Goal: Information Seeking & Learning: Find specific fact

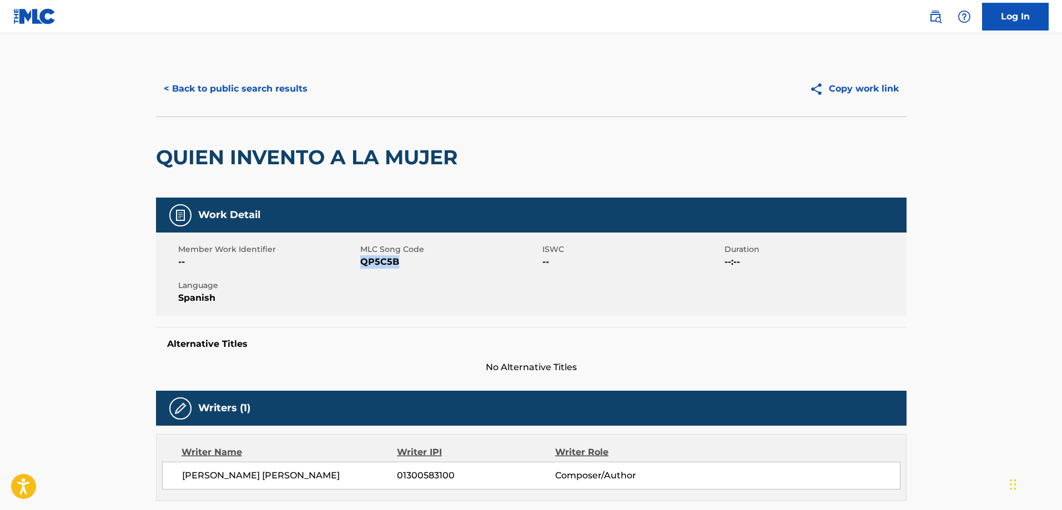
click at [276, 88] on button "< Back to public search results" at bounding box center [235, 89] width 159 height 28
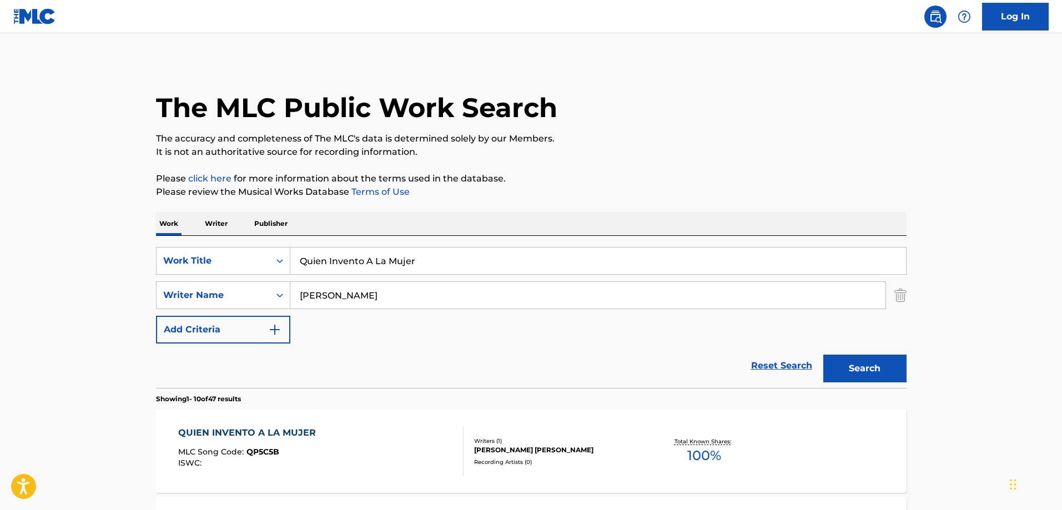
scroll to position [111, 0]
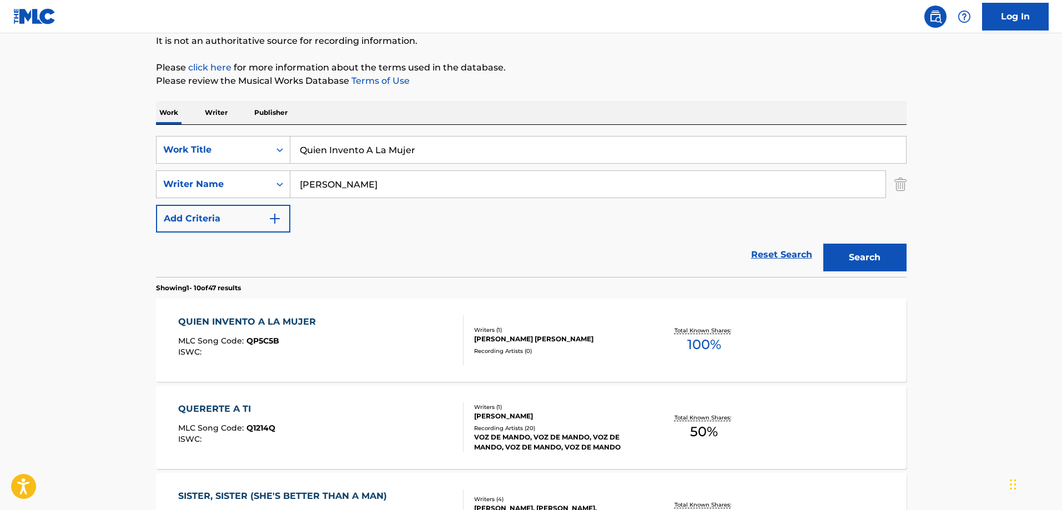
click at [395, 159] on input "Quien Invento A La Mujer" at bounding box center [597, 150] width 615 height 27
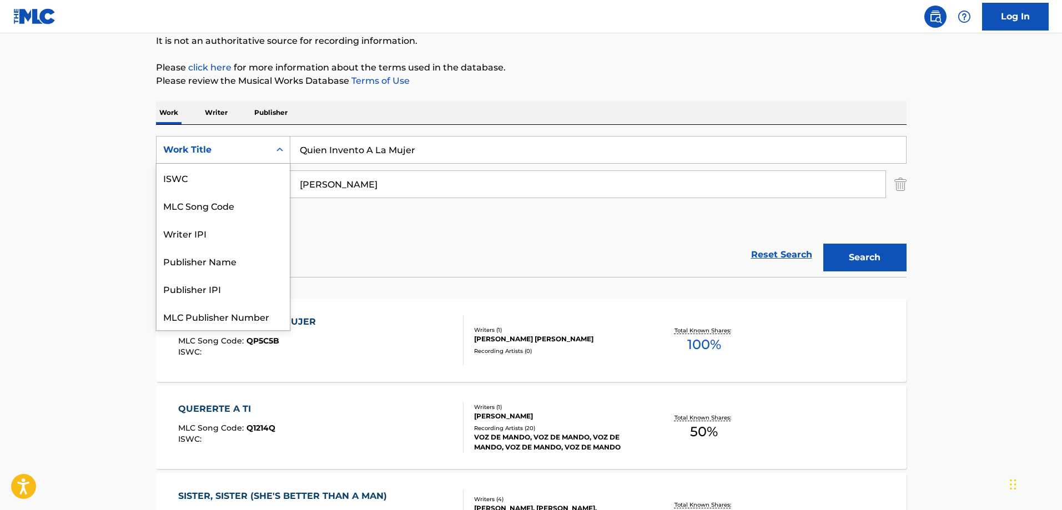
drag, startPoint x: 252, startPoint y: 158, endPoint x: 248, endPoint y: 163, distance: 6.3
click at [251, 158] on div "Work Title" at bounding box center [212, 149] width 113 height 21
click at [251, 109] on p "Publisher" at bounding box center [271, 112] width 40 height 23
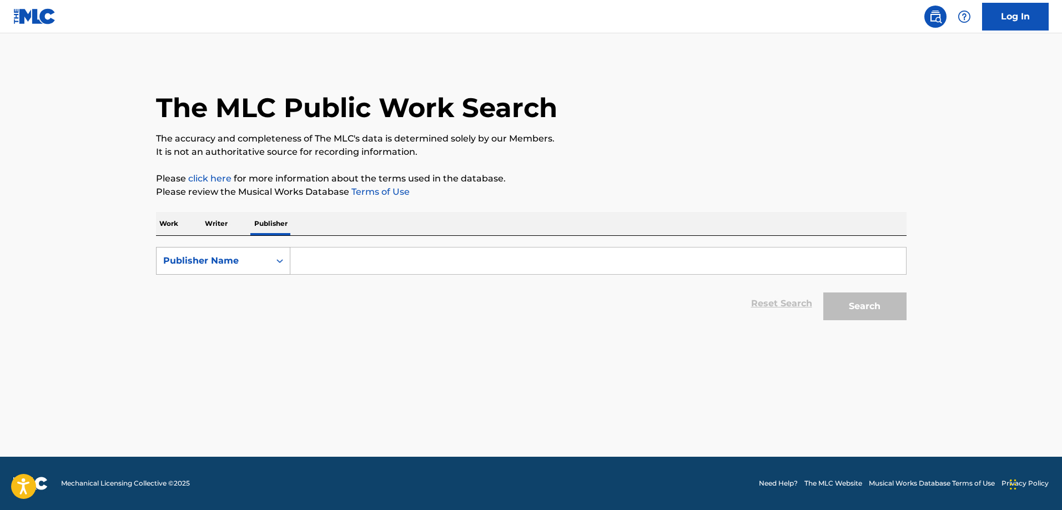
click at [200, 272] on div "Publisher Name" at bounding box center [223, 261] width 134 height 28
click at [170, 215] on p "Work" at bounding box center [169, 223] width 26 height 23
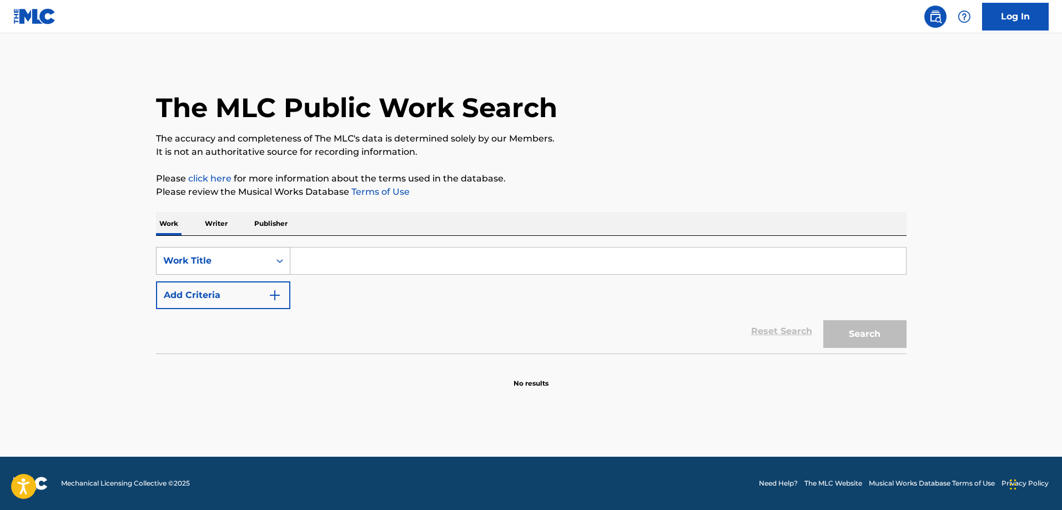
click at [203, 262] on div "Work Title" at bounding box center [213, 260] width 100 height 13
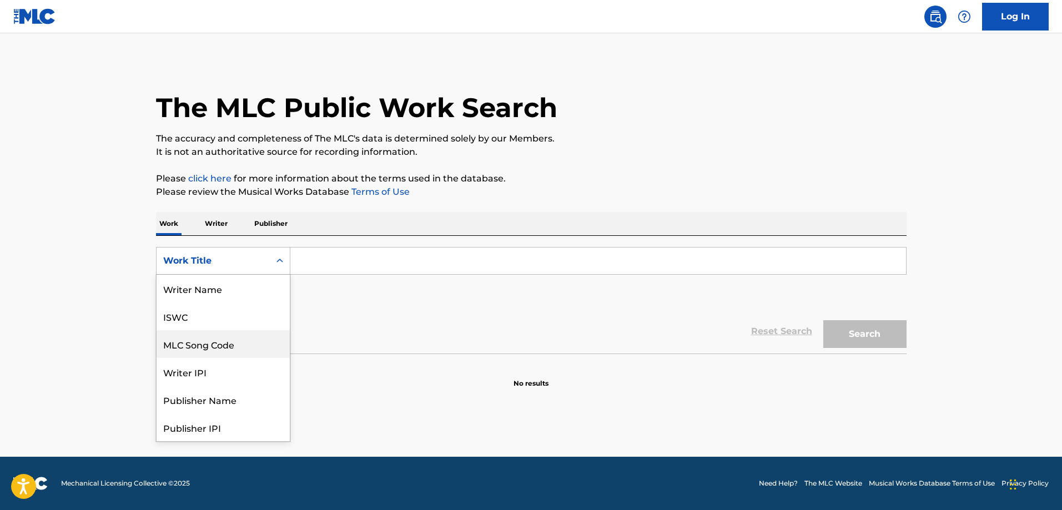
scroll to position [55, 0]
click at [397, 262] on input "Search Form" at bounding box center [597, 261] width 615 height 27
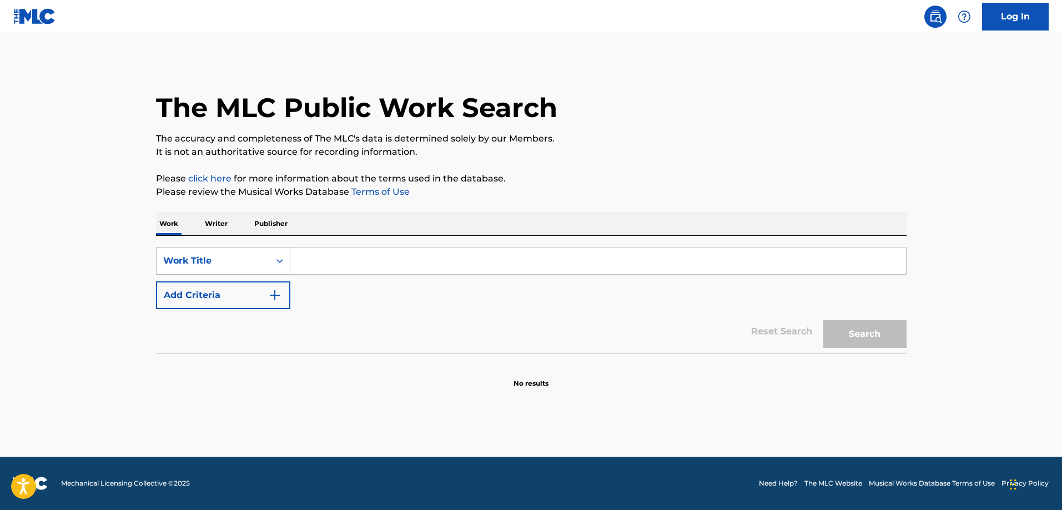
click at [246, 259] on div "Work Title" at bounding box center [213, 260] width 100 height 13
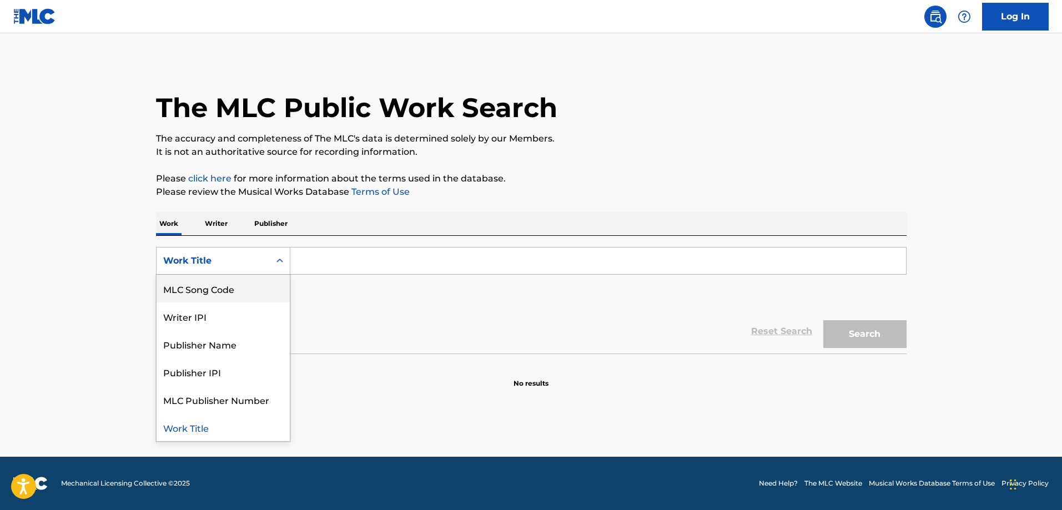
drag, startPoint x: 205, startPoint y: 297, endPoint x: 242, endPoint y: 280, distance: 41.0
click at [205, 296] on div "MLC Song Code" at bounding box center [222, 289] width 133 height 28
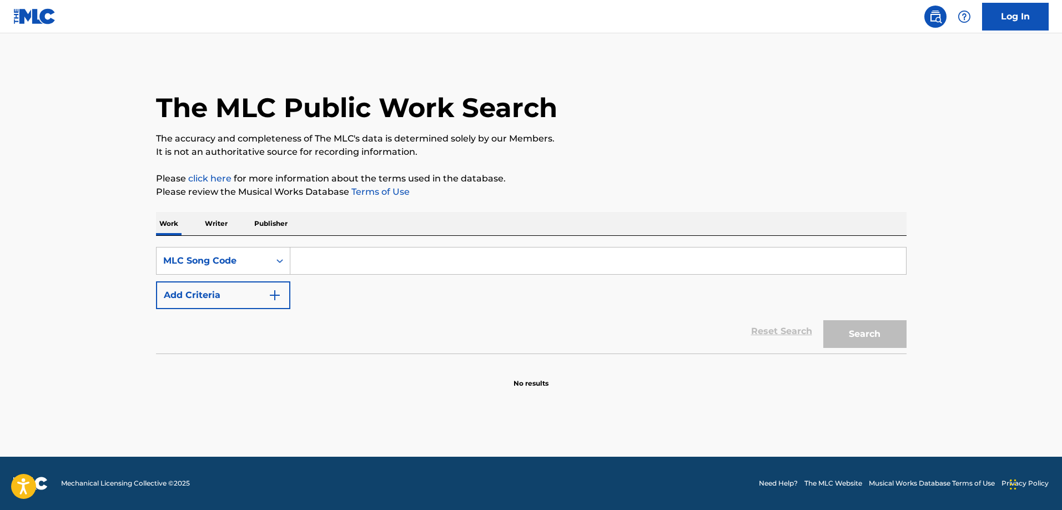
click at [395, 256] on input "Search Form" at bounding box center [597, 261] width 615 height 27
paste input "LA4V0Q"
type input "LA4V0Q"
click at [863, 336] on button "Search" at bounding box center [864, 334] width 83 height 28
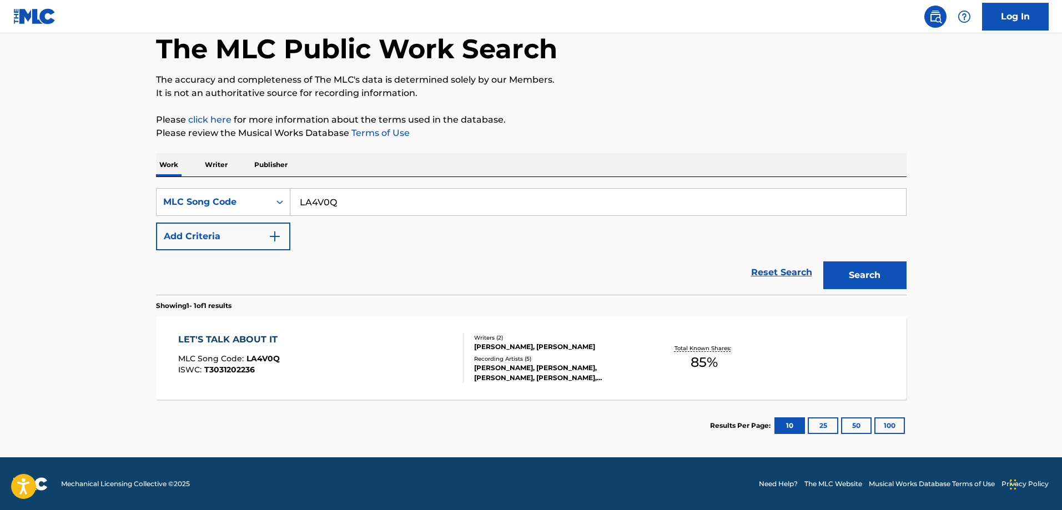
scroll to position [59, 0]
click at [323, 352] on div "LET'S TALK ABOUT IT MLC Song Code : LA4V0Q ISWC : T3031202236" at bounding box center [320, 357] width 285 height 50
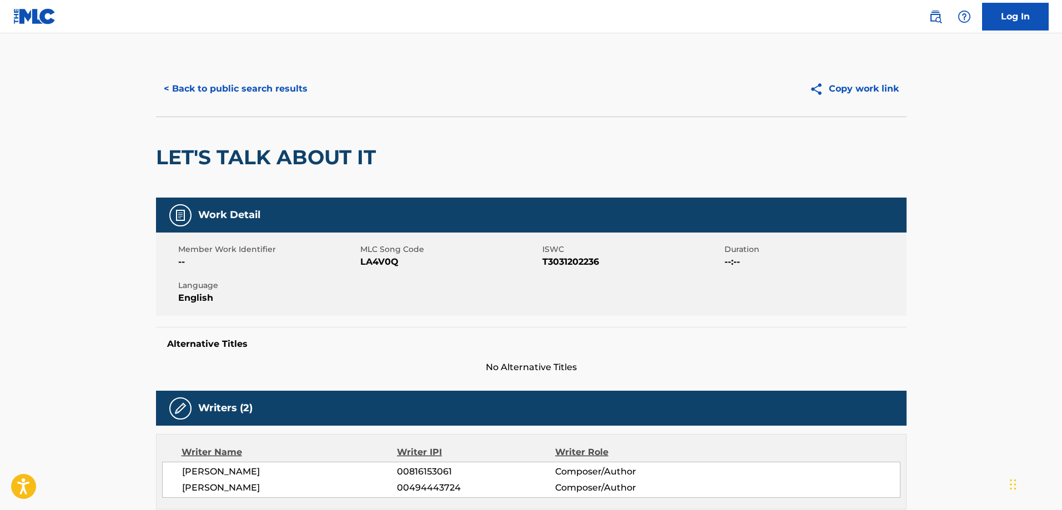
click at [201, 89] on button "< Back to public search results" at bounding box center [235, 89] width 159 height 28
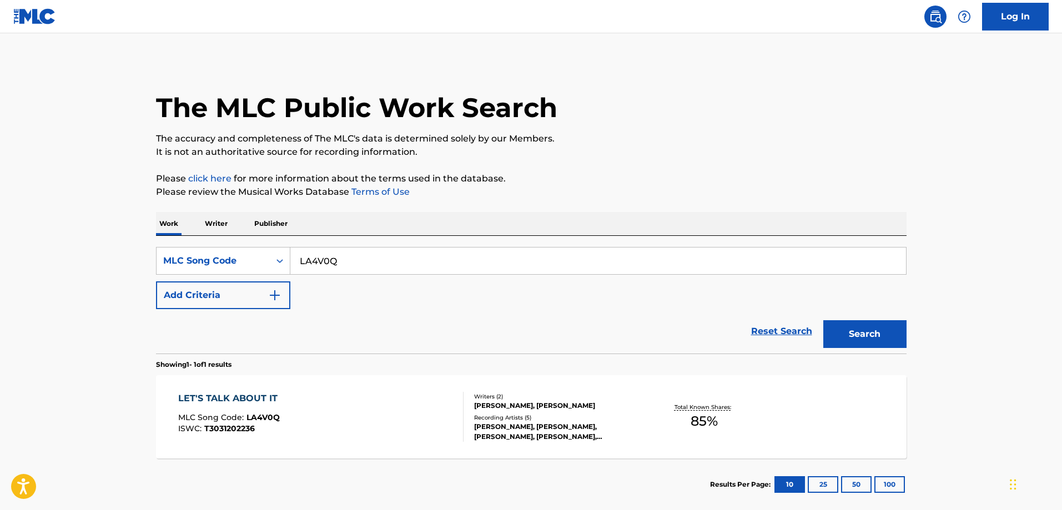
scroll to position [31, 0]
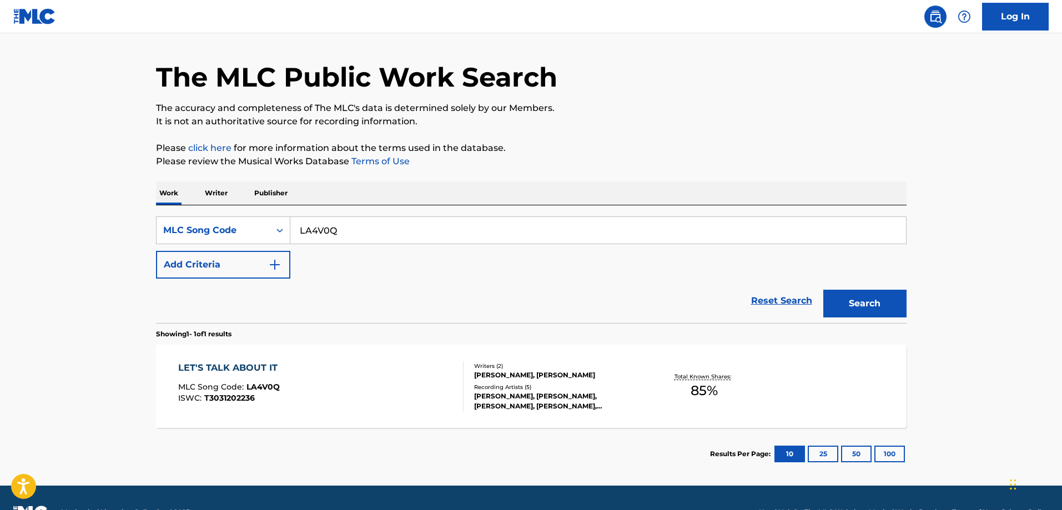
click at [329, 229] on input "LA4V0Q" at bounding box center [597, 230] width 615 height 27
paste input "YD2HXH"
type input "YD2HXH"
click at [823, 290] on button "Search" at bounding box center [864, 304] width 83 height 28
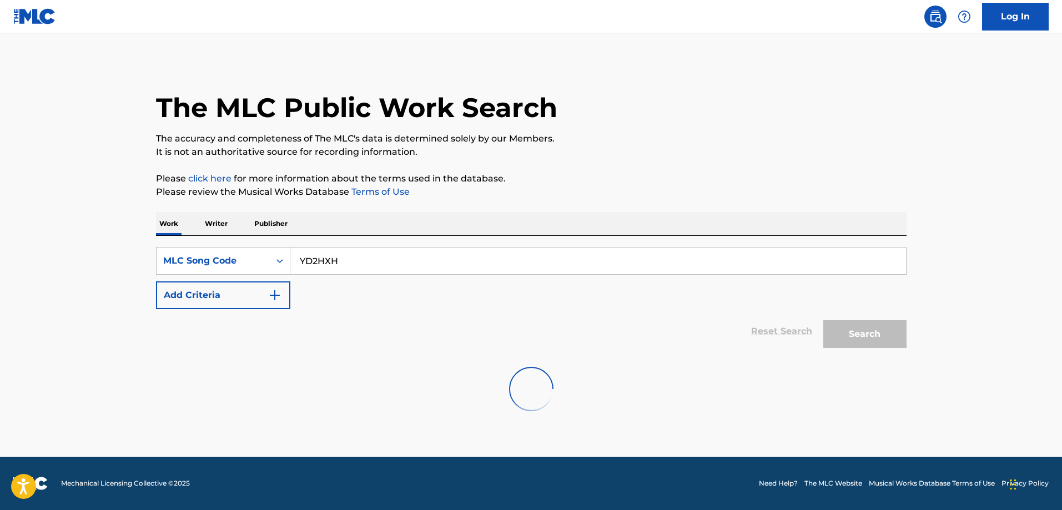
scroll to position [0, 0]
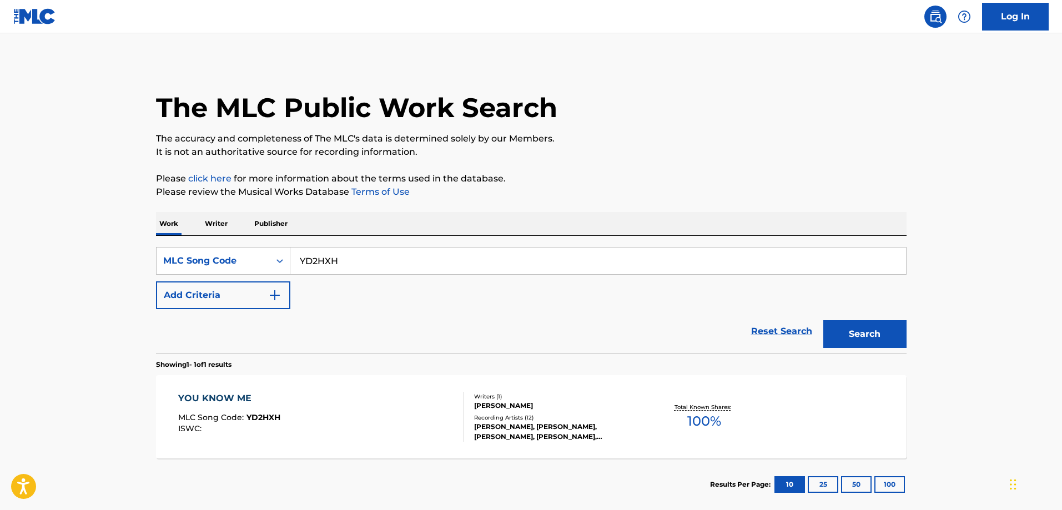
click at [260, 381] on div "YOU KNOW ME MLC Song Code : YD2HXH ISWC : Writers ( 1 ) DEBORAH ANN GIBSON Reco…" at bounding box center [531, 416] width 750 height 83
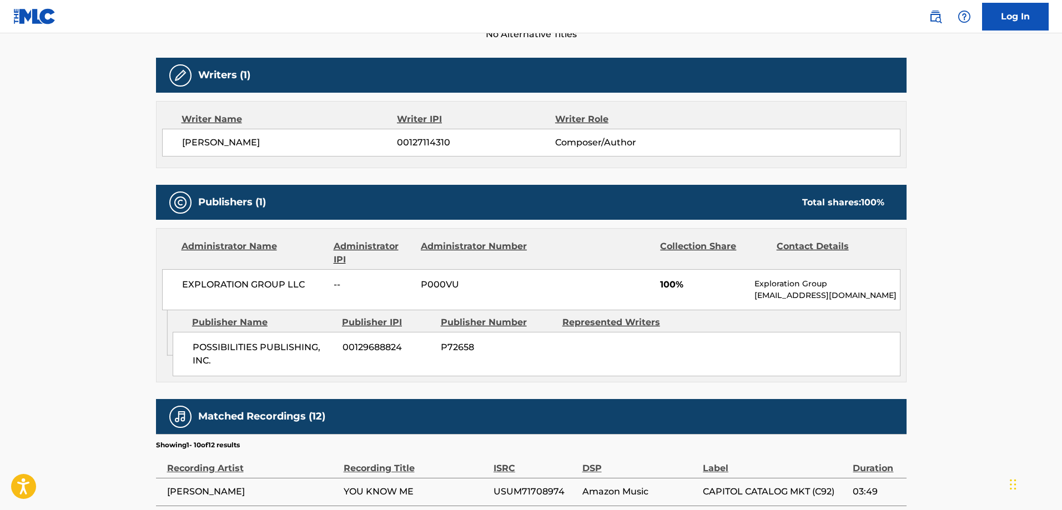
scroll to position [444, 0]
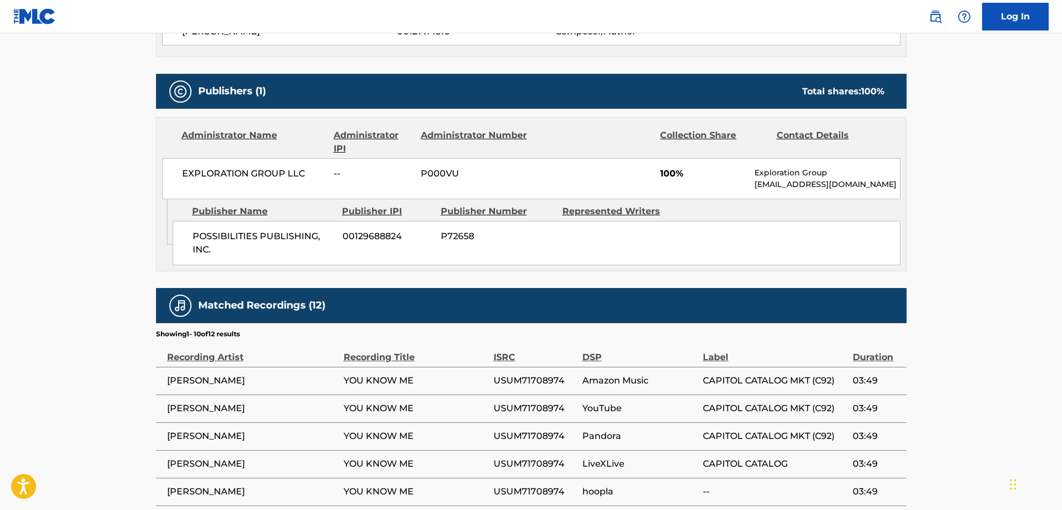
click at [234, 235] on span "POSSIBILITIES PUBLISHING, INC." at bounding box center [264, 243] width 142 height 27
click at [305, 238] on span "POSSIBILITIES PUBLISHING, INC." at bounding box center [264, 243] width 142 height 27
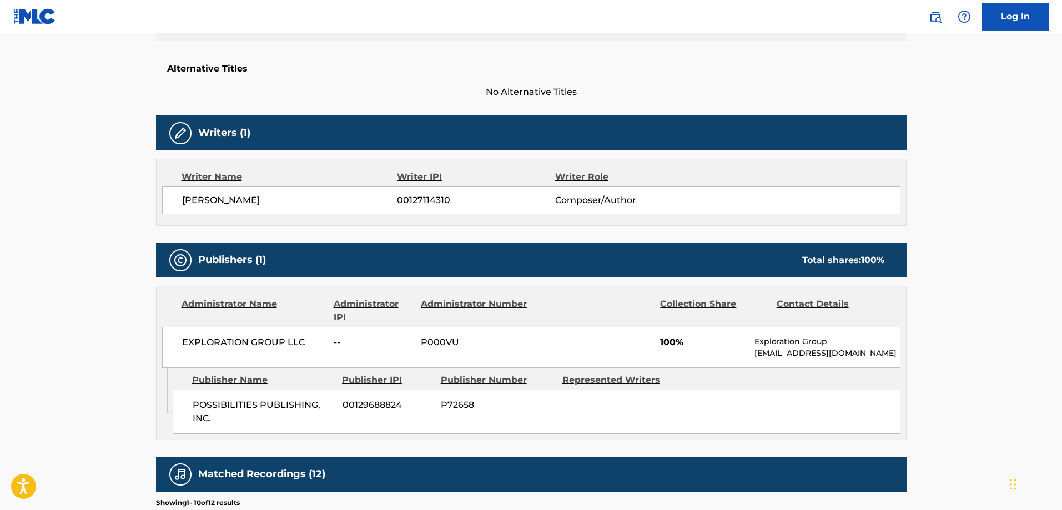
scroll to position [340, 0]
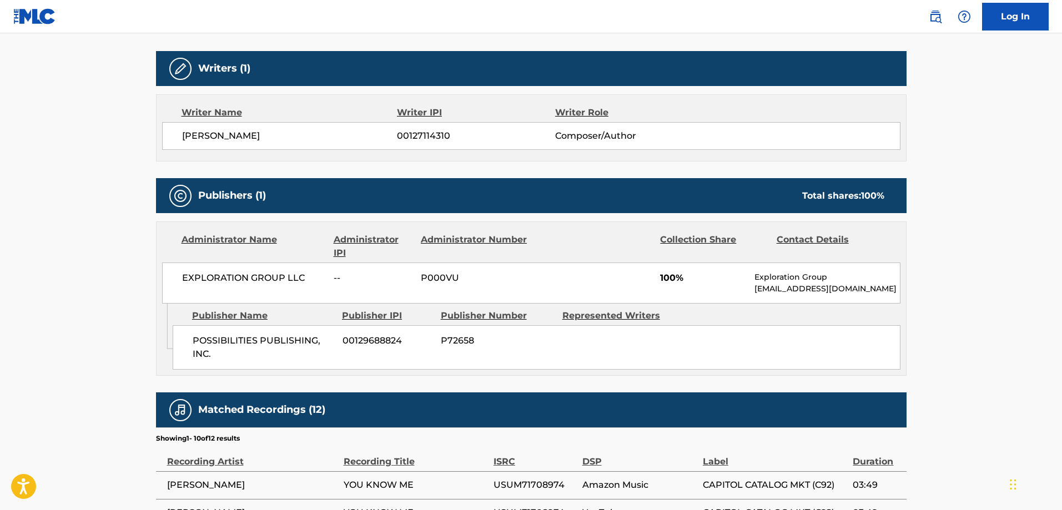
click at [215, 343] on span "POSSIBILITIES PUBLISHING, INC." at bounding box center [264, 347] width 142 height 27
click at [213, 343] on span "POSSIBILITIES PUBLISHING, INC." at bounding box center [264, 347] width 142 height 27
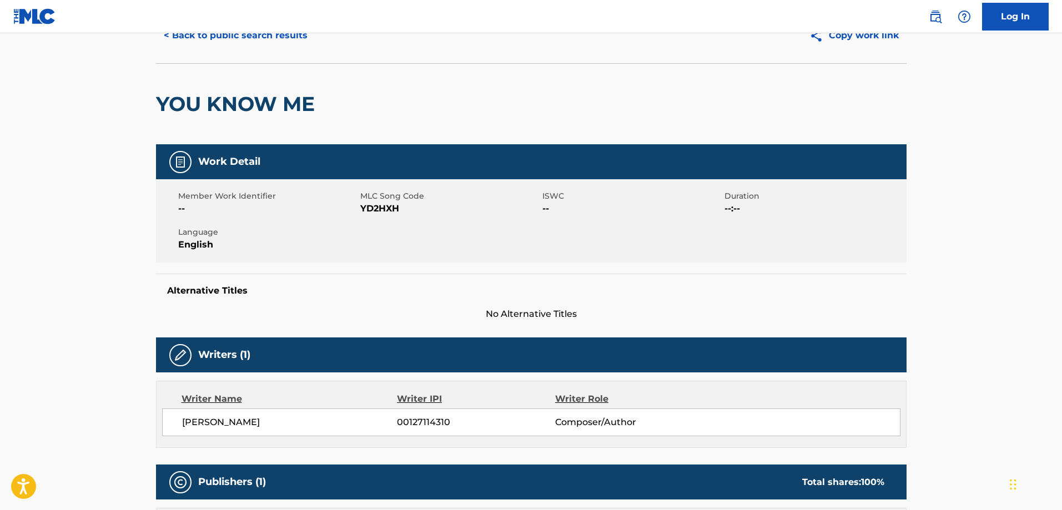
scroll to position [0, 0]
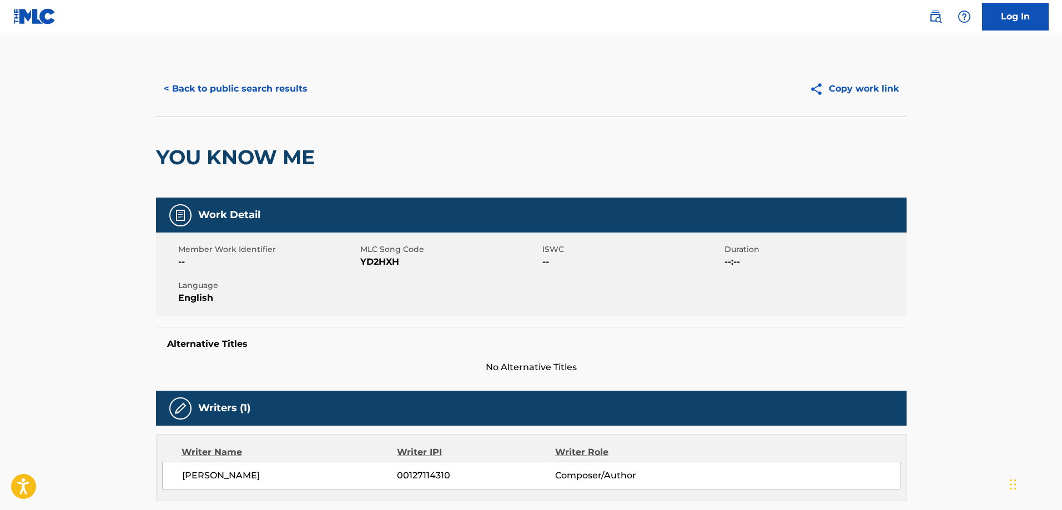
click at [235, 93] on button "< Back to public search results" at bounding box center [235, 89] width 159 height 28
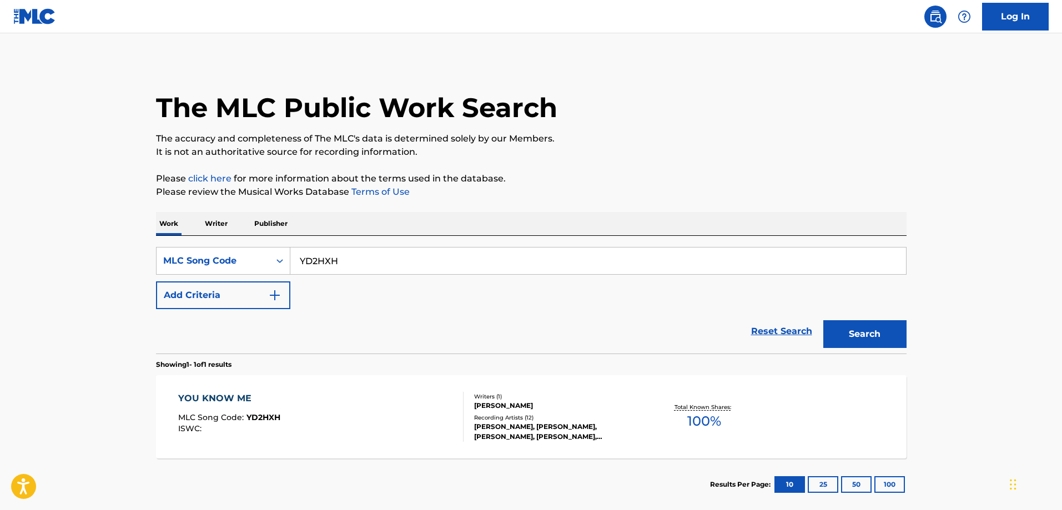
click at [380, 256] on input "YD2HXH" at bounding box center [597, 261] width 615 height 27
paste input "TW9Z8X"
type input "TW9Z8X"
click at [823, 320] on button "Search" at bounding box center [864, 334] width 83 height 28
click at [247, 401] on div "THREE COLORS" at bounding box center [229, 398] width 103 height 13
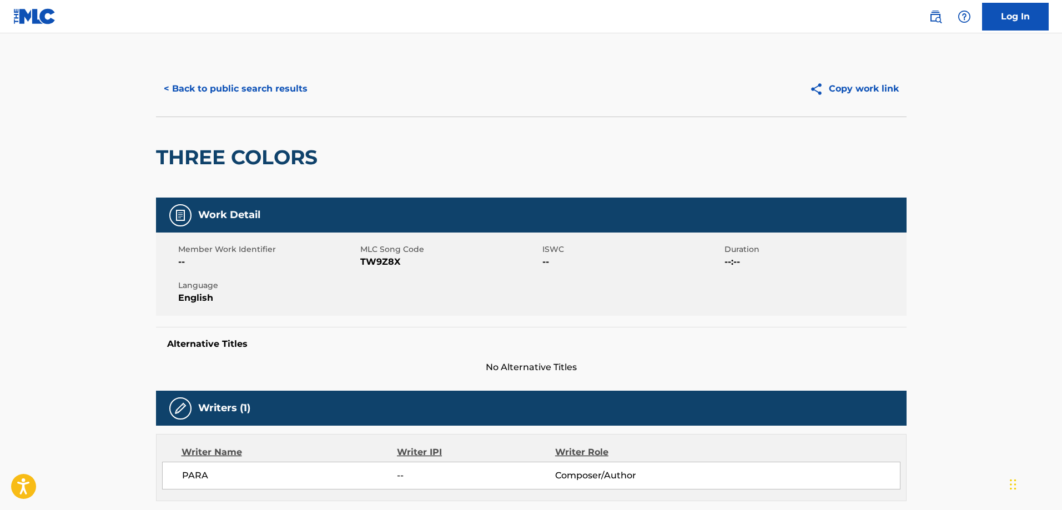
click at [244, 93] on button "< Back to public search results" at bounding box center [235, 89] width 159 height 28
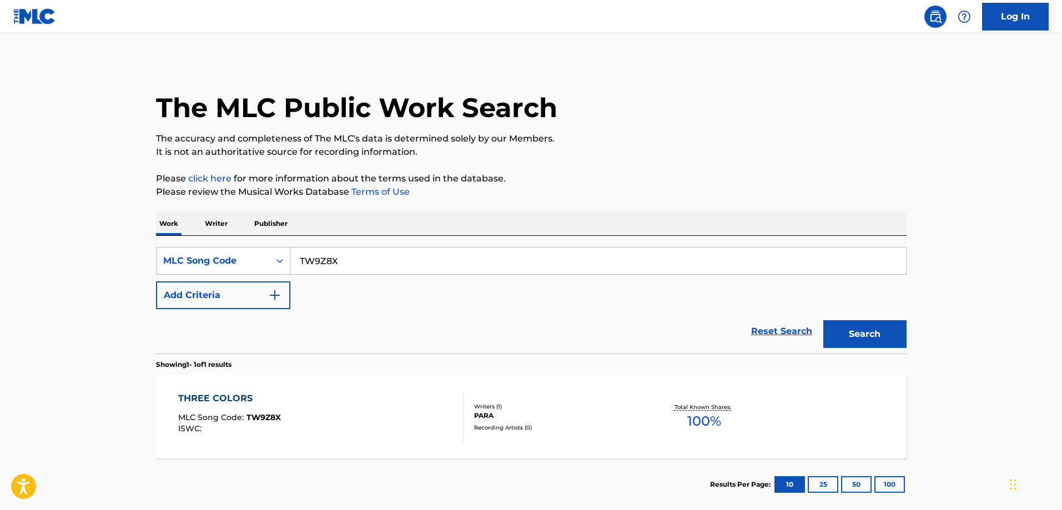
click at [375, 256] on input "TW9Z8X" at bounding box center [597, 261] width 615 height 27
paste input "VW9WJ"
type input "VW9WJX"
click at [823, 320] on button "Search" at bounding box center [864, 334] width 83 height 28
click at [203, 411] on div "VOYAGE MLC Song Code : VW9WJX ISWC :" at bounding box center [231, 417] width 107 height 50
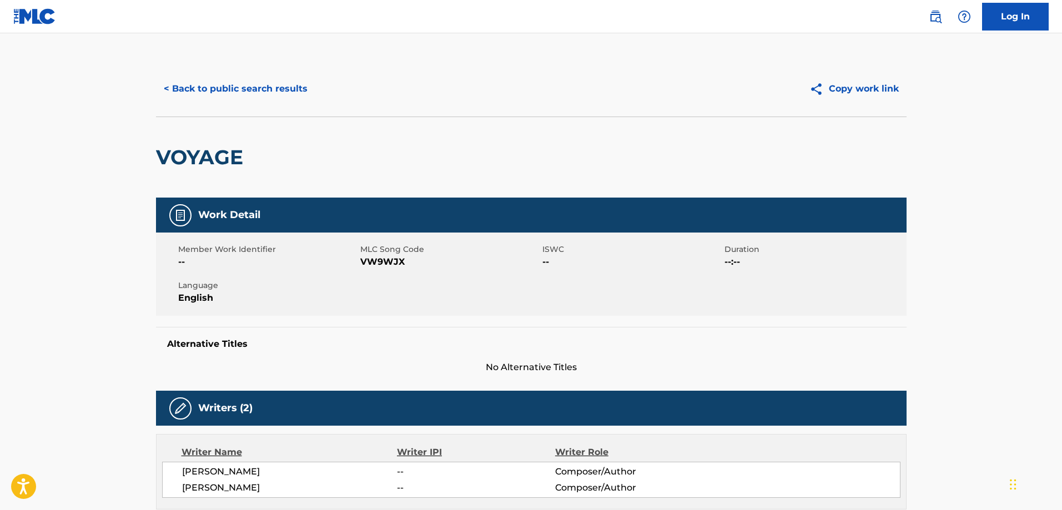
click at [237, 95] on button "< Back to public search results" at bounding box center [235, 89] width 159 height 28
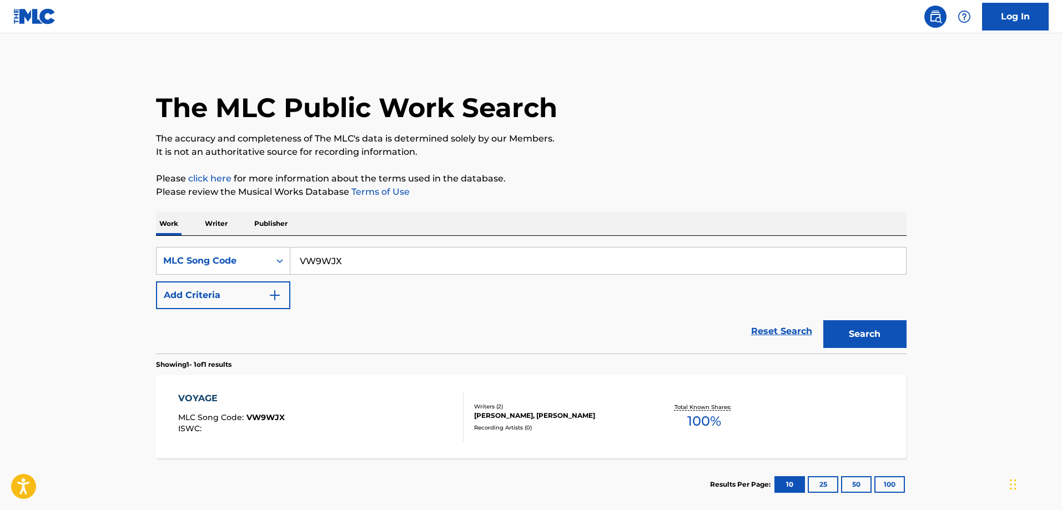
click at [388, 254] on input "VW9WJX" at bounding box center [597, 261] width 615 height 27
paste input "TW9Z8"
type input "TW9Z8X"
click at [823, 320] on button "Search" at bounding box center [864, 334] width 83 height 28
click at [262, 384] on div "THREE COLORS MLC Song Code : TW9Z8X ISWC : Writers ( 1 ) PARA Recording Artists…" at bounding box center [531, 416] width 750 height 83
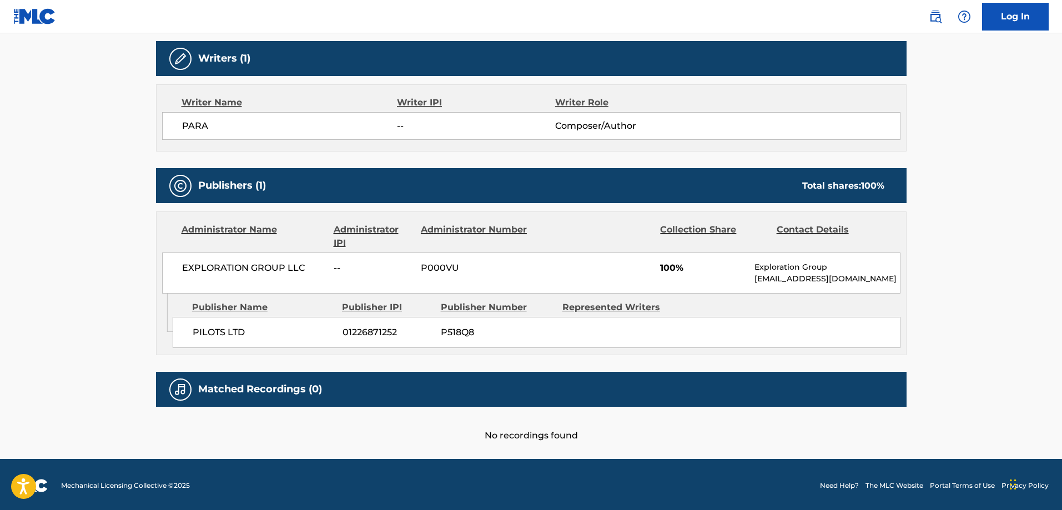
scroll to position [352, 0]
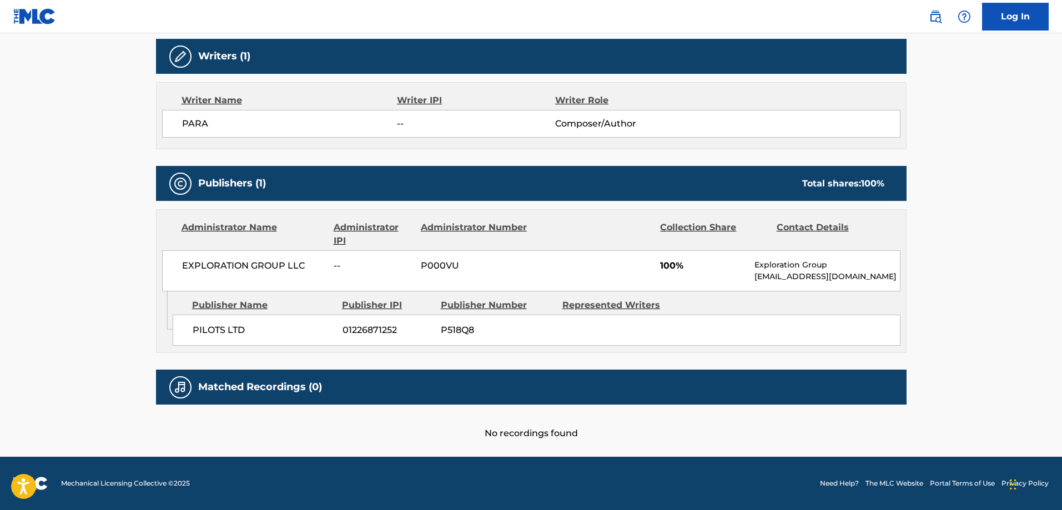
click at [210, 336] on span "PILOTS LTD" at bounding box center [264, 330] width 142 height 13
drag, startPoint x: 210, startPoint y: 336, endPoint x: 243, endPoint y: 332, distance: 33.6
click at [243, 332] on span "PILOTS LTD" at bounding box center [264, 330] width 142 height 13
copy div "PILOTS LTD"
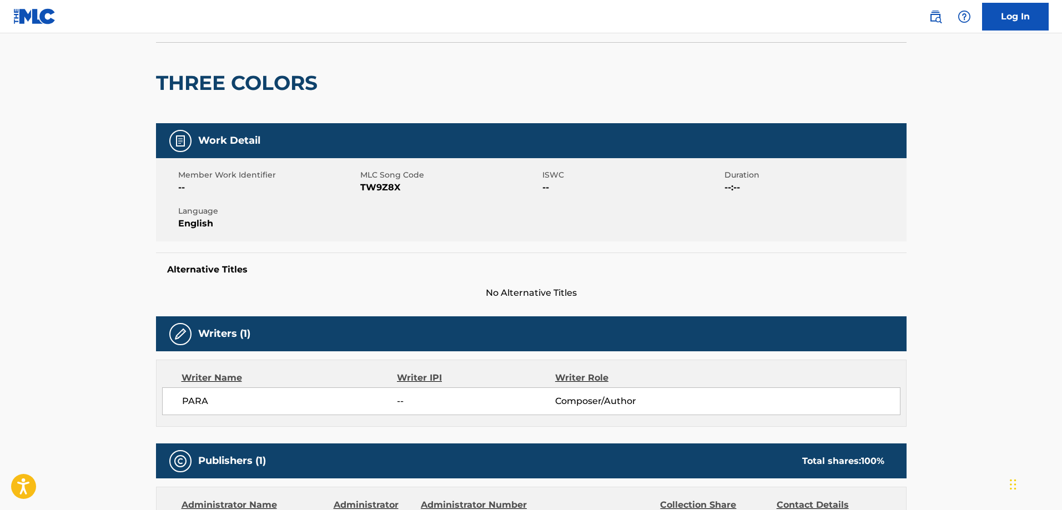
scroll to position [0, 0]
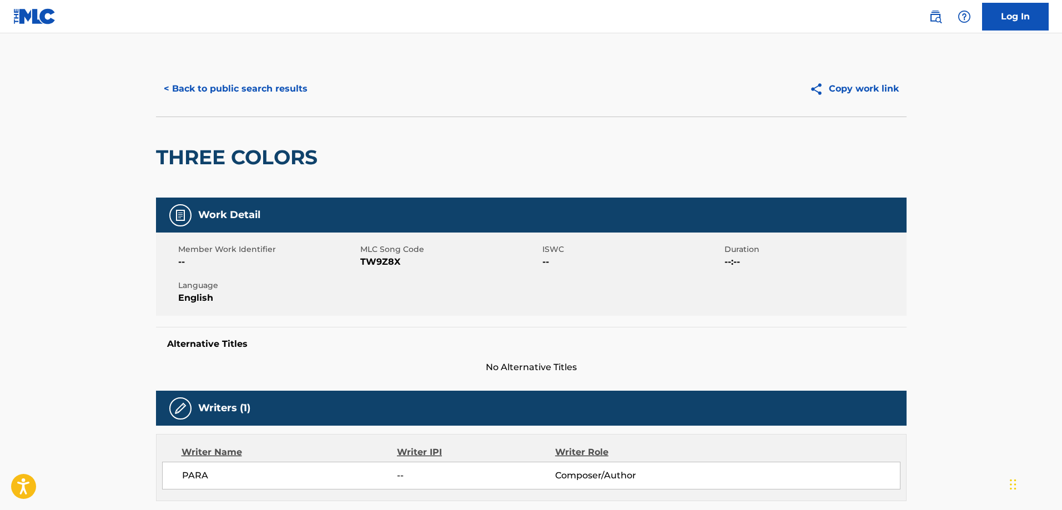
click at [221, 95] on button "< Back to public search results" at bounding box center [235, 89] width 159 height 28
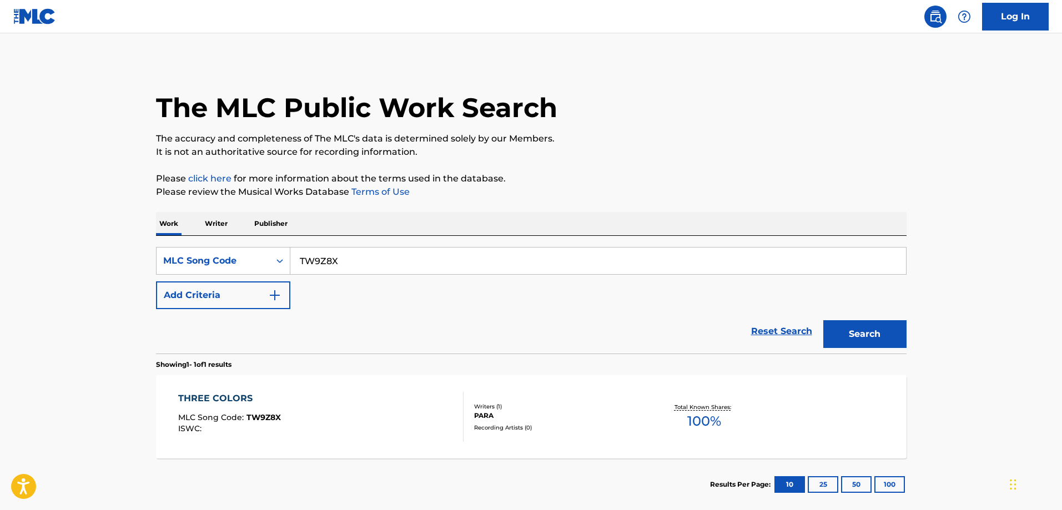
click at [363, 246] on div "SearchWithCriteriaf6e792e0-b3a6-4a29-805d-97eda4bd1d39 MLC Song Code TW9Z8X Add…" at bounding box center [531, 295] width 750 height 118
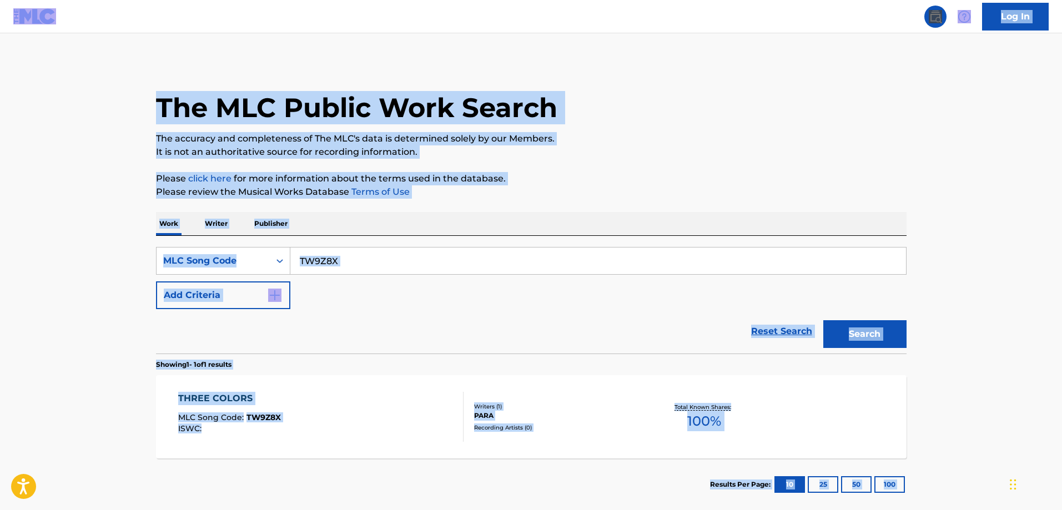
click at [368, 253] on input "TW9Z8X" at bounding box center [597, 261] width 615 height 27
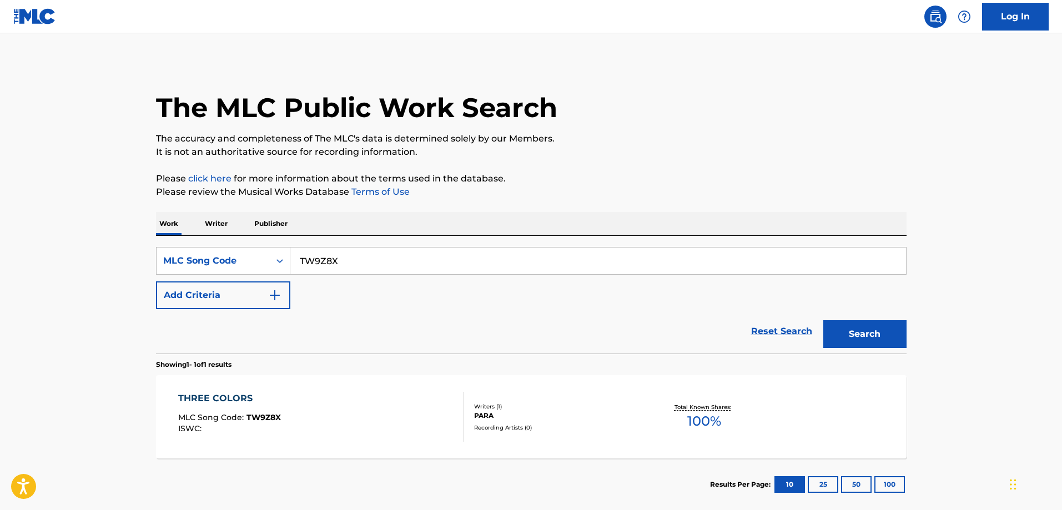
paste input "SC0SS7"
type input "SC0SS7"
click at [823, 320] on button "Search" at bounding box center [864, 334] width 83 height 28
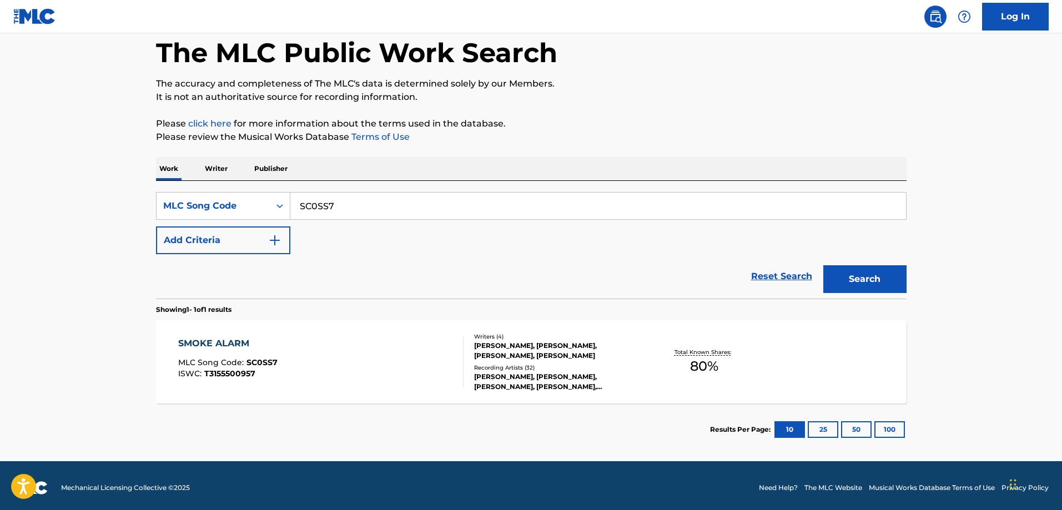
scroll to position [55, 0]
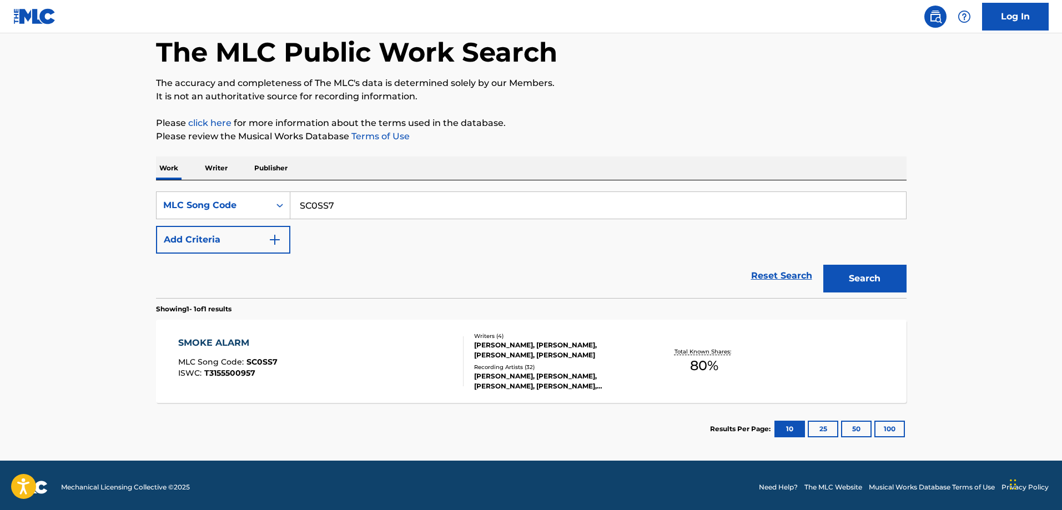
click at [297, 349] on div "SMOKE ALARM MLC Song Code : SC0SS7 ISWC : T3155500957" at bounding box center [320, 361] width 285 height 50
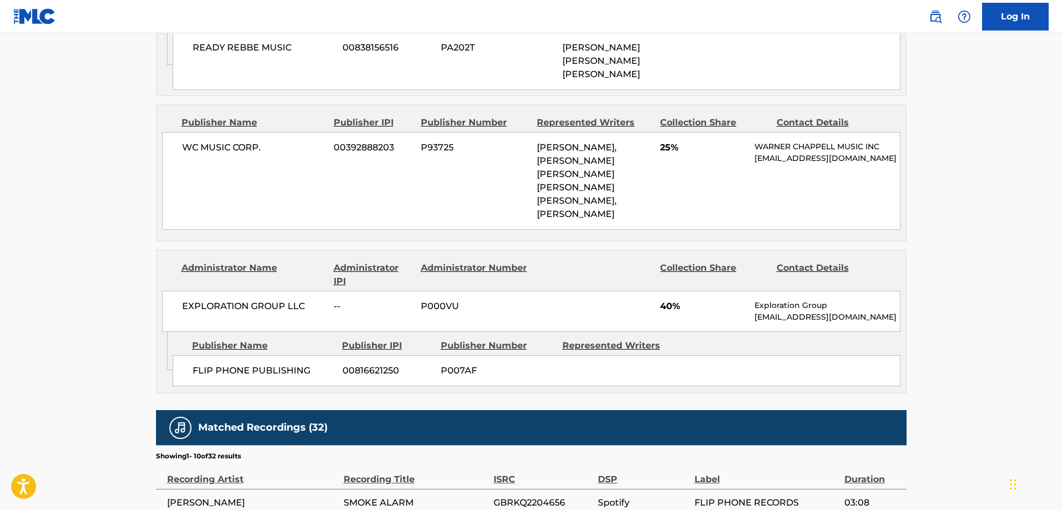
scroll to position [999, 0]
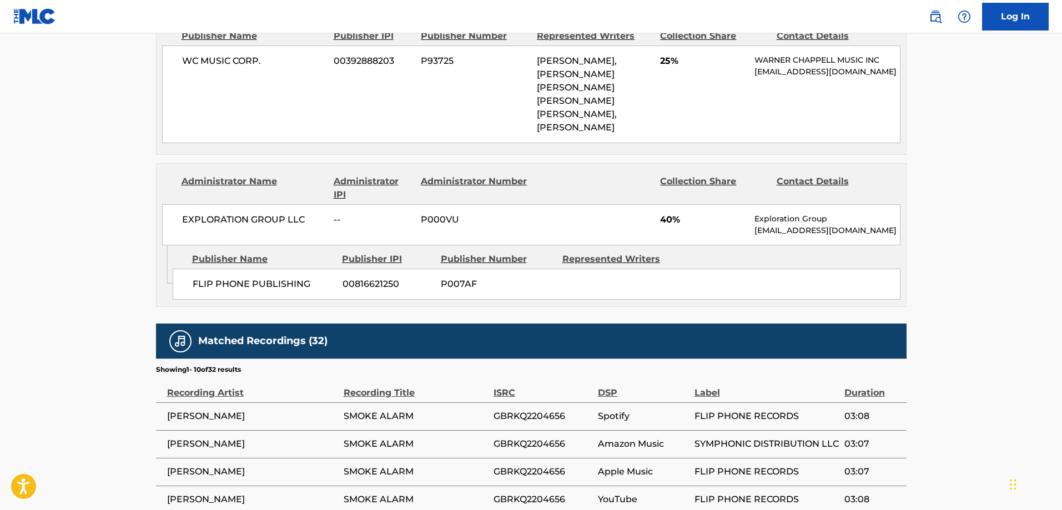
click at [209, 277] on span "FLIP PHONE PUBLISHING" at bounding box center [264, 283] width 142 height 13
click at [236, 277] on span "FLIP PHONE PUBLISHING" at bounding box center [264, 283] width 142 height 13
click at [262, 277] on span "FLIP PHONE PUBLISHING" at bounding box center [264, 283] width 142 height 13
copy span "FLIP PHONE PUBLISHING"
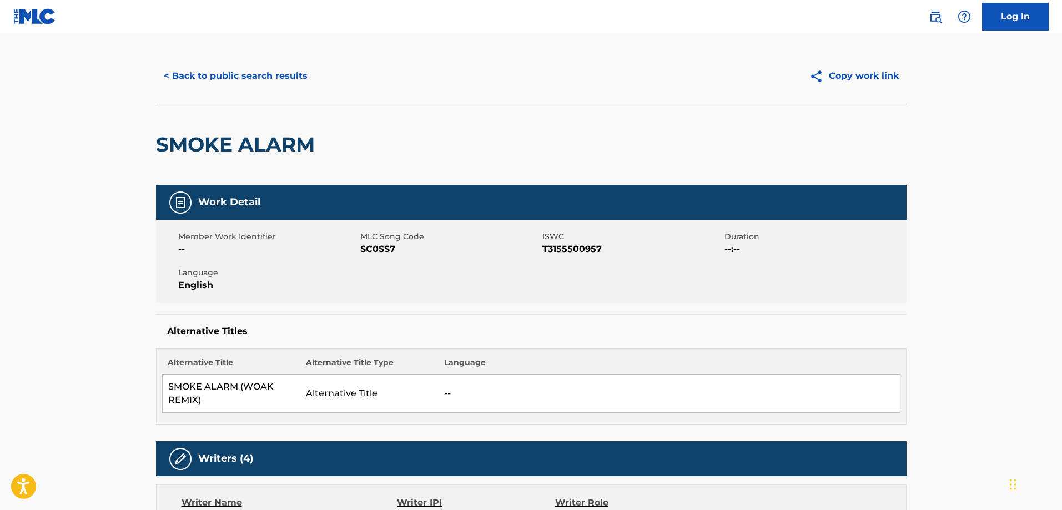
scroll to position [0, 0]
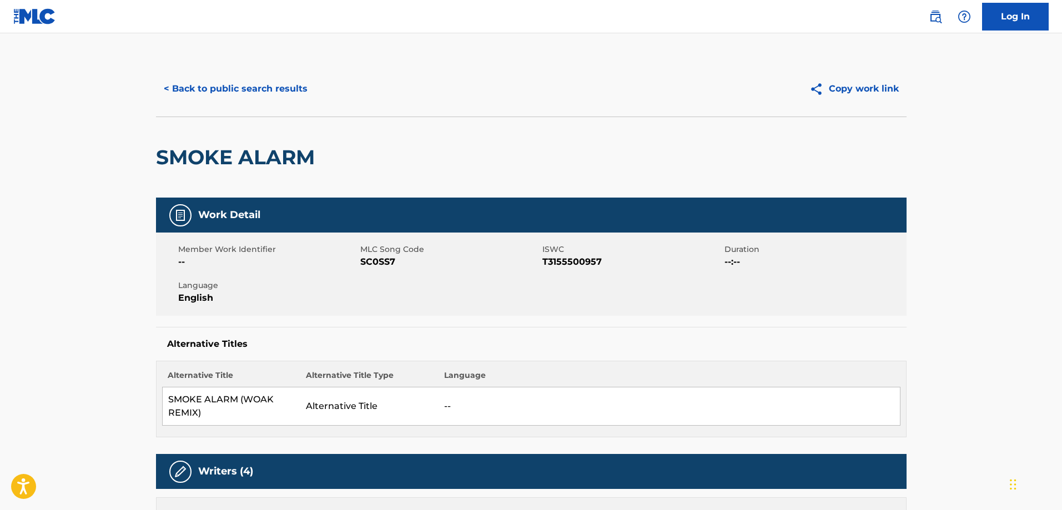
click at [256, 83] on button "< Back to public search results" at bounding box center [235, 89] width 159 height 28
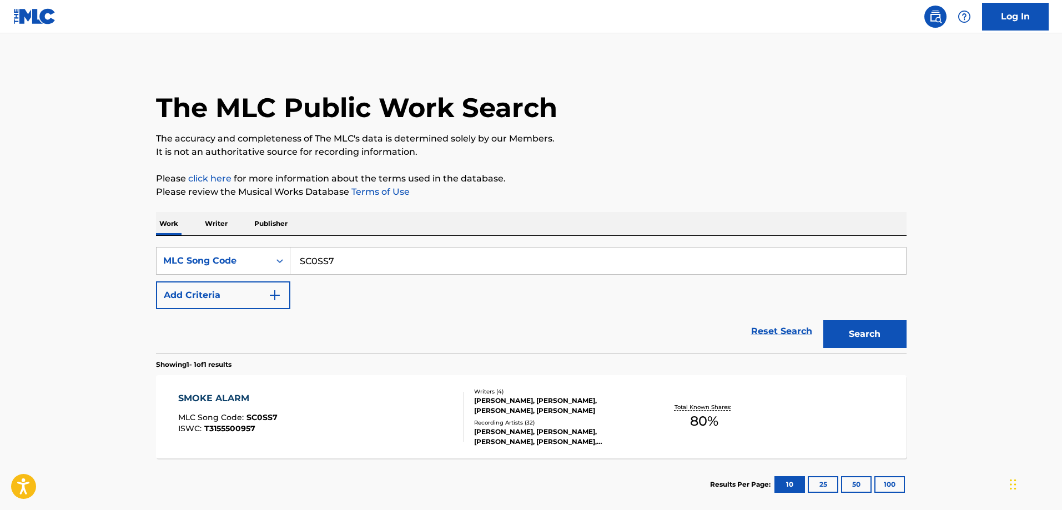
scroll to position [31, 0]
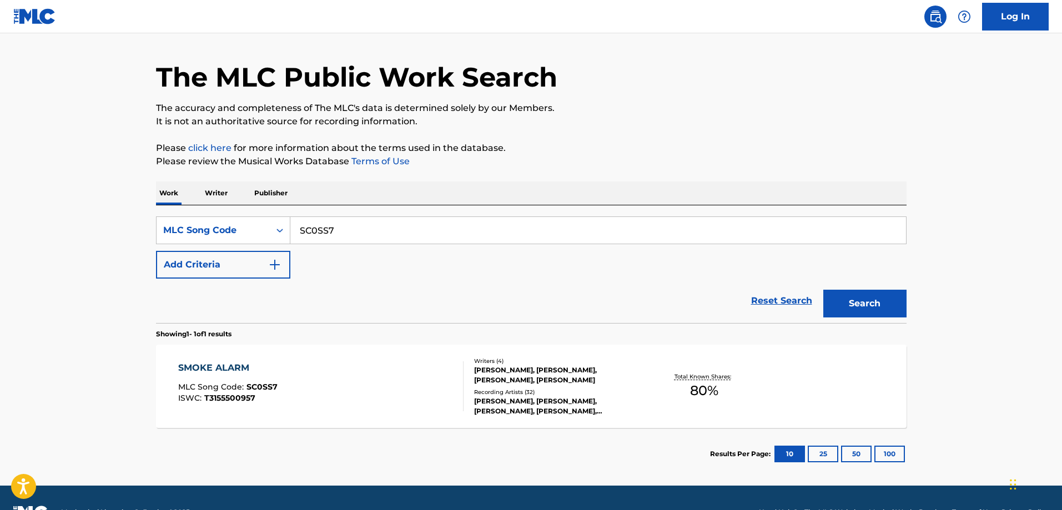
click at [461, 242] on input "SC0SS7" at bounding box center [597, 230] width 615 height 27
paste input "7860I"
type input "S7860I"
click at [823, 290] on button "Search" at bounding box center [864, 304] width 83 height 28
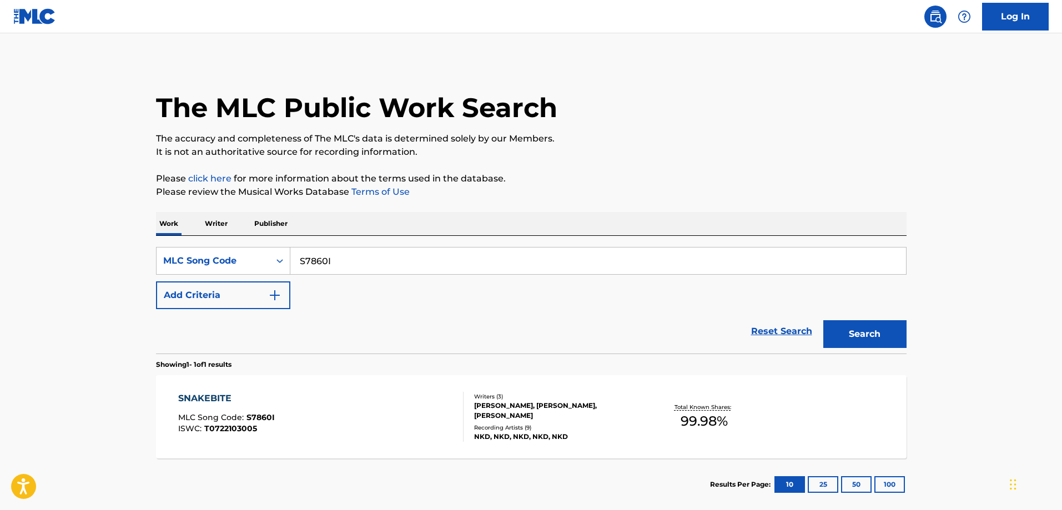
click at [324, 399] on div "SNAKEBITE MLC Song Code : S7860I ISWC : T0722103005" at bounding box center [320, 417] width 285 height 50
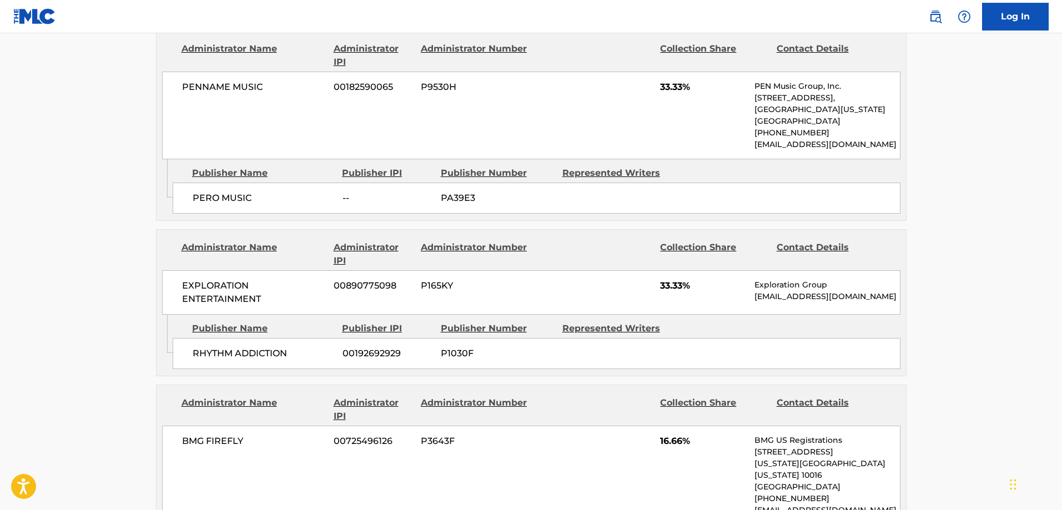
scroll to position [610, 0]
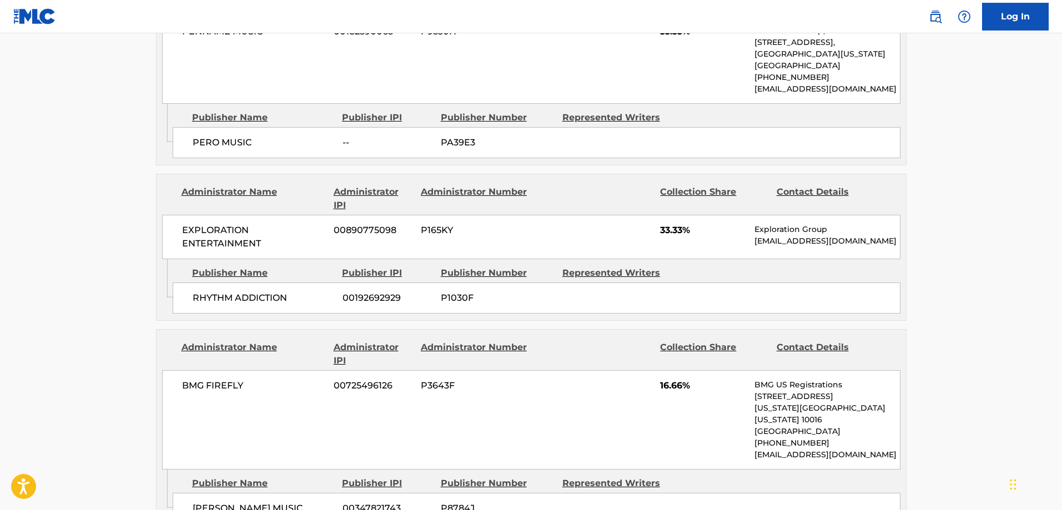
click at [211, 296] on span "RHYTHM ADDICTION" at bounding box center [264, 297] width 142 height 13
drag, startPoint x: 211, startPoint y: 296, endPoint x: 260, endPoint y: 294, distance: 48.9
click at [260, 294] on span "RHYTHM ADDICTION" at bounding box center [264, 297] width 142 height 13
copy span "RHYTHM ADDICTION"
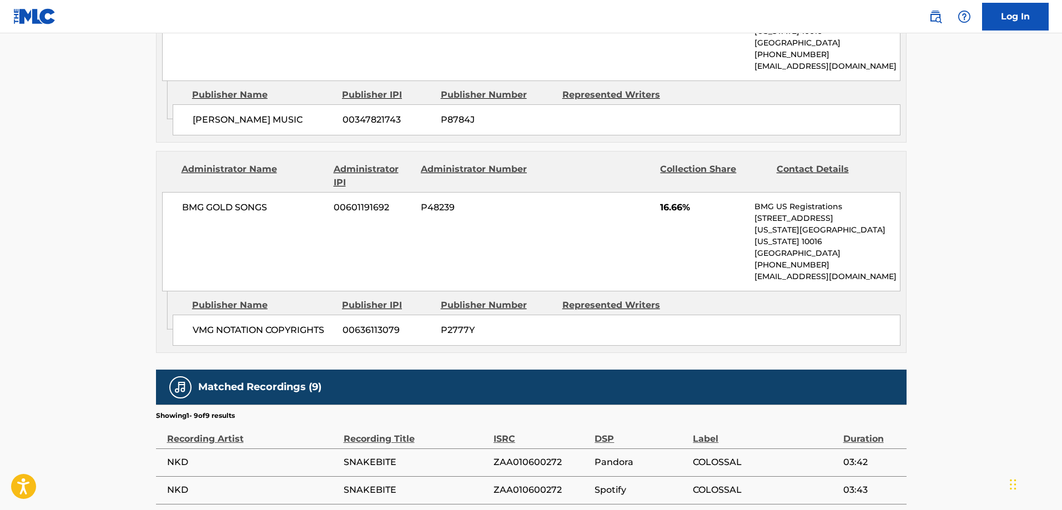
scroll to position [585, 0]
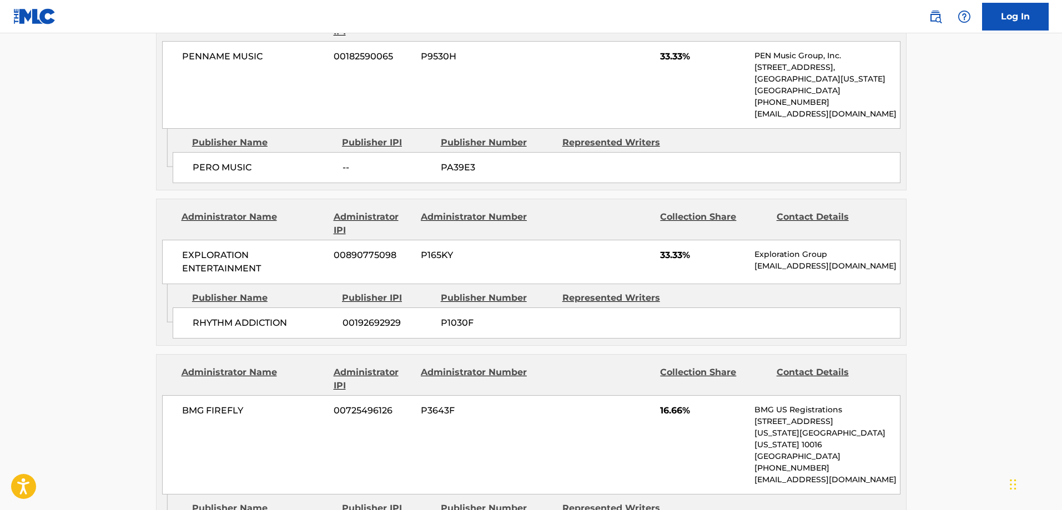
click at [225, 322] on span "RHYTHM ADDICTION" at bounding box center [264, 322] width 142 height 13
drag, startPoint x: 225, startPoint y: 322, endPoint x: 246, endPoint y: 320, distance: 21.2
click at [246, 320] on span "RHYTHM ADDICTION" at bounding box center [264, 322] width 142 height 13
copy span "RHYTHM ADDICTION"
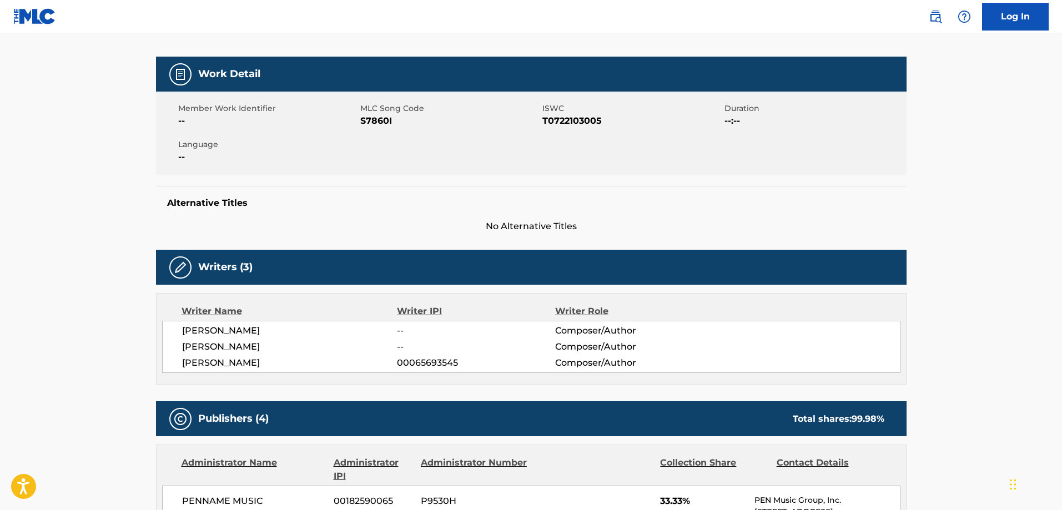
scroll to position [0, 0]
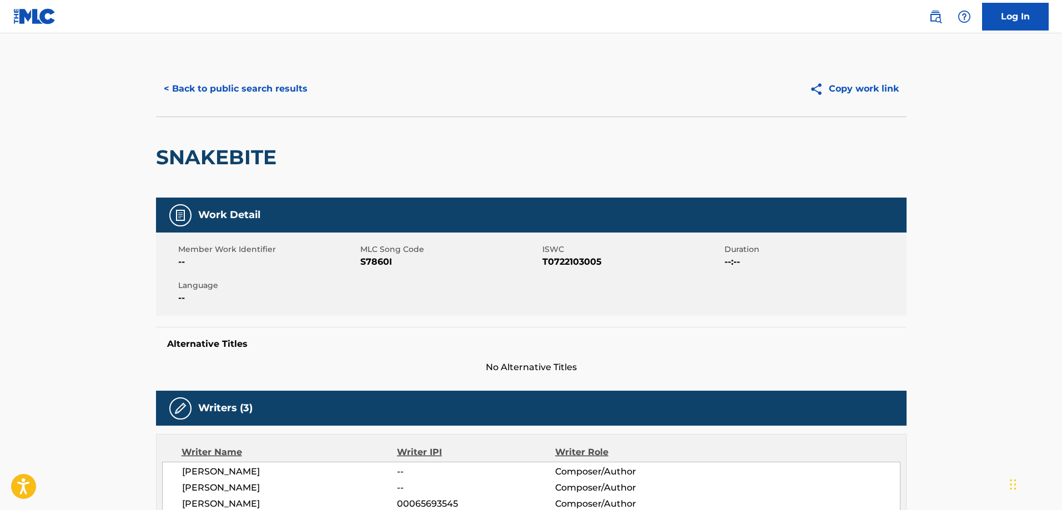
click at [246, 96] on button "< Back to public search results" at bounding box center [235, 89] width 159 height 28
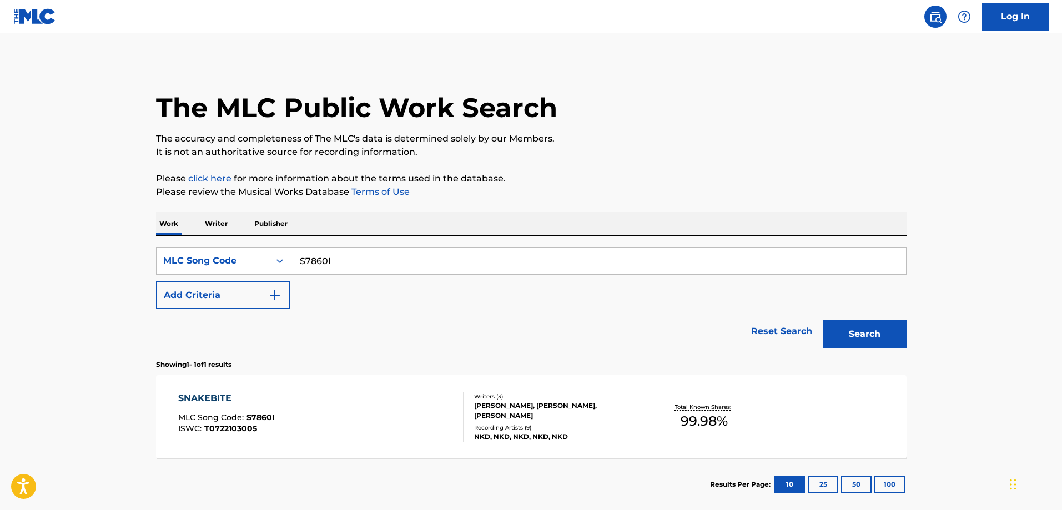
click at [382, 271] on input "S7860I" at bounding box center [597, 261] width 615 height 27
paste input "PA2AHJ"
type input "PA2AHJ"
click at [823, 320] on button "Search" at bounding box center [864, 334] width 83 height 28
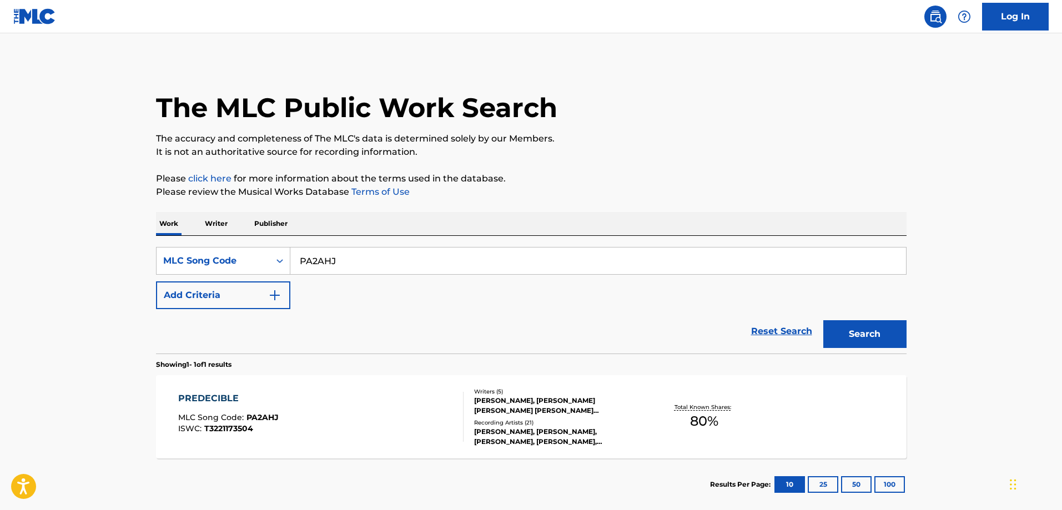
click at [278, 385] on div "PREDECIBLE MLC Song Code : PA2AHJ ISWC : T3221173504 Writers ( 5 ) ARTHUR HANLO…" at bounding box center [531, 416] width 750 height 83
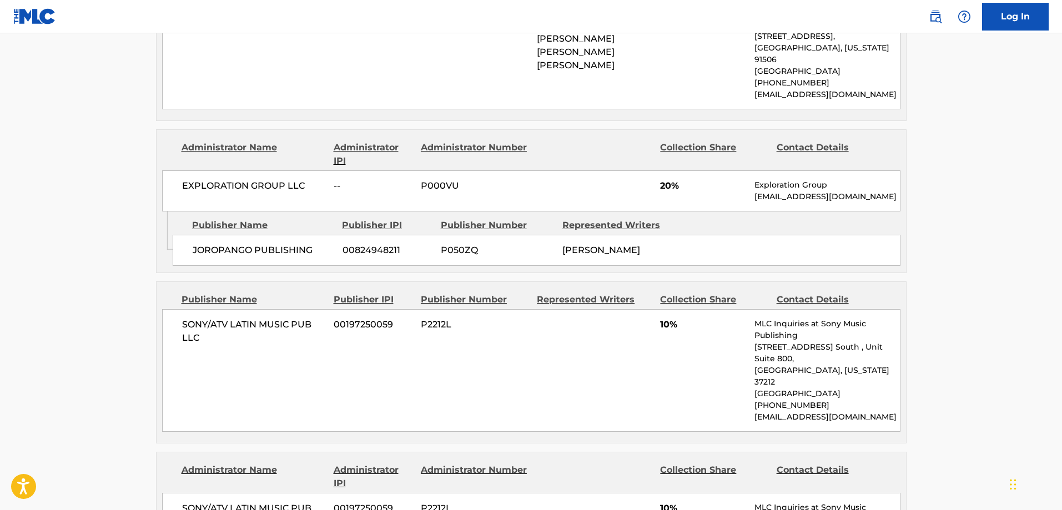
scroll to position [721, 0]
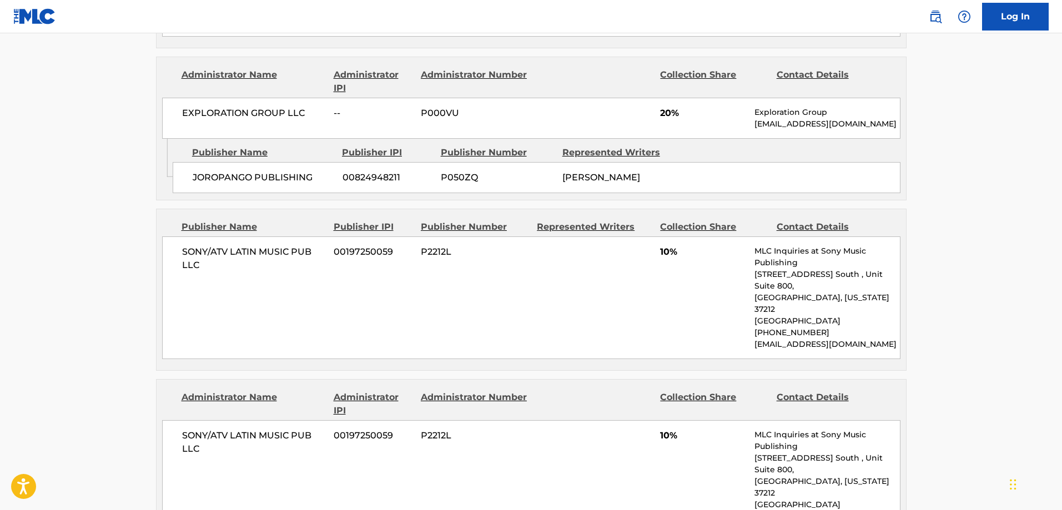
click at [232, 171] on span "JOROPANGO PUBLISHING" at bounding box center [264, 177] width 142 height 13
drag, startPoint x: 232, startPoint y: 166, endPoint x: 265, endPoint y: 165, distance: 32.8
click at [265, 171] on span "JOROPANGO PUBLISHING" at bounding box center [264, 177] width 142 height 13
copy span "JOROPANGO PUBLISHING"
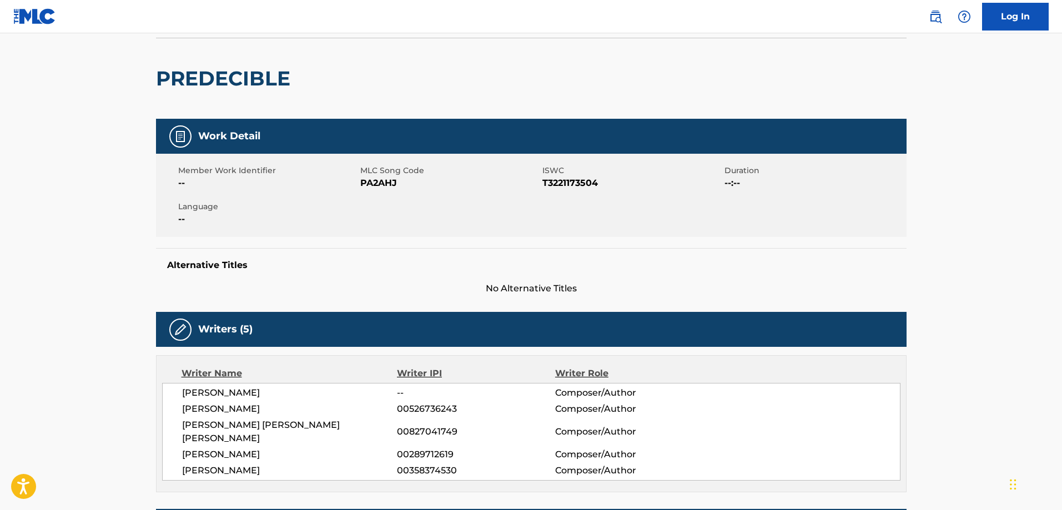
scroll to position [0, 0]
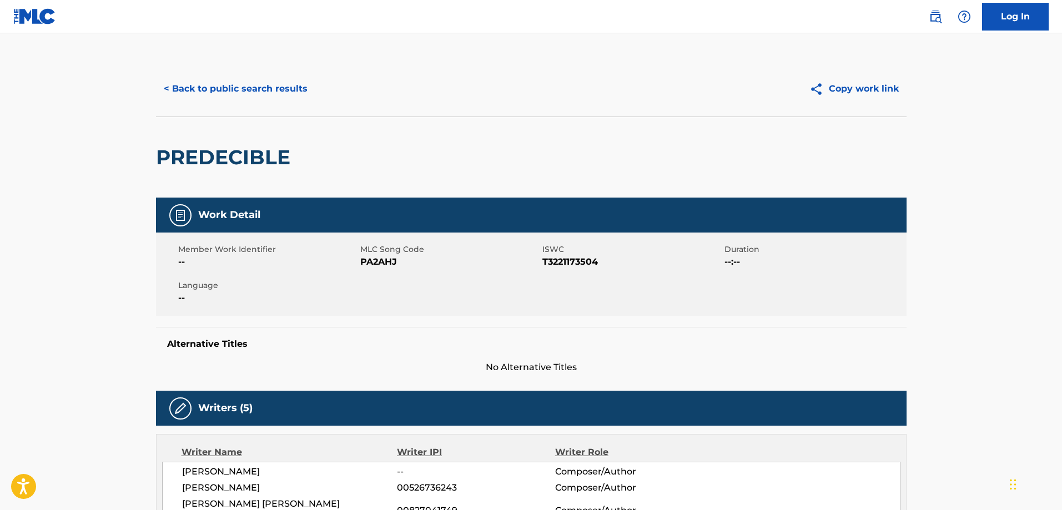
click at [267, 94] on button "< Back to public search results" at bounding box center [235, 89] width 159 height 28
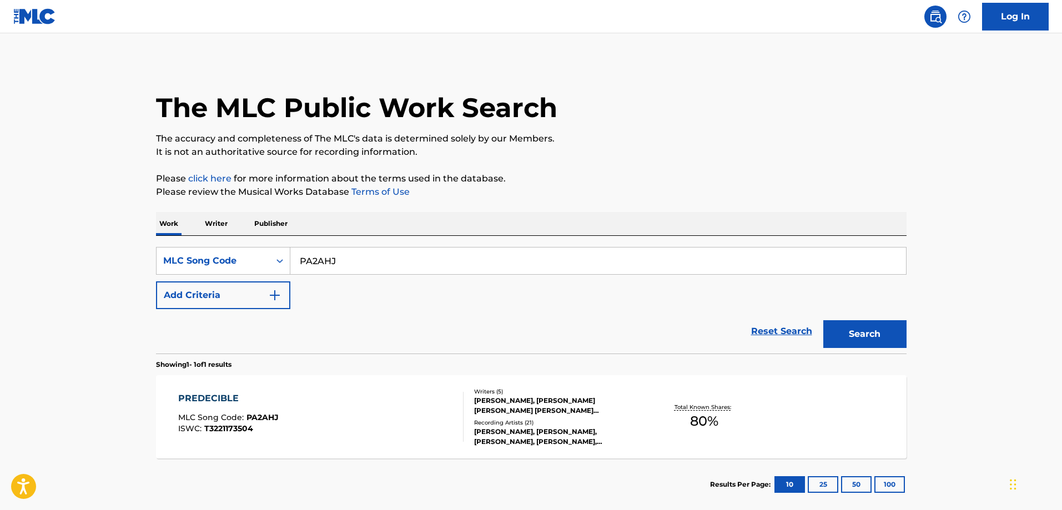
click at [366, 260] on input "PA2AHJ" at bounding box center [597, 261] width 615 height 27
paste input "W56275"
type input "W56275"
click at [823, 320] on button "Search" at bounding box center [864, 334] width 83 height 28
click at [300, 394] on div "WHO LOVES YOU BABY MLC Song Code : W56275 ISWC : T9112639051" at bounding box center [320, 417] width 285 height 50
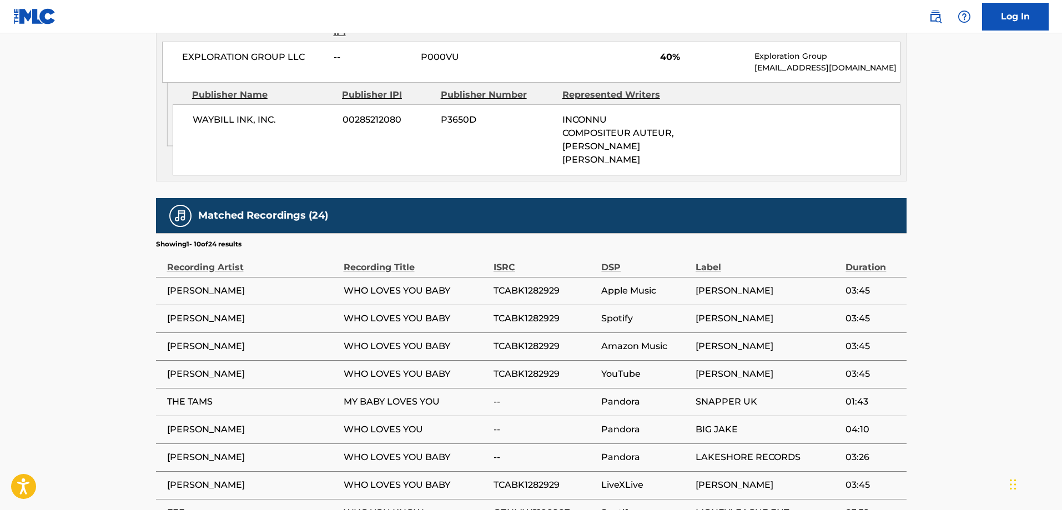
scroll to position [777, 0]
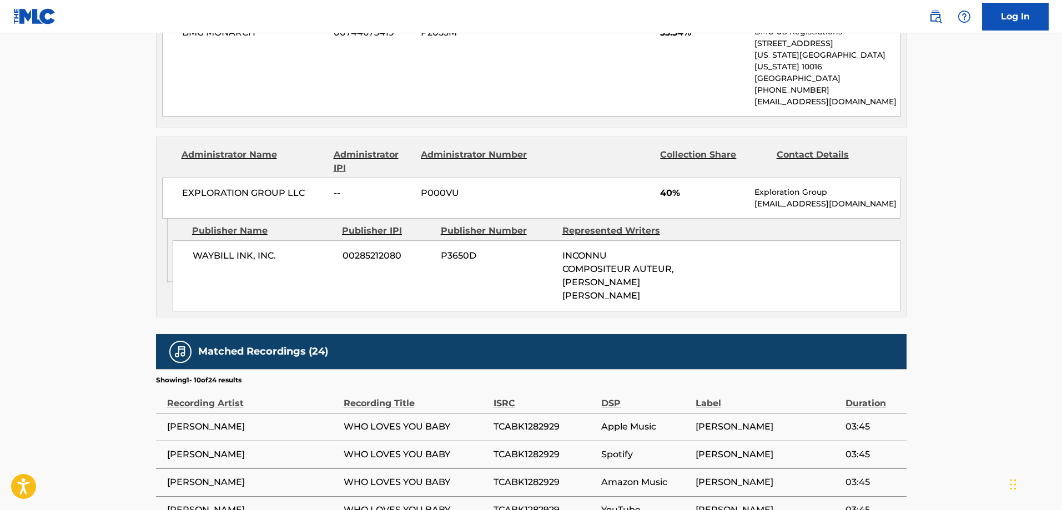
click at [218, 249] on span "WAYBILL INK, INC." at bounding box center [264, 255] width 142 height 13
drag, startPoint x: 218, startPoint y: 247, endPoint x: 239, endPoint y: 240, distance: 22.3
click at [239, 249] on span "WAYBILL INK, INC." at bounding box center [264, 255] width 142 height 13
copy span "WAYBILL INK"
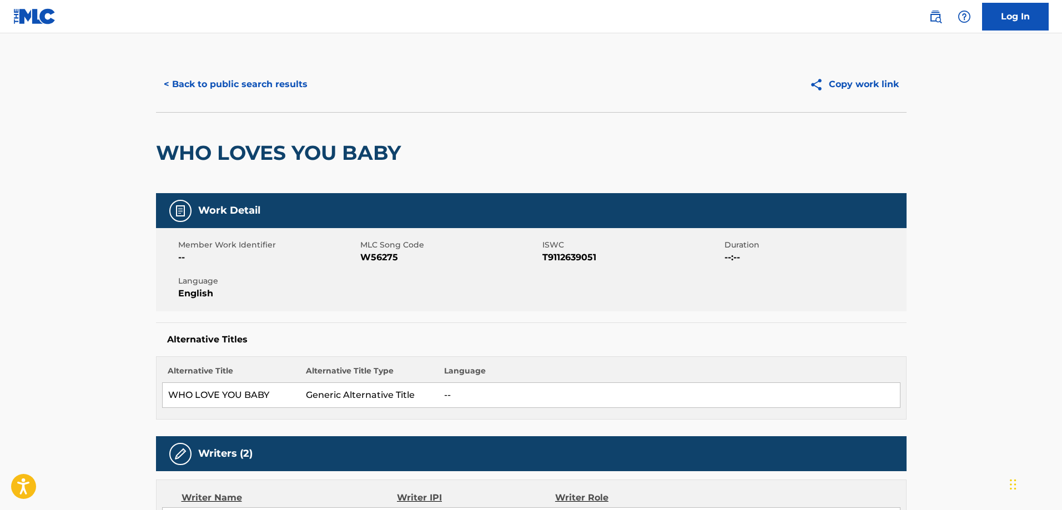
scroll to position [0, 0]
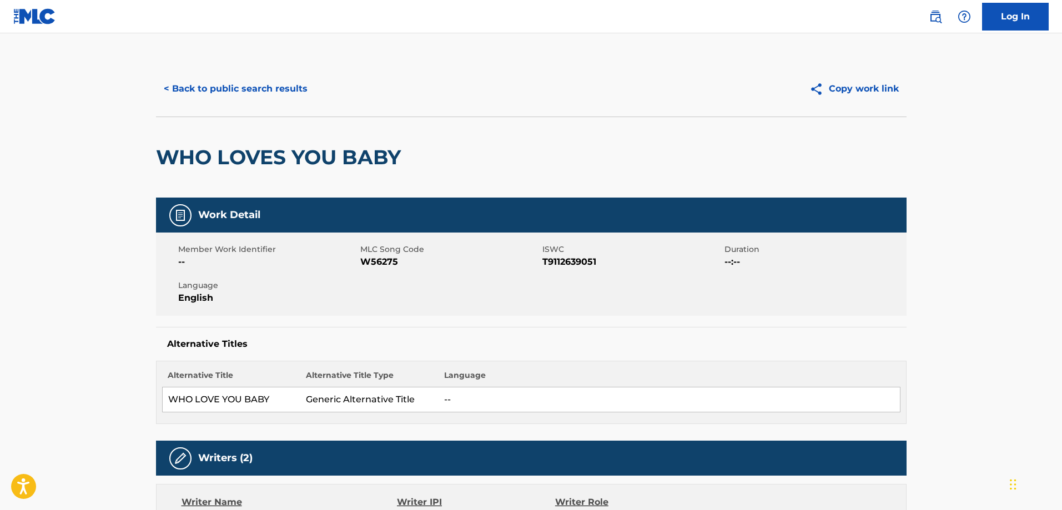
click at [236, 92] on button "< Back to public search results" at bounding box center [235, 89] width 159 height 28
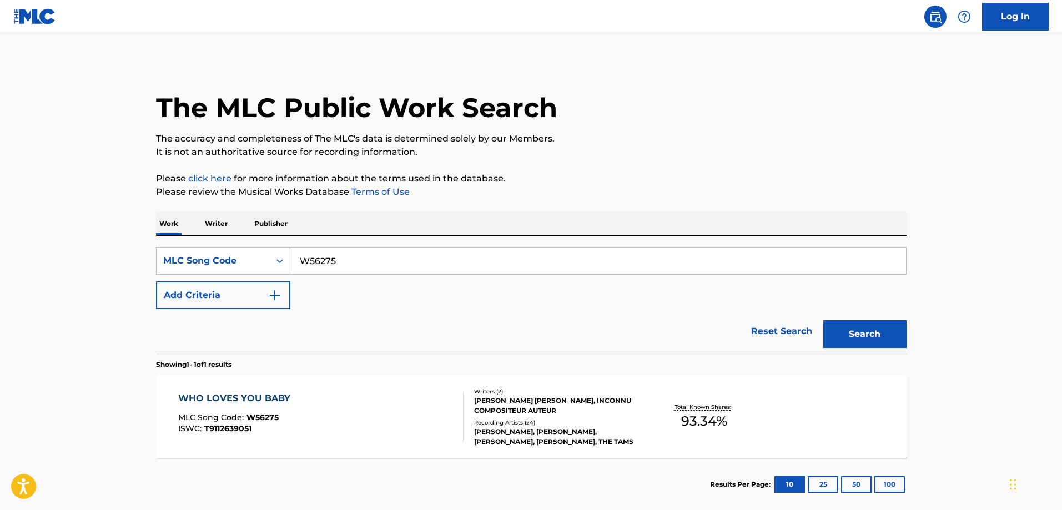
click at [348, 259] on input "W56275" at bounding box center [597, 261] width 615 height 27
paste input "S07022"
type input "S07022"
click at [823, 320] on button "Search" at bounding box center [864, 334] width 83 height 28
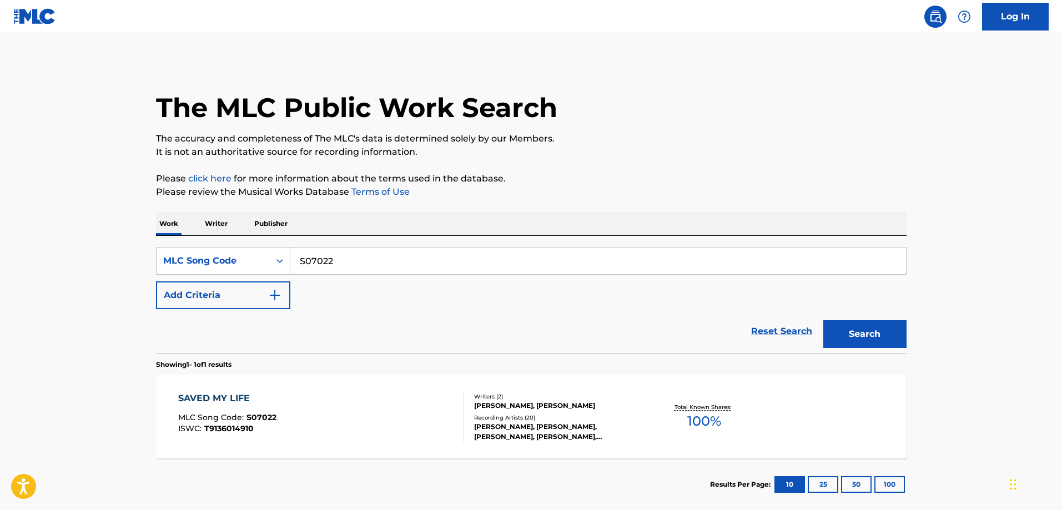
click at [291, 398] on div "SAVED MY LIFE MLC Song Code : S07022 ISWC : T9136014910" at bounding box center [320, 417] width 285 height 50
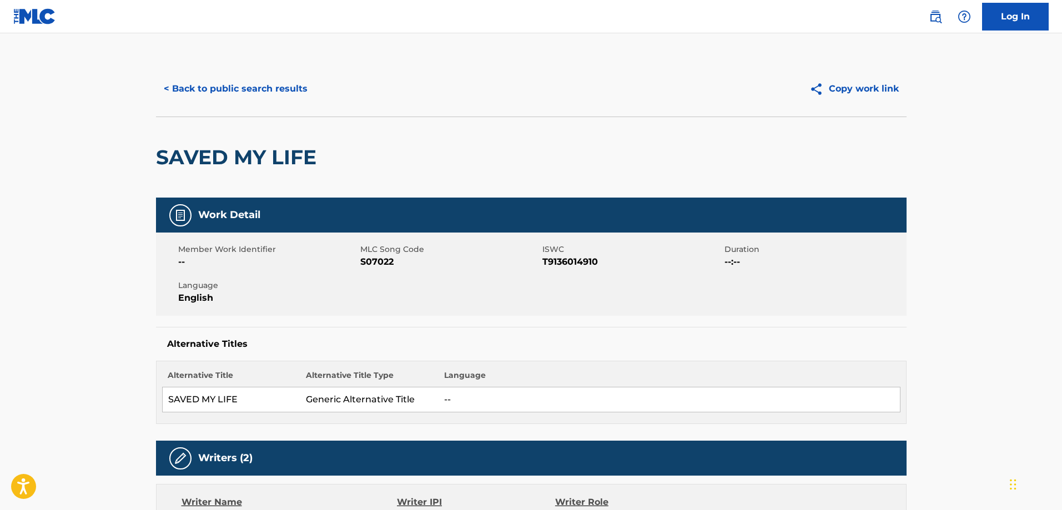
click at [239, 91] on button "< Back to public search results" at bounding box center [235, 89] width 159 height 28
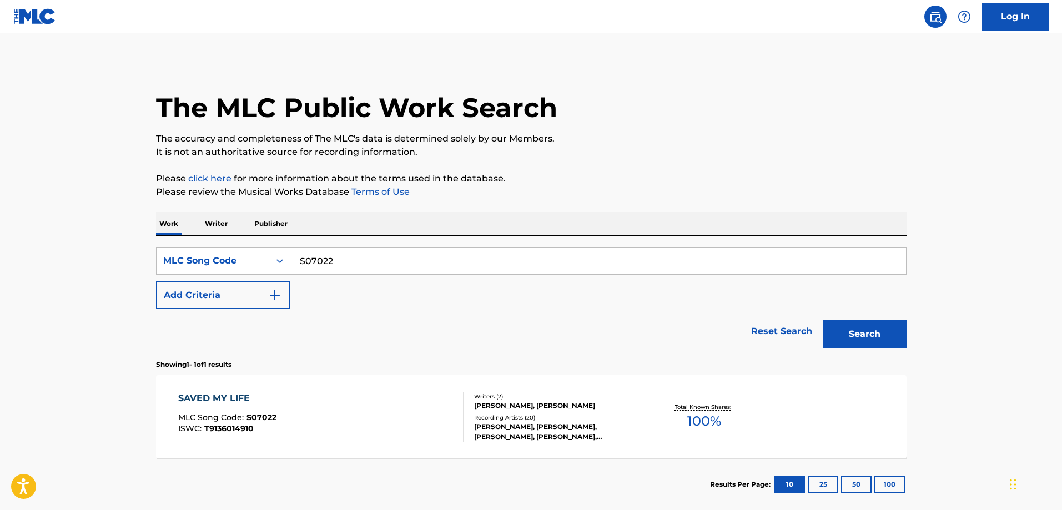
click at [376, 261] on input "S07022" at bounding box center [597, 261] width 615 height 27
paste input "TE1N0Y"
type input "TE1N0Y"
click at [823, 320] on button "Search" at bounding box center [864, 334] width 83 height 28
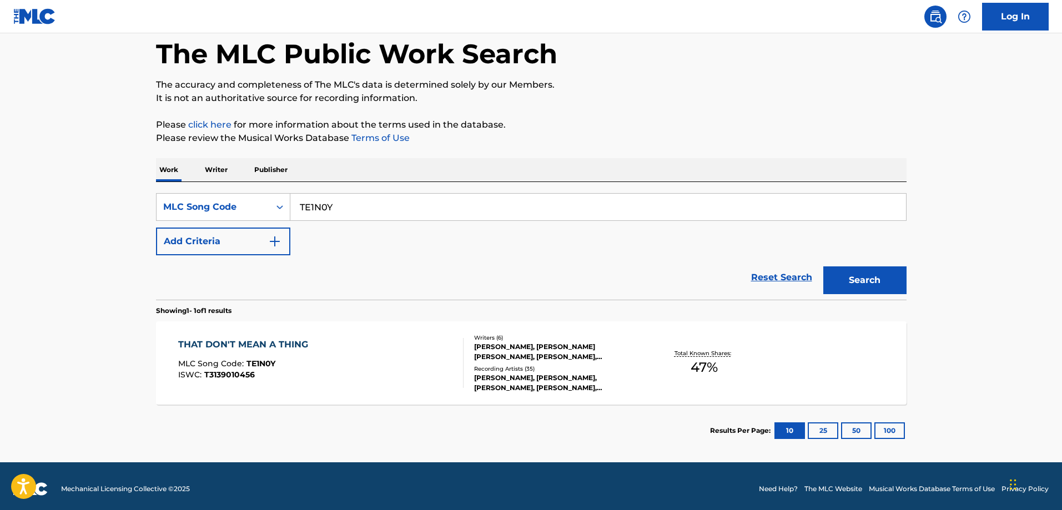
scroll to position [59, 0]
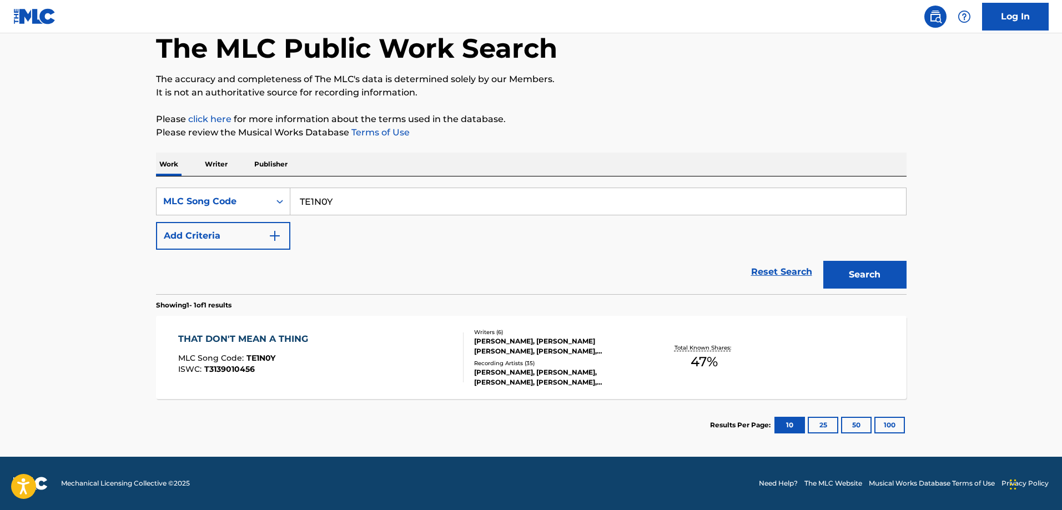
click at [291, 346] on div "THAT DON'T MEAN A THING MLC Song Code : TE1N0Y ISWC : T3139010456" at bounding box center [245, 357] width 135 height 50
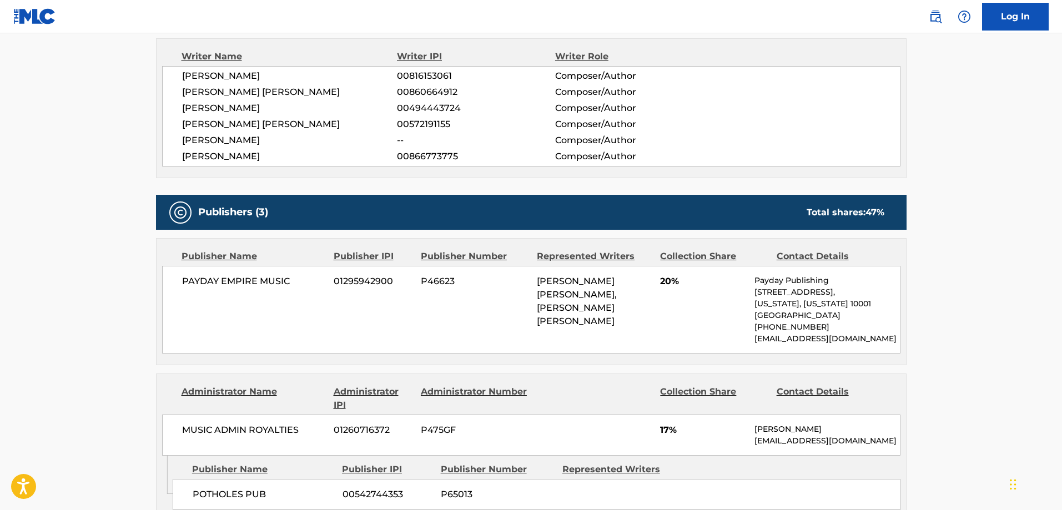
scroll to position [666, 0]
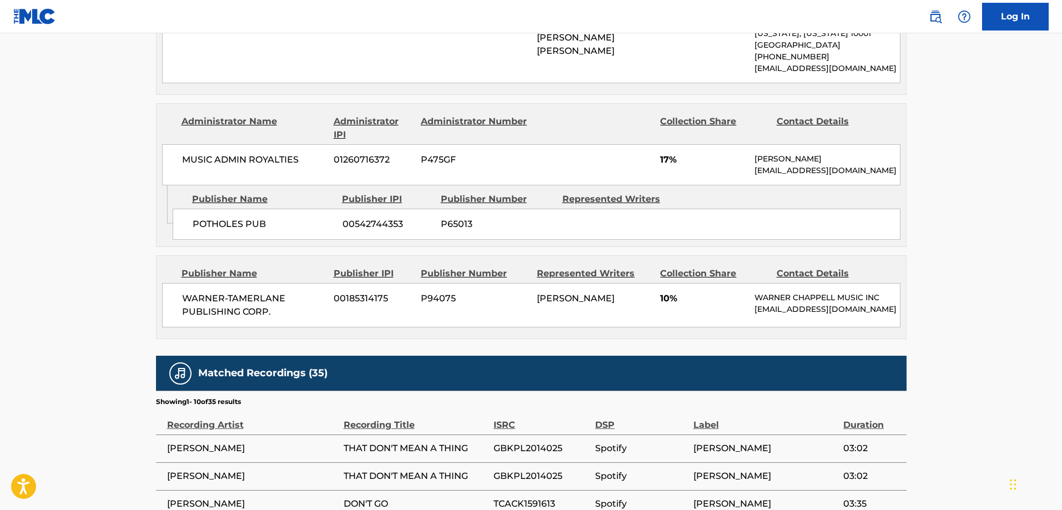
click at [214, 220] on span "POTHOLES PUB" at bounding box center [264, 224] width 142 height 13
drag, startPoint x: 214, startPoint y: 220, endPoint x: 261, endPoint y: 225, distance: 46.9
click at [261, 225] on span "POTHOLES PUB" at bounding box center [264, 224] width 142 height 13
copy span "POTHOLES PUB"
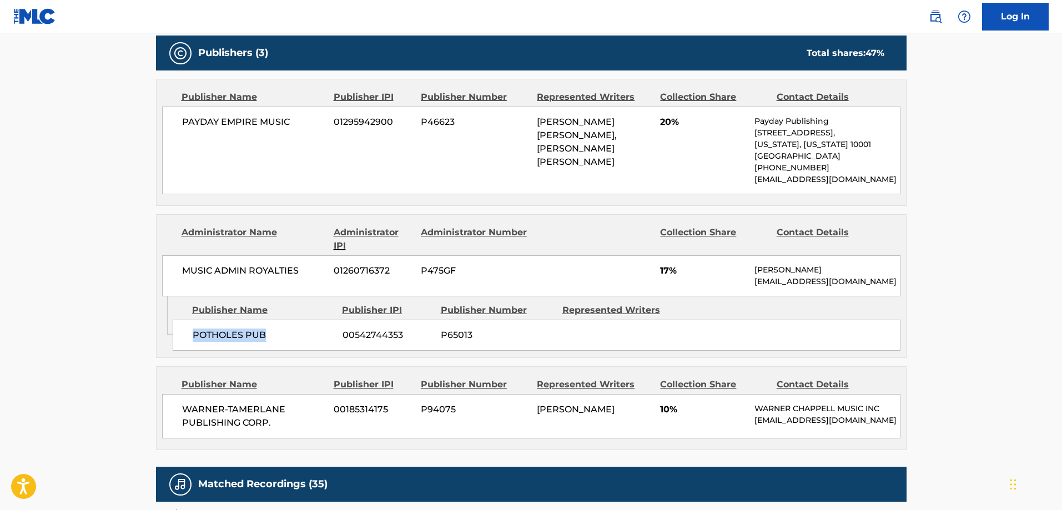
copy span "POTHOLES PUB"
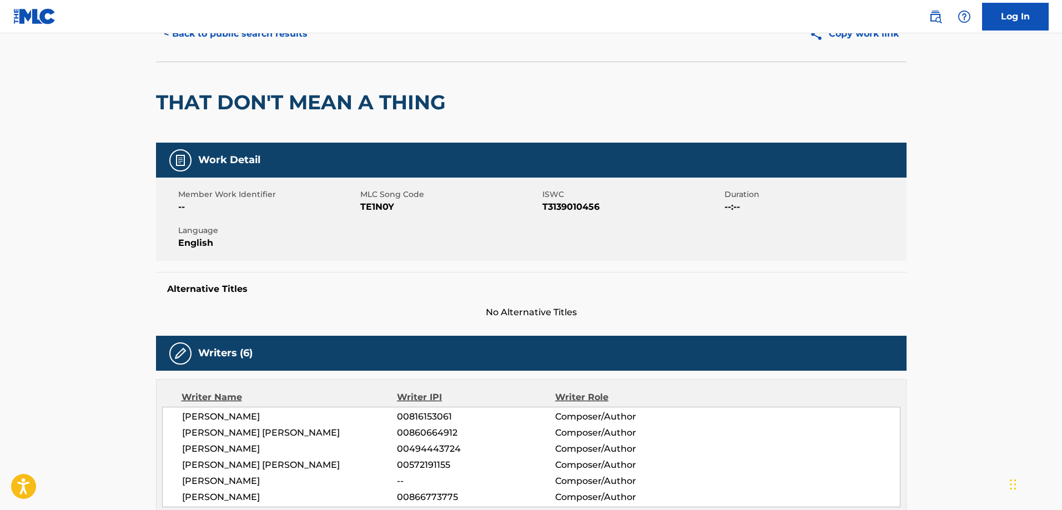
scroll to position [0, 0]
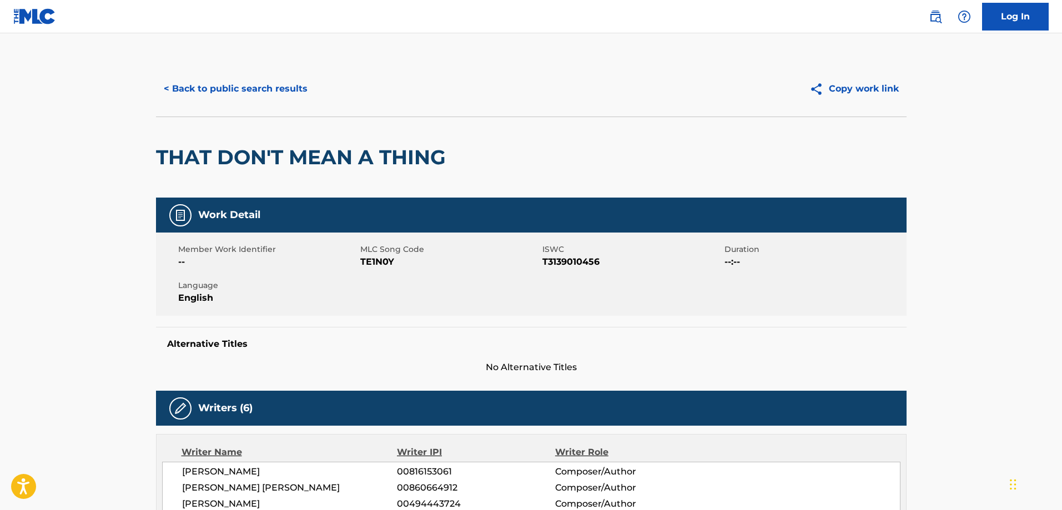
click at [248, 78] on button "< Back to public search results" at bounding box center [235, 89] width 159 height 28
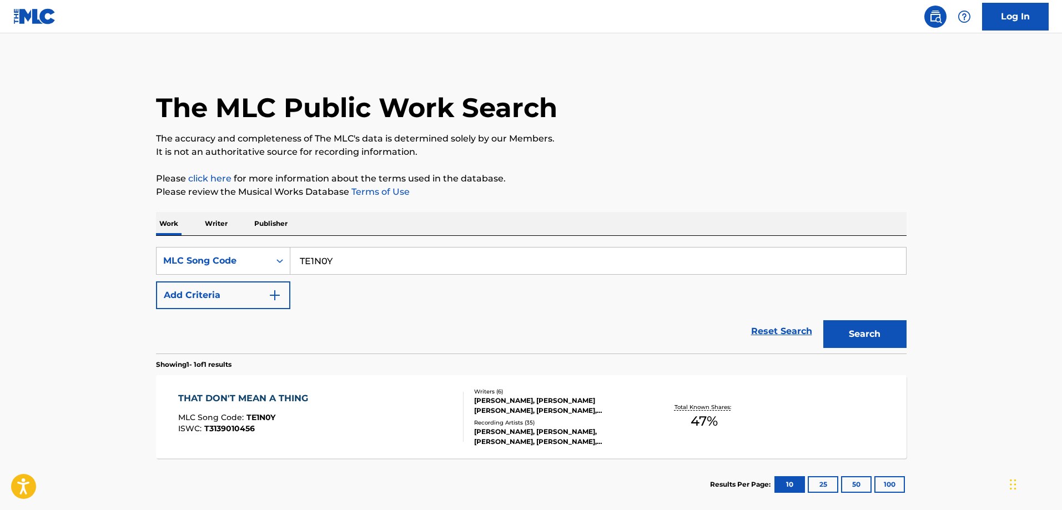
scroll to position [31, 0]
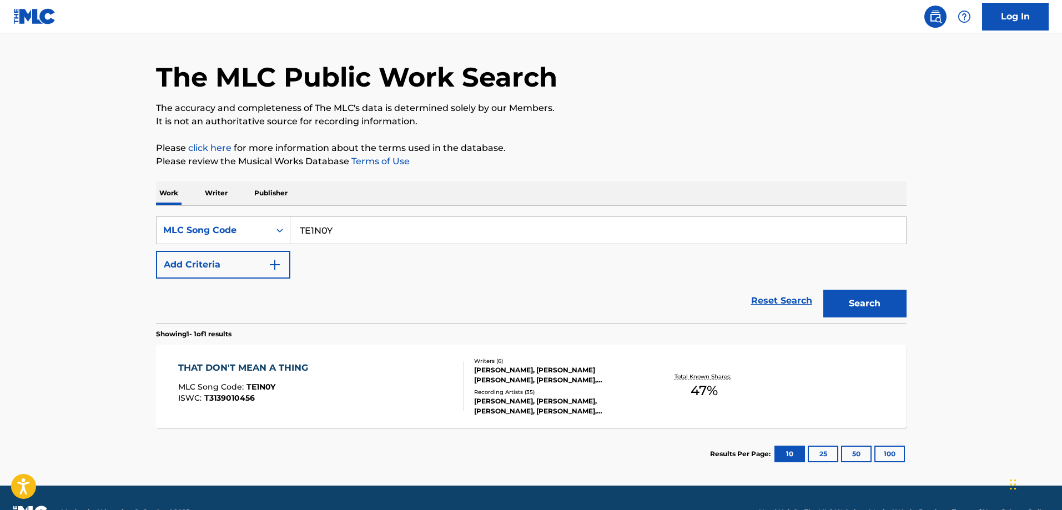
click at [390, 221] on input "TE1N0Y" at bounding box center [597, 230] width 615 height 27
paste input "YP8R5"
type input "YP8R5Y"
click at [823, 290] on button "Search" at bounding box center [864, 304] width 83 height 28
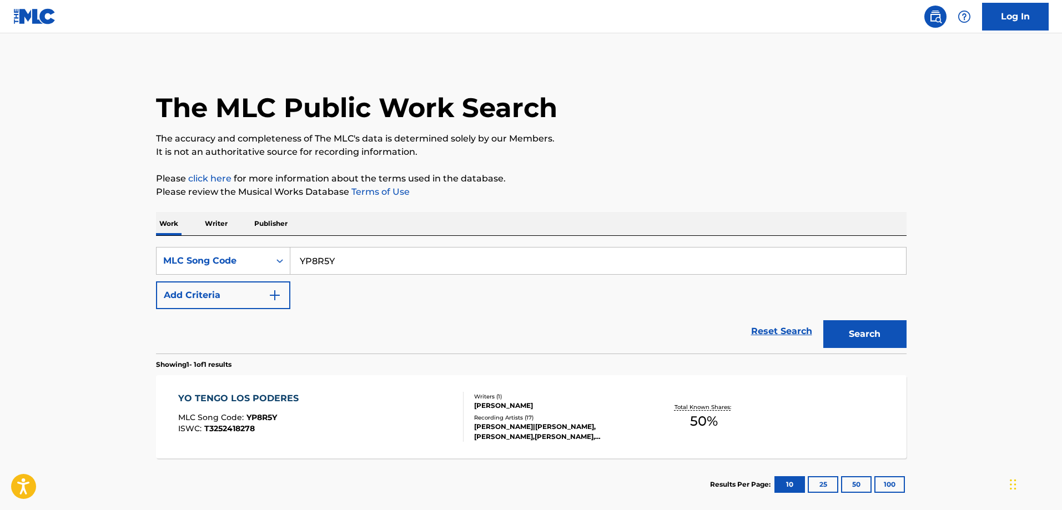
click at [388, 248] on input "YP8R5Y" at bounding box center [597, 261] width 615 height 27
click at [322, 406] on div "YO TENGO LOS PODERES MLC Song Code : YP8R5Y ISWC : T3252418278" at bounding box center [320, 417] width 285 height 50
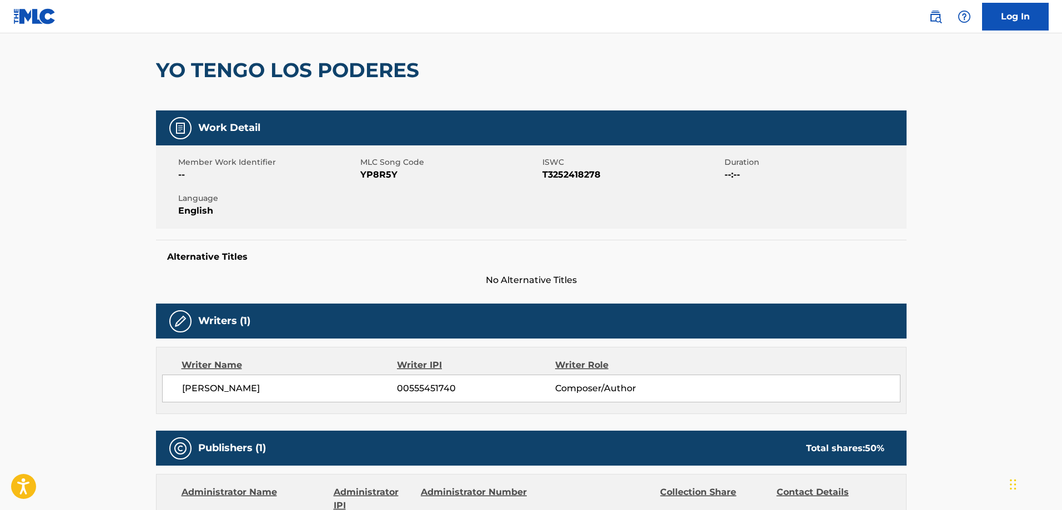
scroll to position [333, 0]
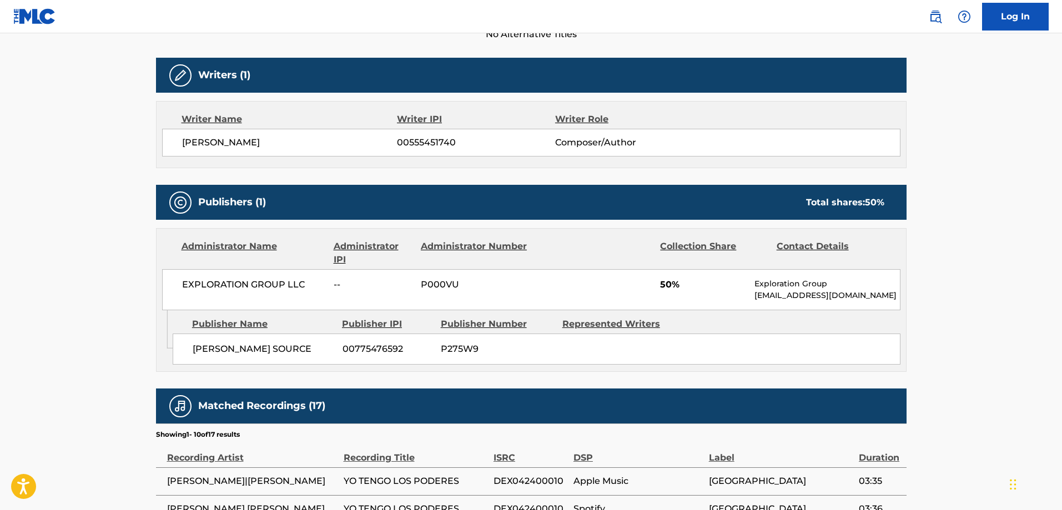
click at [207, 354] on span "PAUER SOURCE" at bounding box center [264, 348] width 142 height 13
drag, startPoint x: 207, startPoint y: 354, endPoint x: 270, endPoint y: 352, distance: 62.7
click at [255, 354] on span "PAUER SOURCE" at bounding box center [264, 348] width 142 height 13
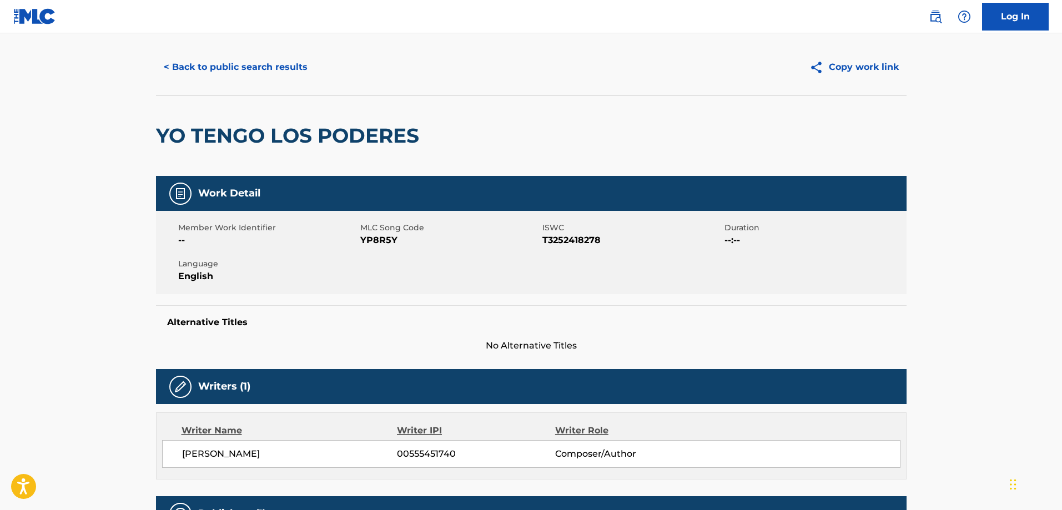
scroll to position [0, 0]
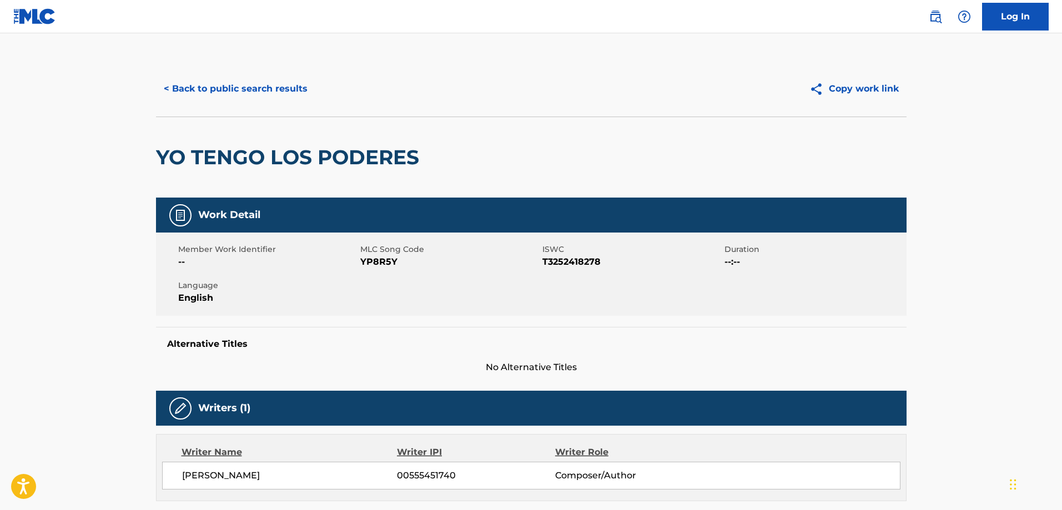
click at [218, 86] on button "< Back to public search results" at bounding box center [235, 89] width 159 height 28
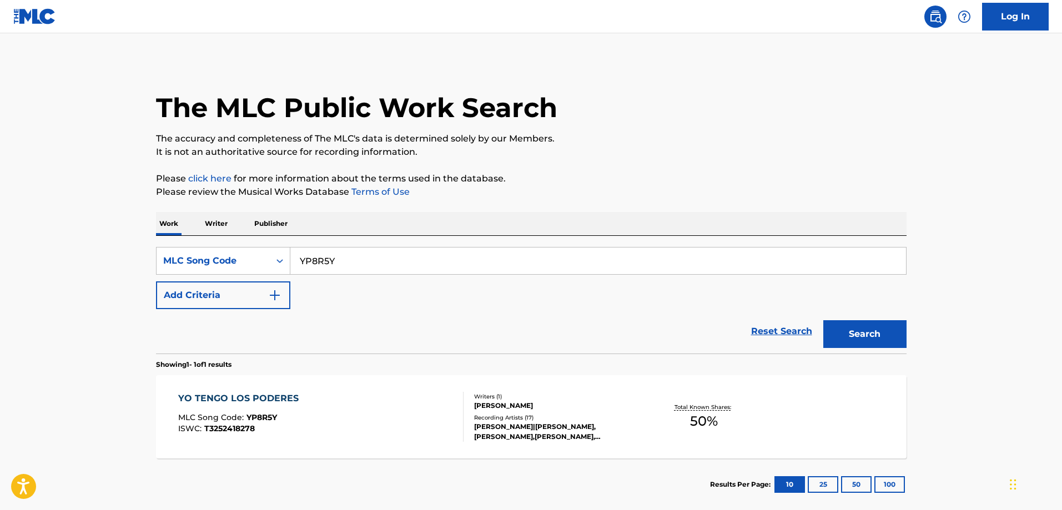
click at [372, 256] on input "YP8R5Y" at bounding box center [597, 261] width 615 height 27
paste input "TE1N0"
type input "TE1N0Y"
click at [823, 320] on button "Search" at bounding box center [864, 334] width 83 height 28
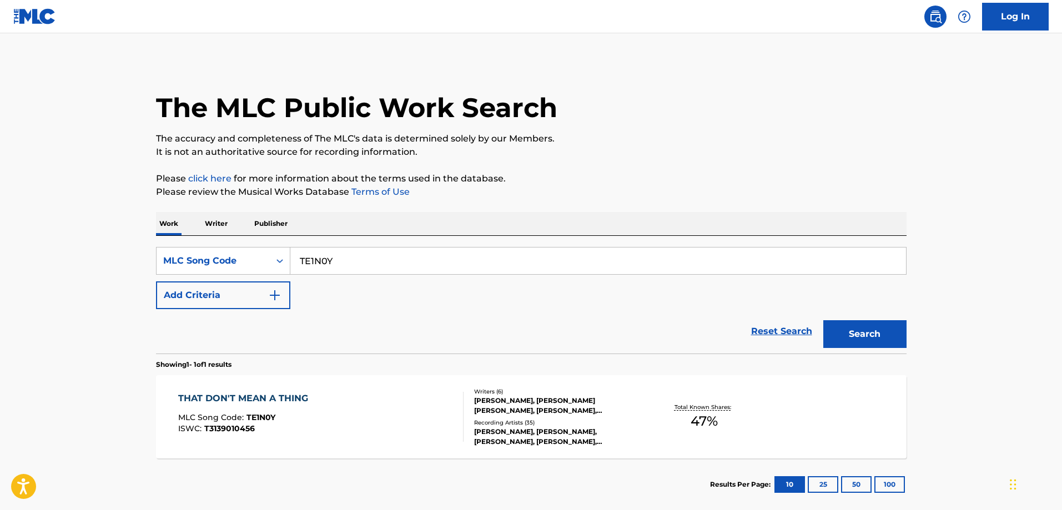
click at [318, 433] on div "THAT DON'T MEAN A THING MLC Song Code : TE1N0Y ISWC : T3139010456" at bounding box center [320, 417] width 285 height 50
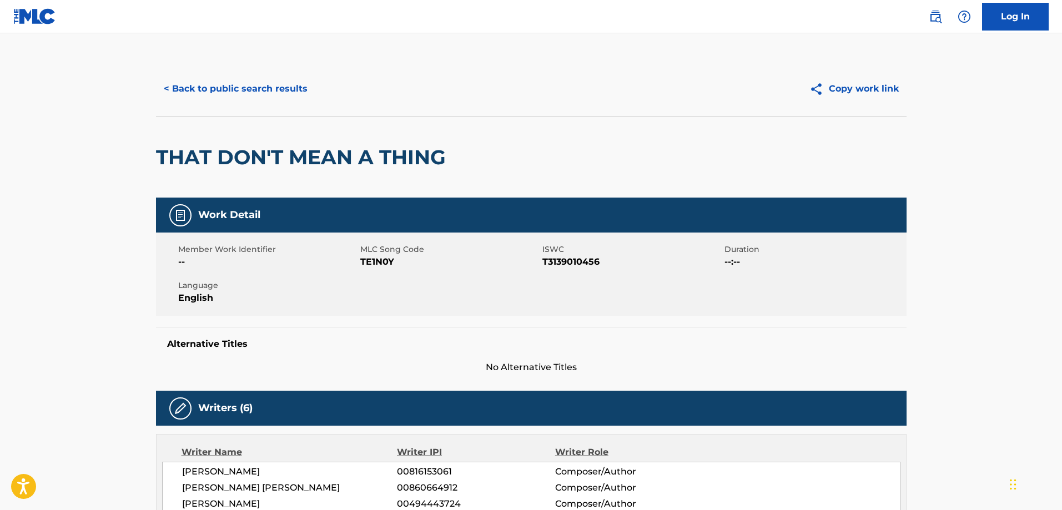
click at [237, 89] on button "< Back to public search results" at bounding box center [235, 89] width 159 height 28
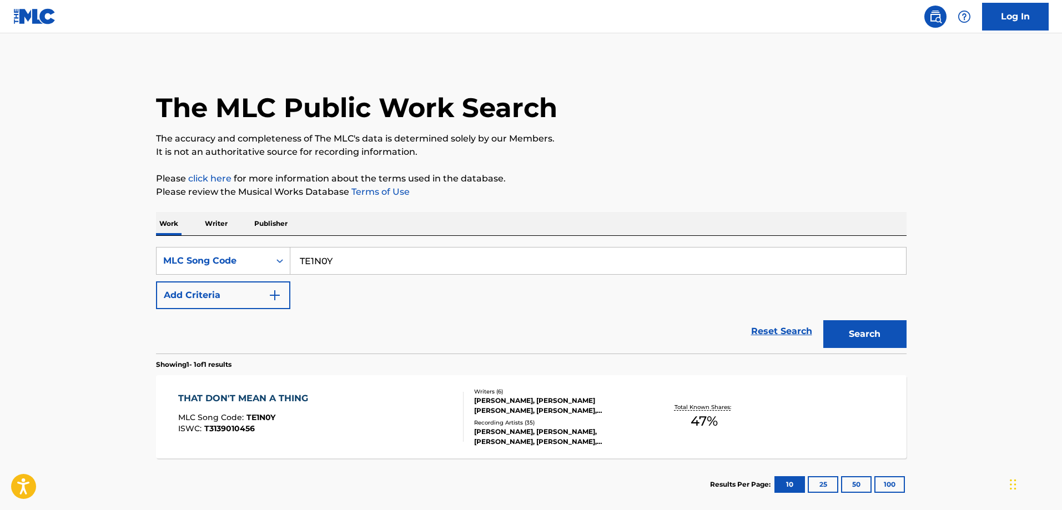
click at [355, 264] on input "TE1N0Y" at bounding box center [597, 261] width 615 height 27
paste input "DQ7NEP"
type input "DQ7NEP"
click at [823, 320] on button "Search" at bounding box center [864, 334] width 83 height 28
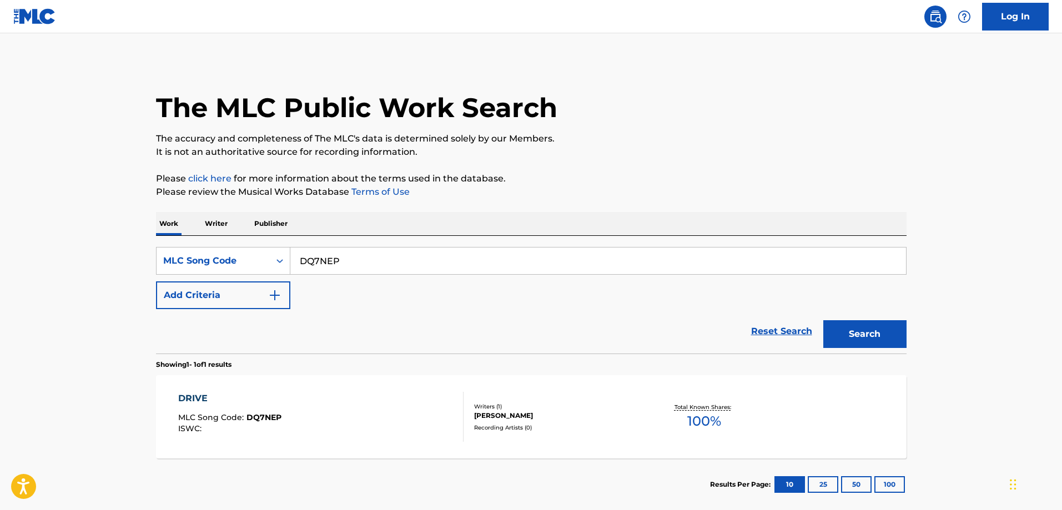
click at [203, 390] on div "DRIVE MLC Song Code : DQ7NEP ISWC : Writers ( 1 ) YUBA YUBA Recording Artists (…" at bounding box center [531, 416] width 750 height 83
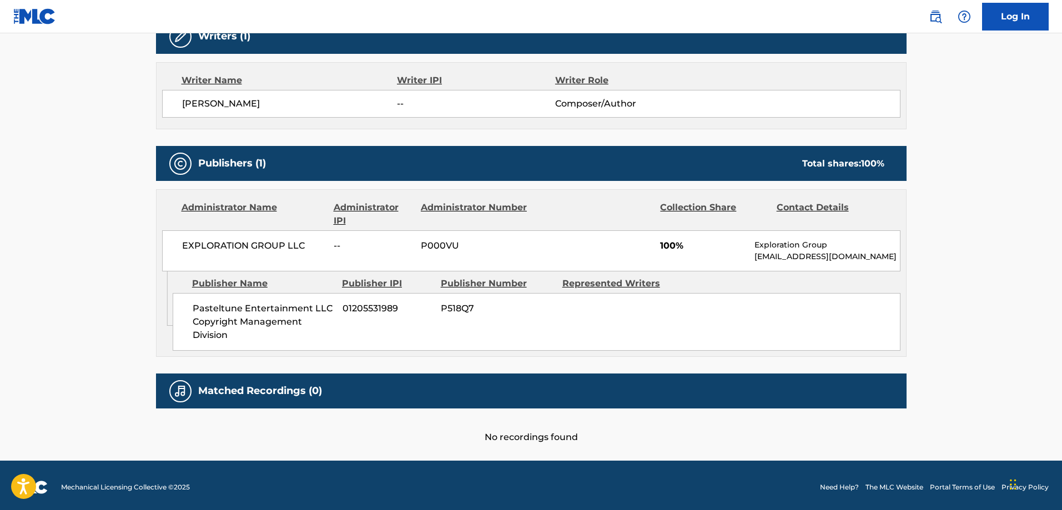
scroll to position [376, 0]
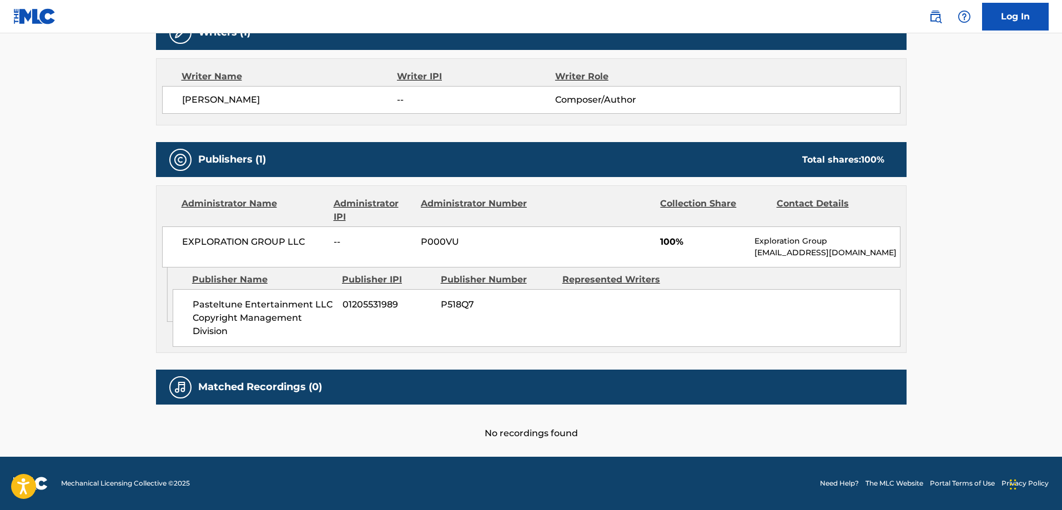
click at [196, 306] on span "Pasteltune Entertainment LLC Copyright Management Division" at bounding box center [264, 318] width 142 height 40
drag, startPoint x: 196, startPoint y: 306, endPoint x: 200, endPoint y: 329, distance: 23.1
click at [197, 309] on span "Pasteltune Entertainment LLC Copyright Management Division" at bounding box center [264, 318] width 142 height 40
click at [201, 330] on span "Pasteltune Entertainment LLC Copyright Management Division" at bounding box center [264, 318] width 142 height 40
copy span "Pasteltune Entertainment LLC Copyright Management Division"
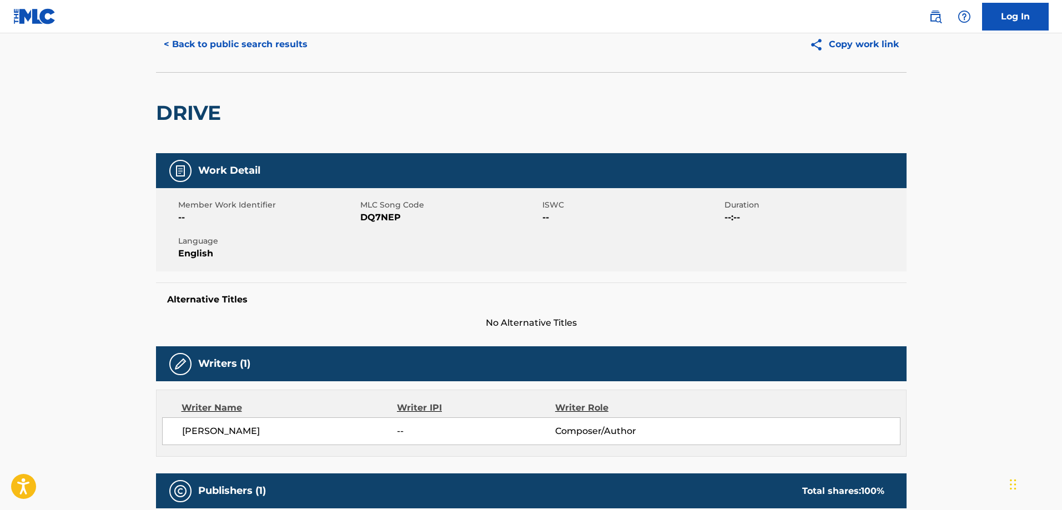
scroll to position [0, 0]
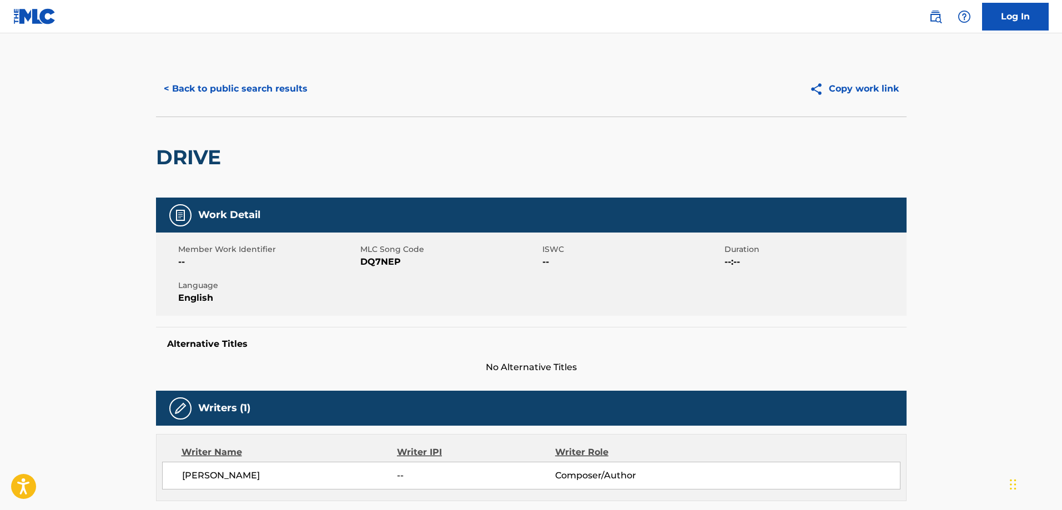
click at [245, 83] on button "< Back to public search results" at bounding box center [235, 89] width 159 height 28
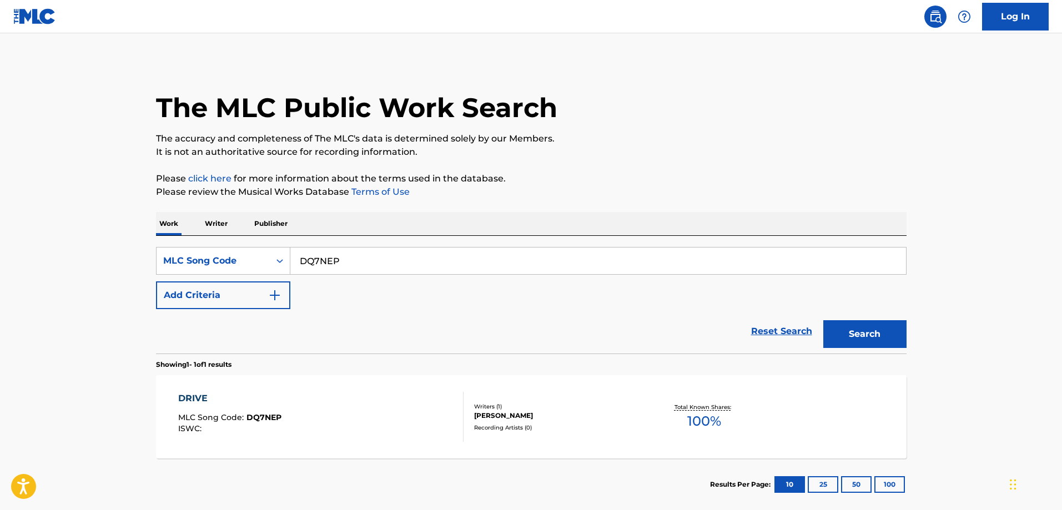
click at [432, 265] on input "DQ7NEP" at bounding box center [597, 261] width 615 height 27
paste input "IG22TA"
type input "IG22TA"
click at [823, 320] on button "Search" at bounding box center [864, 334] width 83 height 28
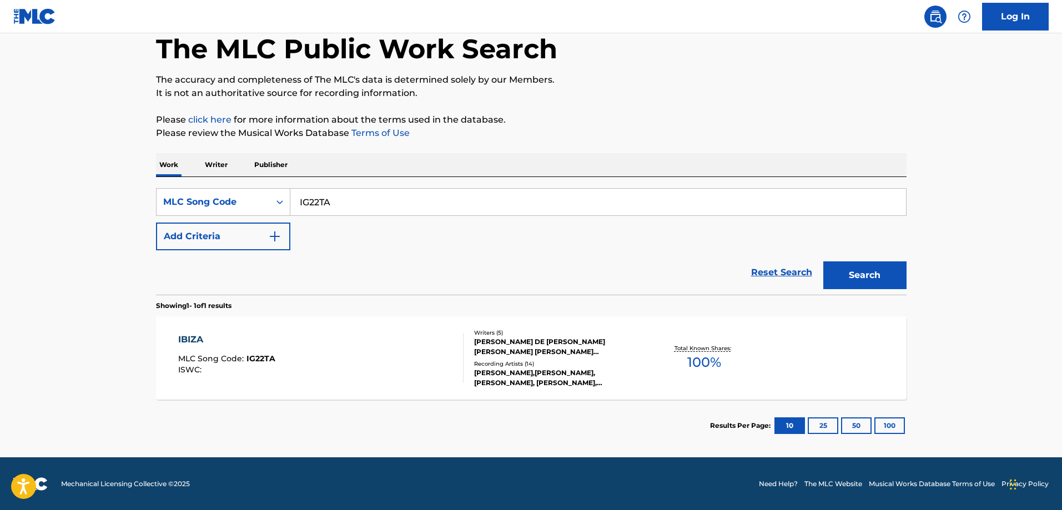
scroll to position [59, 0]
click at [235, 336] on div "IBIZA" at bounding box center [226, 338] width 97 height 13
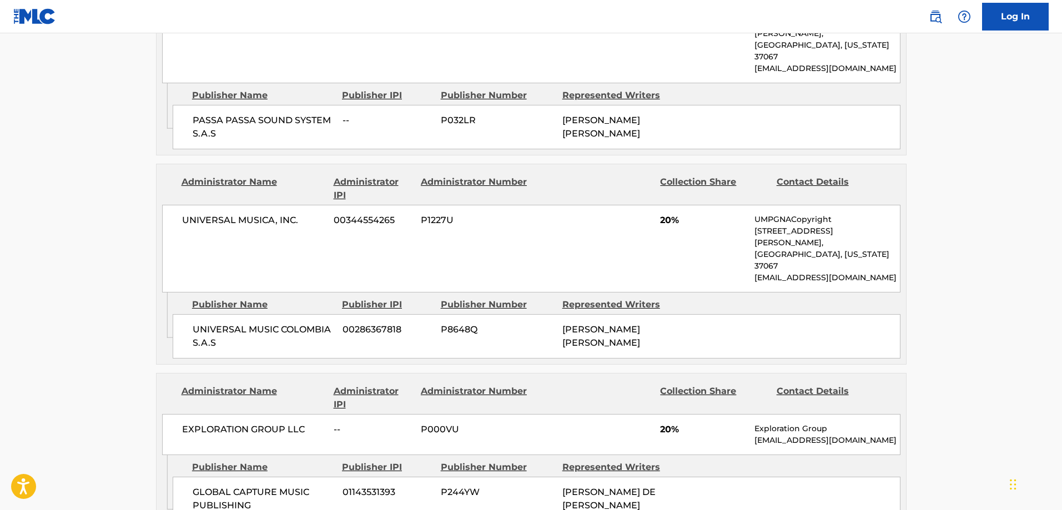
scroll to position [832, 0]
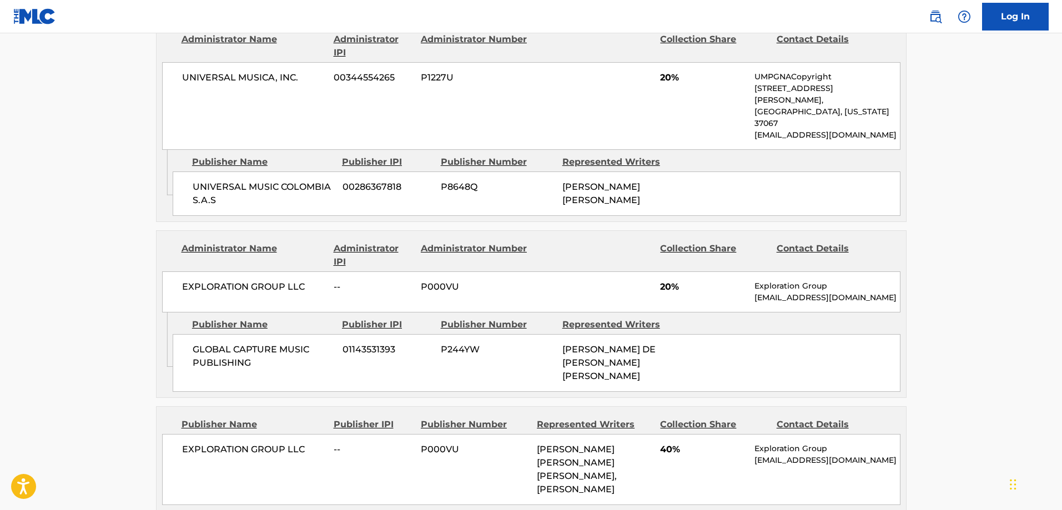
click at [205, 343] on span "GLOBAL CAPTURE MUSIC PUBLISHING" at bounding box center [264, 356] width 142 height 27
drag, startPoint x: 205, startPoint y: 279, endPoint x: 231, endPoint y: 287, distance: 27.4
click at [229, 343] on span "GLOBAL CAPTURE MUSIC PUBLISHING" at bounding box center [264, 356] width 142 height 27
click at [231, 343] on span "GLOBAL CAPTURE MUSIC PUBLISHING" at bounding box center [264, 356] width 142 height 27
copy span "GLOBAL CAPTURE MUSIC PUBLISHING"
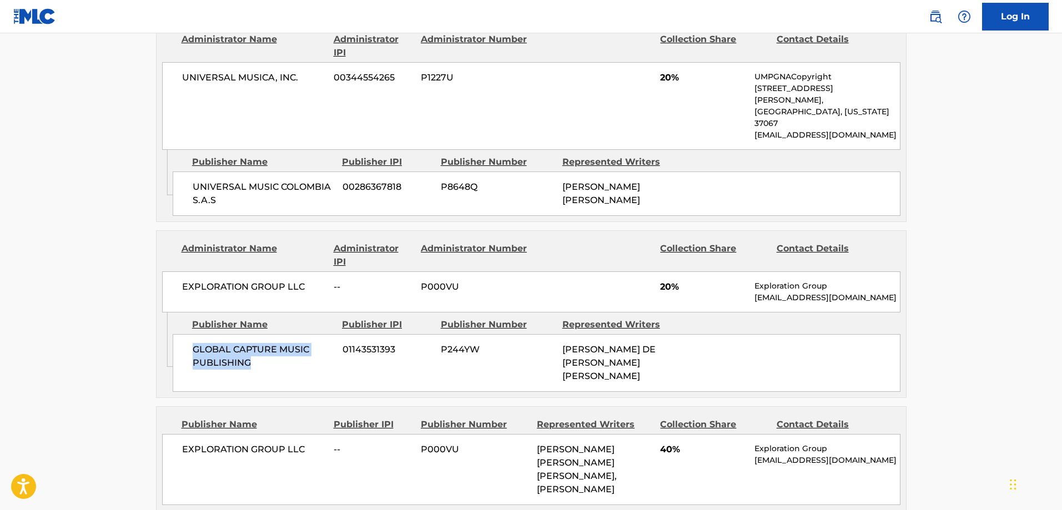
click at [200, 343] on span "GLOBAL CAPTURE MUSIC PUBLISHING" at bounding box center [264, 356] width 142 height 27
drag, startPoint x: 200, startPoint y: 280, endPoint x: 206, endPoint y: 284, distance: 7.2
click at [202, 343] on span "GLOBAL CAPTURE MUSIC PUBLISHING" at bounding box center [264, 356] width 142 height 27
click at [218, 343] on span "GLOBAL CAPTURE MUSIC PUBLISHING" at bounding box center [264, 356] width 142 height 27
click at [206, 343] on span "GLOBAL CAPTURE MUSIC PUBLISHING" at bounding box center [264, 356] width 142 height 27
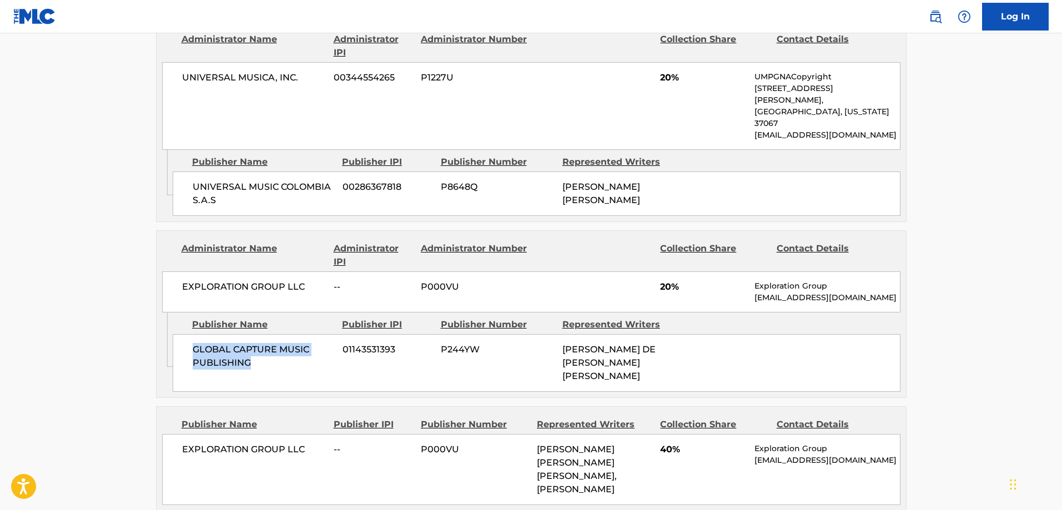
drag, startPoint x: 206, startPoint y: 279, endPoint x: 237, endPoint y: 287, distance: 31.5
click at [237, 343] on span "GLOBAL CAPTURE MUSIC PUBLISHING" at bounding box center [264, 356] width 142 height 27
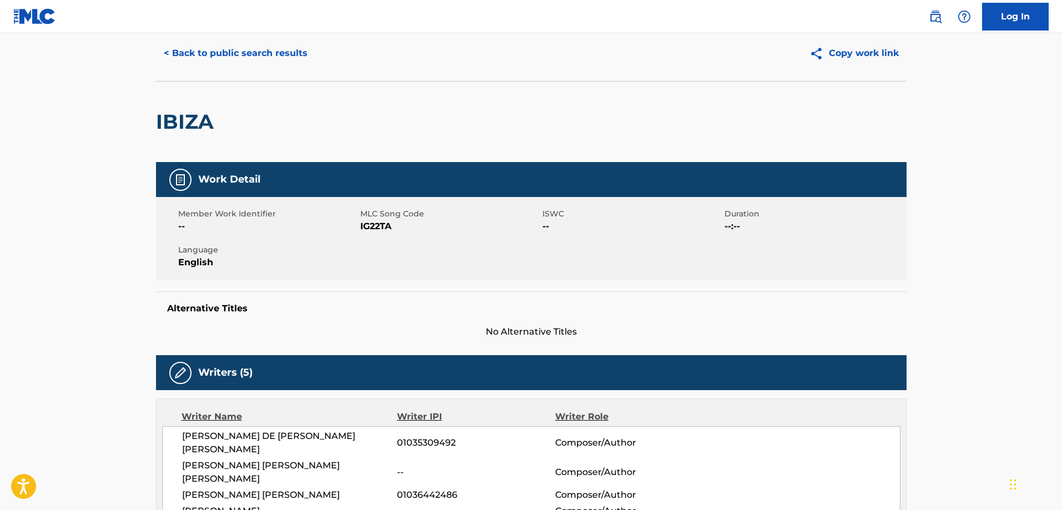
scroll to position [0, 0]
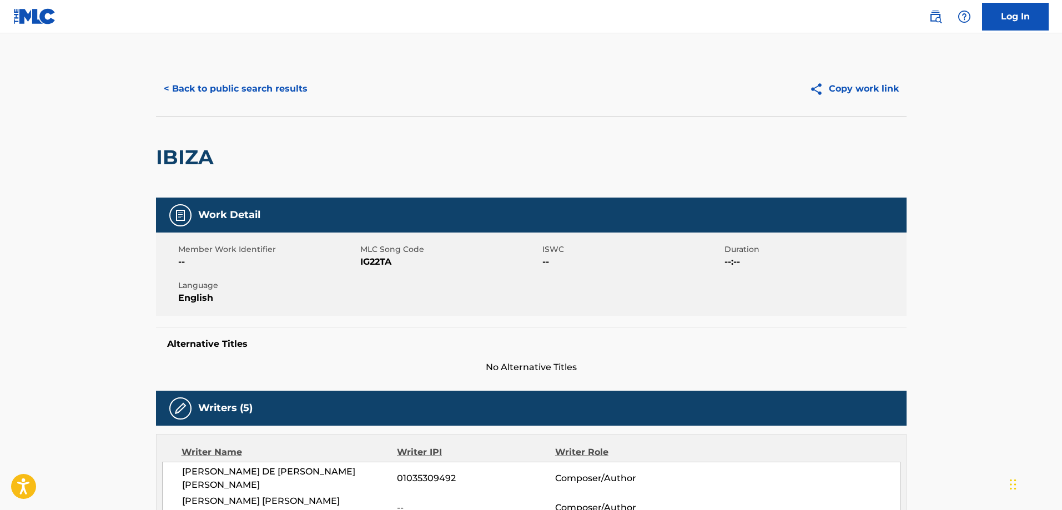
click at [239, 92] on button "< Back to public search results" at bounding box center [235, 89] width 159 height 28
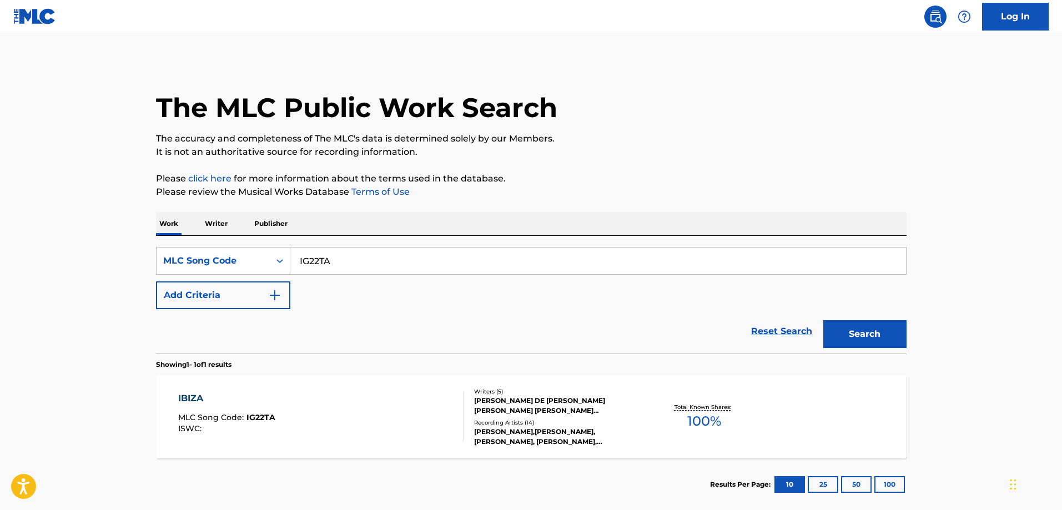
scroll to position [31, 0]
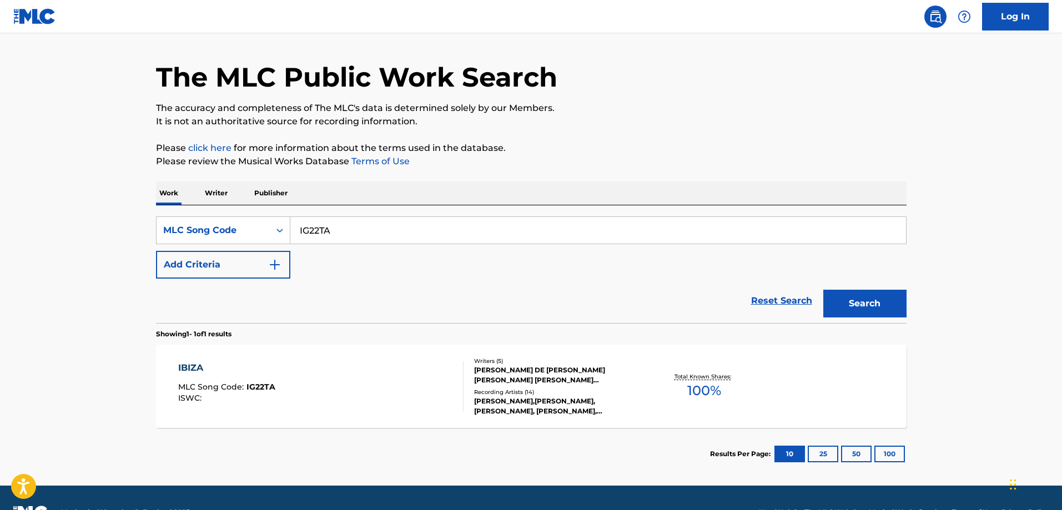
click at [372, 234] on input "IG22TA" at bounding box center [597, 230] width 615 height 27
click at [823, 290] on button "Search" at bounding box center [864, 304] width 83 height 28
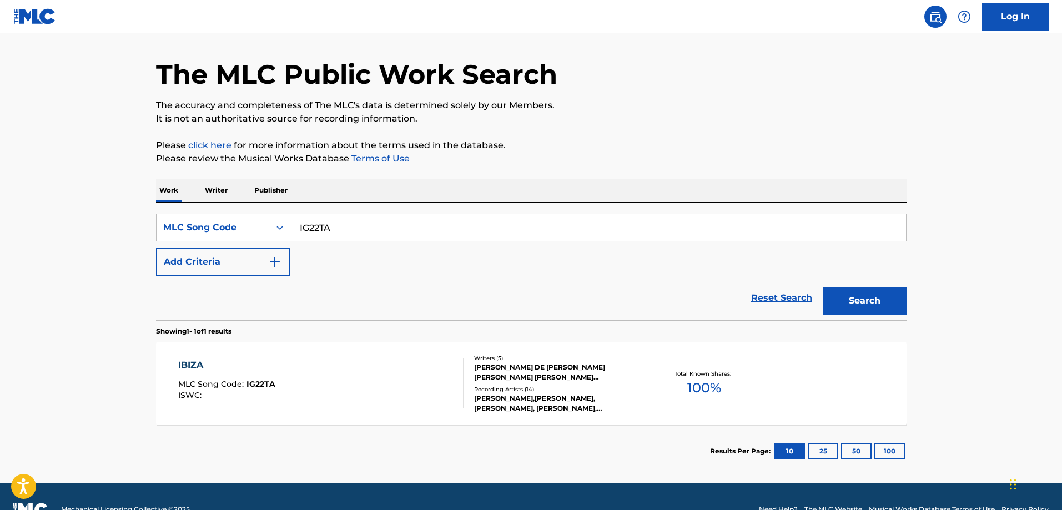
scroll to position [59, 0]
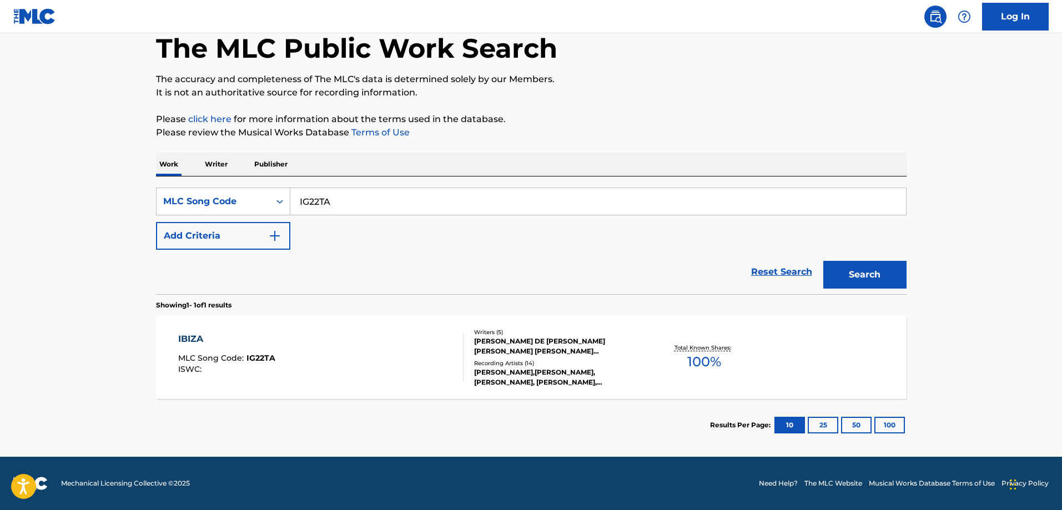
click at [299, 331] on div "IBIZA MLC Song Code : IG22TA ISWC : Writers ( 5 ) JOEL DE JESUS JAIMES VIVANCO,…" at bounding box center [531, 357] width 750 height 83
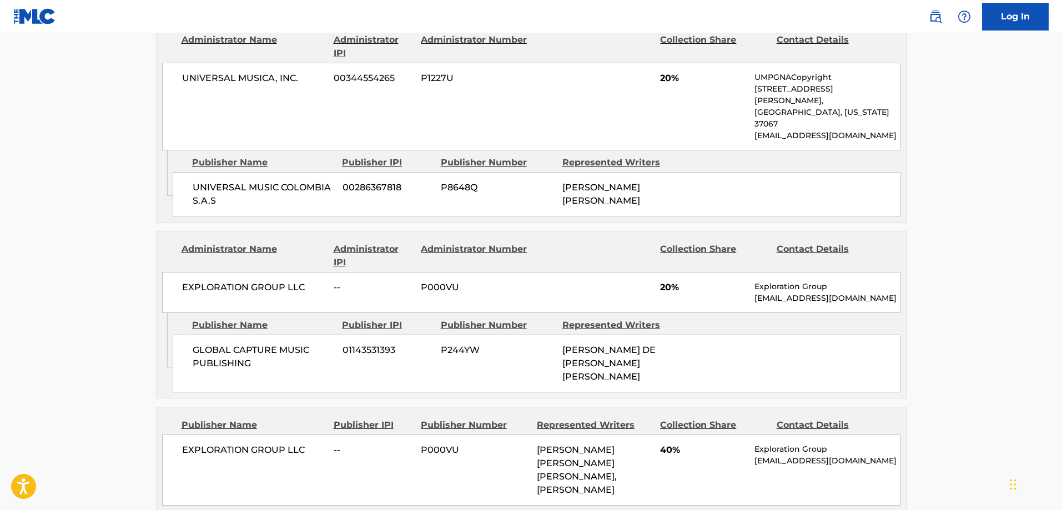
scroll to position [832, 0]
click at [218, 343] on span "GLOBAL CAPTURE MUSIC PUBLISHING" at bounding box center [264, 356] width 142 height 27
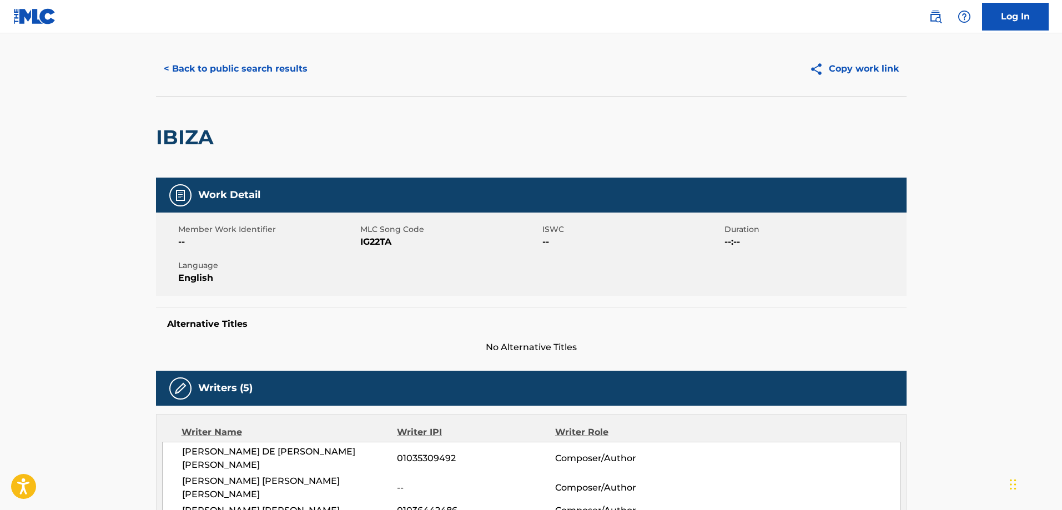
scroll to position [0, 0]
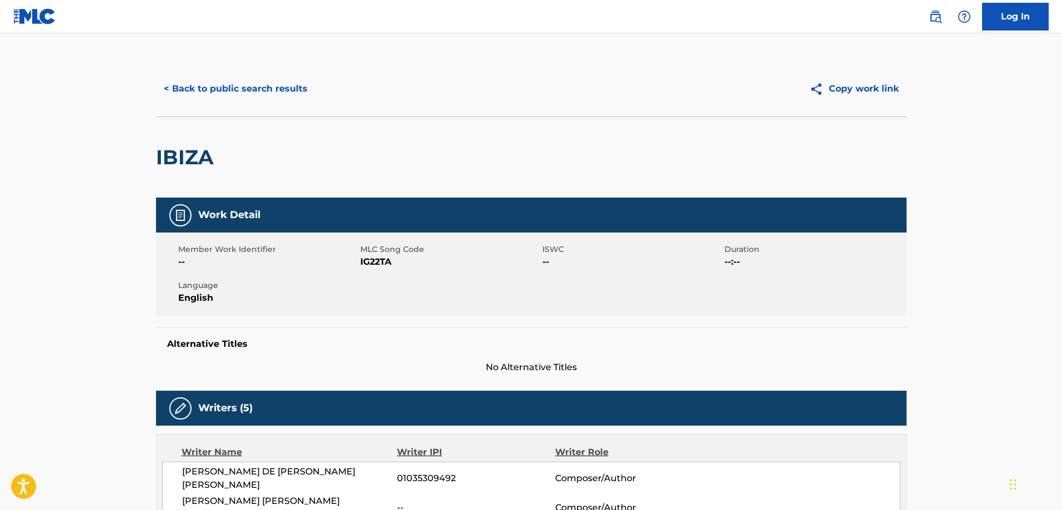
click at [239, 100] on button "< Back to public search results" at bounding box center [235, 89] width 159 height 28
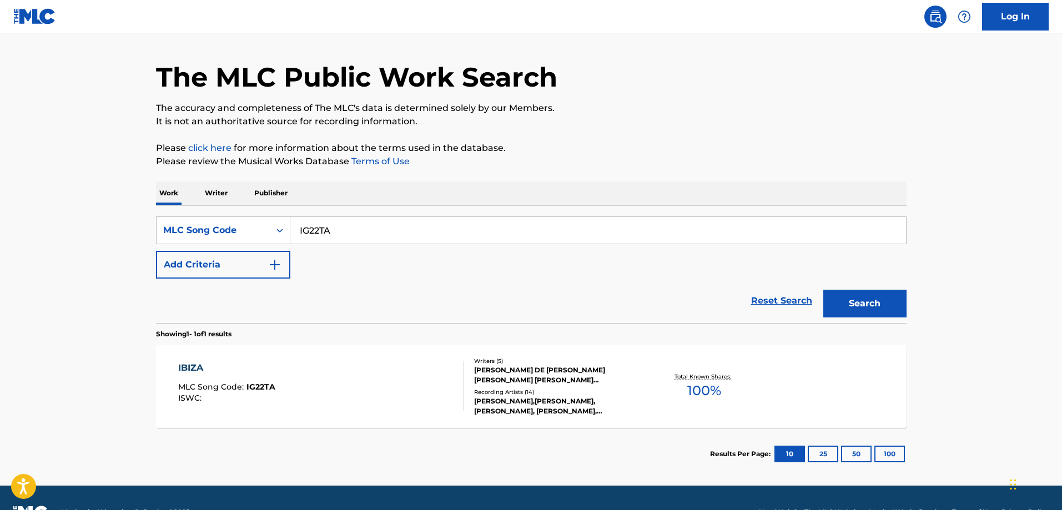
click at [398, 240] on input "IG22TA" at bounding box center [597, 230] width 615 height 27
paste input "LS1YVX"
type input "LS1YVX"
click at [823, 290] on button "Search" at bounding box center [864, 304] width 83 height 28
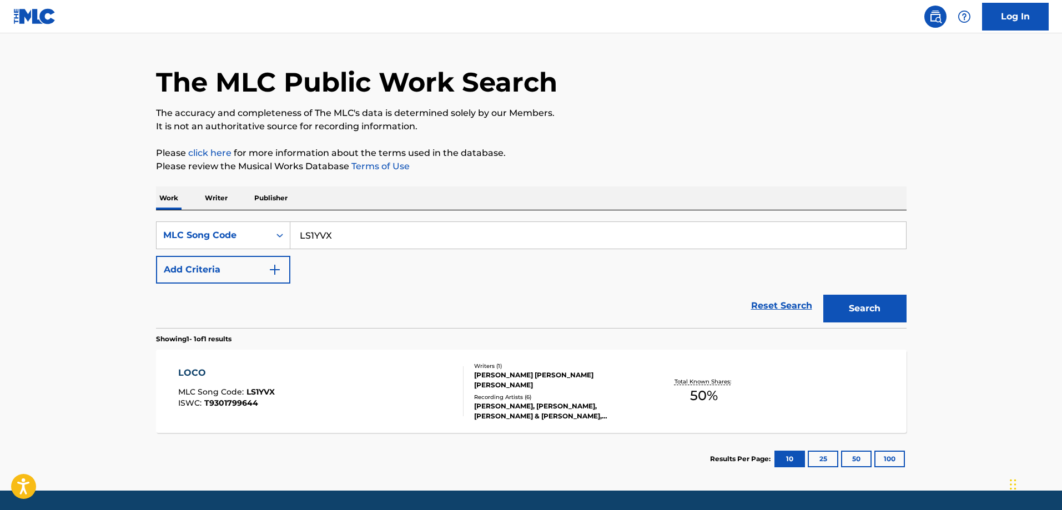
scroll to position [59, 0]
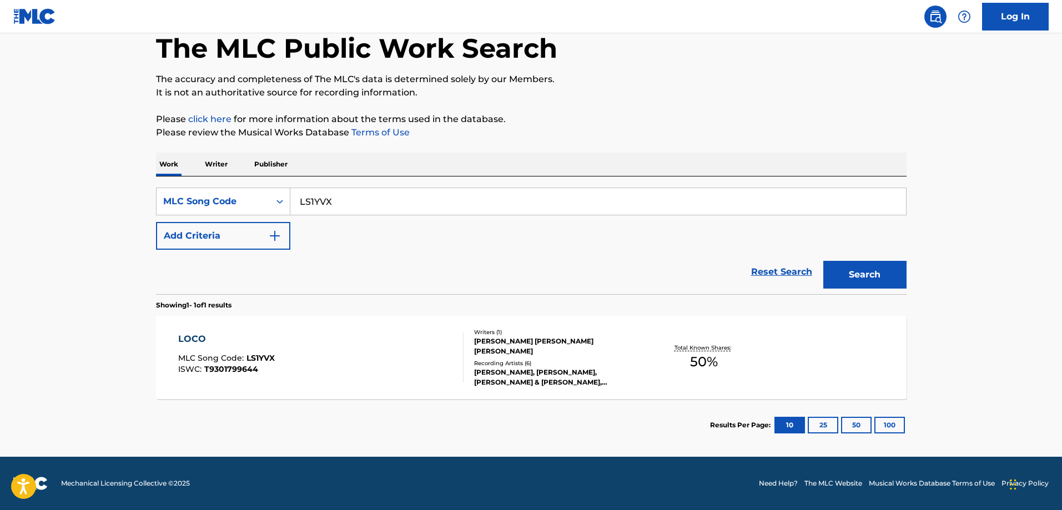
click at [352, 347] on div "LOCO MLC Song Code : LS1YVX ISWC : T9301799644" at bounding box center [320, 357] width 285 height 50
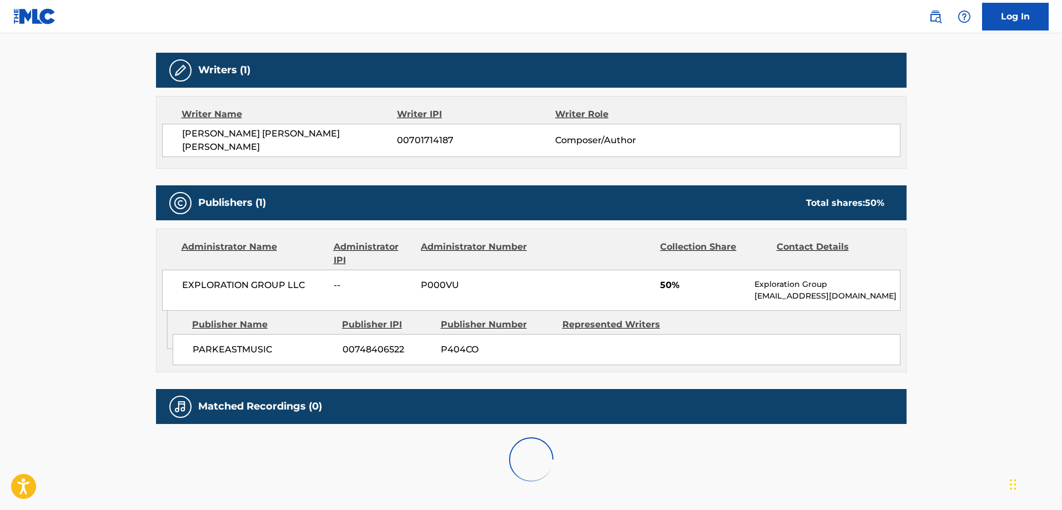
scroll to position [377, 0]
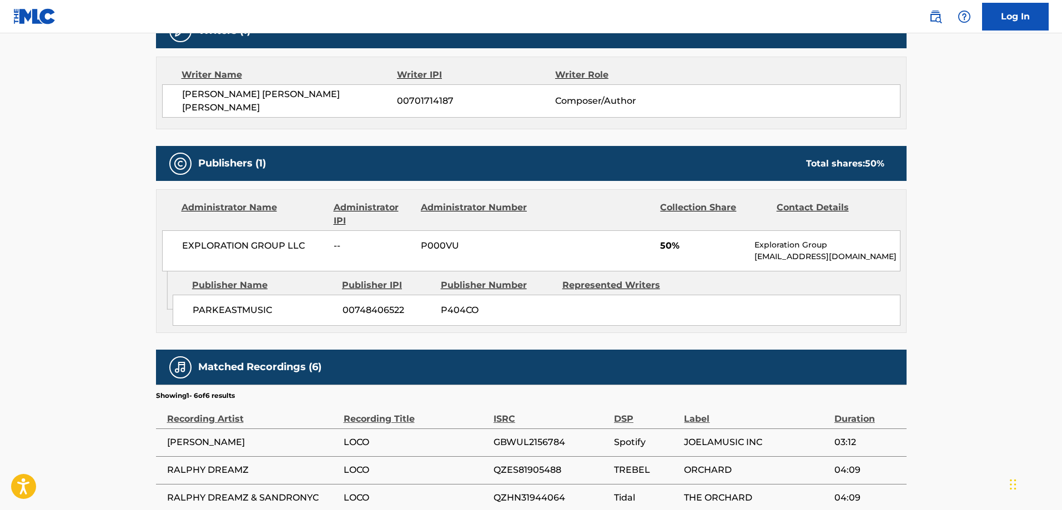
click at [220, 304] on span "PARKEASTMUSIC" at bounding box center [264, 310] width 142 height 13
drag, startPoint x: 228, startPoint y: 300, endPoint x: 261, endPoint y: 298, distance: 33.4
click at [261, 304] on span "PARKEASTMUSIC" at bounding box center [264, 310] width 142 height 13
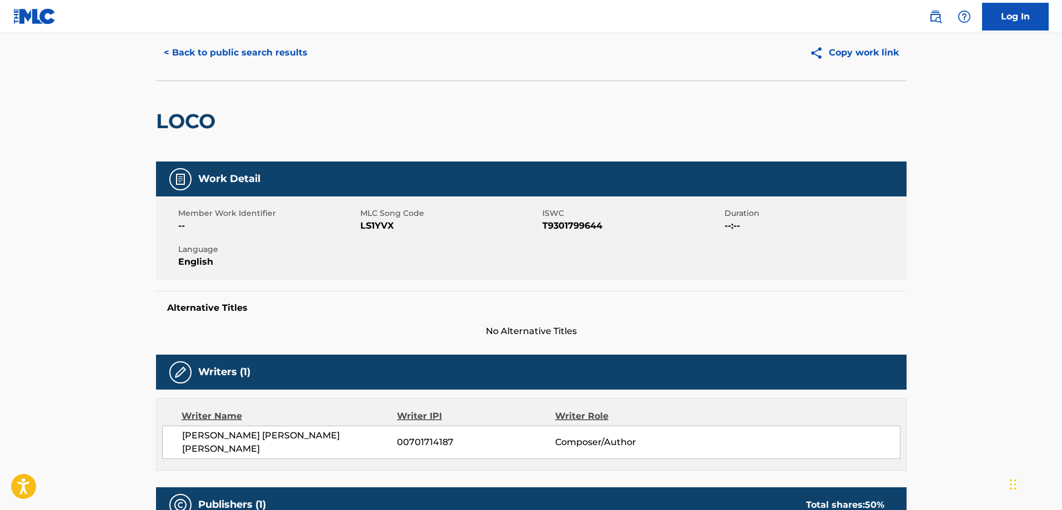
scroll to position [0, 0]
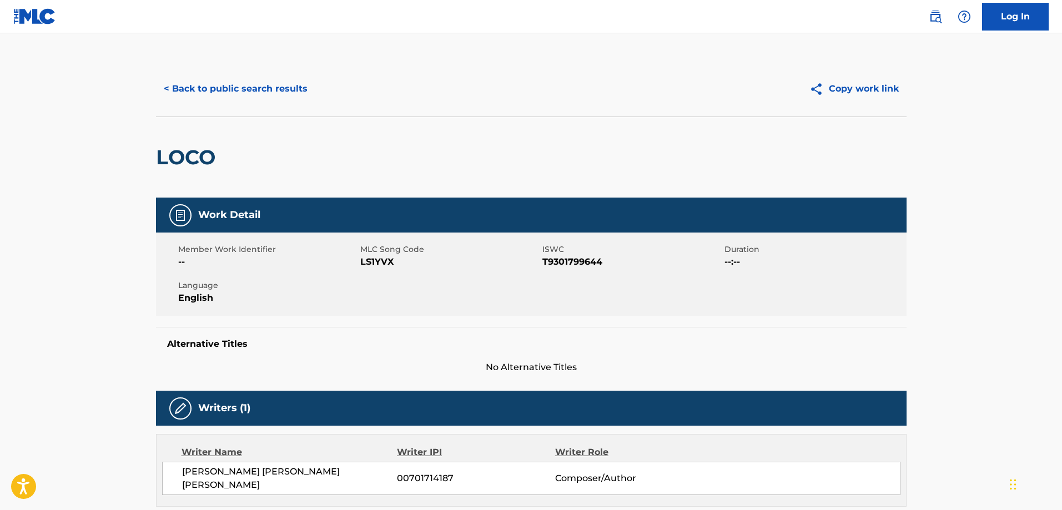
click at [204, 84] on button "< Back to public search results" at bounding box center [235, 89] width 159 height 28
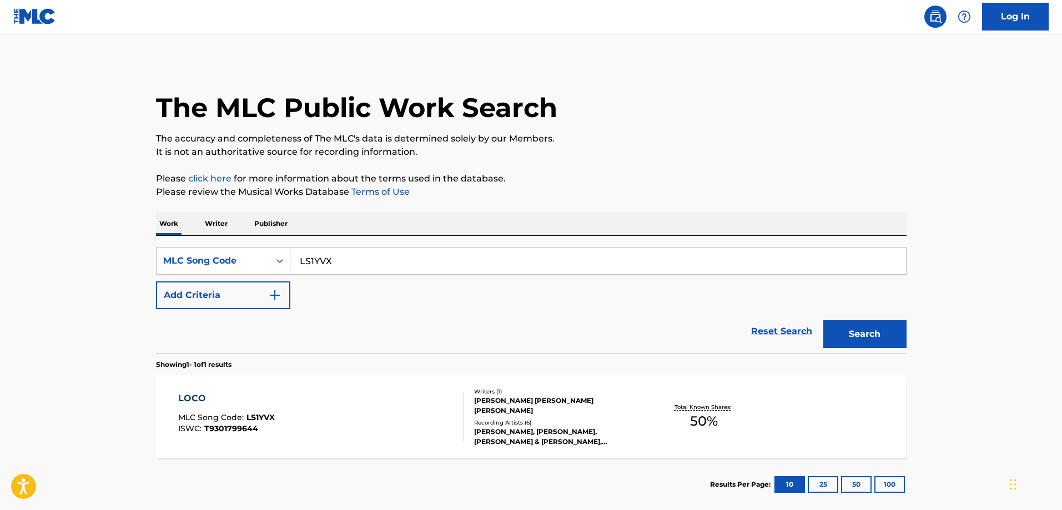
scroll to position [31, 0]
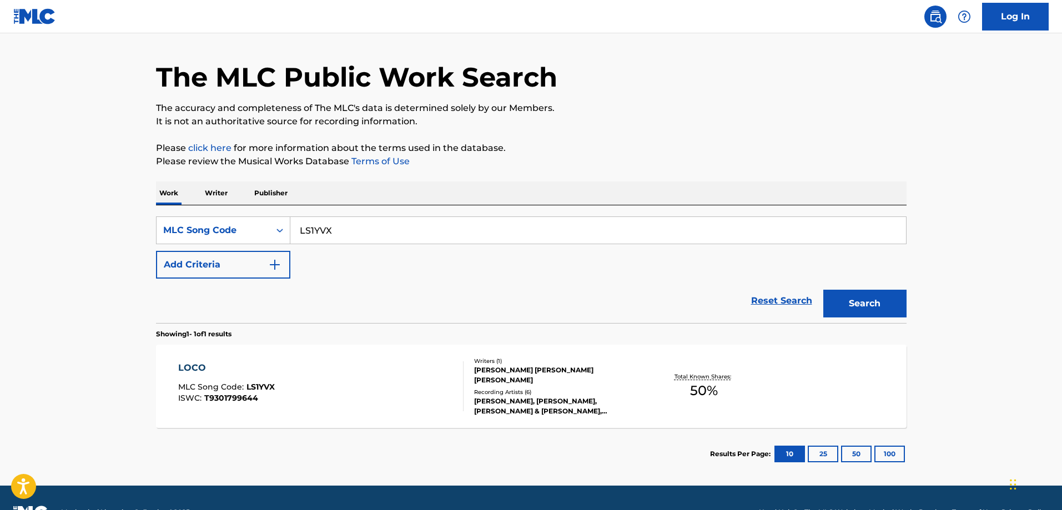
click at [367, 231] on input "LS1YVX" at bounding box center [597, 230] width 615 height 27
paste input "YD9OLT"
type input "YD9OLT"
click at [823, 290] on button "Search" at bounding box center [864, 304] width 83 height 28
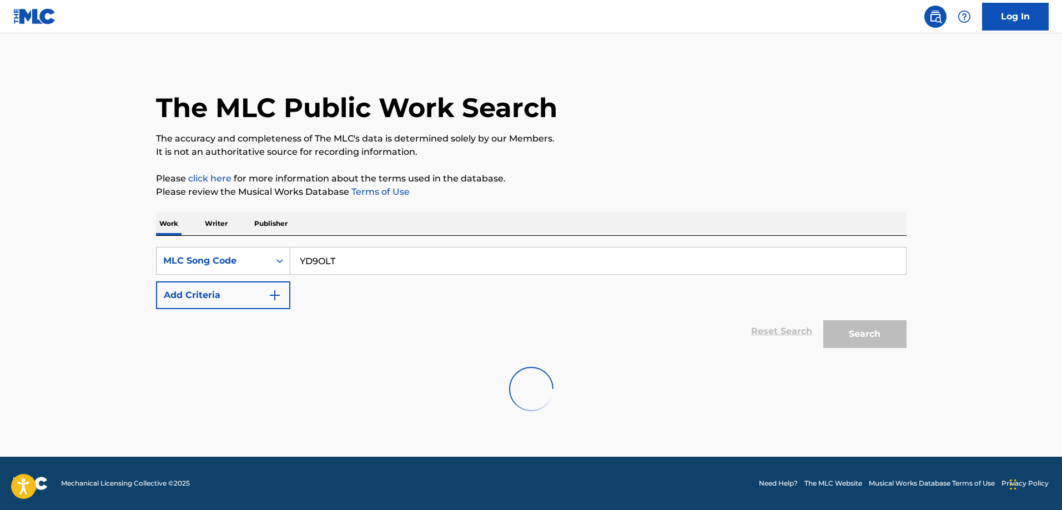
scroll to position [0, 0]
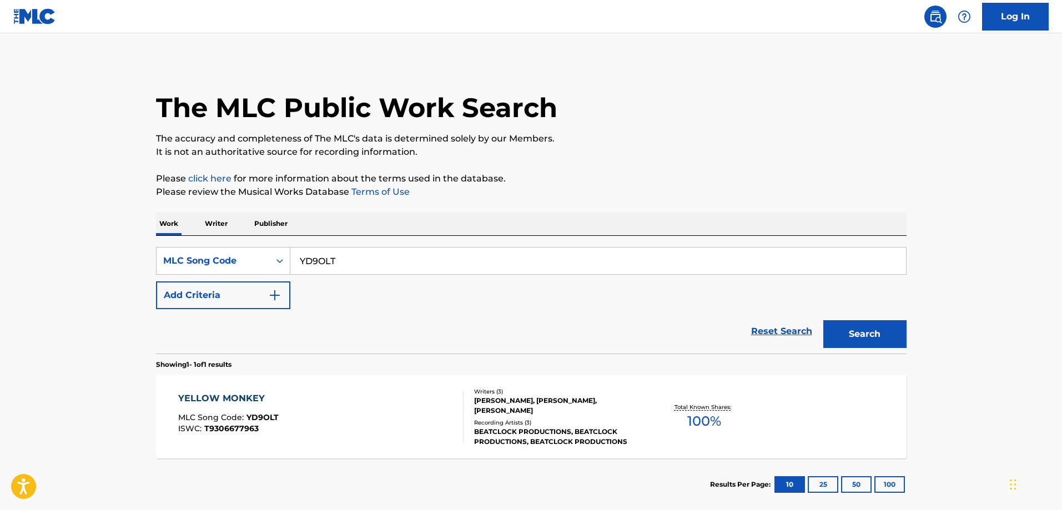
click at [247, 403] on div "YELLOW MONKEY" at bounding box center [228, 398] width 100 height 13
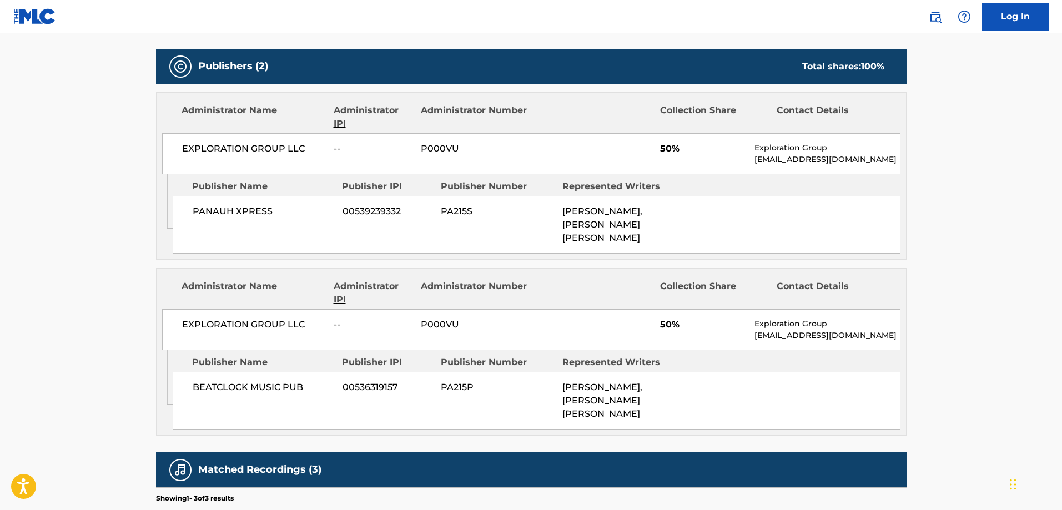
scroll to position [610, 0]
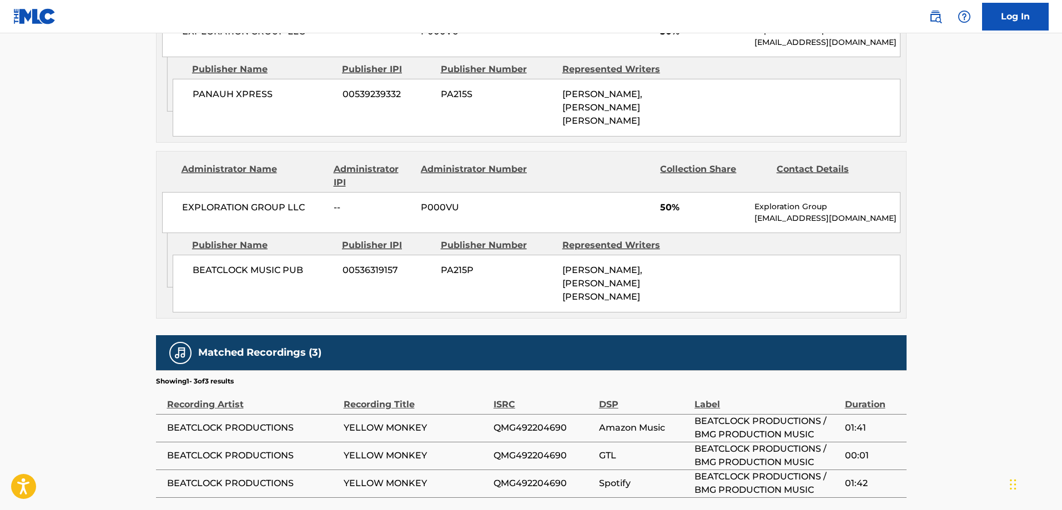
click at [224, 277] on span "BEATCLOCK MUSIC PUB" at bounding box center [264, 270] width 142 height 13
click at [277, 277] on span "BEATCLOCK MUSIC PUB" at bounding box center [264, 270] width 142 height 13
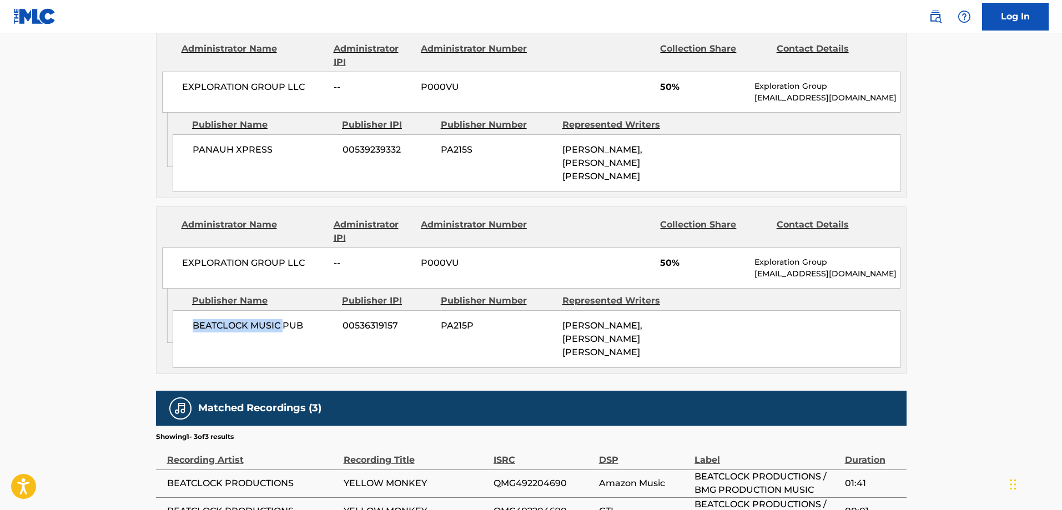
scroll to position [499, 0]
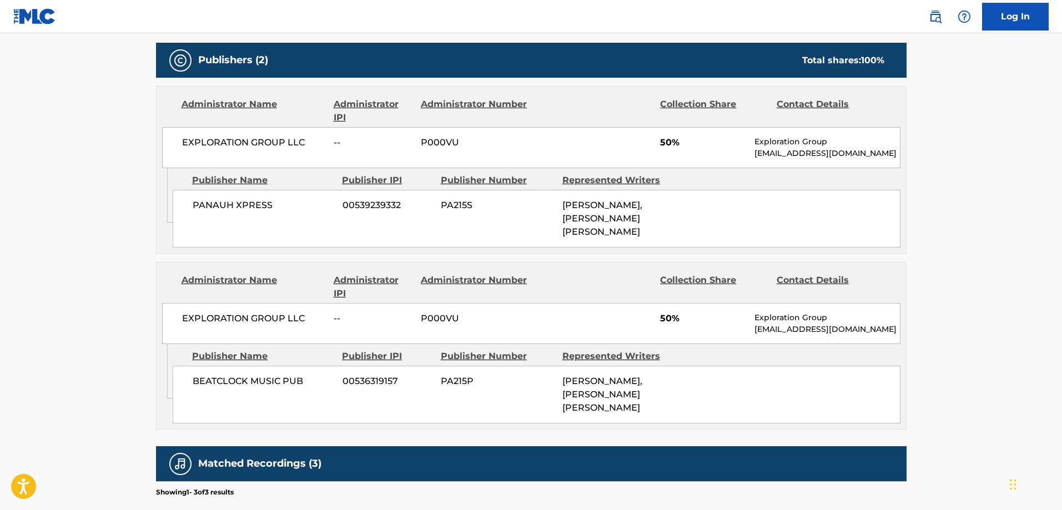
click at [198, 200] on span "PANAUH XPRESS" at bounding box center [264, 205] width 142 height 13
drag, startPoint x: 198, startPoint y: 200, endPoint x: 250, endPoint y: 208, distance: 52.7
click at [250, 208] on span "PANAUH XPRESS" at bounding box center [264, 205] width 142 height 13
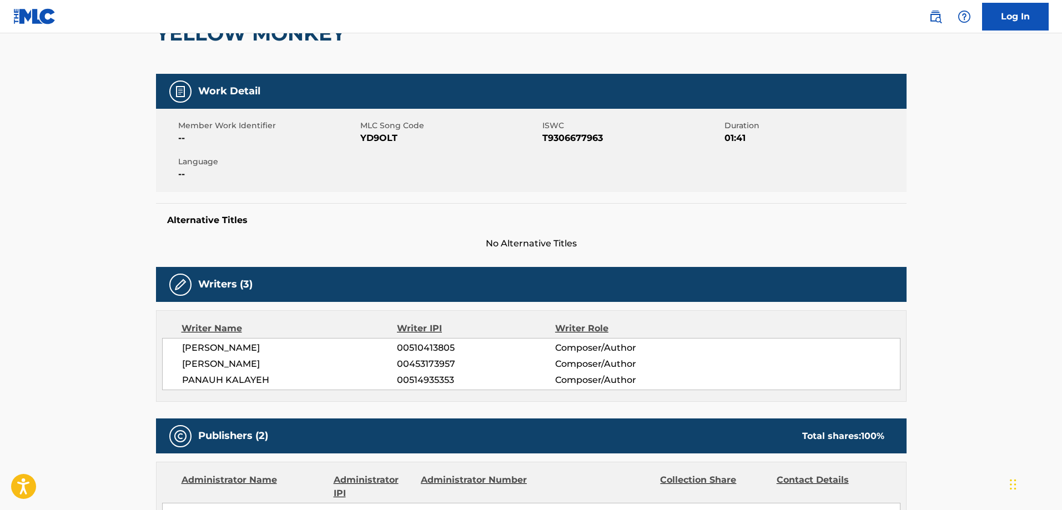
scroll to position [0, 0]
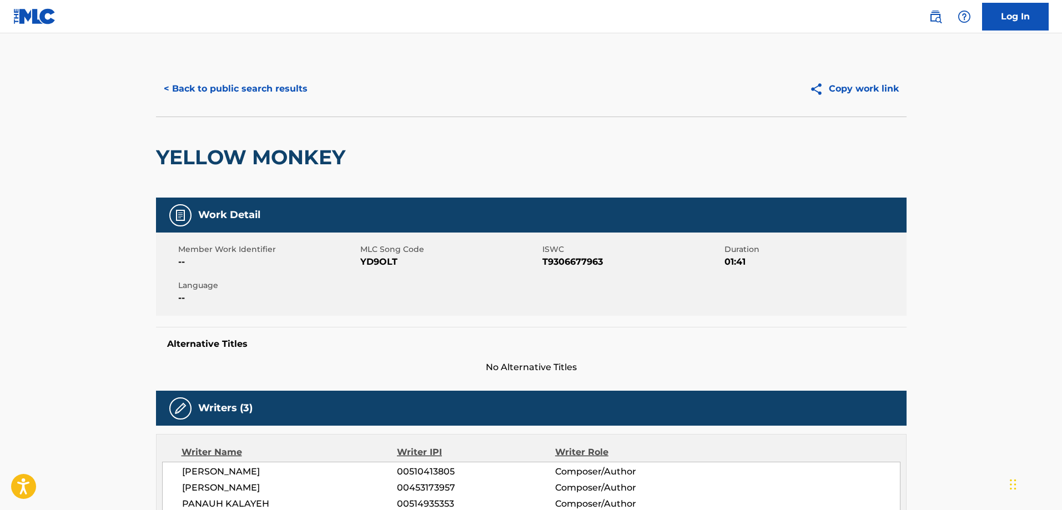
click at [254, 99] on button "< Back to public search results" at bounding box center [235, 89] width 159 height 28
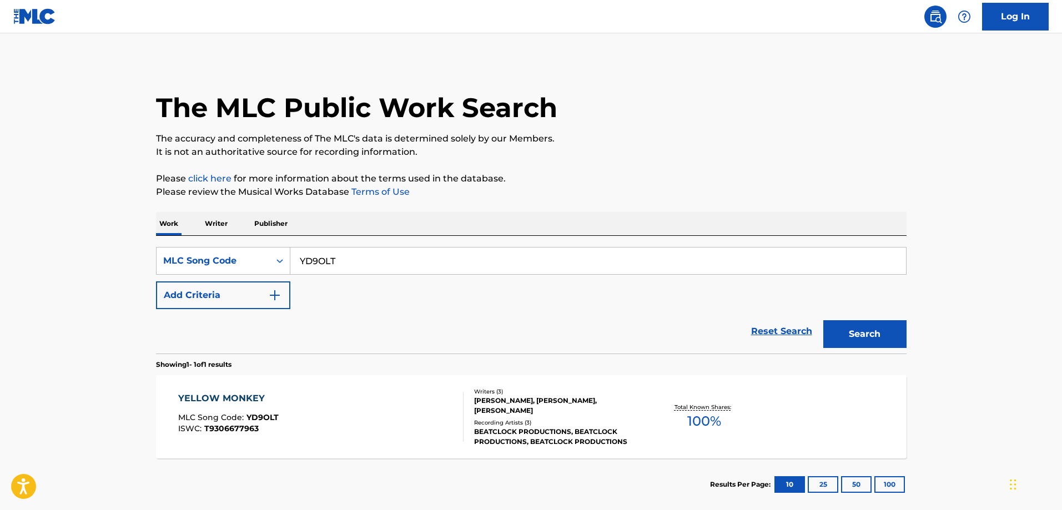
click at [380, 231] on div "Work Writer Publisher" at bounding box center [531, 223] width 750 height 23
click at [389, 260] on input "YD9OLT" at bounding box center [597, 261] width 615 height 27
paste input "SB51AQ"
type input "SB51AQ"
click at [823, 320] on button "Search" at bounding box center [864, 334] width 83 height 28
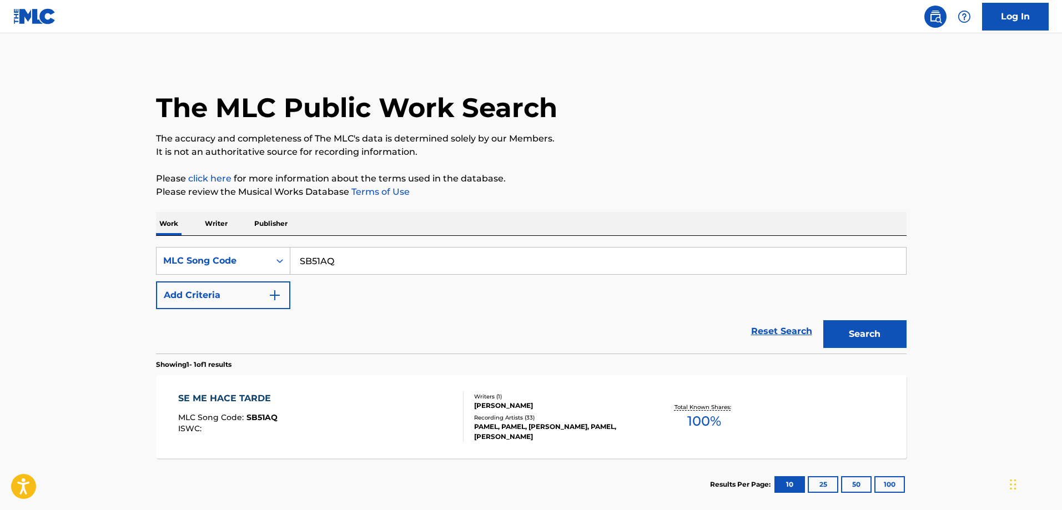
click at [304, 382] on div "SE ME HACE TARDE MLC Song Code : SB51AQ ISWC : Writers ( 1 ) PAMEL MANCEBO MART…" at bounding box center [531, 416] width 750 height 83
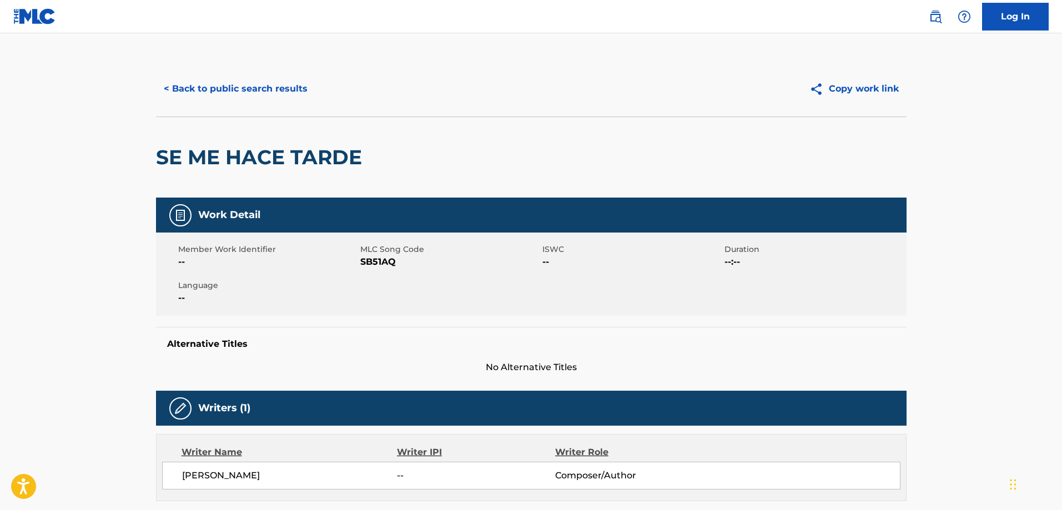
click at [238, 91] on button "< Back to public search results" at bounding box center [235, 89] width 159 height 28
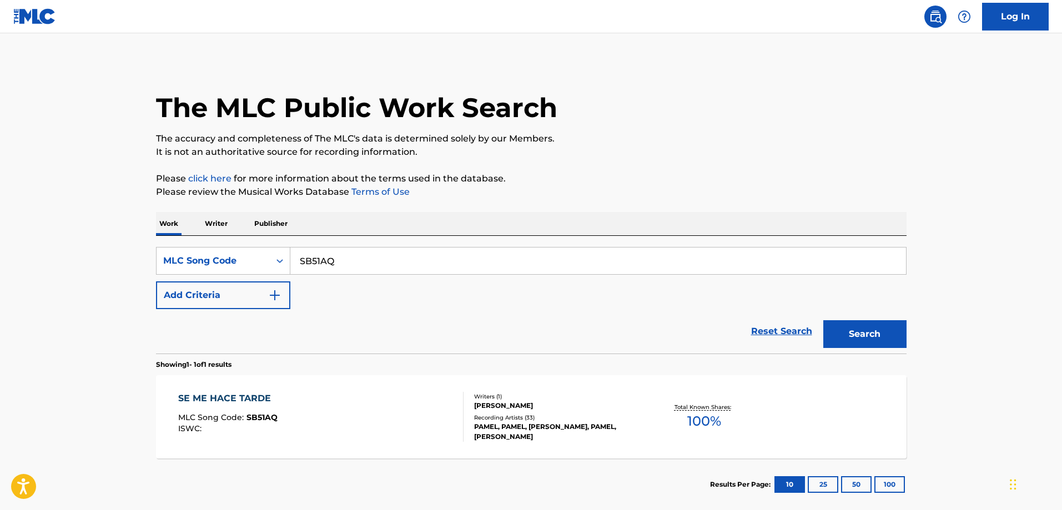
click at [382, 275] on div "SearchWithCriteriaf6e792e0-b3a6-4a29-805d-97eda4bd1d39 MLC Song Code SB51AQ Add…" at bounding box center [531, 278] width 750 height 62
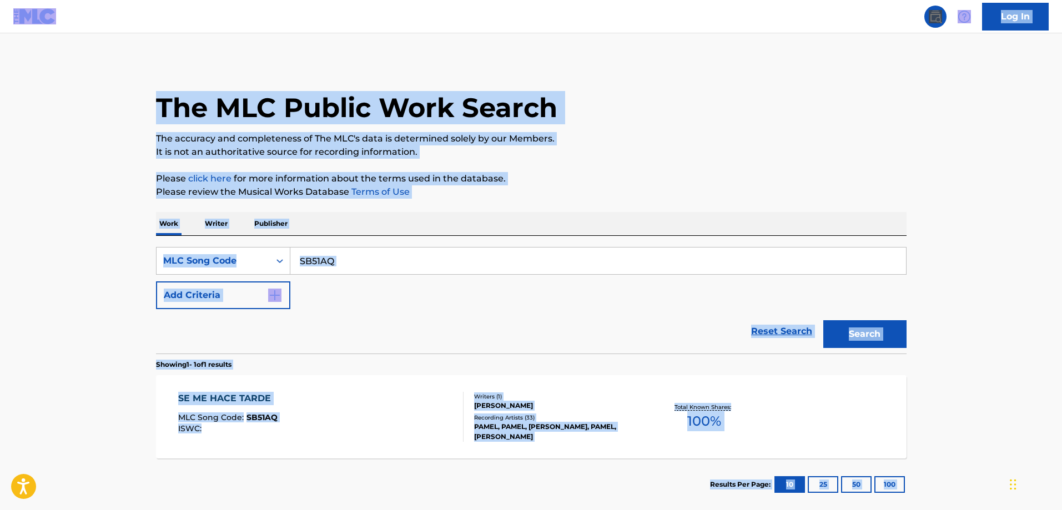
click at [386, 259] on input "SB51AQ" at bounding box center [597, 261] width 615 height 27
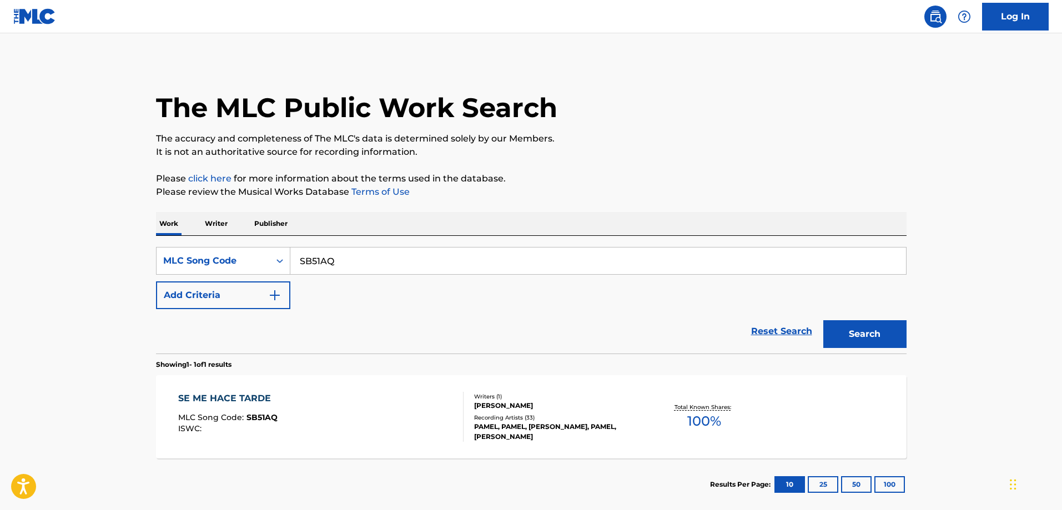
paste input "IG8COE"
type input "IG8COE"
click at [823, 320] on button "Search" at bounding box center [864, 334] width 83 height 28
click at [338, 397] on div "I'M UNBREAKABLE MLC Song Code : IG8COE ISWC : T3224733755" at bounding box center [320, 417] width 285 height 50
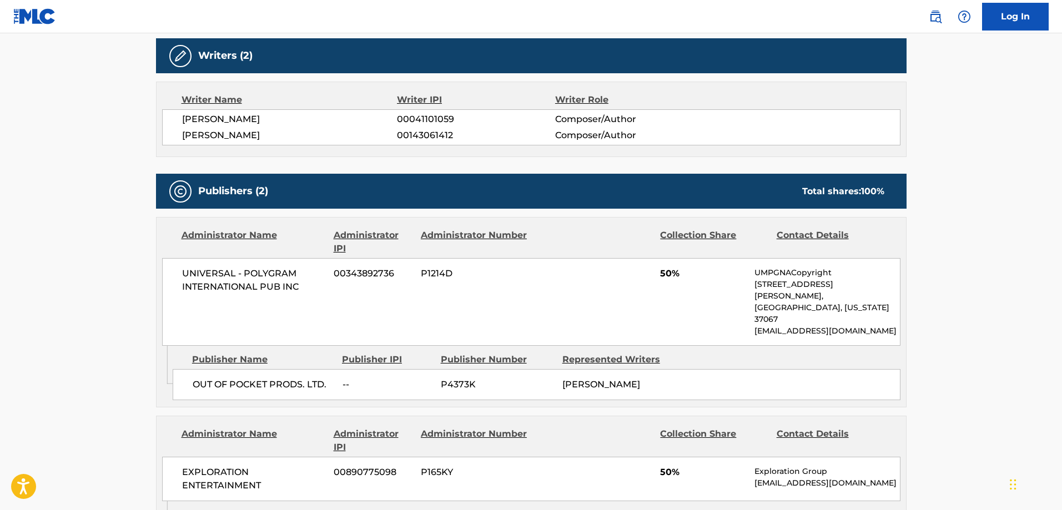
scroll to position [444, 0]
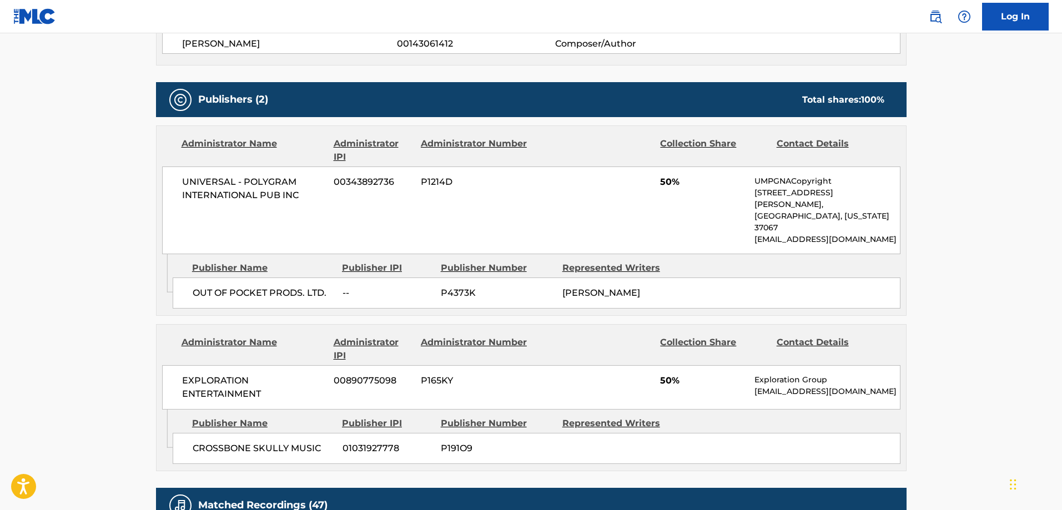
click at [230, 442] on span "CROSSBONE SKULLY MUSIC" at bounding box center [264, 448] width 142 height 13
drag, startPoint x: 230, startPoint y: 420, endPoint x: 240, endPoint y: 418, distance: 9.7
click at [240, 442] on span "CROSSBONE SKULLY MUSIC" at bounding box center [264, 448] width 142 height 13
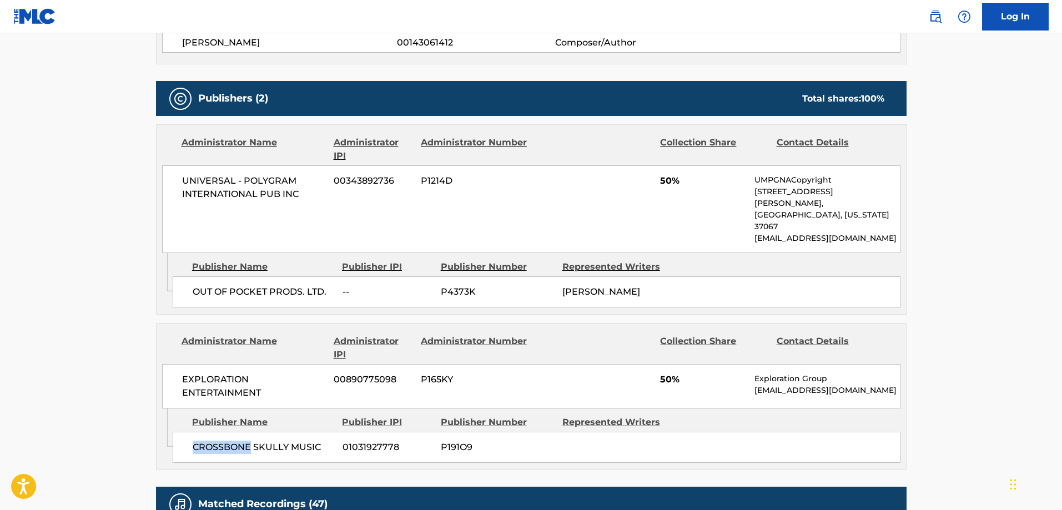
scroll to position [555, 0]
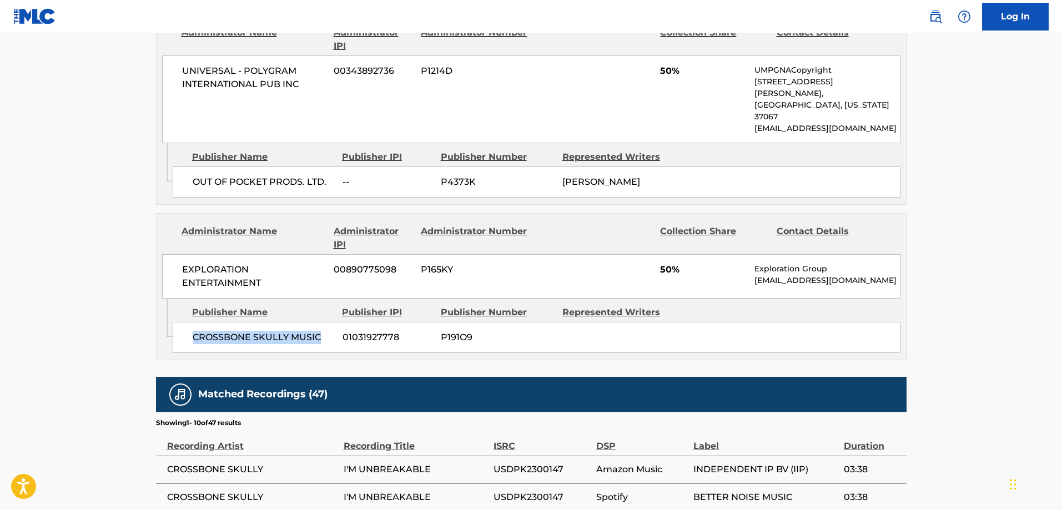
click at [298, 331] on span "CROSSBONE SKULLY MUSIC" at bounding box center [264, 337] width 142 height 13
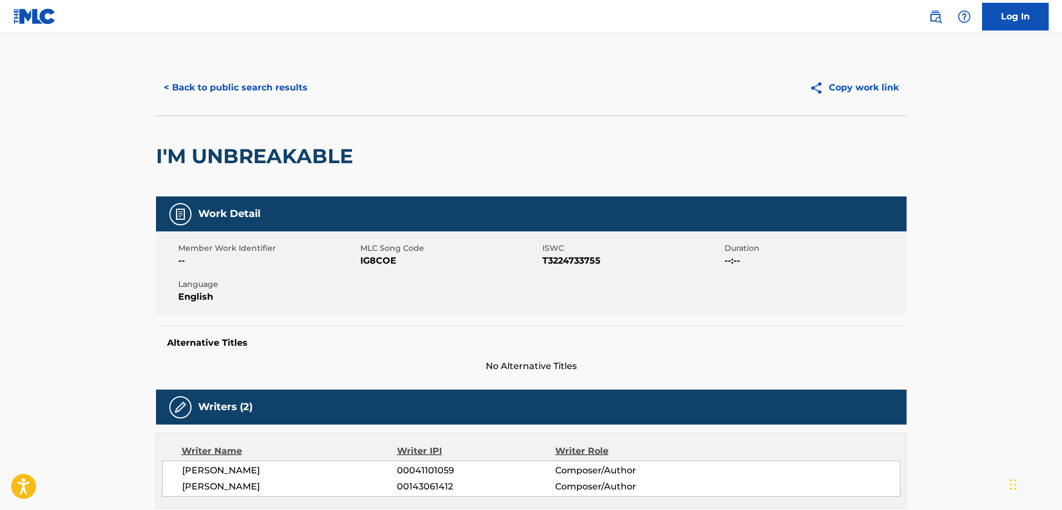
scroll to position [0, 0]
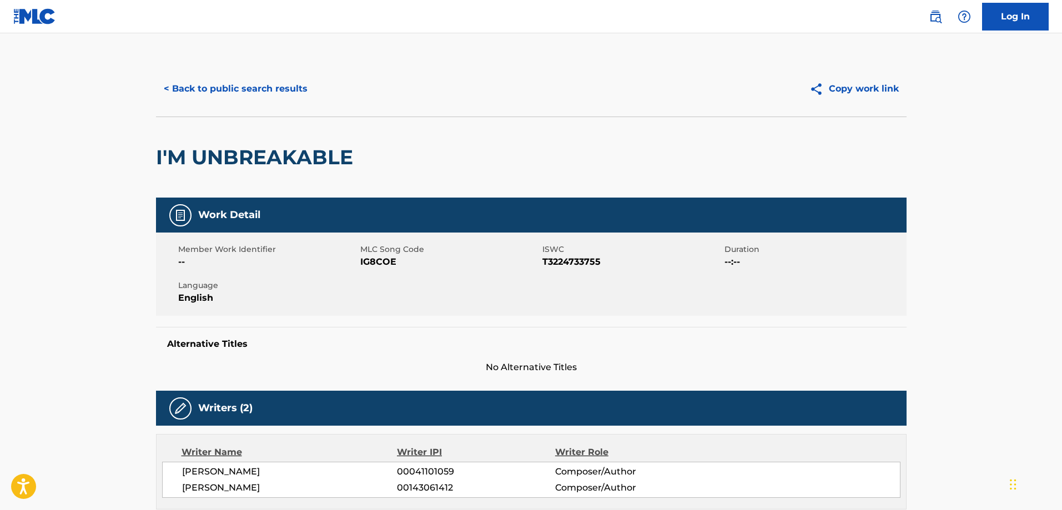
click at [247, 97] on button "< Back to public search results" at bounding box center [235, 89] width 159 height 28
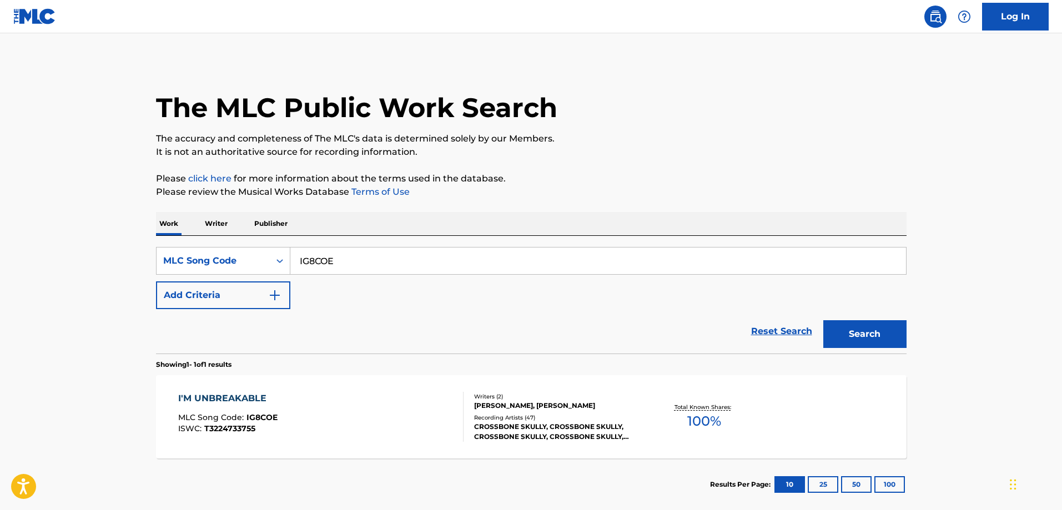
click at [377, 262] on input "IG8COE" at bounding box center [597, 261] width 615 height 27
paste input "FA6FAP"
type input "FA6FAP"
click at [823, 320] on button "Search" at bounding box center [864, 334] width 83 height 28
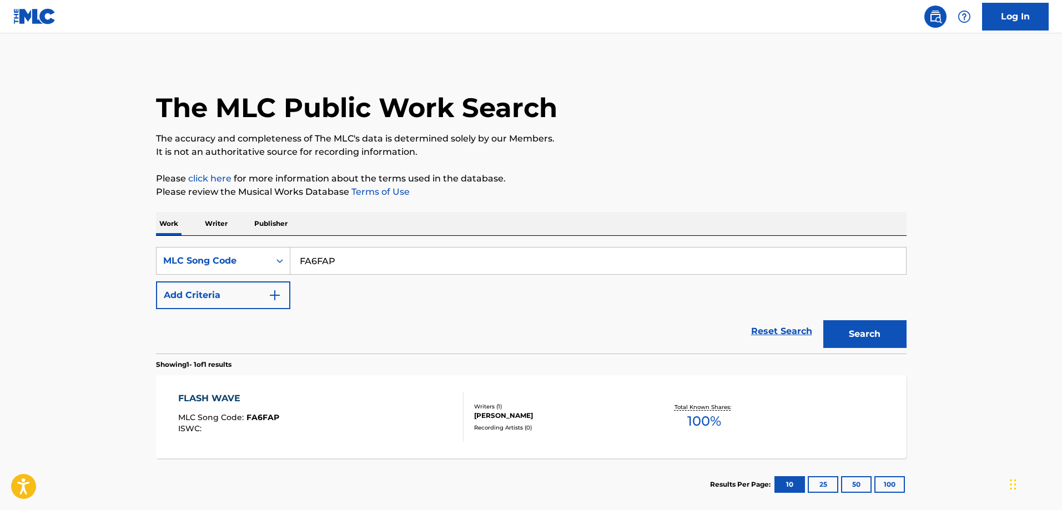
click at [217, 414] on span "MLC Song Code :" at bounding box center [212, 417] width 68 height 10
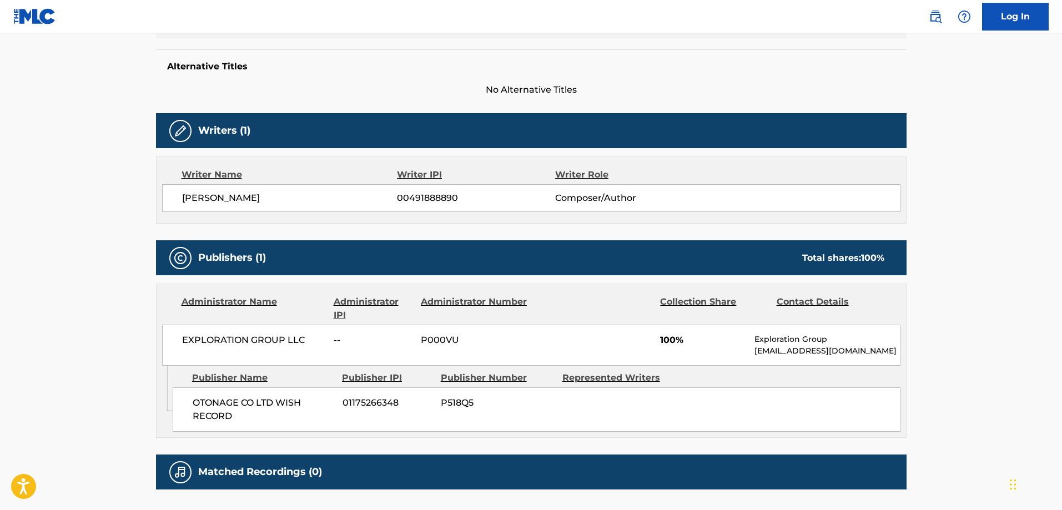
scroll to position [362, 0]
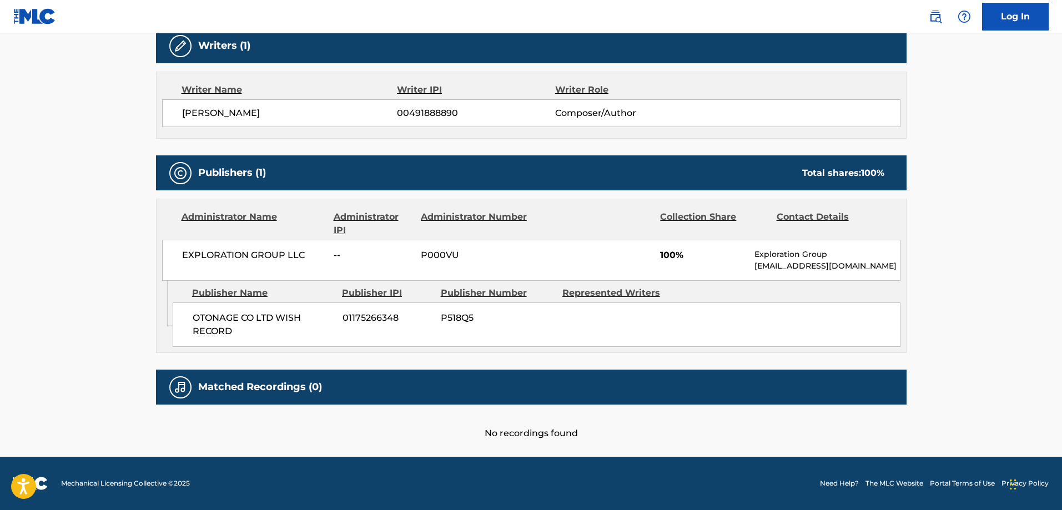
click at [209, 312] on span "OTONAGE CO LTD WISH RECORD" at bounding box center [264, 324] width 142 height 27
drag, startPoint x: 209, startPoint y: 312, endPoint x: 221, endPoint y: 341, distance: 31.8
click at [221, 341] on div "OTONAGE CO LTD WISH RECORD 01175266348 P518Q5" at bounding box center [537, 324] width 728 height 44
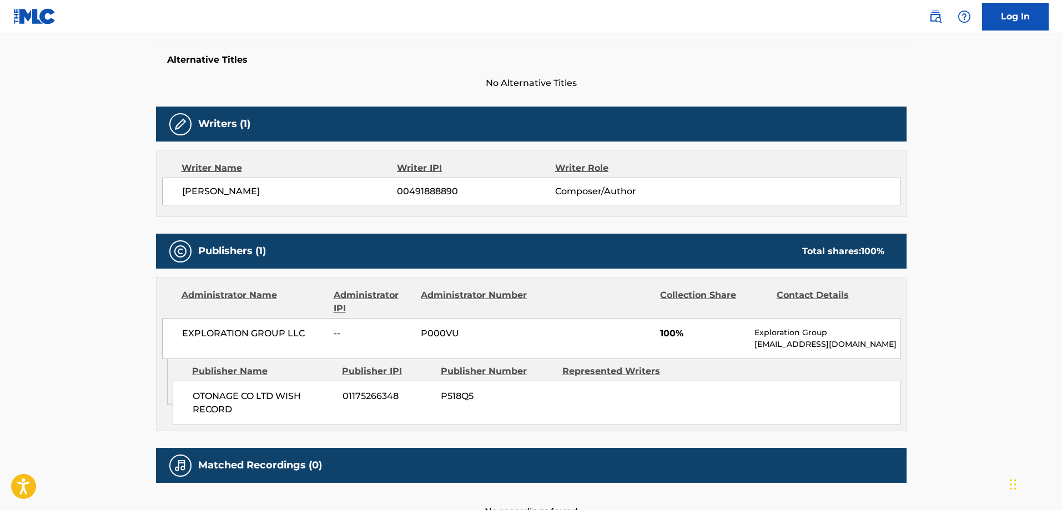
scroll to position [0, 0]
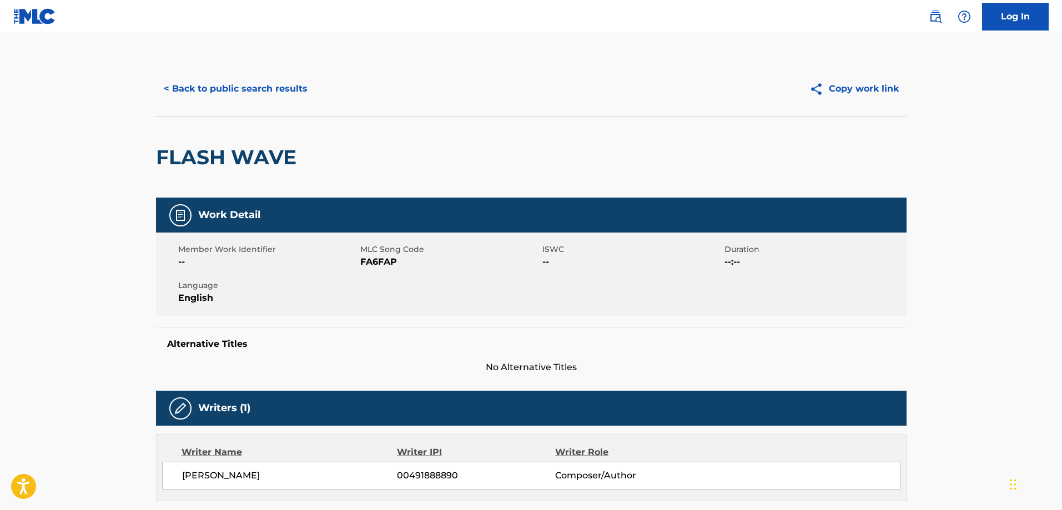
click at [242, 90] on button "< Back to public search results" at bounding box center [235, 89] width 159 height 28
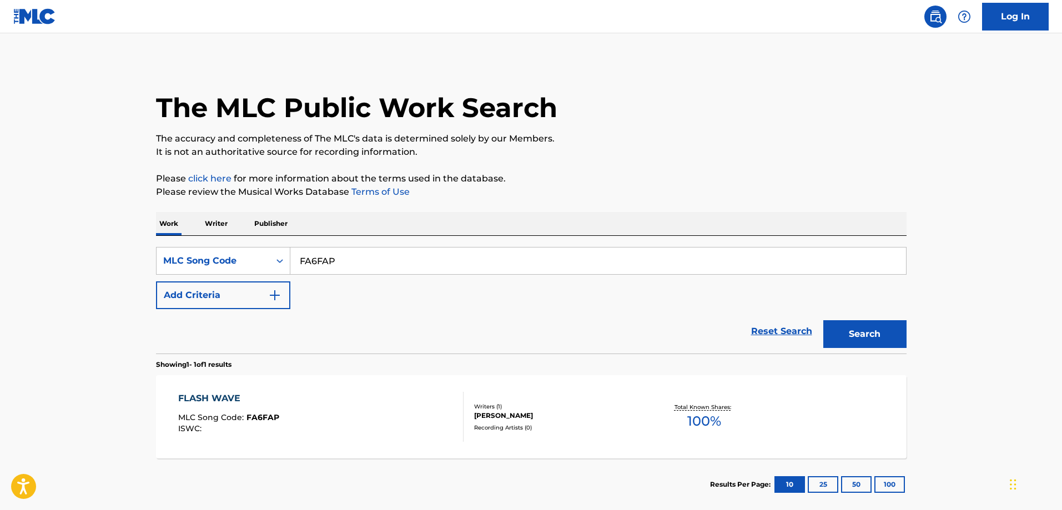
click at [463, 255] on input "FA6FAP" at bounding box center [597, 261] width 615 height 27
paste input "W54X4A"
type input "W54X4A"
click at [823, 320] on button "Search" at bounding box center [864, 334] width 83 height 28
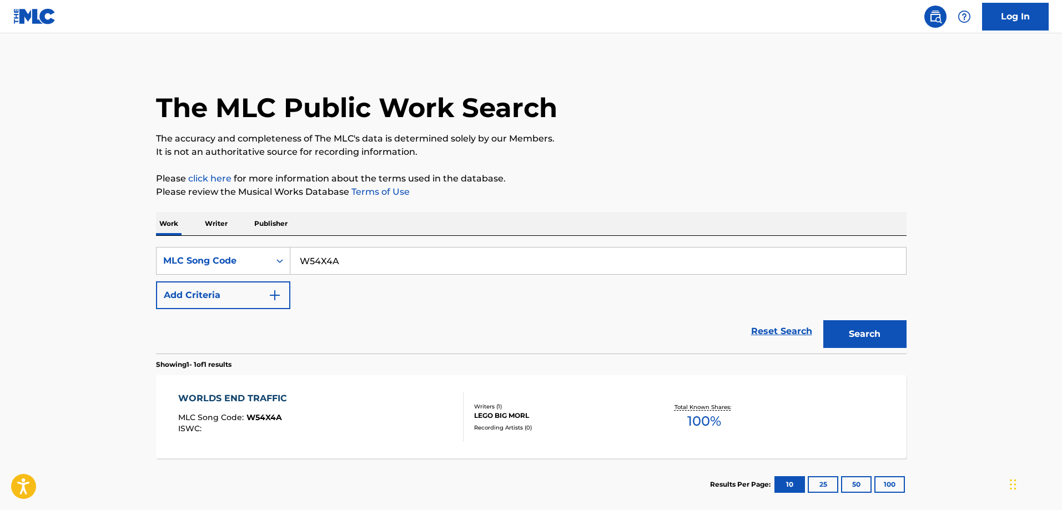
click at [276, 399] on div "WORLDS END TRAFFIC" at bounding box center [235, 398] width 114 height 13
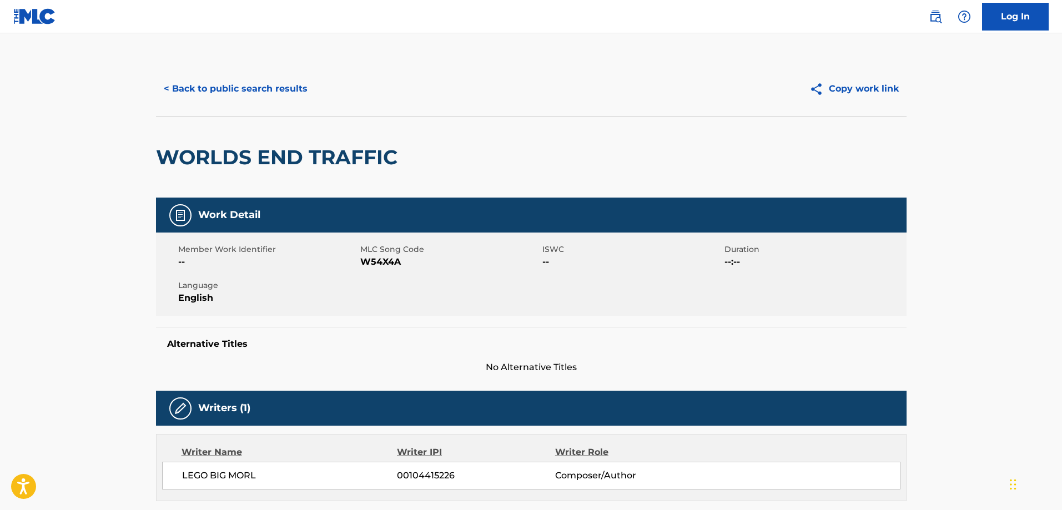
click at [255, 85] on button "< Back to public search results" at bounding box center [235, 89] width 159 height 28
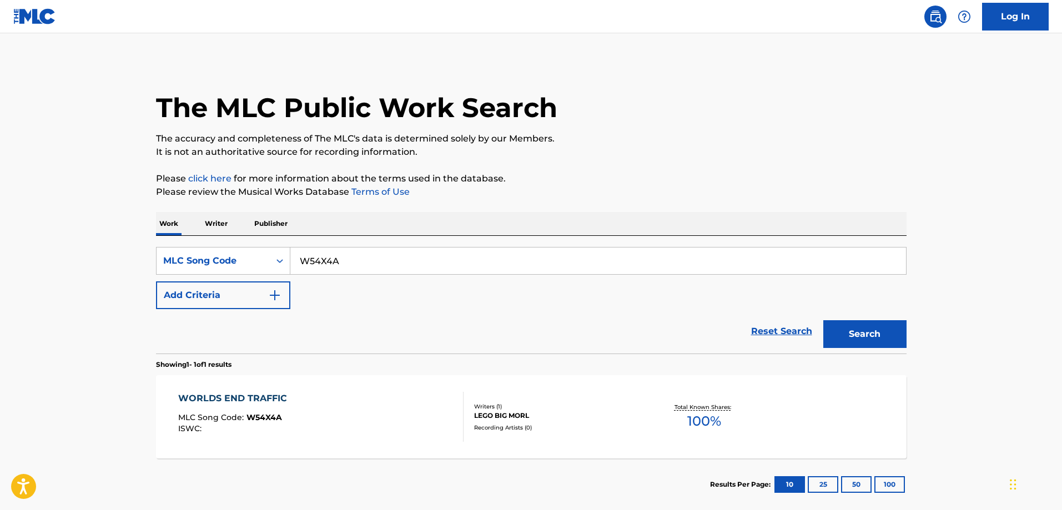
click at [376, 267] on input "W54X4A" at bounding box center [597, 261] width 615 height 27
paste input "2442C"
type input "W2442C"
click at [823, 320] on button "Search" at bounding box center [864, 334] width 83 height 28
click at [290, 403] on div "WHAT PART OF NO MLC Song Code : W2442C ISWC : T0717182994" at bounding box center [320, 417] width 285 height 50
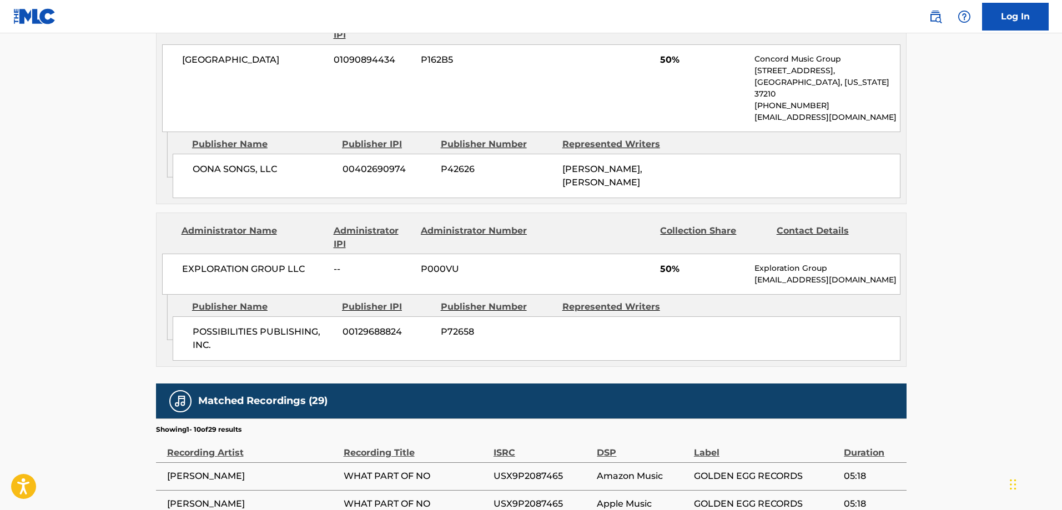
scroll to position [721, 0]
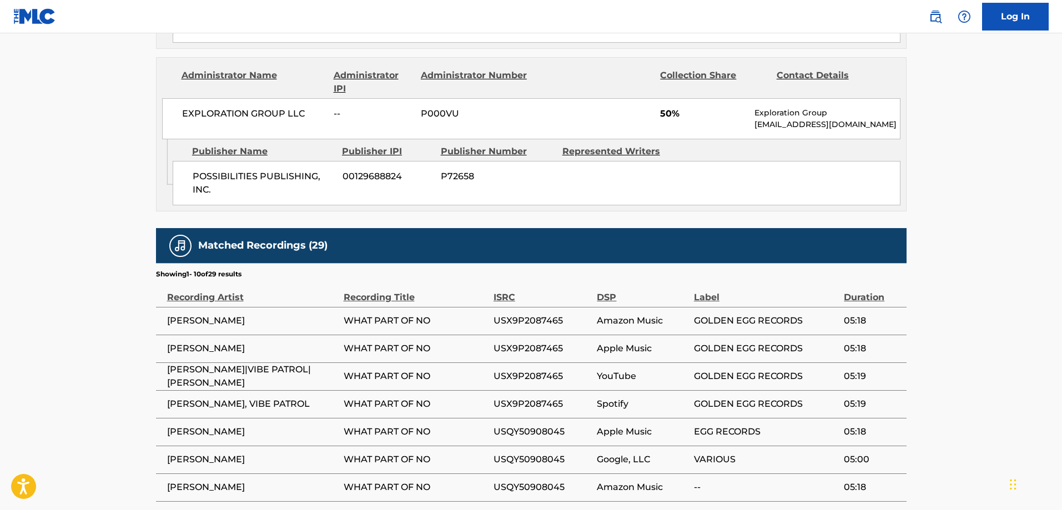
click at [221, 170] on span "POSSIBILITIES PUBLISHING, INC." at bounding box center [264, 183] width 142 height 27
drag, startPoint x: 221, startPoint y: 164, endPoint x: 226, endPoint y: 167, distance: 6.0
click at [226, 170] on span "POSSIBILITIES PUBLISHING, INC." at bounding box center [264, 183] width 142 height 27
click at [257, 174] on span "POSSIBILITIES PUBLISHING, INC." at bounding box center [264, 183] width 142 height 27
click at [202, 180] on span "POSSIBILITIES PUBLISHING, INC." at bounding box center [264, 183] width 142 height 27
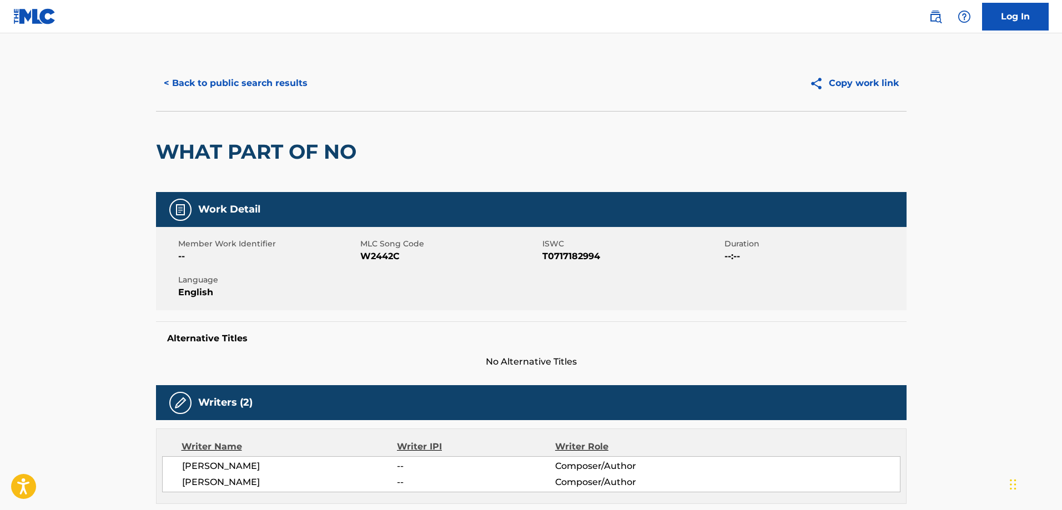
scroll to position [0, 0]
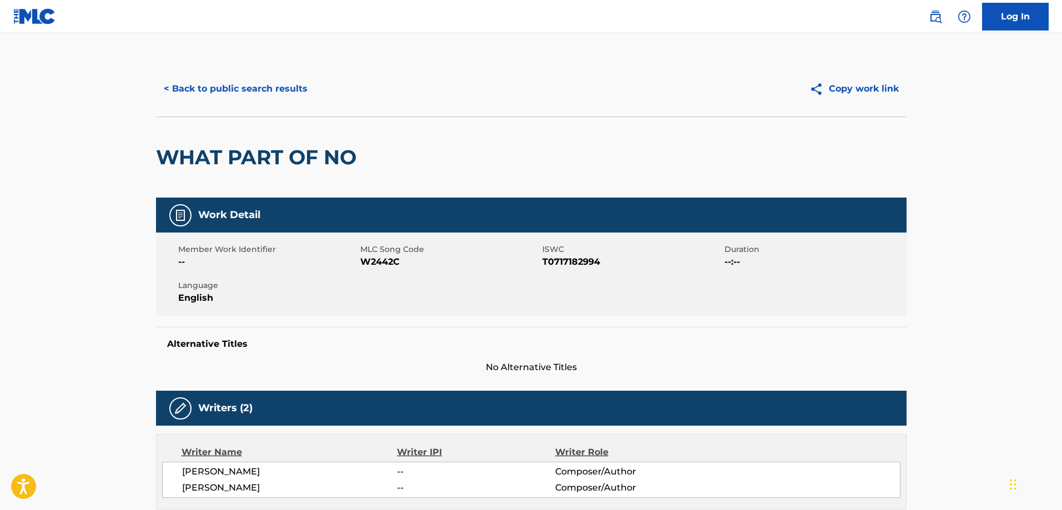
click at [246, 83] on button "< Back to public search results" at bounding box center [235, 89] width 159 height 28
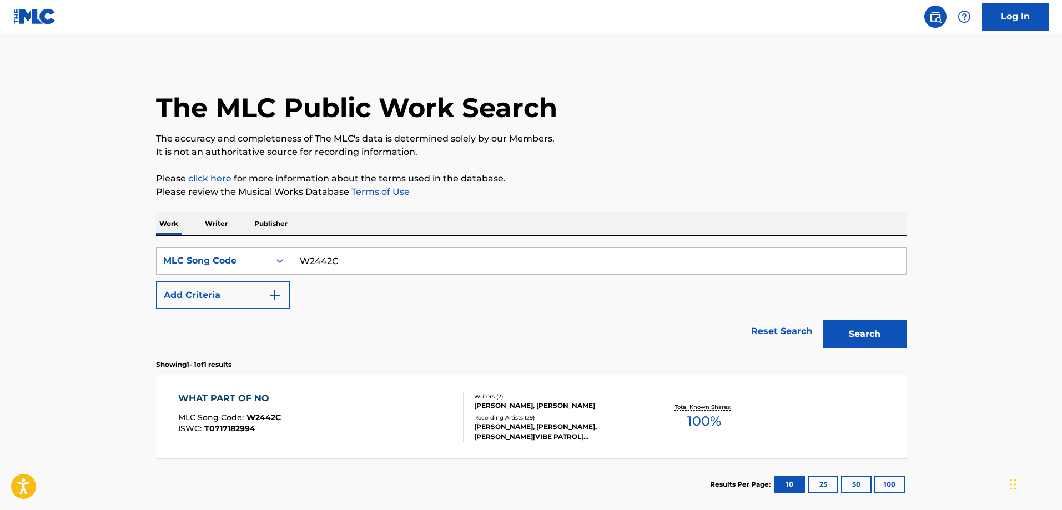
click at [387, 263] on input "W2442C" at bounding box center [597, 261] width 615 height 27
paste input "VB4ZAX"
type input "VB4ZAX"
click at [823, 320] on button "Search" at bounding box center [864, 334] width 83 height 28
click at [250, 398] on div "VIEJO LOBO DE MAR" at bounding box center [230, 398] width 105 height 13
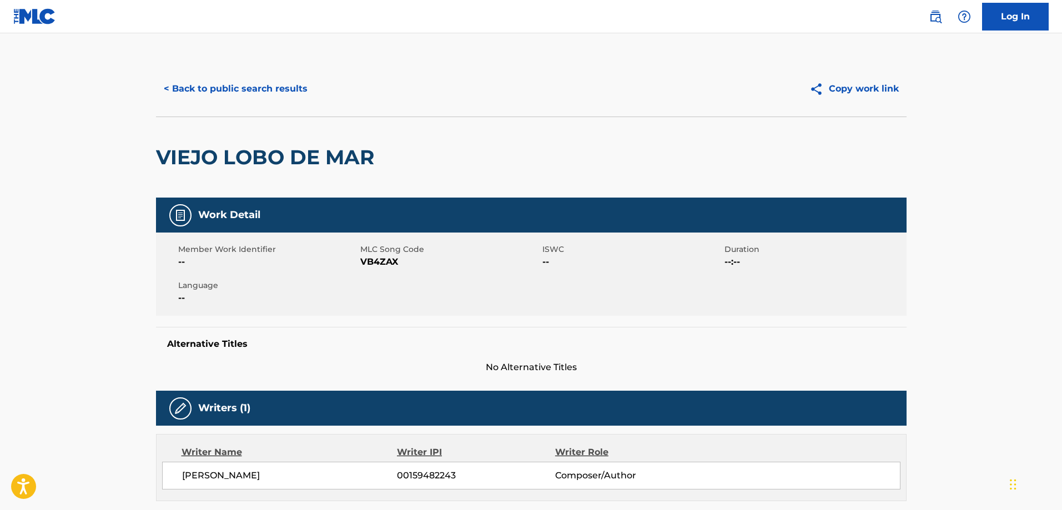
click at [269, 98] on button "< Back to public search results" at bounding box center [235, 89] width 159 height 28
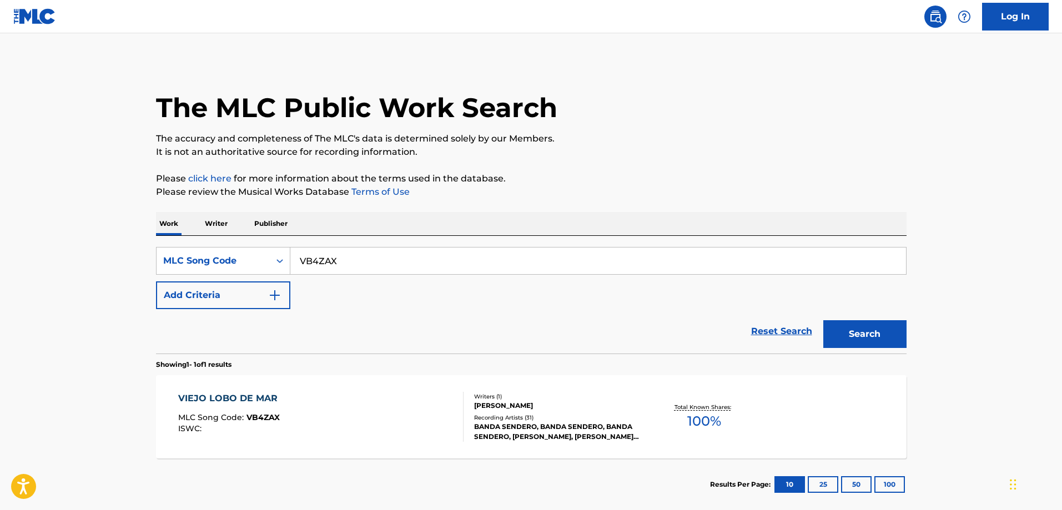
click at [374, 265] on input "VB4ZAX" at bounding box center [597, 261] width 615 height 27
paste input "LE9MNN"
click at [823, 320] on button "Search" at bounding box center [864, 334] width 83 height 28
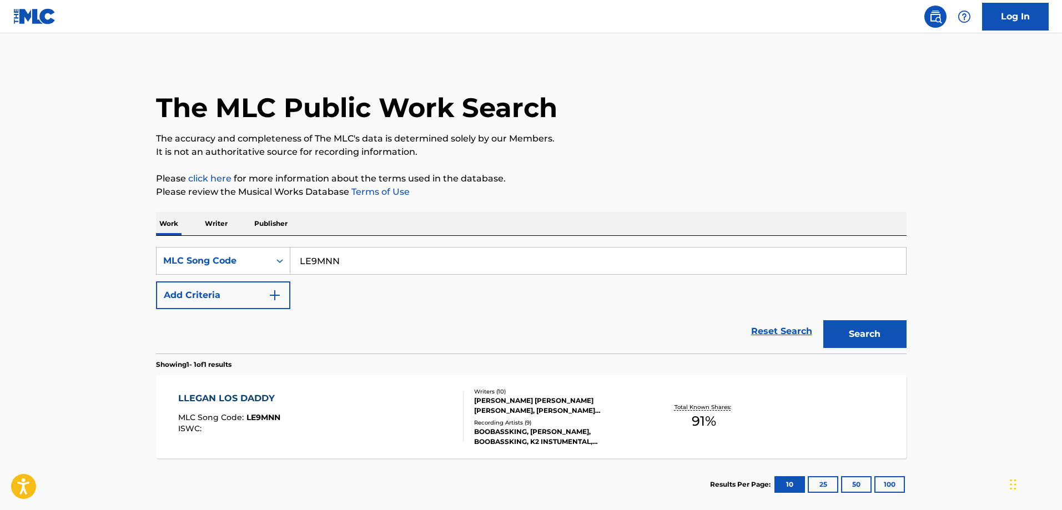
click at [196, 396] on div "LLEGAN LOS DADDY" at bounding box center [229, 398] width 102 height 13
click at [414, 262] on input "LE9MNN" at bounding box center [597, 261] width 615 height 27
paste input "M85603"
type input "M85603"
click at [823, 320] on button "Search" at bounding box center [864, 334] width 83 height 28
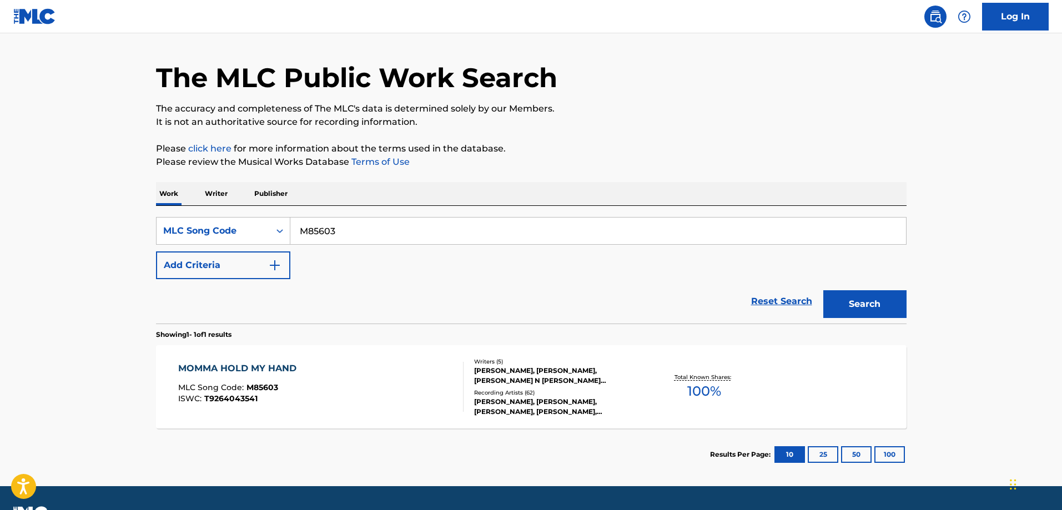
scroll to position [59, 0]
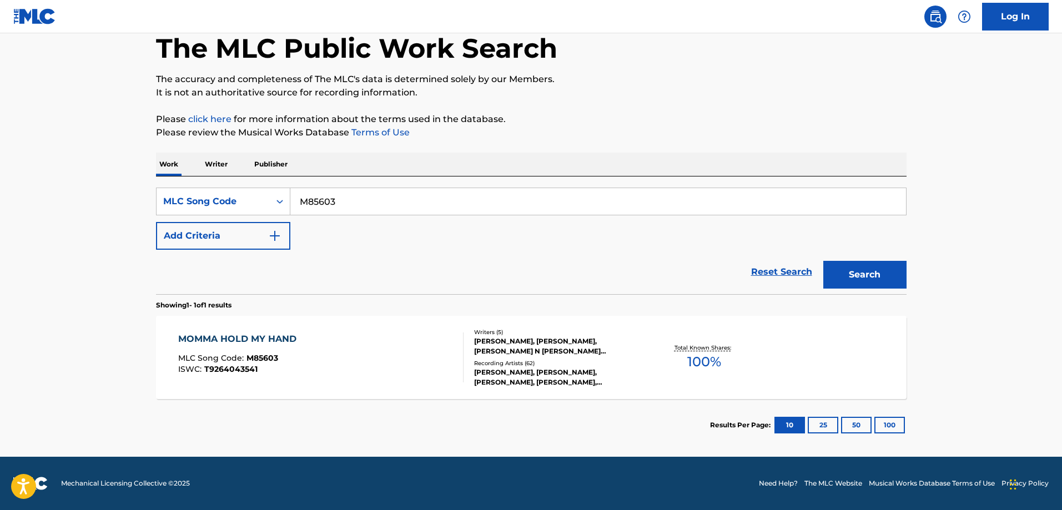
click at [311, 344] on div "MOMMA HOLD MY HAND MLC Song Code : M85603 ISWC : T9264043541" at bounding box center [320, 357] width 285 height 50
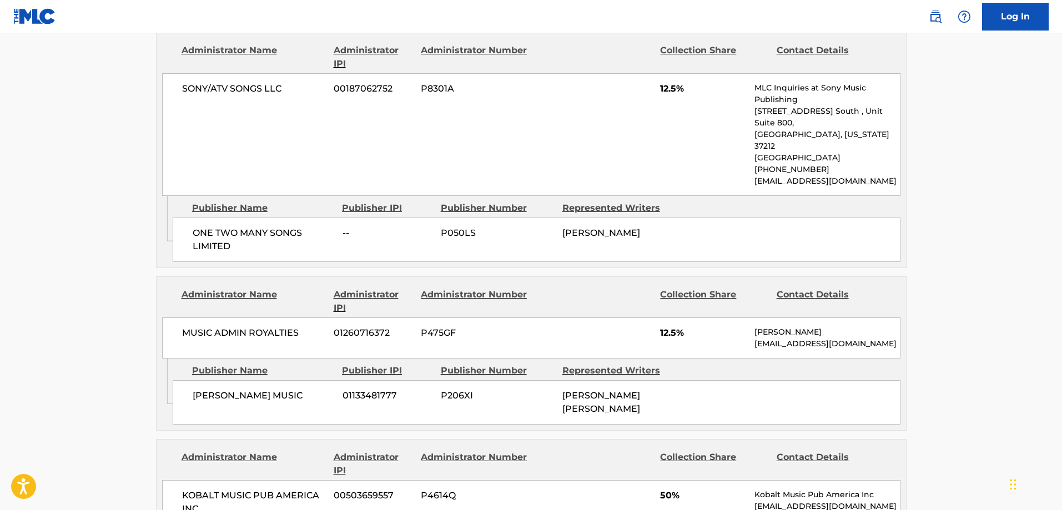
scroll to position [777, 0]
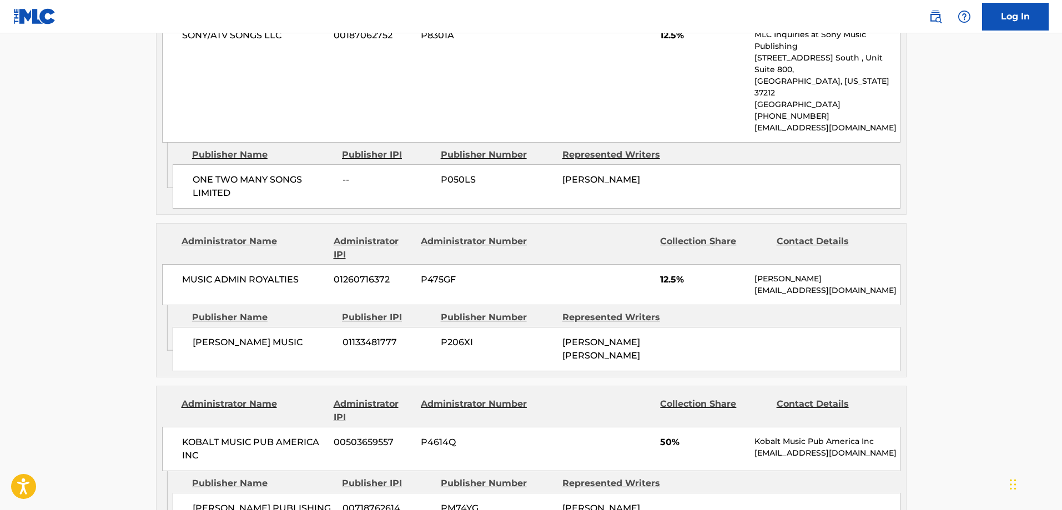
click at [211, 336] on span "BELLA FIGURA MUSIC" at bounding box center [264, 342] width 142 height 13
drag, startPoint x: 211, startPoint y: 321, endPoint x: 357, endPoint y: 285, distance: 150.3
click at [271, 336] on span "BELLA FIGURA MUSIC" at bounding box center [264, 342] width 142 height 13
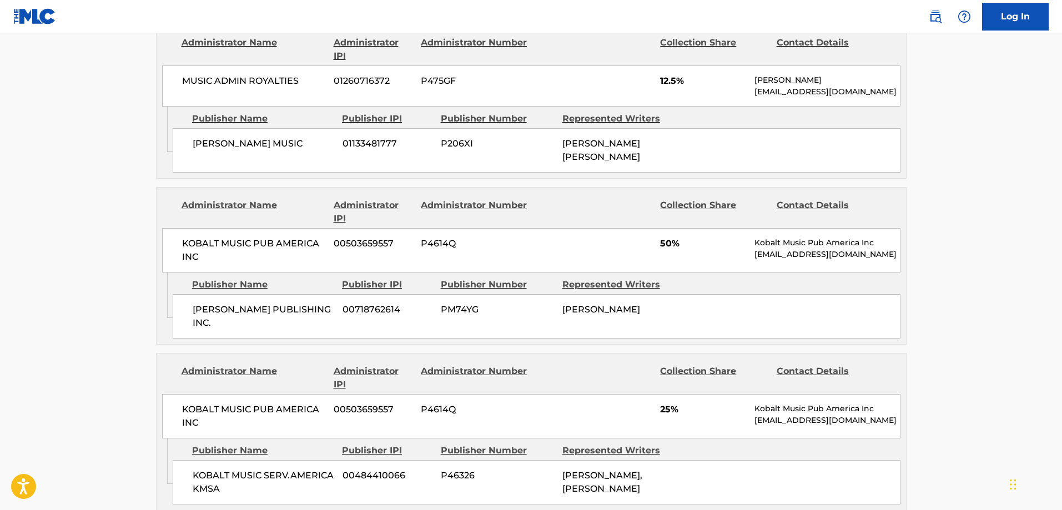
scroll to position [895, 0]
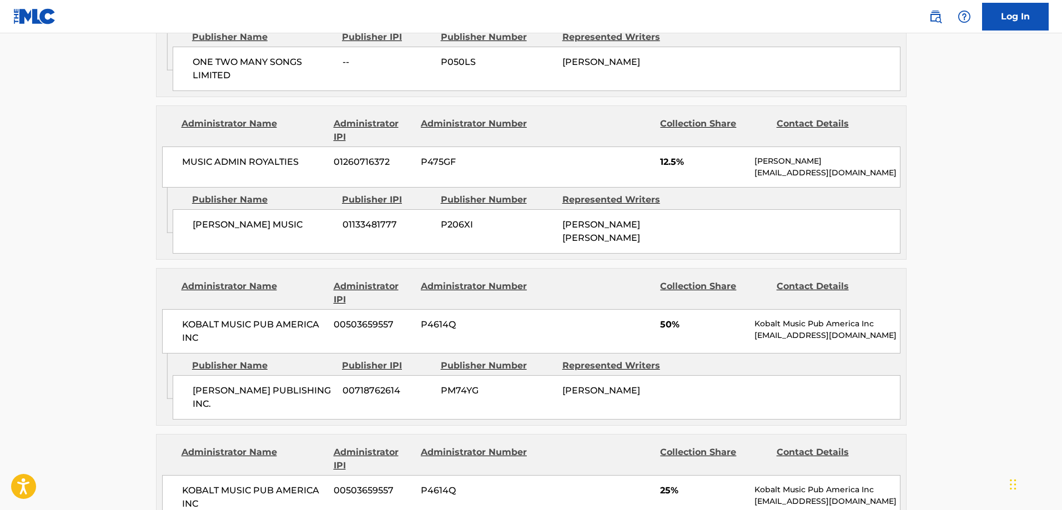
click at [203, 218] on span "BELLA FIGURA MUSIC" at bounding box center [264, 224] width 142 height 13
drag, startPoint x: 203, startPoint y: 203, endPoint x: 288, endPoint y: 208, distance: 85.1
click at [290, 218] on span "BELLA FIGURA MUSIC" at bounding box center [264, 224] width 142 height 13
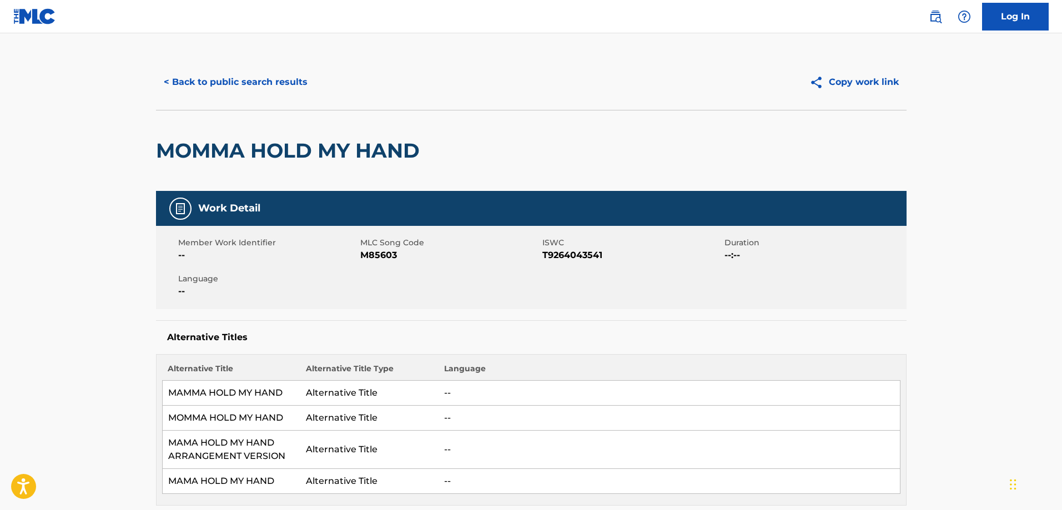
click at [223, 80] on button "< Back to public search results" at bounding box center [235, 82] width 159 height 28
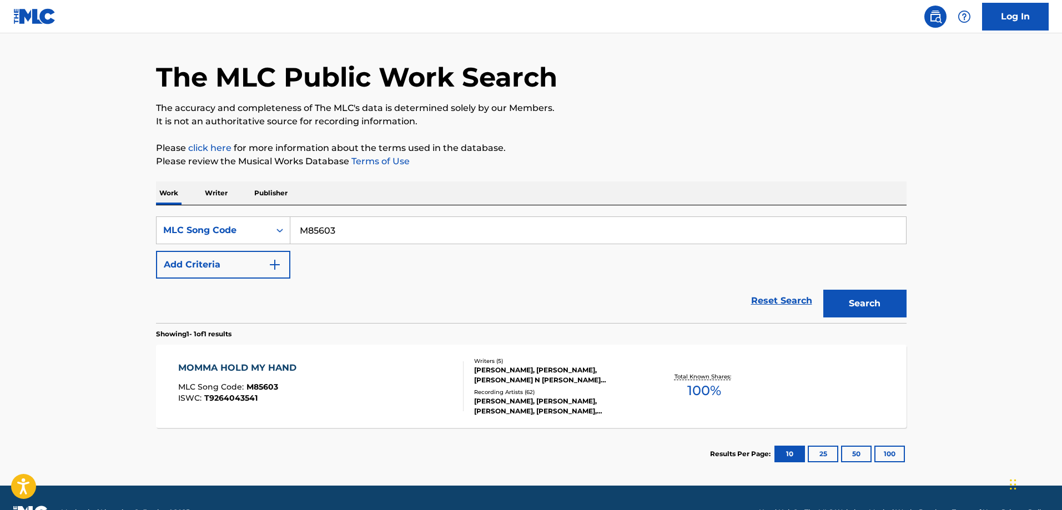
click at [391, 229] on input "M85603" at bounding box center [597, 230] width 615 height 27
paste input "S671YW"
type input "S671YW"
click at [823, 290] on button "Search" at bounding box center [864, 304] width 83 height 28
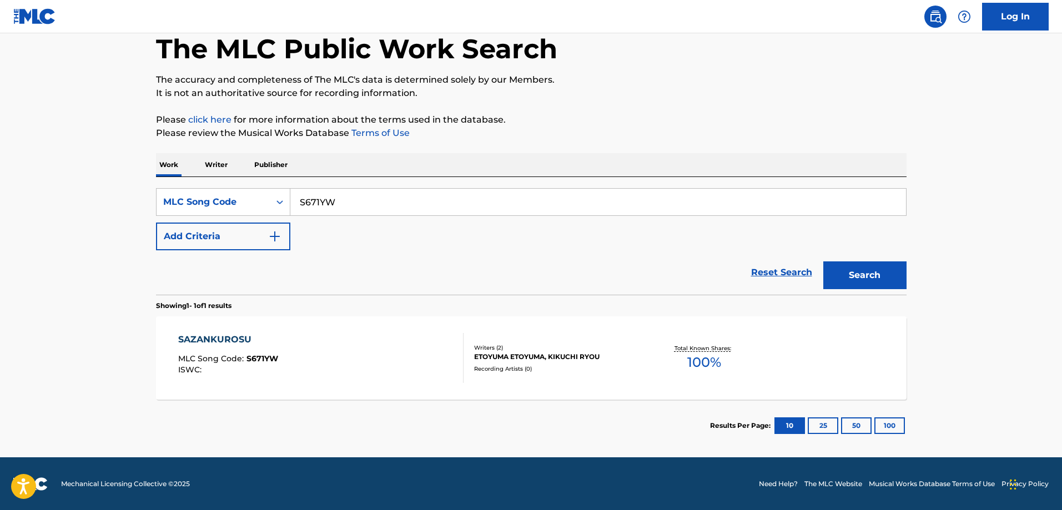
scroll to position [59, 0]
click at [321, 339] on div "SAZANKUROSU MLC Song Code : S671YW ISWC :" at bounding box center [320, 357] width 285 height 50
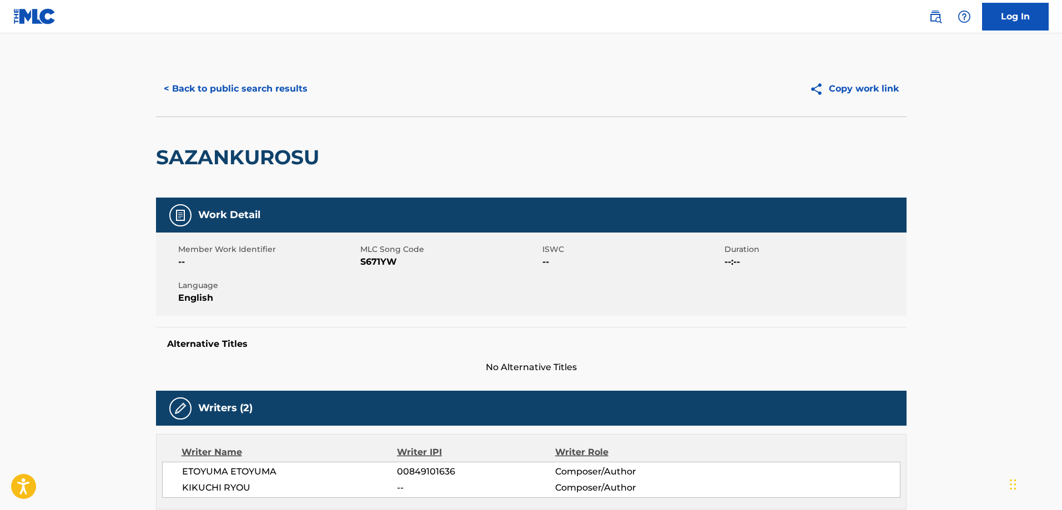
click at [210, 87] on button "< Back to public search results" at bounding box center [235, 89] width 159 height 28
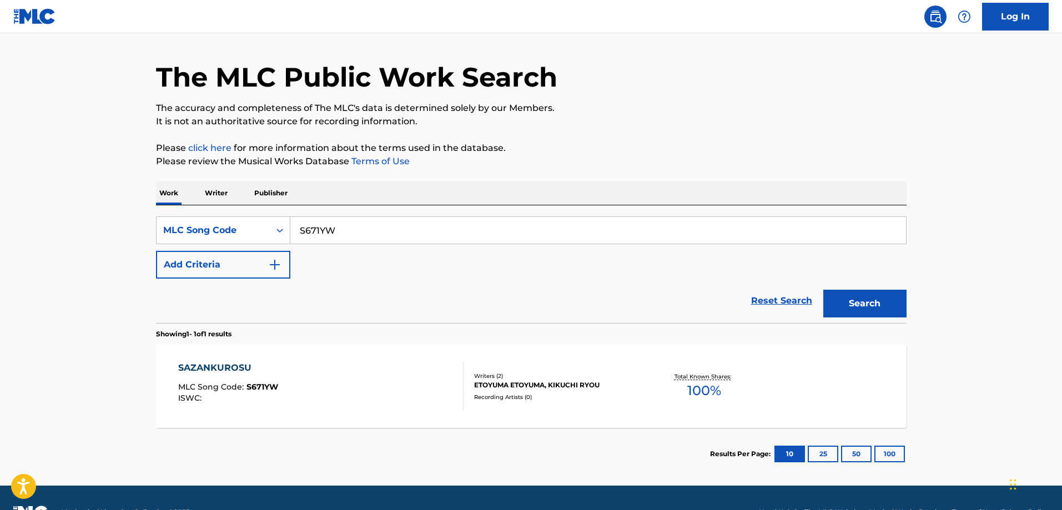
click at [413, 226] on input "S671YW" at bounding box center [597, 230] width 615 height 27
paste input "YP7BLH"
type input "YP7BLH"
click at [823, 290] on button "Search" at bounding box center [864, 304] width 83 height 28
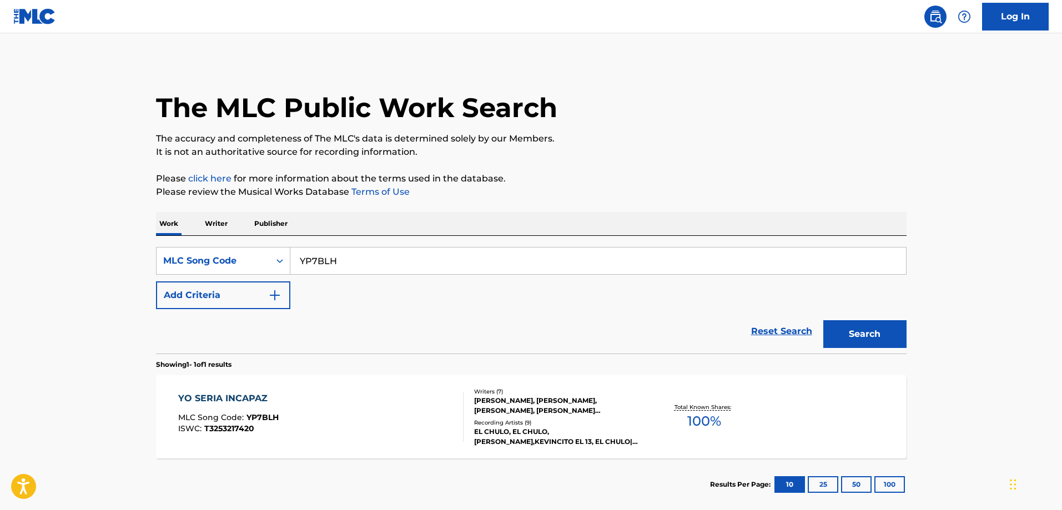
click at [358, 421] on div "YO SERIA INCAPAZ MLC Song Code : YP7BLH ISWC : T3253217420" at bounding box center [320, 417] width 285 height 50
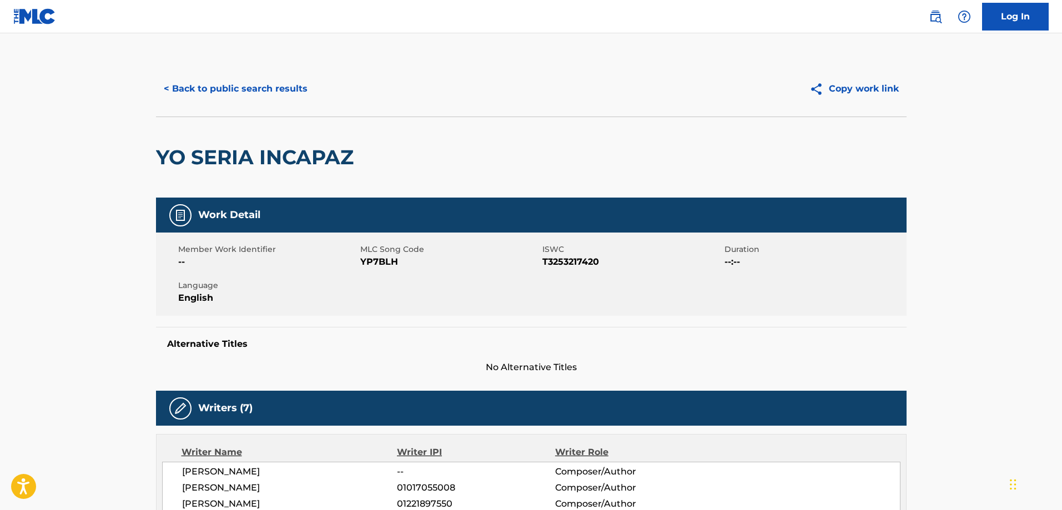
click at [251, 86] on button "< Back to public search results" at bounding box center [235, 89] width 159 height 28
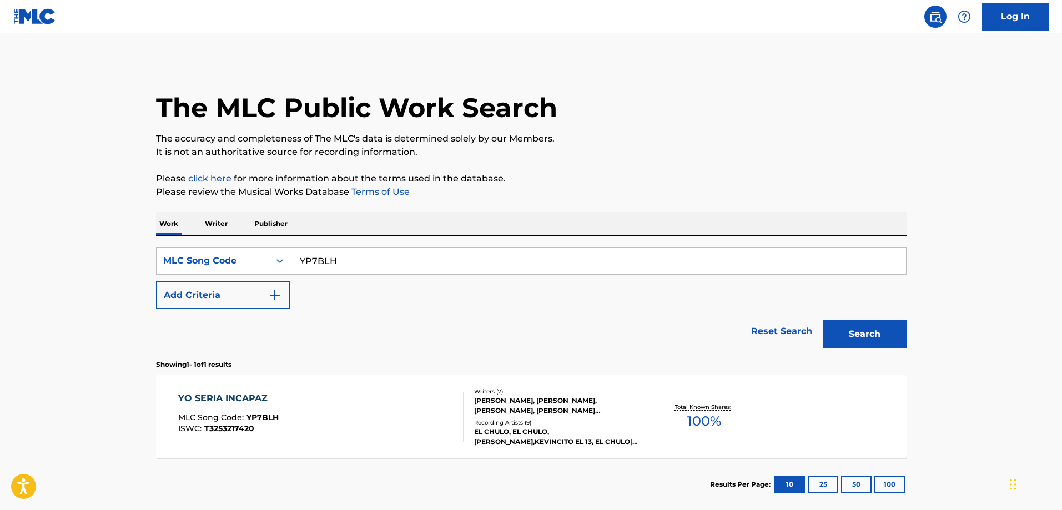
click at [388, 257] on input "YP7BLH" at bounding box center [597, 261] width 615 height 27
paste input "2M1JUD"
type input "2M1JUD"
click at [823, 320] on button "Search" at bounding box center [864, 334] width 83 height 28
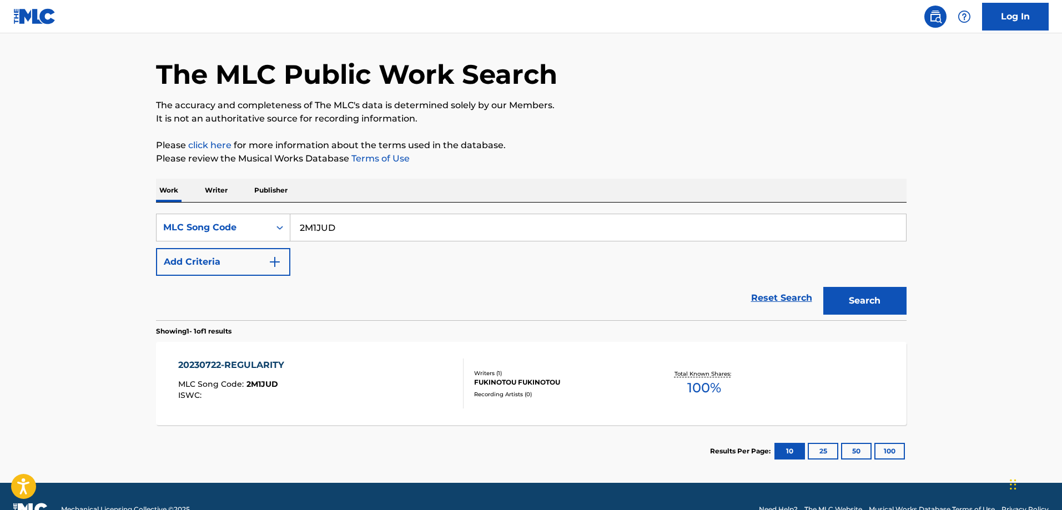
scroll to position [59, 0]
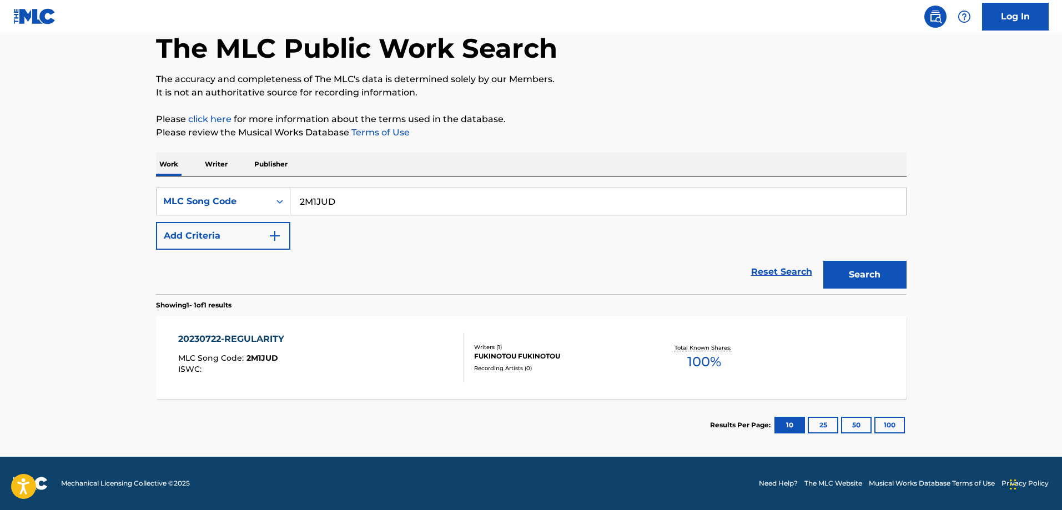
click at [278, 341] on div "20230722-REGULARITY" at bounding box center [234, 338] width 112 height 13
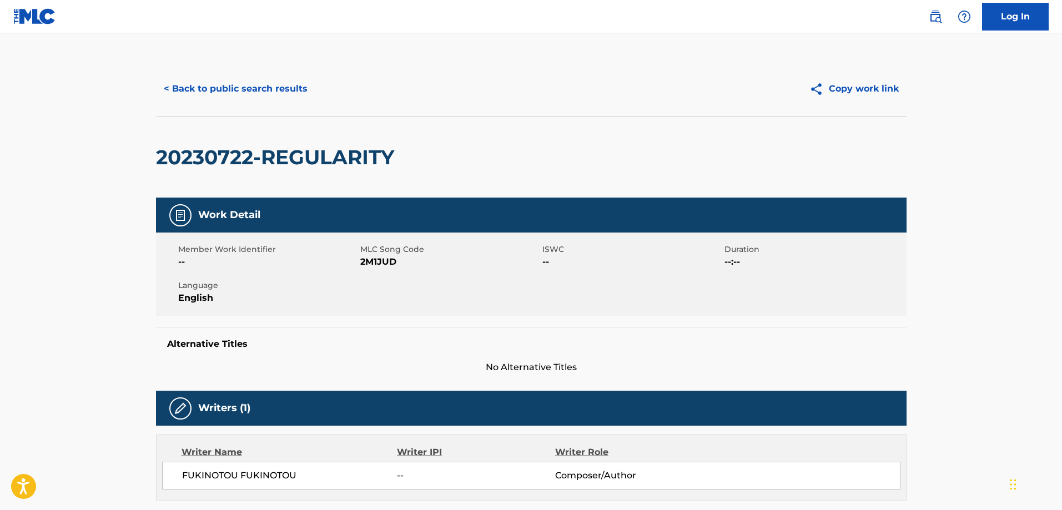
drag, startPoint x: 216, startPoint y: 46, endPoint x: 233, endPoint y: 78, distance: 35.5
click at [217, 47] on main "< Back to public search results Copy work link 20230722-REGULARITY Work Detail …" at bounding box center [531, 420] width 1062 height 775
click at [238, 85] on button "< Back to public search results" at bounding box center [235, 89] width 159 height 28
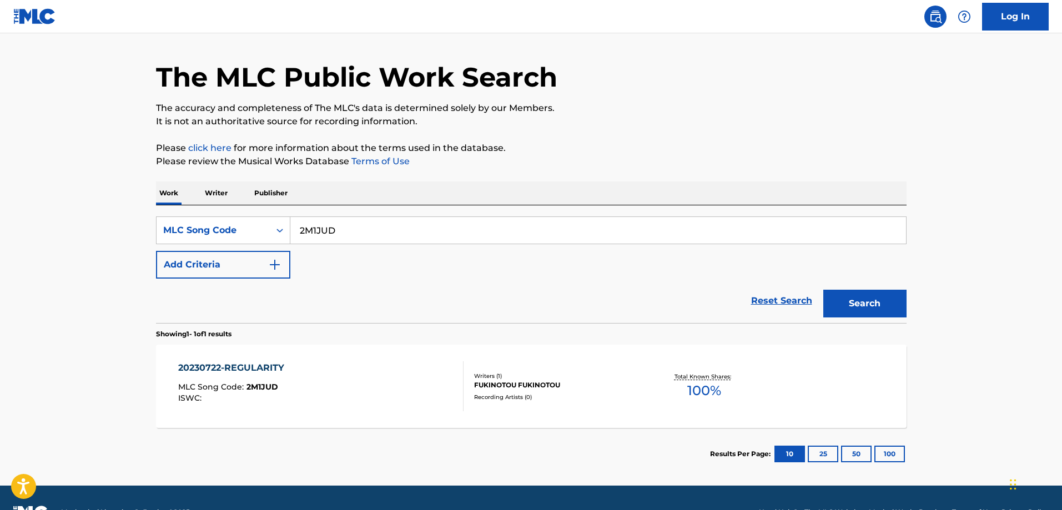
click at [437, 230] on input "2M1JUD" at bounding box center [597, 230] width 615 height 27
paste input "AW9V53"
type input "AW9V53"
click at [823, 290] on button "Search" at bounding box center [864, 304] width 83 height 28
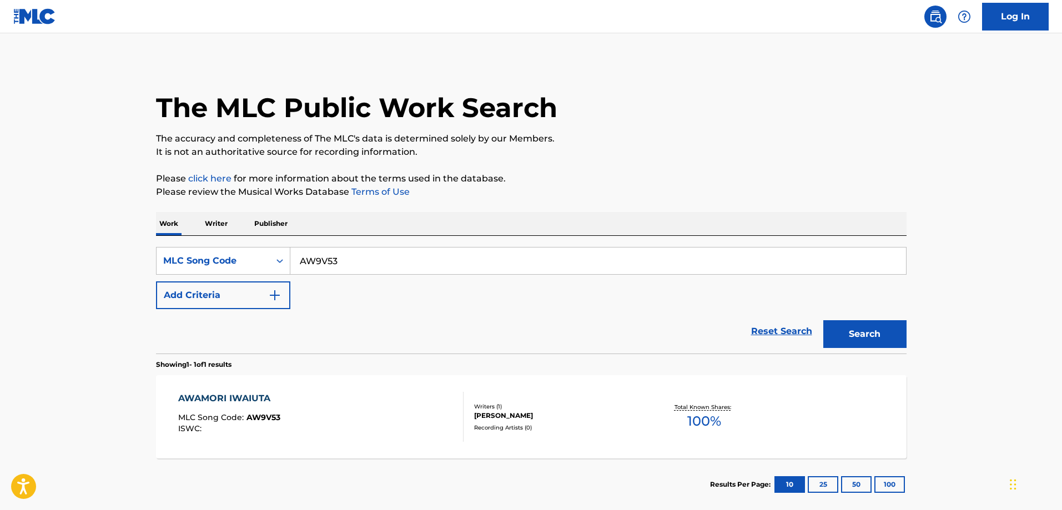
click at [213, 380] on div "AWAMORI IWAIUTA MLC Song Code : AW9V53 ISWC : Writers ( 1 ) MAKI FUJIMOTO Recor…" at bounding box center [531, 416] width 750 height 83
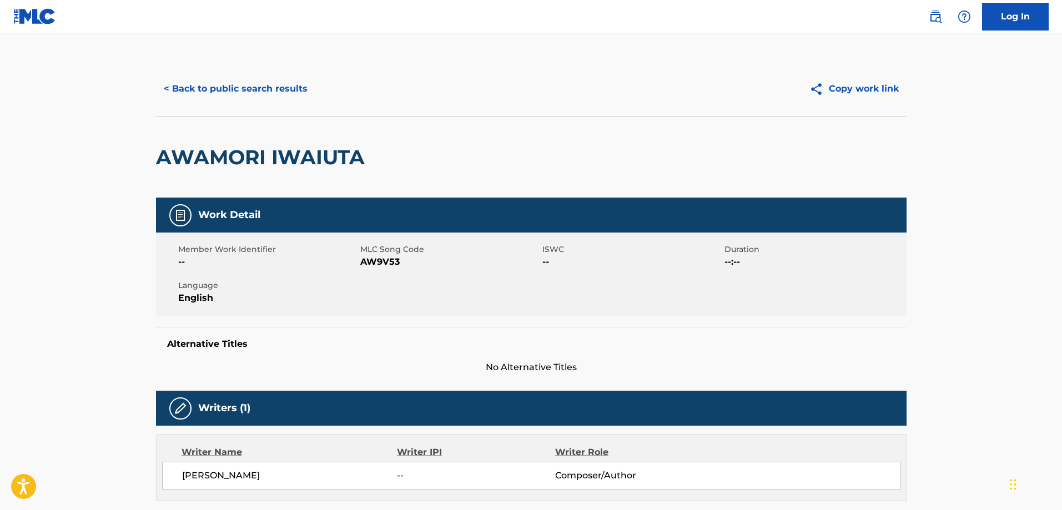
click at [239, 99] on button "< Back to public search results" at bounding box center [235, 89] width 159 height 28
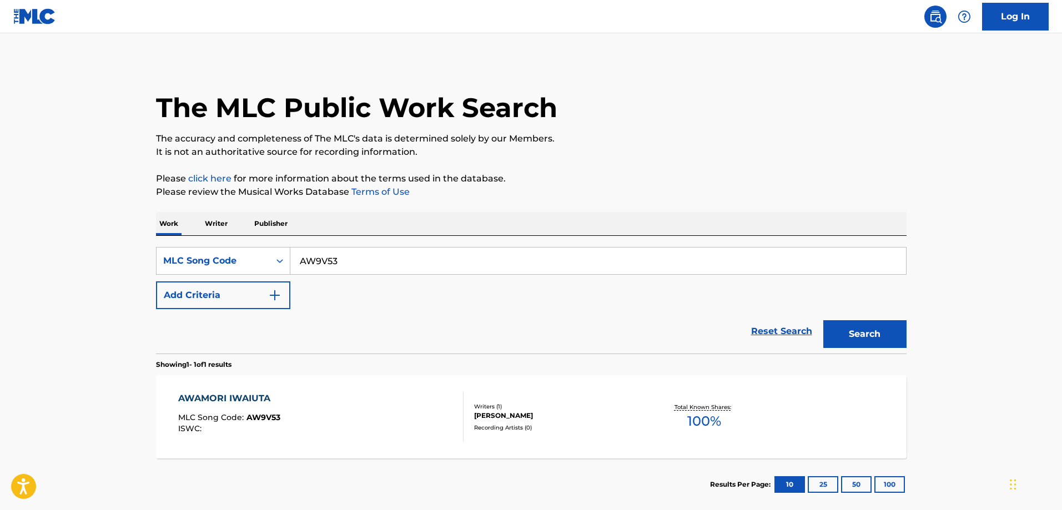
click at [355, 246] on div "SearchWithCriteriaf6e792e0-b3a6-4a29-805d-97eda4bd1d39 MLC Song Code AW9V53 Add…" at bounding box center [531, 295] width 750 height 118
click at [351, 251] on input "AW9V53" at bounding box center [597, 261] width 615 height 27
paste input "NG4RTZ"
type input "NG4RTZ"
click at [823, 320] on button "Search" at bounding box center [864, 334] width 83 height 28
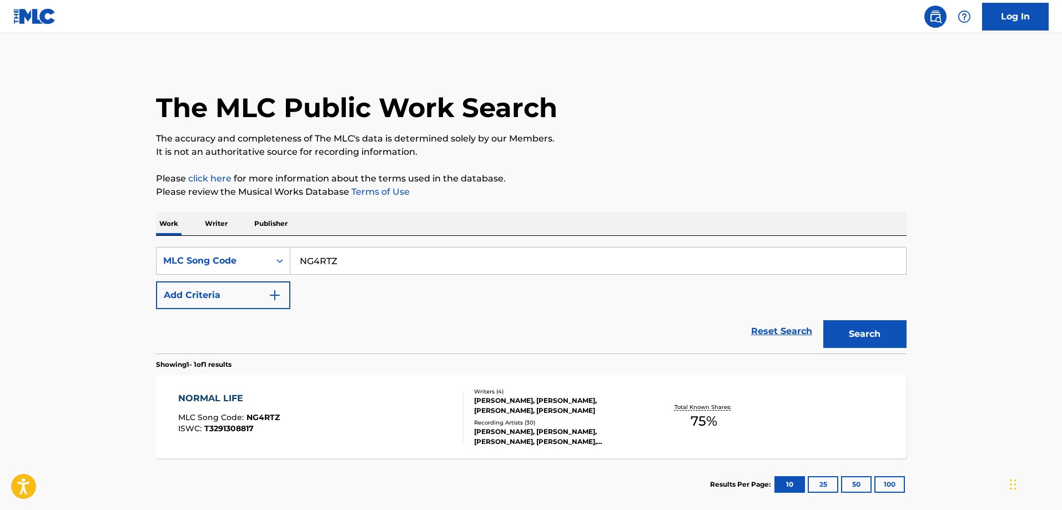
click at [245, 398] on div "NORMAL LIFE" at bounding box center [229, 398] width 102 height 13
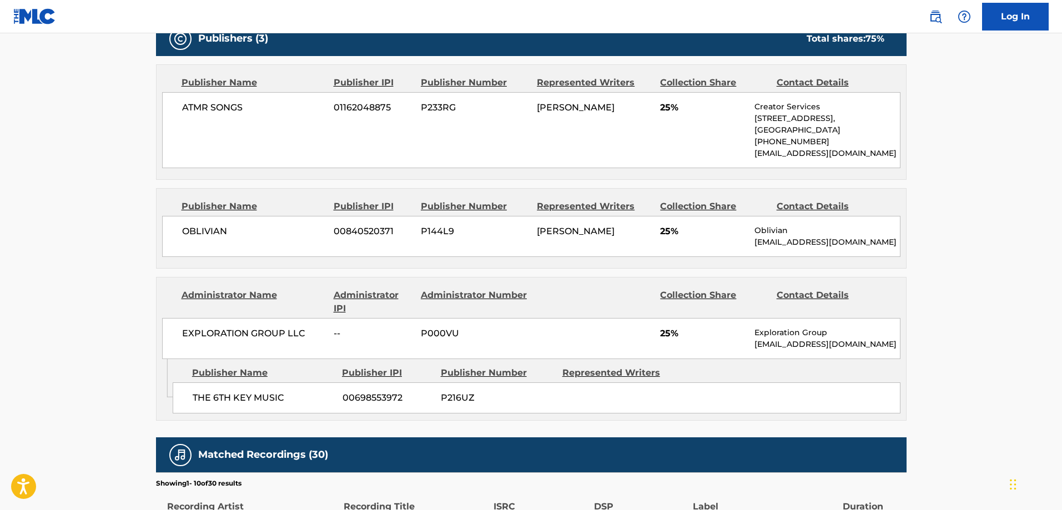
scroll to position [642, 0]
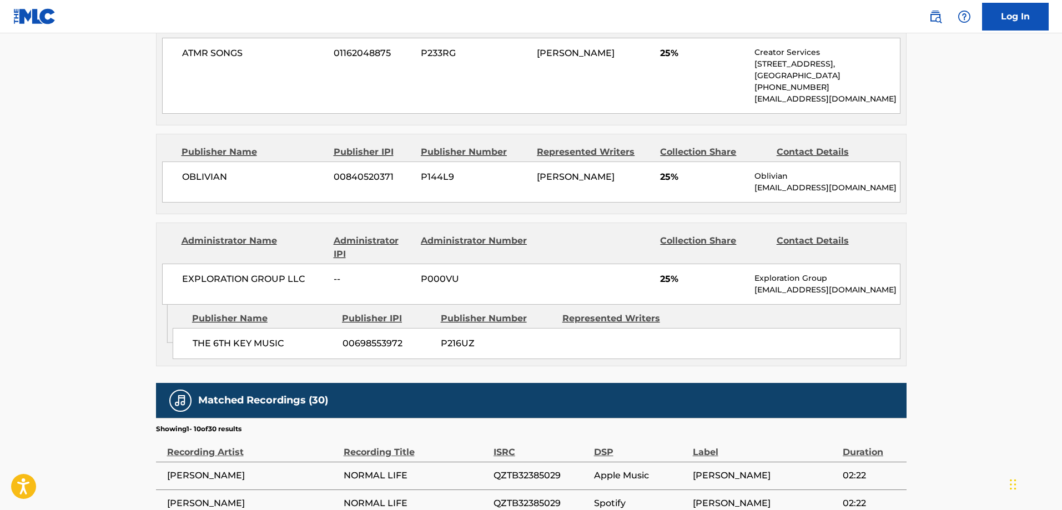
click at [221, 335] on div "THE 6TH KEY MUSIC 00698553972 P216UZ" at bounding box center [537, 343] width 728 height 31
click at [222, 339] on span "THE 6TH KEY MUSIC" at bounding box center [264, 343] width 142 height 13
drag, startPoint x: 222, startPoint y: 339, endPoint x: 241, endPoint y: 335, distance: 19.7
click at [240, 335] on div "THE 6TH KEY MUSIC 00698553972 P216UZ" at bounding box center [537, 343] width 728 height 31
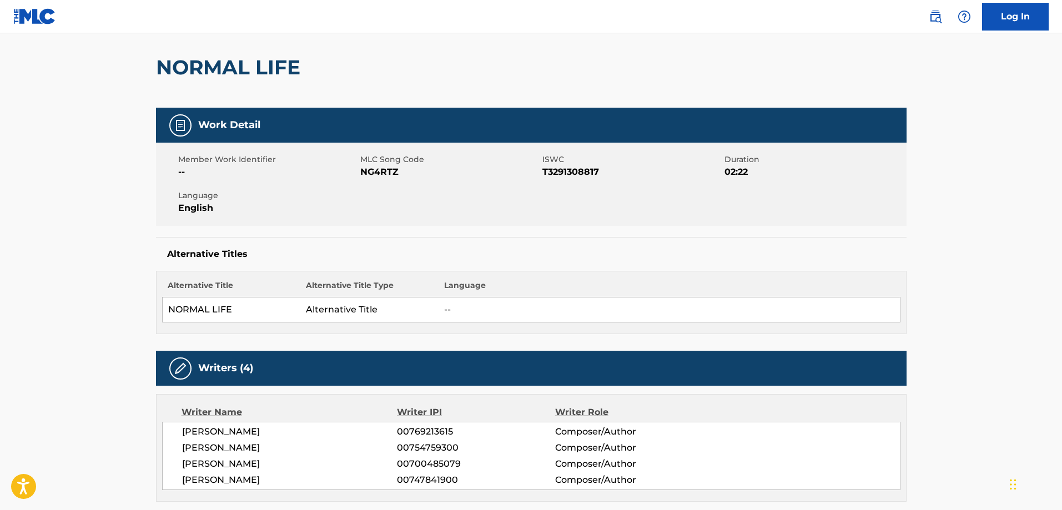
scroll to position [31, 0]
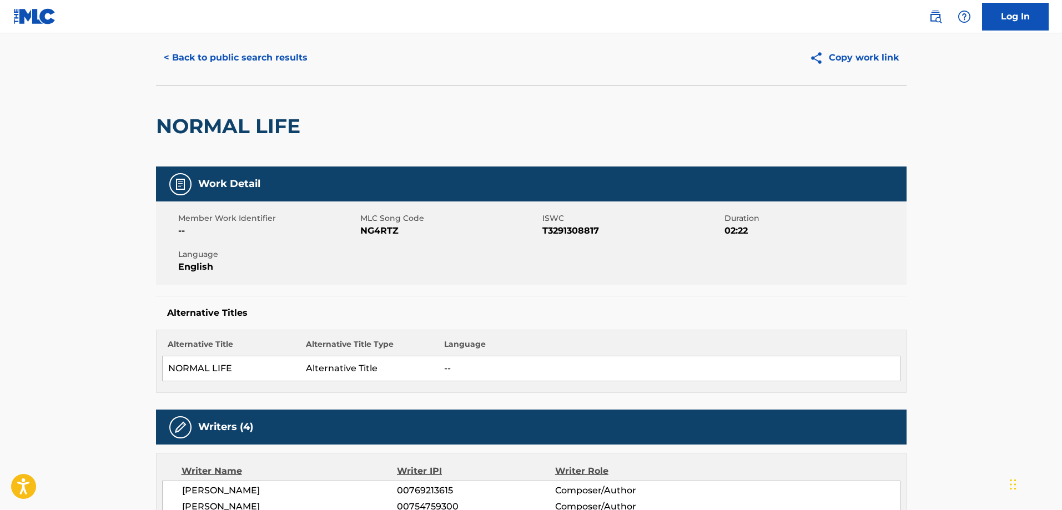
click at [254, 51] on button "< Back to public search results" at bounding box center [235, 58] width 159 height 28
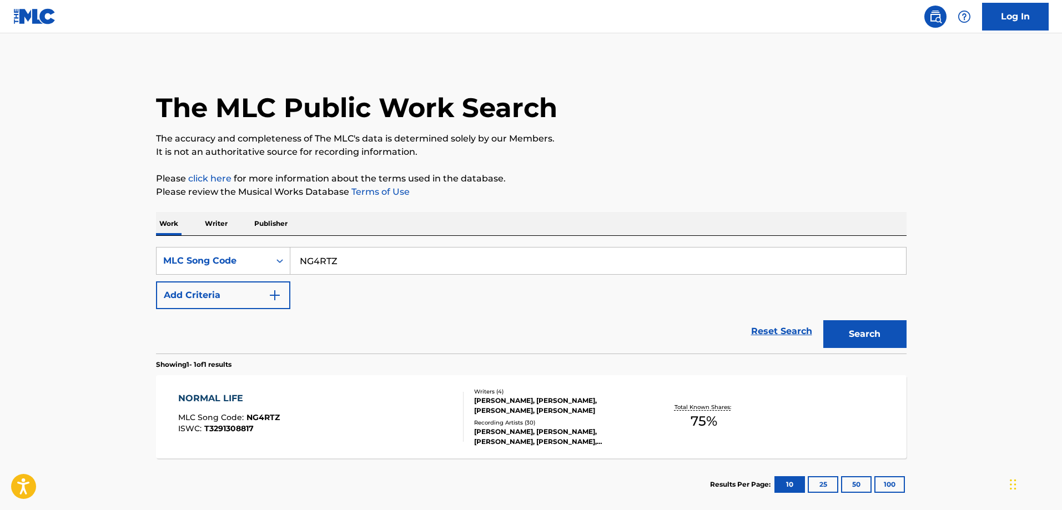
click at [387, 230] on div "Work Writer Publisher" at bounding box center [531, 223] width 750 height 23
drag, startPoint x: 385, startPoint y: 240, endPoint x: 379, endPoint y: 247, distance: 9.1
click at [382, 241] on div "SearchWithCriteriaf6e792e0-b3a6-4a29-805d-97eda4bd1d39 MLC Song Code NG4RTZ Add…" at bounding box center [531, 295] width 750 height 118
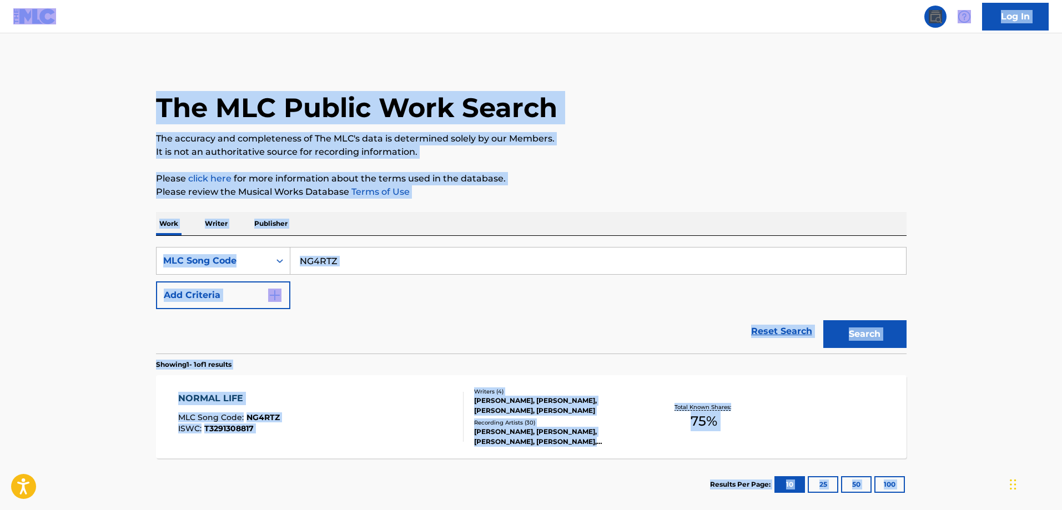
click at [373, 247] on div "NG4RTZ" at bounding box center [598, 261] width 616 height 28
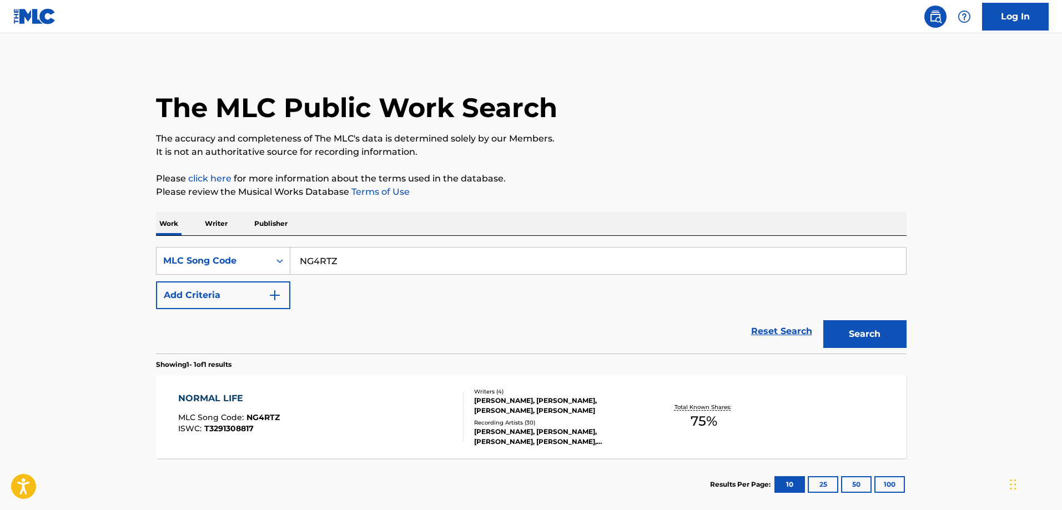
click at [373, 251] on input "NG4RTZ" at bounding box center [597, 261] width 615 height 27
paste input "BB7JRC"
type input "BB7JRC"
click at [823, 320] on button "Search" at bounding box center [864, 334] width 83 height 28
click at [297, 406] on div "BLEACH (ON THE ROCKS) MLC Song Code : BB7JRC ISWC : T3039633900" at bounding box center [241, 417] width 127 height 50
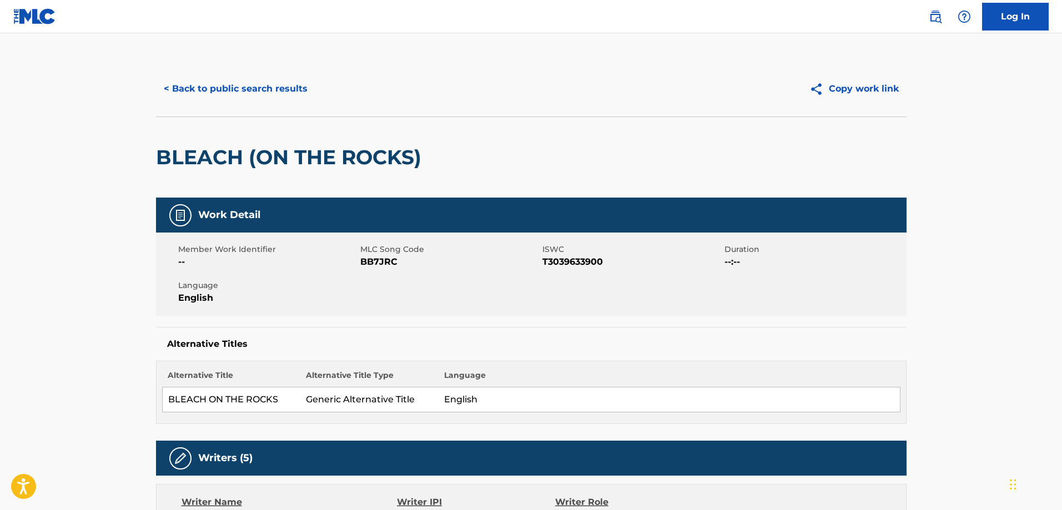
click at [226, 84] on button "< Back to public search results" at bounding box center [235, 89] width 159 height 28
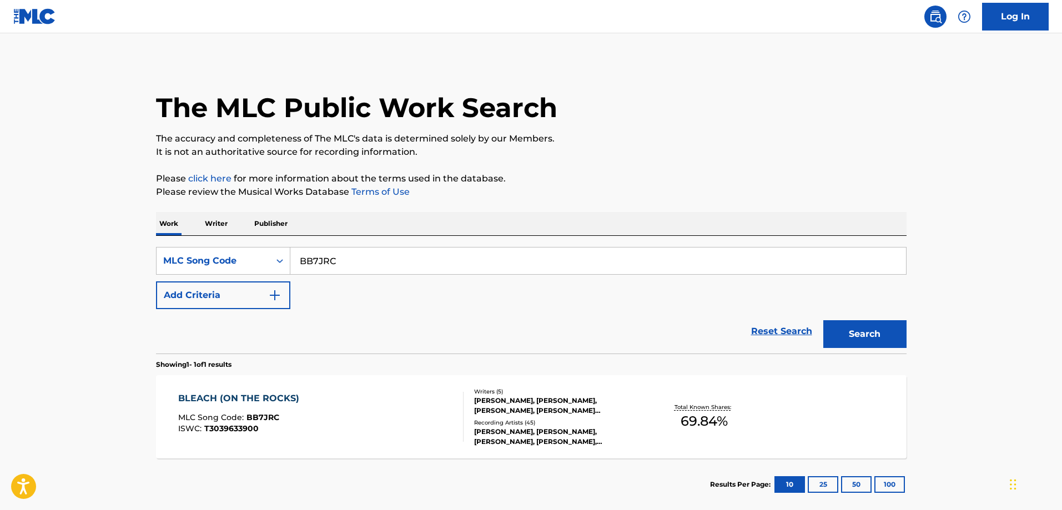
click at [455, 277] on div "SearchWithCriteriaf6e792e0-b3a6-4a29-805d-97eda4bd1d39 MLC Song Code BB7JRC Add…" at bounding box center [531, 278] width 750 height 62
click at [457, 261] on input "BB7JRC" at bounding box center [597, 261] width 615 height 27
paste input "AE27SU"
type input "AE27SU"
click at [823, 320] on button "Search" at bounding box center [864, 334] width 83 height 28
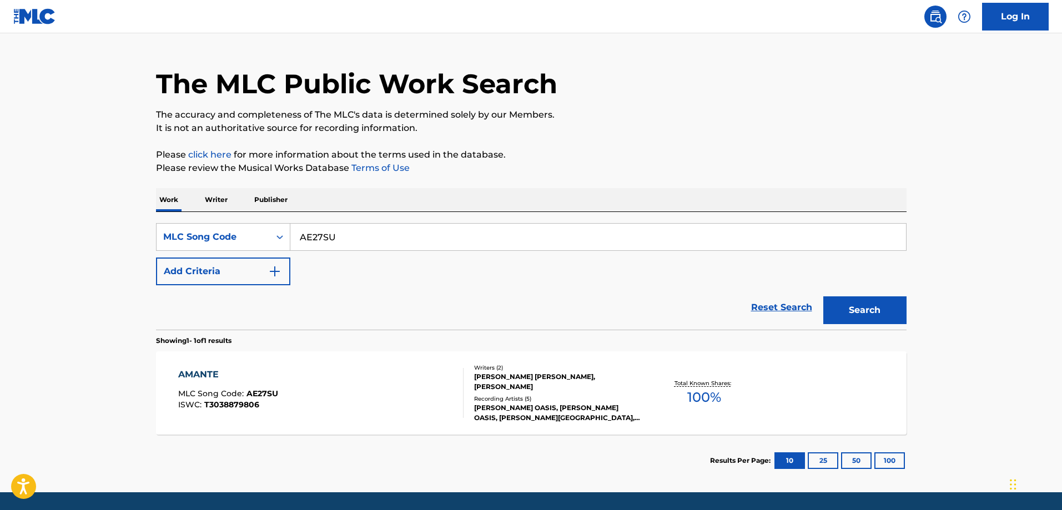
scroll to position [59, 0]
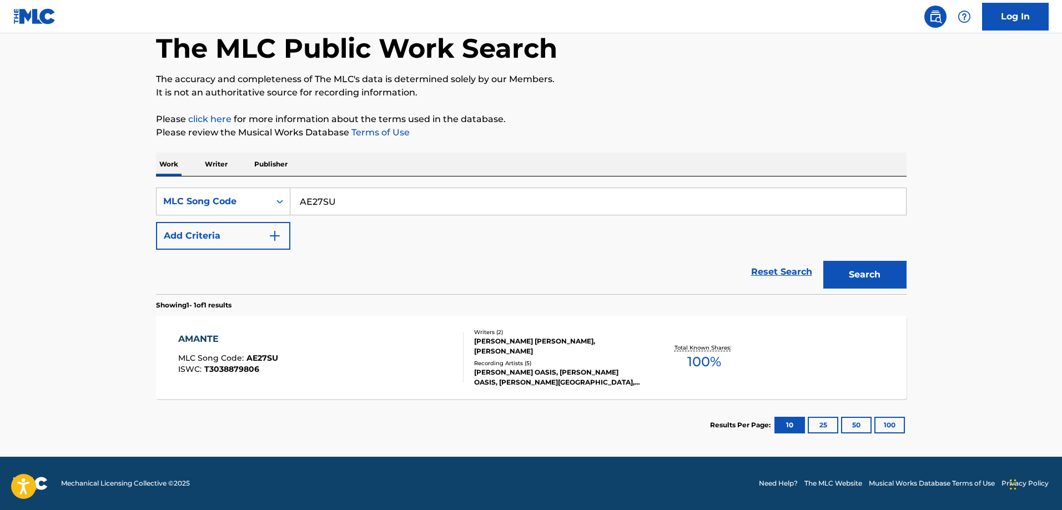
click at [299, 344] on div "AMANTE MLC Song Code : AE27SU ISWC : T3038879806" at bounding box center [320, 357] width 285 height 50
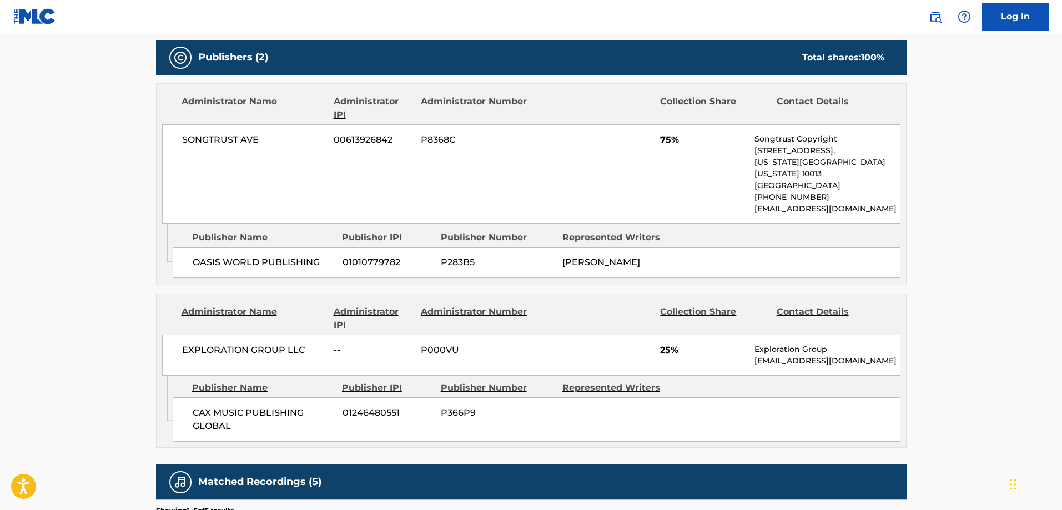
scroll to position [555, 0]
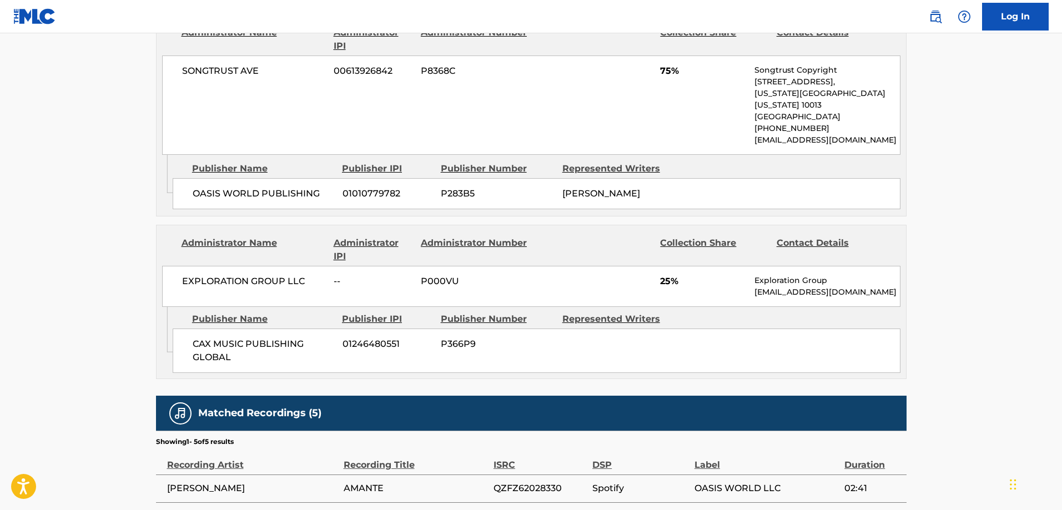
click at [202, 337] on span "CAX MUSIC PUBLISHING GLOBAL" at bounding box center [264, 350] width 142 height 27
drag, startPoint x: 202, startPoint y: 330, endPoint x: 236, endPoint y: 330, distance: 34.4
click at [236, 337] on span "CAX MUSIC PUBLISHING GLOBAL" at bounding box center [264, 350] width 142 height 27
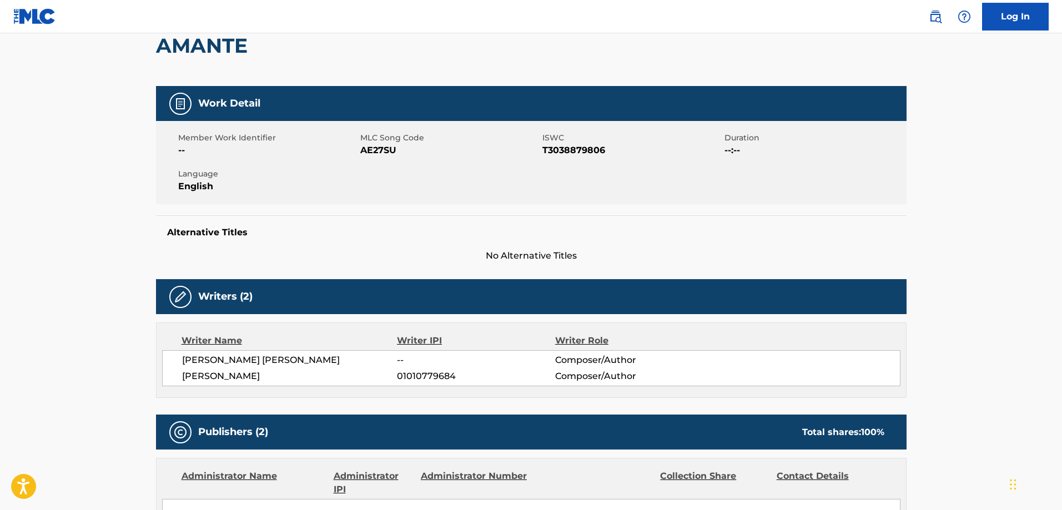
scroll to position [0, 0]
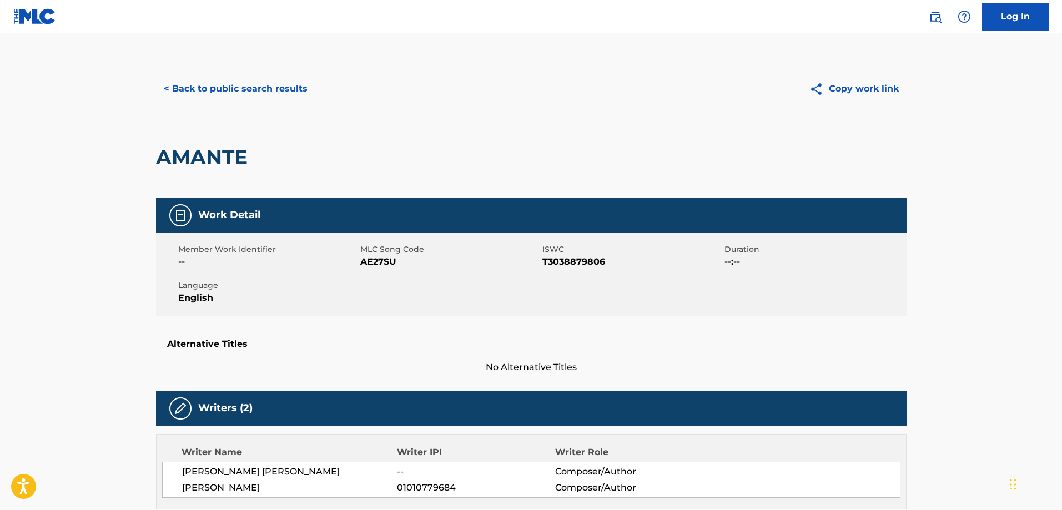
click at [243, 85] on button "< Back to public search results" at bounding box center [235, 89] width 159 height 28
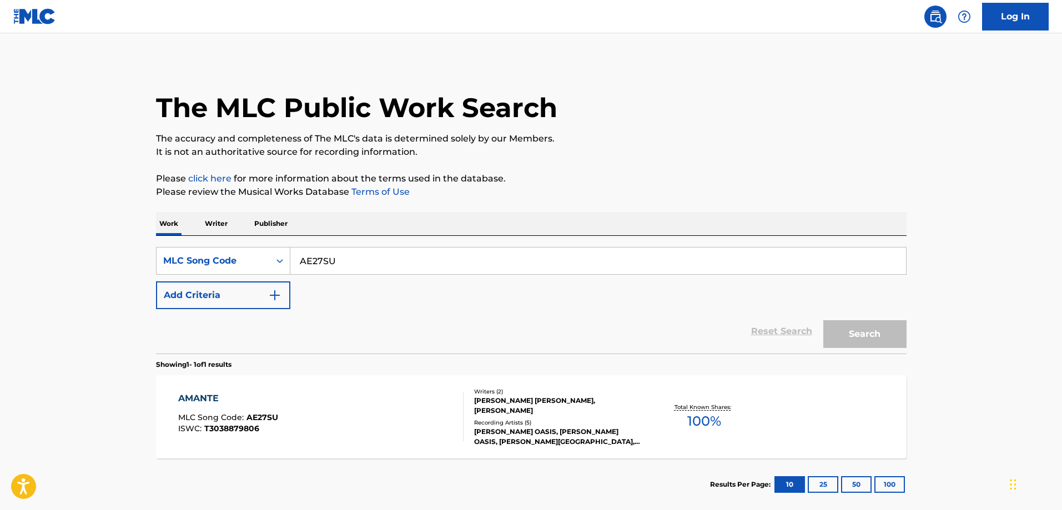
scroll to position [31, 0]
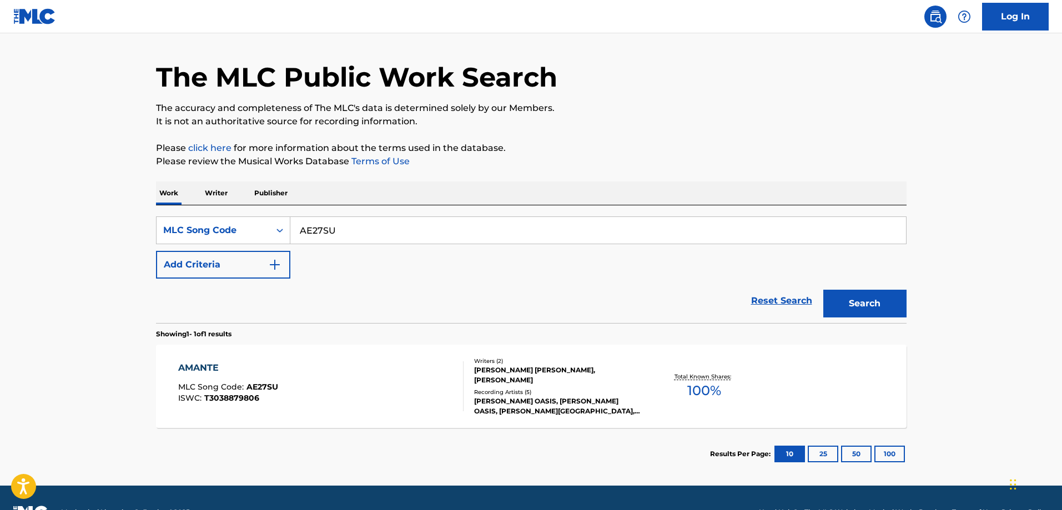
click at [354, 234] on input "AE27SU" at bounding box center [597, 230] width 615 height 27
paste input "XB"
type input "AE27XB"
click at [823, 290] on button "Search" at bounding box center [864, 304] width 83 height 28
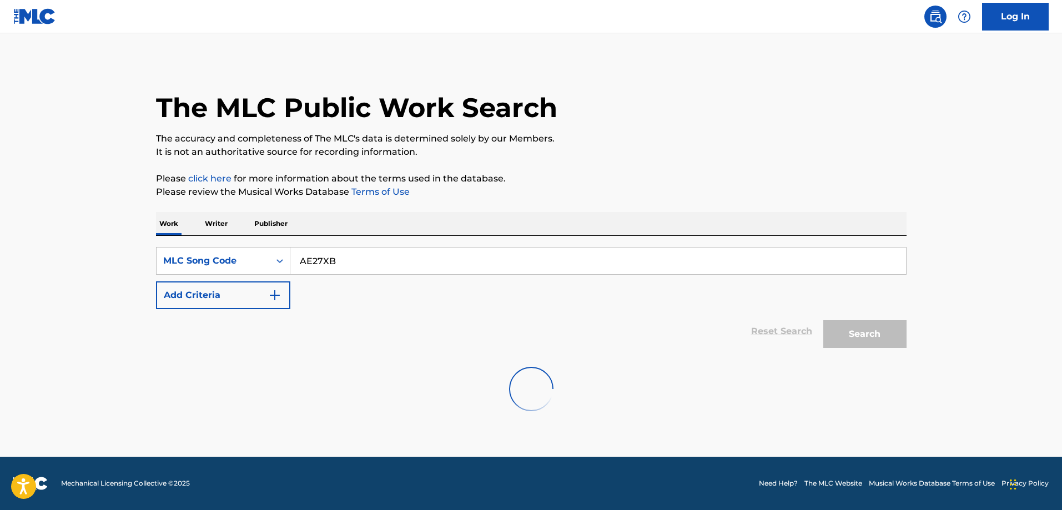
scroll to position [0, 0]
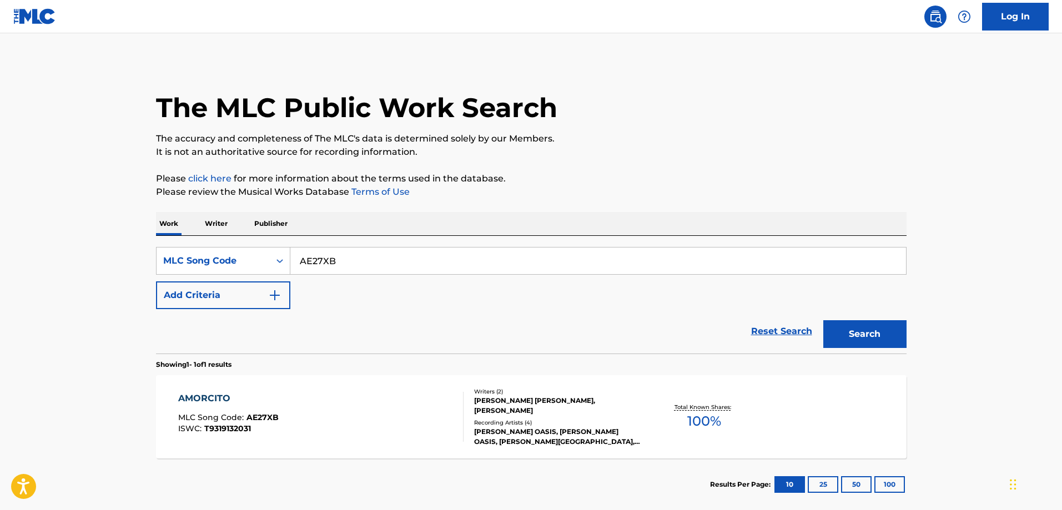
click at [268, 396] on div "AMORCITO" at bounding box center [228, 398] width 100 height 13
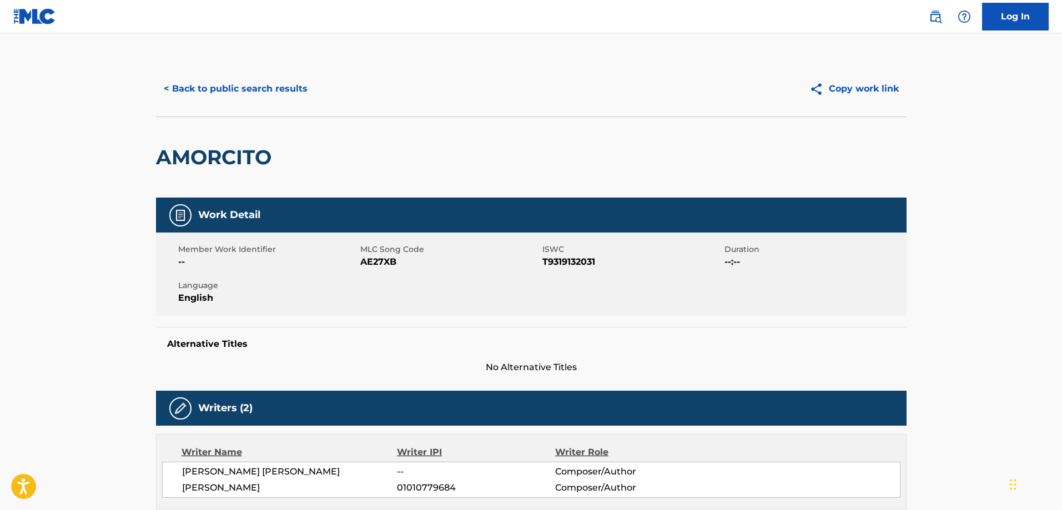
click at [203, 80] on button "< Back to public search results" at bounding box center [235, 89] width 159 height 28
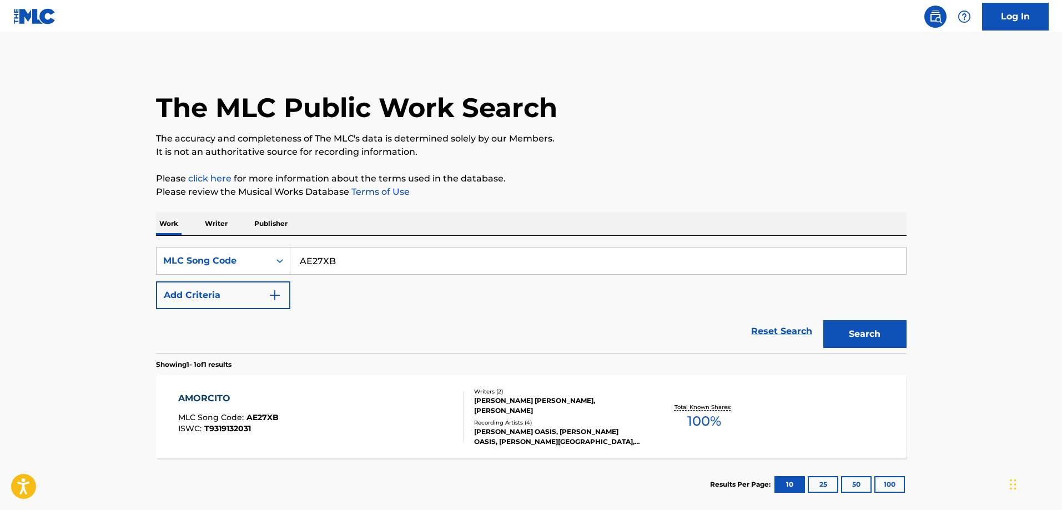
click at [375, 248] on input "AE27XB" at bounding box center [597, 261] width 615 height 27
paste input "GA5UG0"
type input "GA5UG0"
click at [823, 320] on button "Search" at bounding box center [864, 334] width 83 height 28
click at [258, 390] on div "GET IT STARTED MLC Song Code : GA5UG0 ISWC : Writers ( 4 ) GIBB EVAN, JONATHAN …" at bounding box center [531, 416] width 750 height 83
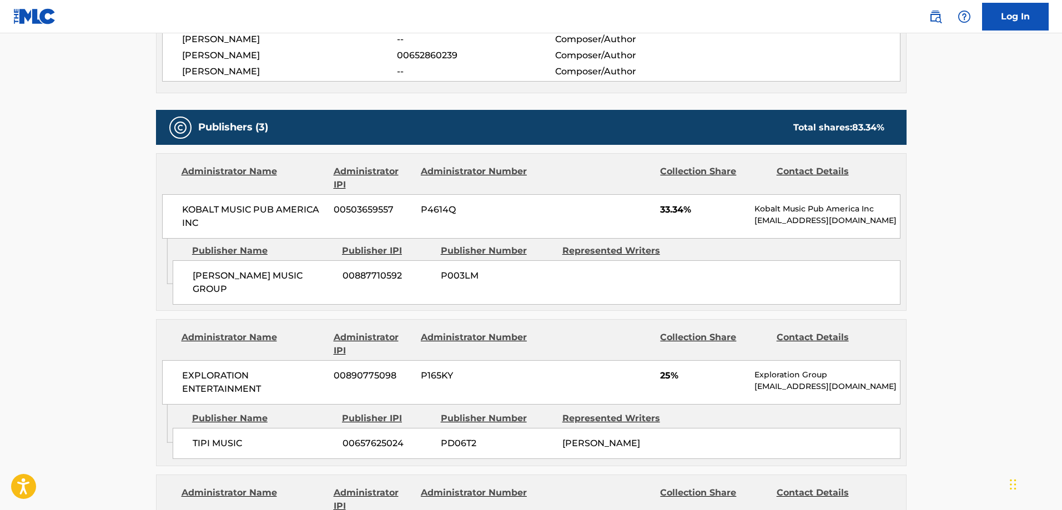
scroll to position [499, 0]
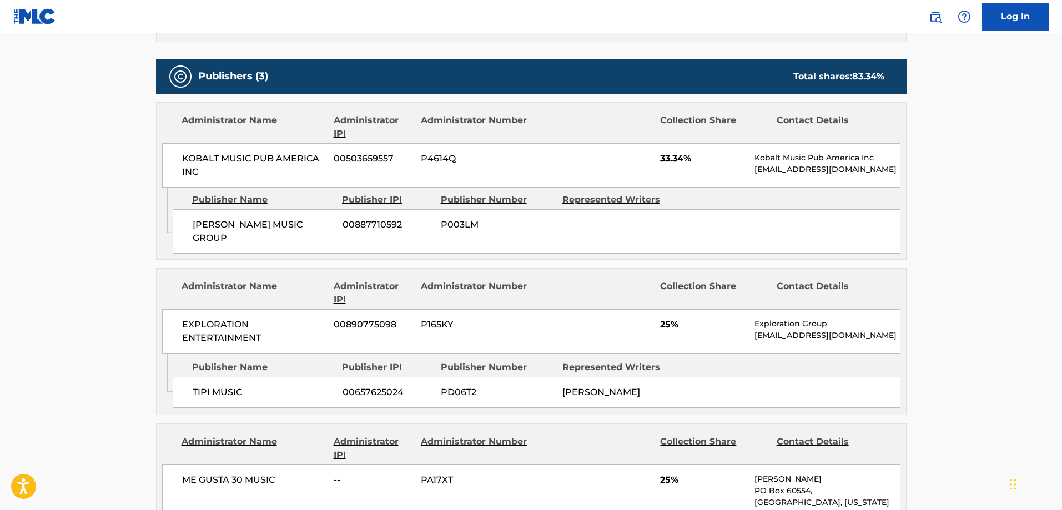
click at [196, 389] on div "TIPI MUSIC 00657625024 PD06T2 TAYLOR MATHEWS" at bounding box center [537, 392] width 728 height 31
drag, startPoint x: 196, startPoint y: 389, endPoint x: 211, endPoint y: 386, distance: 15.9
click at [211, 386] on div "TIPI MUSIC 00657625024 PD06T2 TAYLOR MATHEWS" at bounding box center [537, 392] width 728 height 31
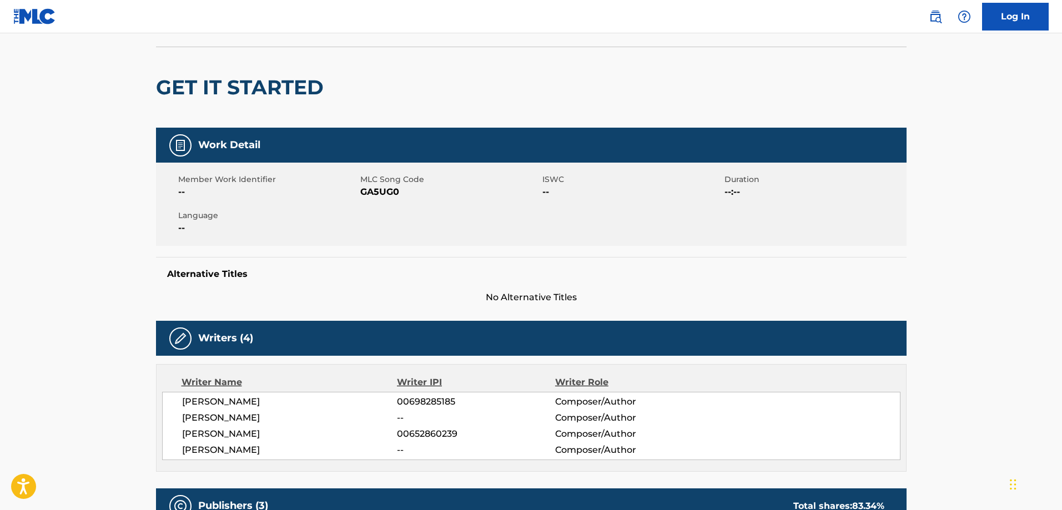
scroll to position [0, 0]
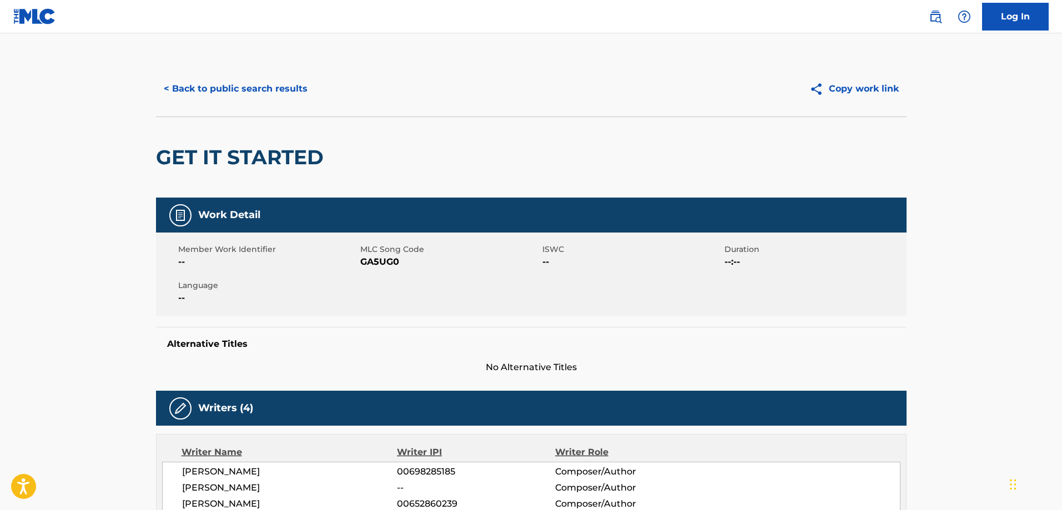
click at [231, 97] on button "< Back to public search results" at bounding box center [235, 89] width 159 height 28
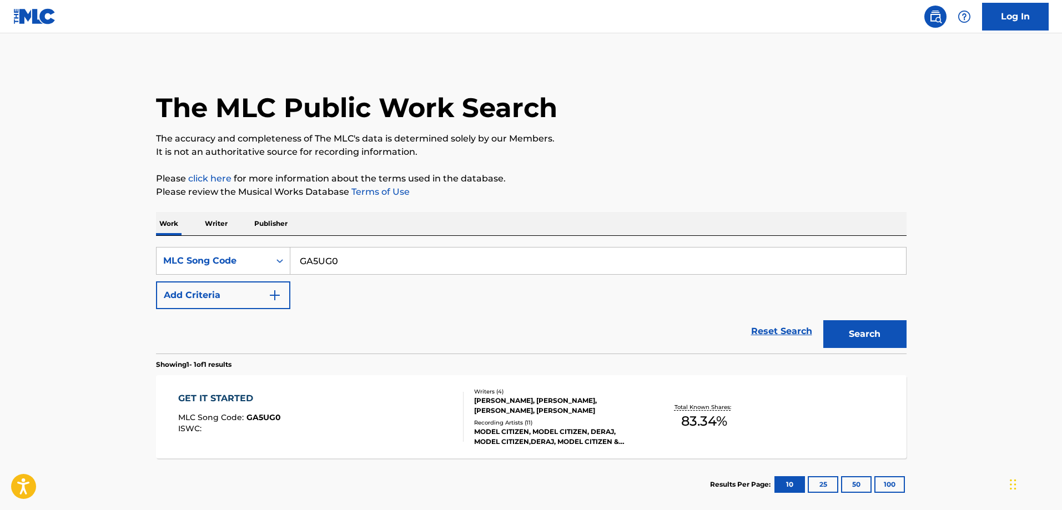
click at [367, 261] on input "GA5UG0" at bounding box center [597, 261] width 615 height 27
paste input "WA88XJ"
click at [823, 320] on button "Search" at bounding box center [864, 334] width 83 height 28
click at [298, 396] on div "WHO DELIVERS THE MAILMAN'S MAIL" at bounding box center [270, 398] width 184 height 13
click at [358, 285] on div "SearchWithCriteriaf6e792e0-b3a6-4a29-805d-97eda4bd1d39 MLC Song Code WA88XJ Add…" at bounding box center [531, 278] width 750 height 62
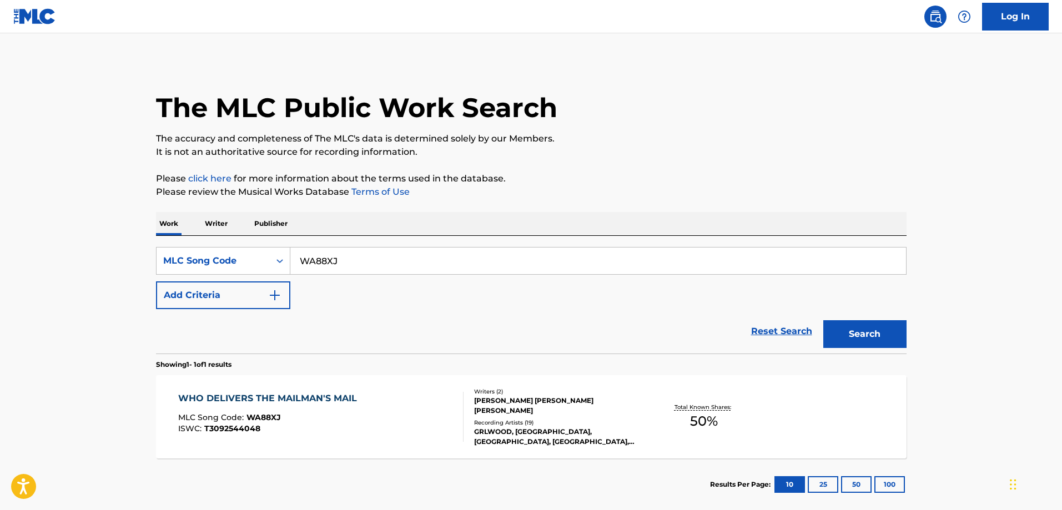
click at [370, 266] on input "WA88XJ" at bounding box center [597, 261] width 615 height 27
paste input "BB6CIM"
type input "BB6CIM"
click at [823, 320] on button "Search" at bounding box center [864, 334] width 83 height 28
click at [251, 388] on div "BACKBURNER MLC Song Code : BB6CIM ISWC : T9259447182 Writers ( 3 ) CURT SAMUEL …" at bounding box center [531, 416] width 750 height 83
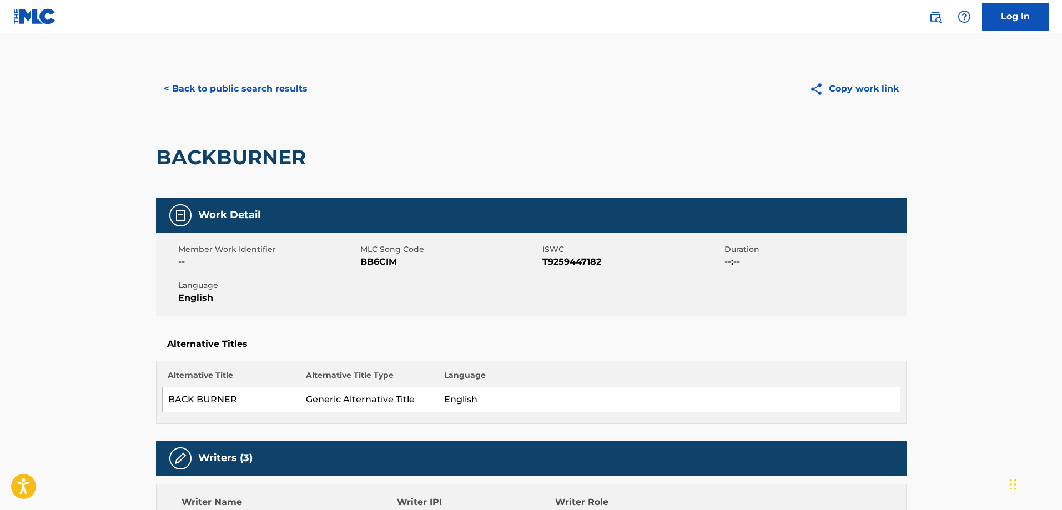
click at [273, 91] on button "< Back to public search results" at bounding box center [235, 89] width 159 height 28
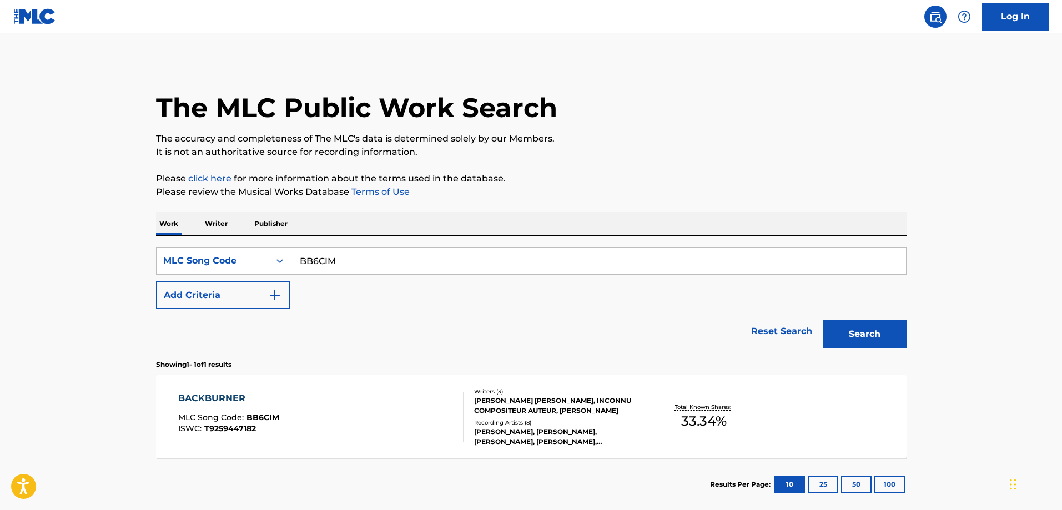
click at [377, 267] on input "BB6CIM" at bounding box center [597, 261] width 615 height 27
paste input "LA4393"
type input "LA4393"
click at [823, 320] on button "Search" at bounding box center [864, 334] width 83 height 28
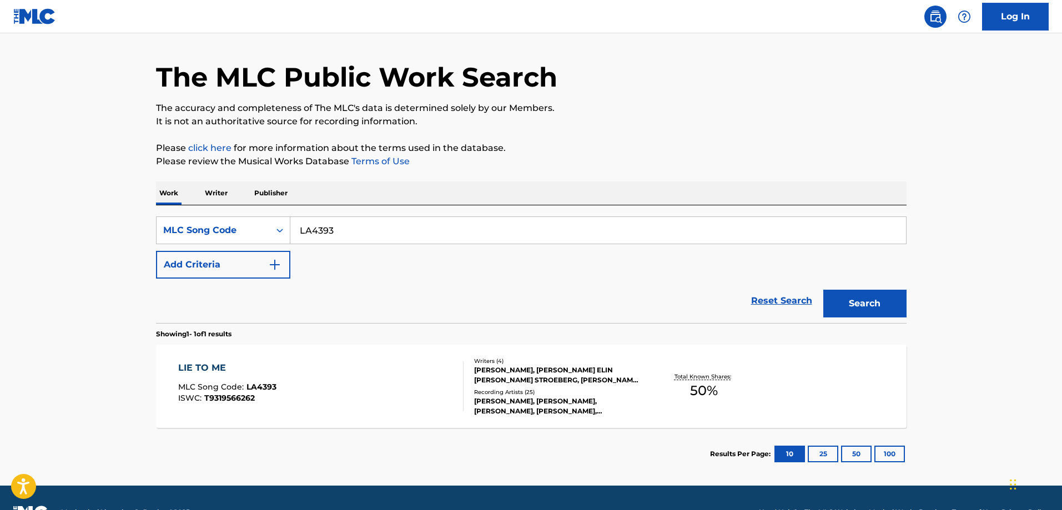
scroll to position [59, 0]
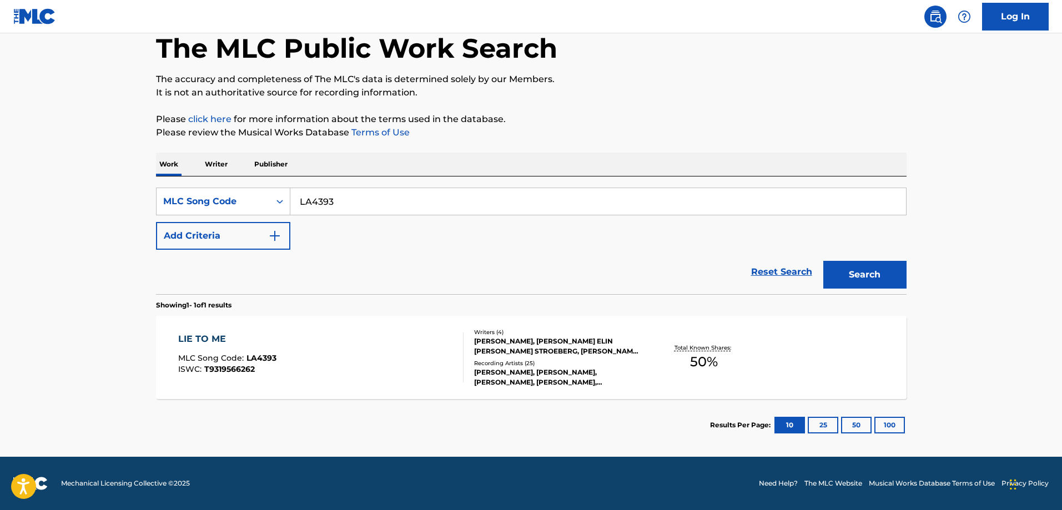
click at [244, 380] on div "LIE TO ME MLC Song Code : LA4393 ISWC : T9319566262" at bounding box center [227, 357] width 98 height 50
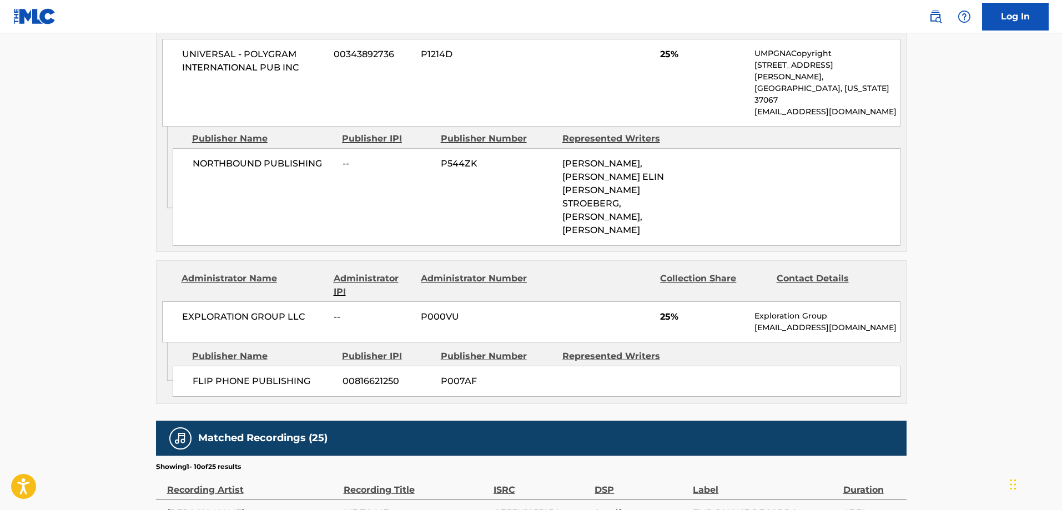
scroll to position [673, 0]
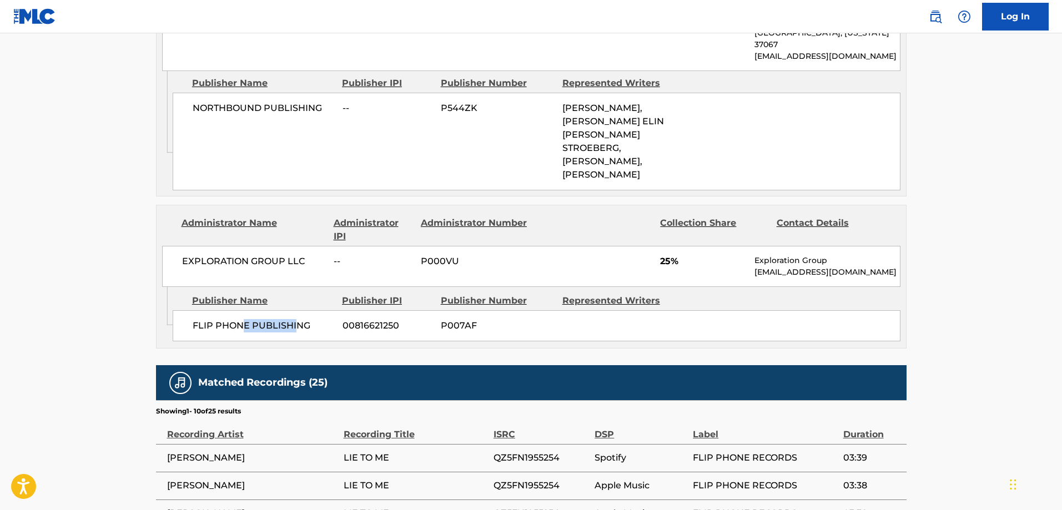
drag, startPoint x: 219, startPoint y: 263, endPoint x: 187, endPoint y: 273, distance: 33.2
click at [194, 319] on span "FLIP PHONE PUBLISHING" at bounding box center [264, 325] width 142 height 13
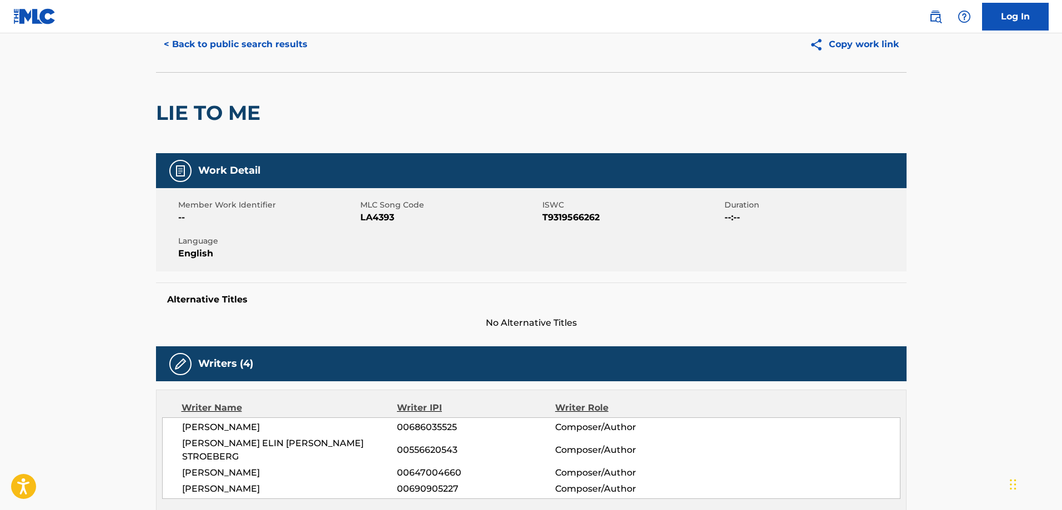
scroll to position [0, 0]
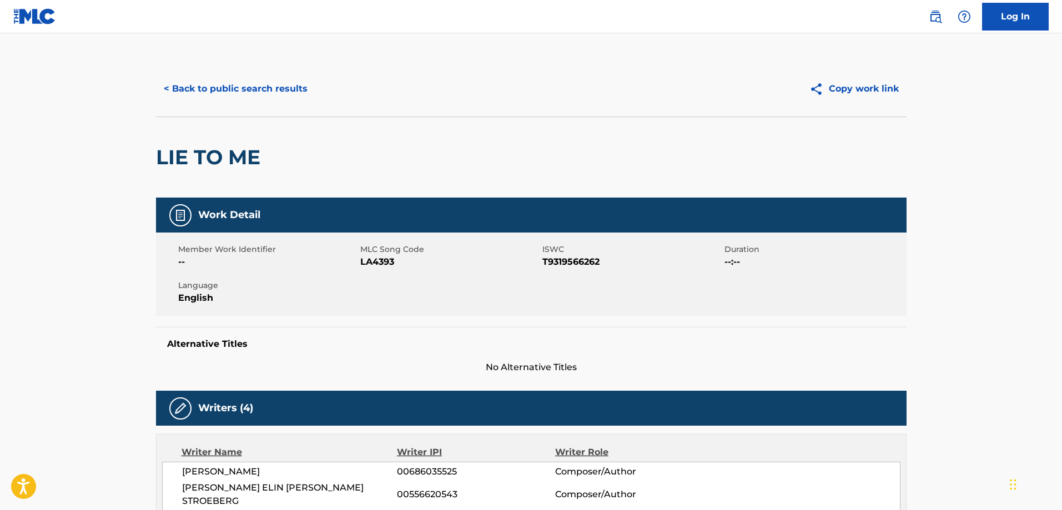
click at [236, 101] on button "< Back to public search results" at bounding box center [235, 89] width 159 height 28
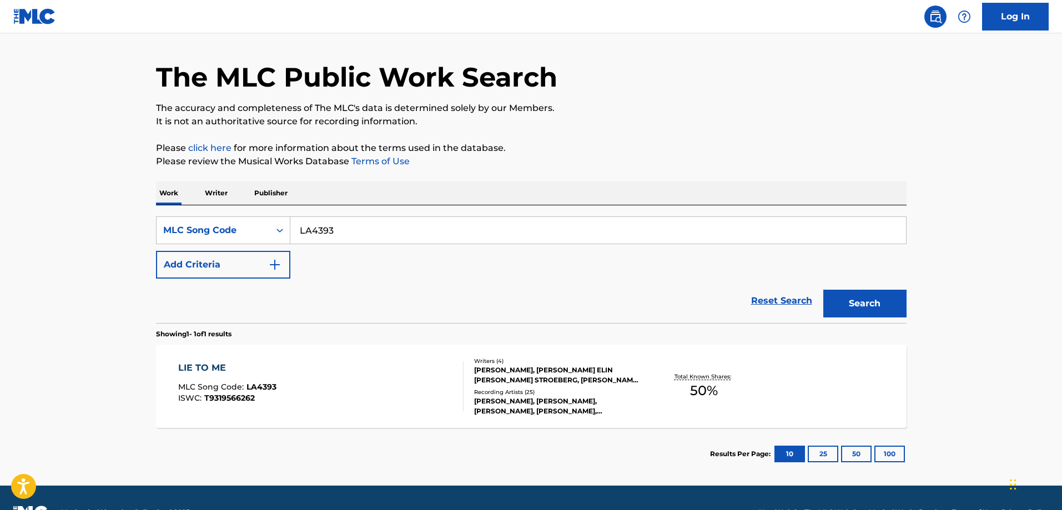
click at [339, 226] on input "LA4393" at bounding box center [597, 230] width 615 height 27
paste input "EA5HGV"
type input "EA5HGV"
click at [823, 290] on button "Search" at bounding box center [864, 304] width 83 height 28
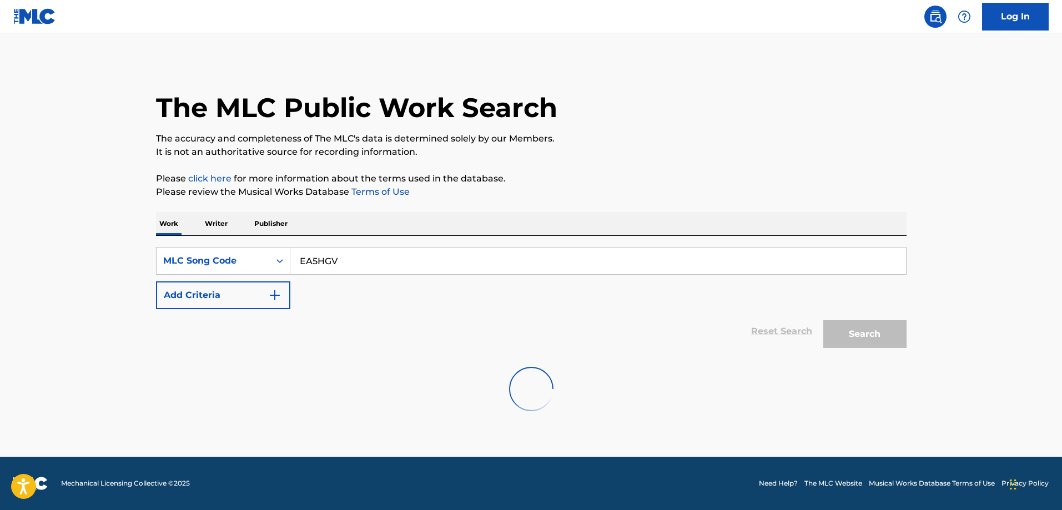
scroll to position [0, 0]
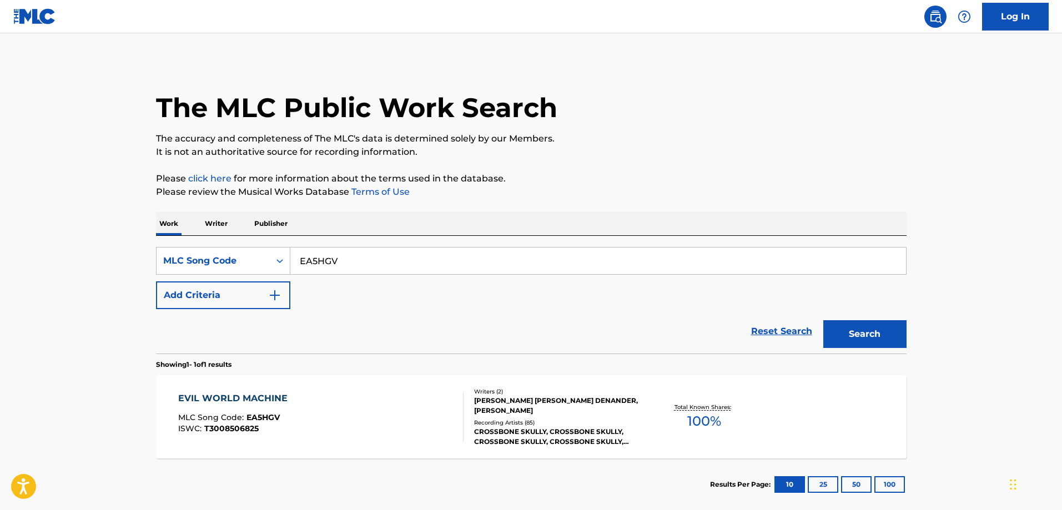
click at [294, 396] on div "EVIL WORLD MACHINE MLC Song Code : EA5HGV ISWC : T3008506825" at bounding box center [320, 417] width 285 height 50
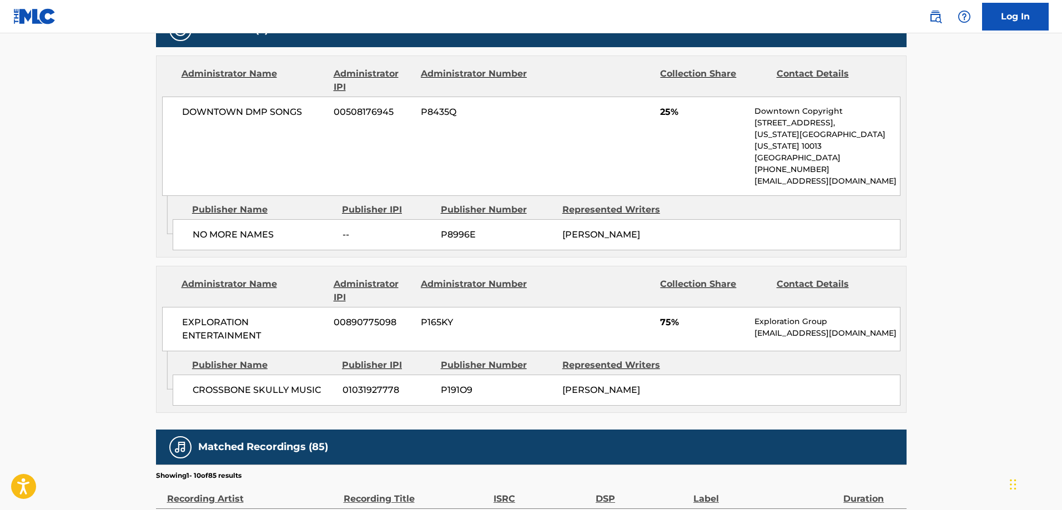
scroll to position [555, 0]
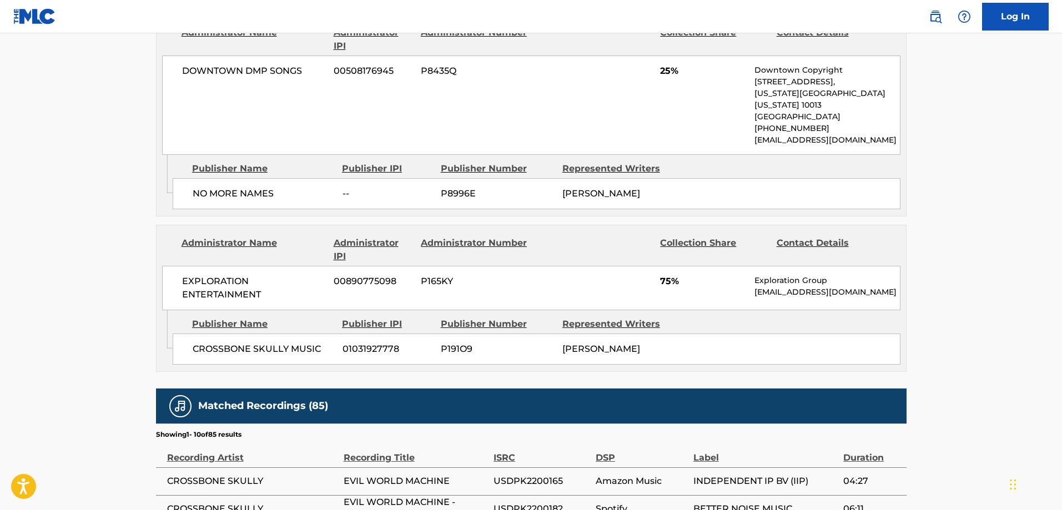
click at [237, 342] on span "CROSSBONE SKULLY MUSIC" at bounding box center [264, 348] width 142 height 13
drag, startPoint x: 241, startPoint y: 333, endPoint x: 299, endPoint y: 332, distance: 58.3
click at [299, 342] on span "CROSSBONE SKULLY MUSIC" at bounding box center [264, 348] width 142 height 13
click at [223, 342] on span "CROSSBONE SKULLY MUSIC" at bounding box center [264, 348] width 142 height 13
drag, startPoint x: 223, startPoint y: 334, endPoint x: 314, endPoint y: 332, distance: 91.0
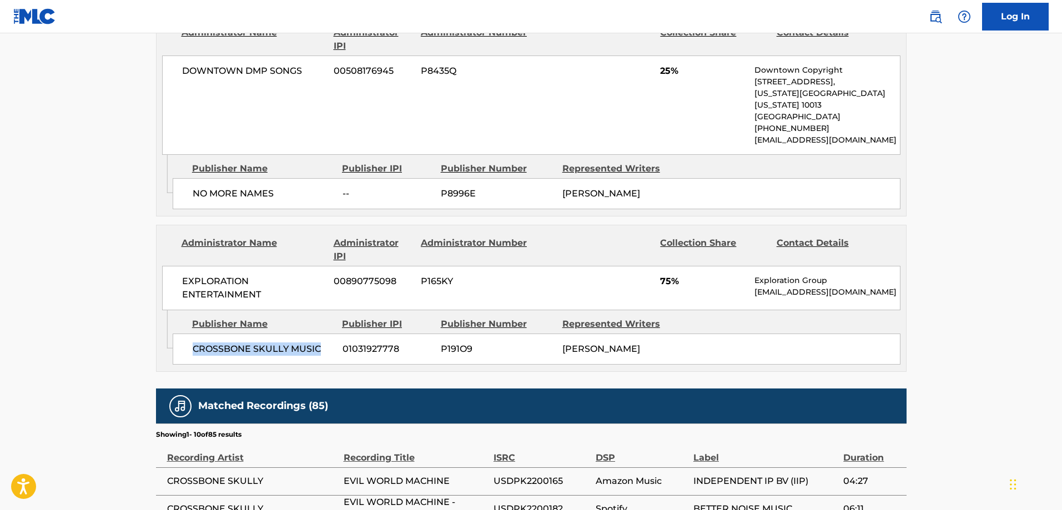
click at [314, 342] on span "CROSSBONE SKULLY MUSIC" at bounding box center [264, 348] width 142 height 13
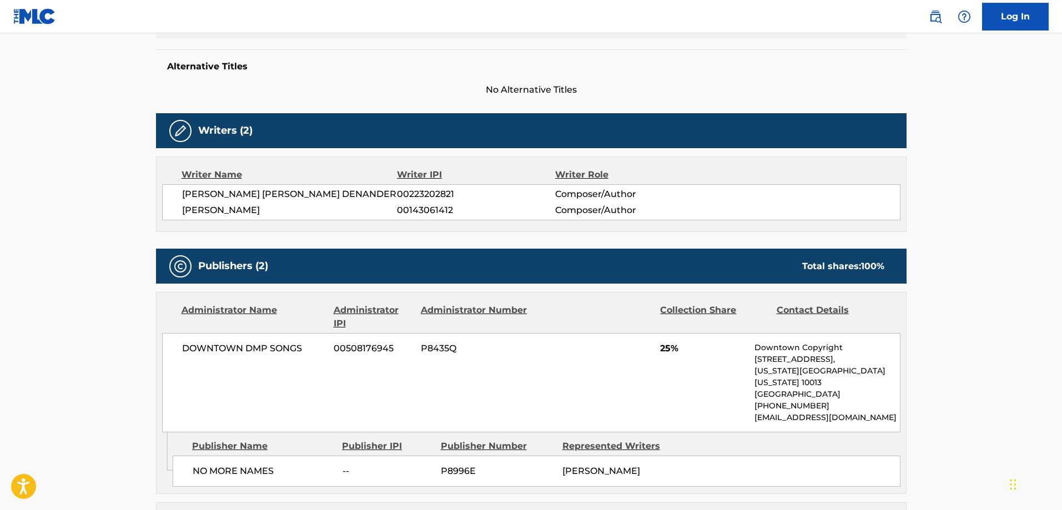
scroll to position [55, 0]
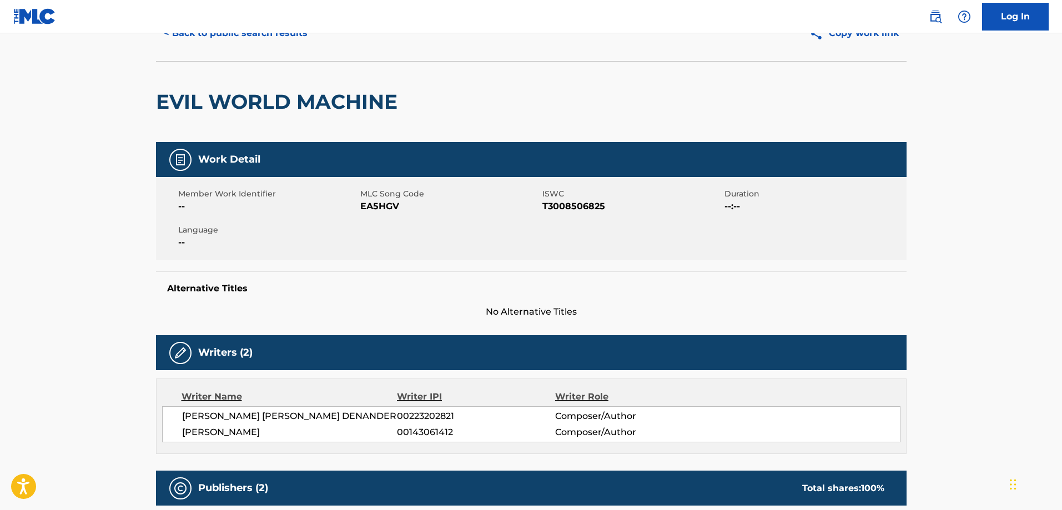
click at [274, 39] on button "< Back to public search results" at bounding box center [235, 33] width 159 height 28
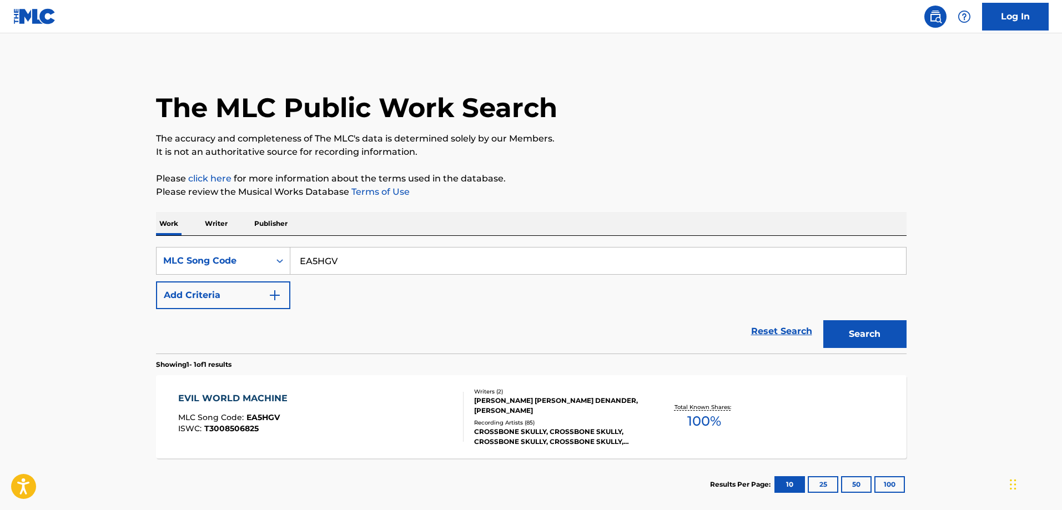
drag, startPoint x: 391, startPoint y: 264, endPoint x: 383, endPoint y: 255, distance: 11.8
click at [389, 260] on input "EA5HGV" at bounding box center [597, 261] width 615 height 27
paste input "W54X8I"
type input "W54X8I"
click at [823, 320] on button "Search" at bounding box center [864, 334] width 83 height 28
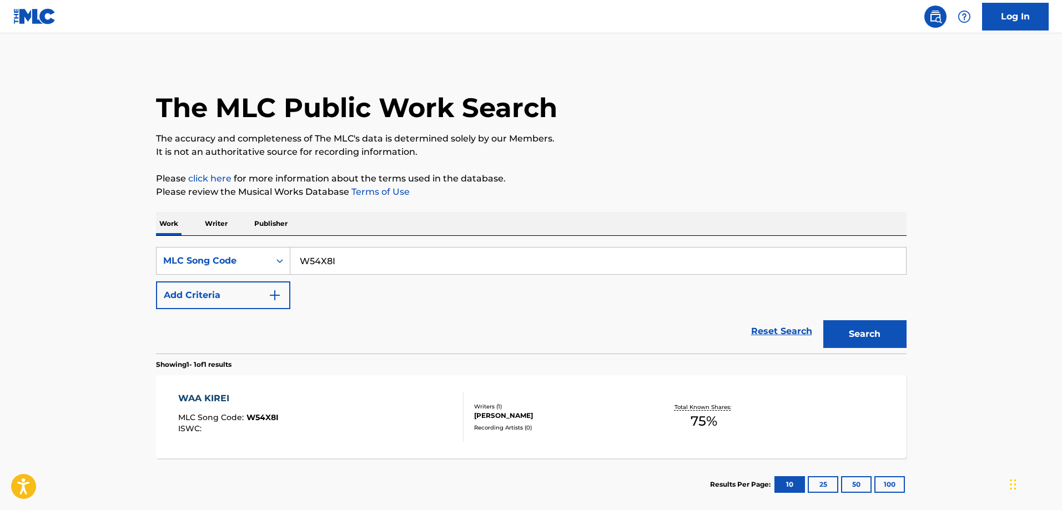
click at [275, 408] on div "WAA KIREI MLC Song Code : W54X8I ISWC :" at bounding box center [228, 417] width 100 height 50
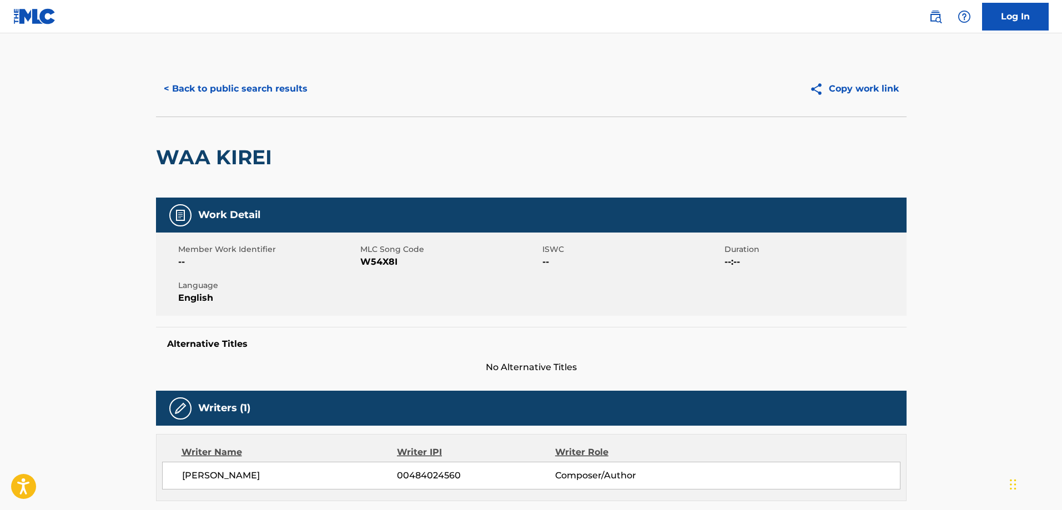
click at [257, 97] on button "< Back to public search results" at bounding box center [235, 89] width 159 height 28
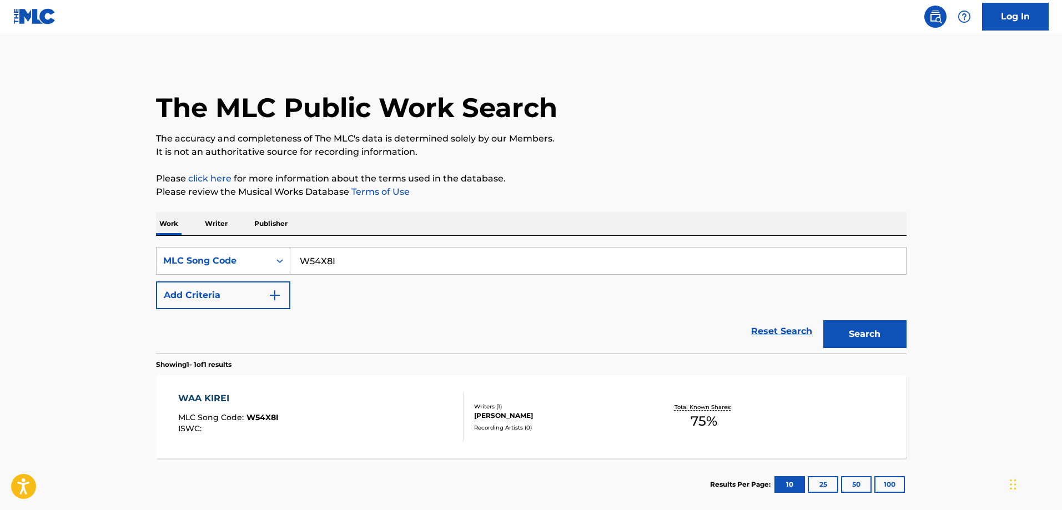
click at [360, 276] on div "SearchWithCriteriaf6e792e0-b3a6-4a29-805d-97eda4bd1d39 MLC Song Code W54X8I Add…" at bounding box center [531, 278] width 750 height 62
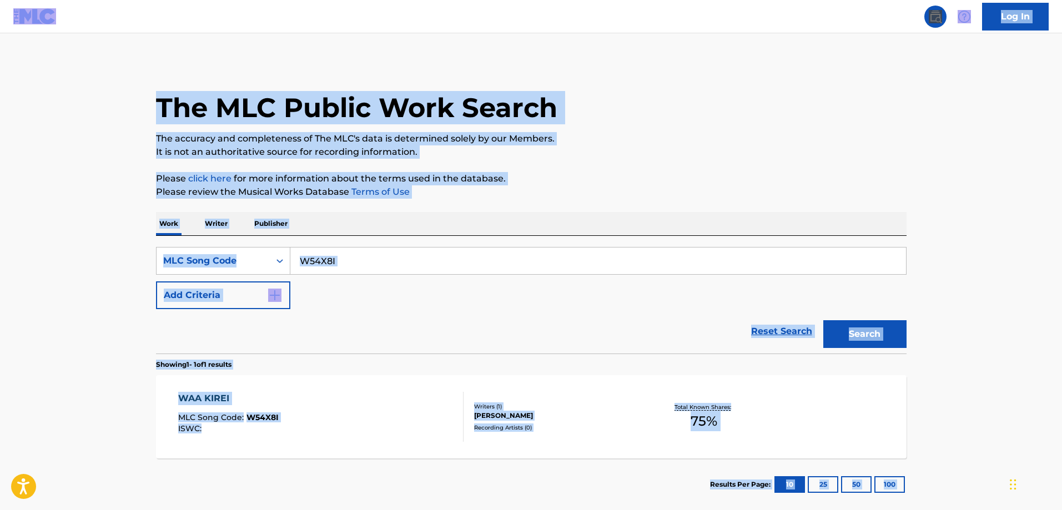
click at [372, 270] on input "W54X8I" at bounding box center [597, 261] width 615 height 27
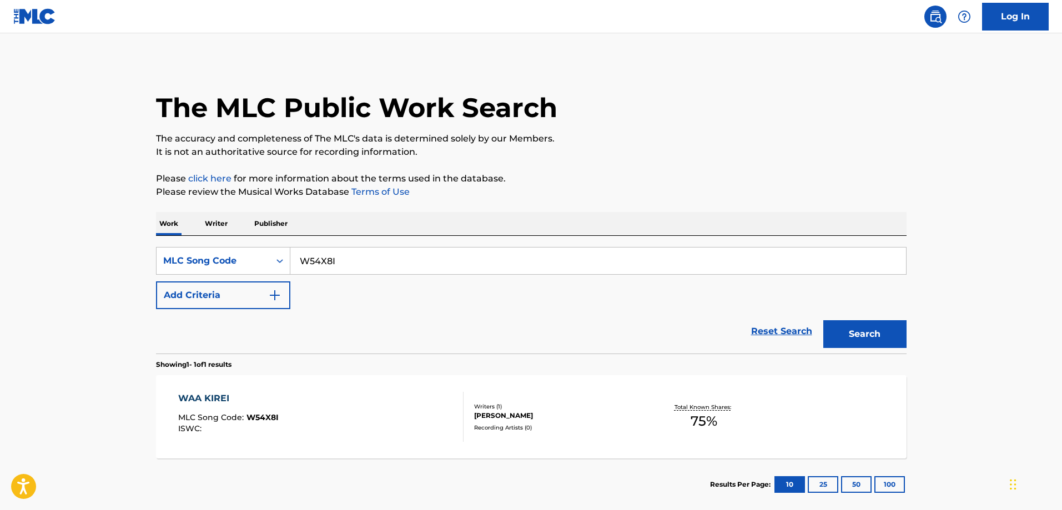
paste input "39ZWJ"
type input "W39ZWJ"
click at [823, 320] on button "Search" at bounding box center [864, 334] width 83 height 28
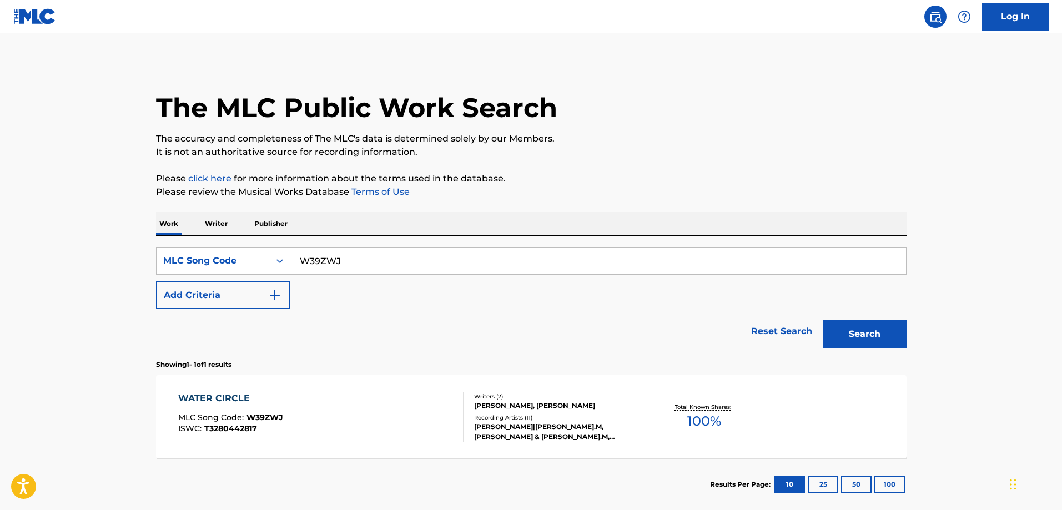
click at [252, 391] on div "WATER CIRCLE MLC Song Code : W39ZWJ ISWC : T3280442817 Writers ( 2 ) HIDEYUKI H…" at bounding box center [531, 416] width 750 height 83
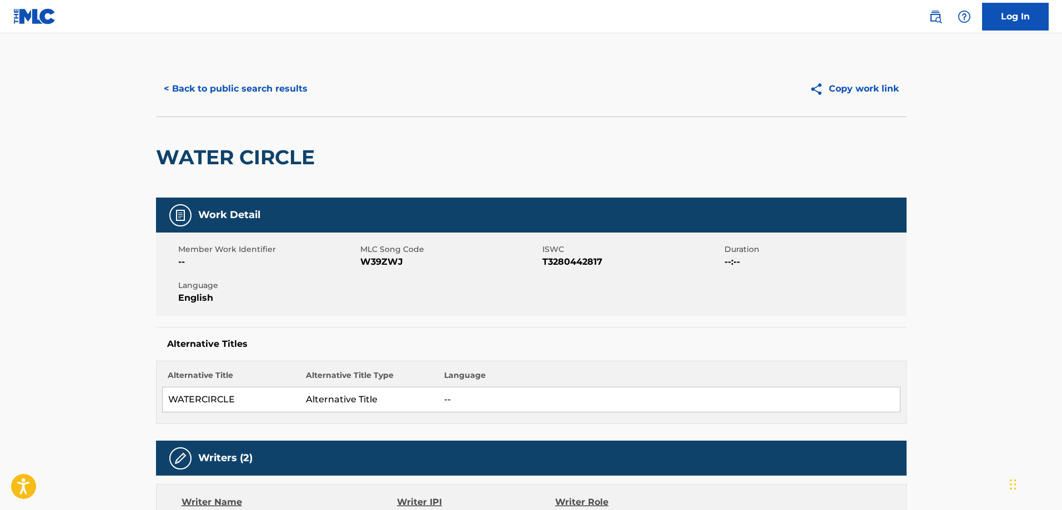
click at [279, 102] on div "< Back to public search results Copy work link" at bounding box center [531, 88] width 750 height 55
click at [277, 101] on button "< Back to public search results" at bounding box center [235, 89] width 159 height 28
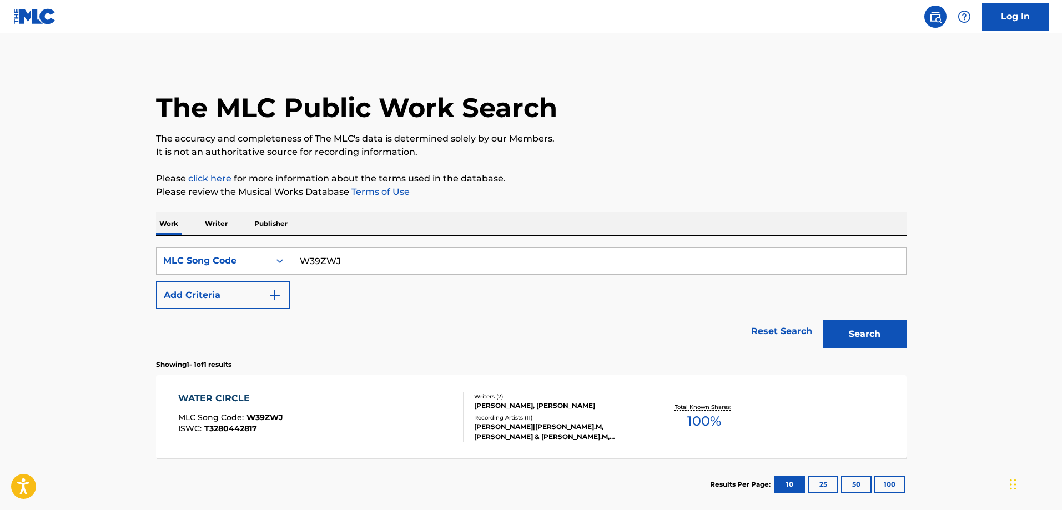
click at [398, 256] on input "W39ZWJ" at bounding box center [597, 261] width 615 height 27
paste input "T3302F"
type input "T3302F"
click at [823, 320] on button "Search" at bounding box center [864, 334] width 83 height 28
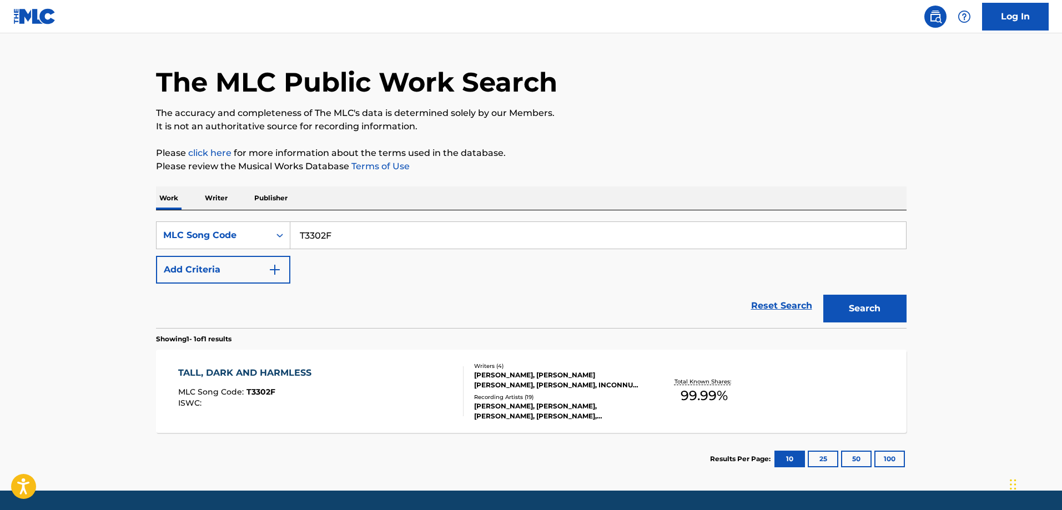
scroll to position [59, 0]
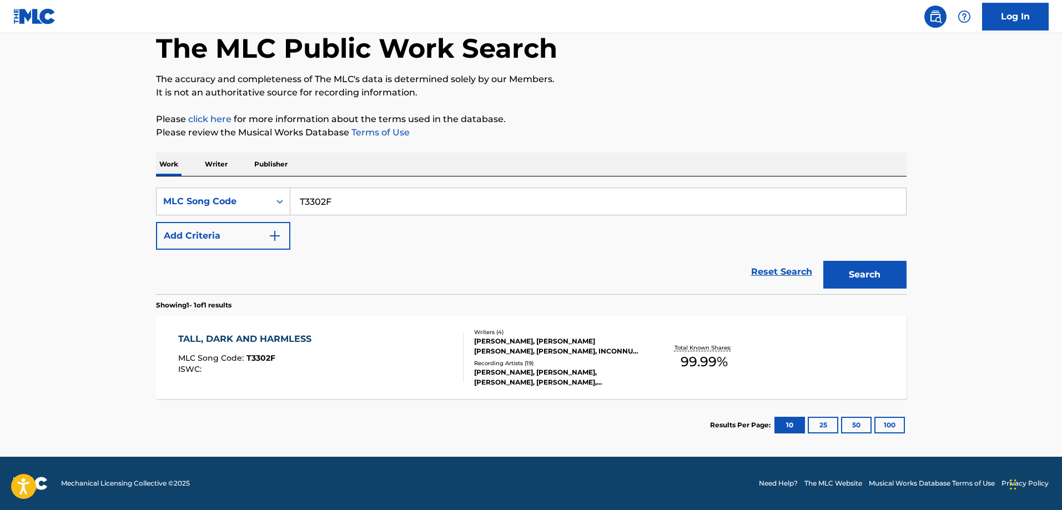
click at [301, 340] on div "TALL, DARK AND HARMLESS" at bounding box center [247, 338] width 139 height 13
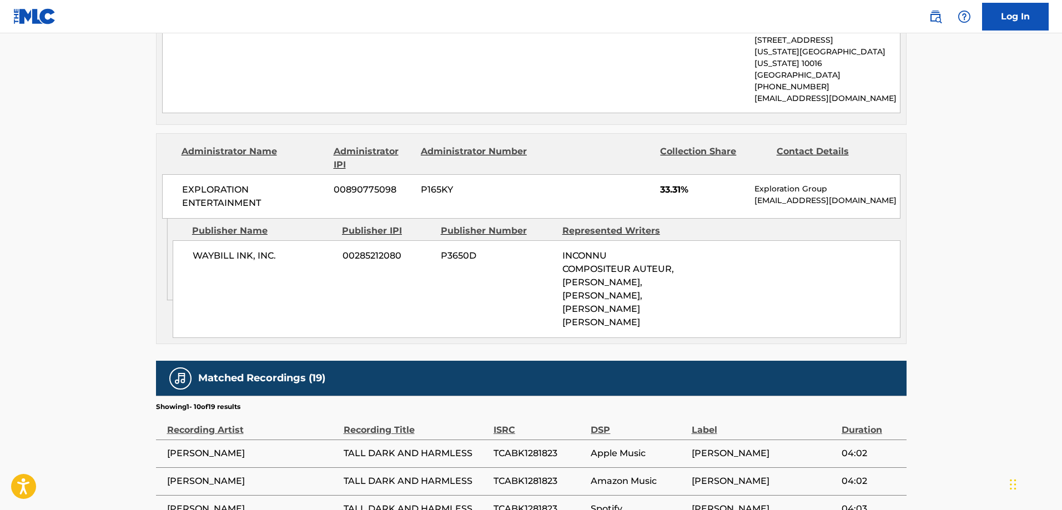
scroll to position [832, 0]
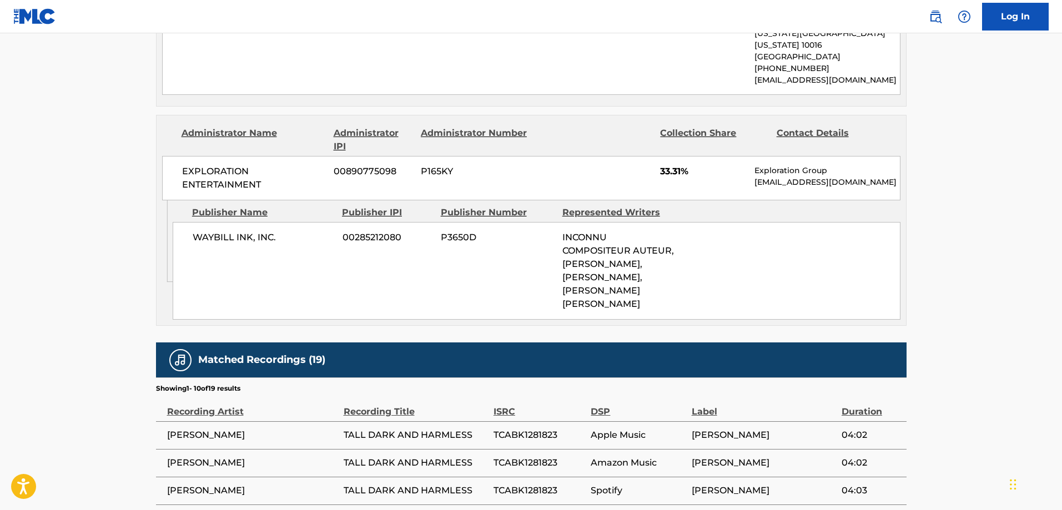
click at [231, 231] on span "WAYBILL INK, INC." at bounding box center [264, 237] width 142 height 13
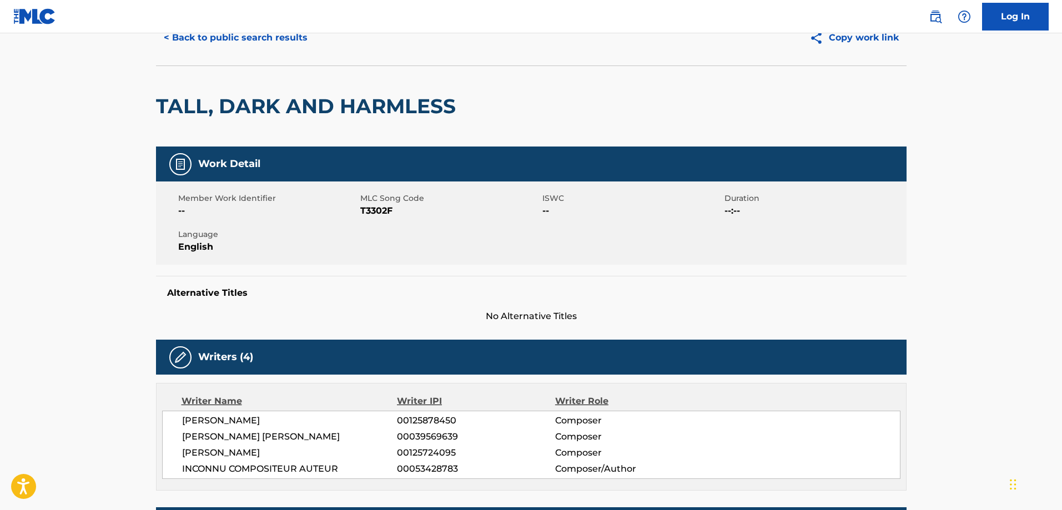
scroll to position [0, 0]
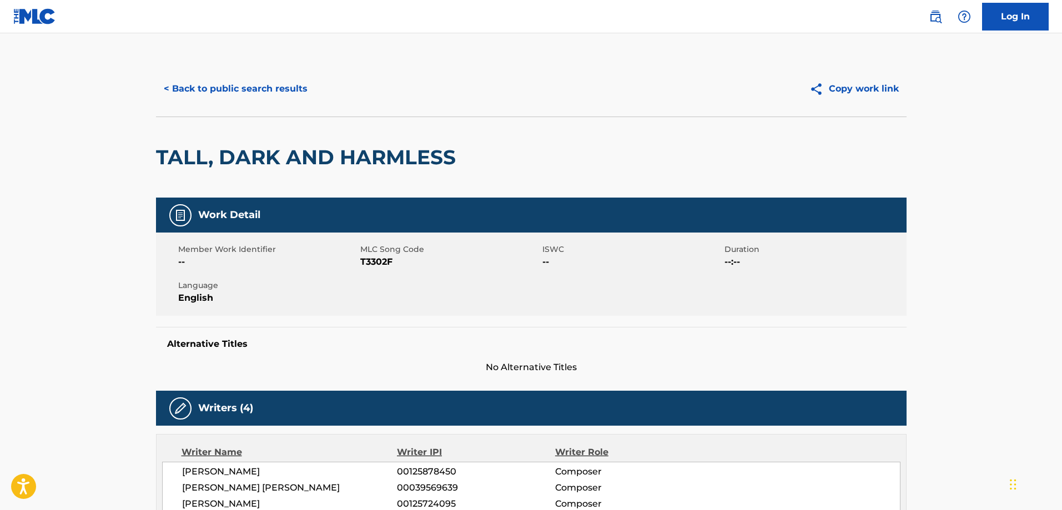
click at [245, 90] on button "< Back to public search results" at bounding box center [235, 89] width 159 height 28
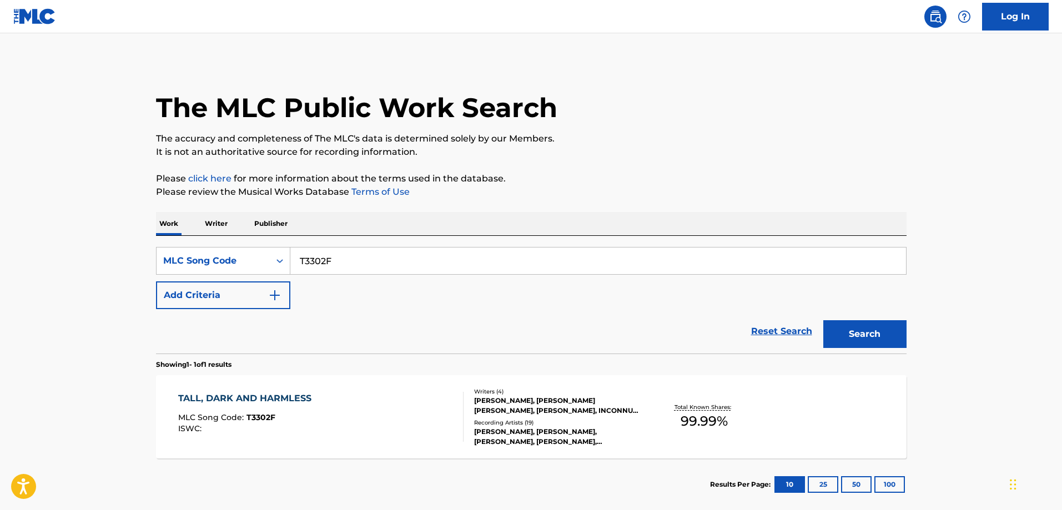
scroll to position [31, 0]
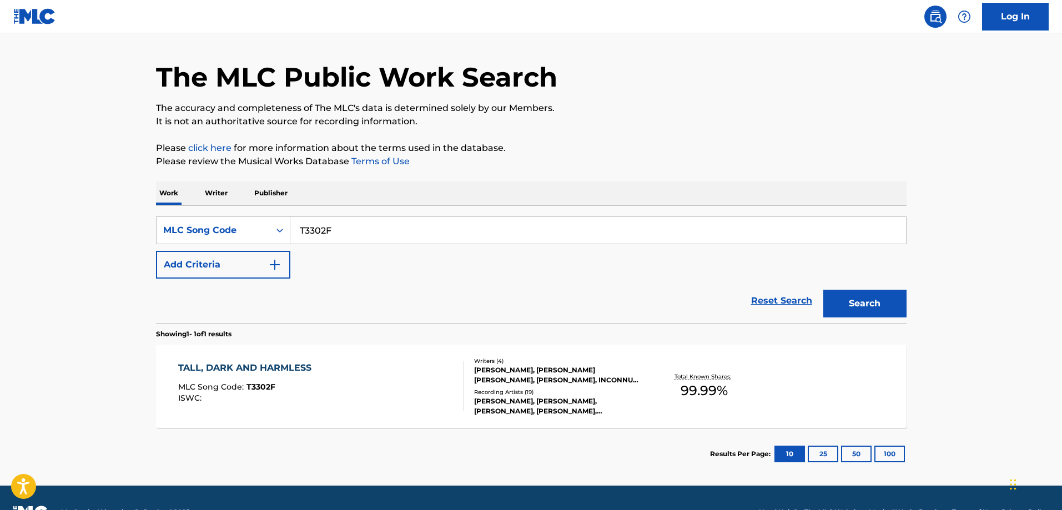
click at [336, 218] on input "T3302F" at bounding box center [597, 230] width 615 height 27
paste input "VA8347"
type input "VA8347"
click at [823, 290] on button "Search" at bounding box center [864, 304] width 83 height 28
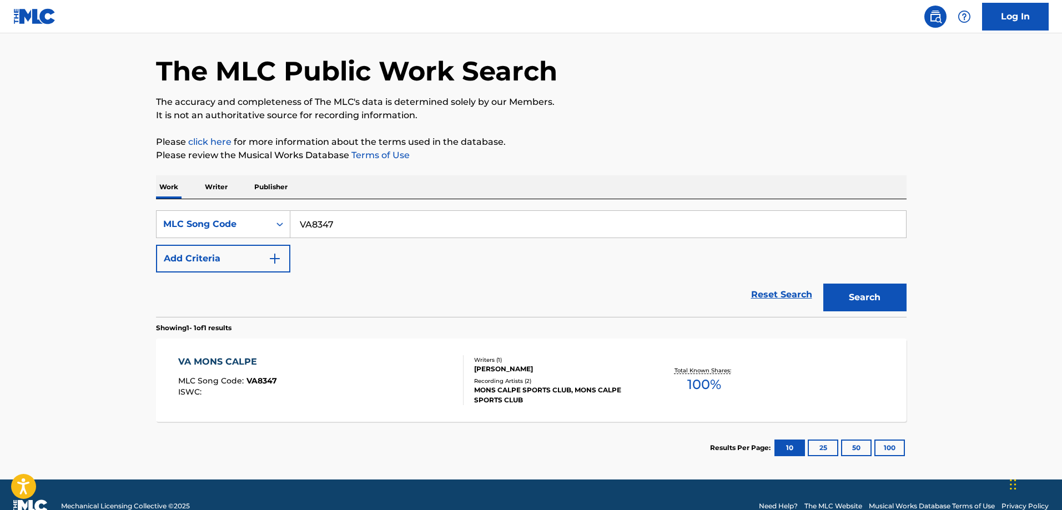
scroll to position [55, 0]
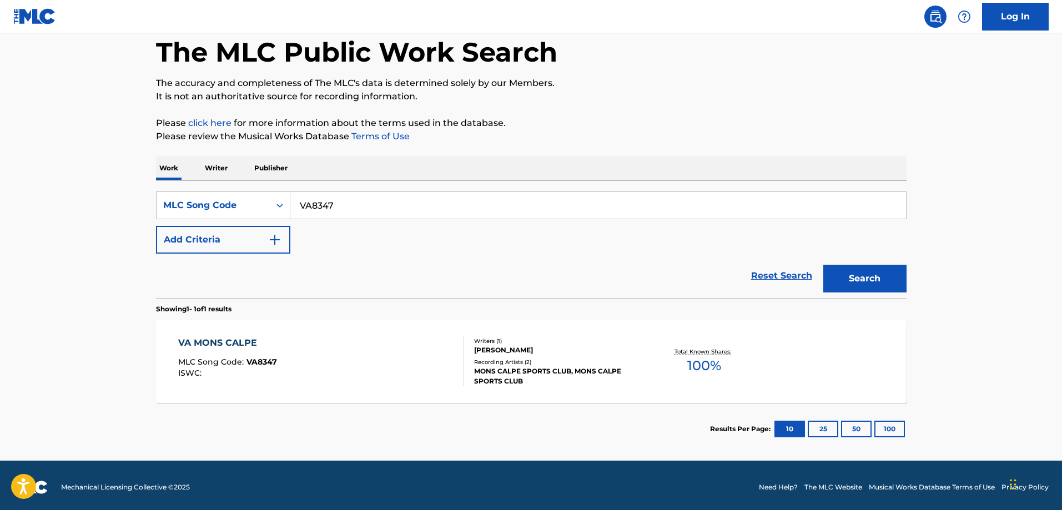
click at [223, 354] on div "VA MONS CALPE MLC Song Code : VA8347 ISWC :" at bounding box center [227, 361] width 99 height 50
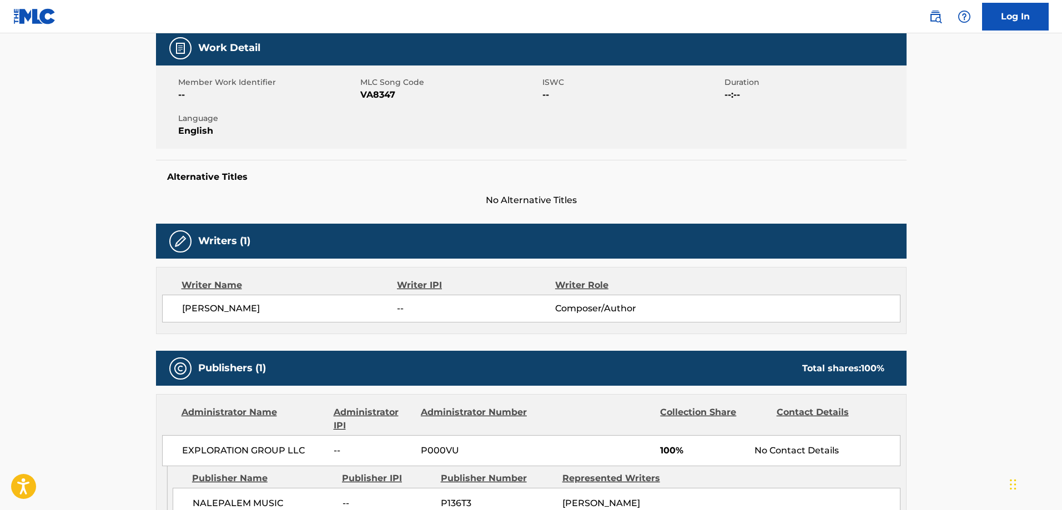
scroll to position [388, 0]
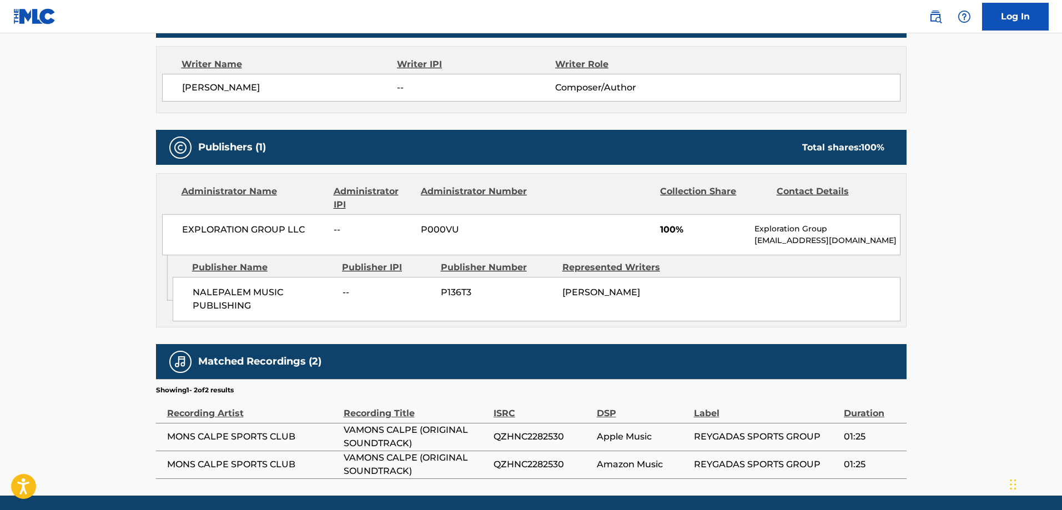
click at [209, 292] on span "NALEPALEM MUSIC PUBLISHING" at bounding box center [264, 299] width 142 height 27
drag, startPoint x: 209, startPoint y: 292, endPoint x: 242, endPoint y: 293, distance: 32.8
click at [242, 293] on span "NALEPALEM MUSIC PUBLISHING" at bounding box center [264, 299] width 142 height 27
click at [235, 306] on span "NALEPALEM MUSIC PUBLISHING" at bounding box center [264, 299] width 142 height 27
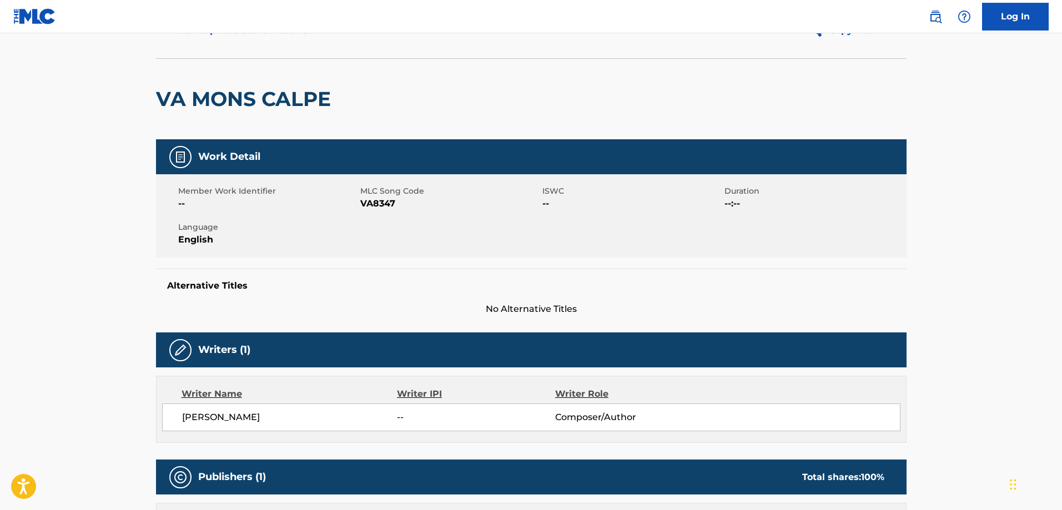
scroll to position [0, 0]
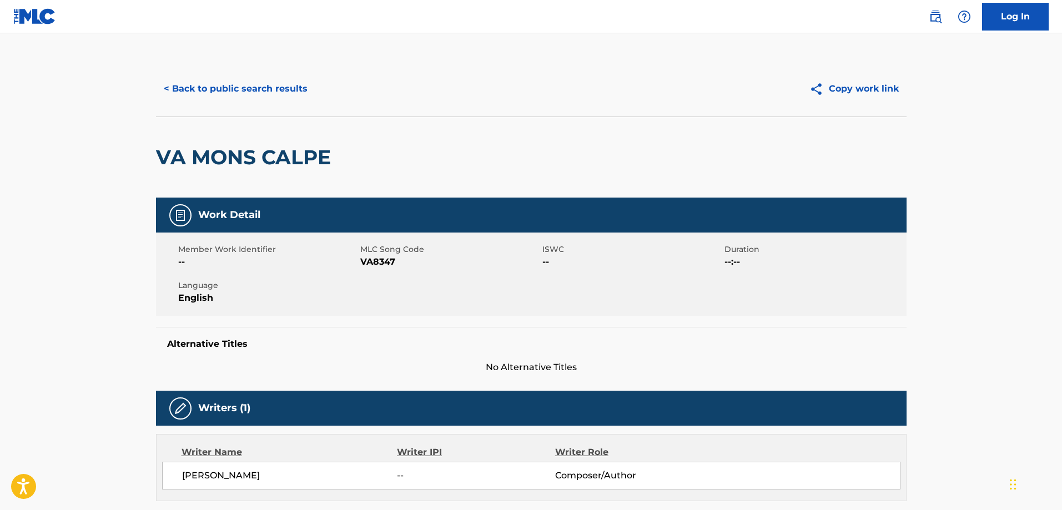
click at [242, 95] on button "< Back to public search results" at bounding box center [235, 89] width 159 height 28
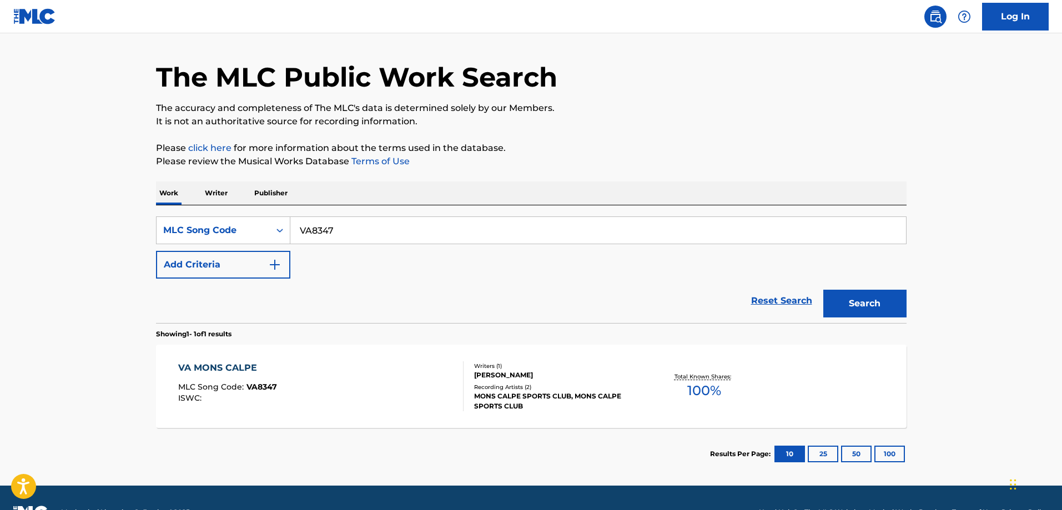
click at [356, 225] on input "VA8347" at bounding box center [597, 230] width 615 height 27
paste input "S67USJ"
type input "S67USJ"
click at [823, 290] on button "Search" at bounding box center [864, 304] width 83 height 28
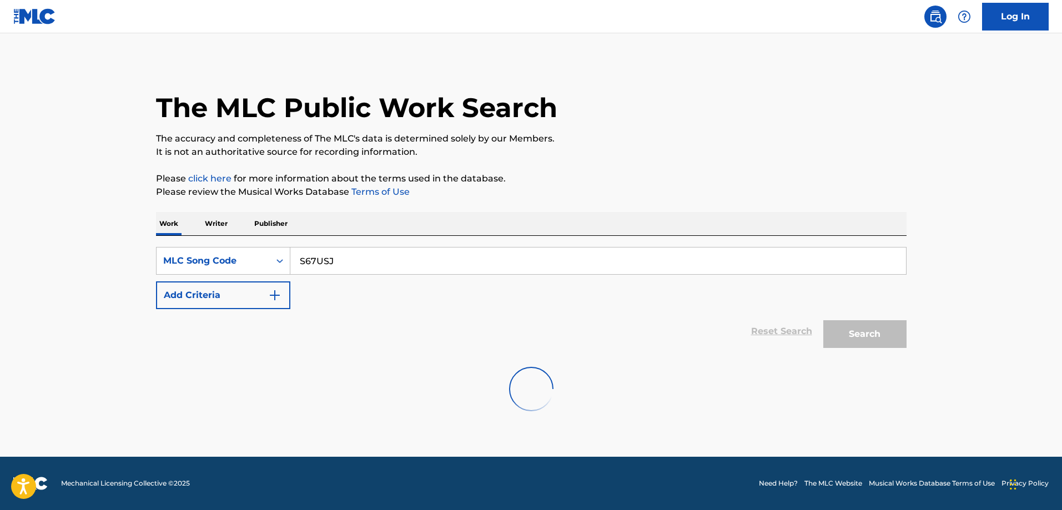
scroll to position [0, 0]
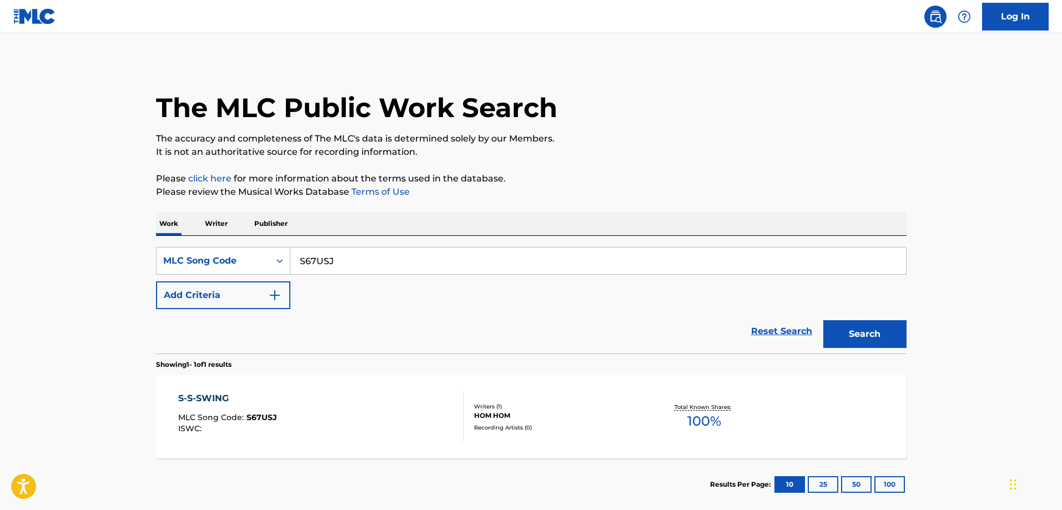
click at [239, 396] on div "S-S-SWING" at bounding box center [227, 398] width 99 height 13
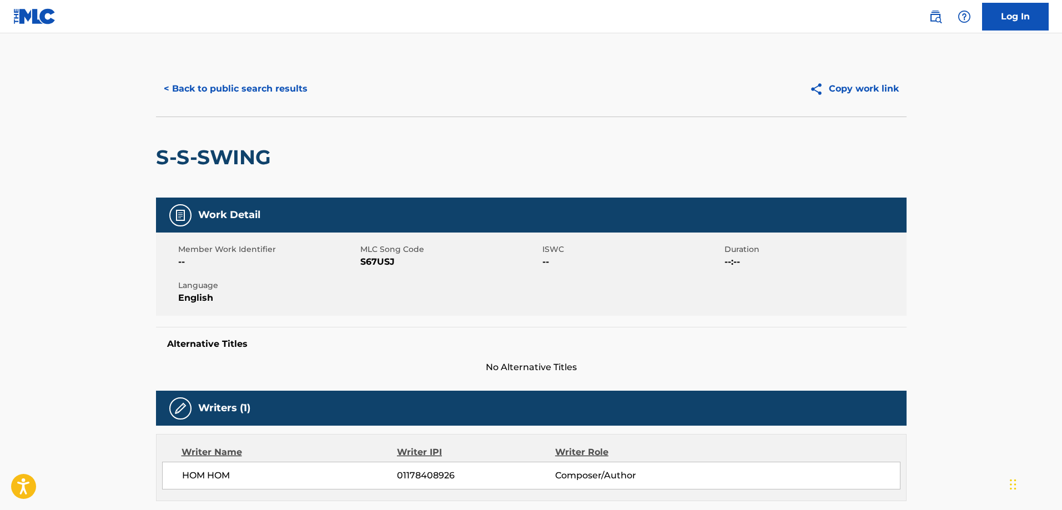
click at [205, 84] on button "< Back to public search results" at bounding box center [235, 89] width 159 height 28
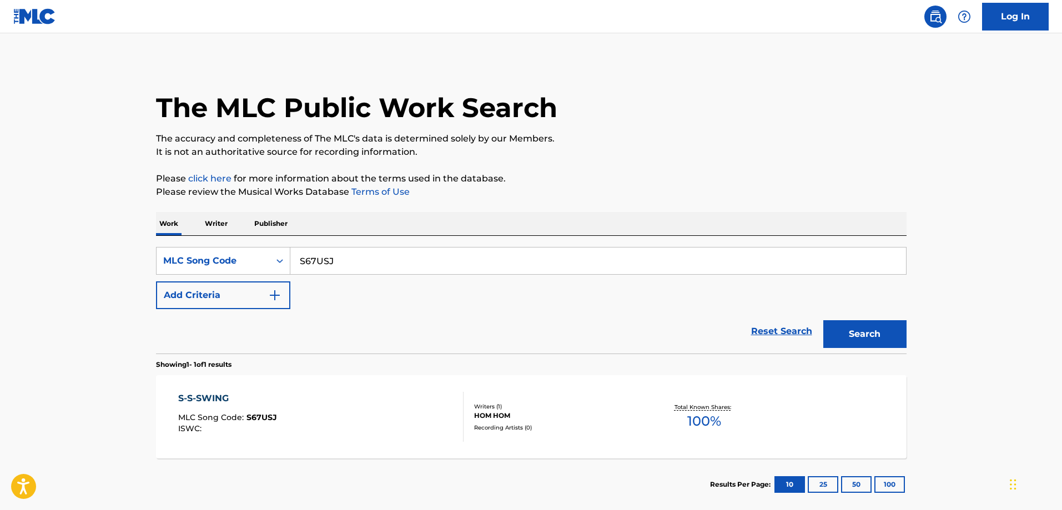
click at [341, 262] on input "S67USJ" at bounding box center [597, 261] width 615 height 27
paste input "9PI"
type input "S679PI"
click at [823, 320] on button "Search" at bounding box center [864, 334] width 83 height 28
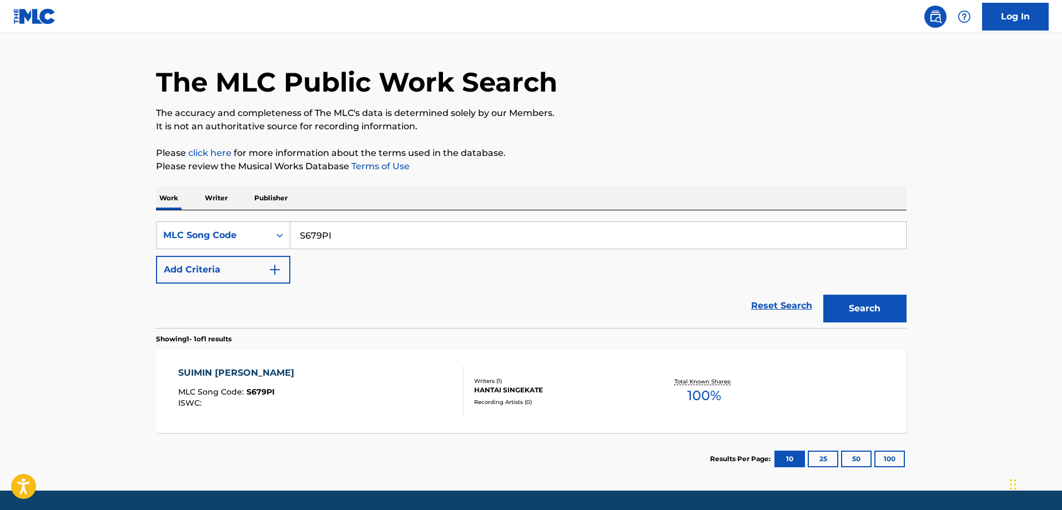
scroll to position [59, 0]
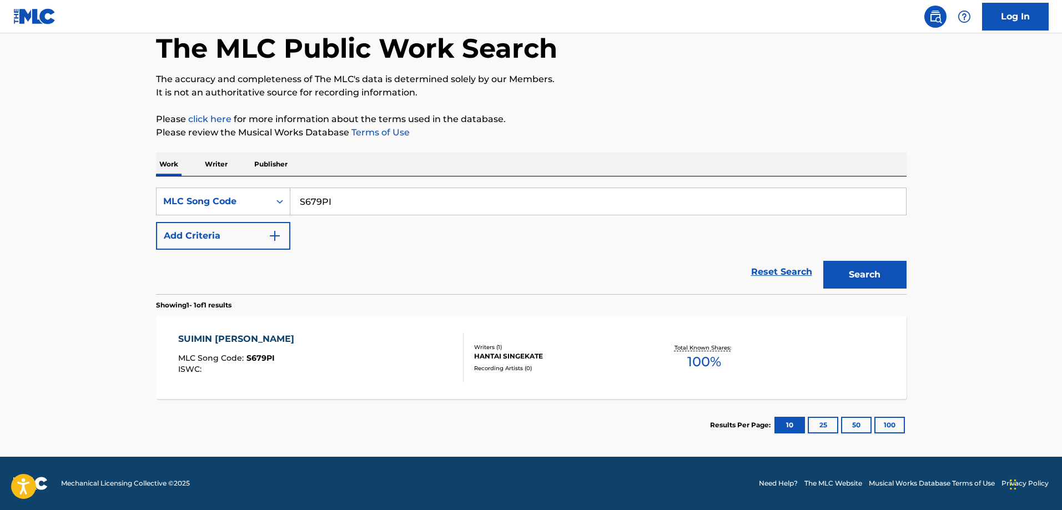
click at [259, 340] on div "SUIMIN MINMIN SAIMIN" at bounding box center [239, 338] width 122 height 13
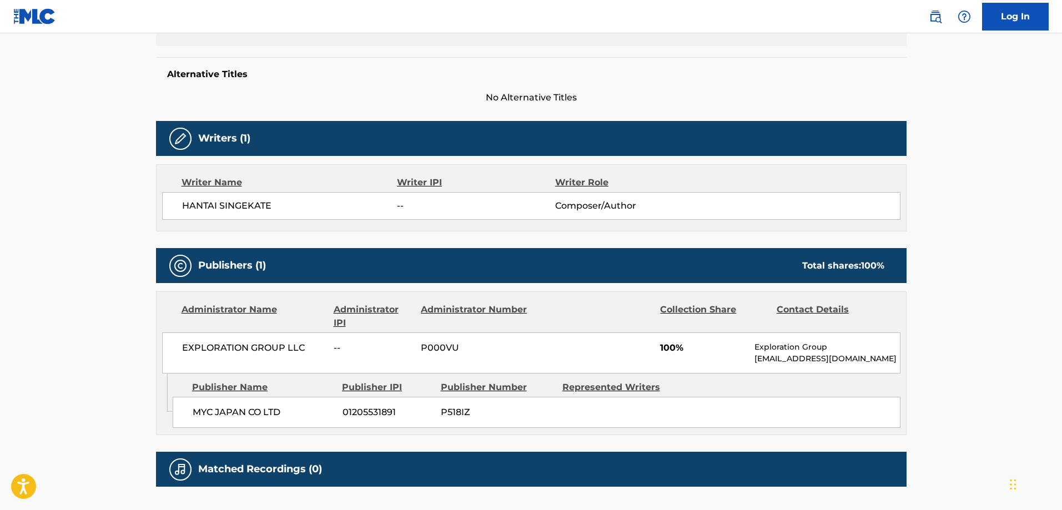
scroll to position [284, 0]
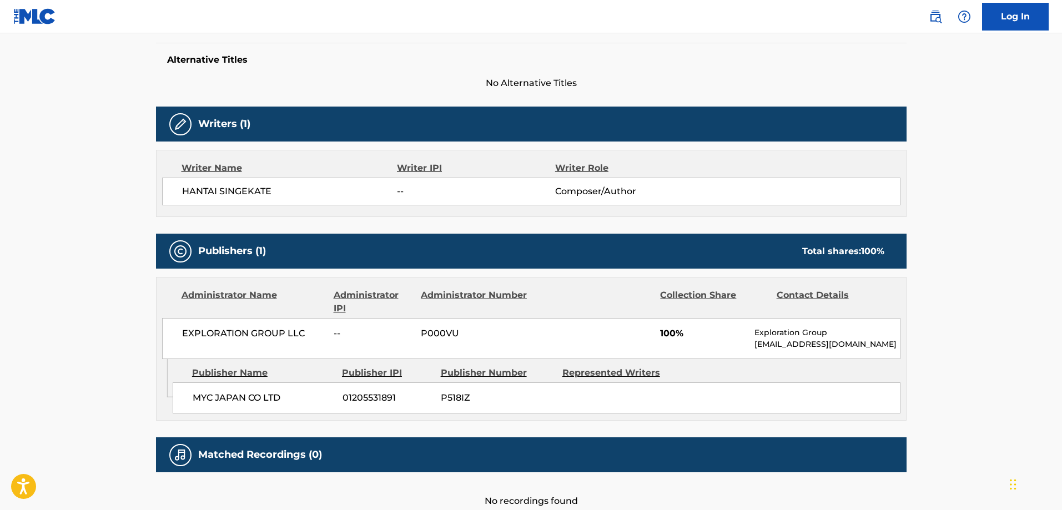
click at [196, 399] on span "MYC JAPAN CO LTD" at bounding box center [264, 397] width 142 height 13
drag, startPoint x: 196, startPoint y: 399, endPoint x: 296, endPoint y: 397, distance: 99.9
click at [202, 399] on span "MYC JAPAN CO LTD" at bounding box center [264, 397] width 142 height 13
click at [296, 397] on span "MYC JAPAN CO LTD" at bounding box center [264, 397] width 142 height 13
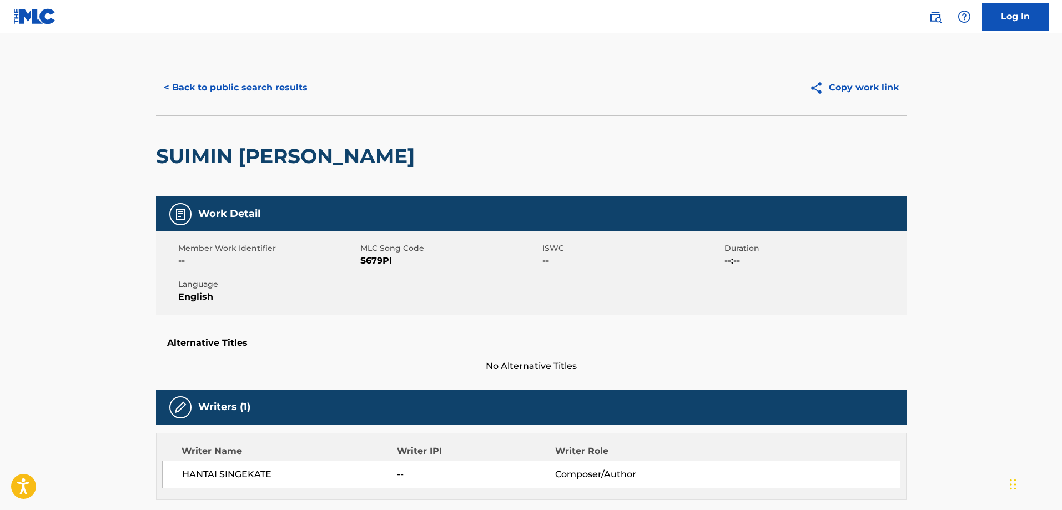
scroll to position [0, 0]
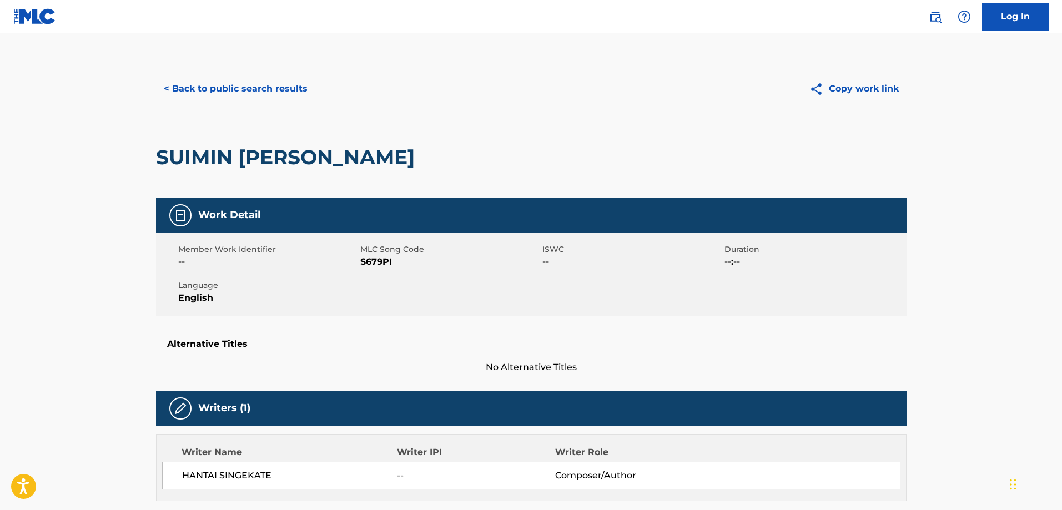
click at [248, 100] on button "< Back to public search results" at bounding box center [235, 89] width 159 height 28
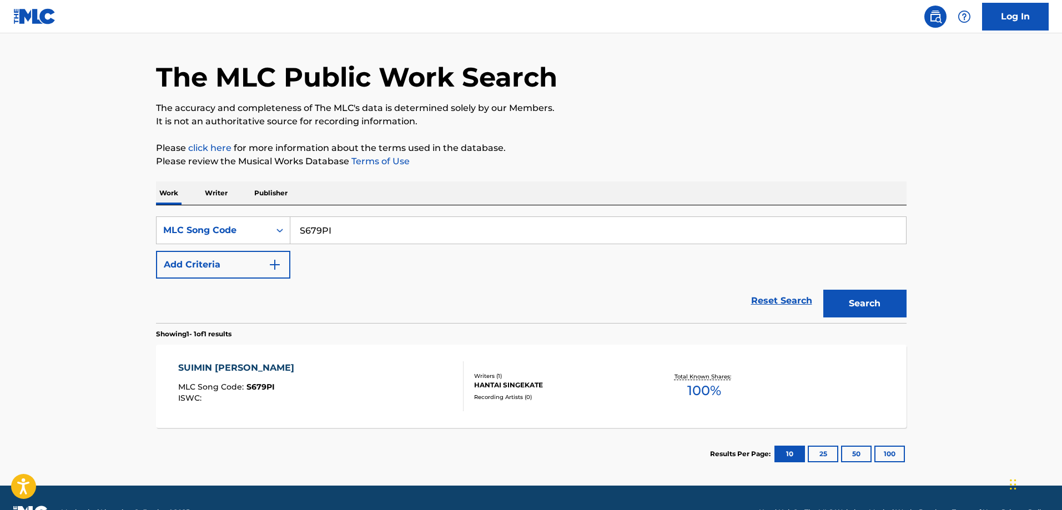
click at [375, 239] on input "S679PI" at bounding box center [597, 230] width 615 height 27
click at [823, 290] on button "Search" at bounding box center [864, 304] width 83 height 28
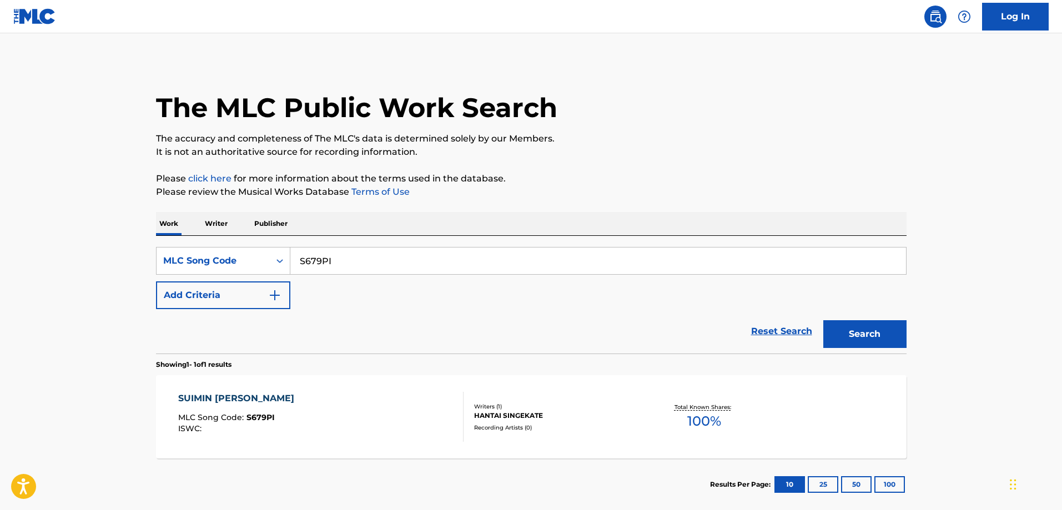
click at [280, 397] on div "SUIMIN MINMIN SAIMIN" at bounding box center [239, 398] width 122 height 13
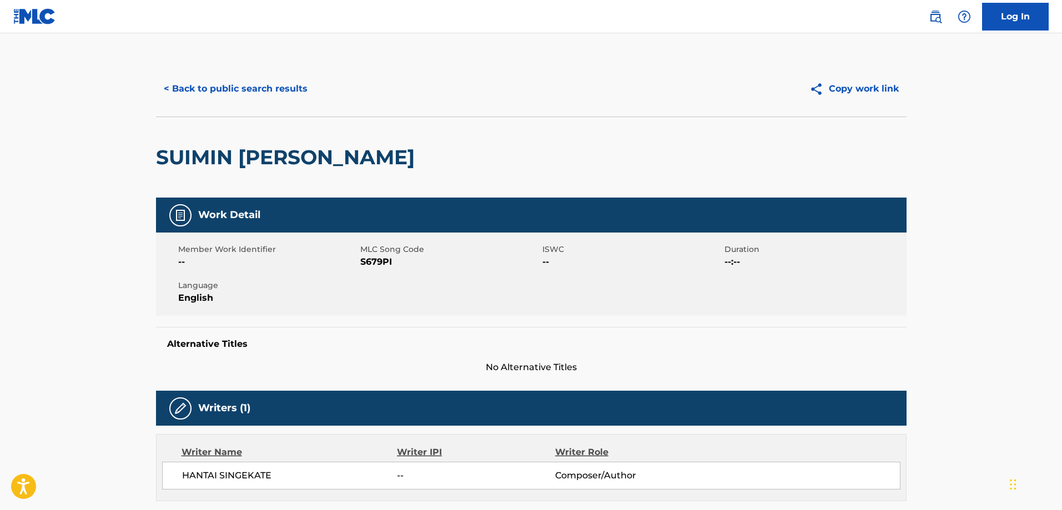
click at [212, 88] on button "< Back to public search results" at bounding box center [235, 89] width 159 height 28
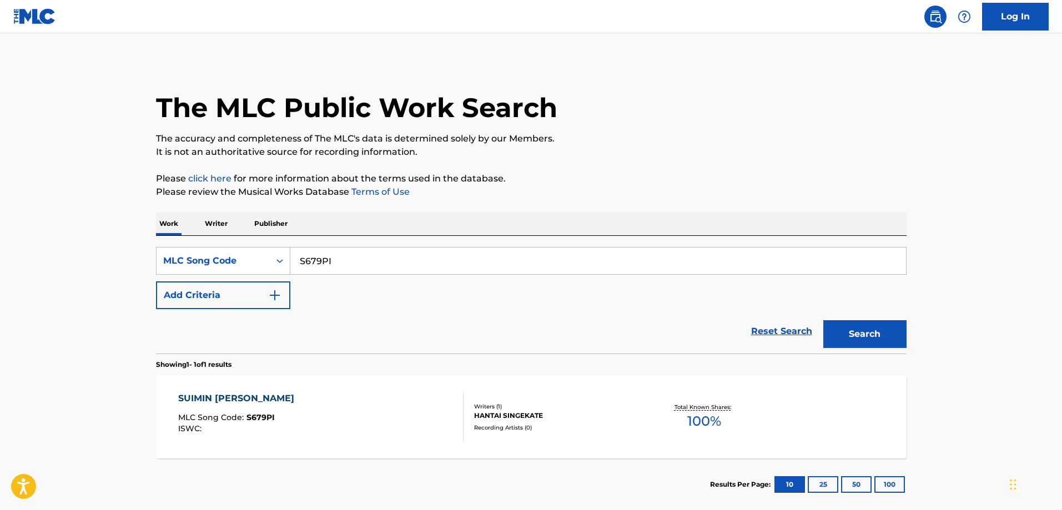
click at [452, 277] on div "SearchWithCriteriaf6e792e0-b3a6-4a29-805d-97eda4bd1d39 MLC Song Code S679PI Add…" at bounding box center [531, 278] width 750 height 62
click at [443, 261] on input "S679PI" at bounding box center [597, 261] width 615 height 27
paste input "1925C"
click at [823, 320] on button "Search" at bounding box center [864, 334] width 83 height 28
click at [223, 392] on div "SOUL PLANE MLC Song Code : S1925C ISWC : T3014697753 Writers ( 7 ) KEVIN GILLIA…" at bounding box center [531, 416] width 750 height 83
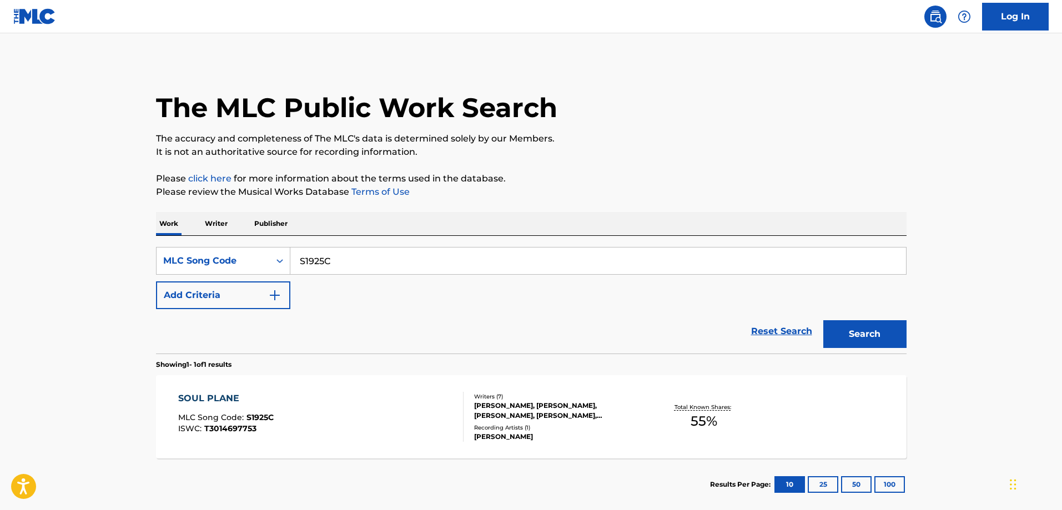
click at [346, 261] on input "S1925C" at bounding box center [597, 261] width 615 height 27
paste input "HA1EJF"
type input "HA1EJF"
click at [823, 320] on button "Search" at bounding box center [864, 334] width 83 height 28
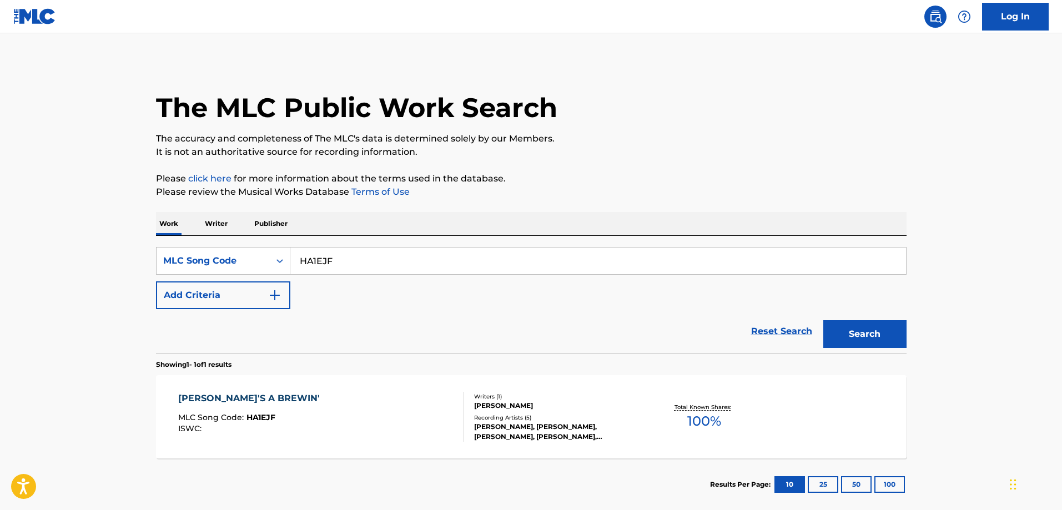
click at [259, 386] on div "HURRIANE'S A BREWIN' MLC Song Code : HA1EJF ISWC : Writers ( 1 ) STEVEN ANTHONY…" at bounding box center [531, 416] width 750 height 83
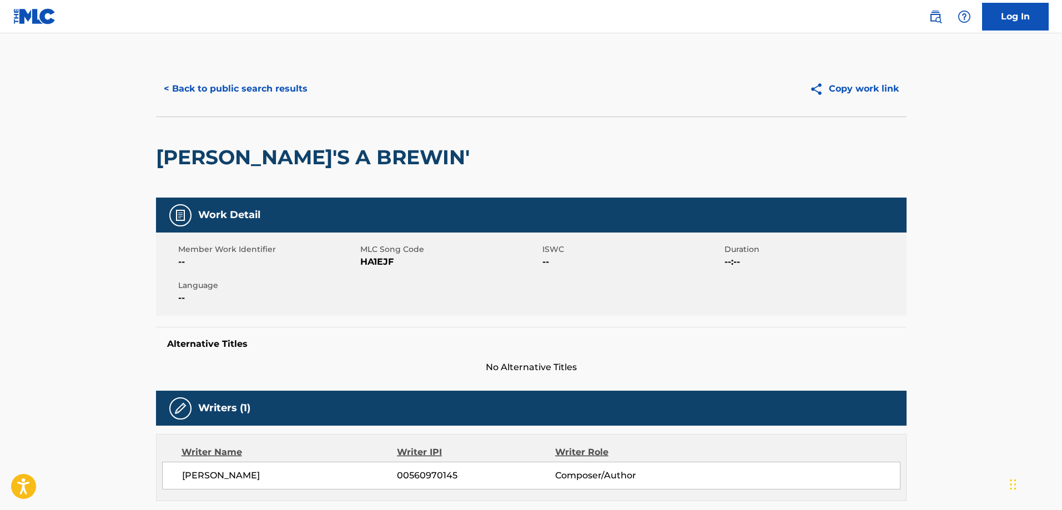
click at [238, 99] on button "< Back to public search results" at bounding box center [235, 89] width 159 height 28
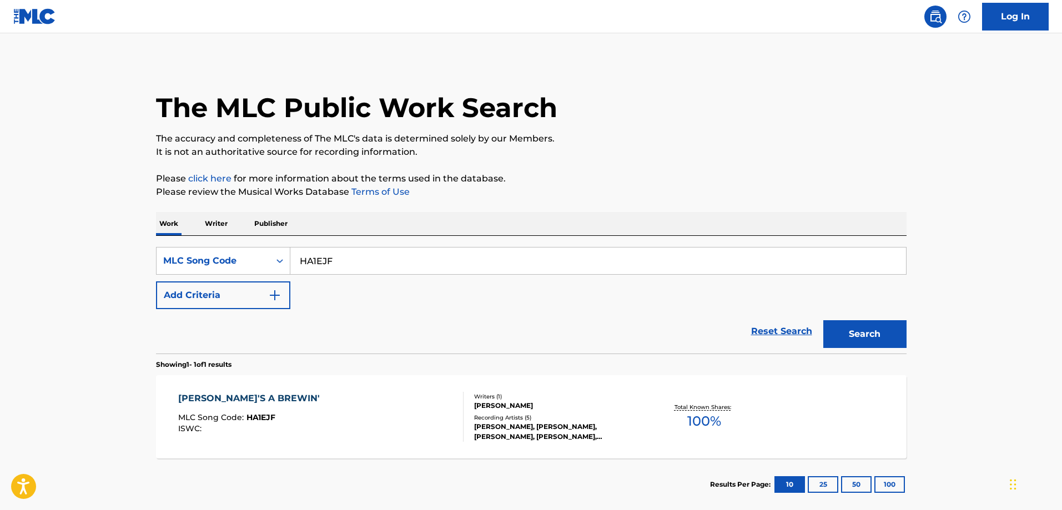
click at [349, 253] on input "HA1EJF" at bounding box center [597, 261] width 615 height 27
paste input "GB63S2"
type input "GB63S2"
click at [823, 320] on button "Search" at bounding box center [864, 334] width 83 height 28
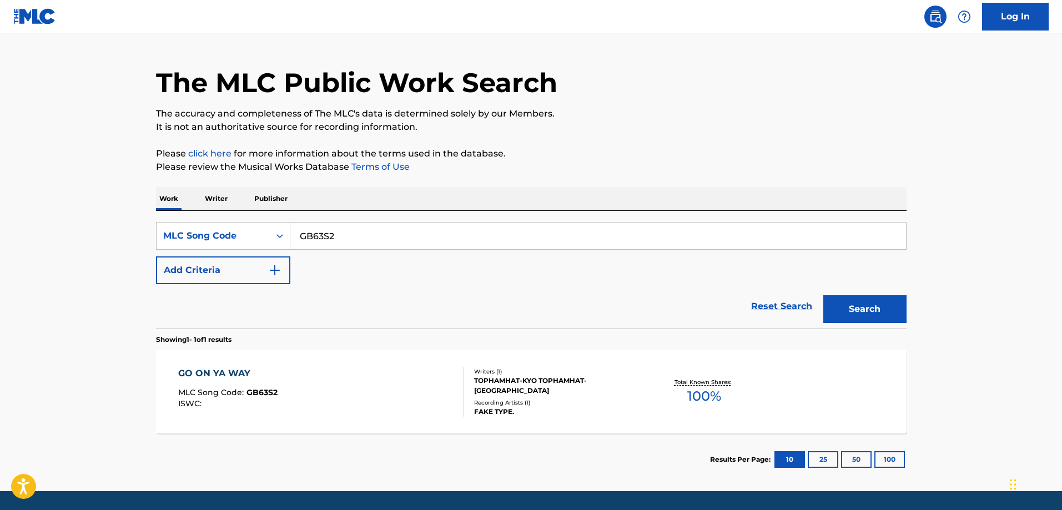
scroll to position [59, 0]
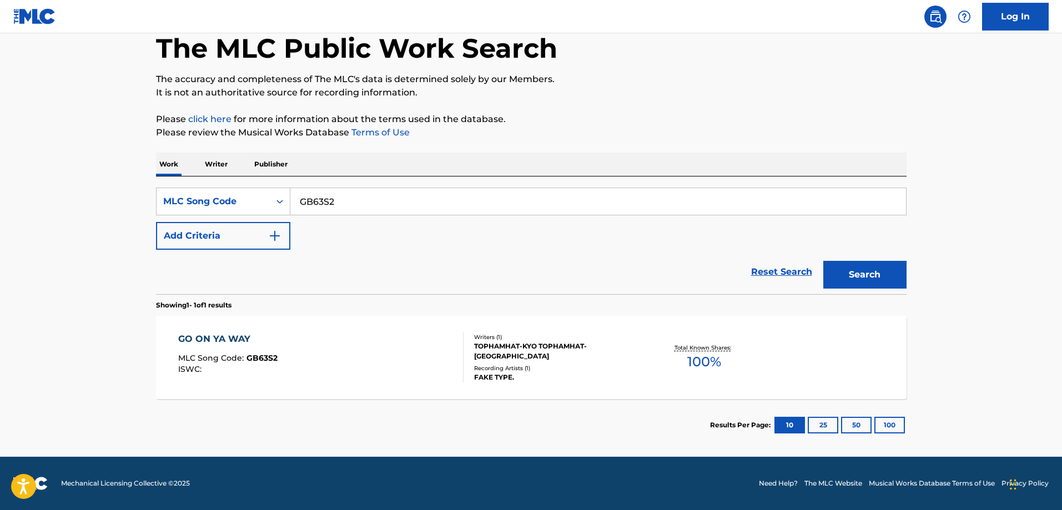
click at [270, 350] on div "GO ON YA WAY MLC Song Code : GB63S2 ISWC :" at bounding box center [227, 357] width 99 height 50
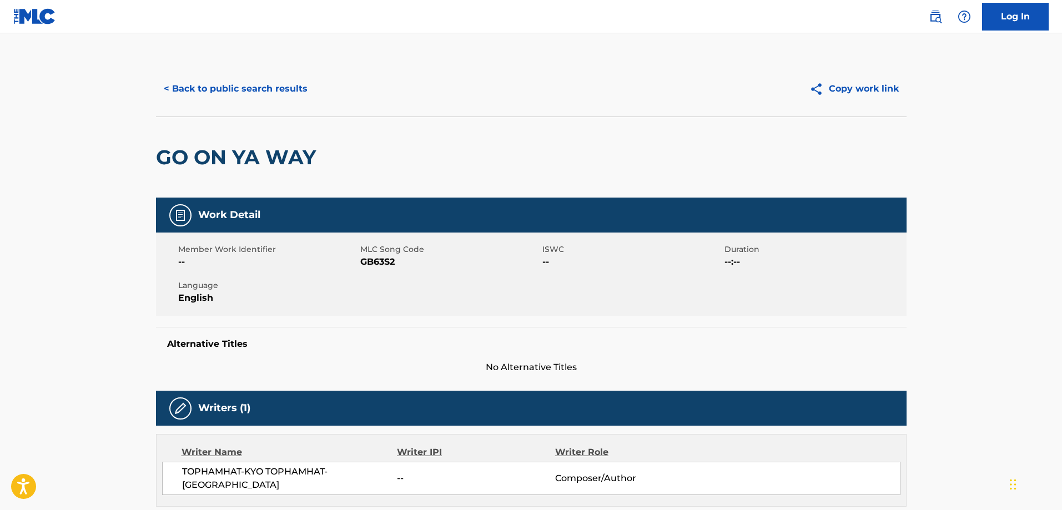
click at [229, 97] on button "< Back to public search results" at bounding box center [235, 89] width 159 height 28
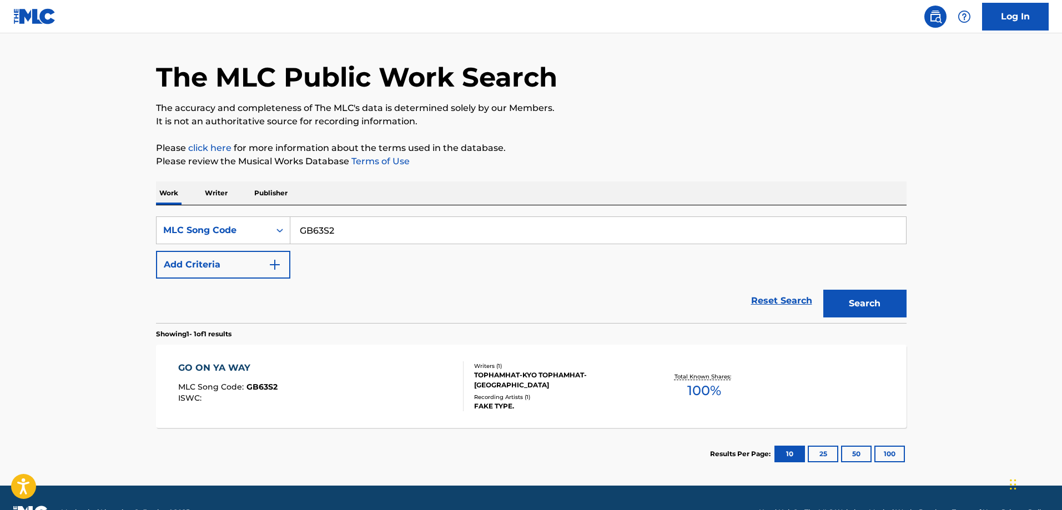
click at [411, 230] on input "GB63S2" at bounding box center [597, 230] width 615 height 27
paste input "YP3TSQ"
click at [823, 290] on button "Search" at bounding box center [864, 304] width 83 height 28
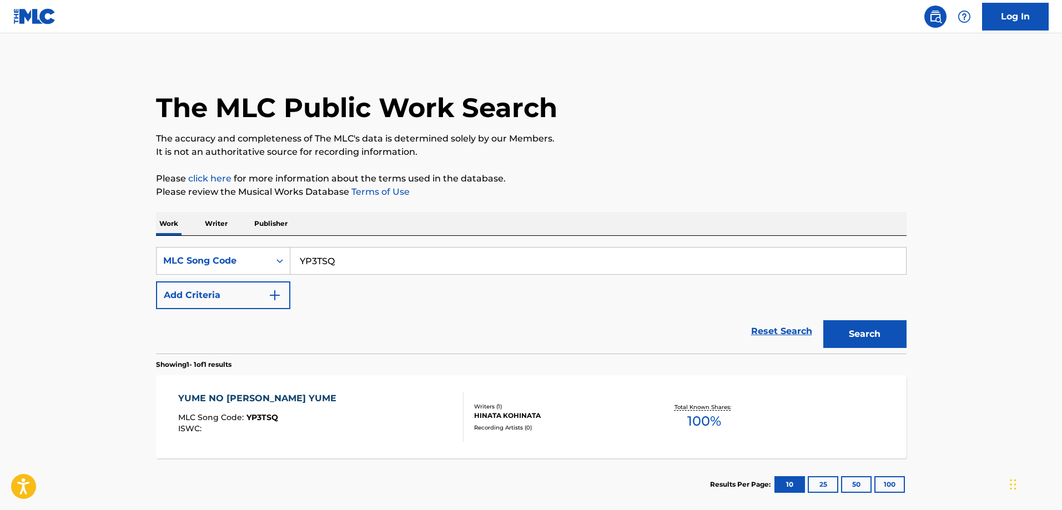
click at [275, 399] on div "YUME NO MATA YUME" at bounding box center [260, 398] width 164 height 13
drag, startPoint x: 433, startPoint y: 231, endPoint x: 415, endPoint y: 254, distance: 29.3
click at [428, 234] on div "Work Writer Publisher" at bounding box center [531, 223] width 750 height 23
click at [412, 262] on input "YP3TSQ" at bounding box center [597, 261] width 615 height 27
paste input "FI5TIC"
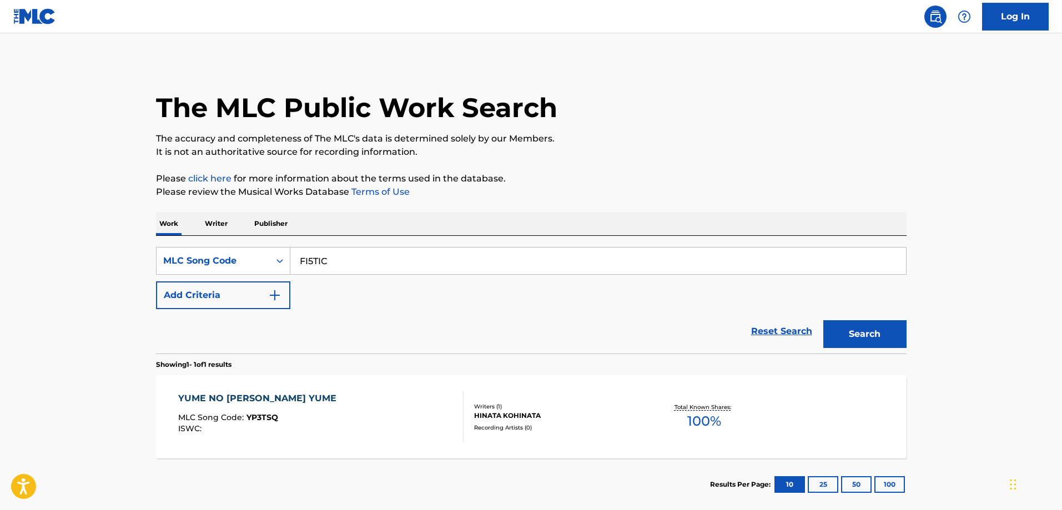
click at [823, 320] on button "Search" at bounding box center [864, 334] width 83 height 28
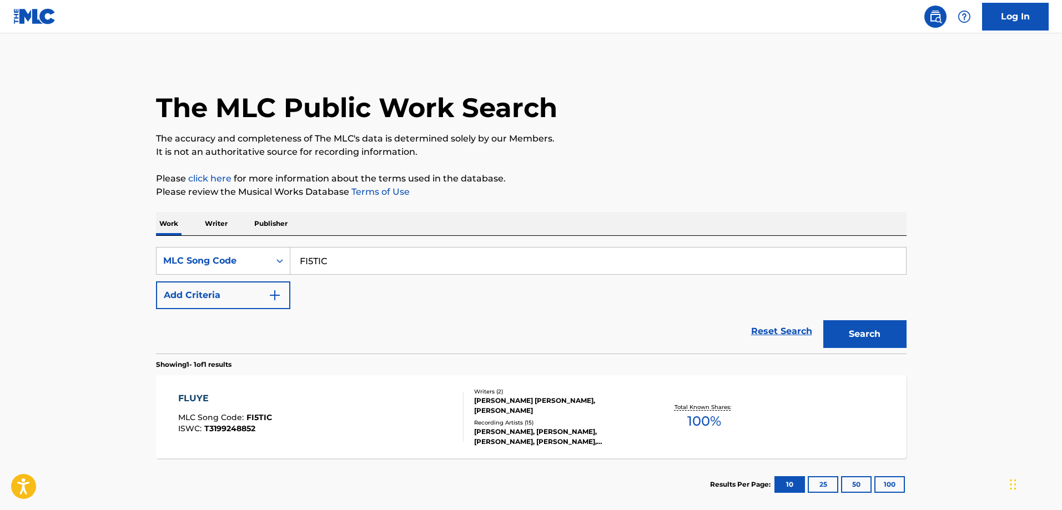
click at [294, 387] on div "FLUYE MLC Song Code : FI5TIC ISWC : T3199248852 Writers ( 2 ) JEFRY NATHANAEL Q…" at bounding box center [531, 416] width 750 height 83
click at [390, 263] on input "FI5TIC" at bounding box center [597, 261] width 615 height 27
paste input "P1892I"
type input "P1892I"
click at [823, 320] on button "Search" at bounding box center [864, 334] width 83 height 28
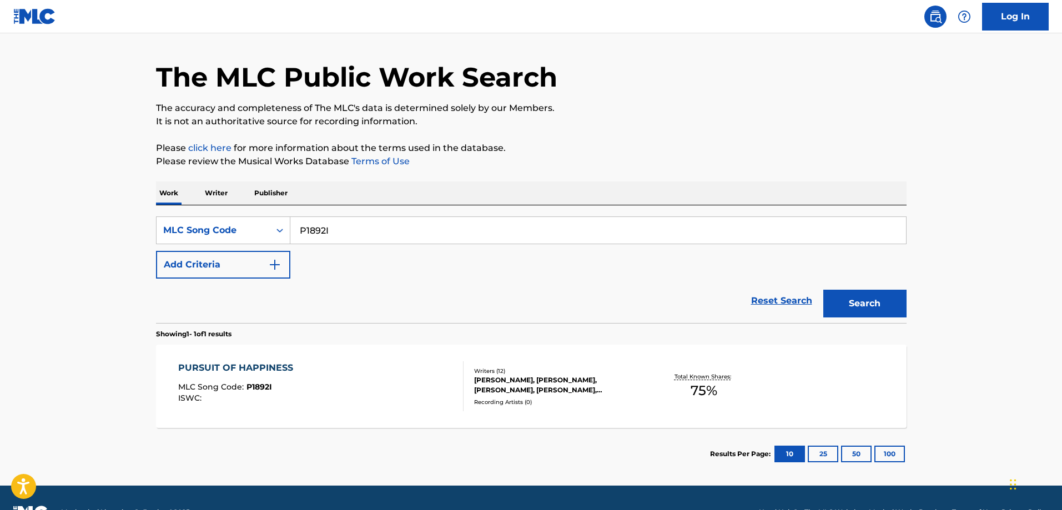
scroll to position [55, 0]
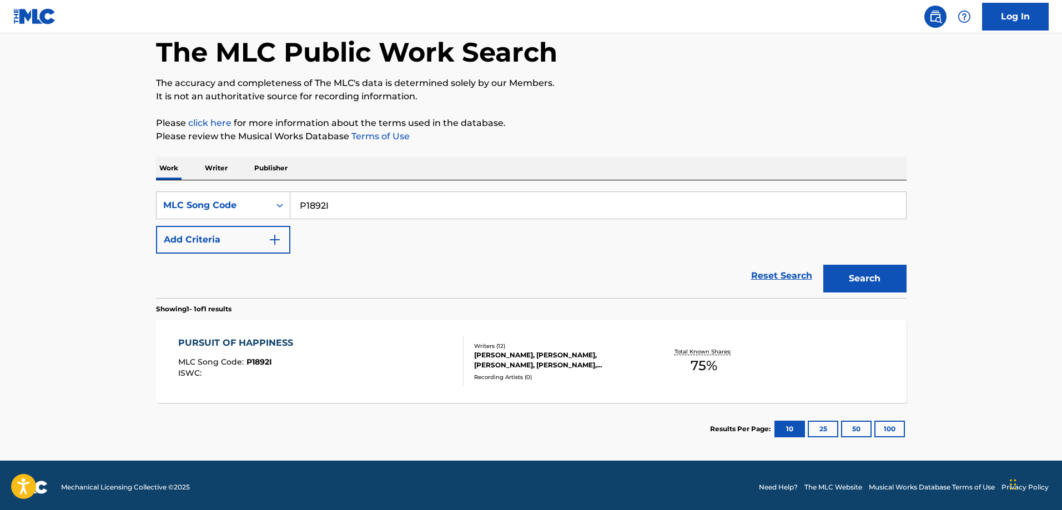
click at [282, 351] on div "PURSUIT OF HAPPINESS MLC Song Code : P1892I ISWC :" at bounding box center [238, 361] width 120 height 50
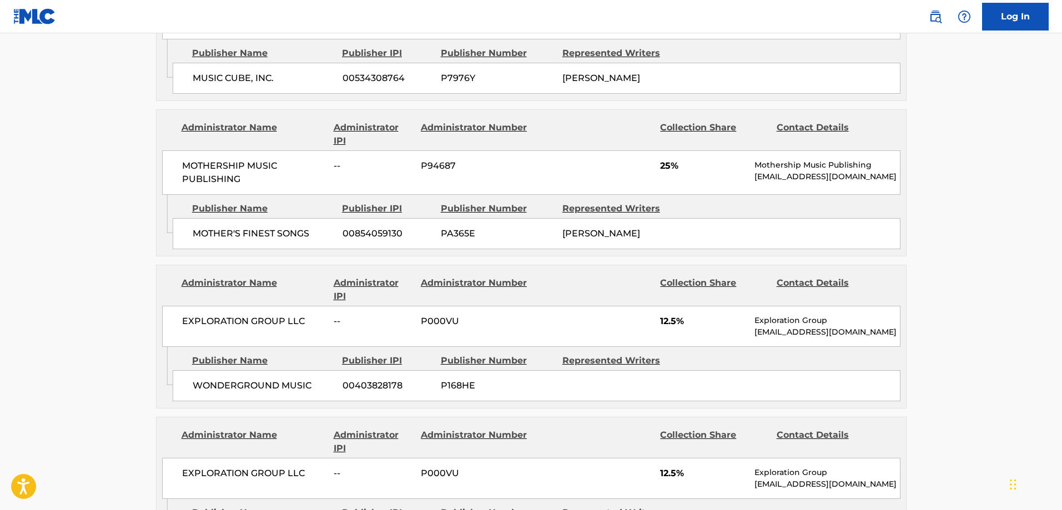
scroll to position [995, 0]
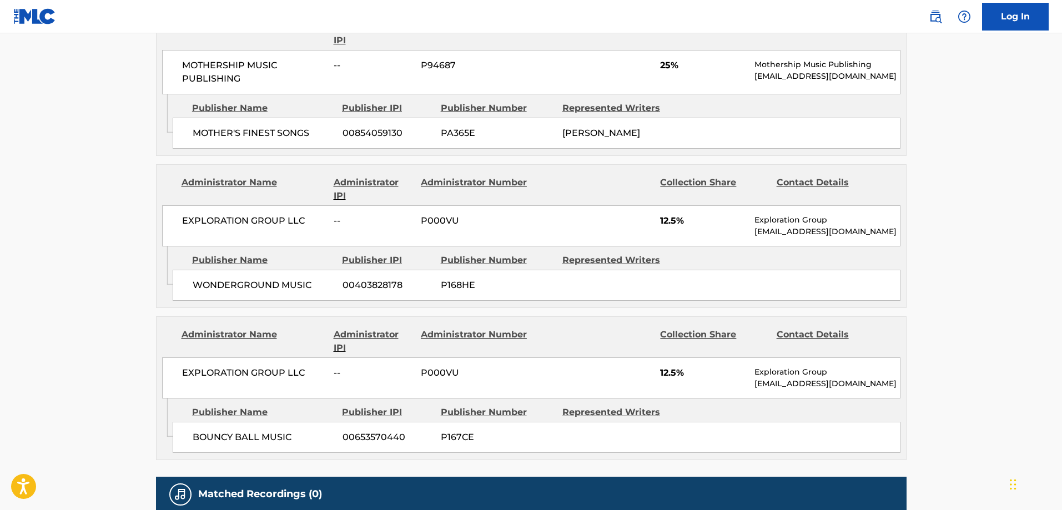
click at [218, 291] on span "WONDERGROUND MUSIC" at bounding box center [264, 285] width 142 height 13
drag, startPoint x: 218, startPoint y: 291, endPoint x: 280, endPoint y: 292, distance: 61.6
click at [280, 292] on span "WONDERGROUND MUSIC" at bounding box center [264, 285] width 142 height 13
click at [289, 292] on span "WONDERGROUND MUSIC" at bounding box center [264, 285] width 142 height 13
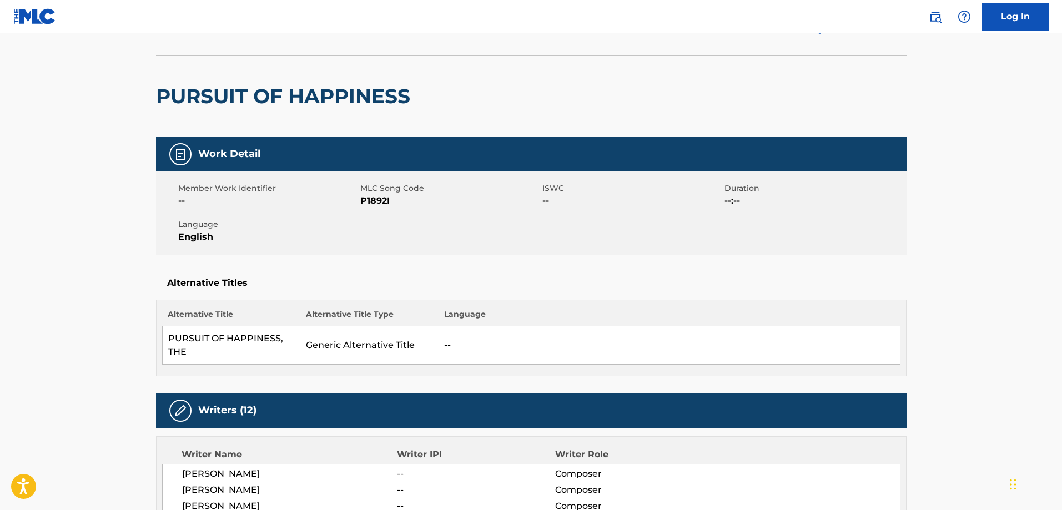
scroll to position [0, 0]
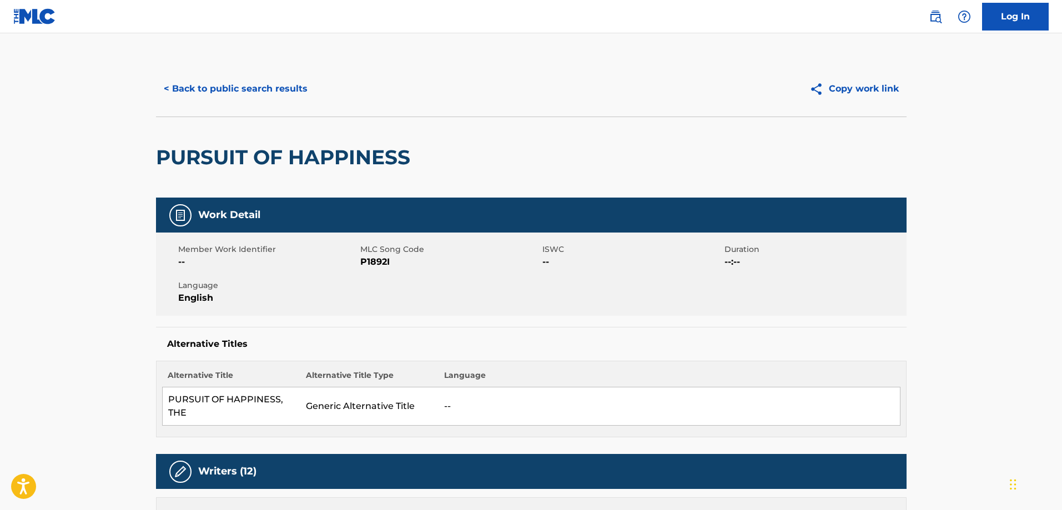
click at [228, 90] on button "< Back to public search results" at bounding box center [235, 89] width 159 height 28
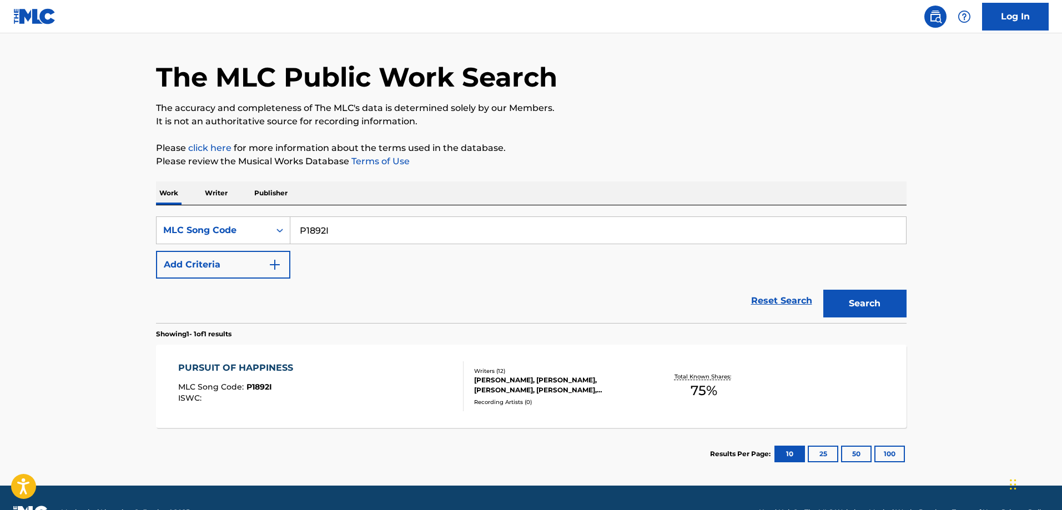
click at [358, 225] on input "P1892I" at bounding box center [597, 230] width 615 height 27
paste input "SA4VH1"
type input "SA4VH1"
click at [823, 290] on button "Search" at bounding box center [864, 304] width 83 height 28
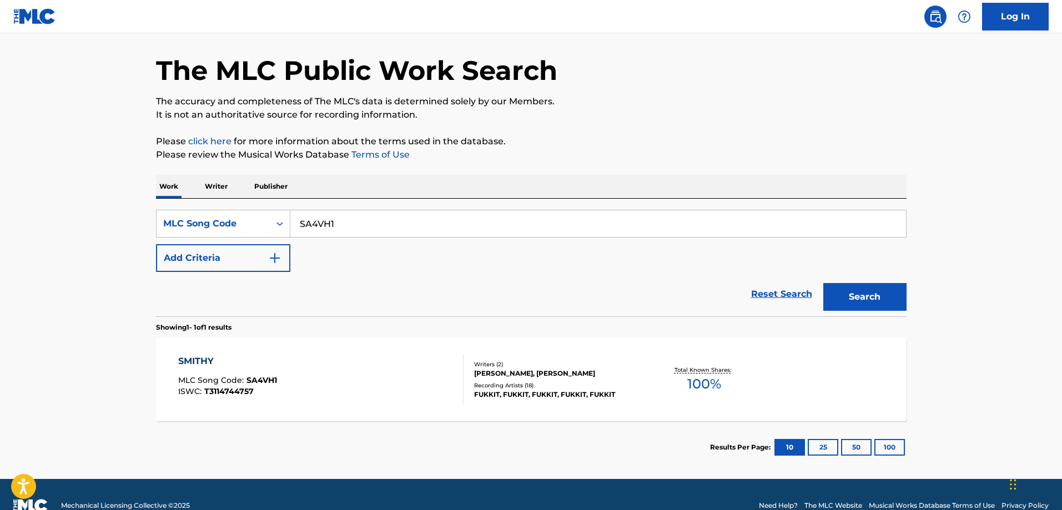
scroll to position [55, 0]
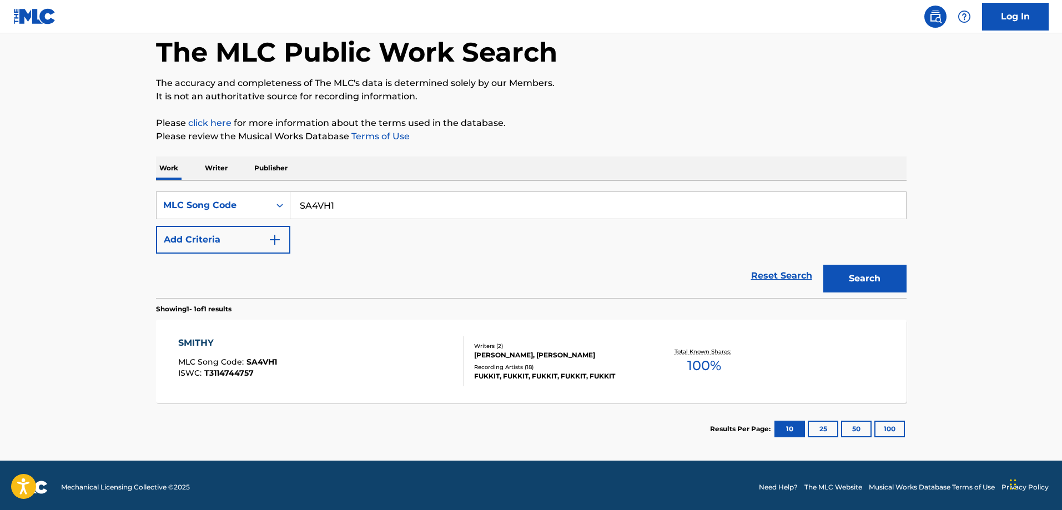
click at [295, 352] on div "SMITHY MLC Song Code : SA4VH1 ISWC : T3114744757" at bounding box center [320, 361] width 285 height 50
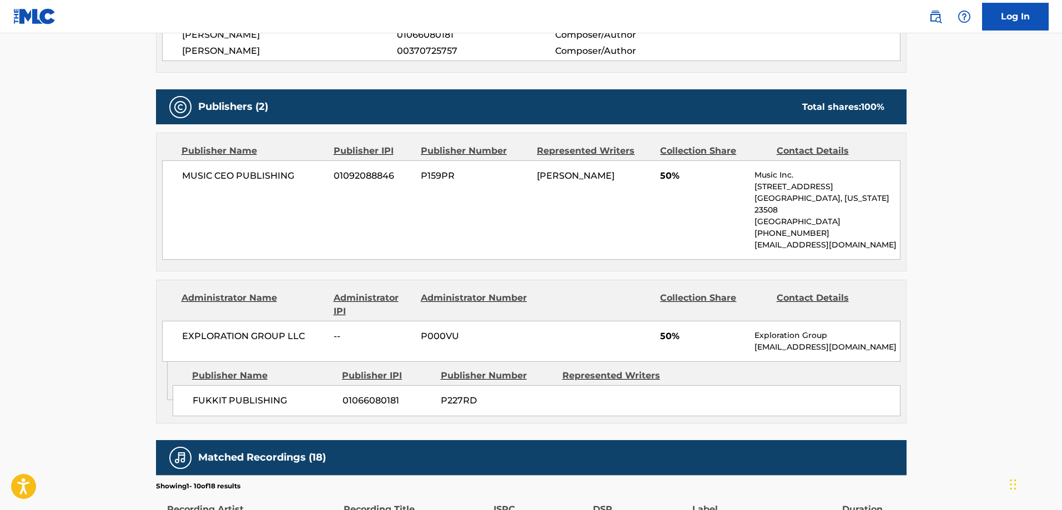
scroll to position [499, 0]
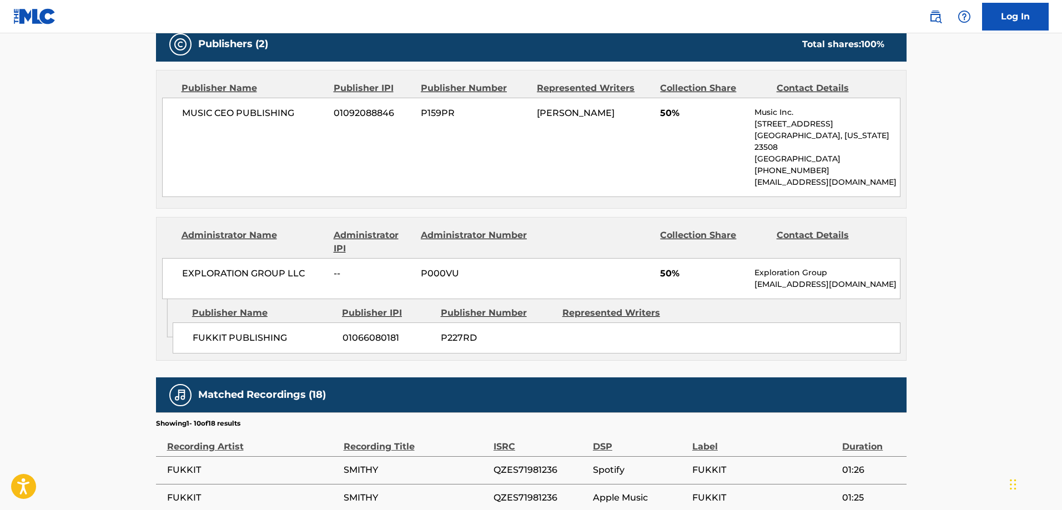
click at [205, 331] on span "FUKKIT PUBLISHING" at bounding box center [264, 337] width 142 height 13
drag, startPoint x: 205, startPoint y: 323, endPoint x: 220, endPoint y: 322, distance: 15.0
click at [220, 331] on span "FUKKIT PUBLISHING" at bounding box center [264, 337] width 142 height 13
click at [245, 331] on span "FUKKIT PUBLISHING" at bounding box center [264, 337] width 142 height 13
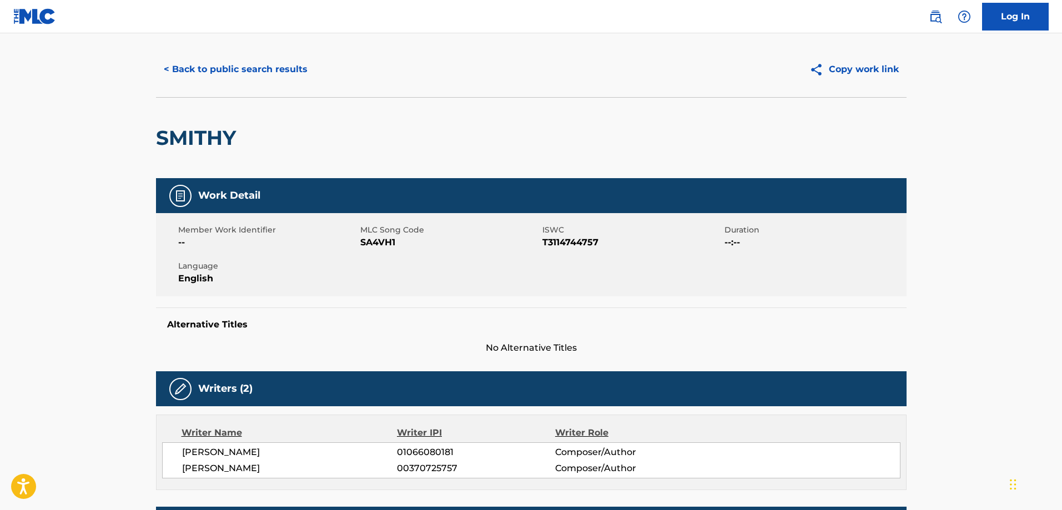
scroll to position [0, 0]
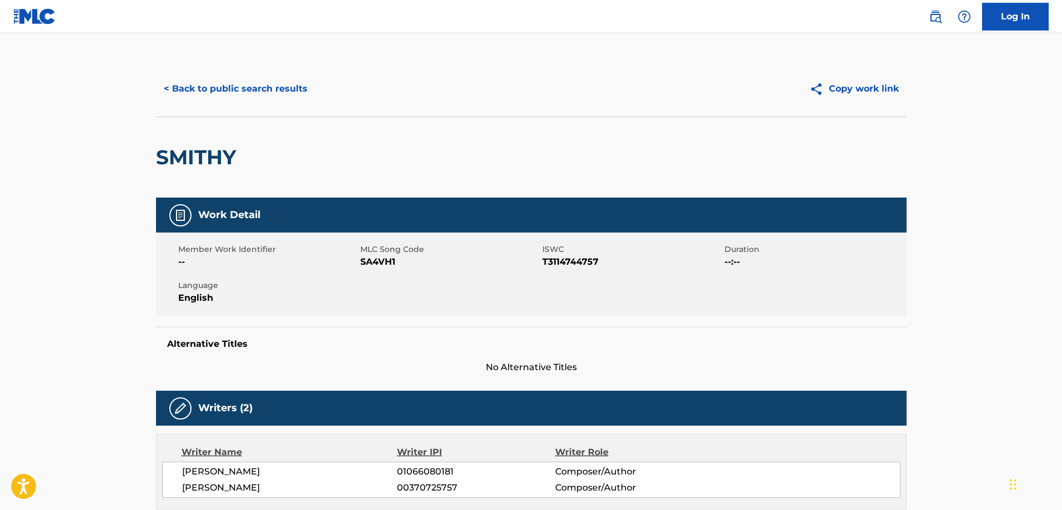
click at [245, 87] on button "< Back to public search results" at bounding box center [235, 89] width 159 height 28
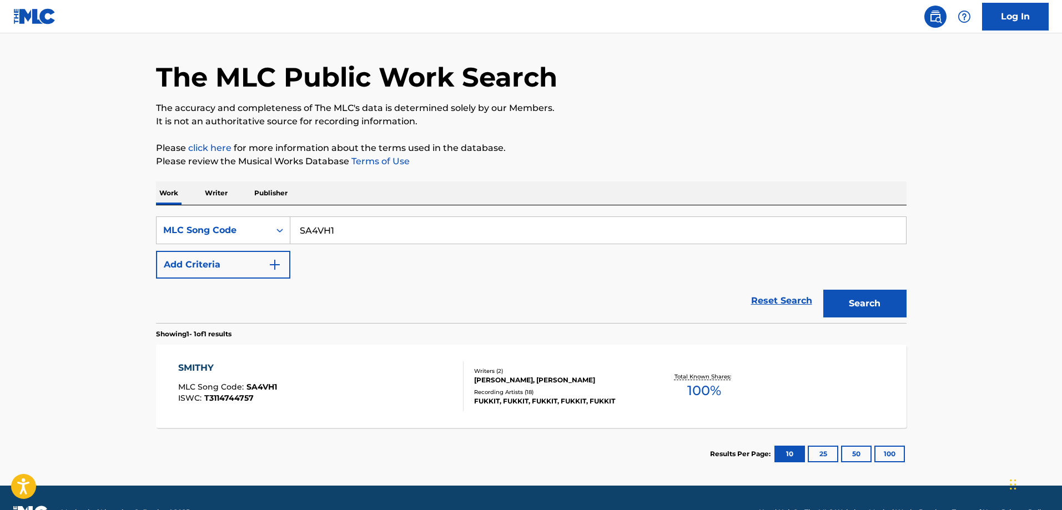
drag, startPoint x: 376, startPoint y: 223, endPoint x: 370, endPoint y: 221, distance: 5.8
click at [375, 223] on input "SA4VH1" at bounding box center [597, 230] width 615 height 27
paste input "ZA8QRQ"
type input "ZA8QRQ"
click at [823, 290] on button "Search" at bounding box center [864, 304] width 83 height 28
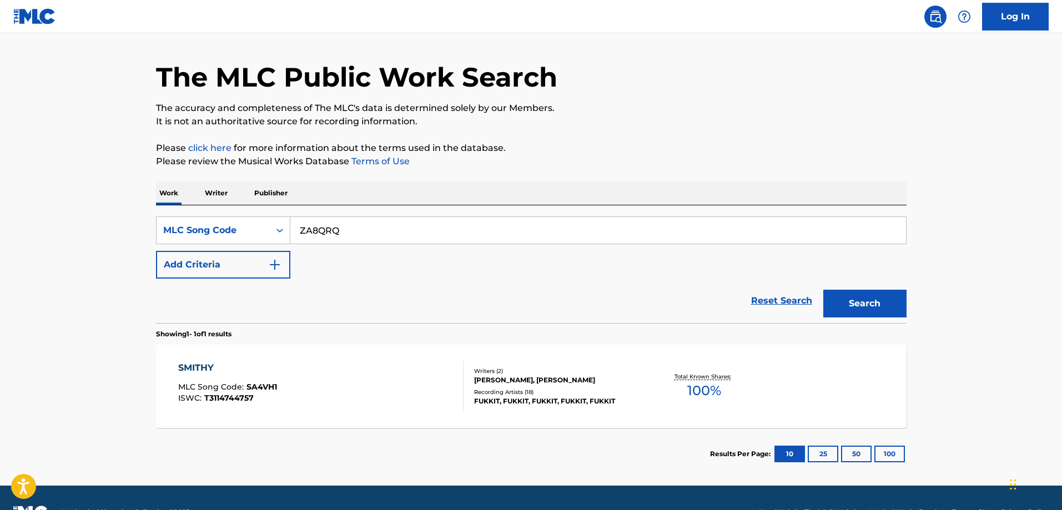
scroll to position [0, 0]
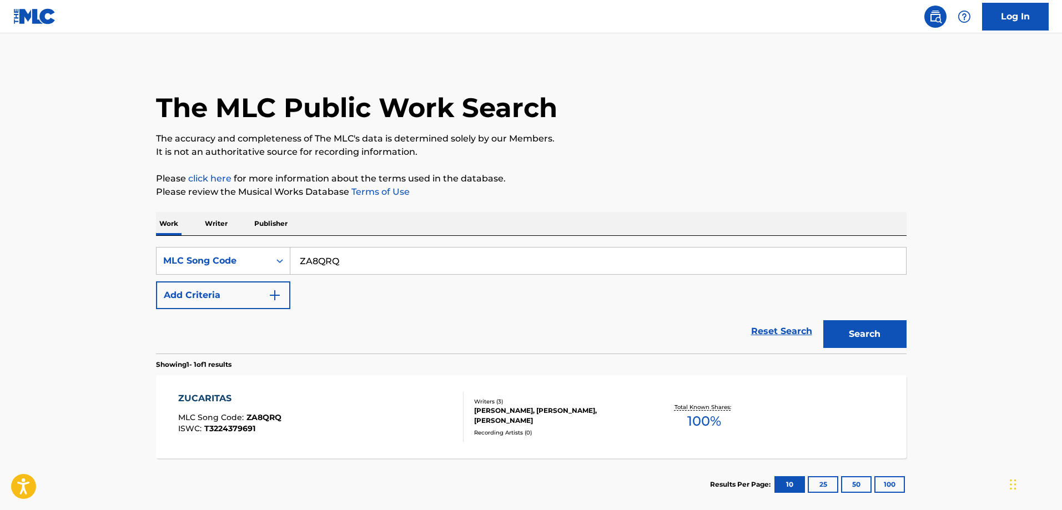
click at [354, 266] on input "ZA8QRQ" at bounding box center [597, 261] width 615 height 27
click at [358, 367] on section "Showing 1 - 1 of 1 results" at bounding box center [531, 362] width 750 height 16
click at [284, 442] on div "ZUCARITAS MLC Song Code : ZA8QRQ ISWC : T3224379691 Writers ( 3 ) RICARDO BOHOR…" at bounding box center [531, 416] width 750 height 83
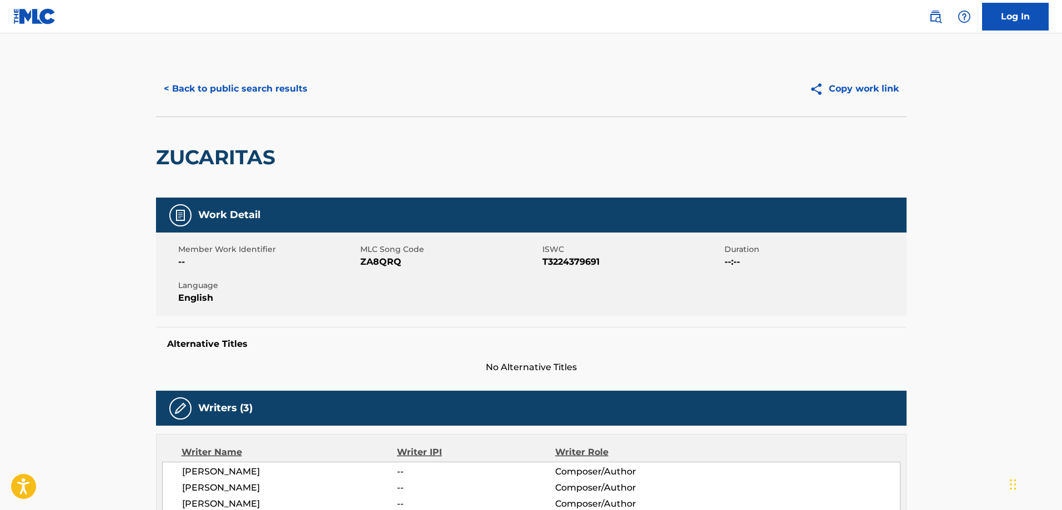
click at [218, 95] on button "< Back to public search results" at bounding box center [235, 89] width 159 height 28
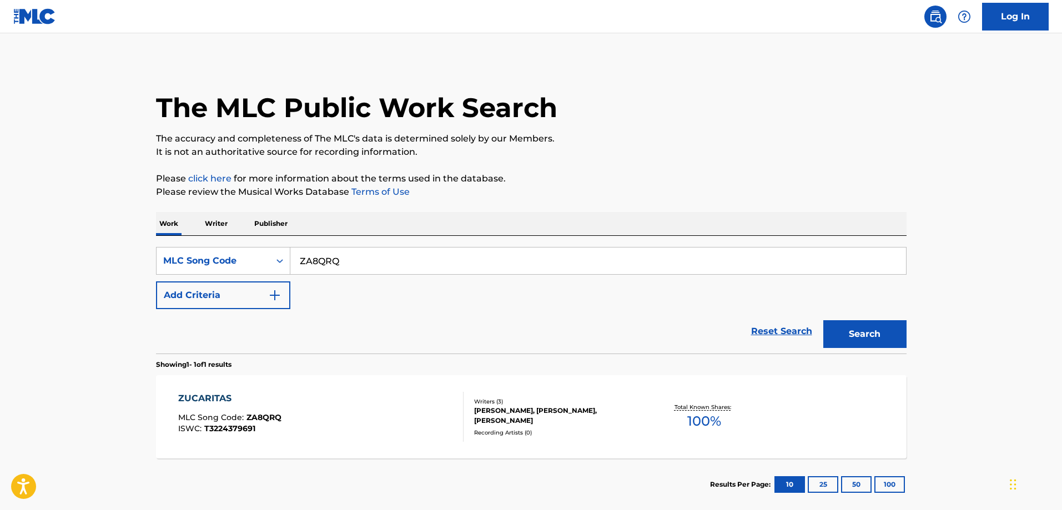
click at [385, 266] on input "ZA8QRQ" at bounding box center [597, 261] width 615 height 27
paste input "YP9FGK"
type input "YP9FGK"
click at [823, 320] on button "Search" at bounding box center [864, 334] width 83 height 28
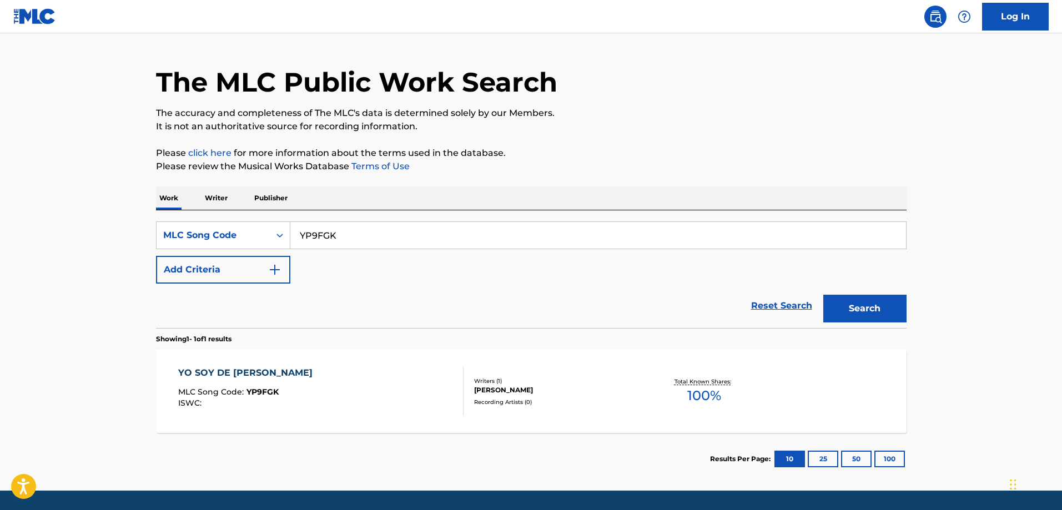
scroll to position [59, 0]
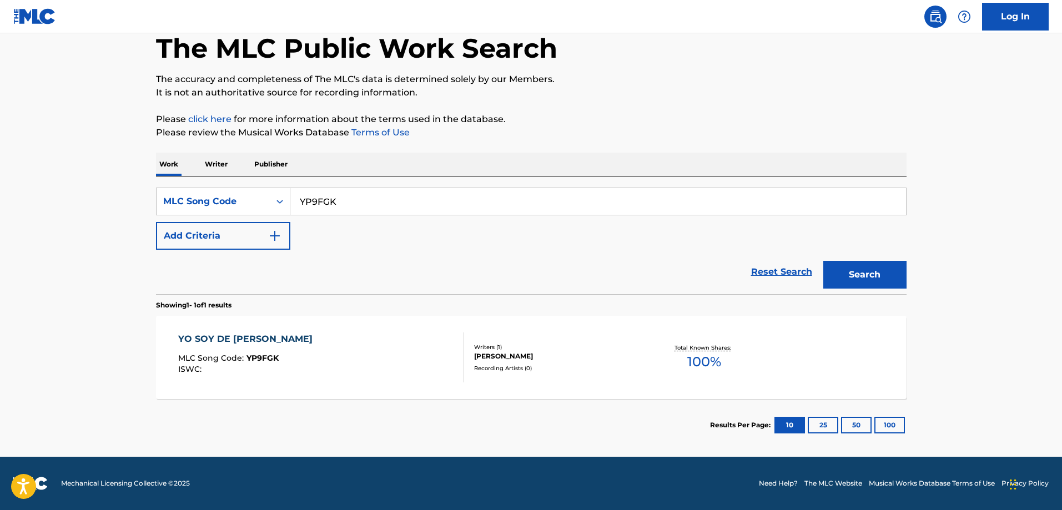
click at [280, 358] on div "YO SOY DE HIALEAH MLC Song Code : YP9FGK ISWC :" at bounding box center [320, 357] width 285 height 50
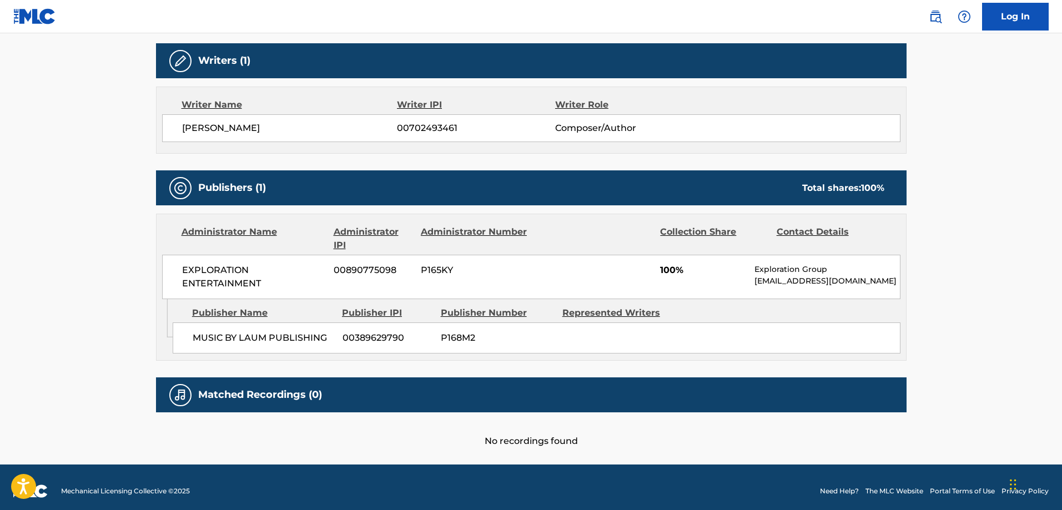
scroll to position [355, 0]
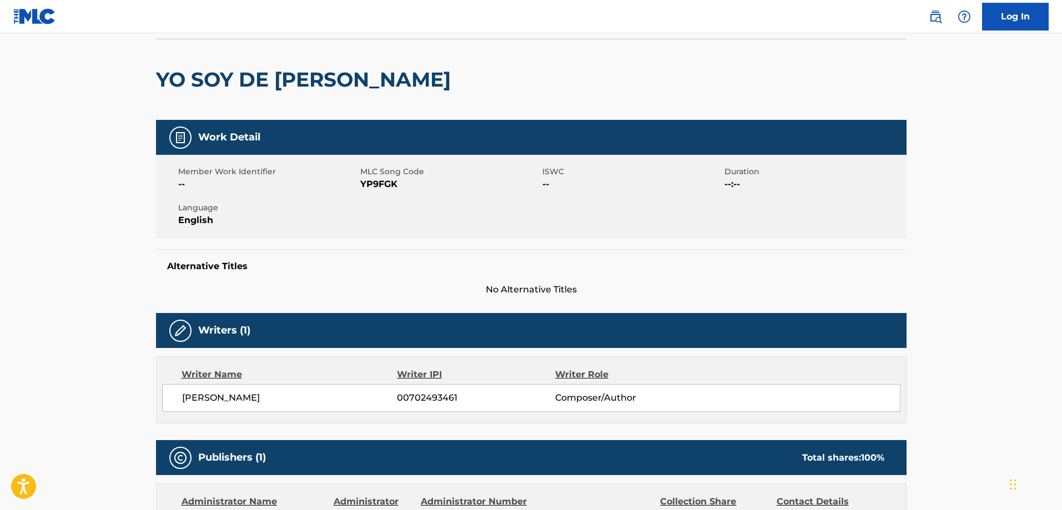
click at [262, 81] on h2 "YO SOY DE HIALEAH" at bounding box center [306, 79] width 300 height 25
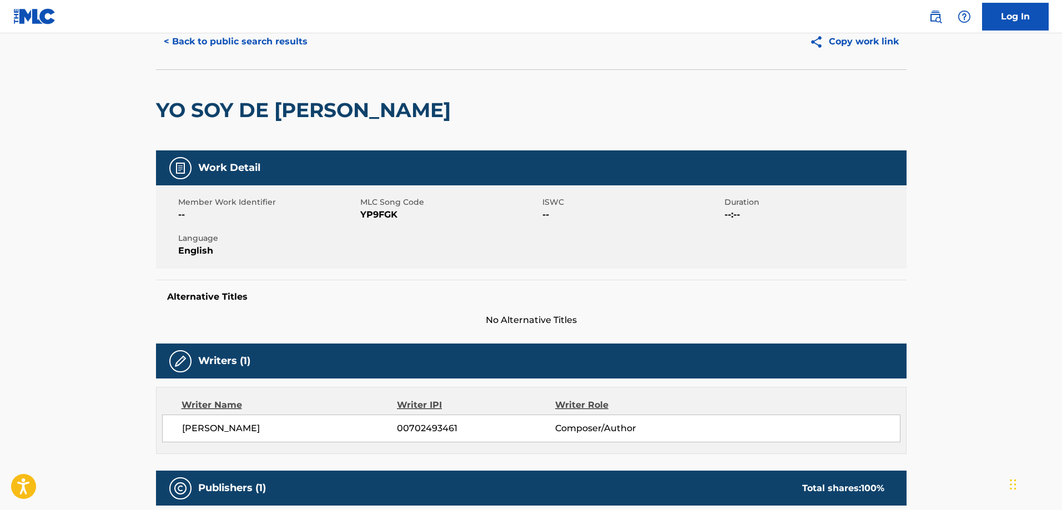
scroll to position [0, 0]
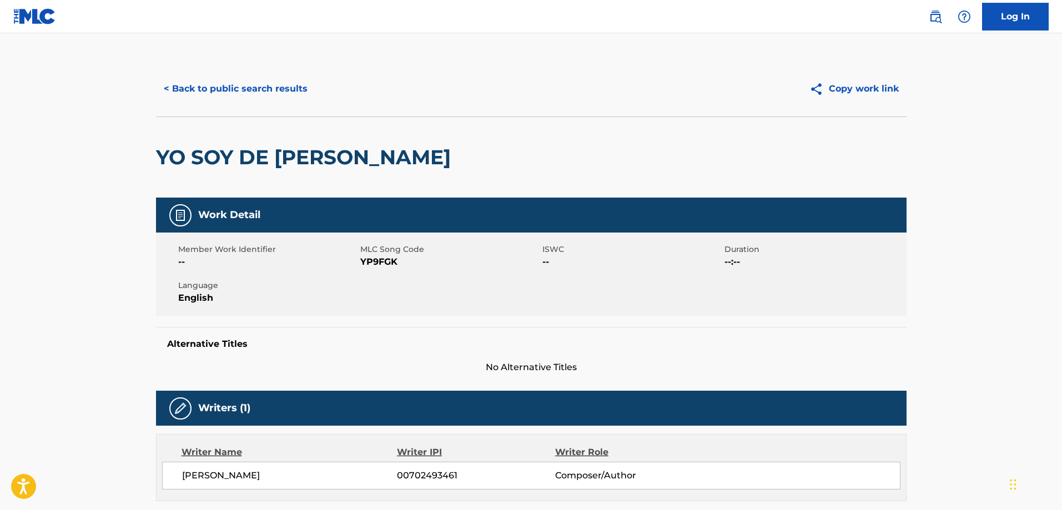
click at [227, 90] on button "< Back to public search results" at bounding box center [235, 89] width 159 height 28
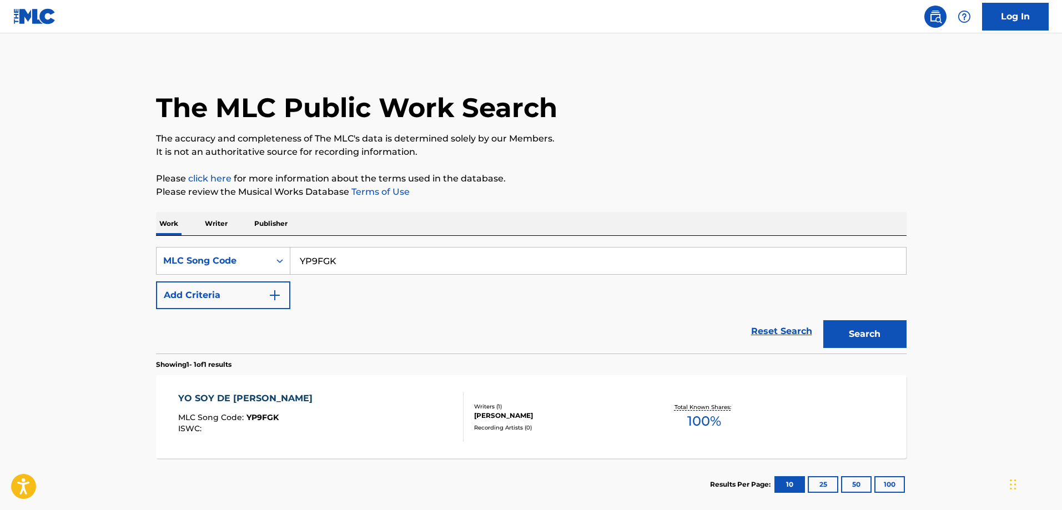
scroll to position [31, 0]
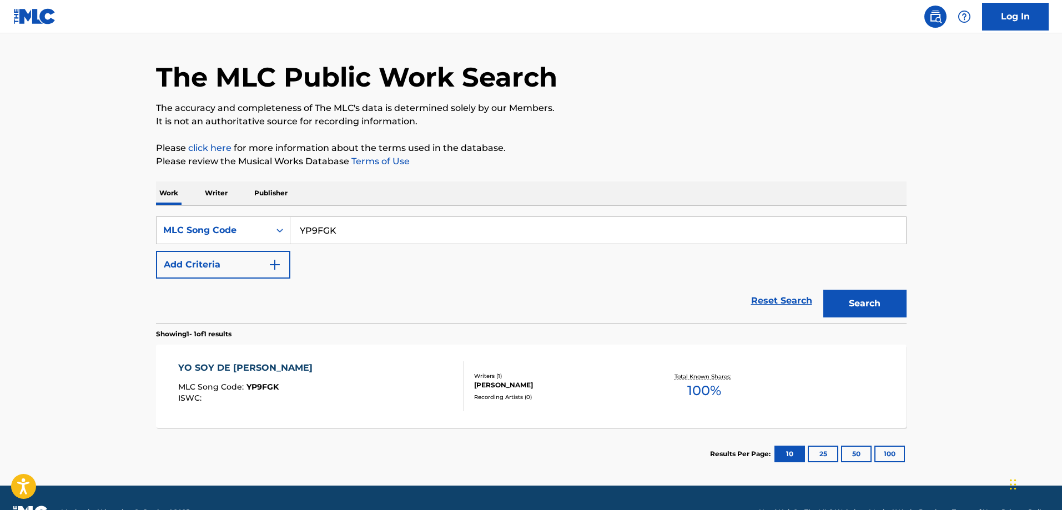
click at [362, 228] on input "YP9FGK" at bounding box center [597, 230] width 615 height 27
paste input "4TLD"
type input "YP4TLD"
click at [823, 290] on button "Search" at bounding box center [864, 304] width 83 height 28
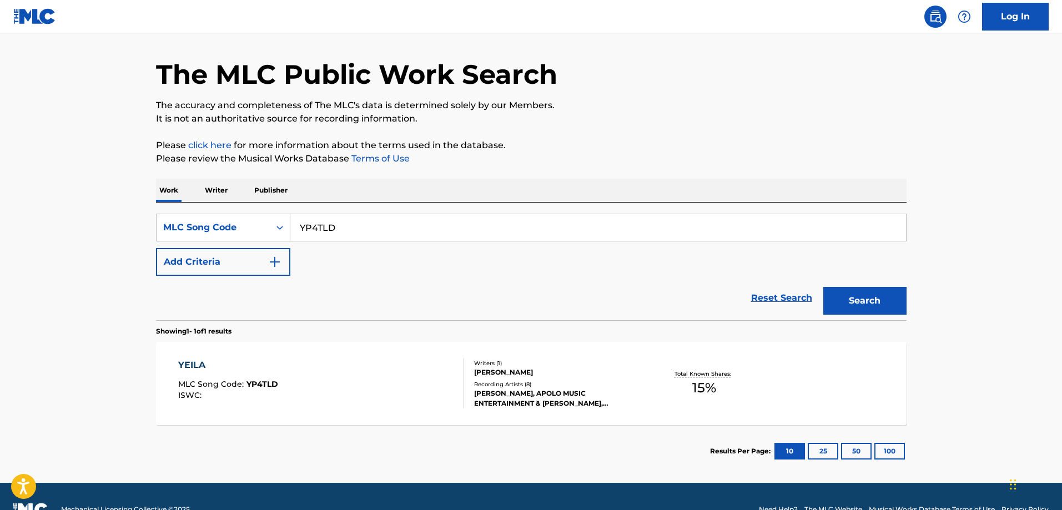
scroll to position [59, 0]
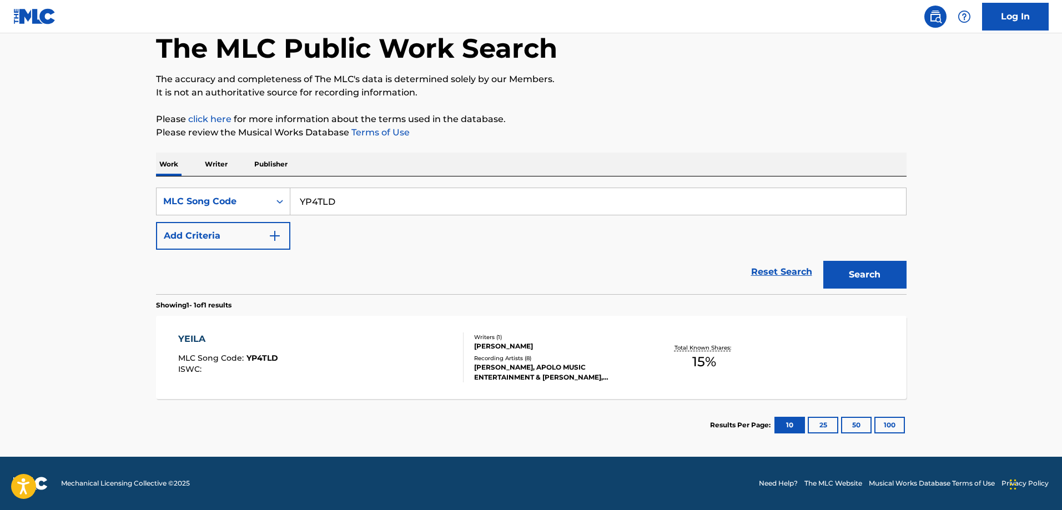
click at [407, 345] on div "YEILA MLC Song Code : YP4TLD ISWC :" at bounding box center [320, 357] width 285 height 50
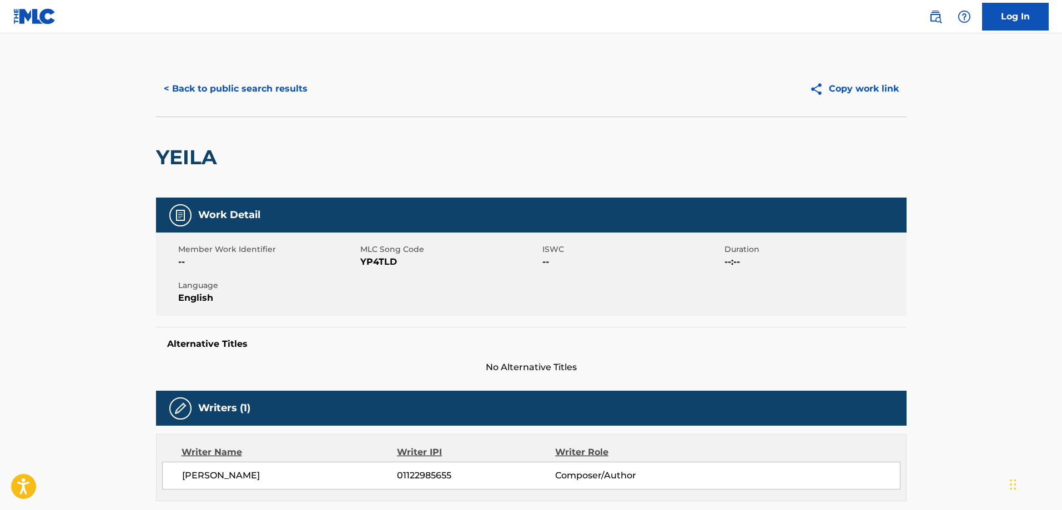
click at [258, 100] on button "< Back to public search results" at bounding box center [235, 89] width 159 height 28
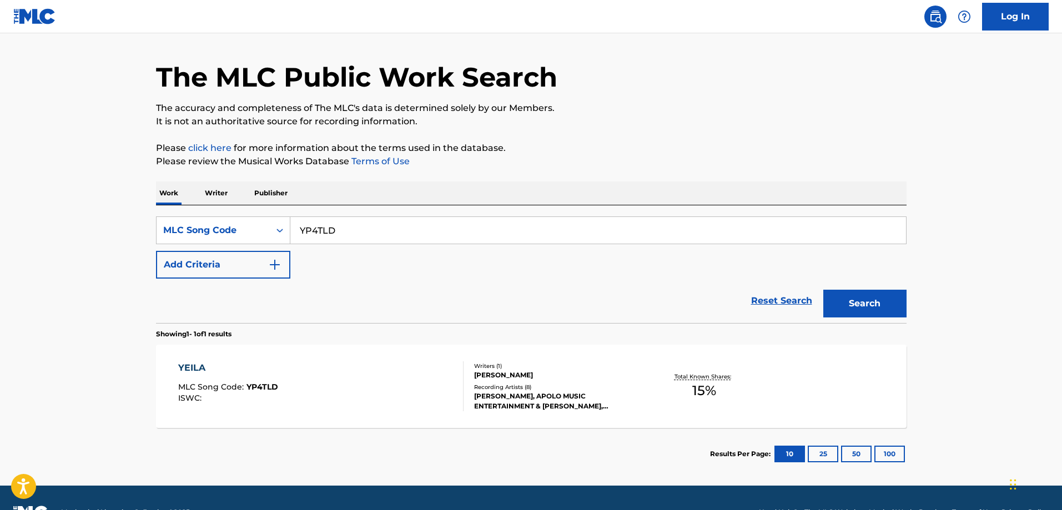
click at [366, 218] on input "YP4TLD" at bounding box center [597, 230] width 615 height 27
paste input "CD18CF"
type input "CD18CF"
click at [823, 290] on button "Search" at bounding box center [864, 304] width 83 height 28
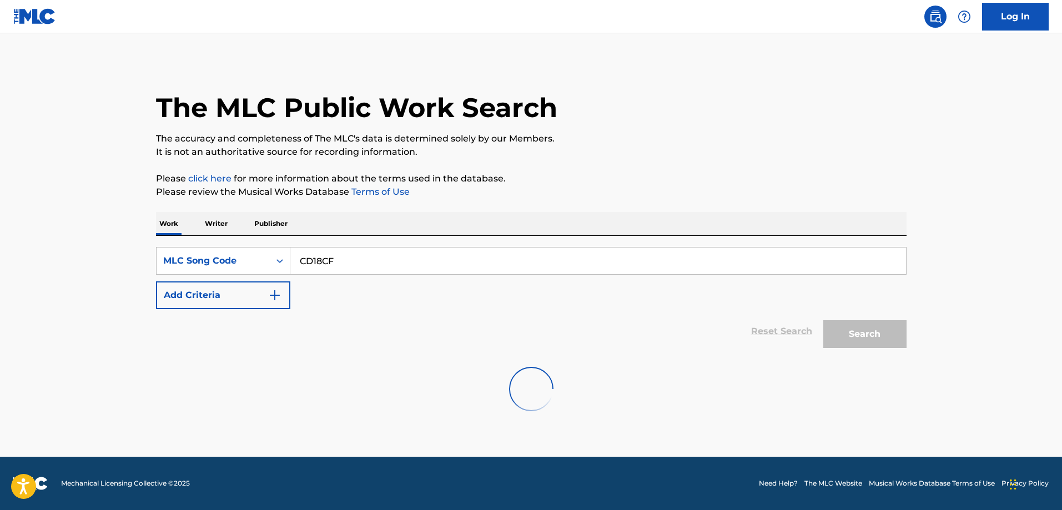
scroll to position [0, 0]
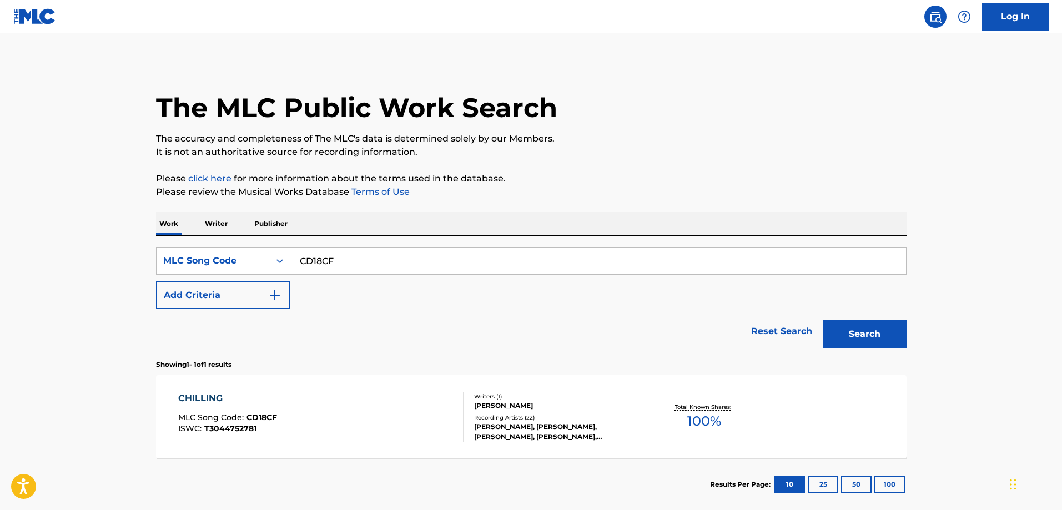
click at [284, 400] on div "CHILLING MLC Song Code : CD18CF ISWC : T3044752781" at bounding box center [320, 417] width 285 height 50
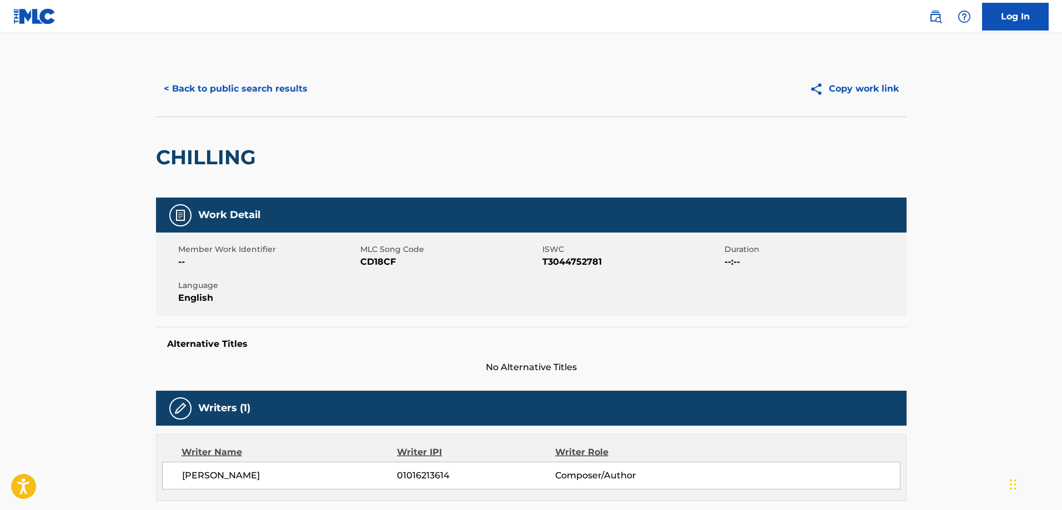
click at [222, 91] on button "< Back to public search results" at bounding box center [235, 89] width 159 height 28
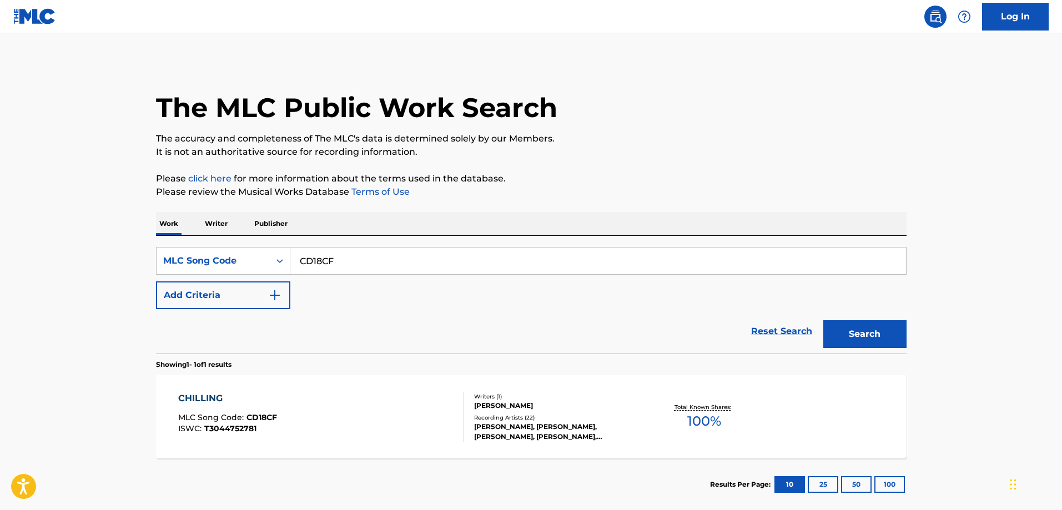
click at [351, 262] on input "CD18CF" at bounding box center [597, 261] width 615 height 27
paste input "C1PRC"
type input "CC1PRC"
click at [823, 320] on button "Search" at bounding box center [864, 334] width 83 height 28
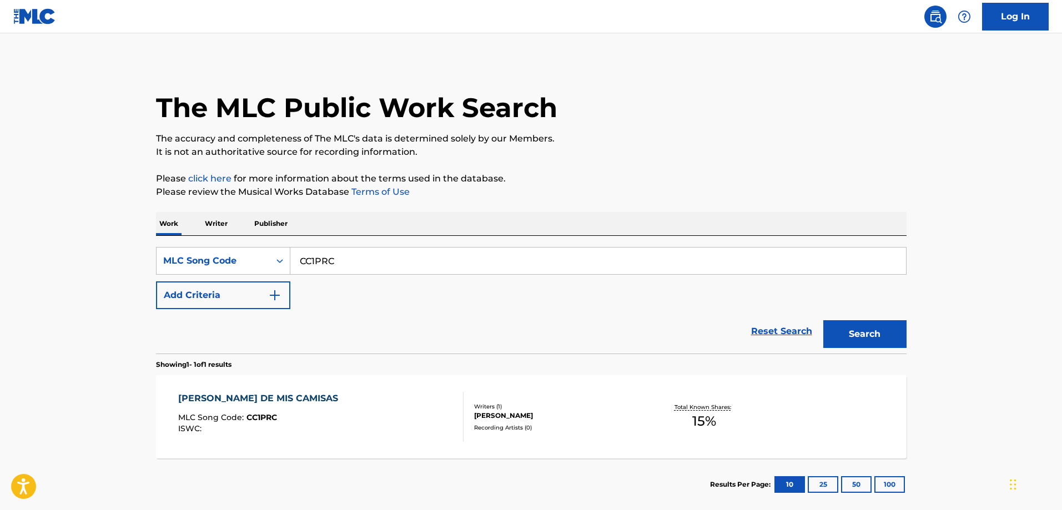
click at [265, 423] on div "MLC Song Code : CC1PRC" at bounding box center [260, 418] width 165 height 11
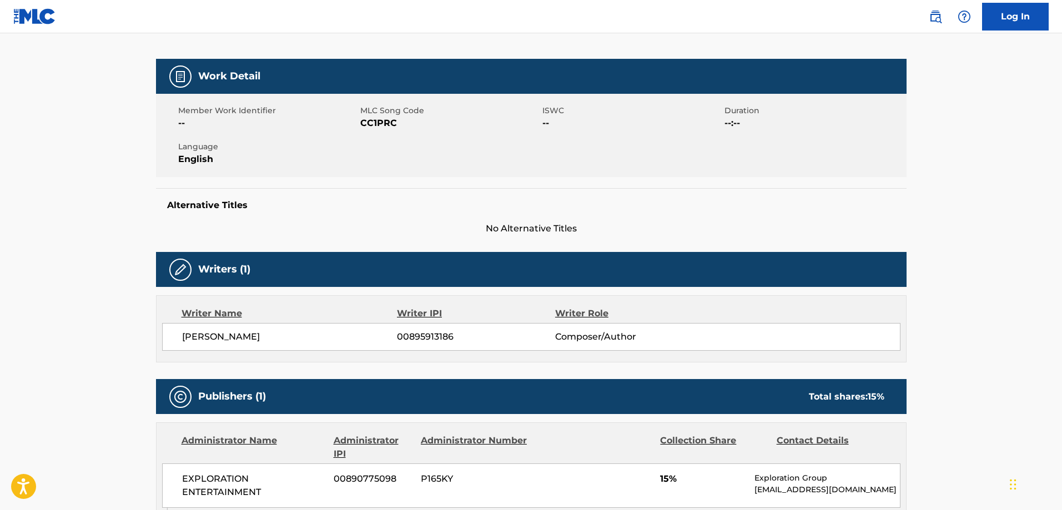
scroll to position [222, 0]
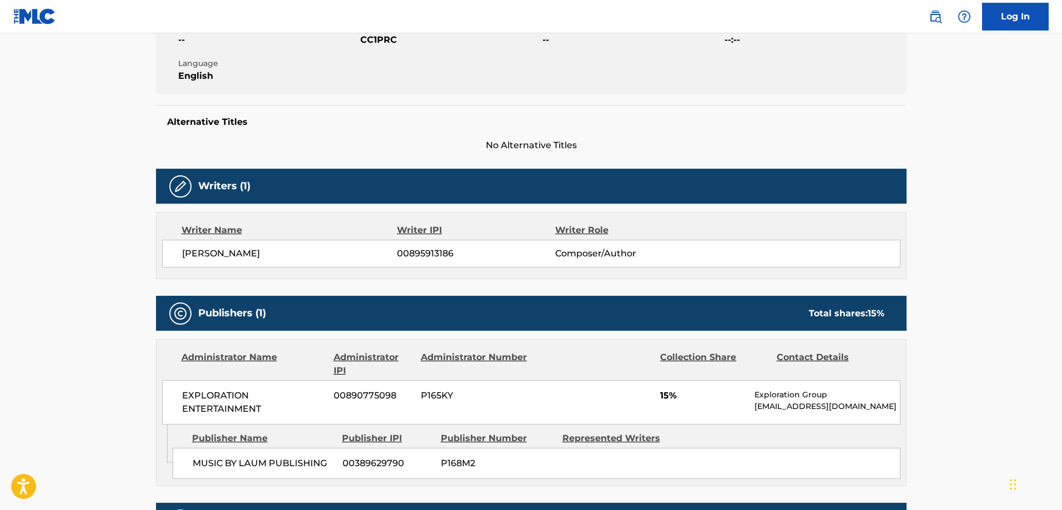
click at [248, 463] on span "MUSIC BY LAUM PUBLISHING" at bounding box center [264, 463] width 142 height 13
drag, startPoint x: 248, startPoint y: 463, endPoint x: 296, endPoint y: 466, distance: 48.4
click at [296, 466] on span "MUSIC BY LAUM PUBLISHING" at bounding box center [264, 463] width 142 height 13
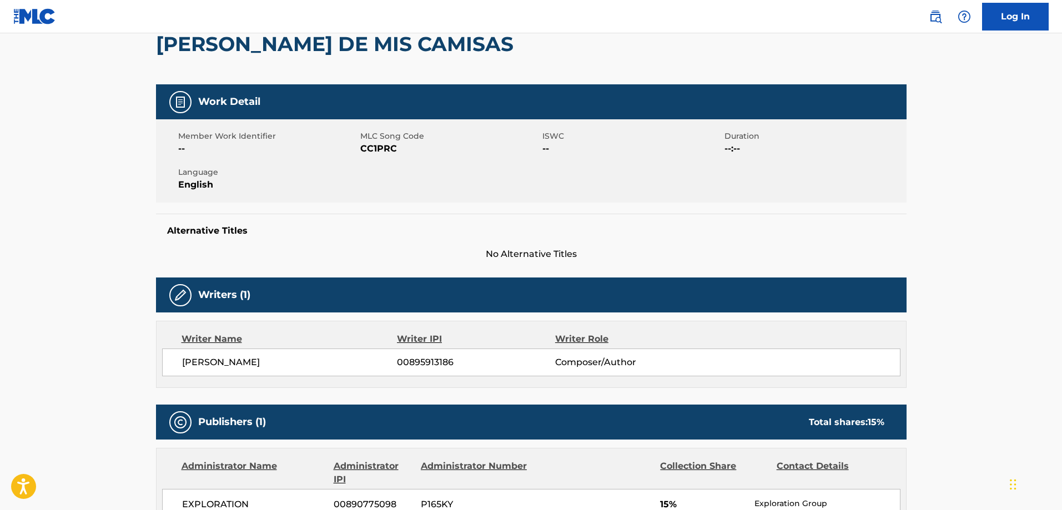
scroll to position [0, 0]
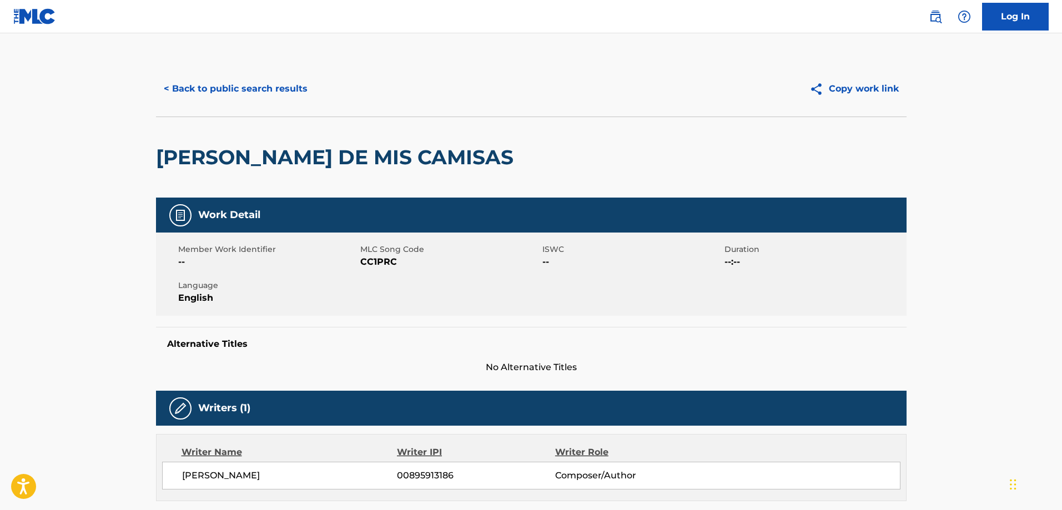
click at [215, 93] on button "< Back to public search results" at bounding box center [235, 89] width 159 height 28
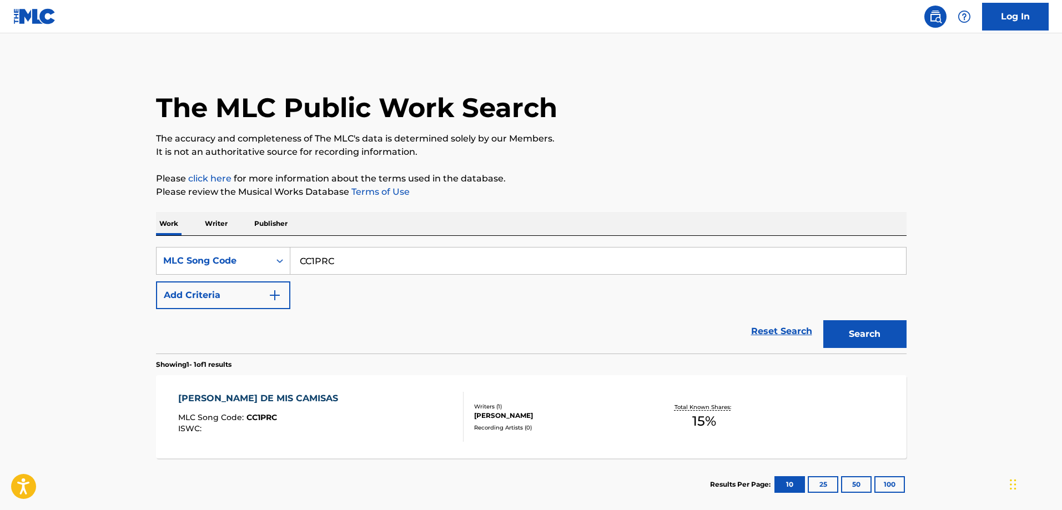
click at [361, 240] on div "SearchWithCriteriaf6e792e0-b3a6-4a29-805d-97eda4bd1d39 MLC Song Code CC1PRC Add…" at bounding box center [531, 295] width 750 height 118
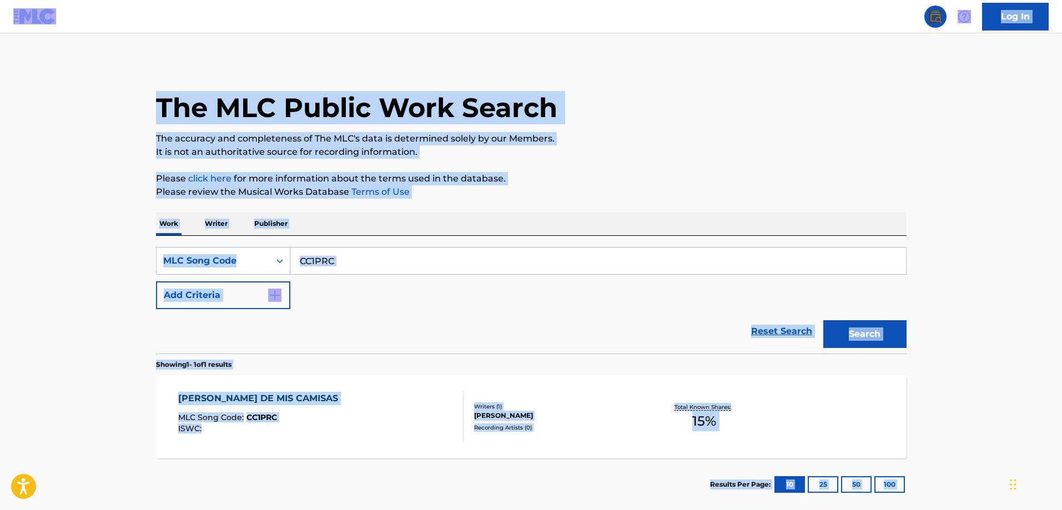
drag, startPoint x: 361, startPoint y: 249, endPoint x: 360, endPoint y: 263, distance: 14.5
click at [361, 250] on input "CC1PRC" at bounding box center [597, 261] width 615 height 27
click at [360, 263] on input "CC1PRC" at bounding box center [597, 261] width 615 height 27
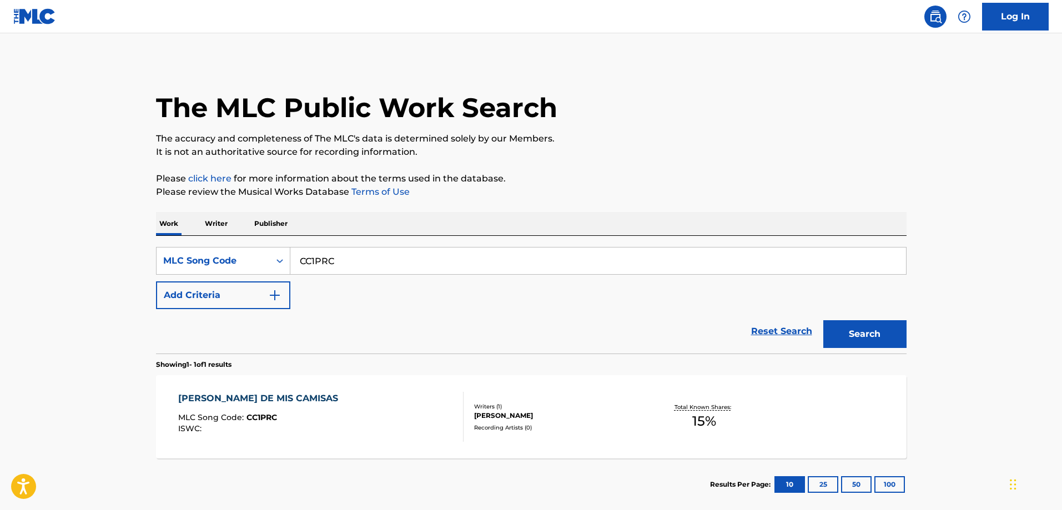
click at [359, 262] on input "CC1PRC" at bounding box center [597, 261] width 615 height 27
paste input "WVASPF"
type input "WVASPF"
click at [823, 320] on button "Search" at bounding box center [864, 334] width 83 height 28
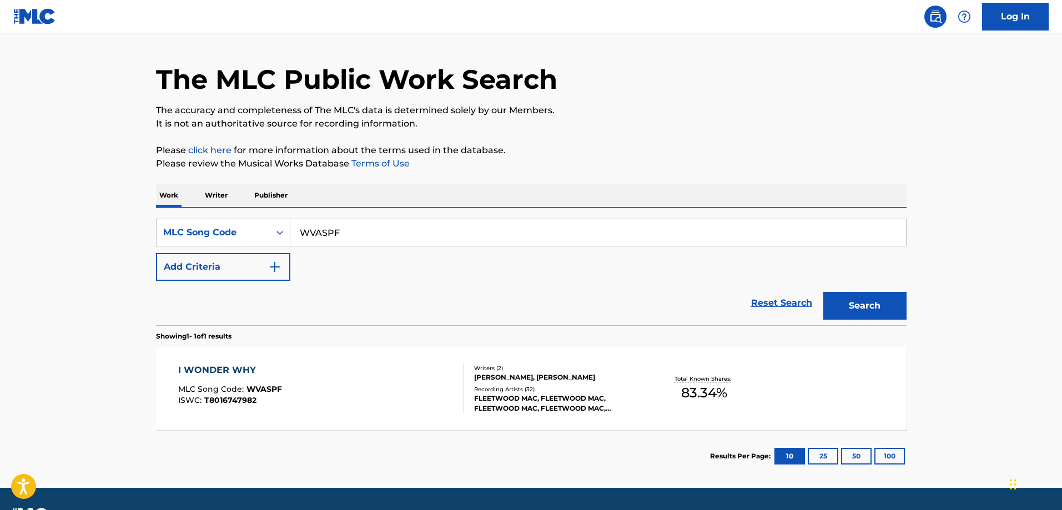
scroll to position [55, 0]
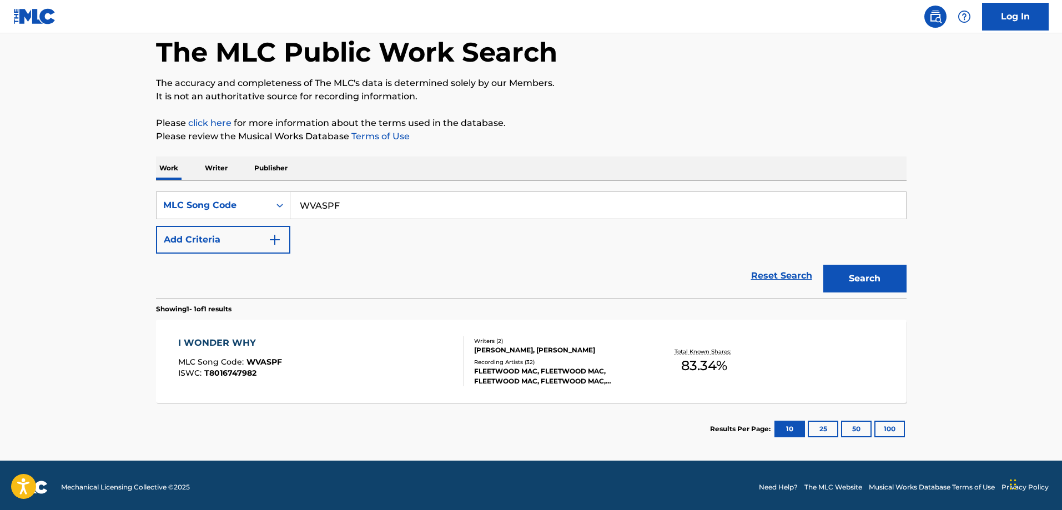
click at [319, 399] on div "I WONDER WHY MLC Song Code : WVASPF ISWC : T8016747982 Writers ( 2 ) DAVID MASO…" at bounding box center [531, 361] width 750 height 83
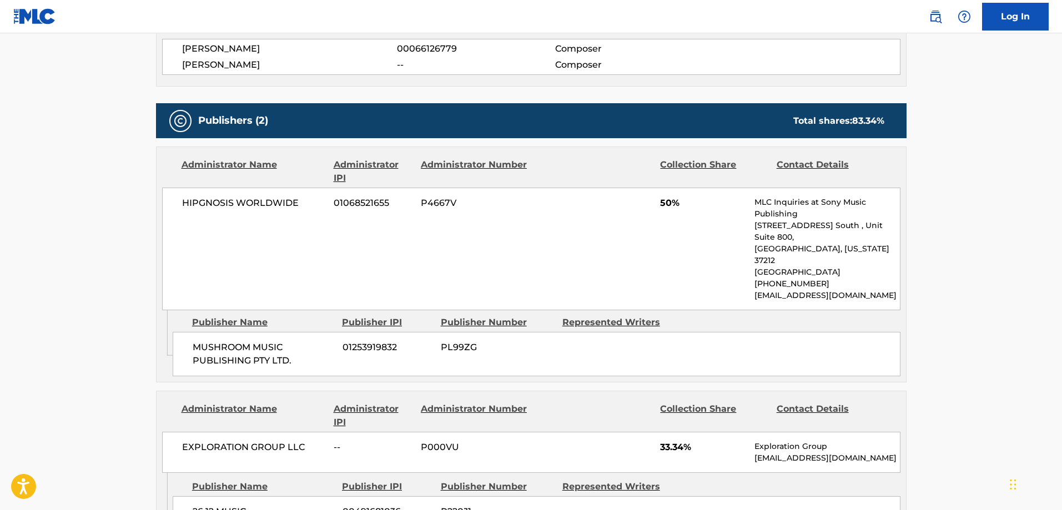
scroll to position [555, 0]
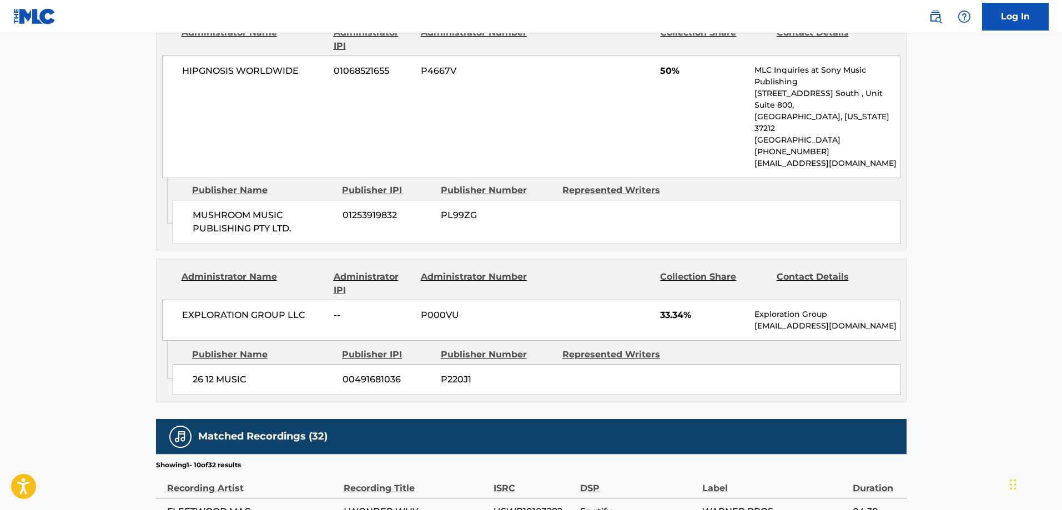
click at [196, 373] on span "26 12 MUSIC" at bounding box center [264, 379] width 142 height 13
drag, startPoint x: 196, startPoint y: 361, endPoint x: 225, endPoint y: 356, distance: 28.6
click at [223, 373] on span "26 12 MUSIC" at bounding box center [264, 379] width 142 height 13
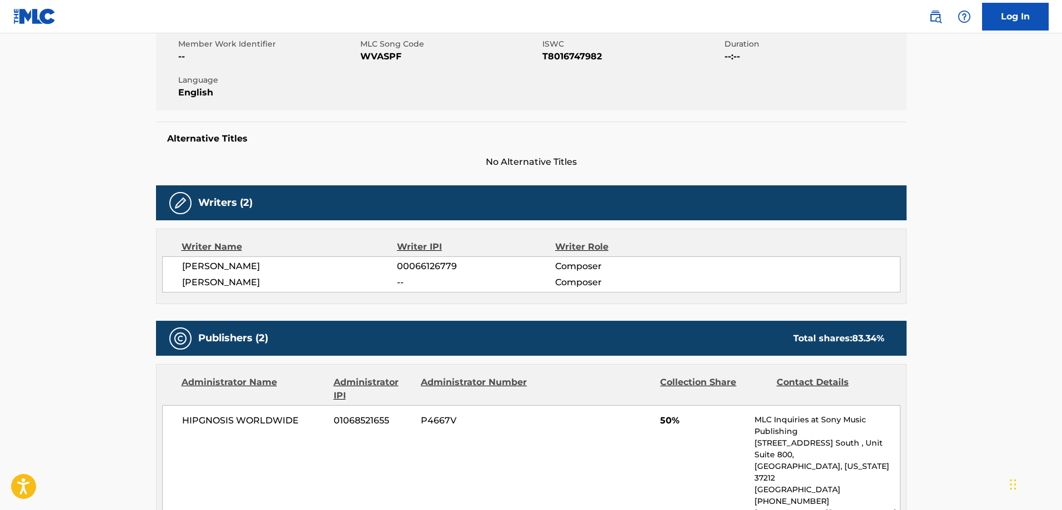
scroll to position [0, 0]
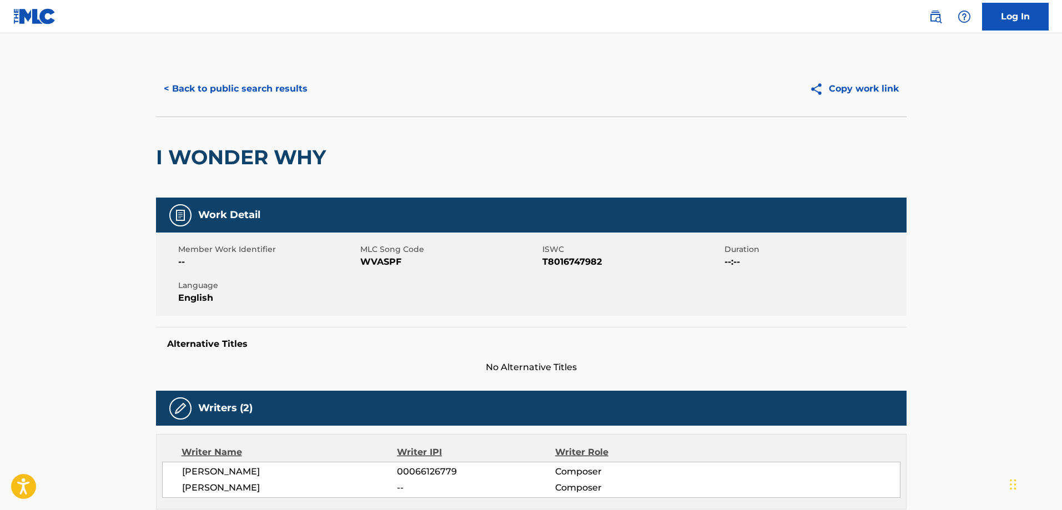
click at [234, 100] on button "< Back to public search results" at bounding box center [235, 89] width 159 height 28
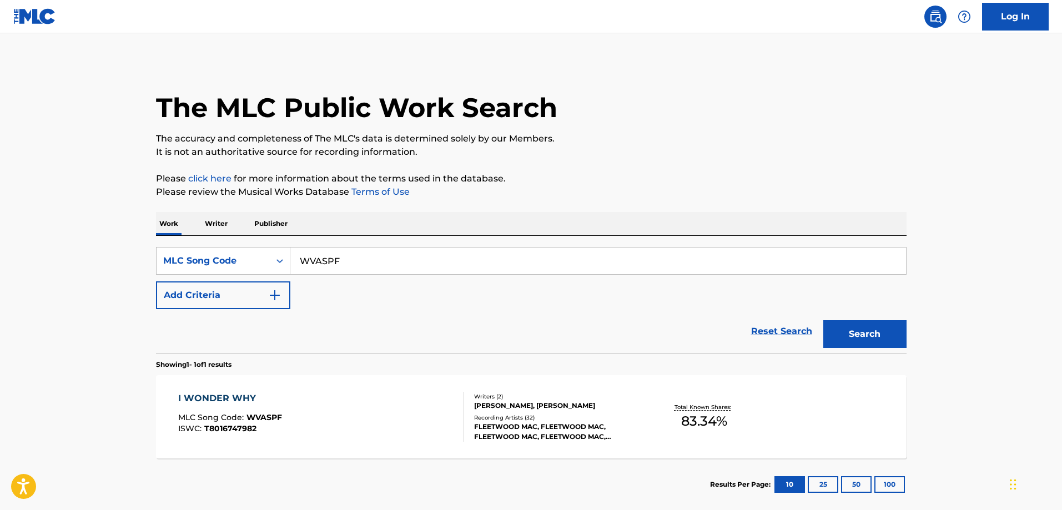
scroll to position [31, 0]
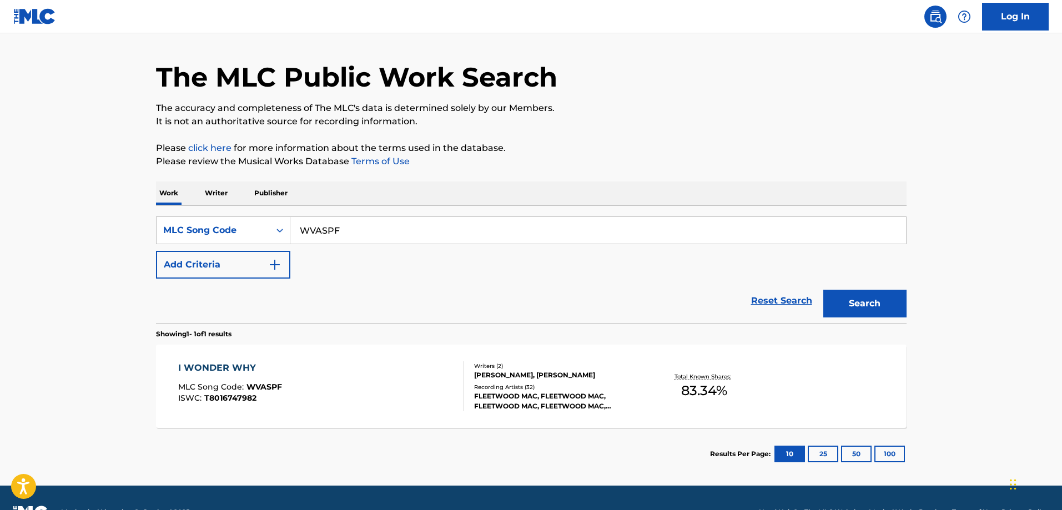
click at [374, 236] on input "WVASPF" at bounding box center [597, 230] width 615 height 27
paste input "T461GT"
type input "T461GT"
click at [823, 290] on button "Search" at bounding box center [864, 304] width 83 height 28
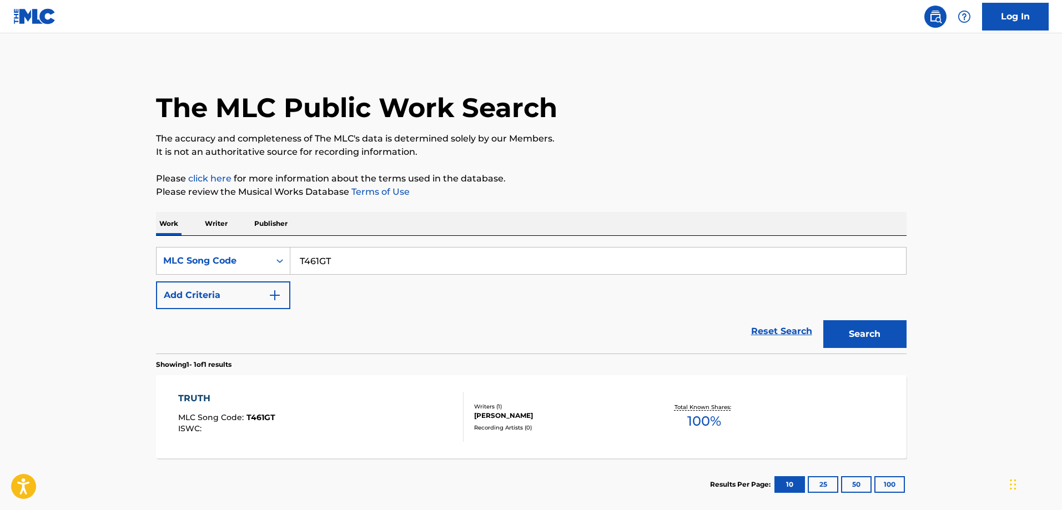
click at [200, 401] on div "TRUTH" at bounding box center [226, 398] width 97 height 13
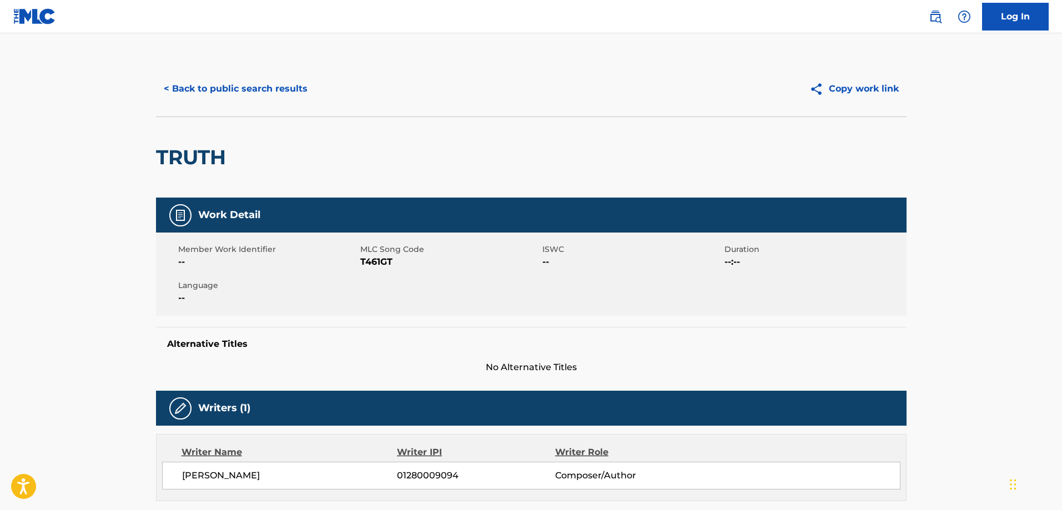
click at [253, 97] on button "< Back to public search results" at bounding box center [235, 89] width 159 height 28
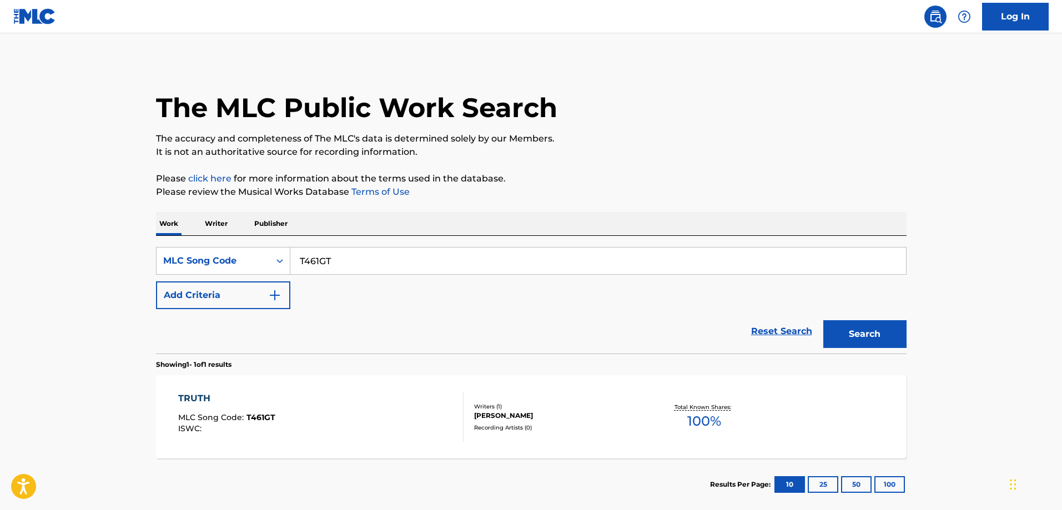
click at [387, 262] on input "T461GT" at bounding box center [597, 261] width 615 height 27
paste input "BE5LCP"
type input "BE5LCP"
click at [823, 320] on button "Search" at bounding box center [864, 334] width 83 height 28
click at [229, 397] on div "BUM SHORT" at bounding box center [227, 398] width 99 height 13
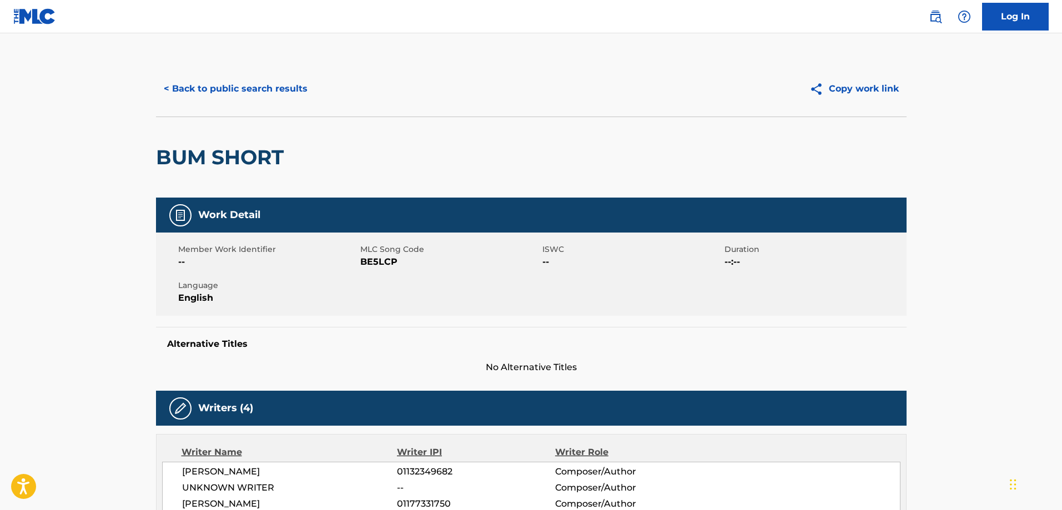
click at [237, 77] on button "< Back to public search results" at bounding box center [235, 89] width 159 height 28
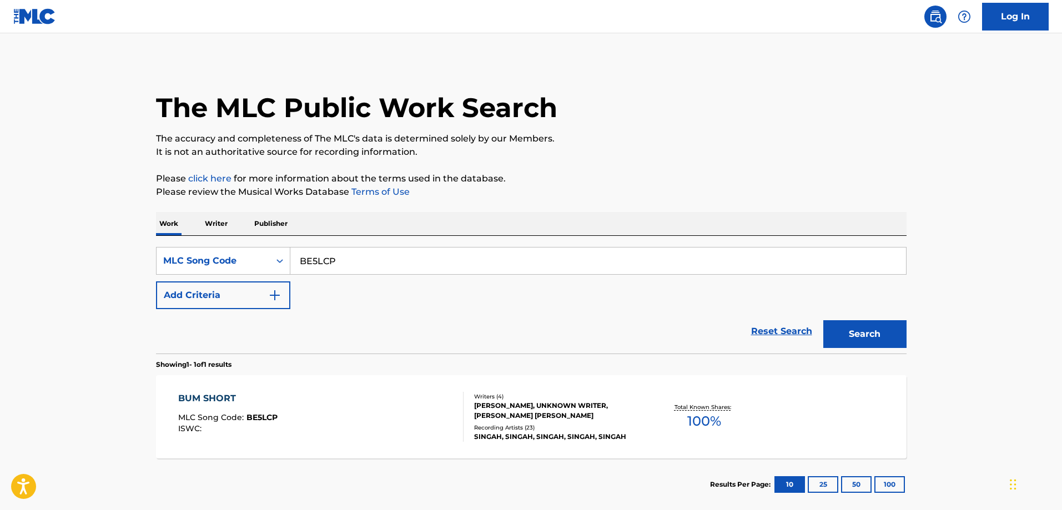
click at [361, 246] on div "SearchWithCriteriaf6e792e0-b3a6-4a29-805d-97eda4bd1d39 MLC Song Code BE5LCP Add…" at bounding box center [531, 295] width 750 height 118
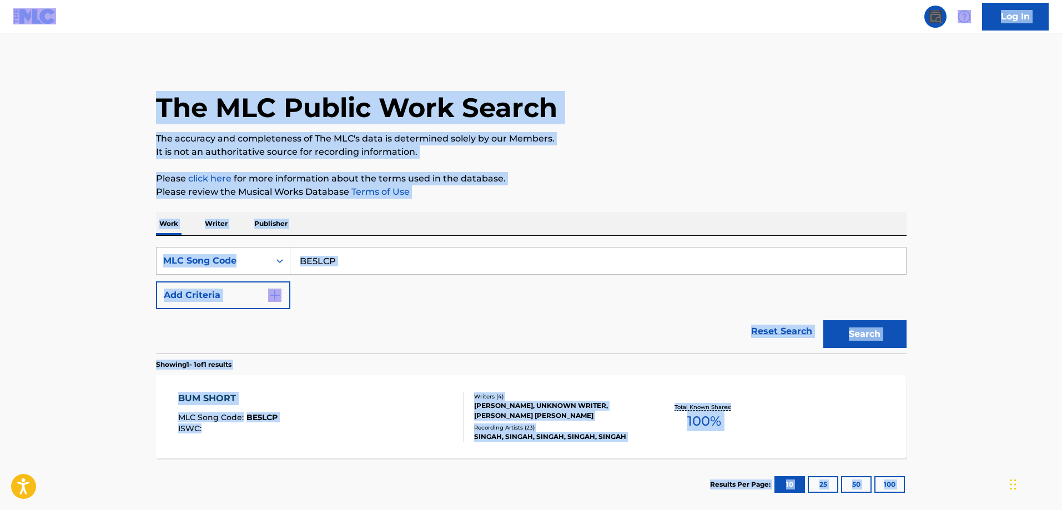
click at [341, 256] on input "BE5LCP" at bounding box center [597, 261] width 615 height 27
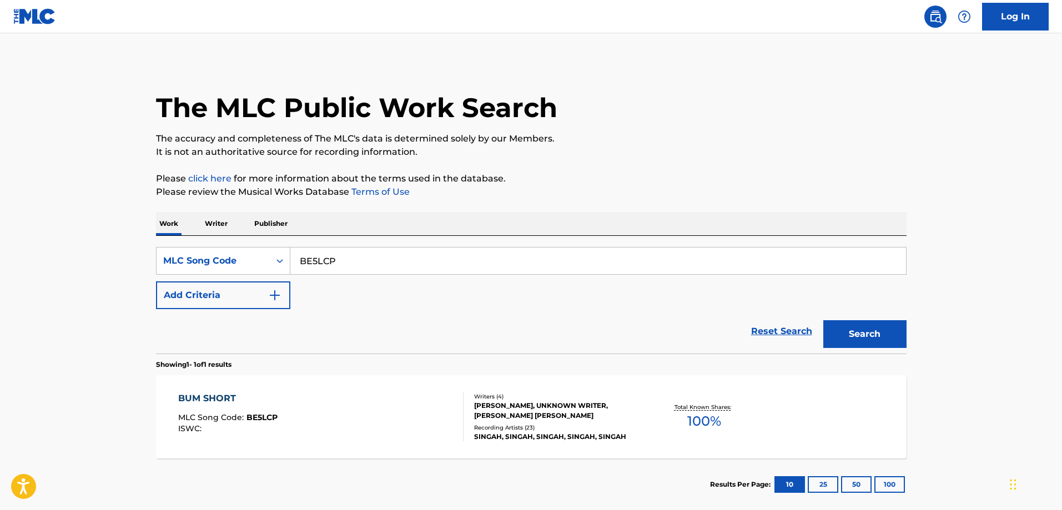
paste input "S671ZN"
type input "S671ZN"
click at [823, 320] on button "Search" at bounding box center [864, 334] width 83 height 28
click at [235, 393] on div "SHINOBIASHI" at bounding box center [226, 398] width 97 height 13
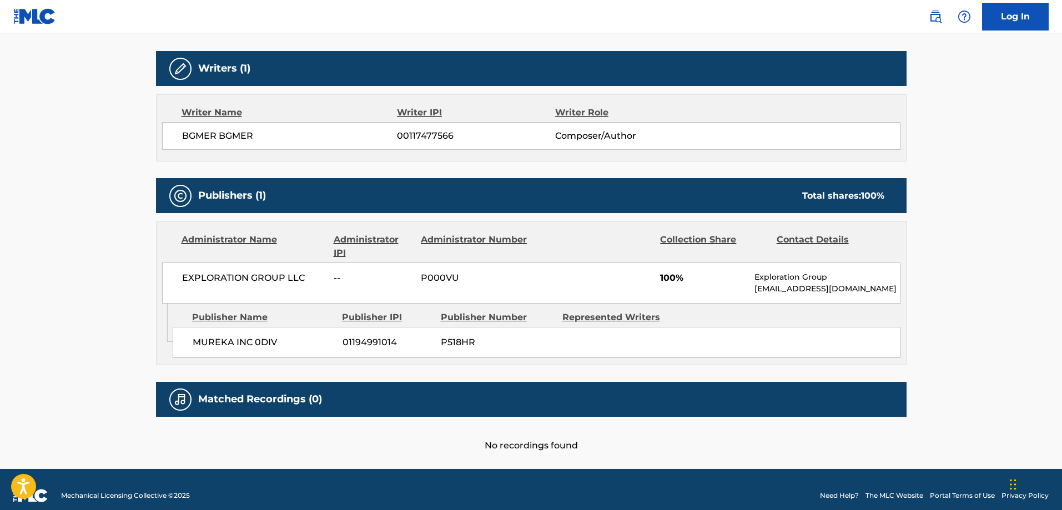
scroll to position [352, 0]
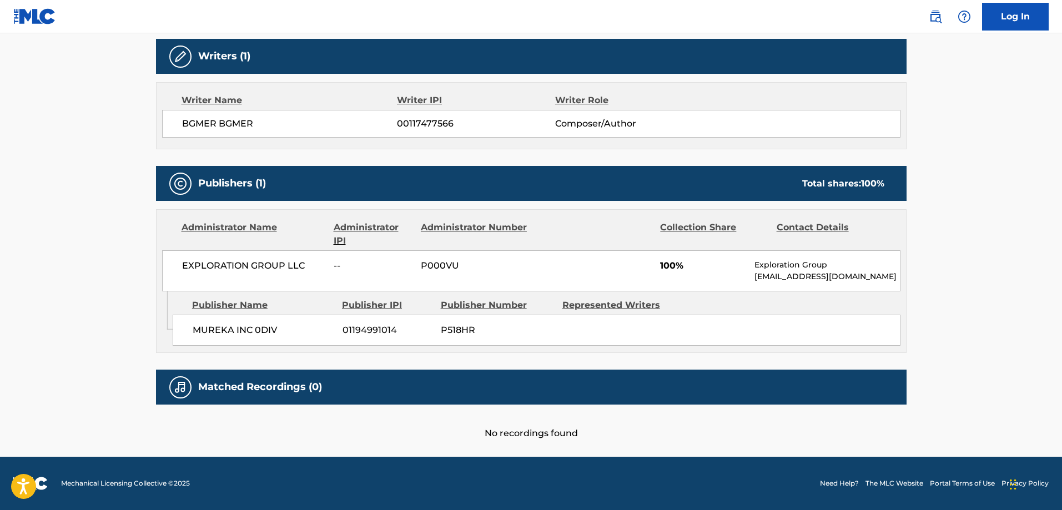
click at [216, 332] on span "MUREKA INC 0DIV" at bounding box center [264, 330] width 142 height 13
drag, startPoint x: 216, startPoint y: 332, endPoint x: 256, endPoint y: 332, distance: 40.0
click at [256, 332] on span "MUREKA INC 0DIV" at bounding box center [264, 330] width 142 height 13
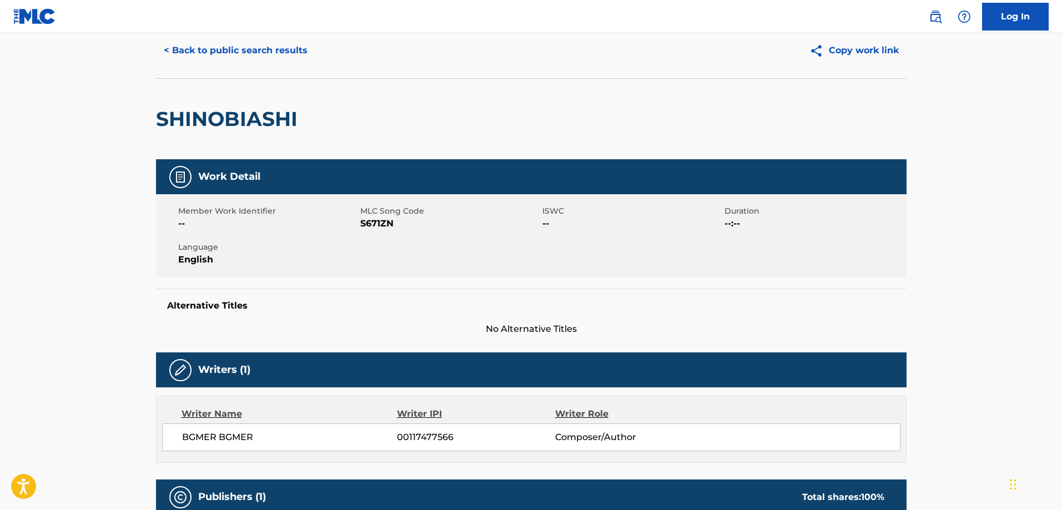
scroll to position [0, 0]
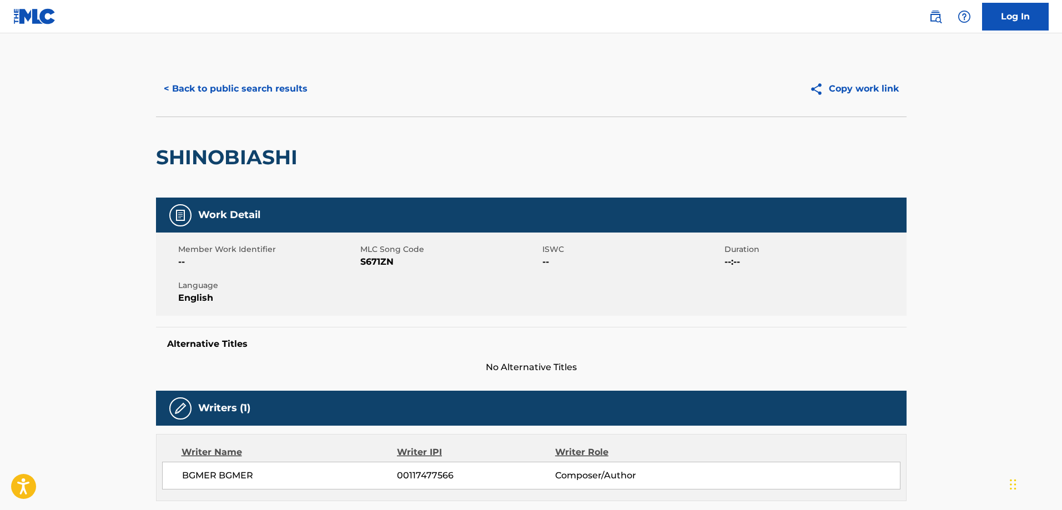
click at [231, 90] on button "< Back to public search results" at bounding box center [235, 89] width 159 height 28
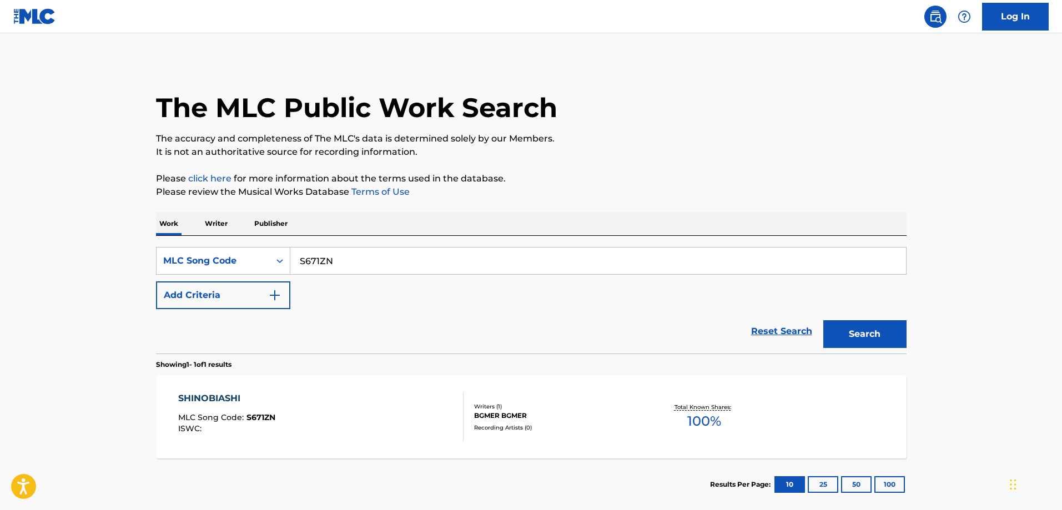
drag, startPoint x: 372, startPoint y: 248, endPoint x: 370, endPoint y: 267, distance: 19.0
click at [371, 249] on input "S671ZN" at bounding box center [597, 261] width 615 height 27
click at [370, 267] on input "S671ZN" at bounding box center [597, 261] width 615 height 27
paste input "ZR5FMC"
type input "ZR5FMC"
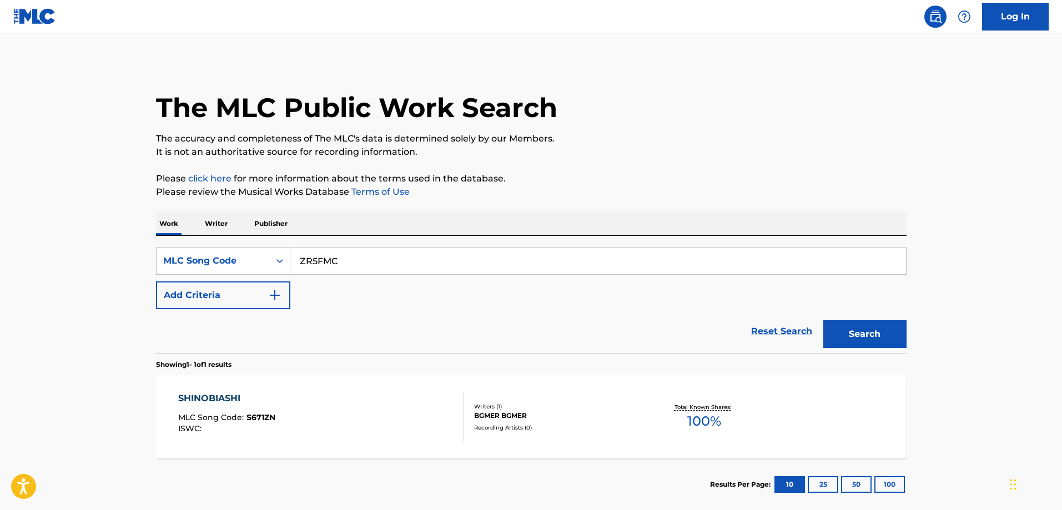
click at [823, 320] on button "Search" at bounding box center [864, 334] width 83 height 28
click at [247, 393] on div "ZOUSHOKUSURU IMAMURA" at bounding box center [246, 398] width 137 height 13
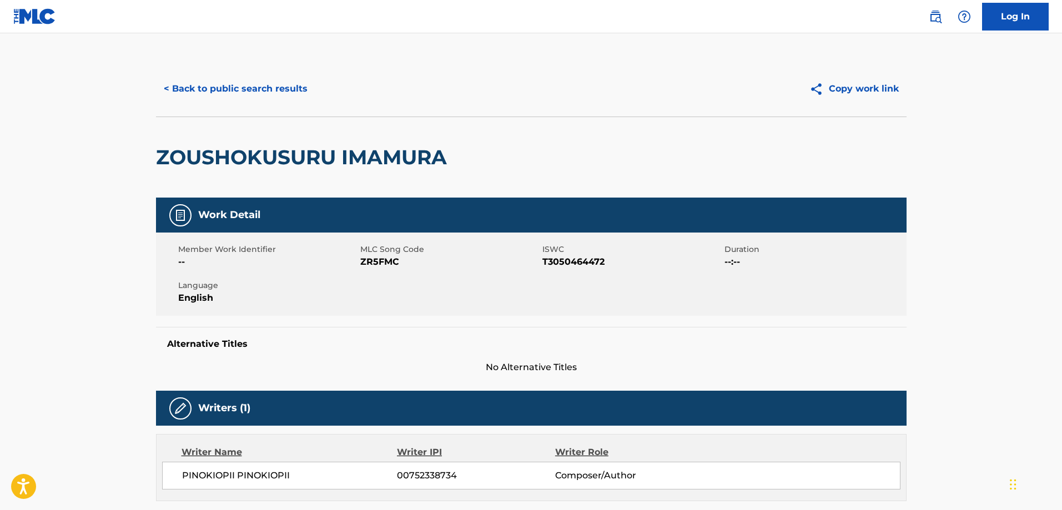
click at [234, 97] on button "< Back to public search results" at bounding box center [235, 89] width 159 height 28
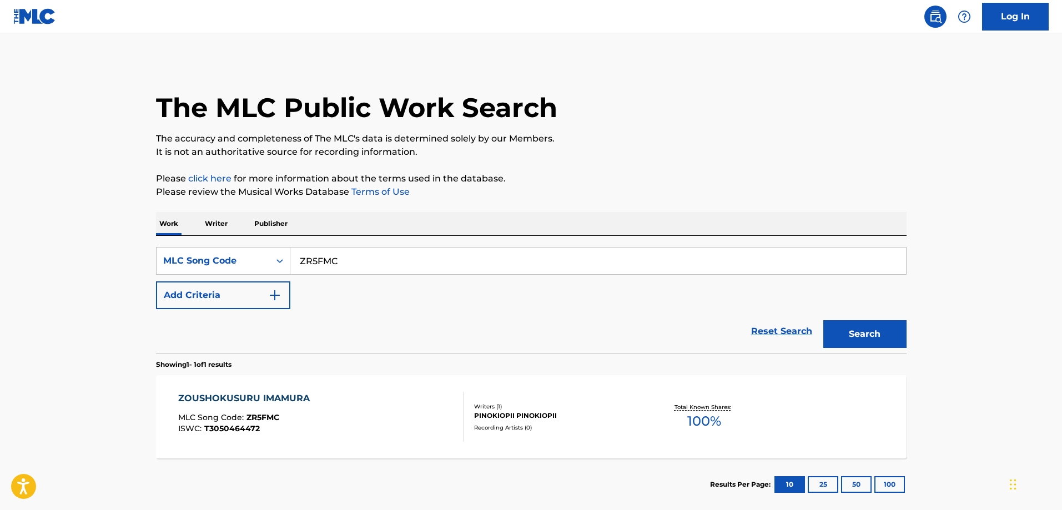
click at [378, 262] on input "ZR5FMC" at bounding box center [597, 261] width 615 height 27
paste input "2E0WVL"
type input "2E0WVL"
click at [823, 320] on button "Search" at bounding box center [864, 334] width 83 height 28
click at [259, 422] on span "2E0WVL" at bounding box center [263, 417] width 34 height 10
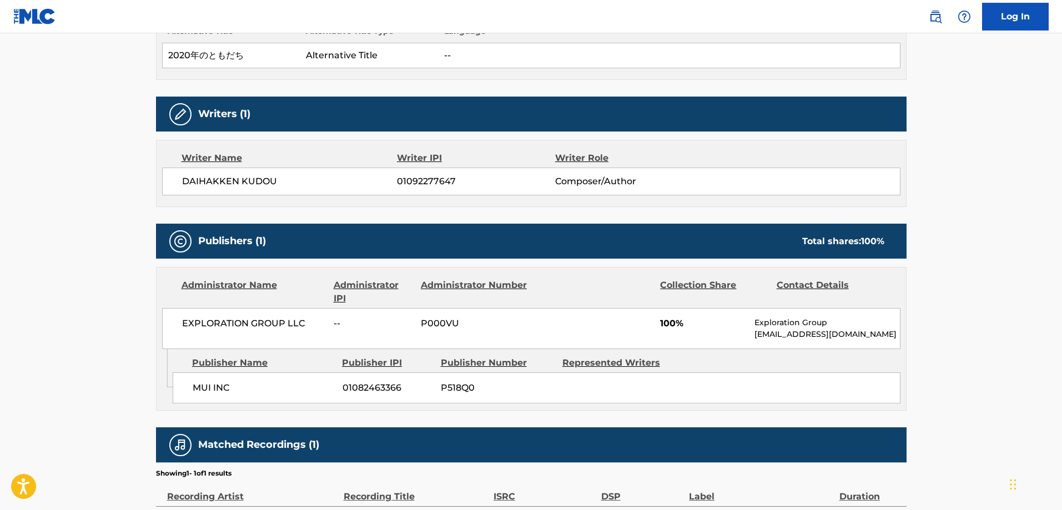
scroll to position [438, 0]
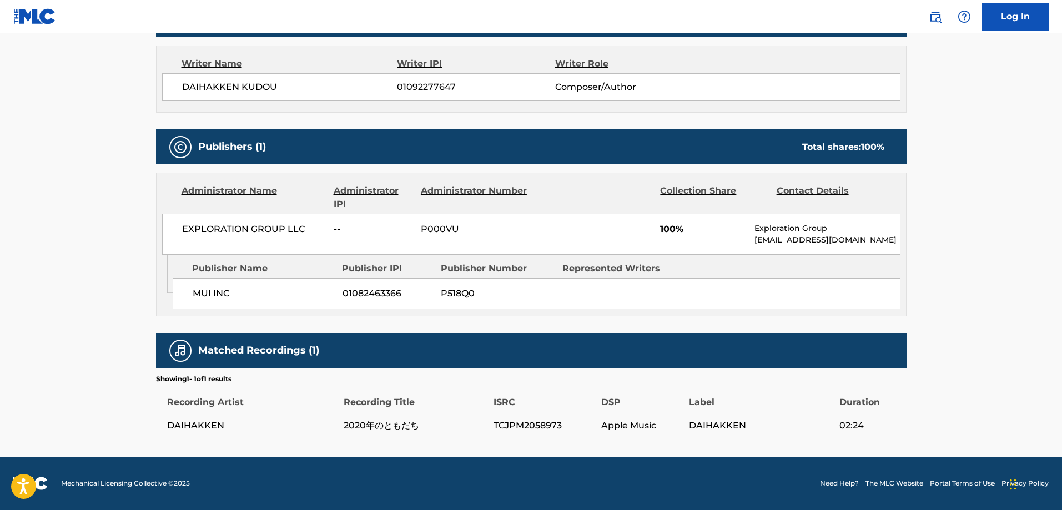
click at [187, 295] on div "MUI INC 01082463366 P518Q0" at bounding box center [537, 293] width 728 height 31
click at [246, 297] on span "MUI INC" at bounding box center [264, 293] width 142 height 13
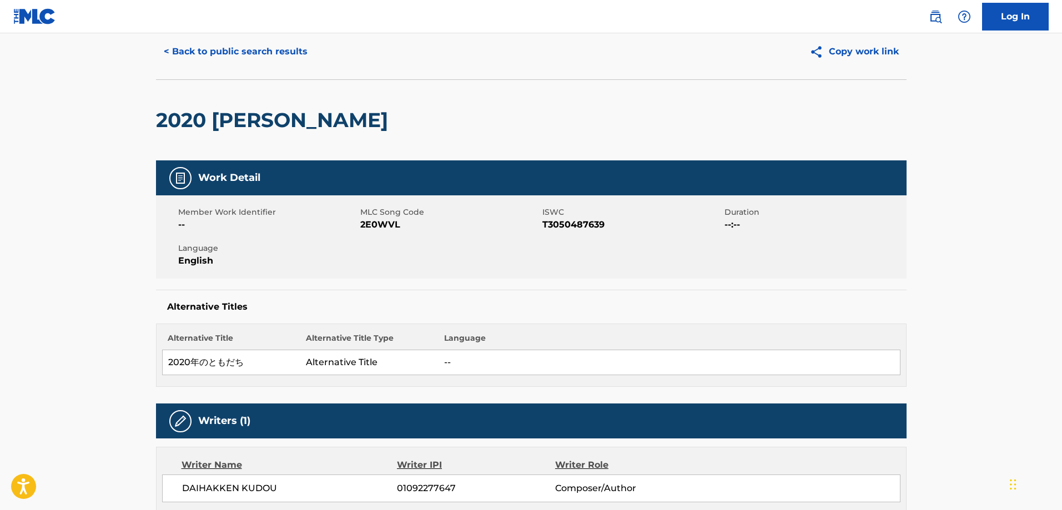
scroll to position [0, 0]
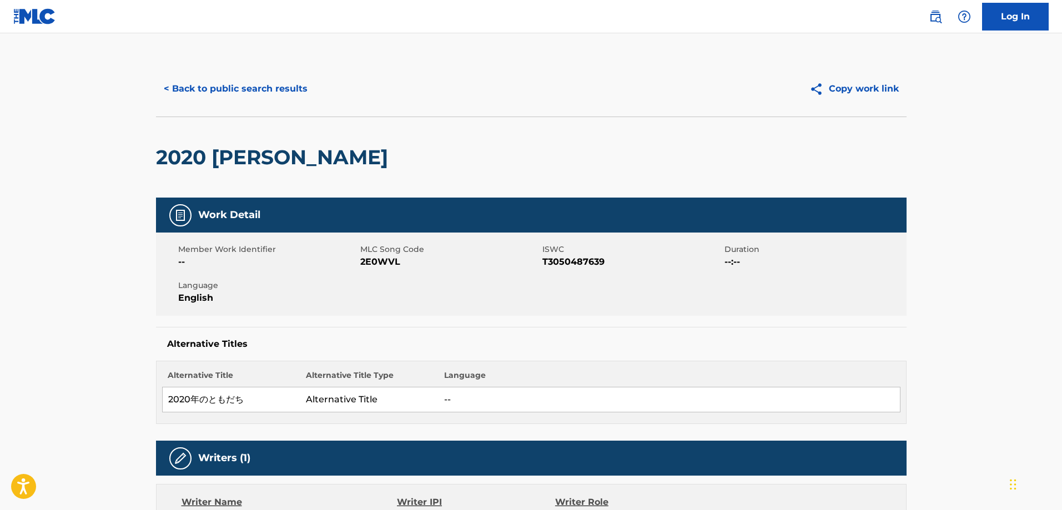
click at [220, 110] on div "< Back to public search results Copy work link" at bounding box center [531, 88] width 750 height 55
click at [232, 93] on button "< Back to public search results" at bounding box center [235, 89] width 159 height 28
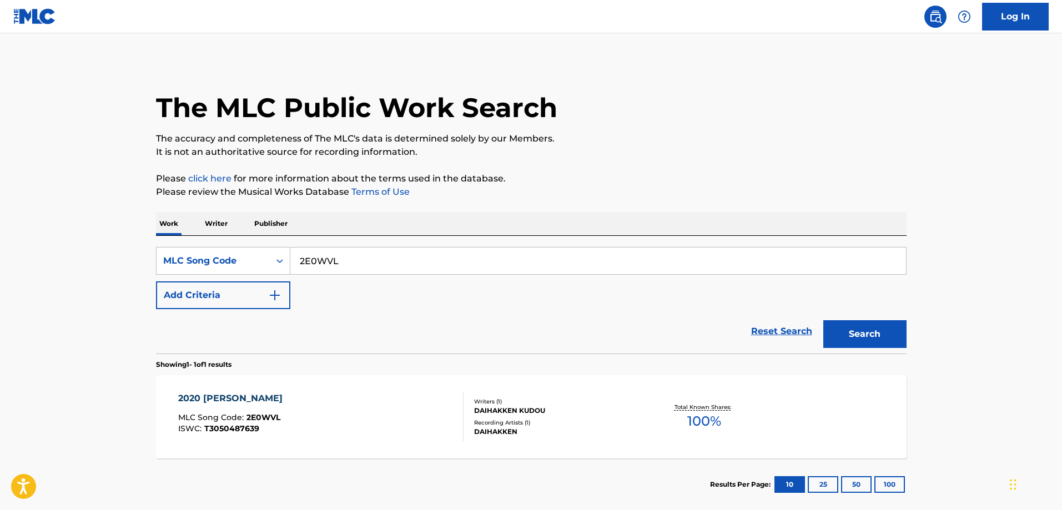
click at [343, 247] on div "2E0WVL" at bounding box center [598, 261] width 616 height 28
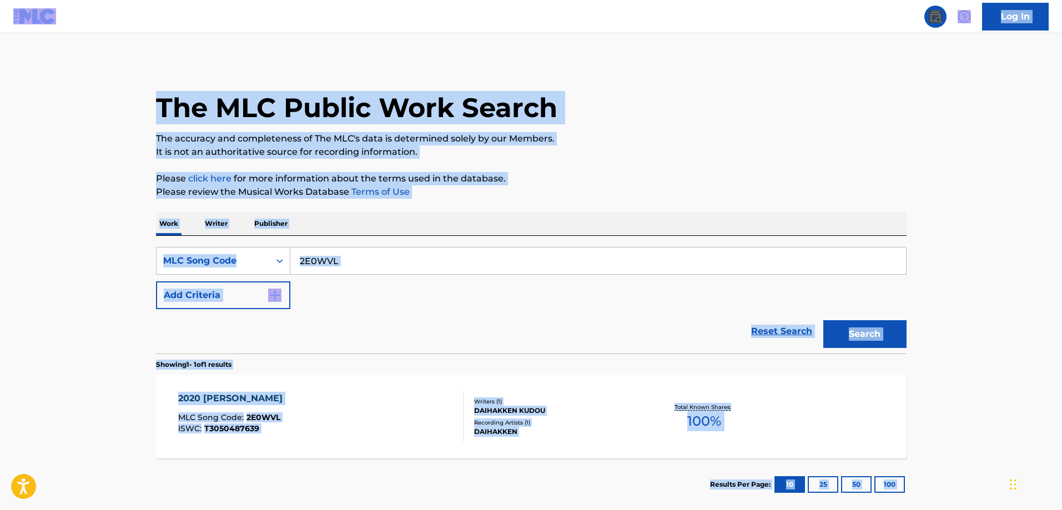
click at [339, 250] on input "2E0WVL" at bounding box center [597, 261] width 615 height 27
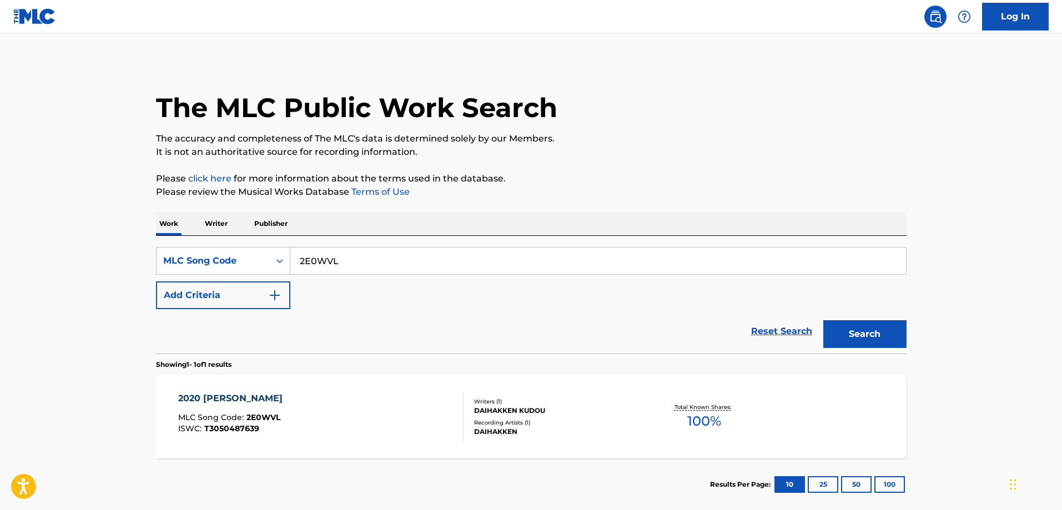
paste input "PJ8EVS"
click at [823, 320] on button "Search" at bounding box center [864, 334] width 83 height 28
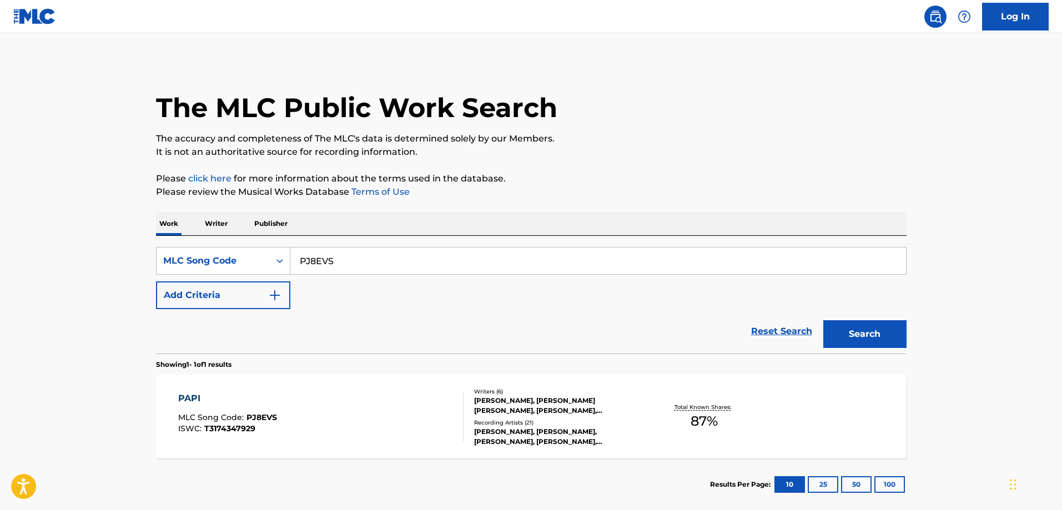
click at [329, 388] on div "PAPI MLC Song Code : PJ8EVS ISWC : T3174347929 Writers ( 6 ) PABLO MARTINEZ, RI…" at bounding box center [531, 416] width 750 height 83
click at [387, 259] on input "PJ8EVS" at bounding box center [597, 261] width 615 height 27
paste input "Y04659"
type input "Y04659"
click at [823, 320] on button "Search" at bounding box center [864, 334] width 83 height 28
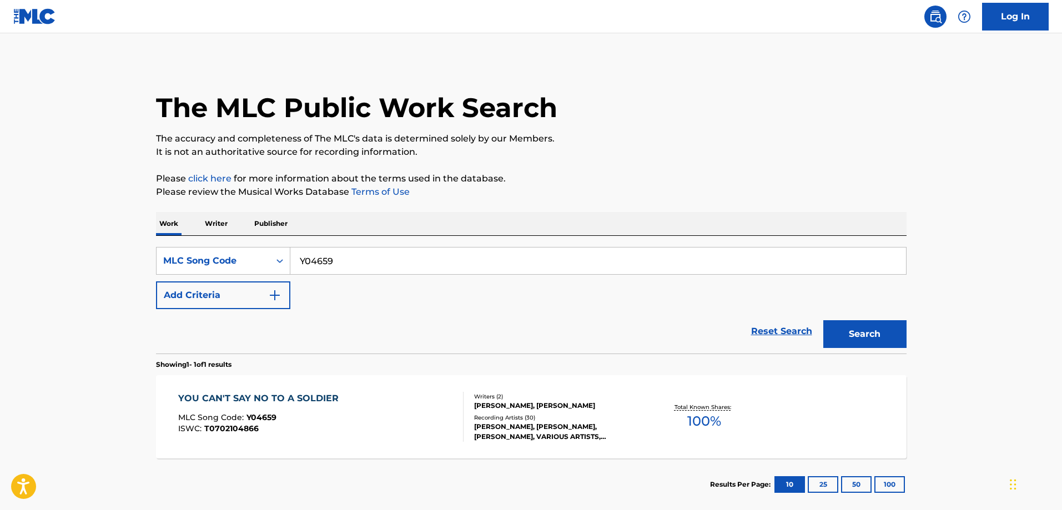
click at [316, 397] on div "YOU CAN'T SAY NO TO A SOLDIER" at bounding box center [261, 398] width 166 height 13
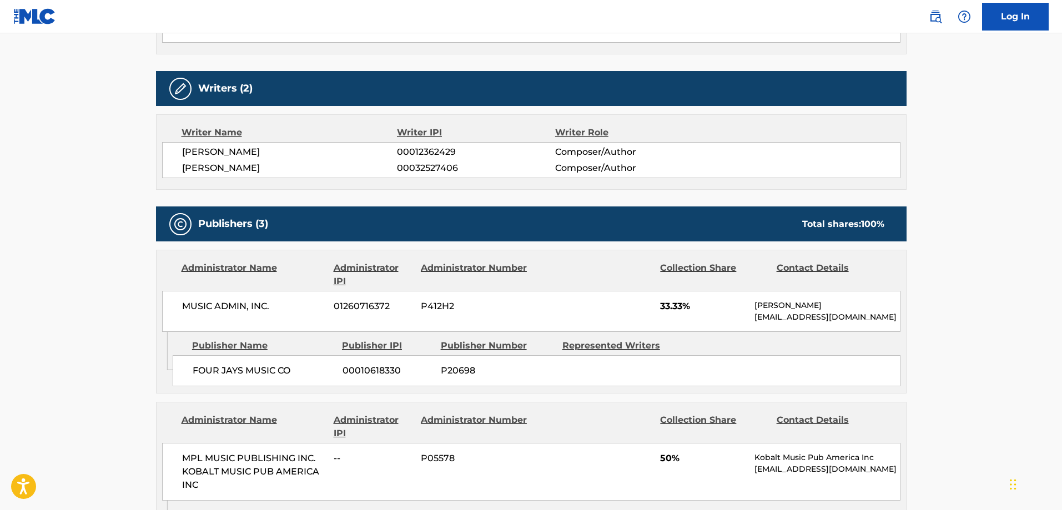
scroll to position [444, 0]
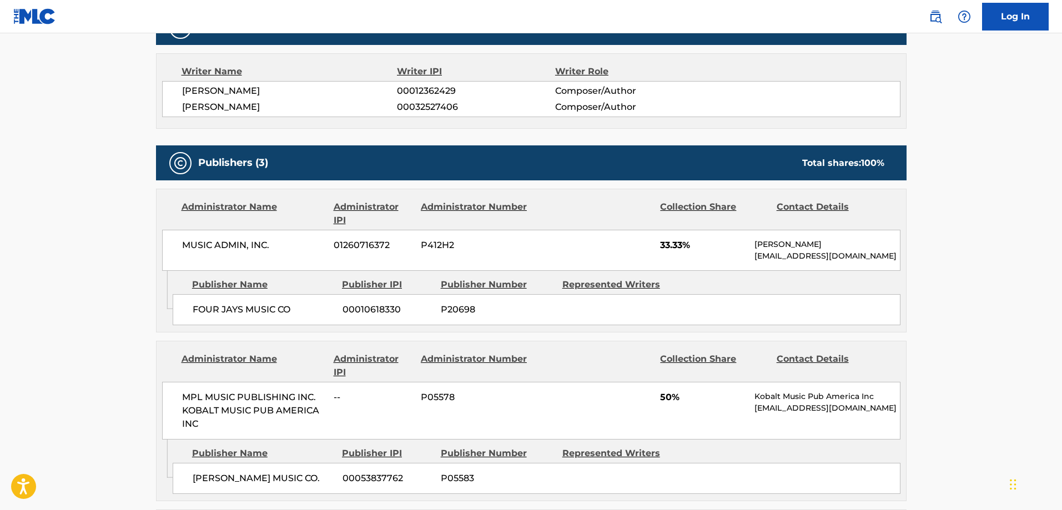
click at [205, 319] on div "FOUR JAYS MUSIC CO 00010618330 P20698" at bounding box center [537, 309] width 728 height 31
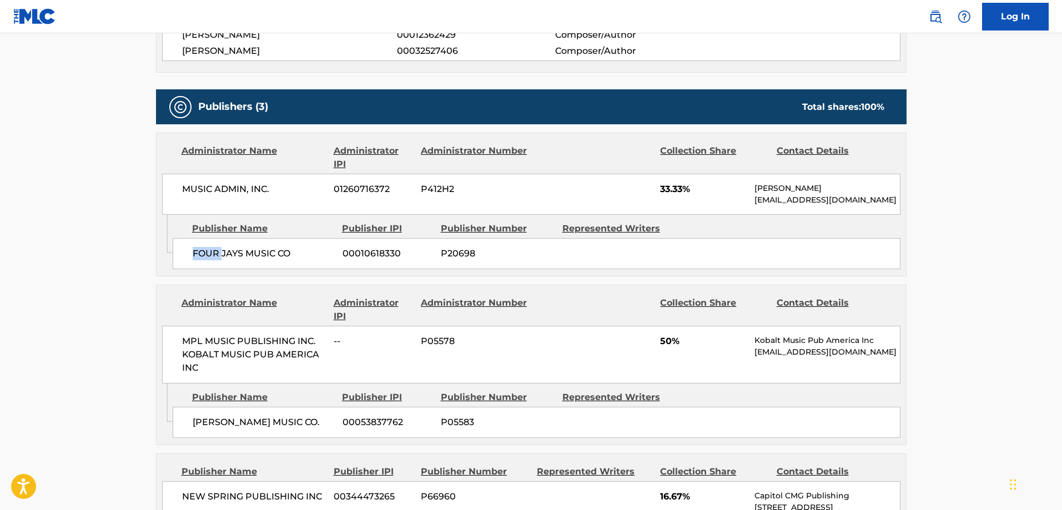
scroll to position [499, 0]
click at [294, 261] on div "FOUR JAYS MUSIC CO 00010618330 P20698" at bounding box center [537, 254] width 728 height 31
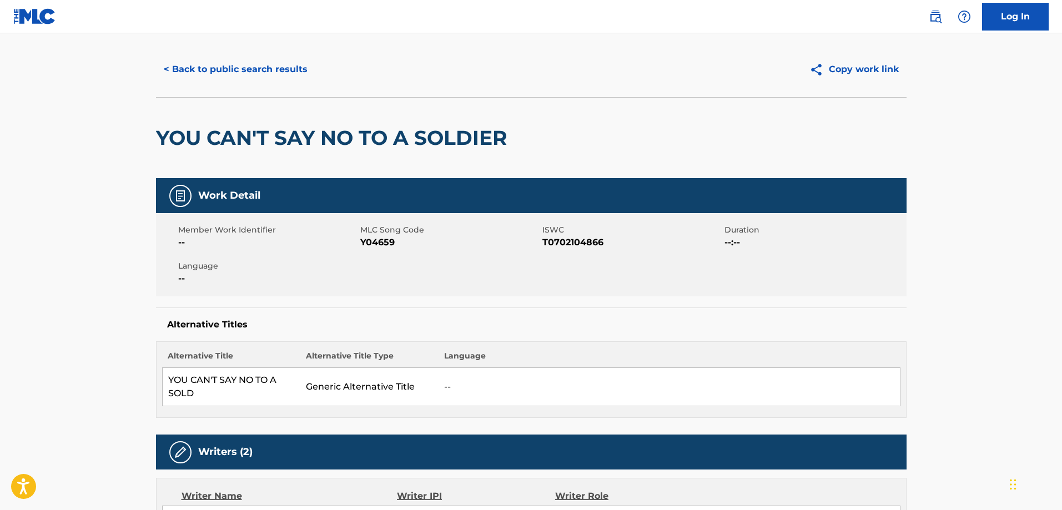
scroll to position [0, 0]
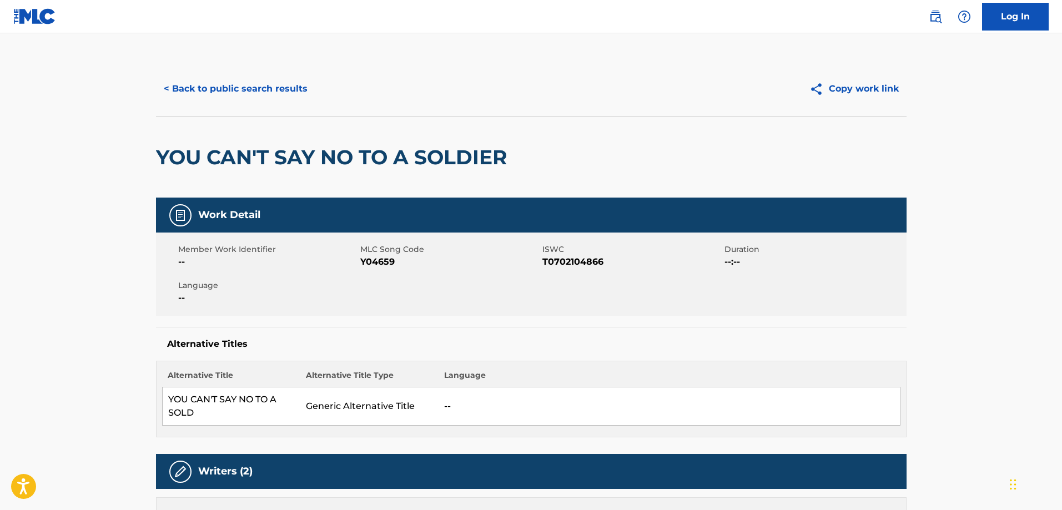
click at [279, 100] on button "< Back to public search results" at bounding box center [235, 89] width 159 height 28
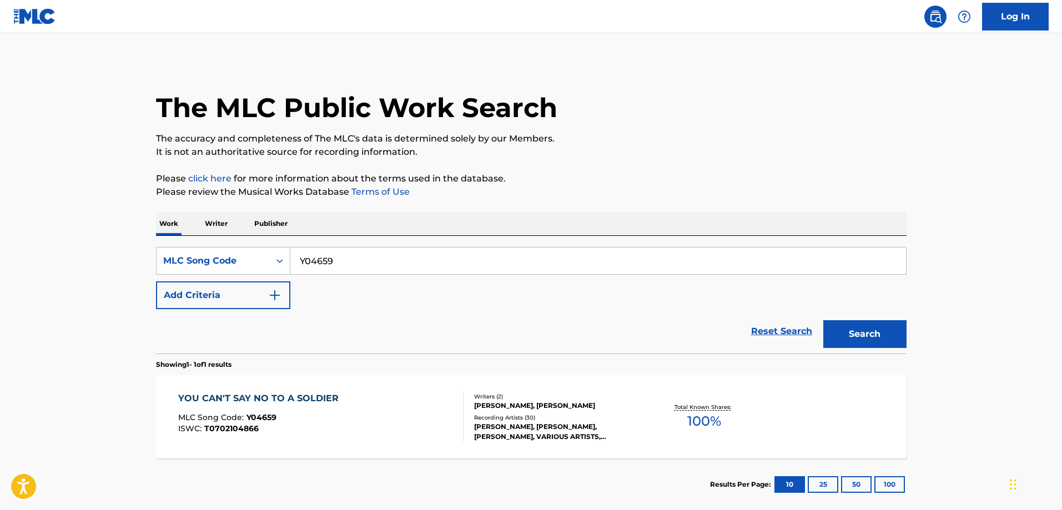
click at [370, 254] on input "Y04659" at bounding box center [597, 261] width 615 height 27
paste input "T19397"
type input "T19397"
click at [823, 320] on button "Search" at bounding box center [864, 334] width 83 height 28
click at [280, 387] on div "THERE'LL NEVER BE ANOTHER YOU MLC Song Code : T19397 ISWC : T0701792995 Writers…" at bounding box center [531, 416] width 750 height 83
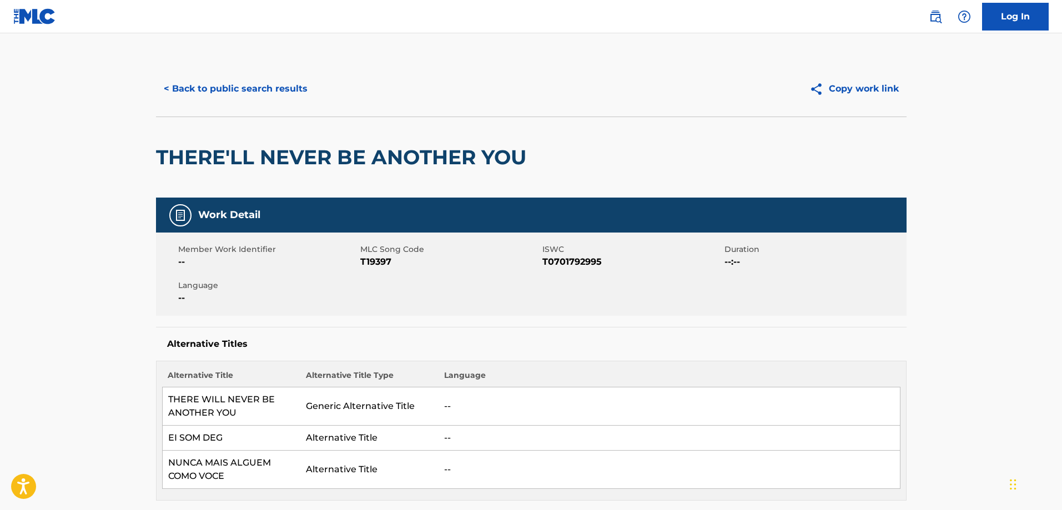
click at [225, 98] on button "< Back to public search results" at bounding box center [235, 89] width 159 height 28
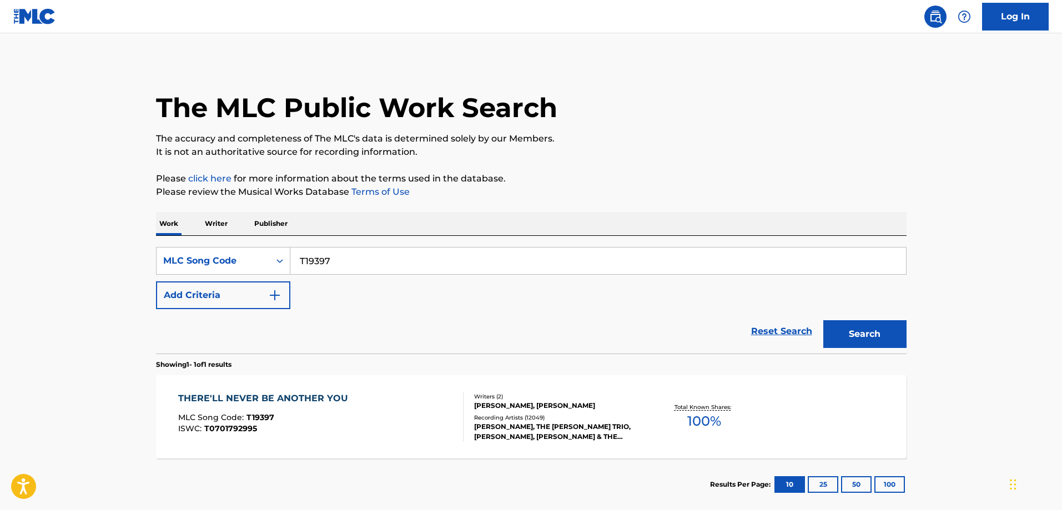
click at [342, 263] on input "T19397" at bounding box center [597, 261] width 615 height 27
paste input "D172T"
type input "TD172T"
click at [823, 320] on button "Search" at bounding box center [864, 334] width 83 height 28
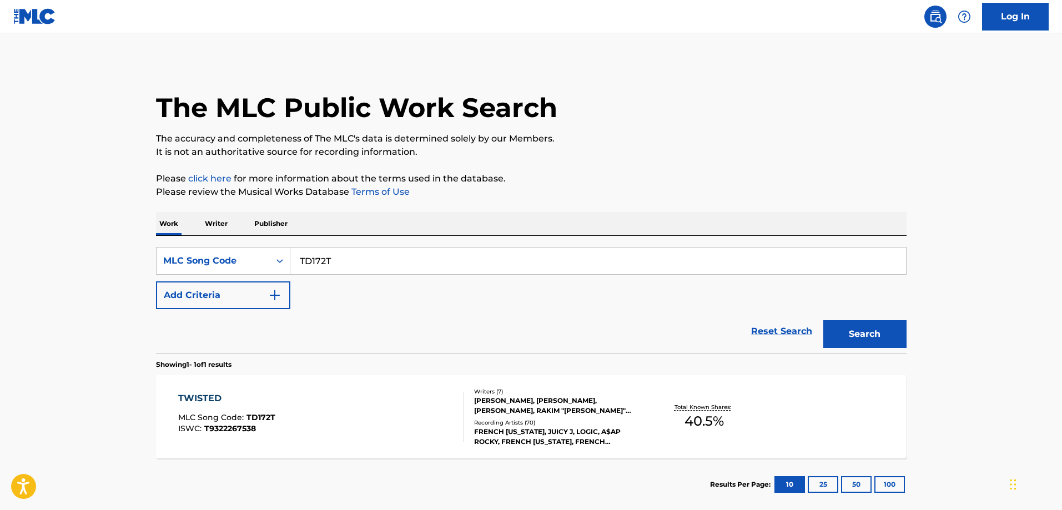
click at [287, 402] on div "TWISTED MLC Song Code : TD172T ISWC : T9322267538" at bounding box center [320, 417] width 285 height 50
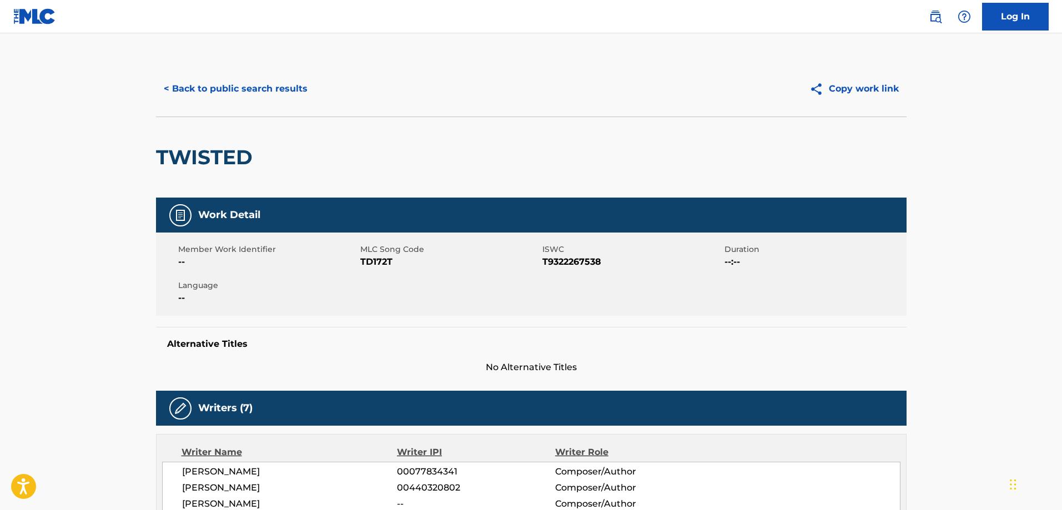
click at [233, 87] on button "< Back to public search results" at bounding box center [235, 89] width 159 height 28
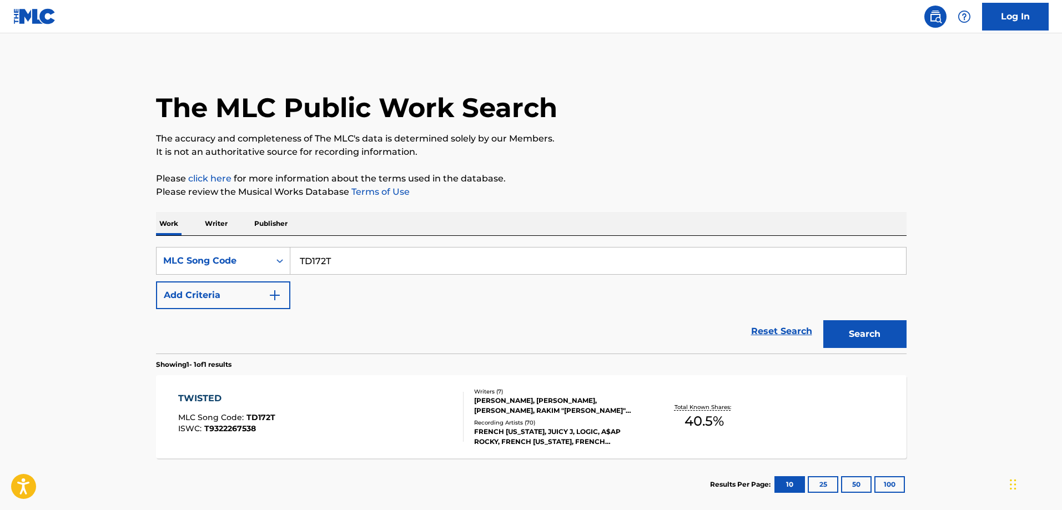
click at [376, 264] on input "TD172T" at bounding box center [597, 261] width 615 height 27
paste input "SC90CV"
type input "SC90CV"
click at [823, 320] on button "Search" at bounding box center [864, 334] width 83 height 28
click at [259, 405] on div "SAY GOODBYE" at bounding box center [228, 398] width 100 height 13
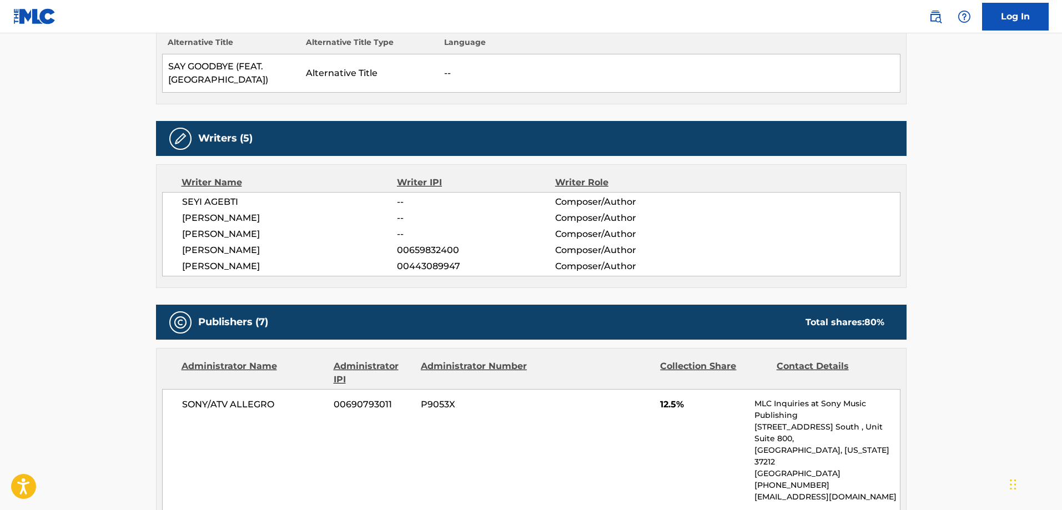
scroll to position [111, 0]
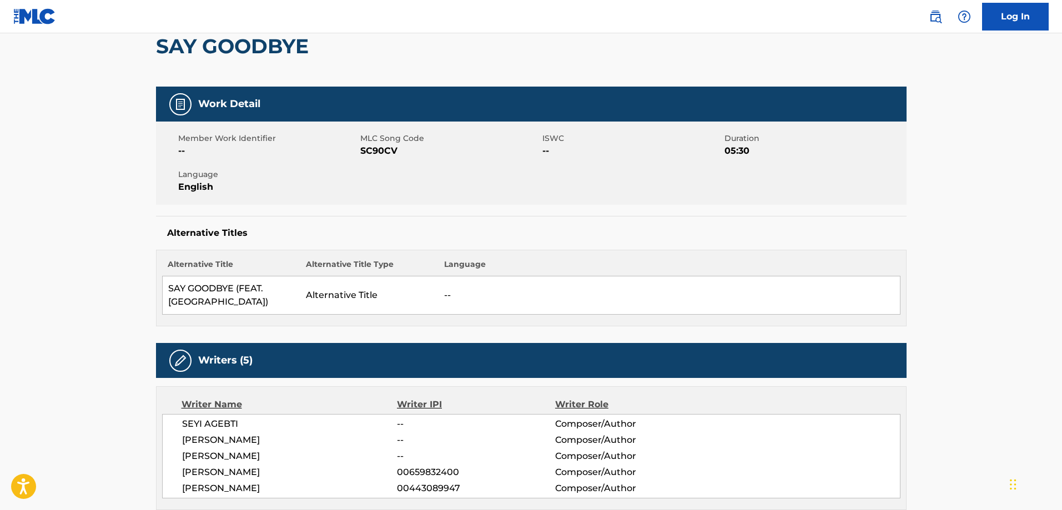
click at [171, 44] on h2 "SAY GOODBYE" at bounding box center [235, 46] width 158 height 25
drag, startPoint x: 171, startPoint y: 44, endPoint x: 271, endPoint y: 48, distance: 100.0
click at [271, 48] on h2 "SAY GOODBYE" at bounding box center [235, 46] width 158 height 25
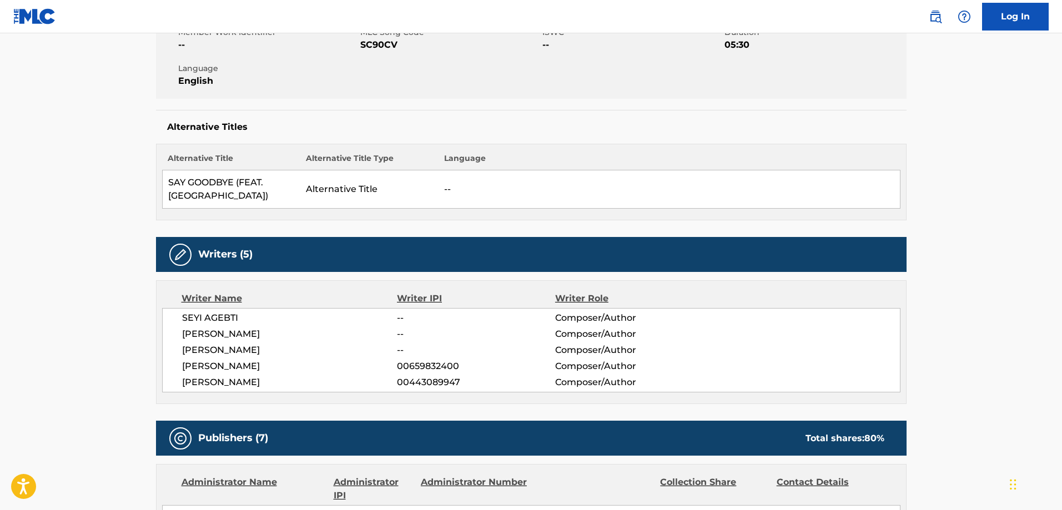
scroll to position [222, 0]
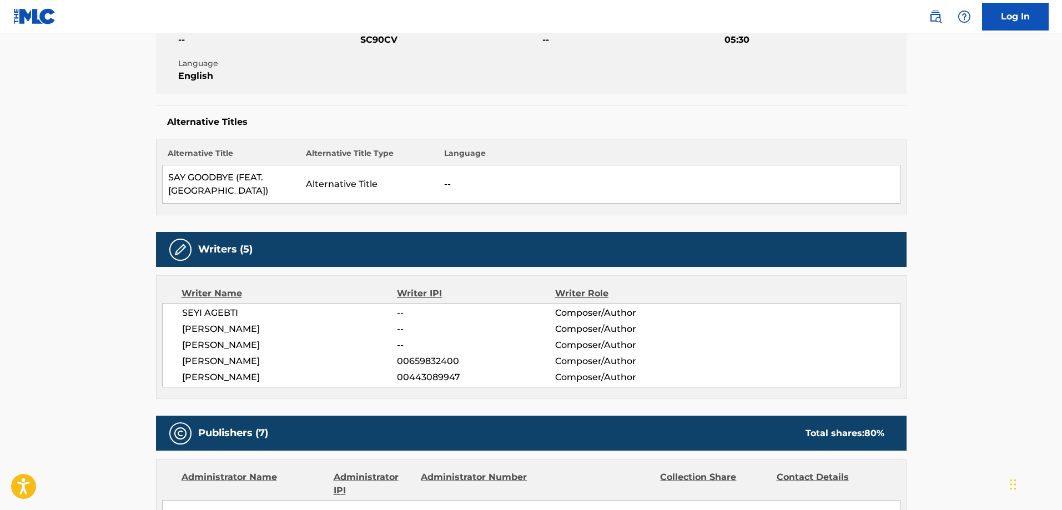
click at [224, 322] on span "JAMAL BOWIE" at bounding box center [289, 328] width 215 height 13
drag, startPoint x: 224, startPoint y: 317, endPoint x: 231, endPoint y: 315, distance: 8.1
click at [225, 322] on span "JAMAL BOWIE" at bounding box center [289, 328] width 215 height 13
click at [224, 306] on span "SEYI AGEBTI" at bounding box center [289, 312] width 215 height 13
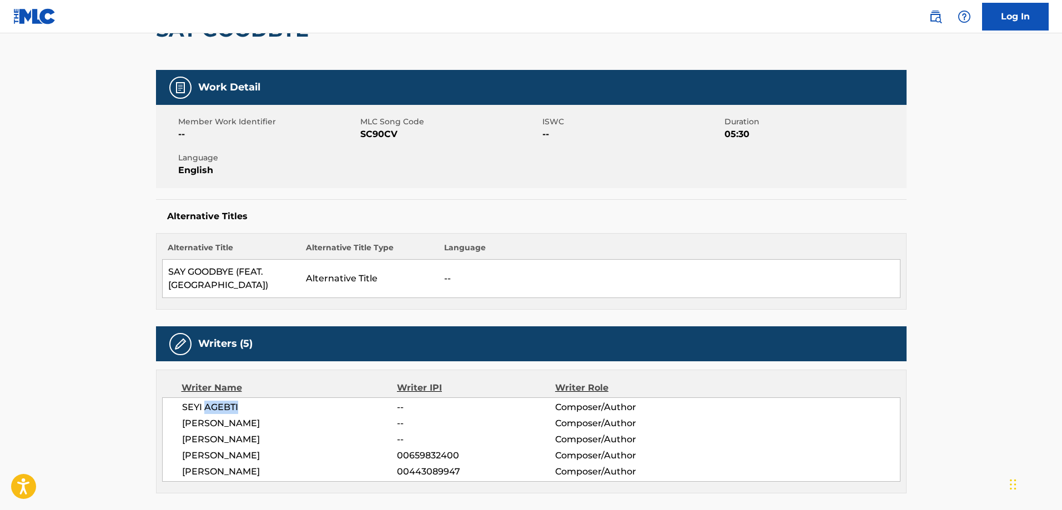
scroll to position [0, 0]
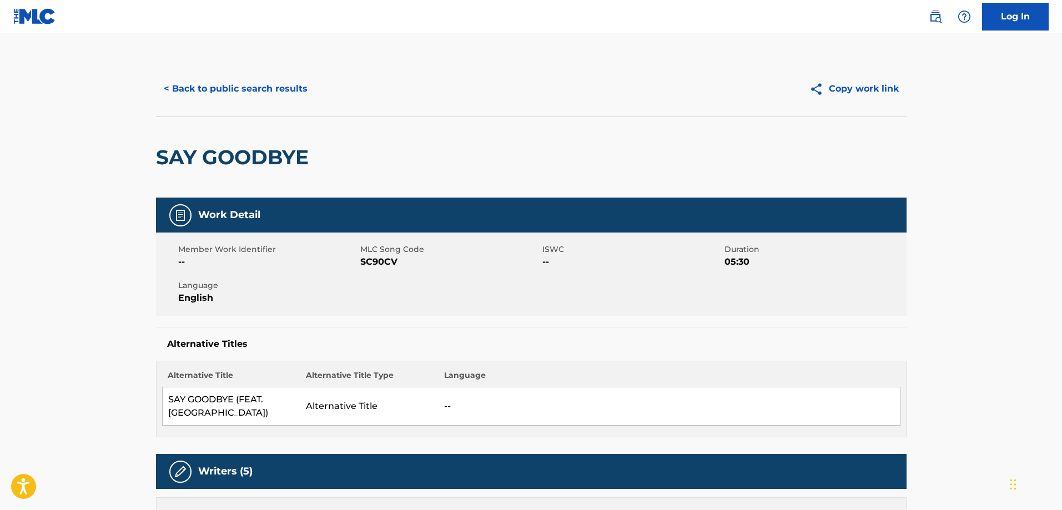
click at [189, 89] on button "< Back to public search results" at bounding box center [235, 89] width 159 height 28
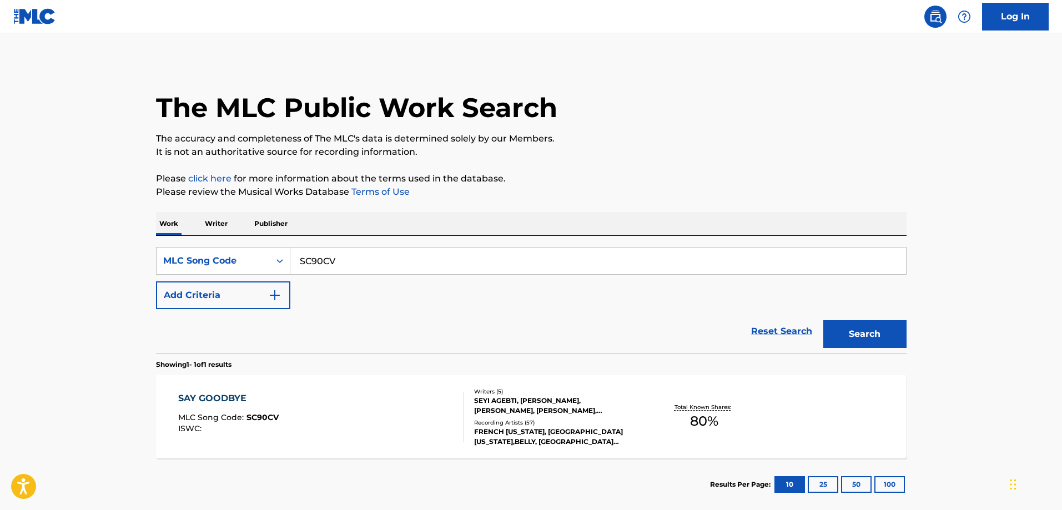
click at [342, 262] on input "SC90CV" at bounding box center [597, 261] width 615 height 27
paste input "PJ4QIT"
type input "PJ4QIT"
click at [823, 320] on button "Search" at bounding box center [864, 334] width 83 height 28
click at [306, 408] on div "PELUCA MLC Song Code : PJ4QIT ISWC :" at bounding box center [320, 417] width 285 height 50
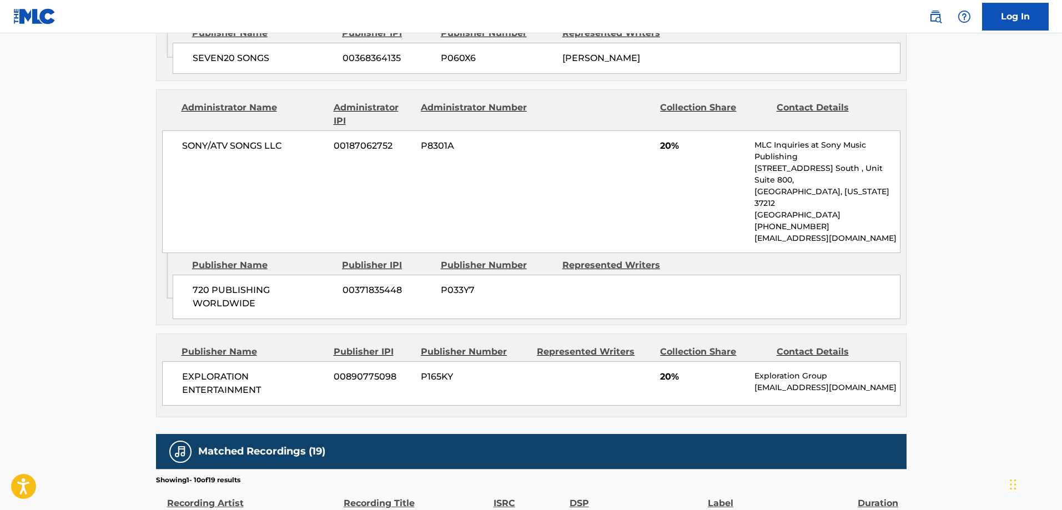
scroll to position [943, 0]
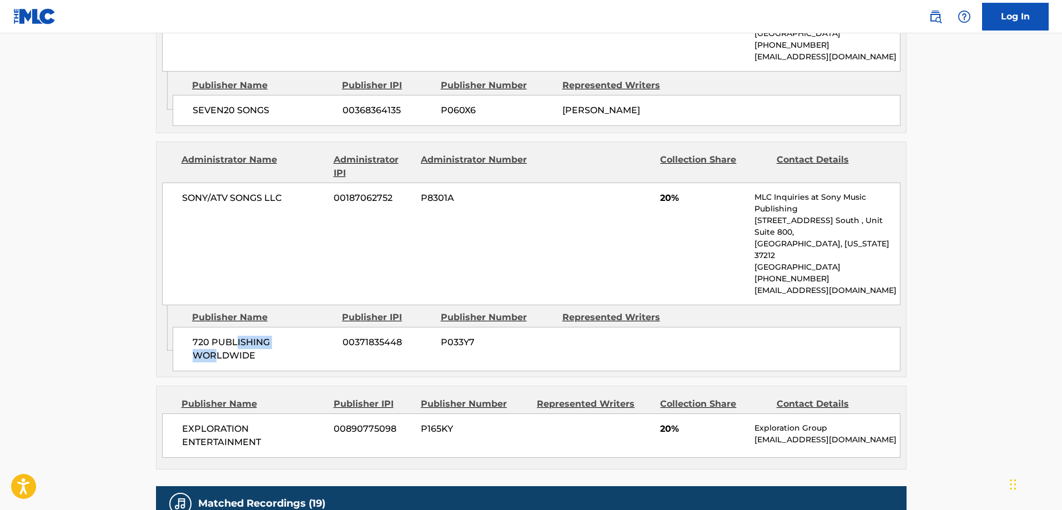
drag, startPoint x: 259, startPoint y: 285, endPoint x: 254, endPoint y: 289, distance: 6.7
click at [239, 336] on span "720 PUBLISHING WORLDWIDE" at bounding box center [264, 349] width 142 height 27
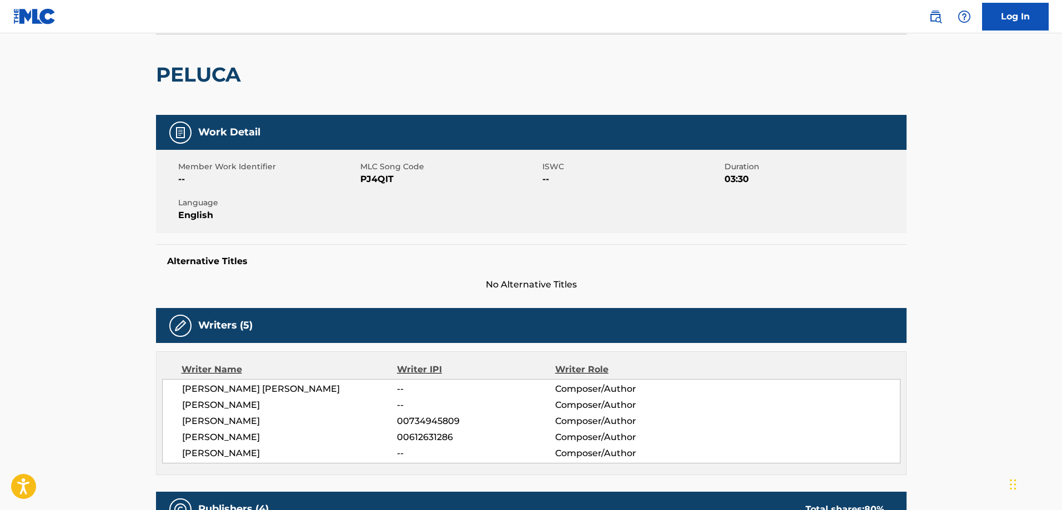
scroll to position [0, 0]
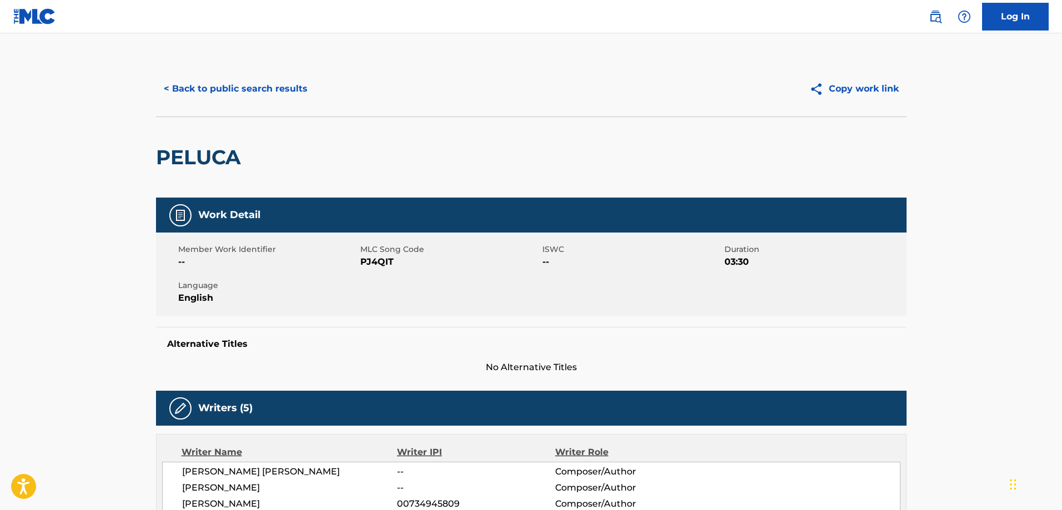
drag, startPoint x: 317, startPoint y: 88, endPoint x: 299, endPoint y: 92, distance: 19.3
click at [312, 90] on div "< Back to public search results" at bounding box center [343, 89] width 375 height 28
click at [235, 88] on button "< Back to public search results" at bounding box center [235, 89] width 159 height 28
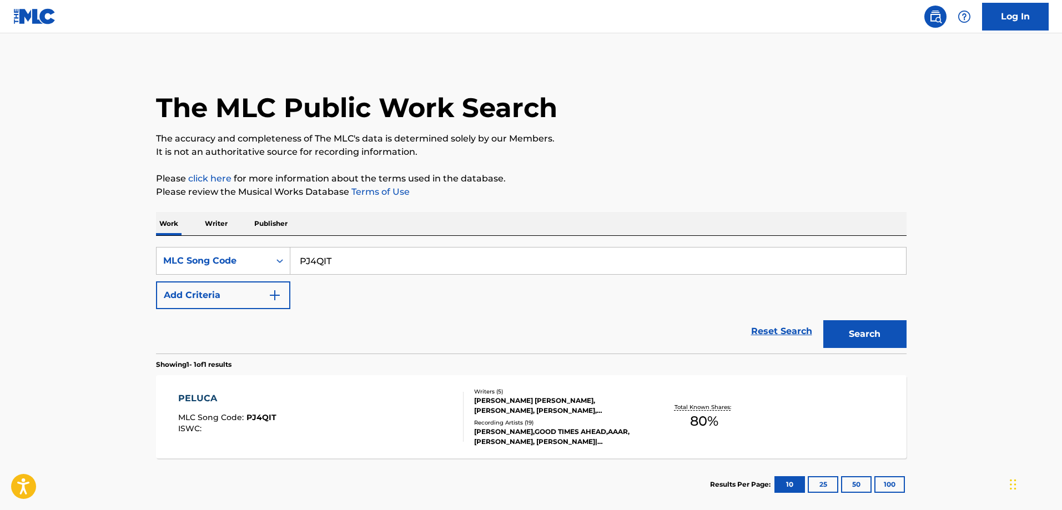
click at [330, 261] on input "PJ4QIT" at bounding box center [597, 261] width 615 height 27
paste input "LV99DR"
type input "LV99DR"
click at [823, 320] on button "Search" at bounding box center [864, 334] width 83 height 28
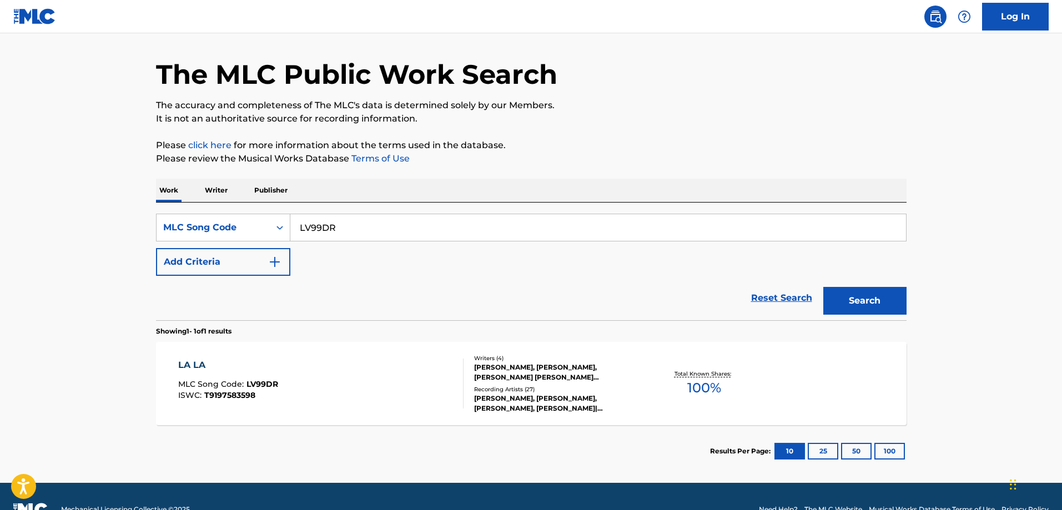
scroll to position [59, 0]
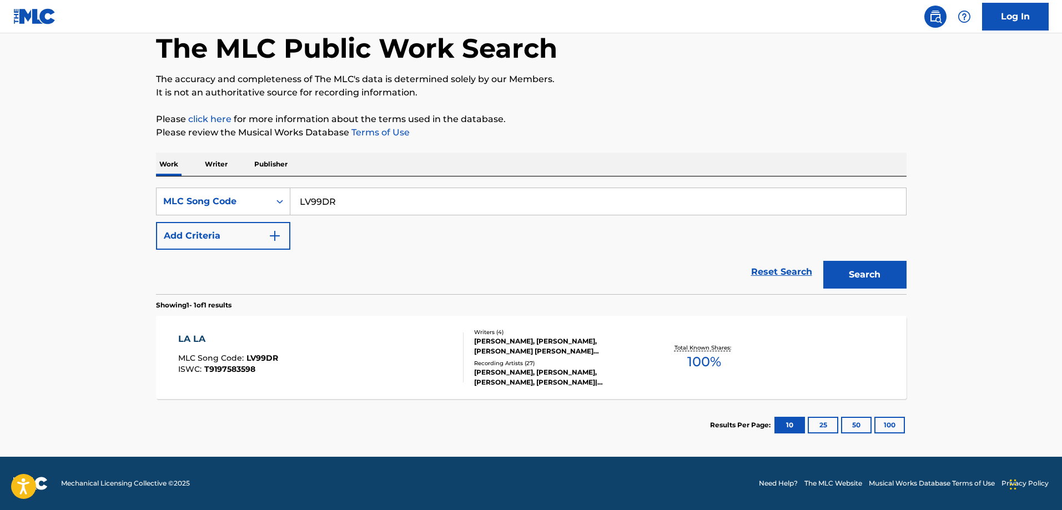
click at [322, 314] on section "LA LA MLC Song Code : LV99DR ISWC : T9197583598 Writers ( 4 ) LAURA MARANO, HAY…" at bounding box center [531, 354] width 750 height 89
click at [321, 329] on div "LA LA MLC Song Code : LV99DR ISWC : T9197583598 Writers ( 4 ) LAURA MARANO, HAY…" at bounding box center [531, 357] width 750 height 83
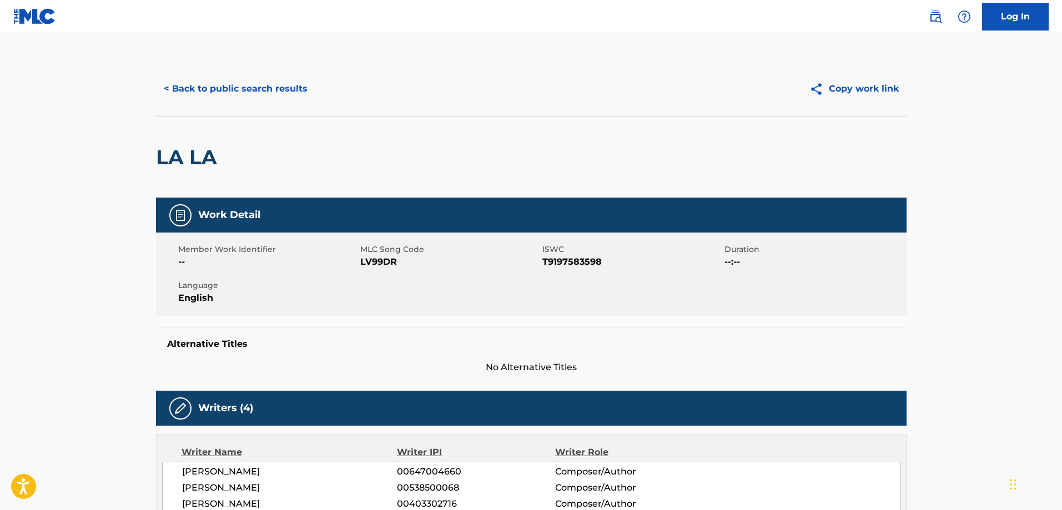
click at [228, 91] on button "< Back to public search results" at bounding box center [235, 89] width 159 height 28
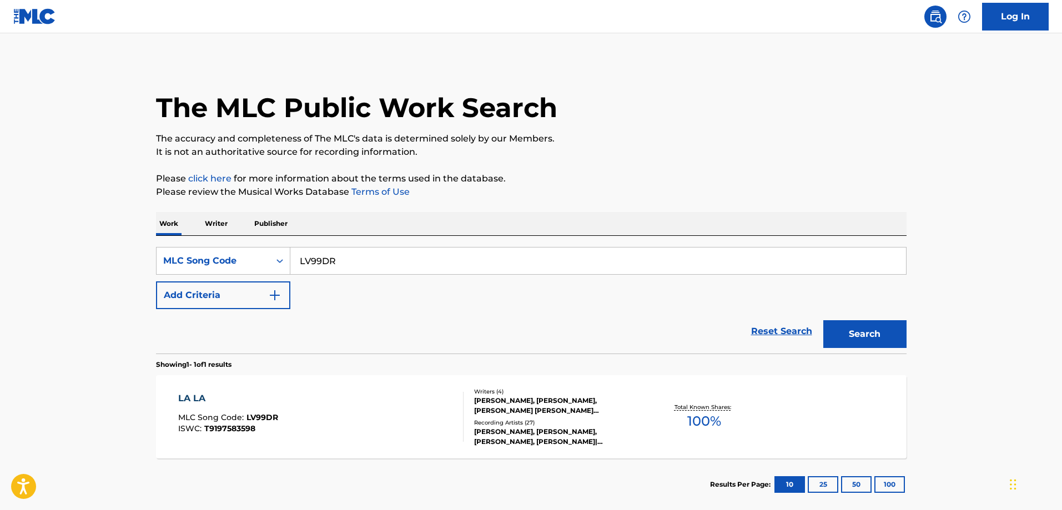
scroll to position [31, 0]
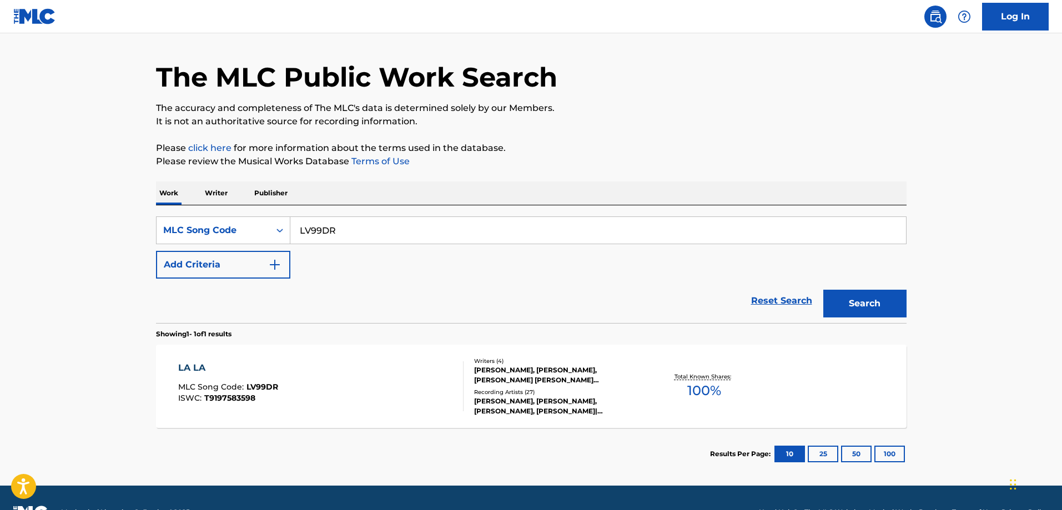
click at [400, 229] on input "LV99DR" at bounding box center [597, 230] width 615 height 27
paste input "N97EXE"
type input "N97EXE"
click at [823, 290] on button "Search" at bounding box center [864, 304] width 83 height 28
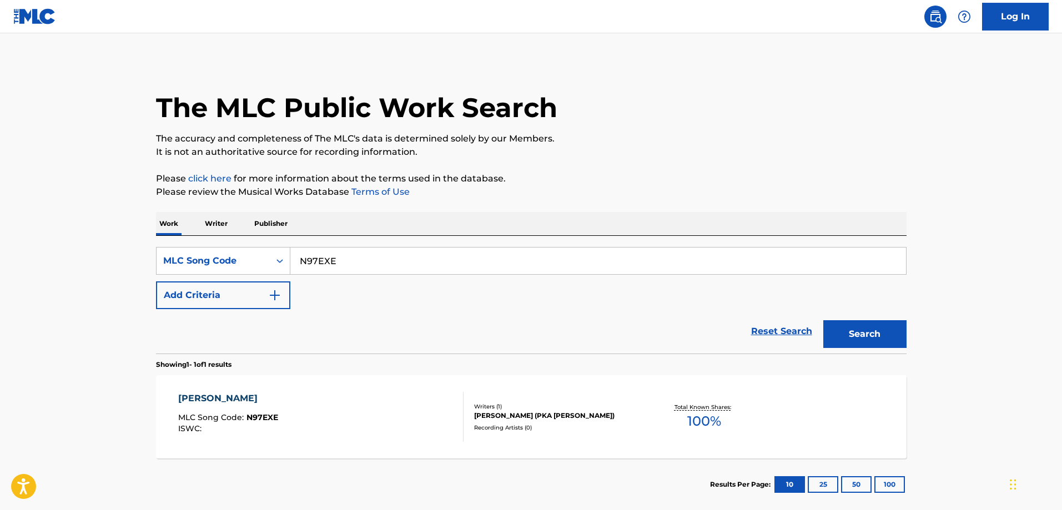
click at [232, 390] on div "NATSUNO MAHOU MLC Song Code : N97EXE ISWC : Writers ( 1 ) RYO KUMAGAI (PKA LUNA…" at bounding box center [531, 416] width 750 height 83
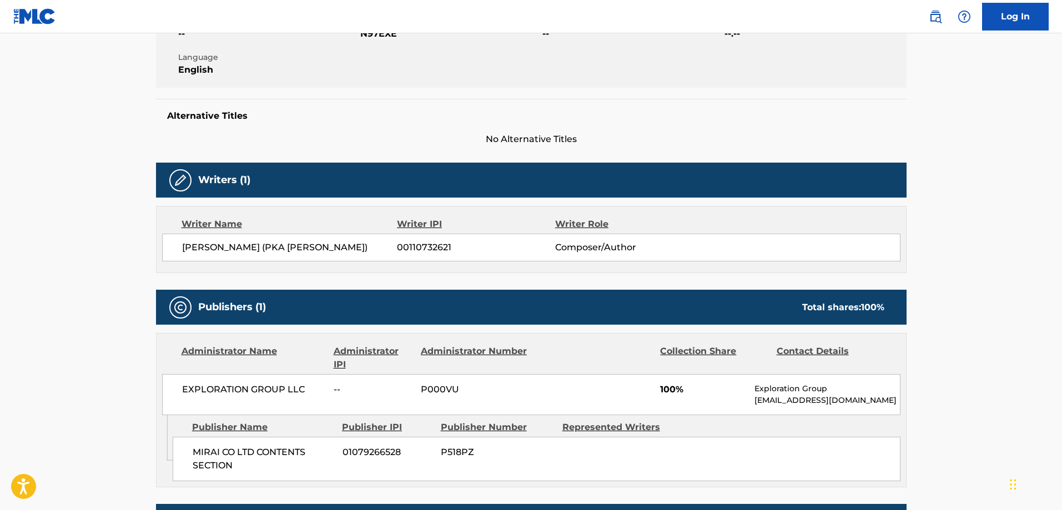
scroll to position [333, 0]
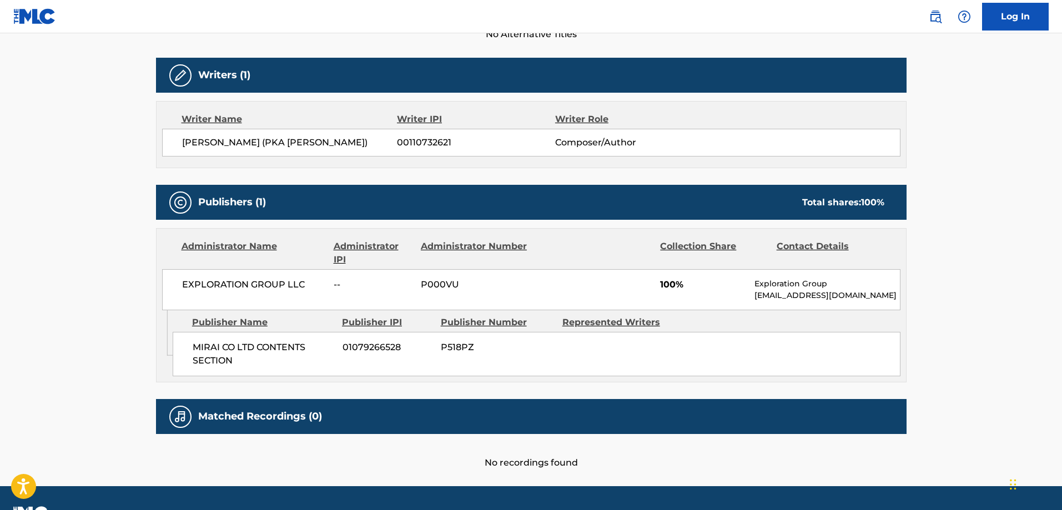
click at [204, 351] on span "MIRAI CO LTD CONTENTS SECTION" at bounding box center [264, 354] width 142 height 27
click at [210, 355] on span "MIRAI CO LTD CONTENTS SECTION" at bounding box center [264, 354] width 142 height 27
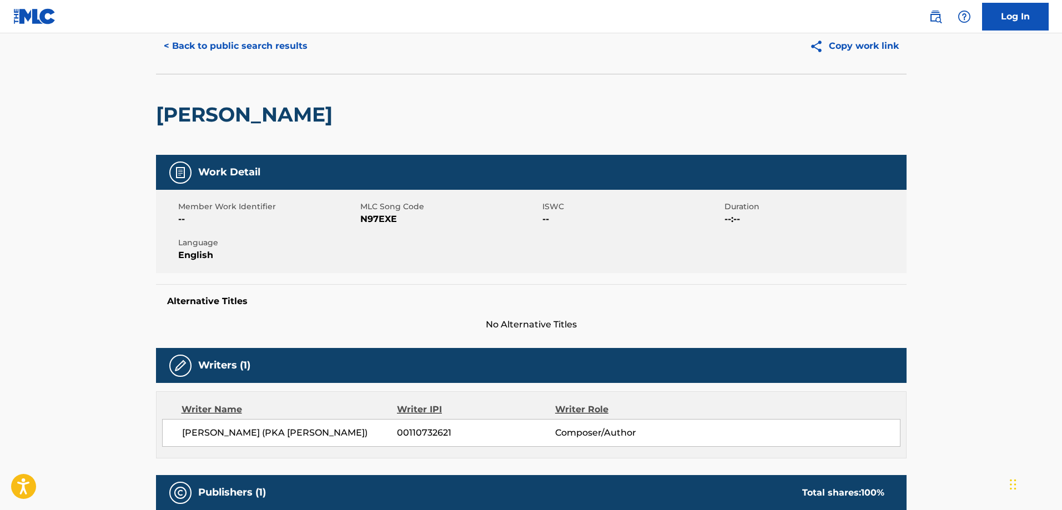
scroll to position [0, 0]
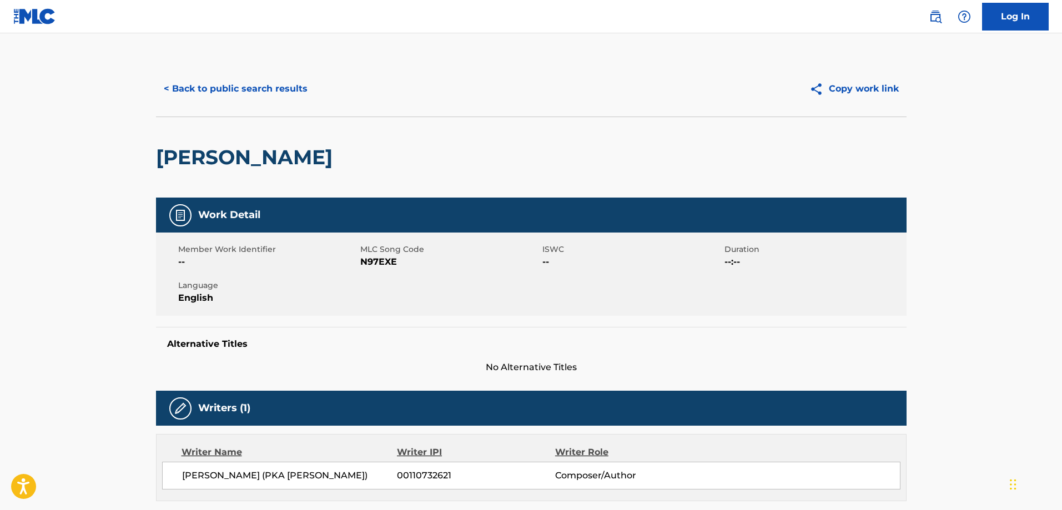
click at [238, 87] on button "< Back to public search results" at bounding box center [235, 89] width 159 height 28
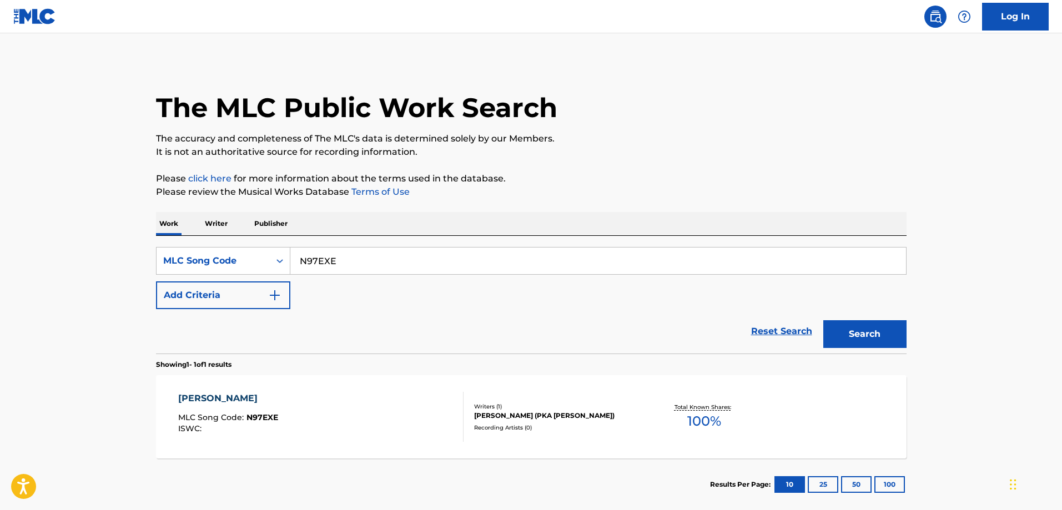
click at [411, 256] on input "N97EXE" at bounding box center [597, 261] width 615 height 27
paste input "CA1XKT"
type input "CA1XKT"
click at [823, 320] on button "Search" at bounding box center [864, 334] width 83 height 28
click at [334, 374] on section "CAN T TAKE IT MLC Song Code : CA1XKT ISWC : T3185417221 Writers ( 4 ) SEIBOLD S…" at bounding box center [531, 414] width 750 height 89
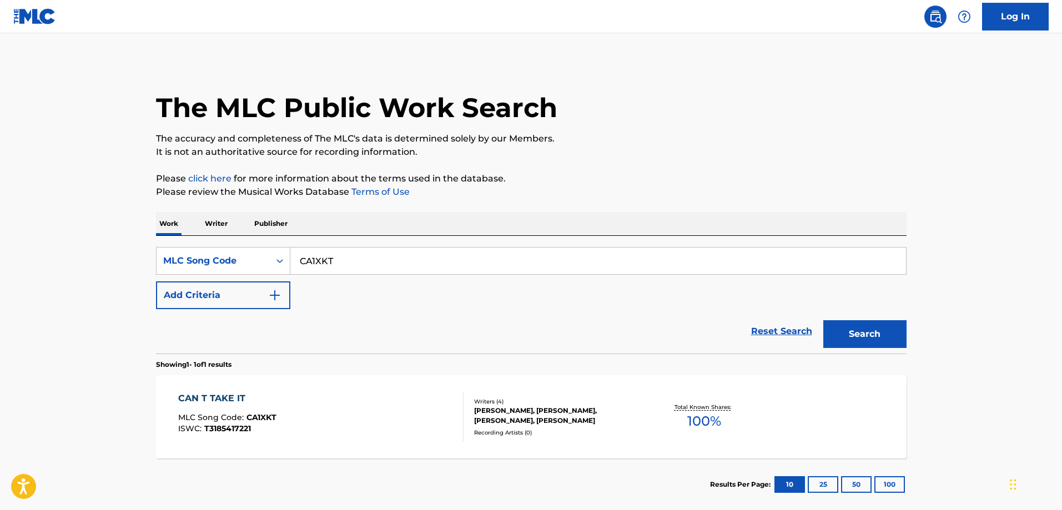
click at [291, 400] on div "CAN T TAKE IT MLC Song Code : CA1XKT ISWC : T3185417221" at bounding box center [320, 417] width 285 height 50
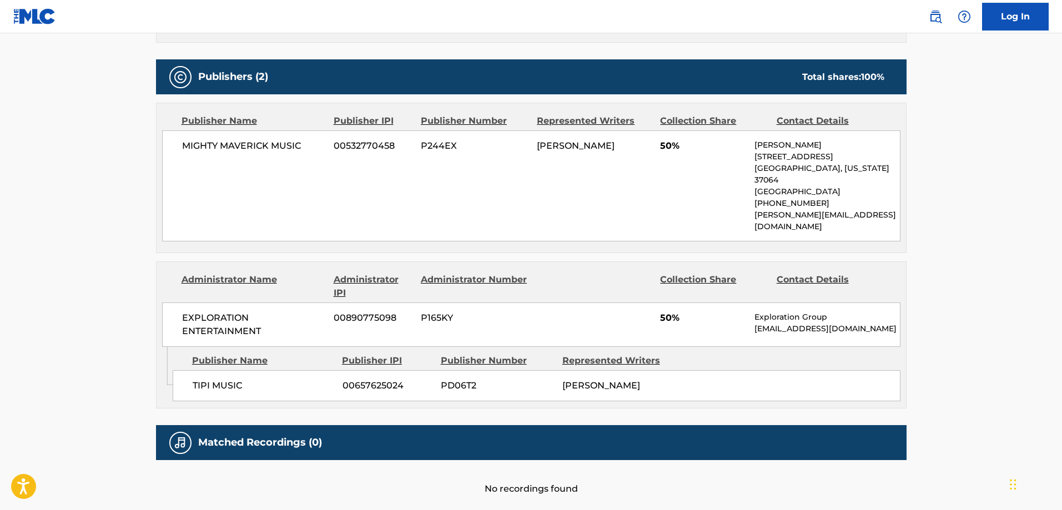
scroll to position [555, 0]
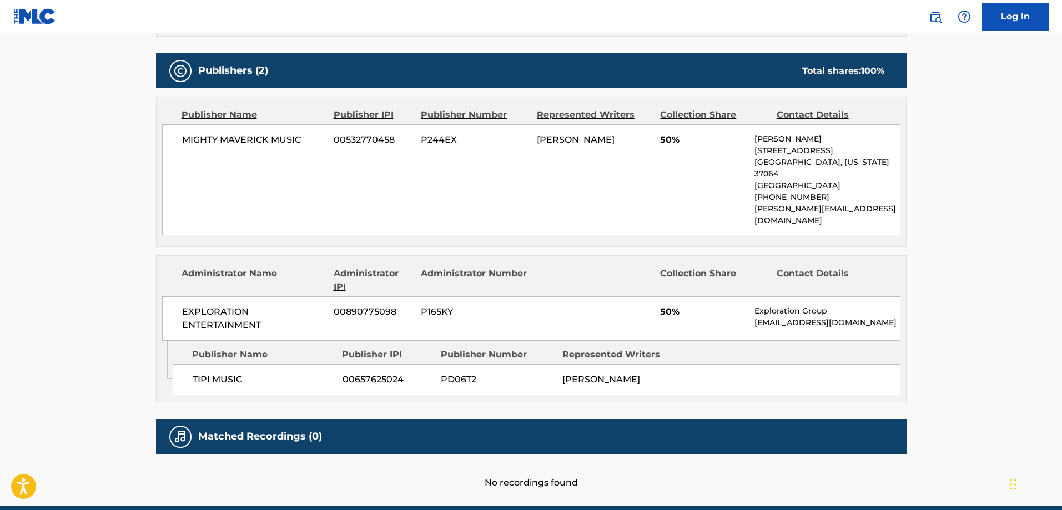
click at [184, 364] on div "TIPI MUSIC 00657625024 PD06T2 TAYLOR MATHEWS" at bounding box center [537, 379] width 728 height 31
click at [185, 364] on div "TIPI MUSIC 00657625024 PD06T2 TAYLOR MATHEWS" at bounding box center [537, 379] width 728 height 31
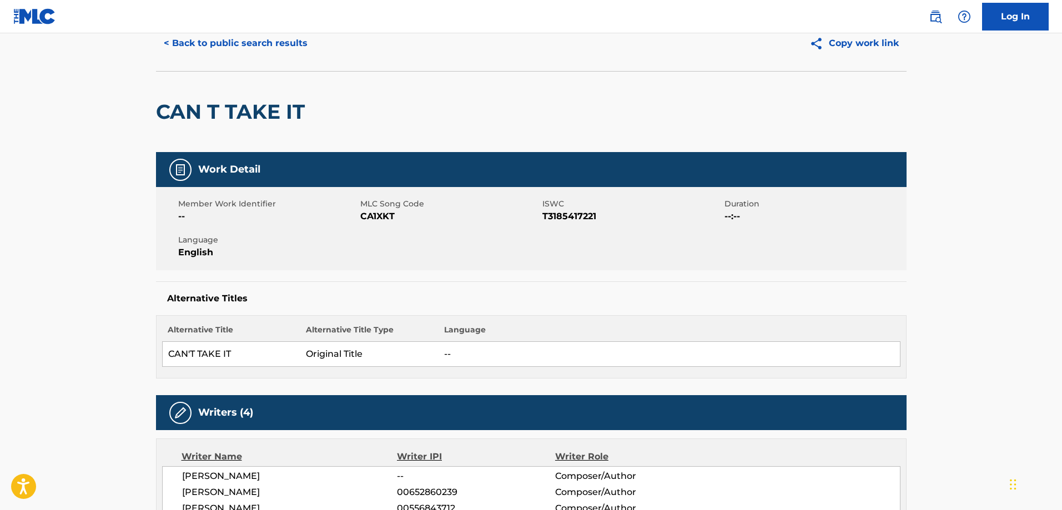
scroll to position [0, 0]
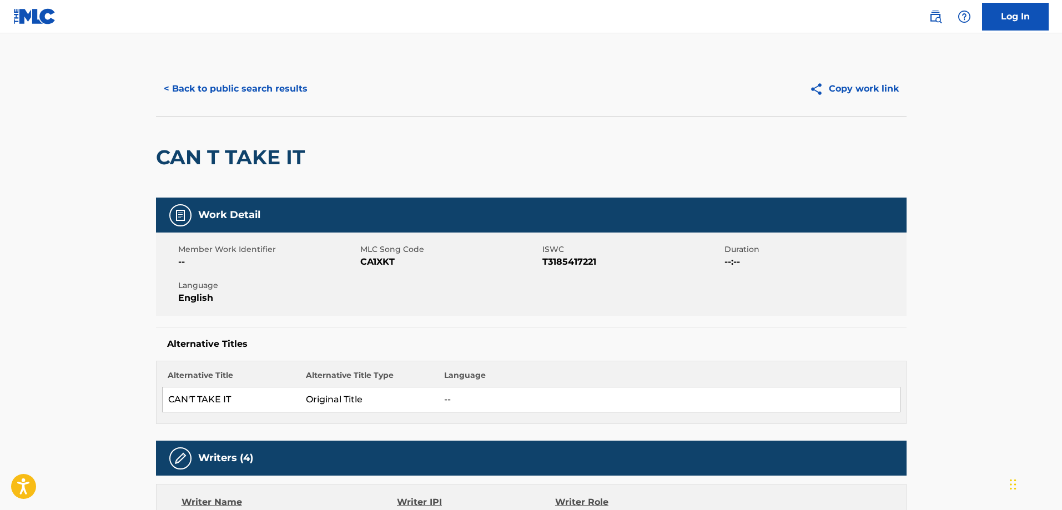
click at [262, 92] on button "< Back to public search results" at bounding box center [235, 89] width 159 height 28
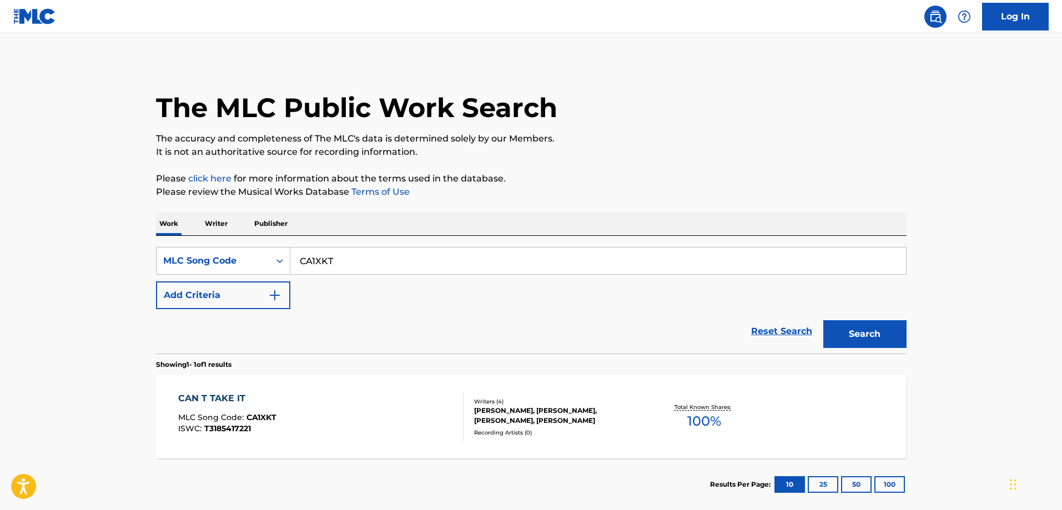
click at [373, 266] on input "CA1XKT" at bounding box center [597, 261] width 615 height 27
paste input "TV7M6R"
type input "TV7M6R"
click at [823, 320] on button "Search" at bounding box center [864, 334] width 83 height 28
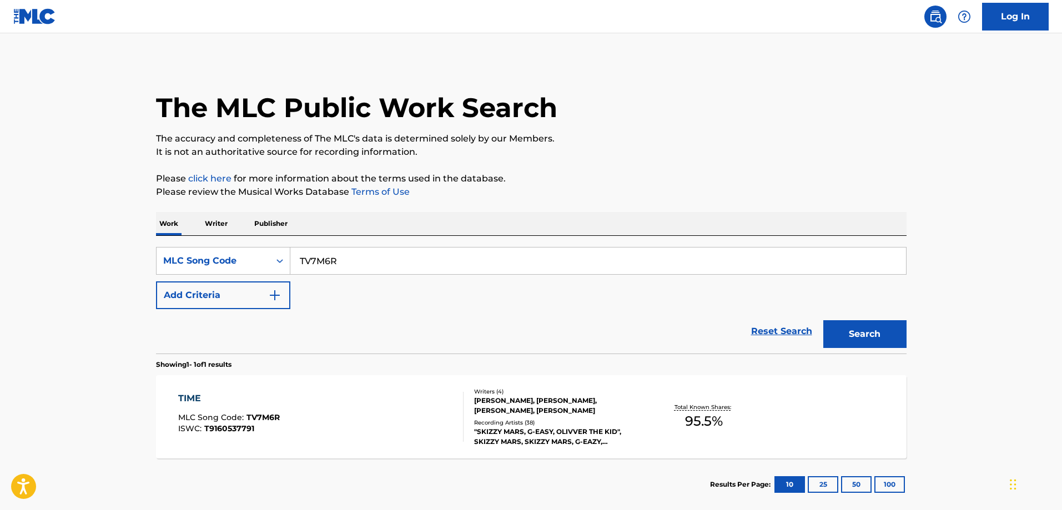
click at [235, 396] on div "TIME" at bounding box center [229, 398] width 102 height 13
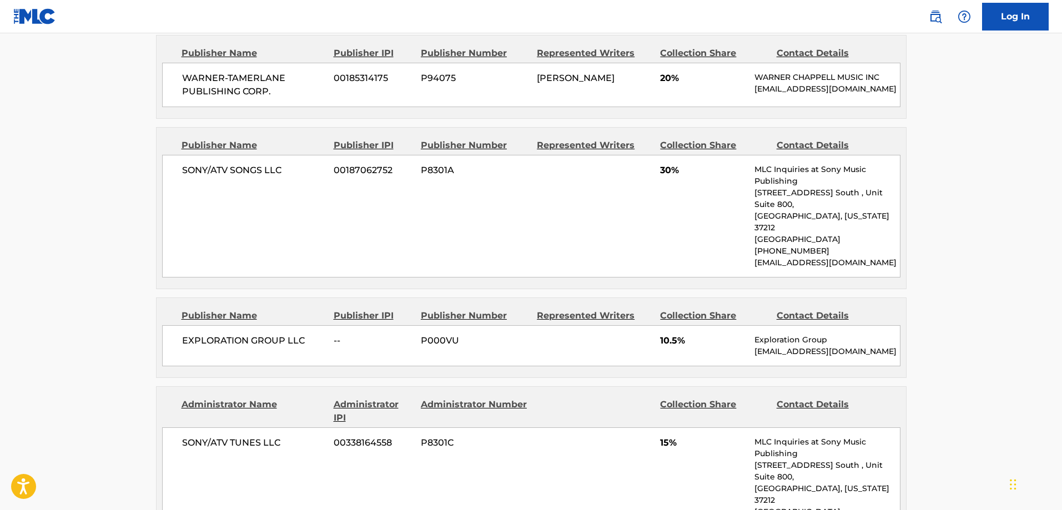
scroll to position [777, 0]
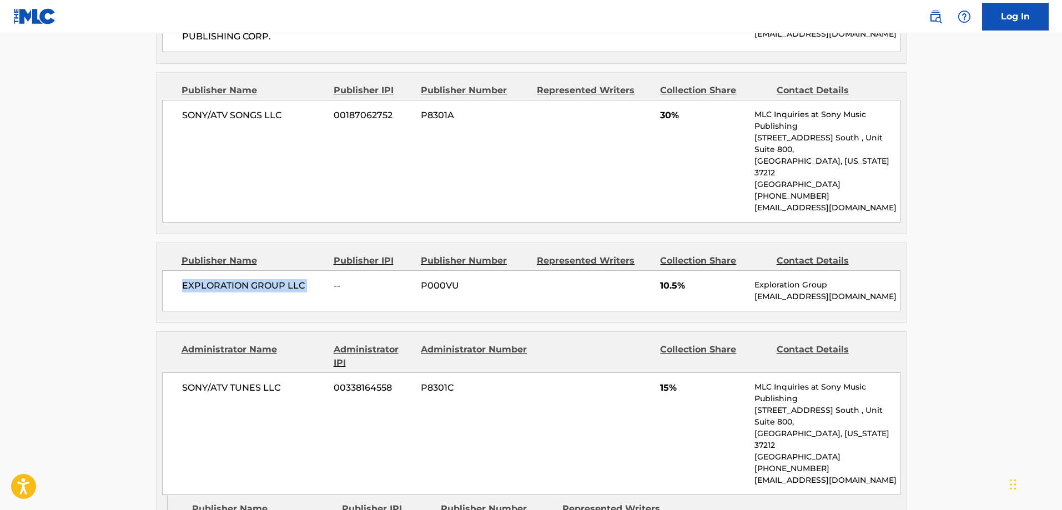
drag, startPoint x: 159, startPoint y: 272, endPoint x: 181, endPoint y: 297, distance: 34.2
click at [141, 275] on main "< Back to public search results Copy work link TIME Work Detail Member Work Ide…" at bounding box center [531, 121] width 1062 height 1731
click at [234, 284] on span "EXPLORATION GROUP LLC" at bounding box center [254, 285] width 144 height 13
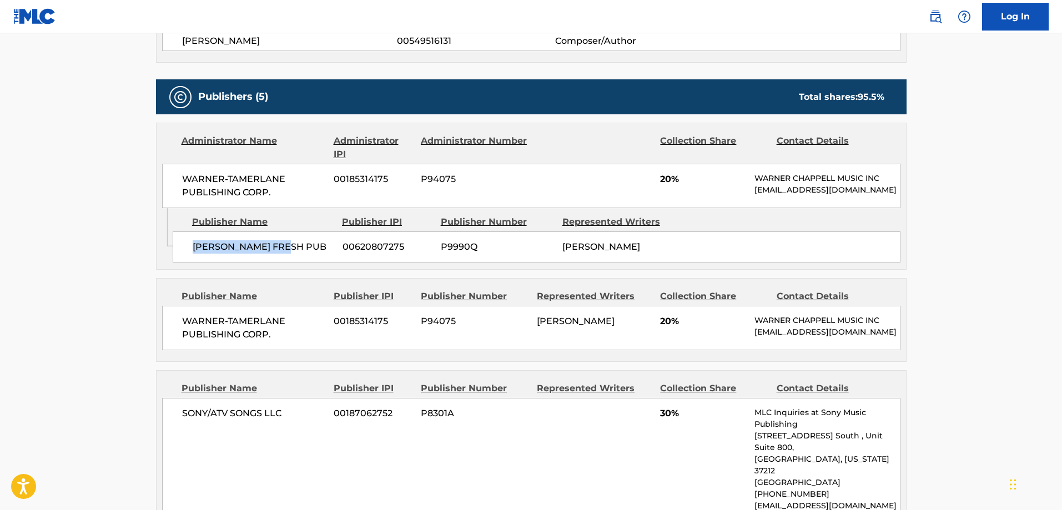
drag, startPoint x: 159, startPoint y: 242, endPoint x: 138, endPoint y: 235, distance: 22.1
click at [139, 243] on main "< Back to public search results Copy work link TIME Work Detail Member Work Ide…" at bounding box center [531, 419] width 1062 height 1731
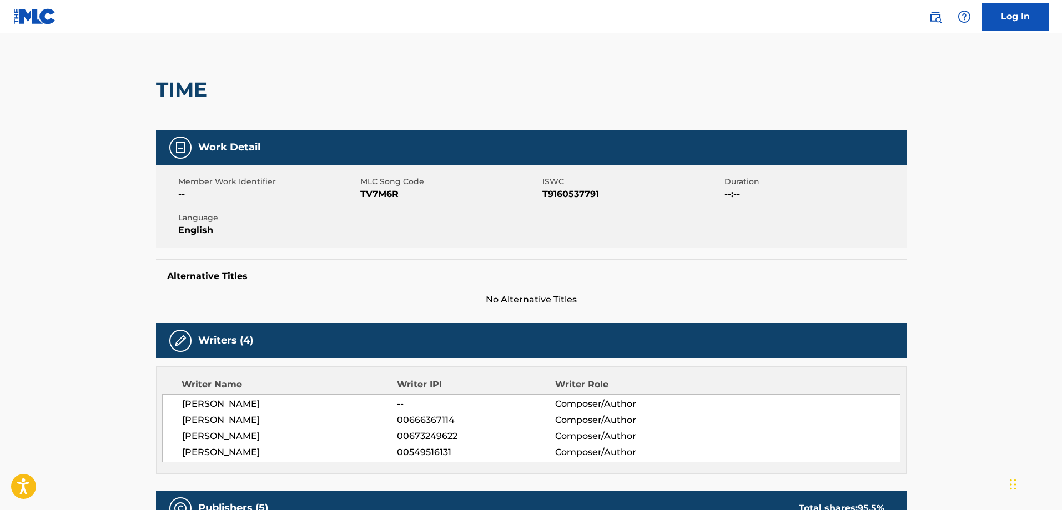
scroll to position [0, 0]
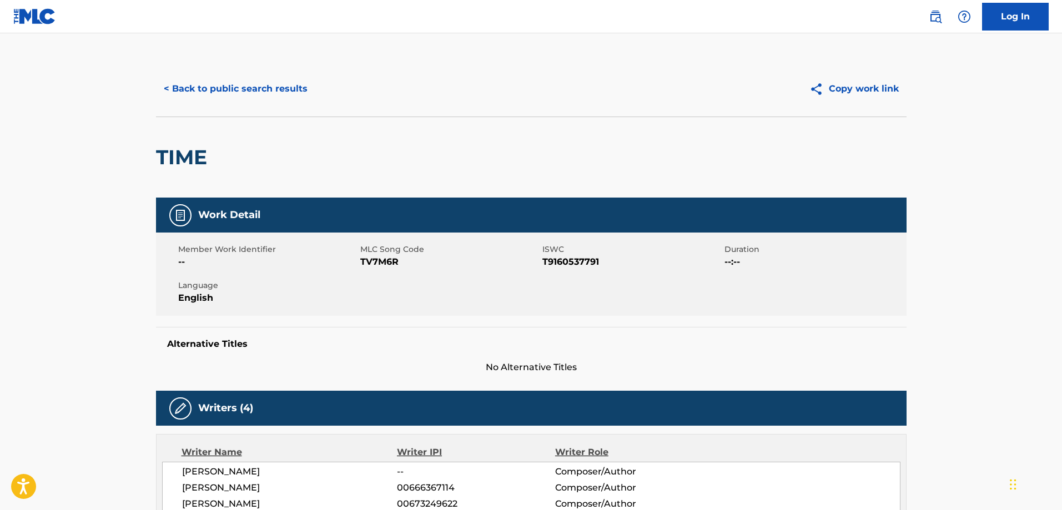
click at [194, 82] on button "< Back to public search results" at bounding box center [235, 89] width 159 height 28
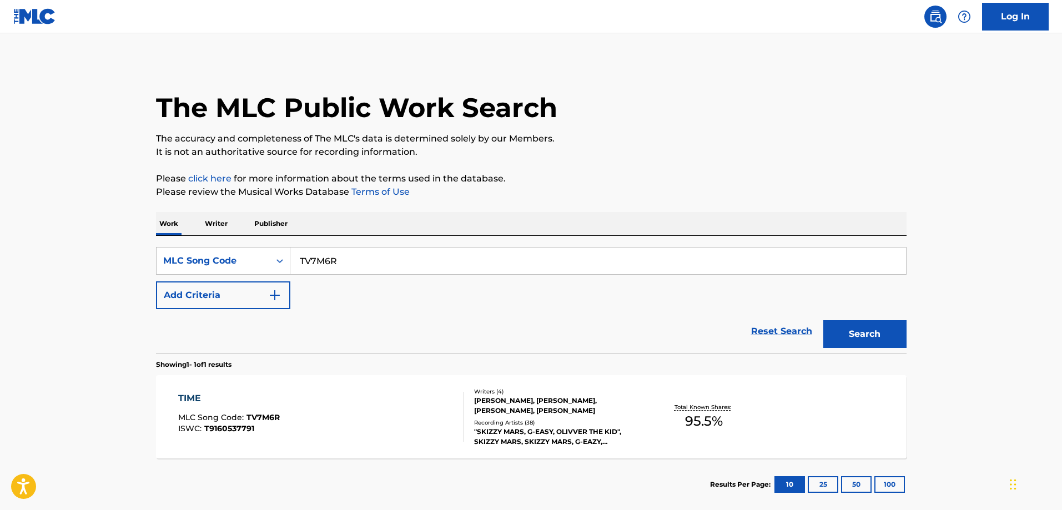
click at [321, 250] on input "TV7M6R" at bounding box center [597, 261] width 615 height 27
paste input "28KM"
type input "TV28KM"
click at [823, 320] on button "Search" at bounding box center [864, 334] width 83 height 28
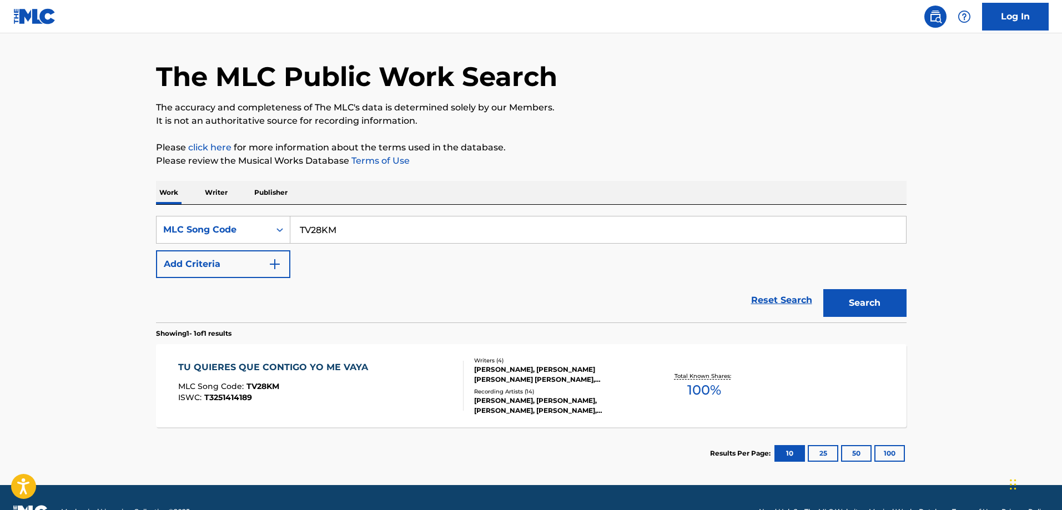
scroll to position [59, 0]
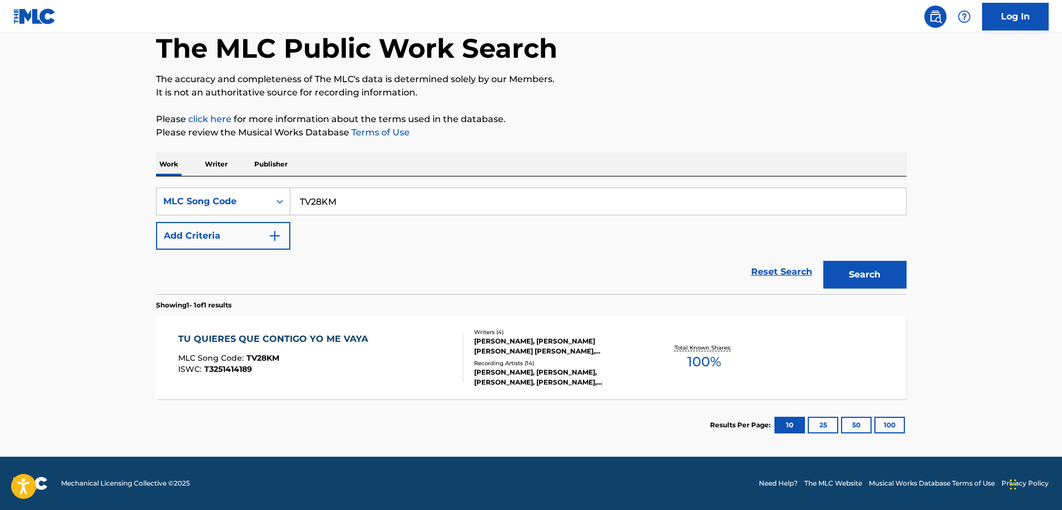
click at [290, 337] on div "TU QUIERES QUE CONTIGO YO ME VAYA" at bounding box center [275, 338] width 195 height 13
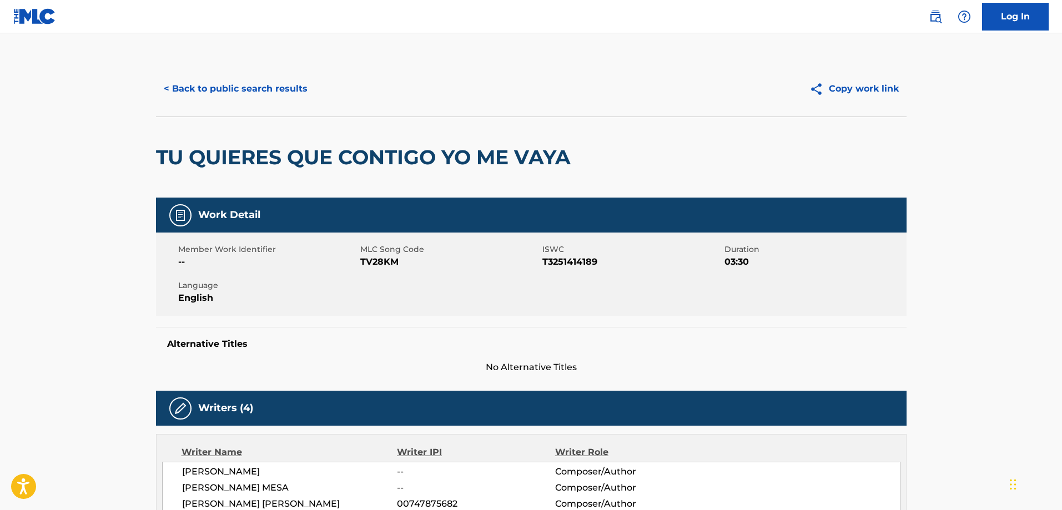
click at [266, 92] on button "< Back to public search results" at bounding box center [235, 89] width 159 height 28
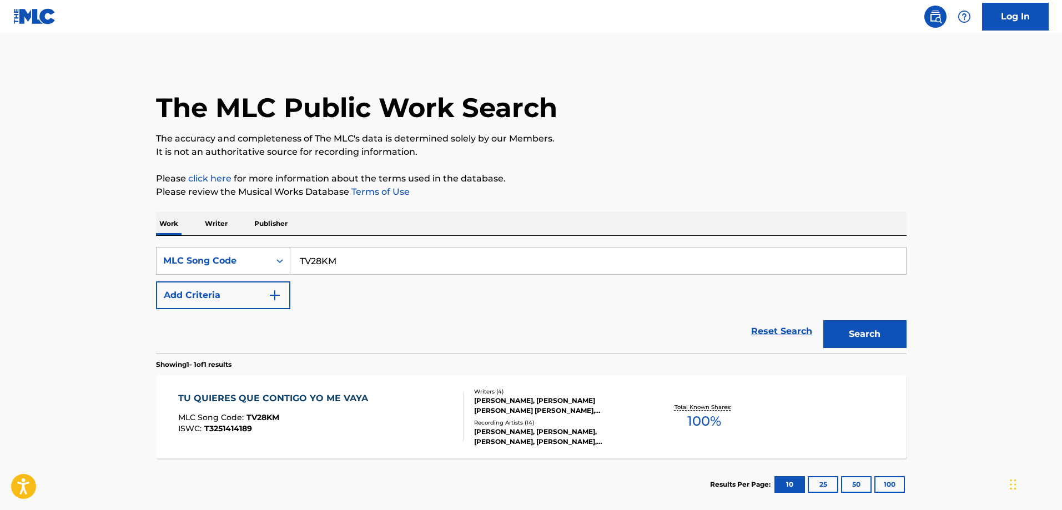
scroll to position [31, 0]
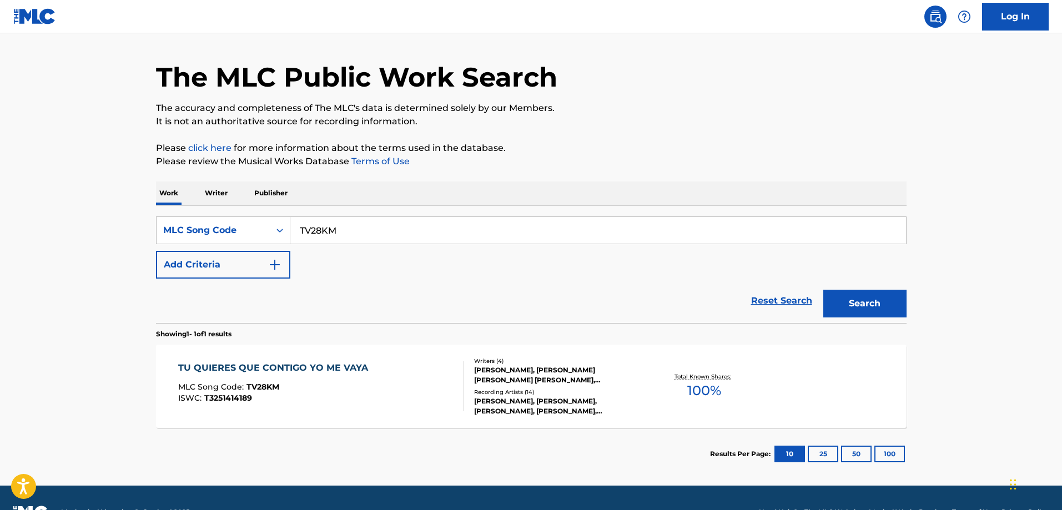
click at [362, 222] on input "TV28KM" at bounding box center [597, 230] width 615 height 27
paste input "MV6TDB"
type input "MV6TDB"
click at [823, 290] on button "Search" at bounding box center [864, 304] width 83 height 28
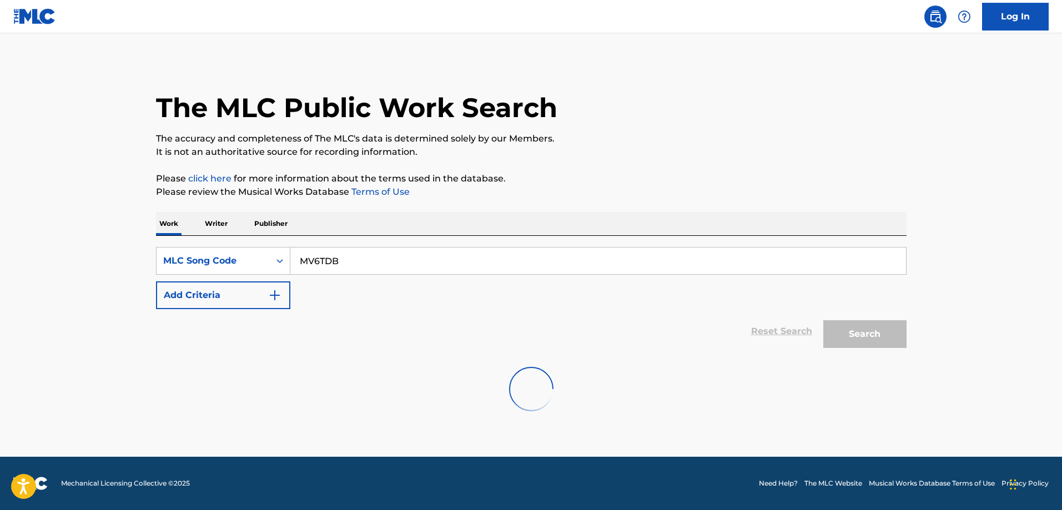
scroll to position [0, 0]
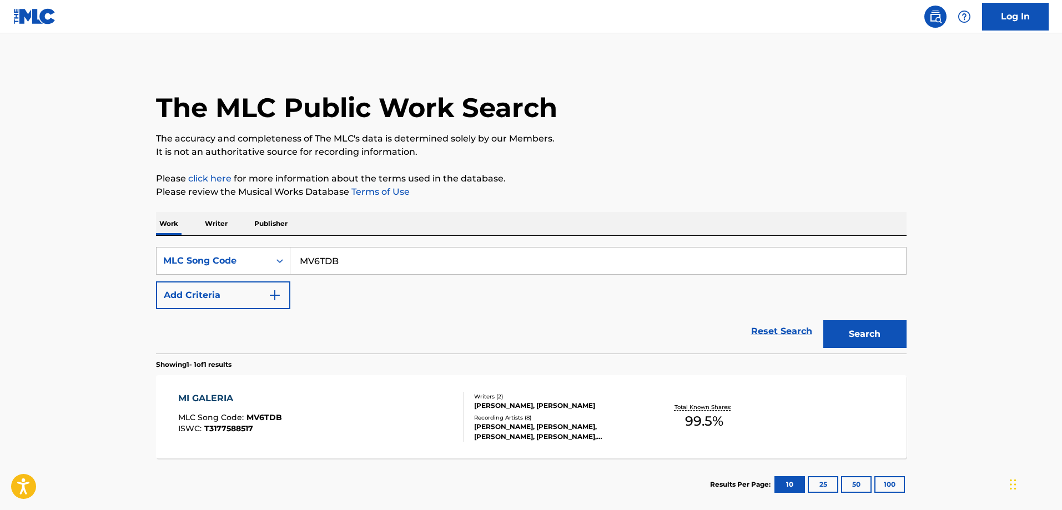
click at [227, 425] on span "T3177588517" at bounding box center [228, 428] width 49 height 10
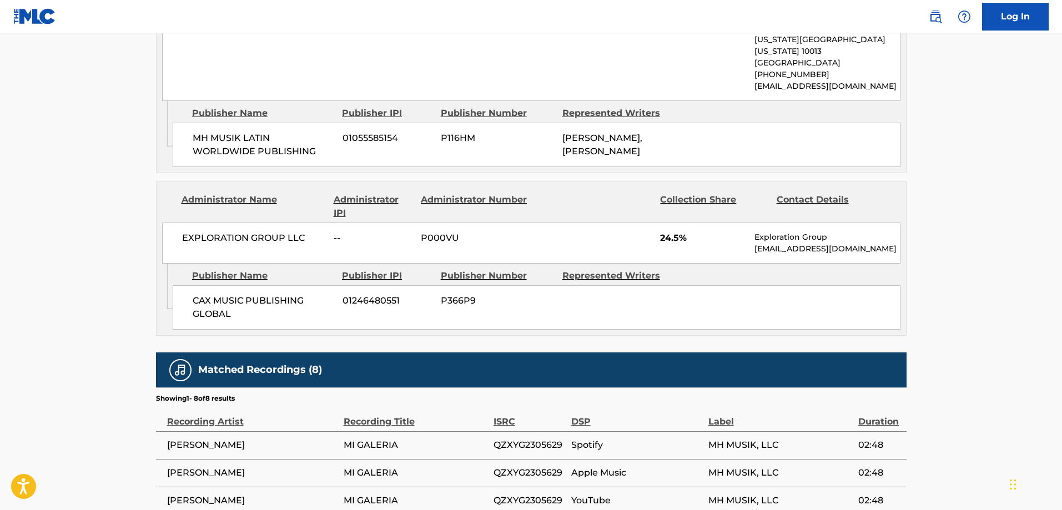
scroll to position [555, 0]
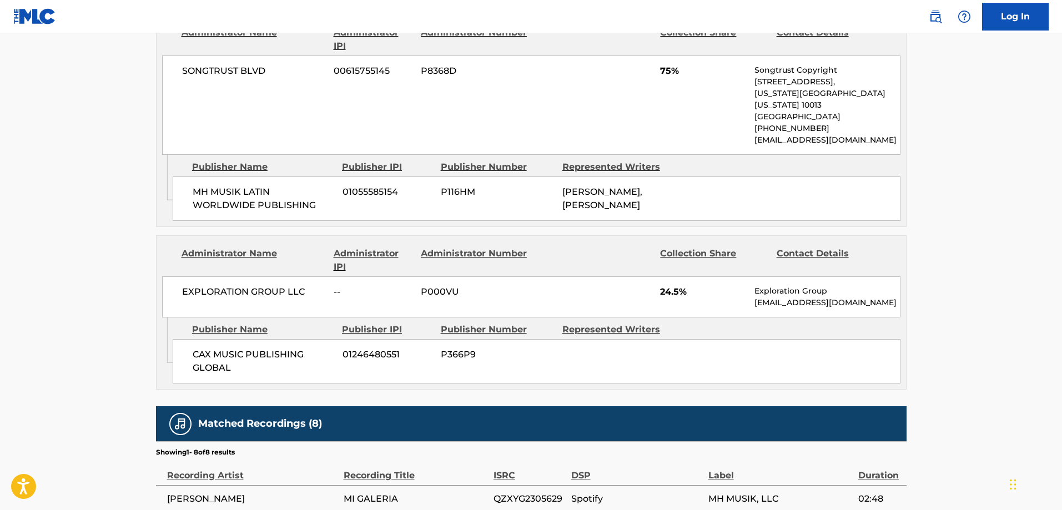
click at [203, 354] on span "CAX MUSIC PUBLISHING GLOBAL" at bounding box center [264, 361] width 142 height 27
drag, startPoint x: 203, startPoint y: 354, endPoint x: 227, endPoint y: 354, distance: 24.4
click at [225, 354] on span "CAX MUSIC PUBLISHING GLOBAL" at bounding box center [264, 361] width 142 height 27
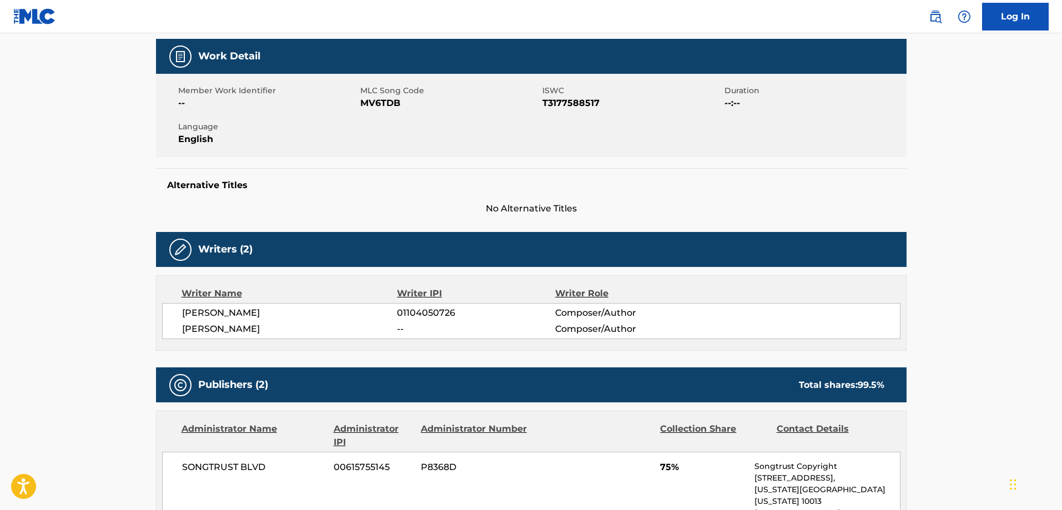
scroll to position [0, 0]
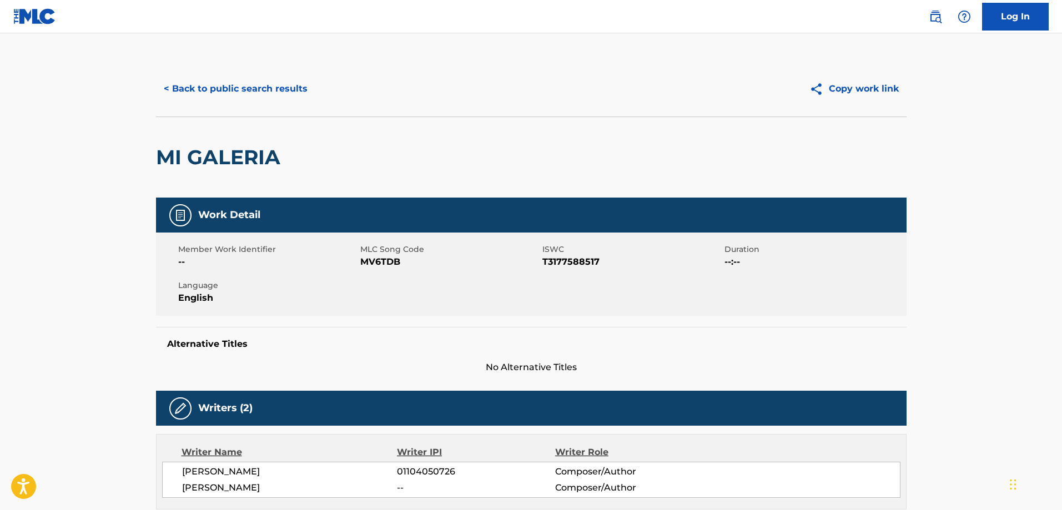
click at [231, 101] on button "< Back to public search results" at bounding box center [235, 89] width 159 height 28
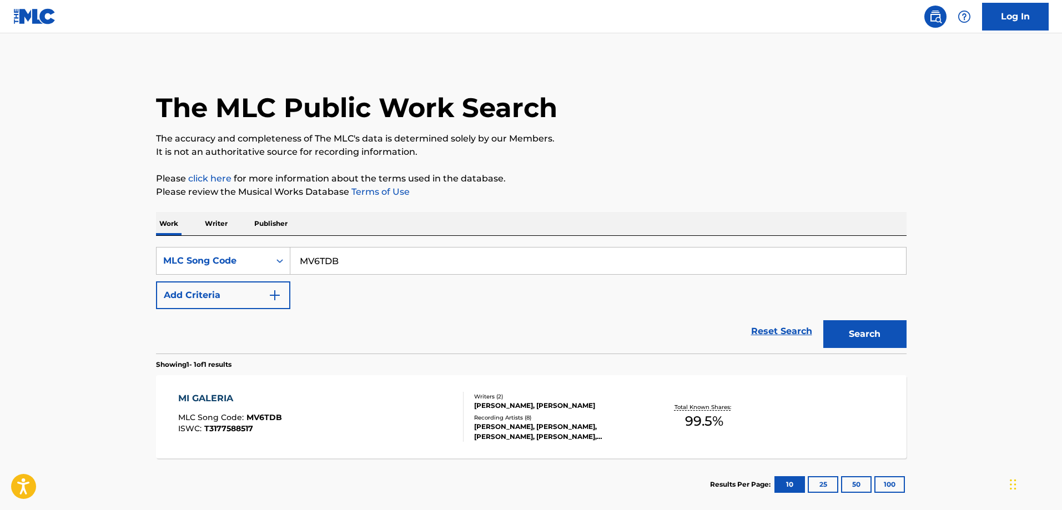
click at [386, 257] on input "MV6TDB" at bounding box center [597, 261] width 615 height 27
paste input "TD96MN"
type input "TD96MN"
click at [823, 320] on button "Search" at bounding box center [864, 334] width 83 height 28
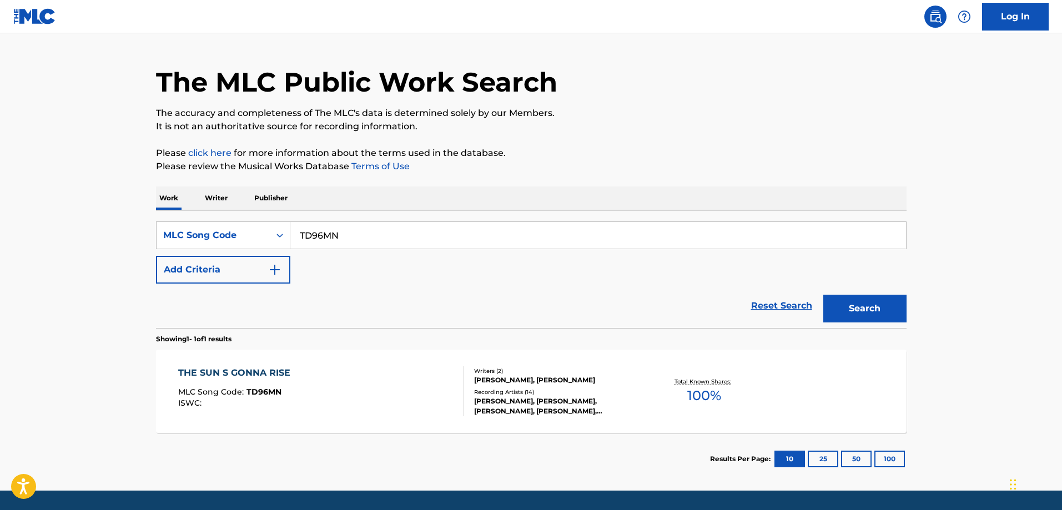
scroll to position [59, 0]
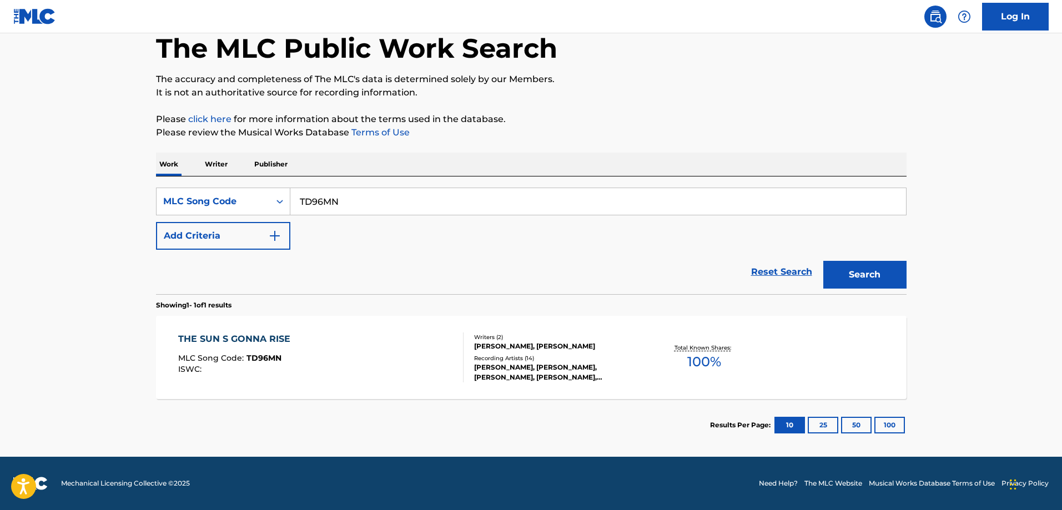
click at [320, 320] on div "THE SUN S GONNA RISE MLC Song Code : TD96MN ISWC : Writers ( 2 ) JONATHAN QUARM…" at bounding box center [531, 357] width 750 height 83
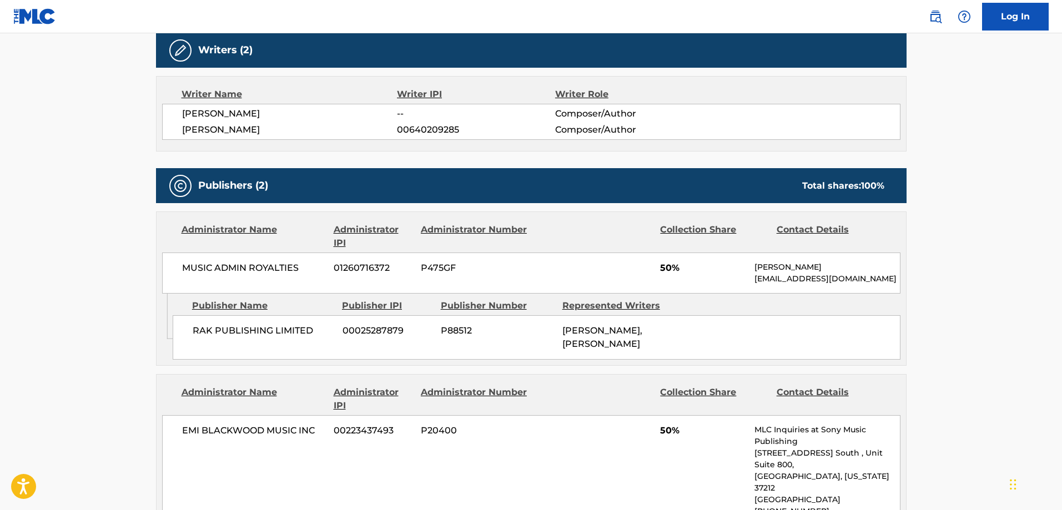
scroll to position [395, 0]
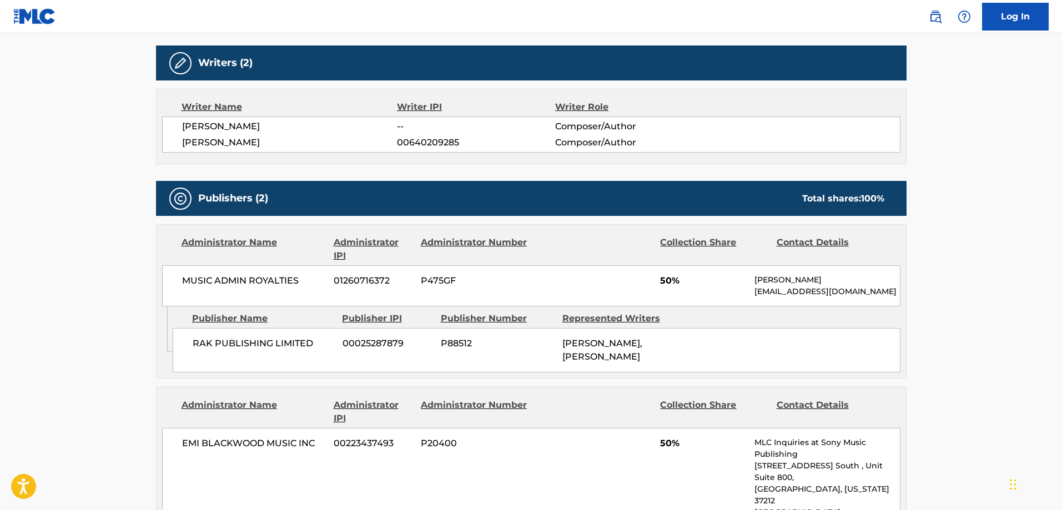
click at [204, 346] on span "RAK PUBLISHING LIMITED" at bounding box center [264, 343] width 142 height 13
drag, startPoint x: 204, startPoint y: 346, endPoint x: 281, endPoint y: 343, distance: 77.2
click at [281, 343] on span "RAK PUBLISHING LIMITED" at bounding box center [264, 343] width 142 height 13
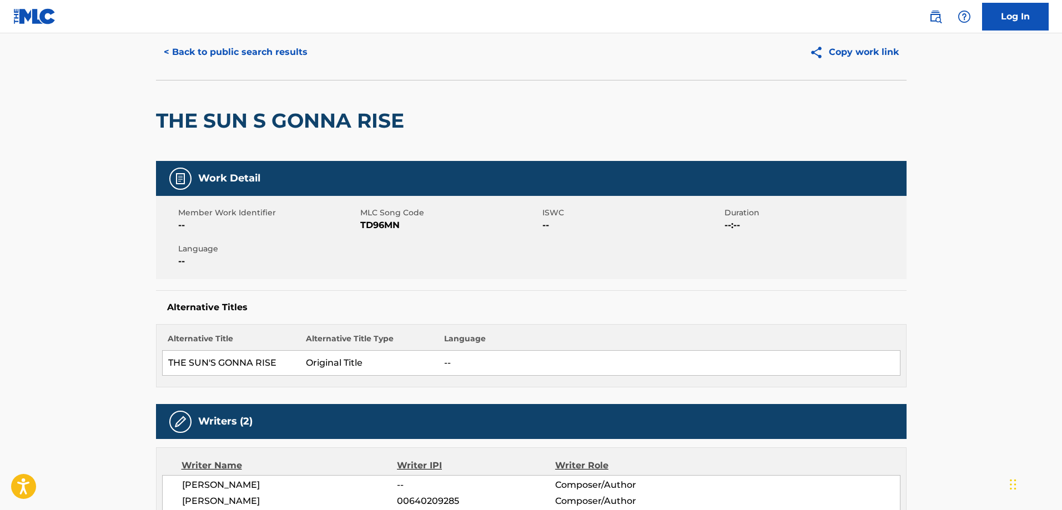
scroll to position [0, 0]
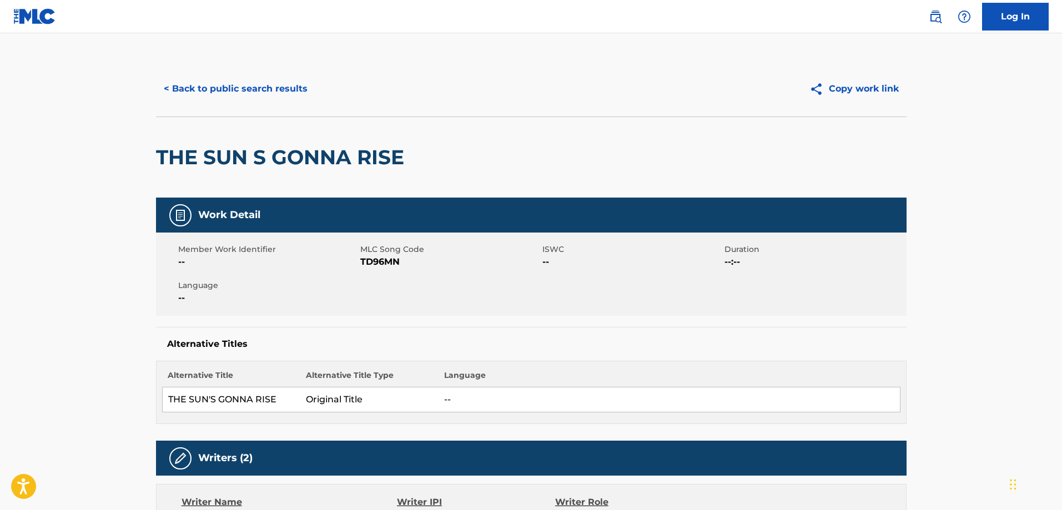
click at [207, 104] on div "< Back to public search results Copy work link" at bounding box center [531, 88] width 750 height 55
click at [229, 89] on button "< Back to public search results" at bounding box center [235, 89] width 159 height 28
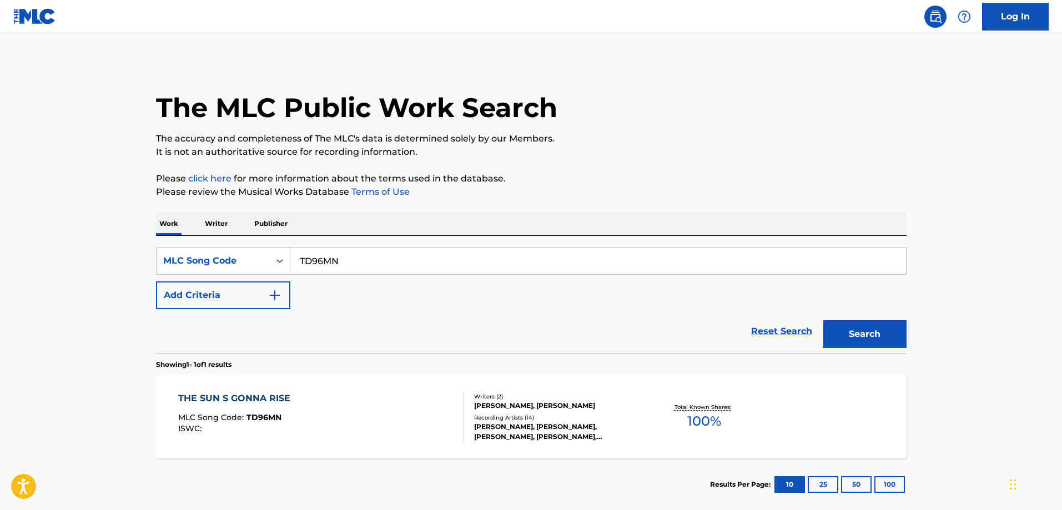
scroll to position [31, 0]
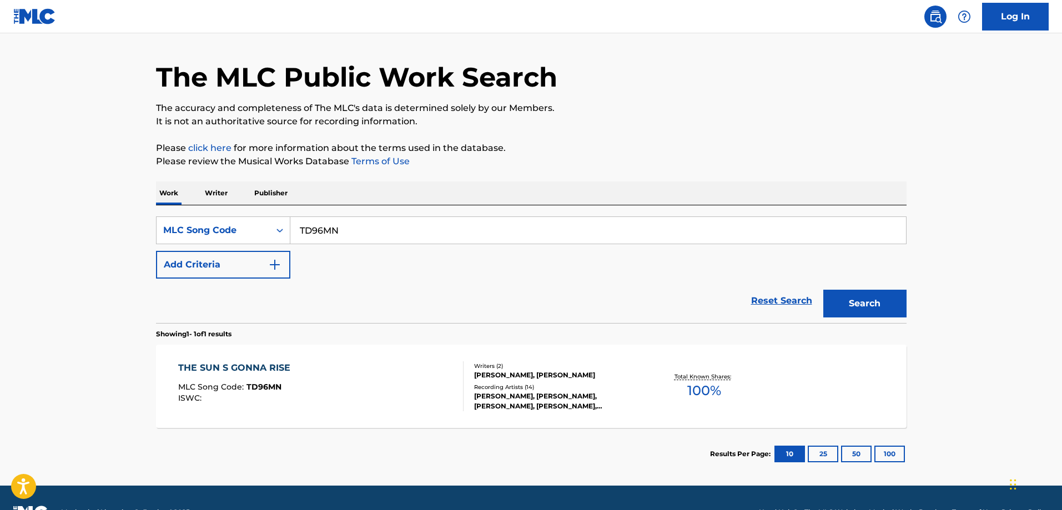
click at [382, 243] on input "TD96MN" at bounding box center [597, 230] width 615 height 27
paste input "SB7TXA"
type input "SB7TXA"
click at [823, 290] on button "Search" at bounding box center [864, 304] width 83 height 28
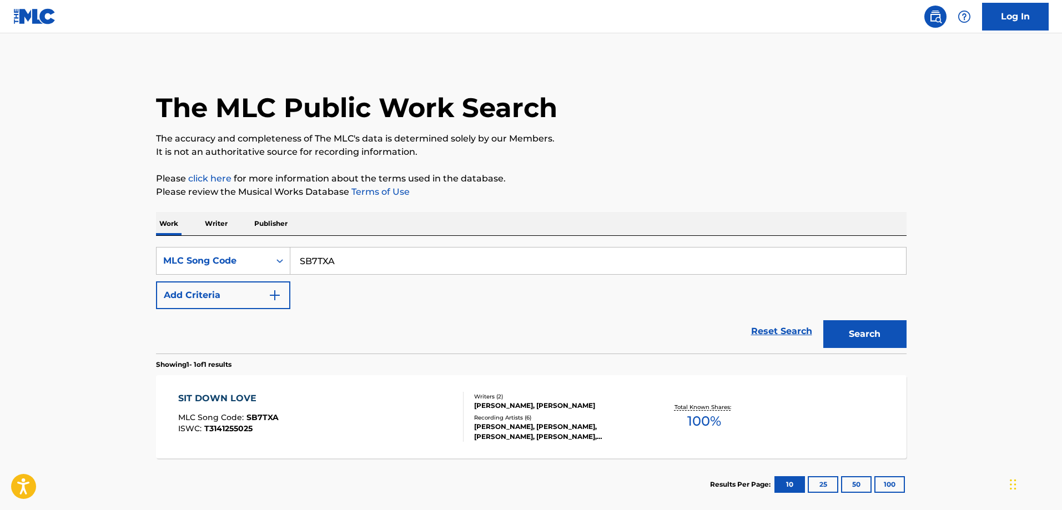
click at [255, 396] on div "SIT DOWN LOVE" at bounding box center [228, 398] width 100 height 13
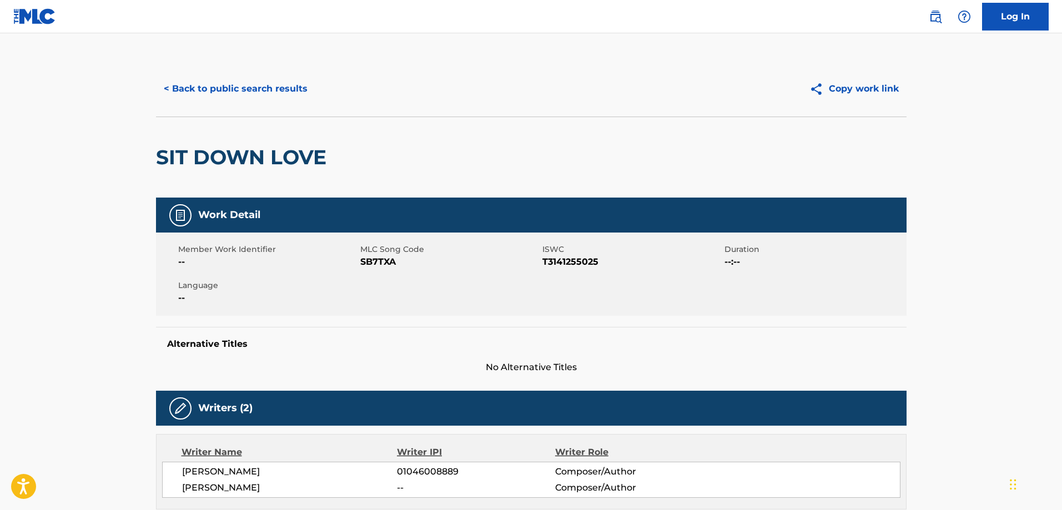
drag, startPoint x: 218, startPoint y: 89, endPoint x: 231, endPoint y: 99, distance: 16.2
click at [219, 90] on button "< Back to public search results" at bounding box center [235, 89] width 159 height 28
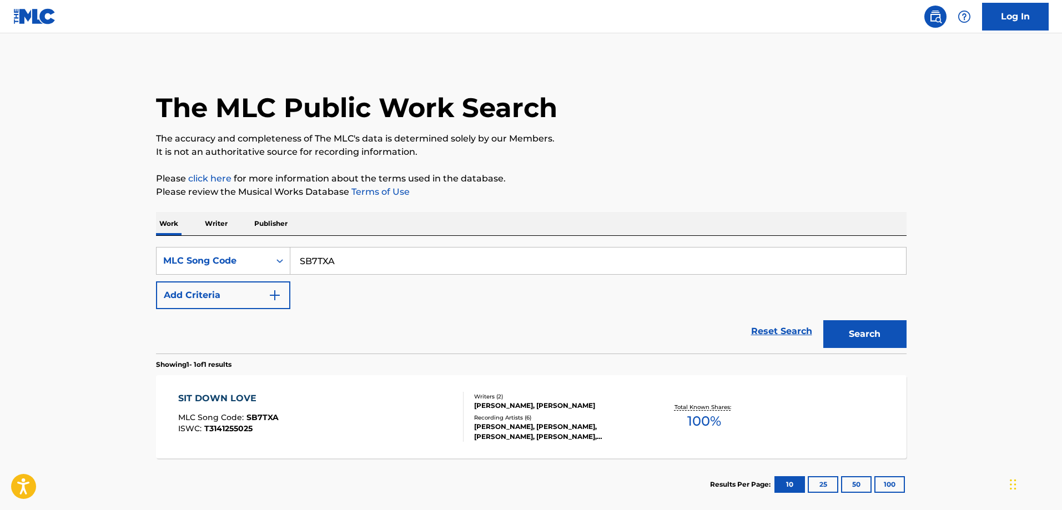
click at [355, 258] on input "SB7TXA" at bounding box center [597, 261] width 615 height 27
paste input "CB1QXY"
type input "CB1QXY"
click at [823, 320] on button "Search" at bounding box center [864, 334] width 83 height 28
click at [270, 419] on span "CB1QXY" at bounding box center [262, 417] width 32 height 10
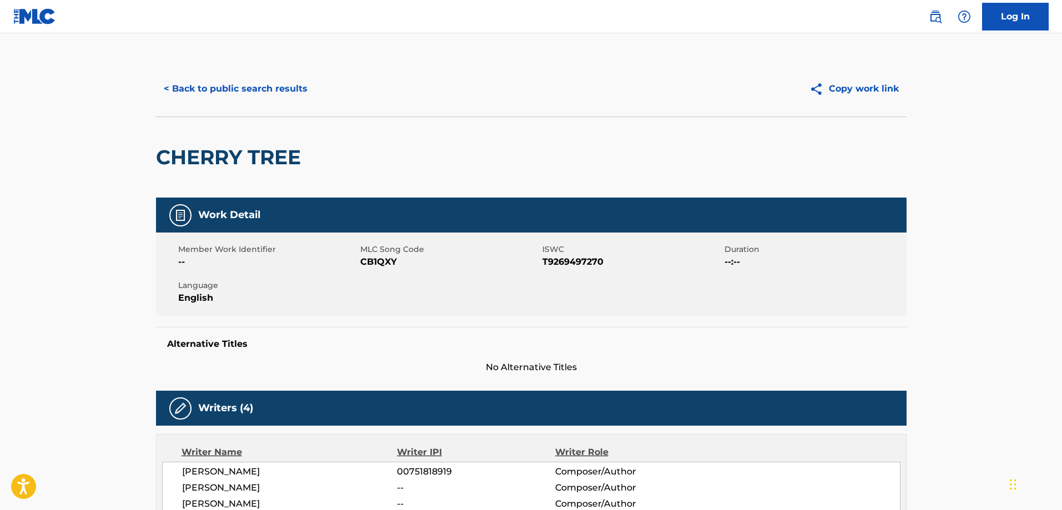
click at [256, 74] on div "< Back to public search results Copy work link" at bounding box center [531, 88] width 750 height 55
click at [262, 86] on button "< Back to public search results" at bounding box center [235, 89] width 159 height 28
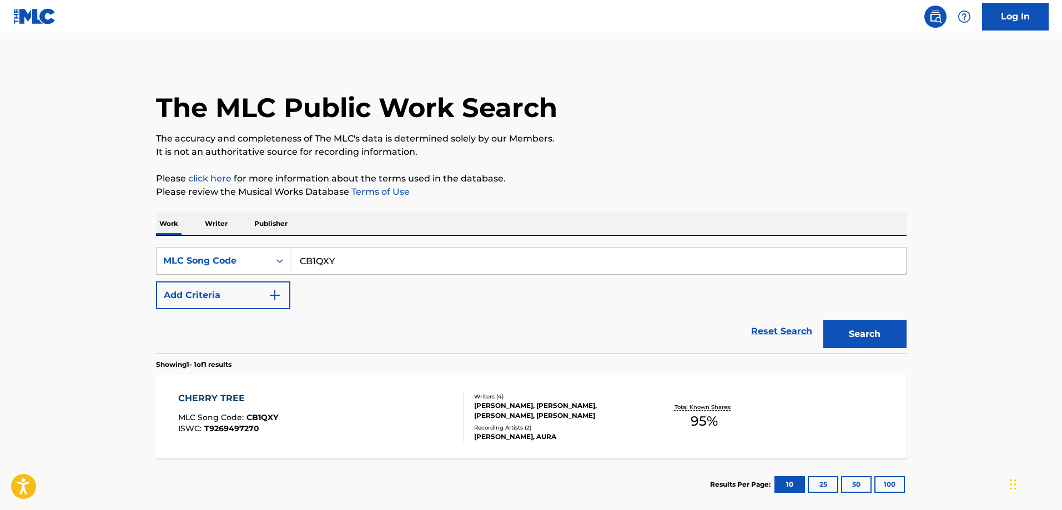
click at [377, 244] on div "SearchWithCriteriaf6e792e0-b3a6-4a29-805d-97eda4bd1d39 MLC Song Code CB1QXY Add…" at bounding box center [531, 295] width 750 height 118
click at [371, 254] on input "CB1QXY" at bounding box center [597, 261] width 615 height 27
paste input "DA0F7H"
type input "DA0F7H"
click at [823, 320] on button "Search" at bounding box center [864, 334] width 83 height 28
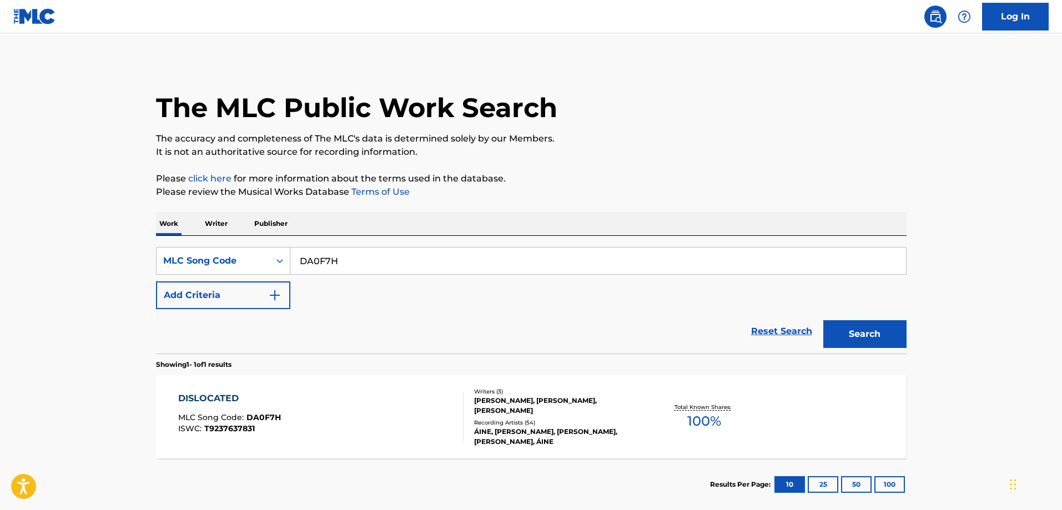
click at [269, 407] on div "DISLOCATED MLC Song Code : DA0F7H ISWC : T9237637831" at bounding box center [229, 417] width 103 height 50
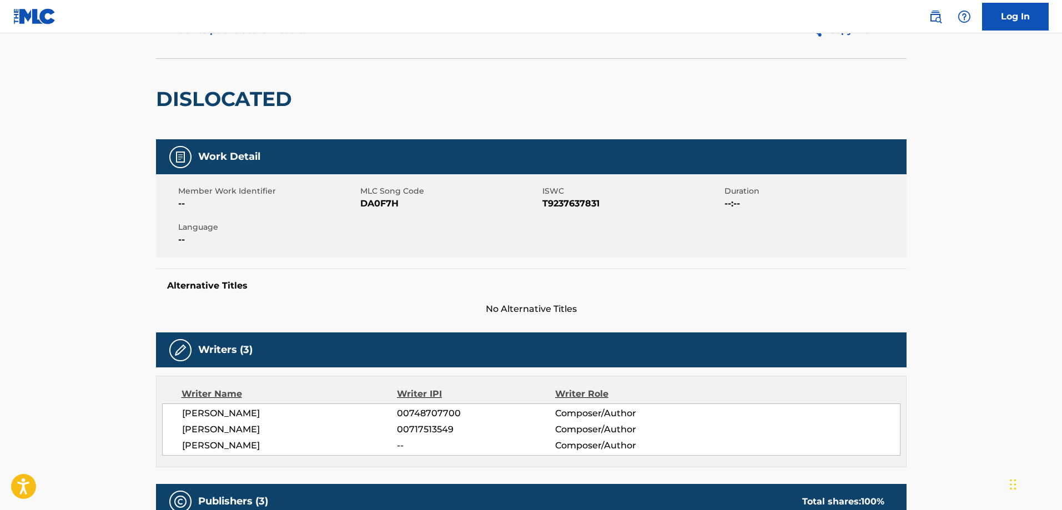
scroll to position [222, 0]
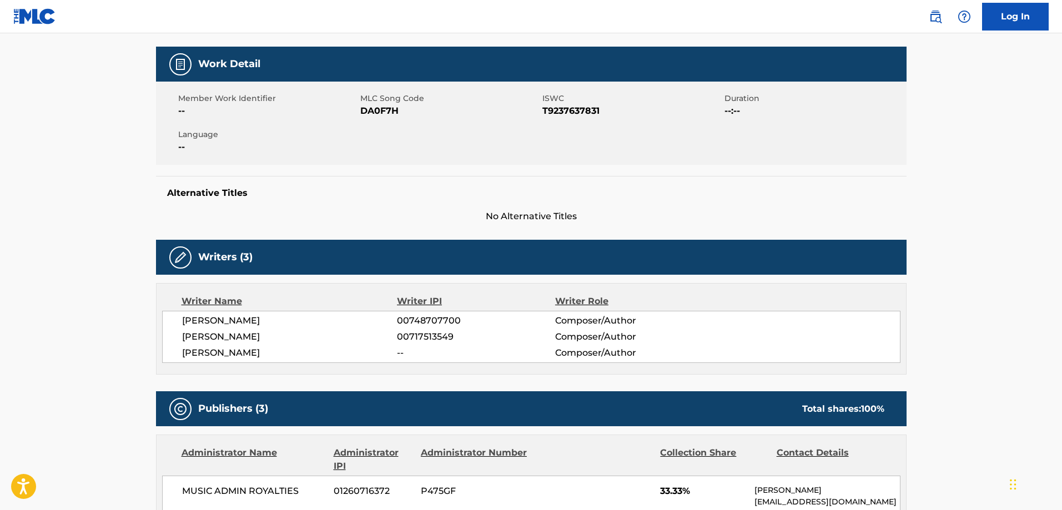
scroll to position [0, 0]
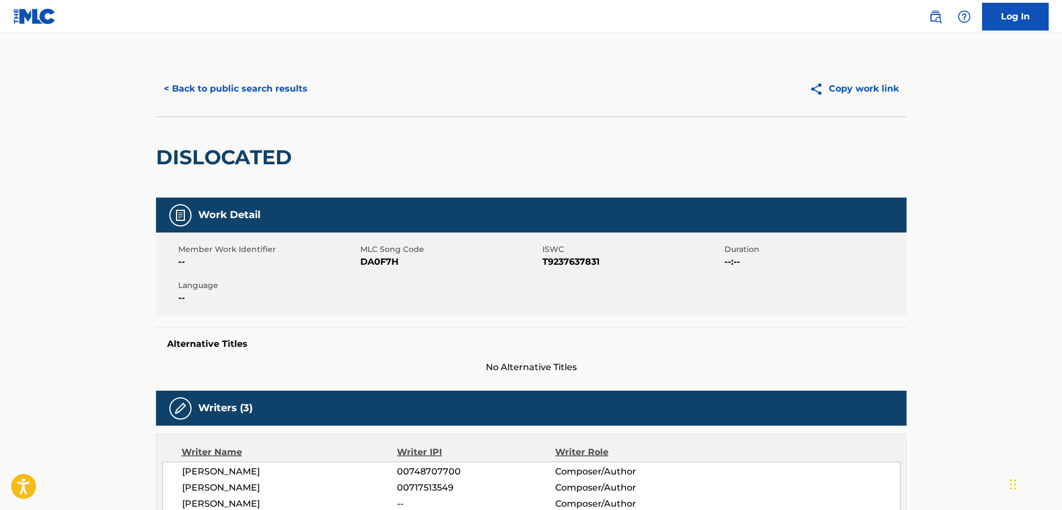
click at [264, 88] on button "< Back to public search results" at bounding box center [235, 89] width 159 height 28
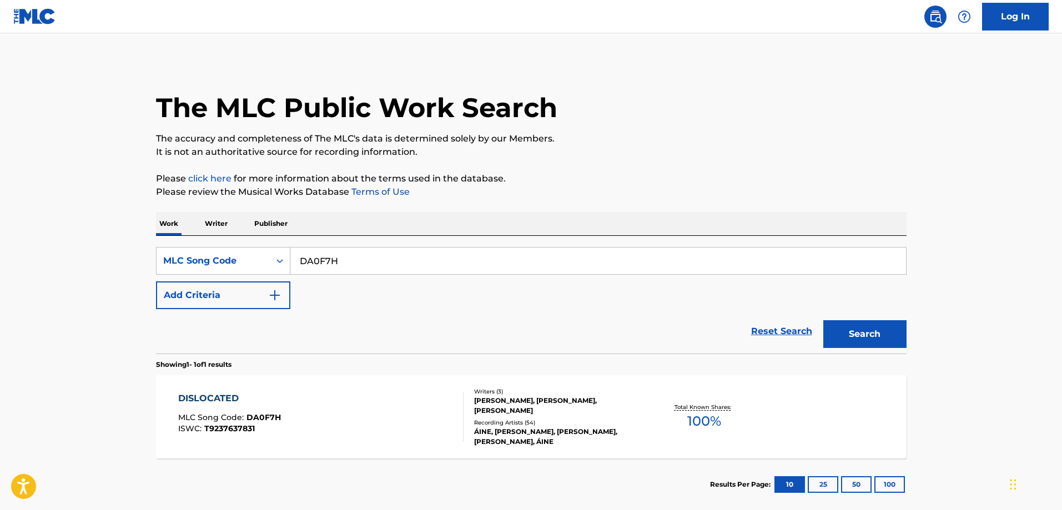
click at [387, 254] on input "DA0F7H" at bounding box center [597, 261] width 615 height 27
paste input "S71YT4"
type input "S71YT4"
click at [823, 320] on button "Search" at bounding box center [864, 334] width 83 height 28
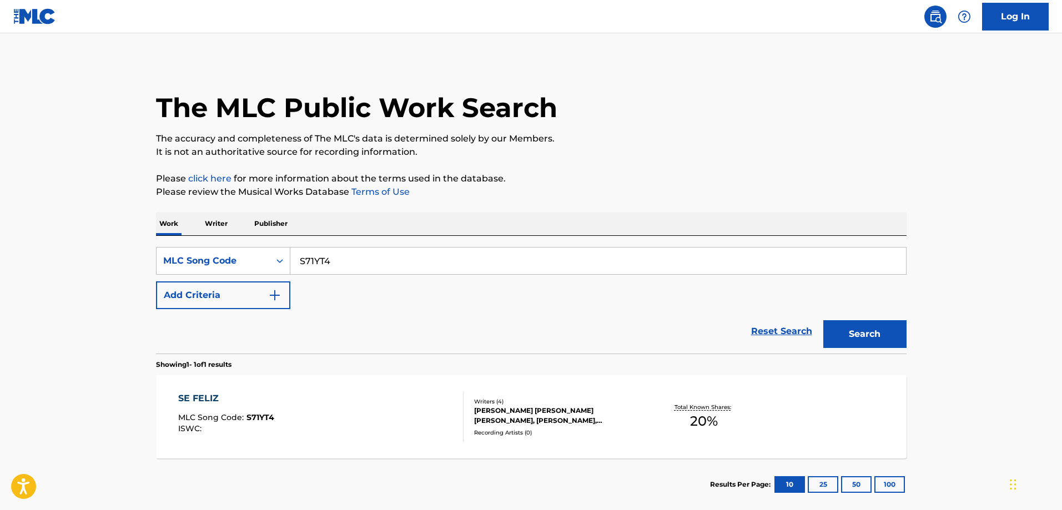
click at [283, 409] on div "SE FELIZ MLC Song Code : S71YT4 ISWC :" at bounding box center [320, 417] width 285 height 50
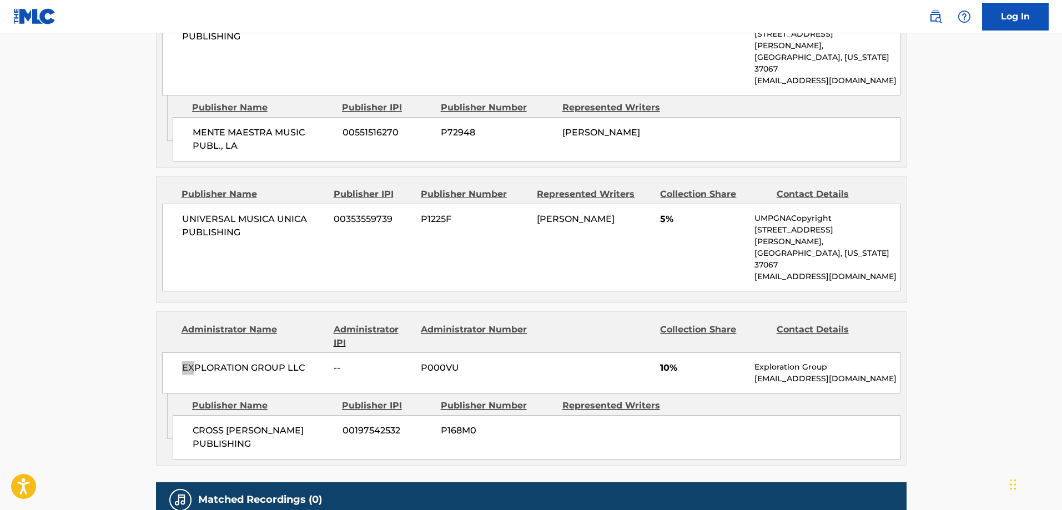
scroll to position [673, 0]
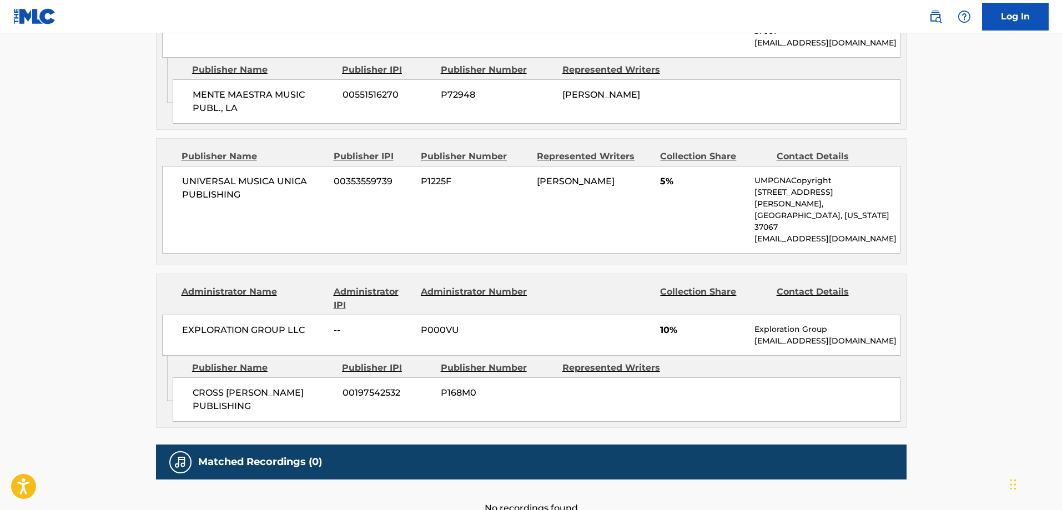
click at [198, 386] on span "CROSS ANGEL LUIS PUBLISHING" at bounding box center [264, 399] width 142 height 27
click at [204, 386] on span "CROSS ANGEL LUIS PUBLISHING" at bounding box center [264, 399] width 142 height 27
click at [215, 386] on span "CROSS ANGEL LUIS PUBLISHING" at bounding box center [264, 399] width 142 height 27
click at [208, 377] on div "CROSS ANGEL LUIS PUBLISHING 00197542532 P168M0" at bounding box center [537, 399] width 728 height 44
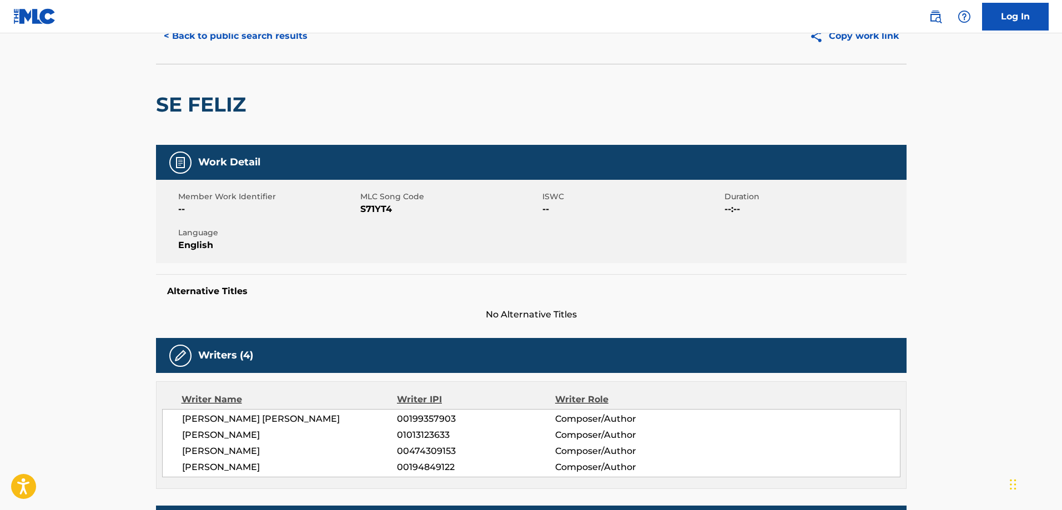
scroll to position [0, 0]
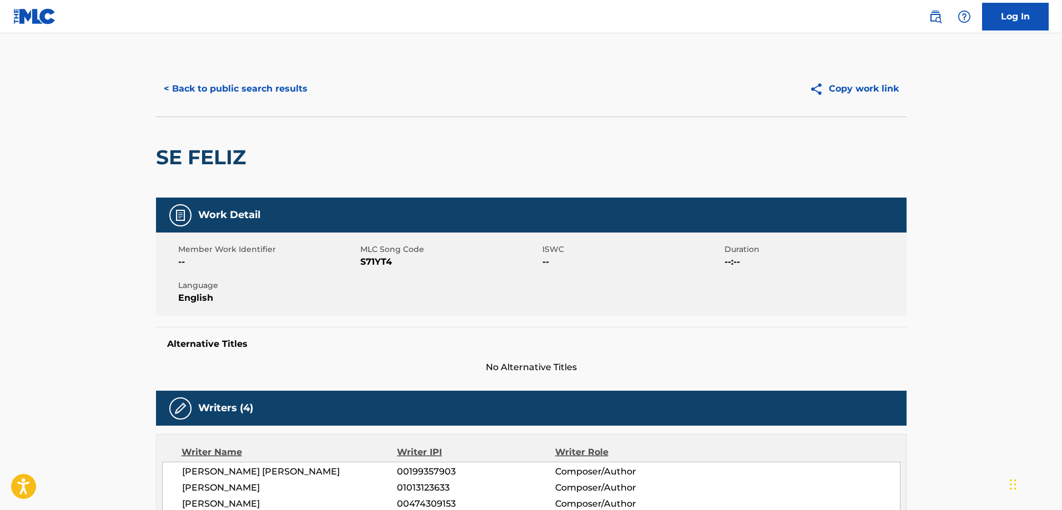
click at [245, 97] on button "< Back to public search results" at bounding box center [235, 89] width 159 height 28
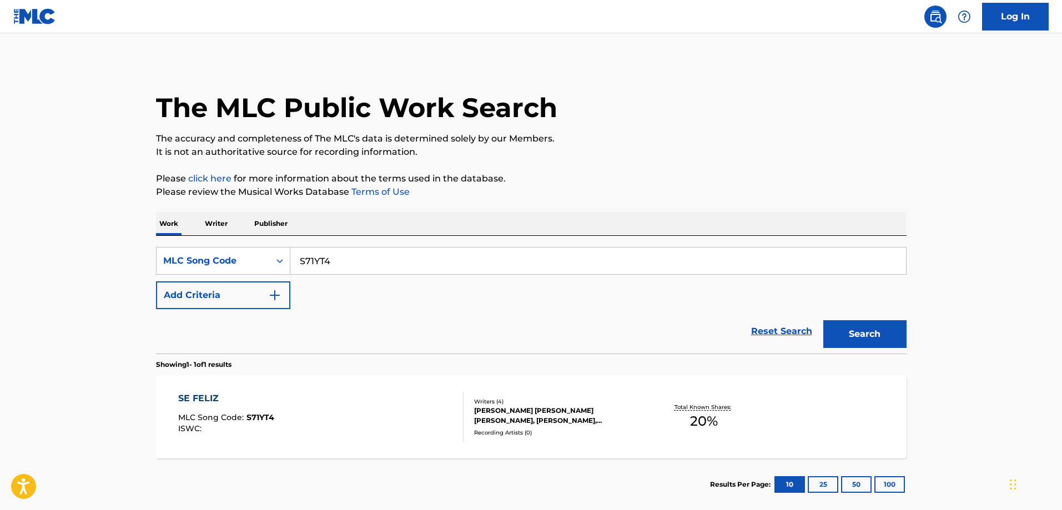
click at [401, 276] on div "SearchWithCriteriaf6e792e0-b3a6-4a29-805d-97eda4bd1d39 MLC Song Code S71YT4 Add…" at bounding box center [531, 278] width 750 height 62
click at [416, 269] on input "S71YT4" at bounding box center [597, 261] width 615 height 27
paste input "WVBVAN"
type input "WVBVAN"
click at [823, 320] on button "Search" at bounding box center [864, 334] width 83 height 28
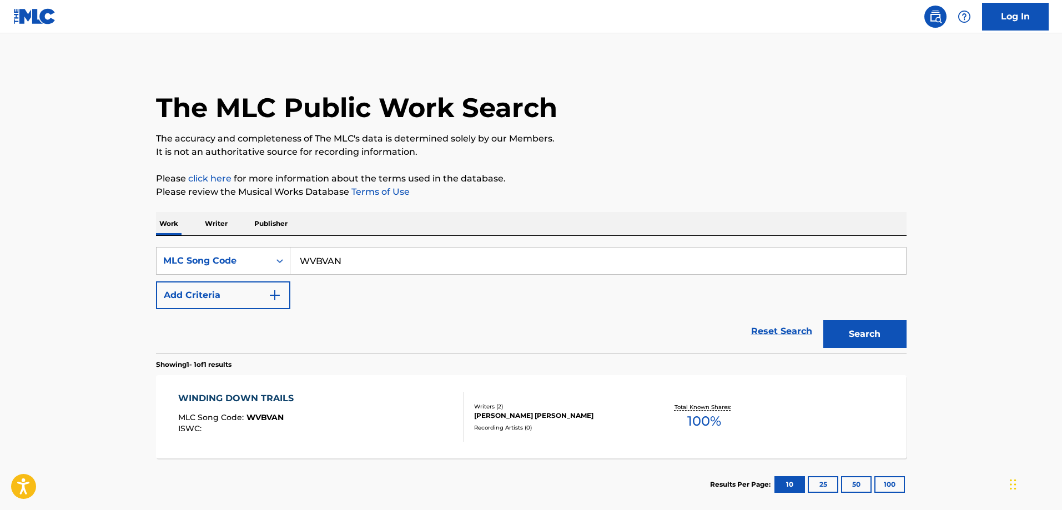
click at [295, 408] on div "WINDING DOWN TRAILS MLC Song Code : WVBVAN ISWC :" at bounding box center [238, 417] width 121 height 50
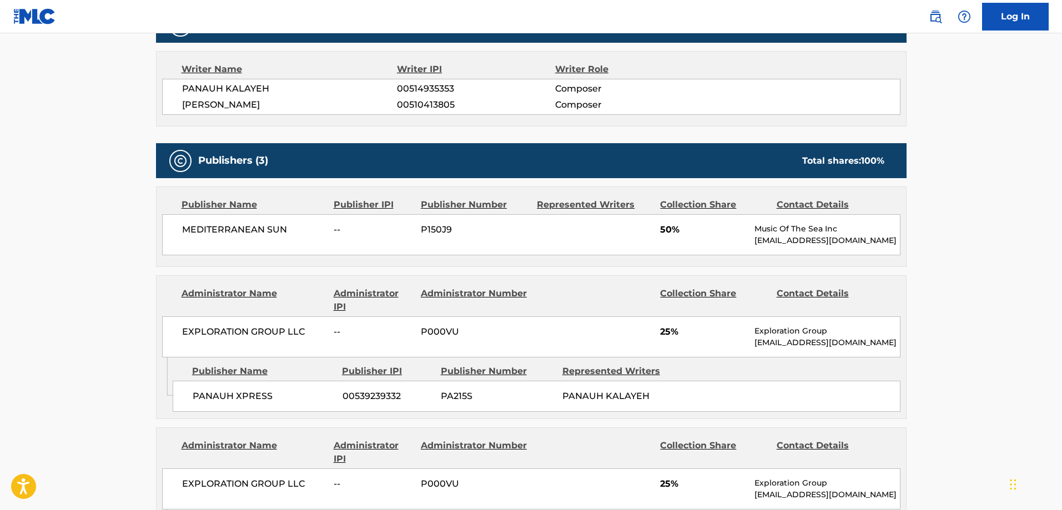
scroll to position [499, 0]
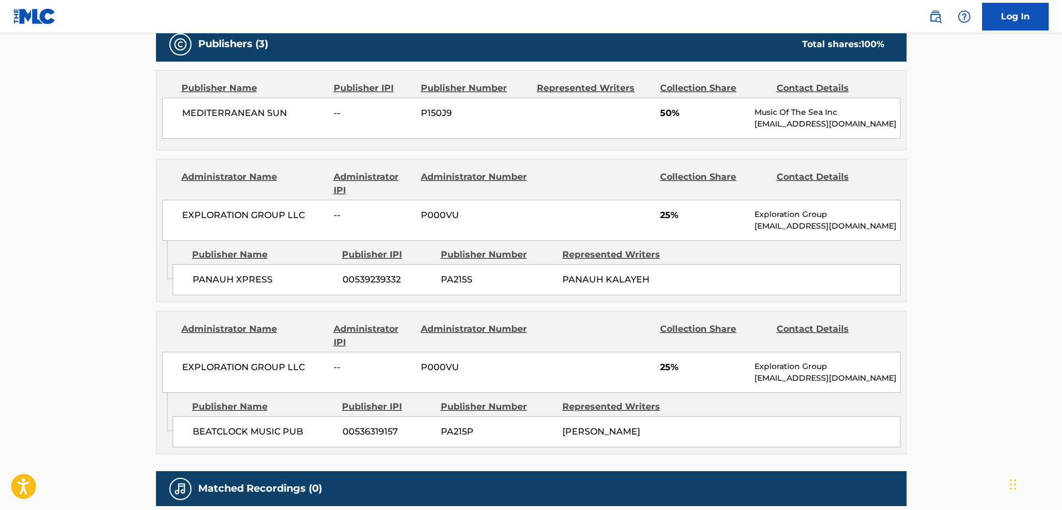
click at [205, 271] on div "PANAUH XPRESS 00539239332 PA215S PANAUH KALAYEH" at bounding box center [537, 279] width 728 height 31
drag, startPoint x: 205, startPoint y: 271, endPoint x: 247, endPoint y: 264, distance: 42.8
click at [247, 264] on div "PANAUH XPRESS 00539239332 PA215S PANAUH KALAYEH" at bounding box center [537, 279] width 728 height 31
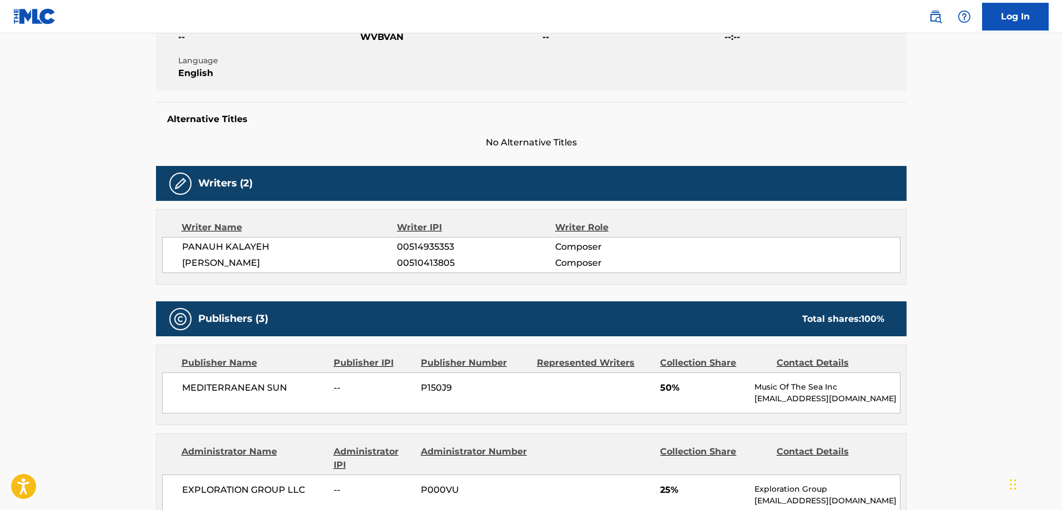
scroll to position [0, 0]
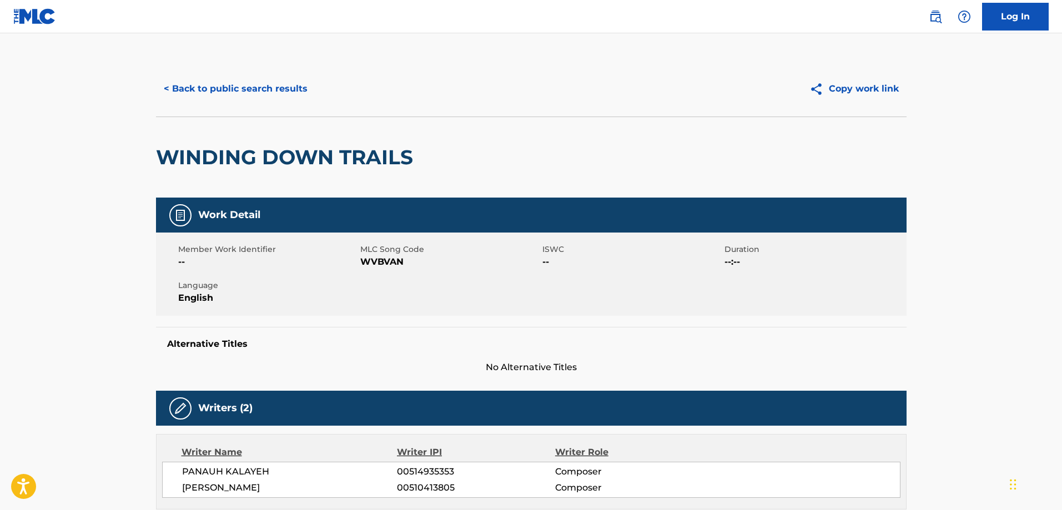
drag, startPoint x: 237, startPoint y: 70, endPoint x: 243, endPoint y: 90, distance: 20.9
click at [238, 71] on div "< Back to public search results Copy work link" at bounding box center [531, 88] width 750 height 55
click at [244, 90] on button "< Back to public search results" at bounding box center [235, 89] width 159 height 28
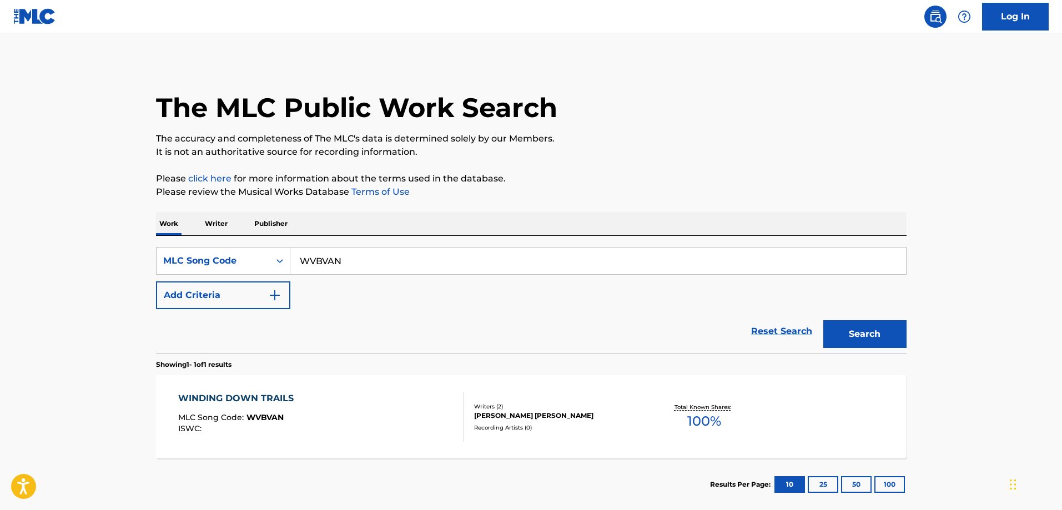
click at [393, 254] on input "WVBVAN" at bounding box center [597, 261] width 615 height 27
paste input "DQ2J60"
click at [823, 320] on button "Search" at bounding box center [864, 334] width 83 height 28
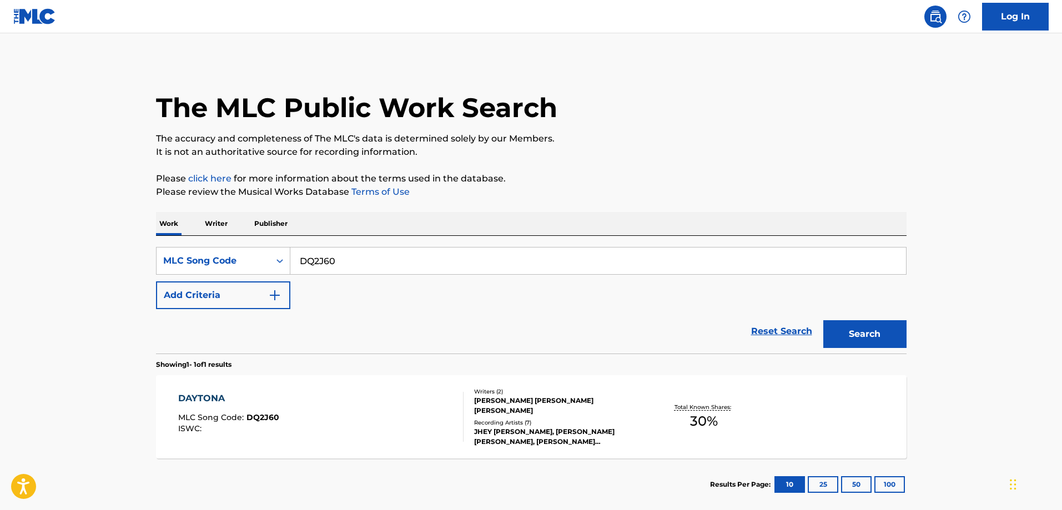
click at [261, 401] on div "DAYTONA" at bounding box center [228, 398] width 101 height 13
click at [361, 249] on input "DQ2J60" at bounding box center [597, 261] width 615 height 27
click at [358, 260] on input "DQ2J60" at bounding box center [597, 261] width 615 height 27
paste input "MA7669"
type input "MA7669"
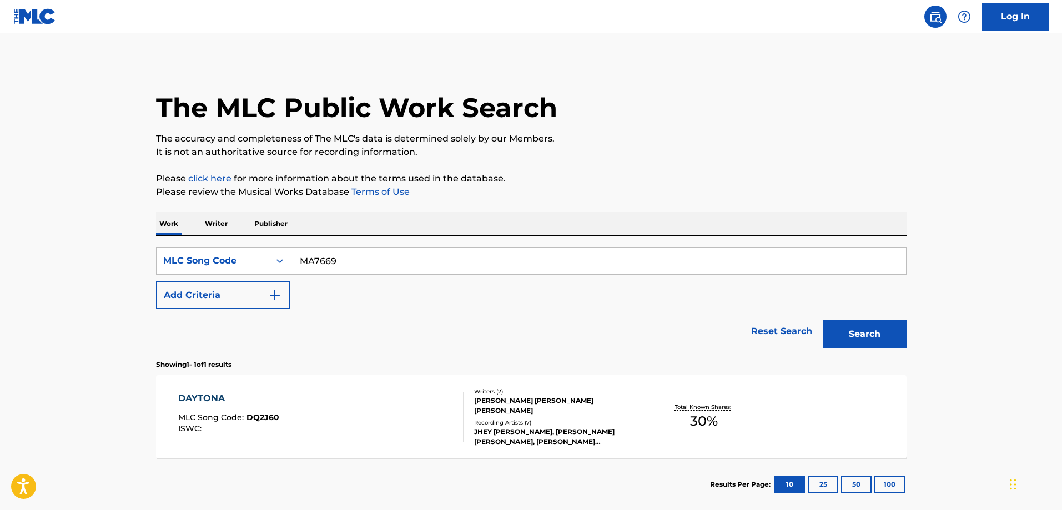
click at [823, 320] on button "Search" at bounding box center [864, 334] width 83 height 28
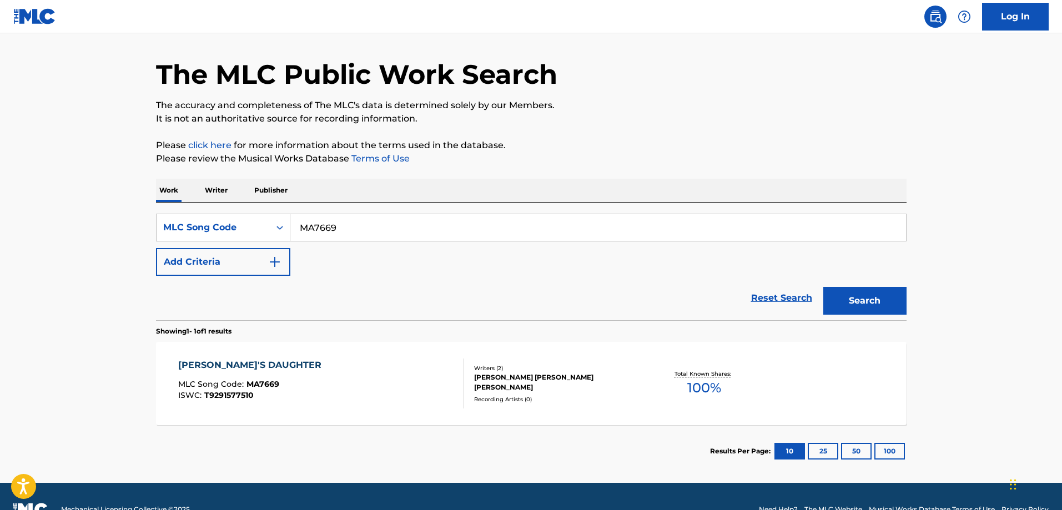
scroll to position [59, 0]
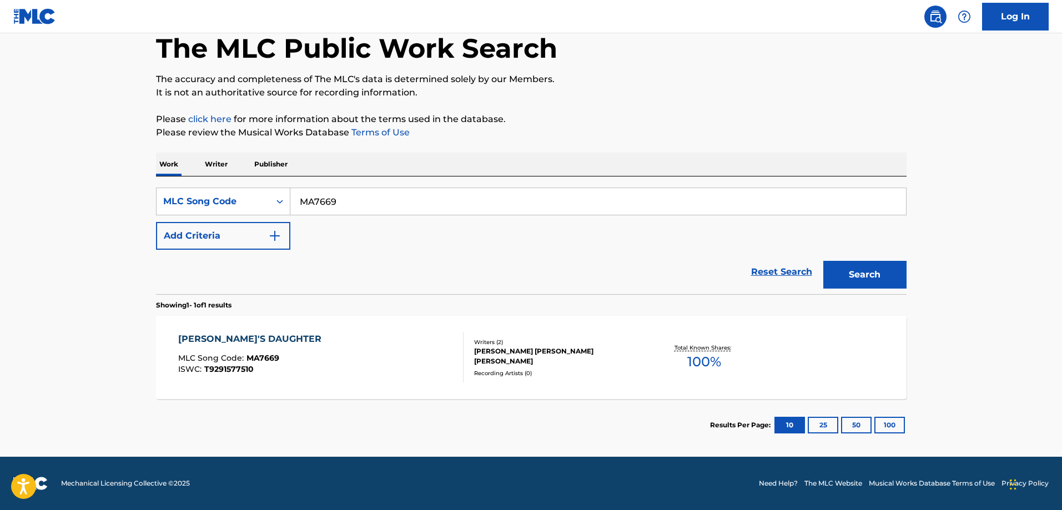
click at [299, 336] on div "MEDUSA'S DAUGHTER MLC Song Code : MA7669 ISWC : T9291577510" at bounding box center [320, 357] width 285 height 50
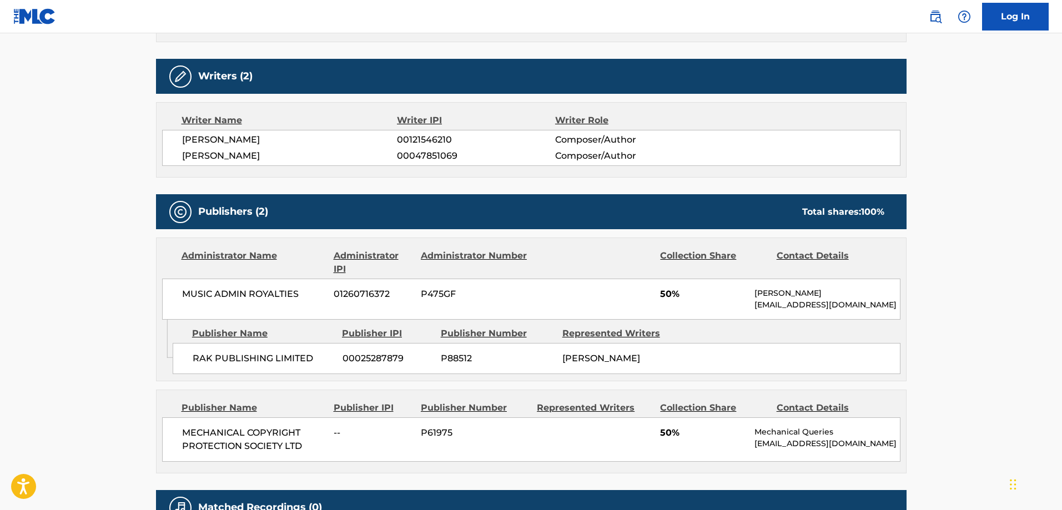
scroll to position [499, 0]
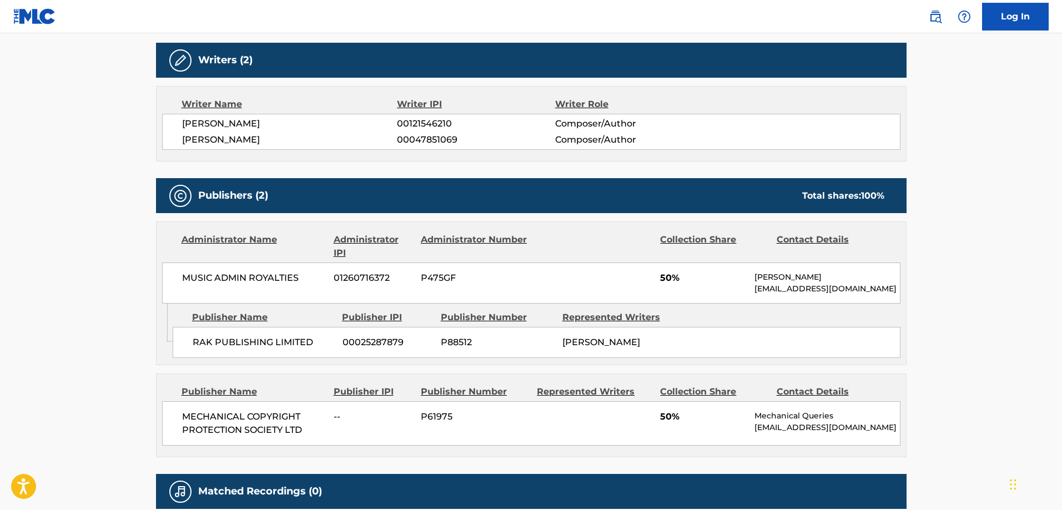
click at [209, 336] on span "RAK PUBLISHING LIMITED" at bounding box center [264, 342] width 142 height 13
click at [204, 336] on span "RAK PUBLISHING LIMITED" at bounding box center [264, 342] width 142 height 13
drag, startPoint x: 204, startPoint y: 315, endPoint x: 278, endPoint y: 317, distance: 73.9
click at [208, 336] on span "RAK PUBLISHING LIMITED" at bounding box center [264, 342] width 142 height 13
drag, startPoint x: 278, startPoint y: 317, endPoint x: 285, endPoint y: 322, distance: 8.3
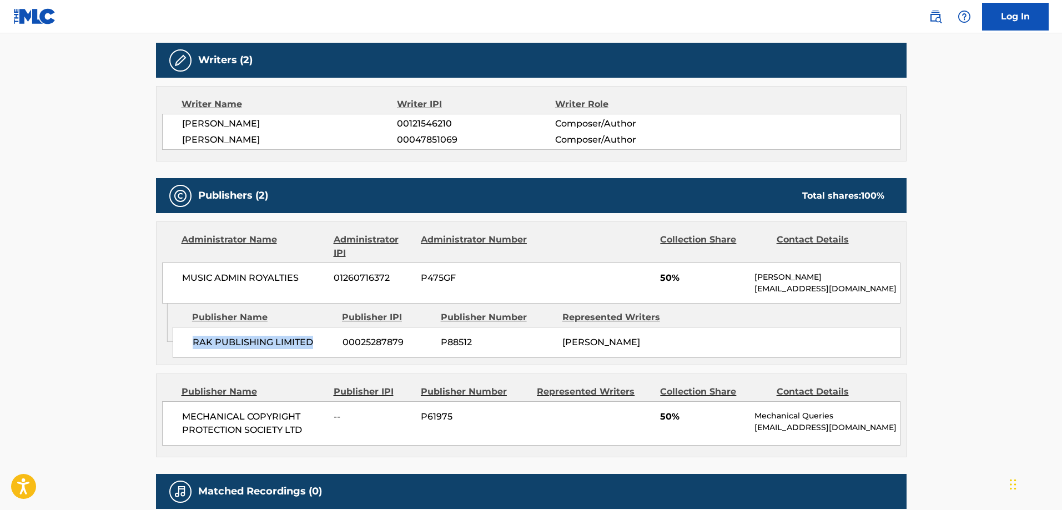
click at [281, 336] on span "RAK PUBLISHING LIMITED" at bounding box center [264, 342] width 142 height 13
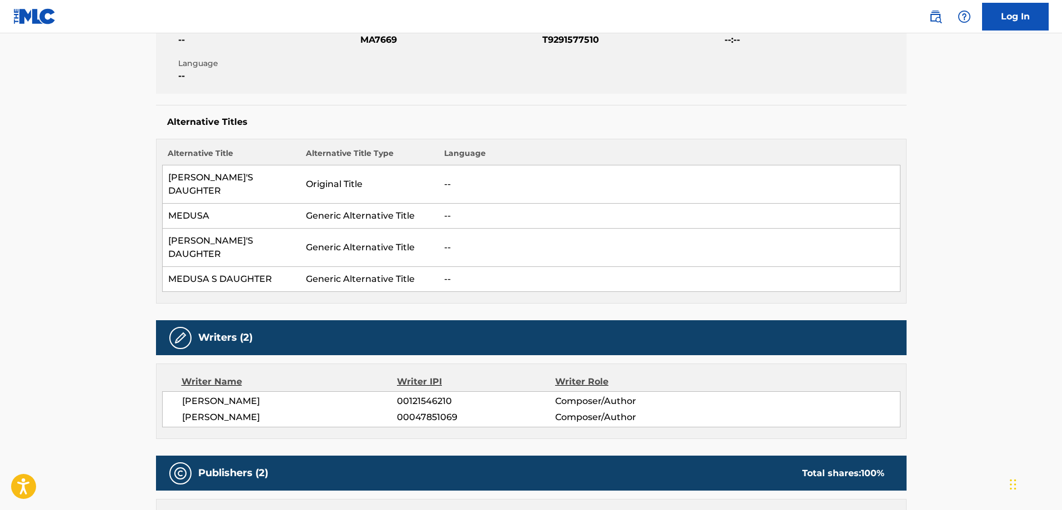
scroll to position [0, 0]
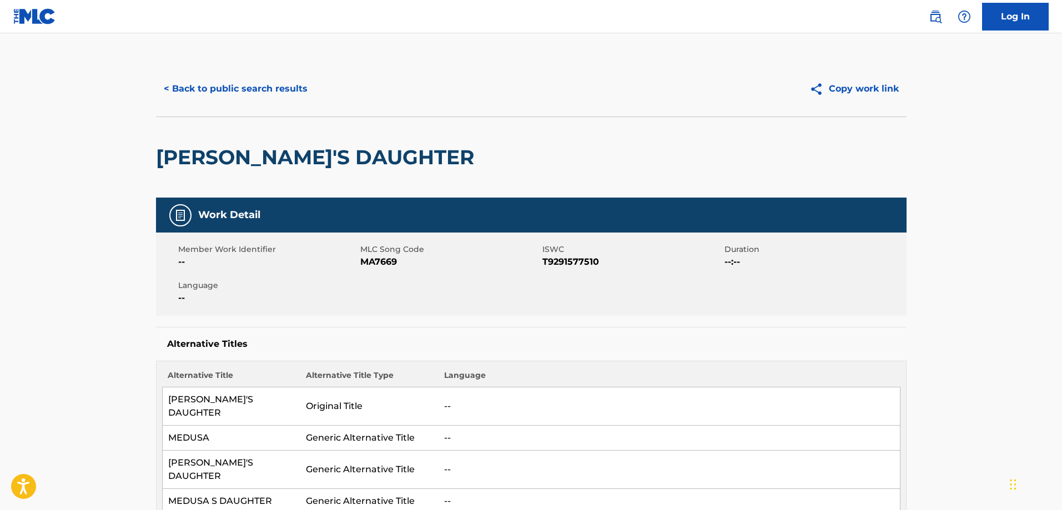
click at [253, 89] on button "< Back to public search results" at bounding box center [235, 89] width 159 height 28
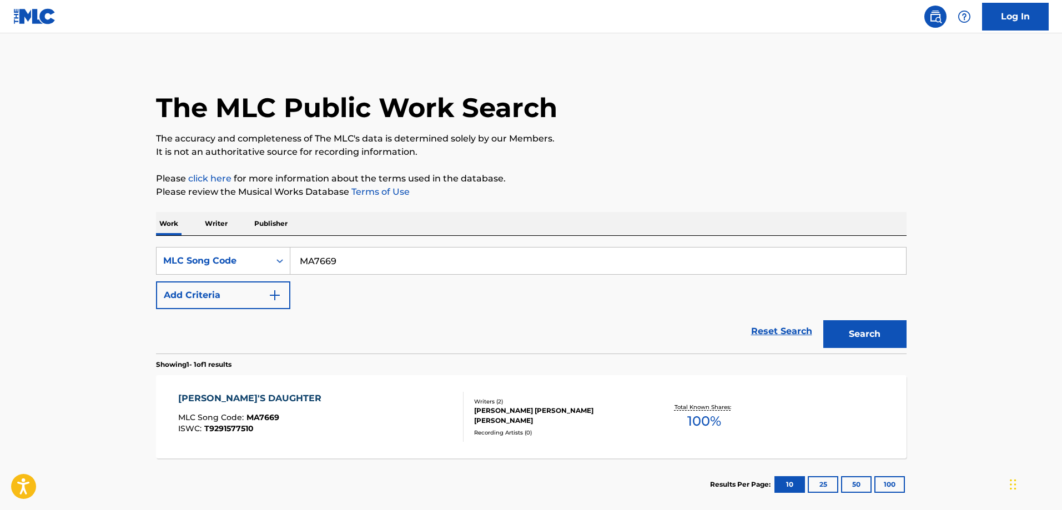
scroll to position [31, 0]
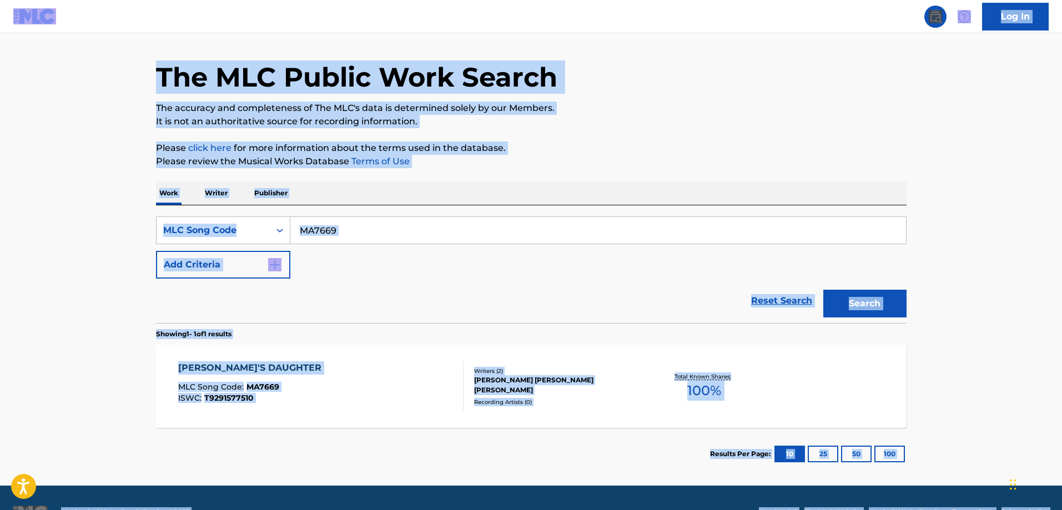
click at [457, 245] on div "SearchWithCriteriaf6e792e0-b3a6-4a29-805d-97eda4bd1d39 MLC Song Code MA7669 Add…" at bounding box center [531, 247] width 750 height 62
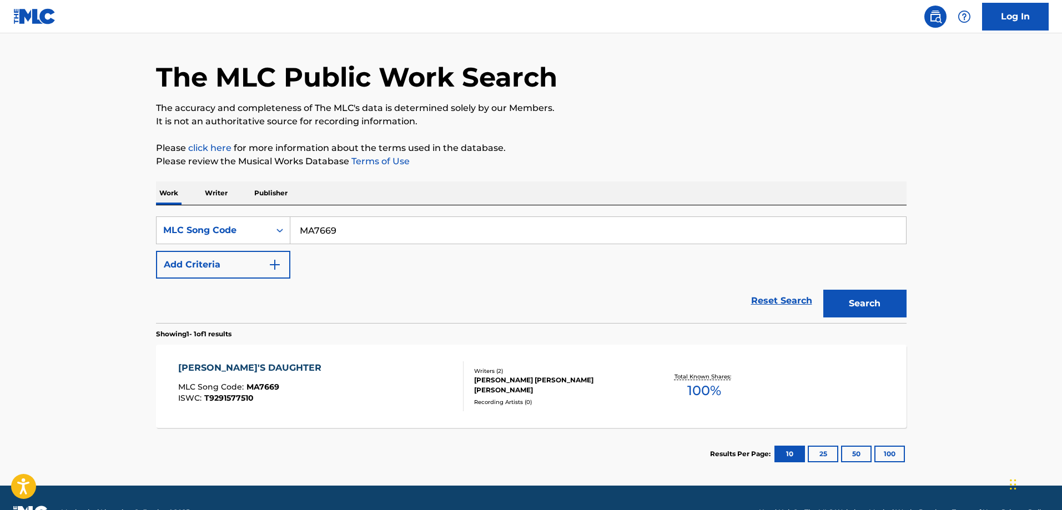
click at [481, 230] on input "MA7669" at bounding box center [597, 230] width 615 height 27
paste input "BA6YS6"
type input "BA6YS6"
click at [823, 290] on button "Search" at bounding box center [864, 304] width 83 height 28
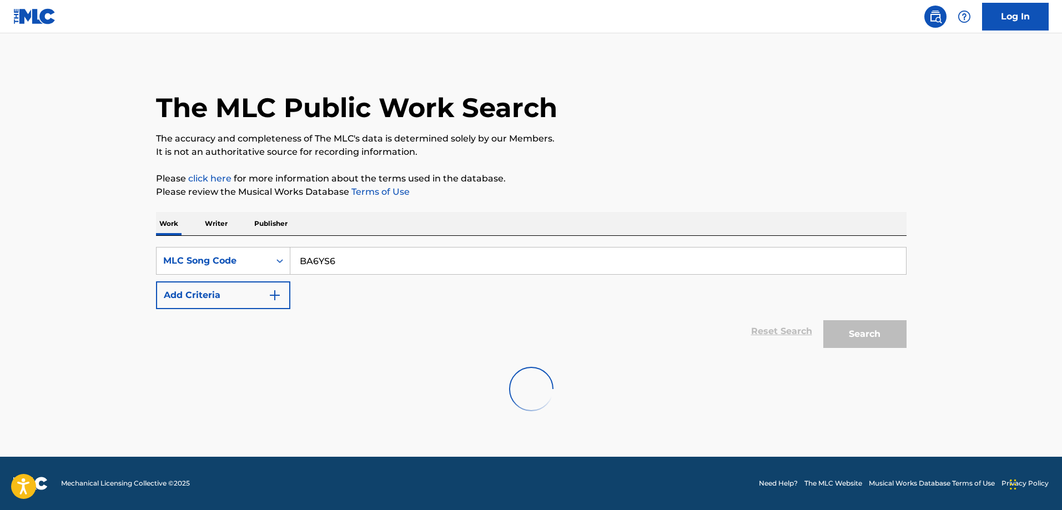
scroll to position [0, 0]
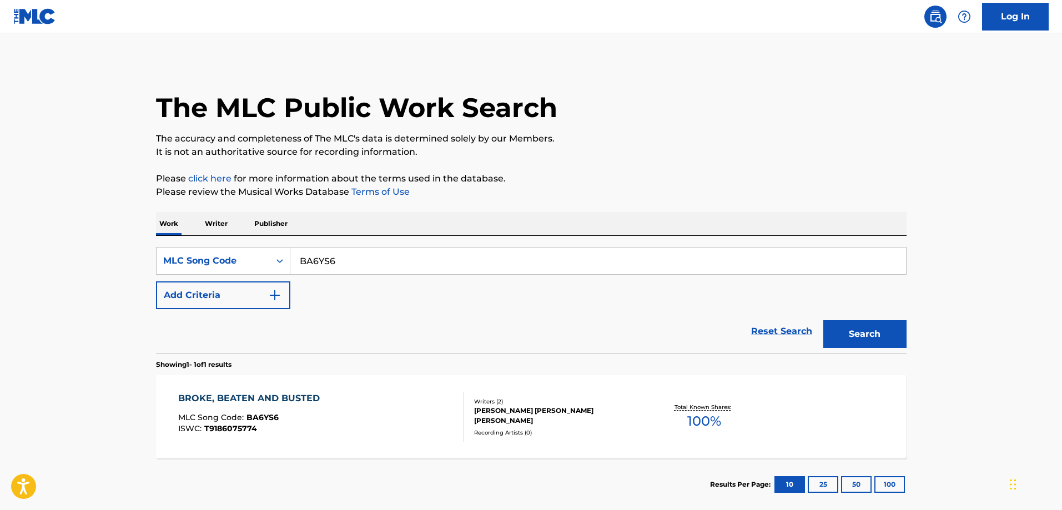
click at [281, 418] on div "MLC Song Code : BA6YS6" at bounding box center [251, 418] width 147 height 11
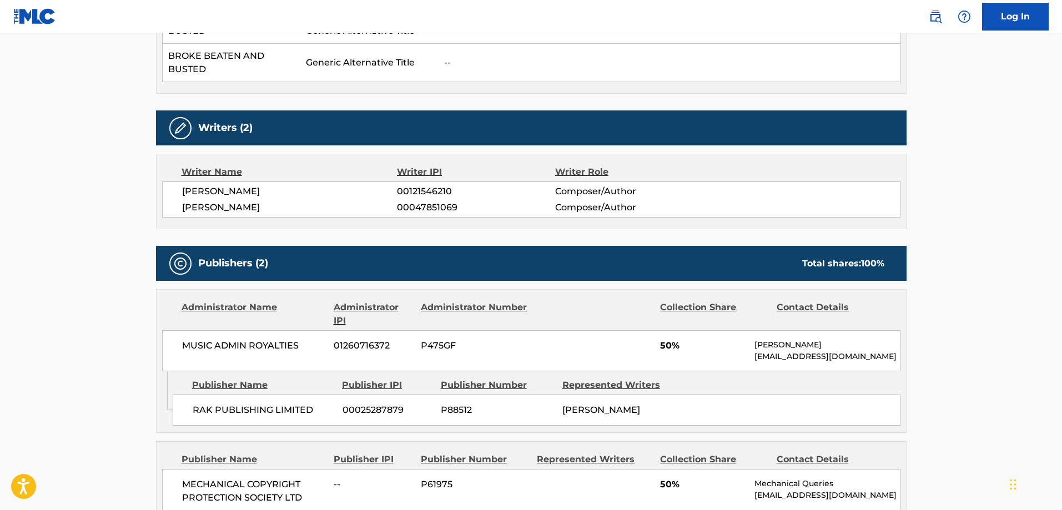
scroll to position [388, 0]
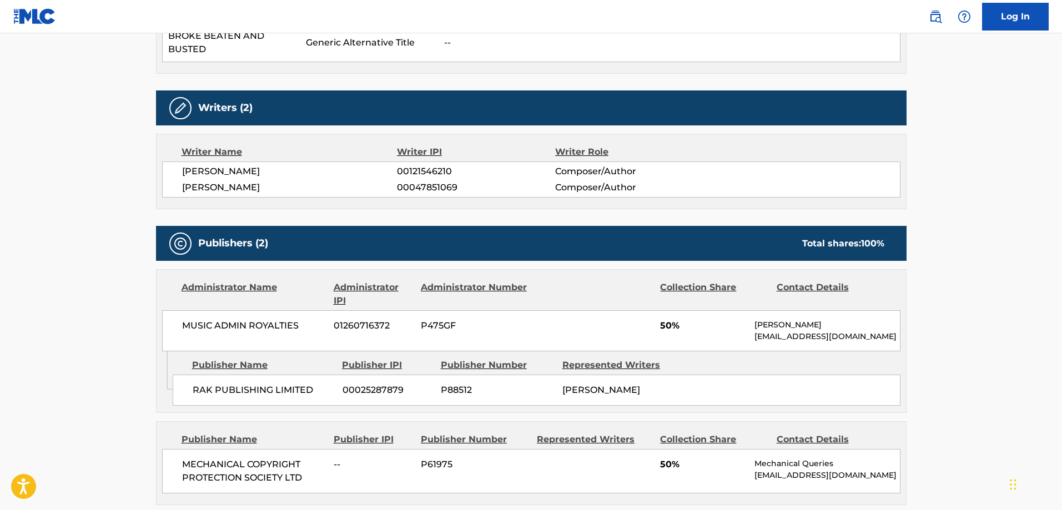
click at [209, 388] on span "RAK PUBLISHING LIMITED" at bounding box center [264, 389] width 142 height 13
click at [204, 390] on span "RAK PUBLISHING LIMITED" at bounding box center [264, 389] width 142 height 13
drag, startPoint x: 275, startPoint y: 385, endPoint x: 293, endPoint y: 385, distance: 18.3
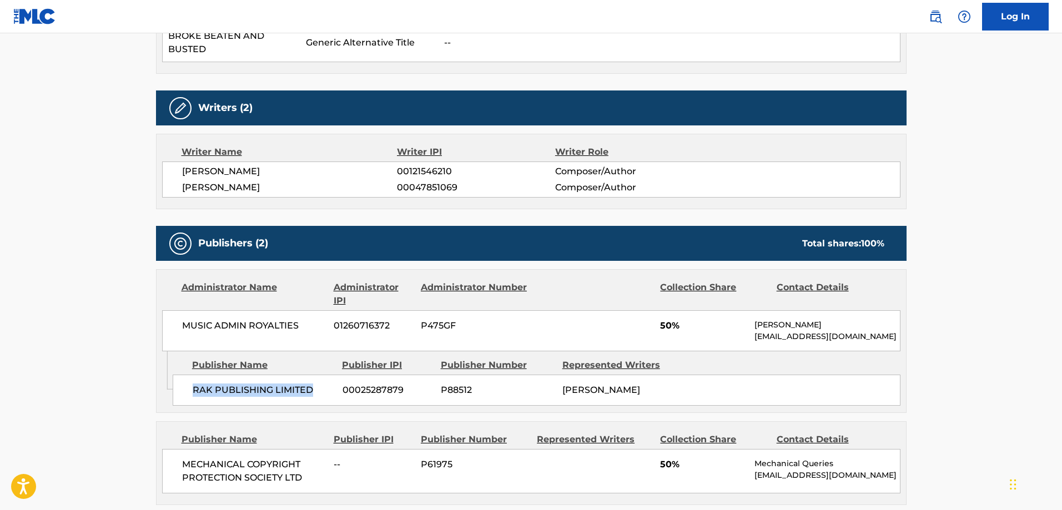
click at [293, 385] on span "RAK PUBLISHING LIMITED" at bounding box center [264, 389] width 142 height 13
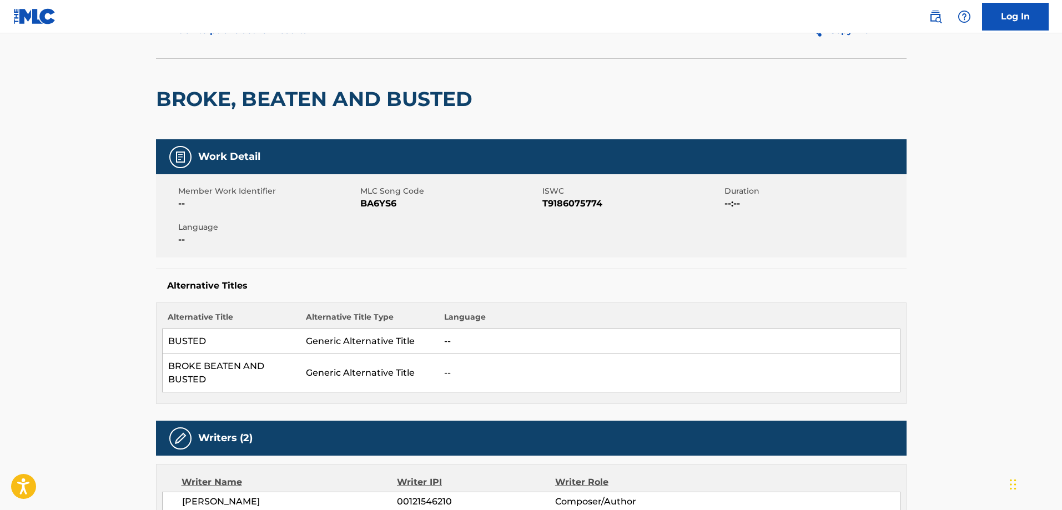
scroll to position [0, 0]
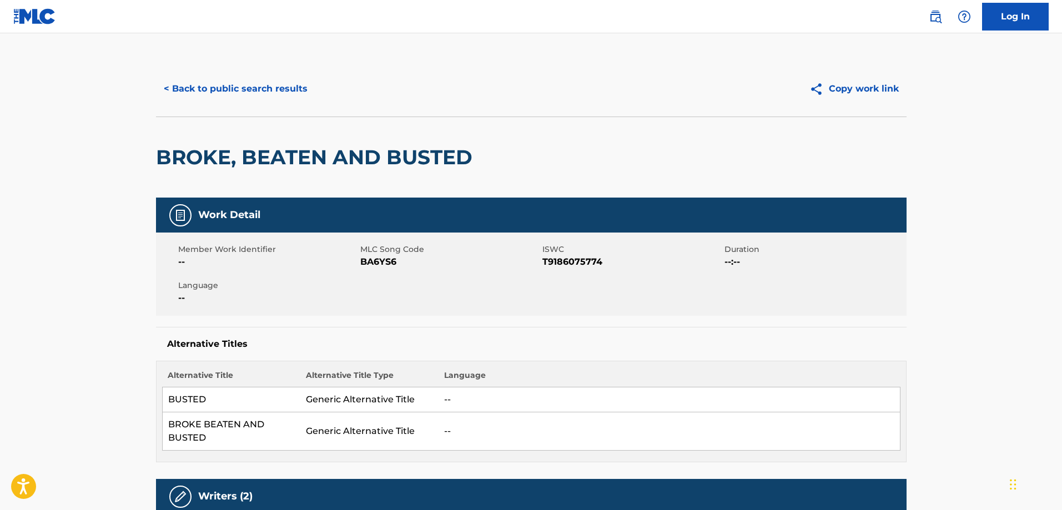
click at [241, 85] on button "< Back to public search results" at bounding box center [235, 89] width 159 height 28
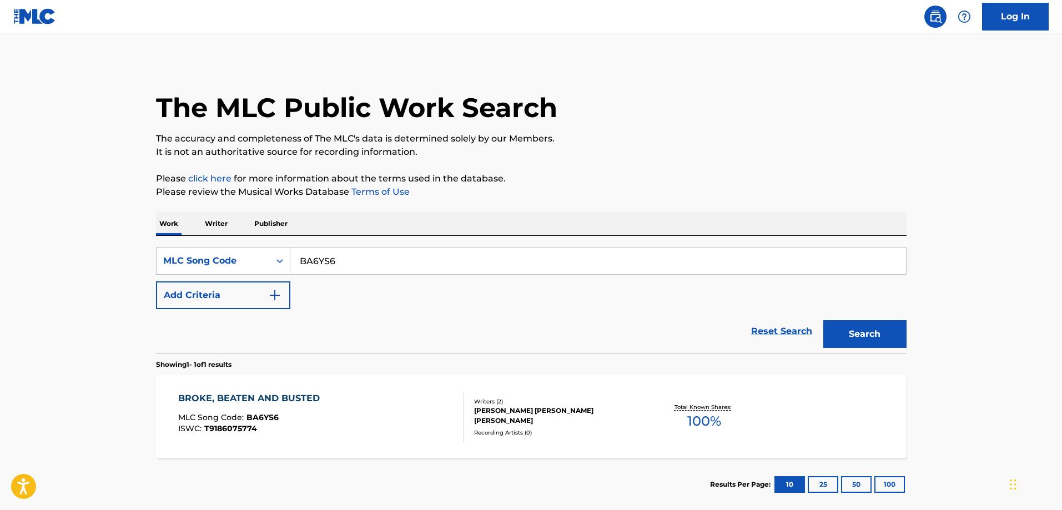
click at [412, 267] on input "BA6YS6" at bounding box center [597, 261] width 615 height 27
paste input "ZS6HPR"
type input "ZS6HPR"
click at [823, 320] on button "Search" at bounding box center [864, 334] width 83 height 28
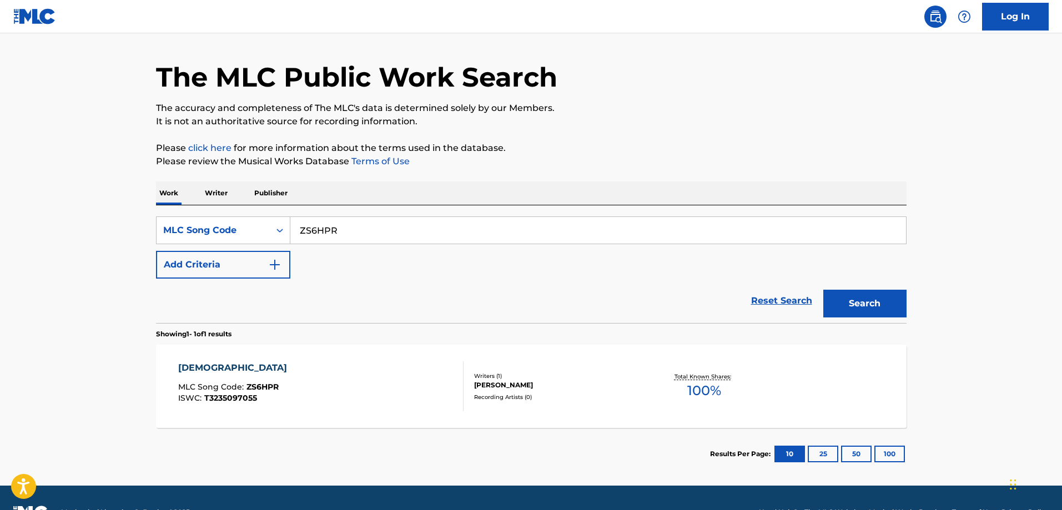
scroll to position [59, 0]
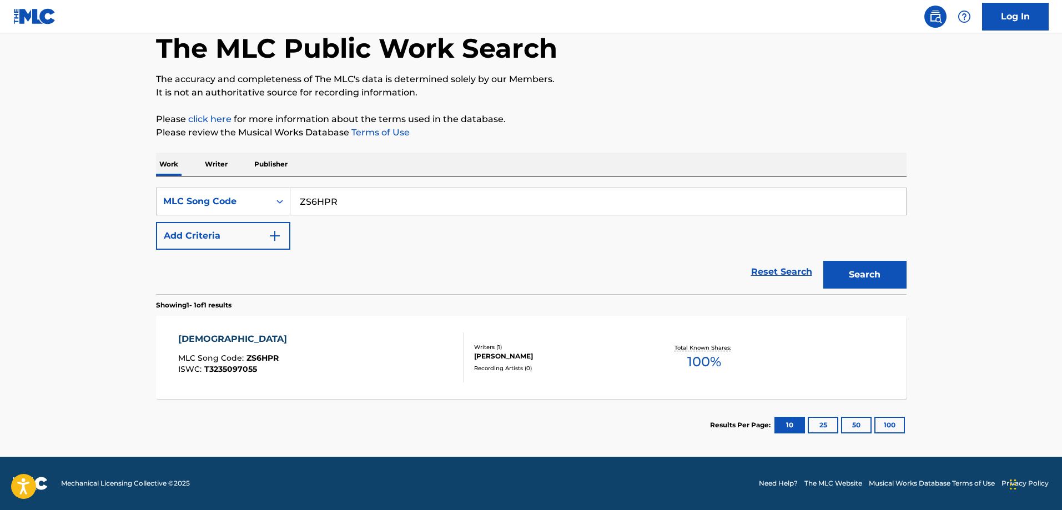
click at [292, 334] on div "ZENSUPAESUKEEPUSUMEISOUNOGENSOU" at bounding box center [235, 338] width 114 height 13
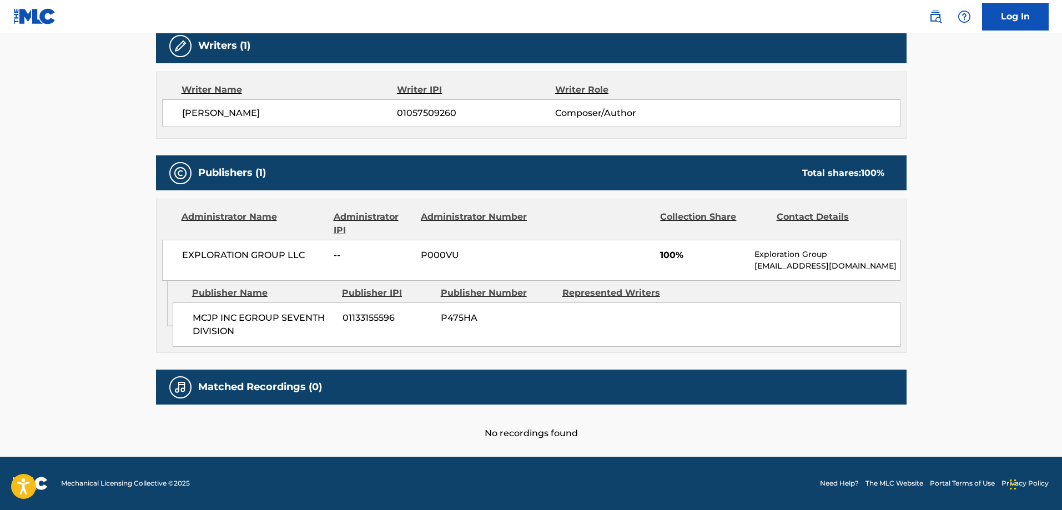
scroll to position [387, 0]
click at [198, 319] on span "MCJP INC EGROUP SEVENTH DIVISION" at bounding box center [264, 324] width 142 height 27
drag, startPoint x: 198, startPoint y: 319, endPoint x: 223, endPoint y: 332, distance: 28.3
click at [223, 332] on span "MCJP INC EGROUP SEVENTH DIVISION" at bounding box center [264, 324] width 142 height 27
click at [201, 320] on span "MCJP INC EGROUP SEVENTH DIVISION" at bounding box center [264, 324] width 142 height 27
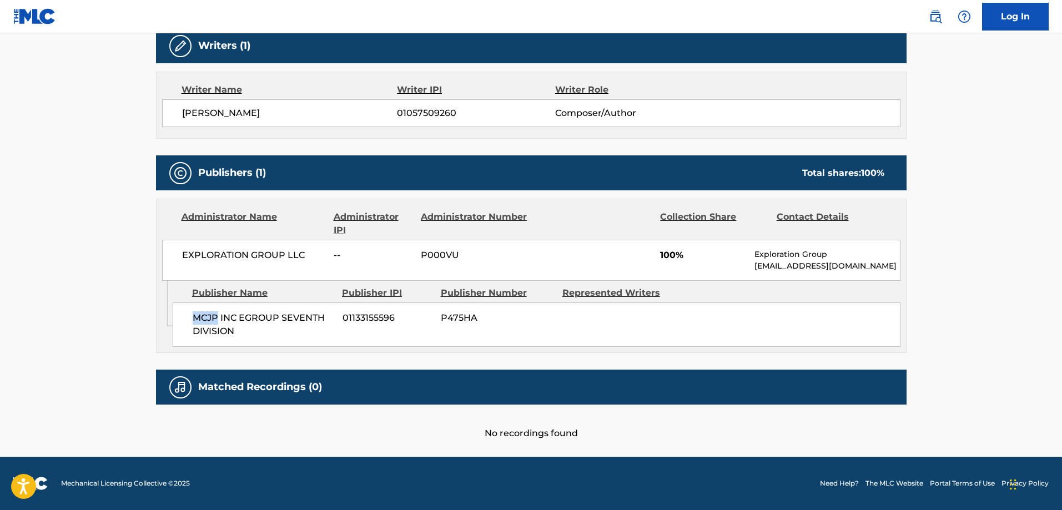
drag, startPoint x: 201, startPoint y: 320, endPoint x: 215, endPoint y: 319, distance: 14.4
click at [215, 319] on span "MCJP INC EGROUP SEVENTH DIVISION" at bounding box center [264, 324] width 142 height 27
click at [226, 320] on span "MCJP INC EGROUP SEVENTH DIVISION" at bounding box center [264, 324] width 142 height 27
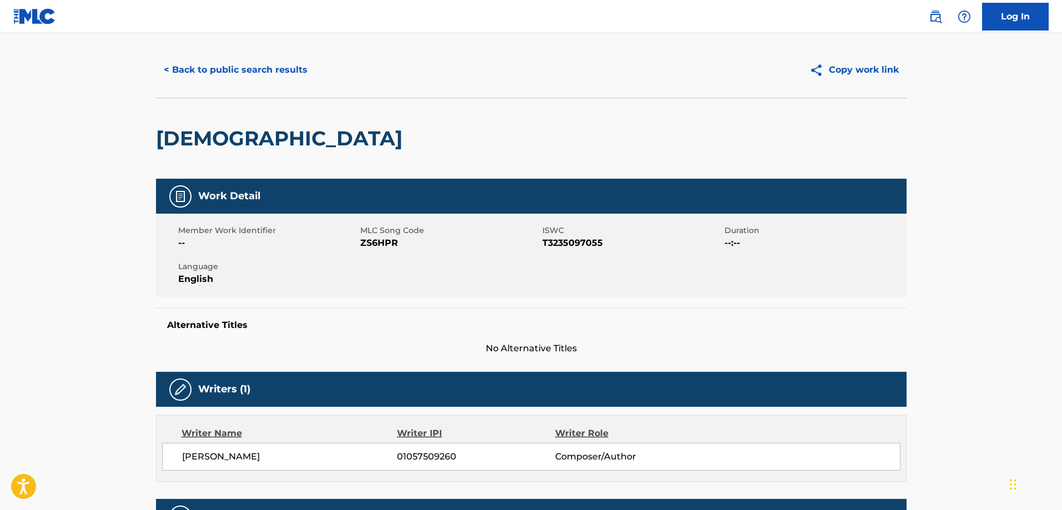
scroll to position [0, 0]
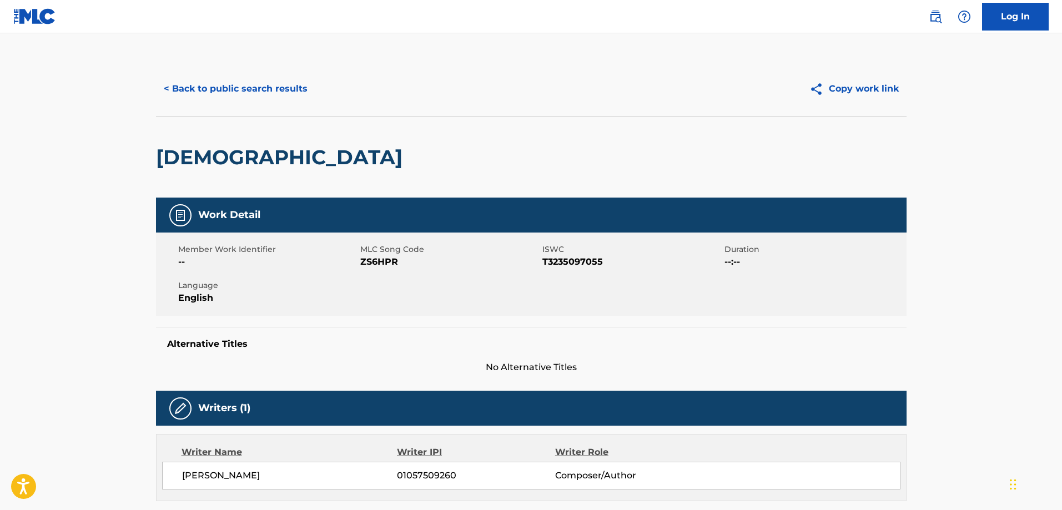
click at [262, 106] on div "< Back to public search results Copy work link" at bounding box center [531, 88] width 750 height 55
click at [256, 93] on button "< Back to public search results" at bounding box center [235, 89] width 159 height 28
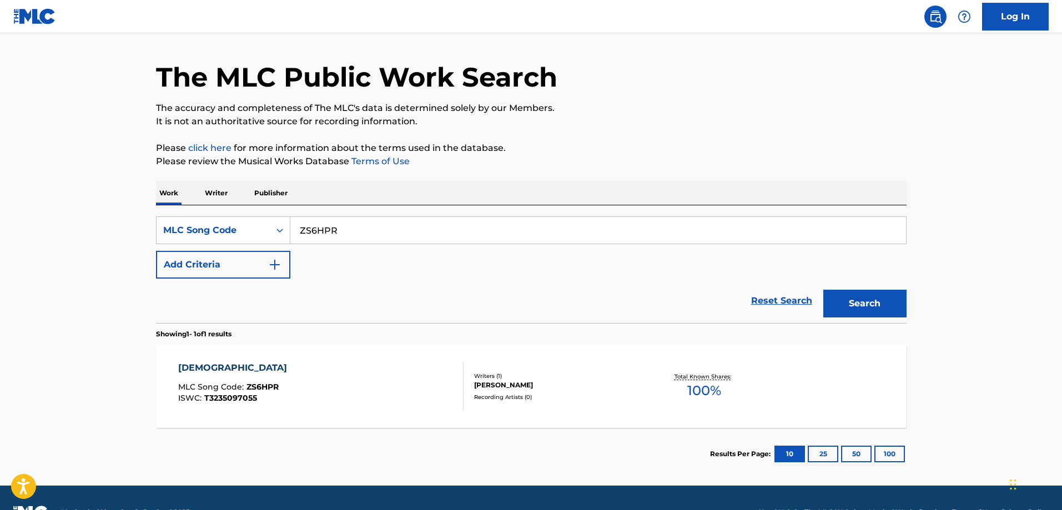
click at [371, 227] on input "ZS6HPR" at bounding box center [597, 230] width 615 height 27
paste input "WC6"
type input "ZS6WC6"
click at [823, 290] on button "Search" at bounding box center [864, 304] width 83 height 28
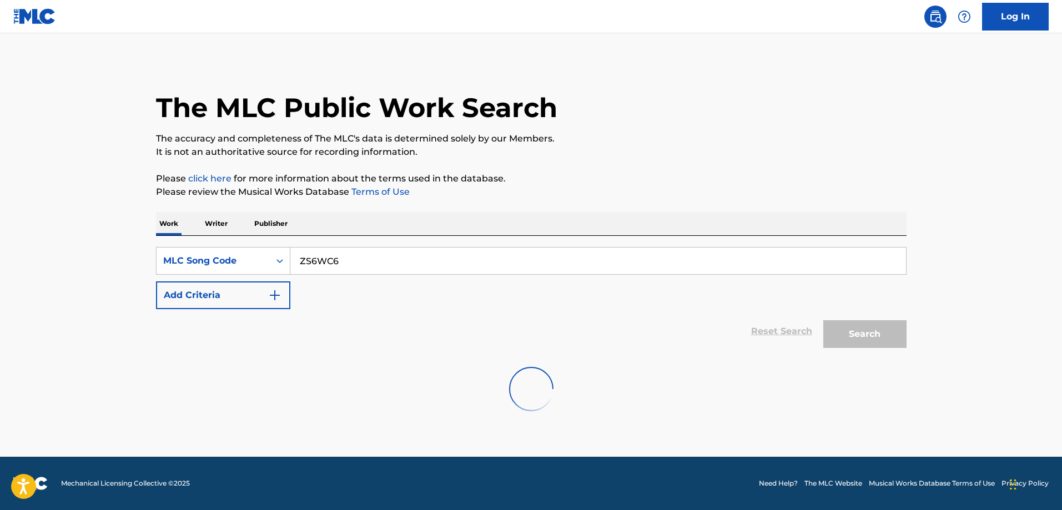
scroll to position [0, 0]
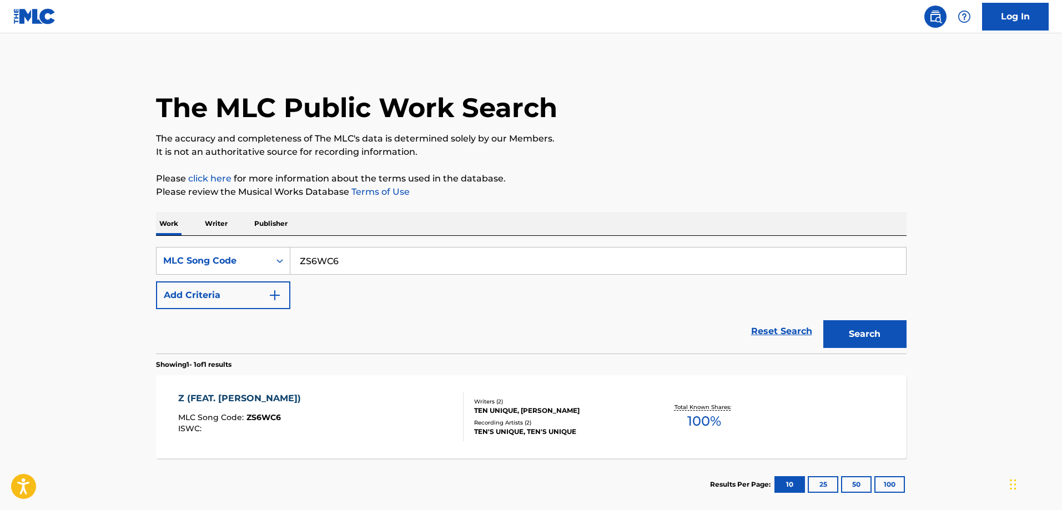
click at [349, 385] on div "Z (FEAT. LARA JARRELL) MLC Song Code : ZS6WC6 ISWC : Writers ( 2 ) TEN UNIQUE, …" at bounding box center [531, 416] width 750 height 83
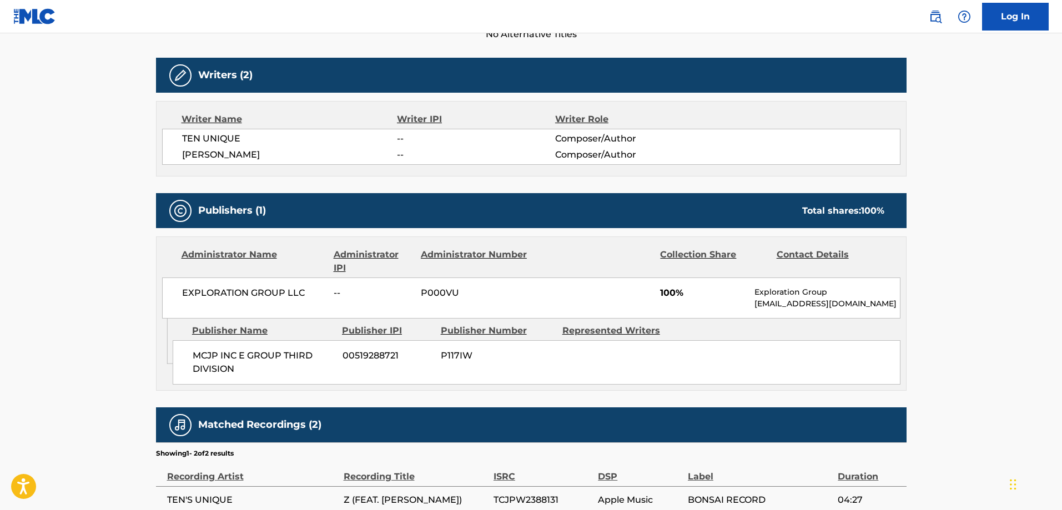
scroll to position [435, 0]
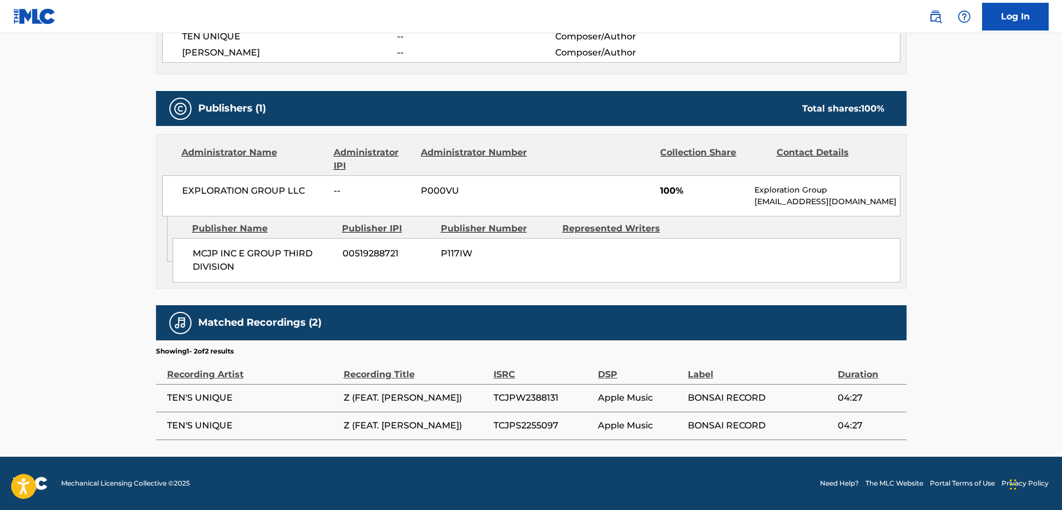
click at [199, 247] on span "MCJP INC E GROUP THIRD DIVISION" at bounding box center [264, 260] width 142 height 27
click at [208, 265] on span "MCJP INC E GROUP THIRD DIVISION" at bounding box center [264, 260] width 142 height 27
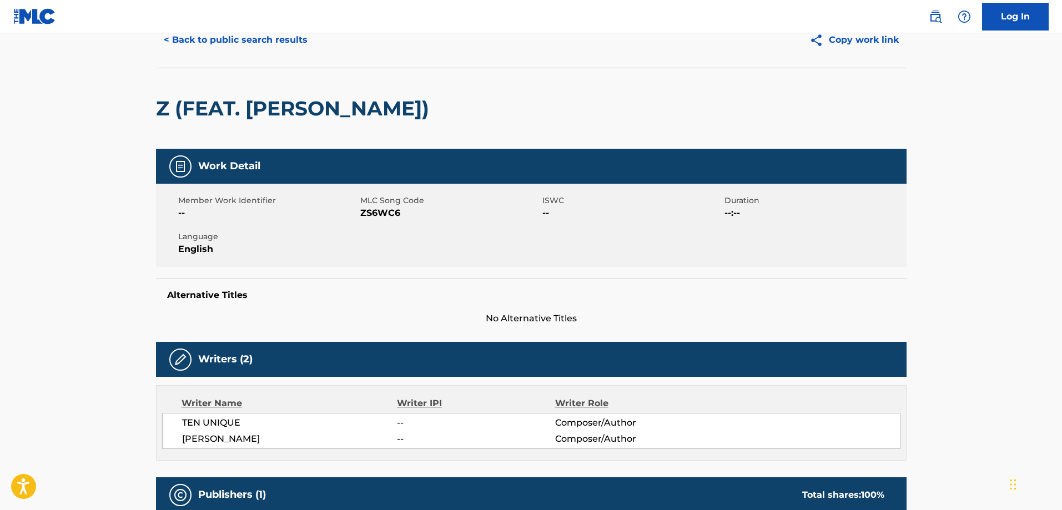
scroll to position [0, 0]
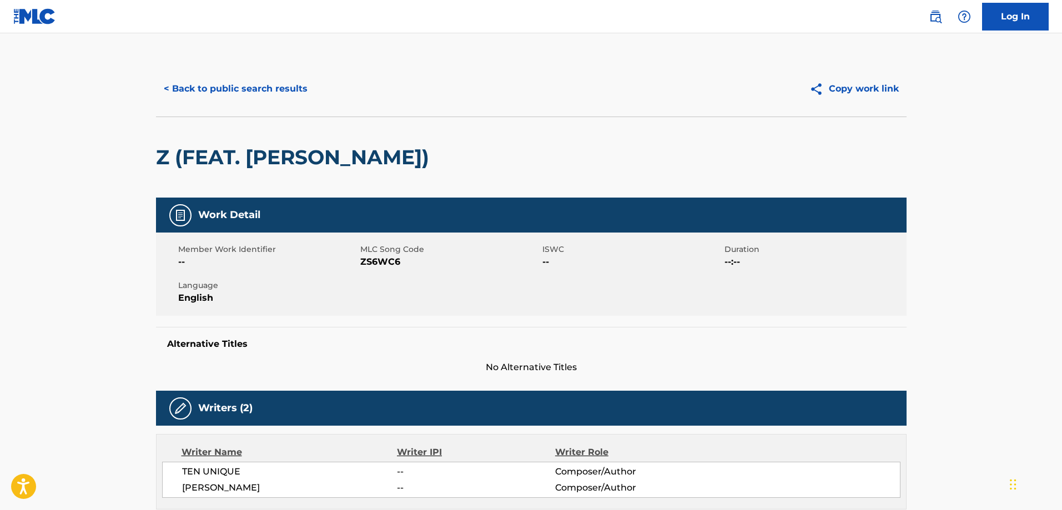
click at [221, 84] on button "< Back to public search results" at bounding box center [235, 89] width 159 height 28
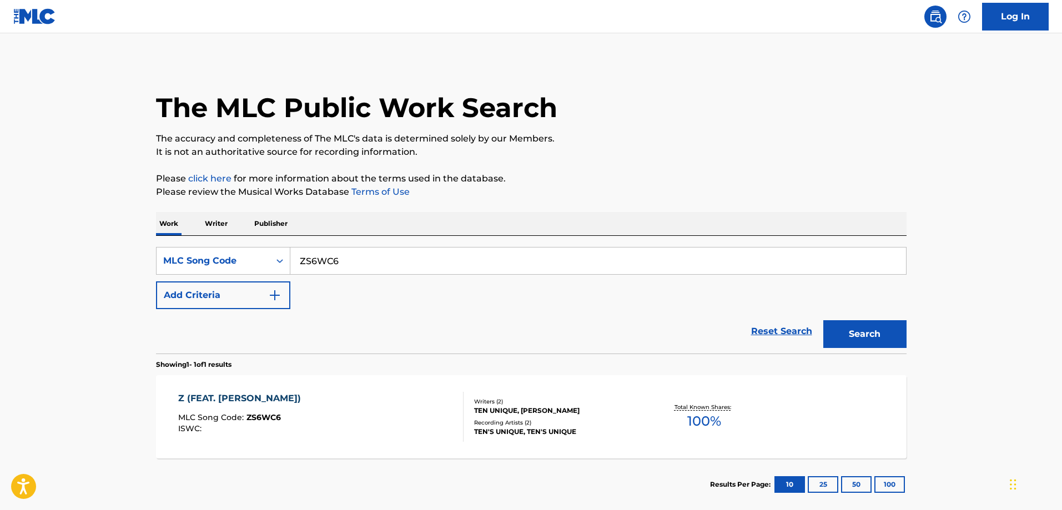
click at [366, 254] on input "ZS6WC6" at bounding box center [597, 261] width 615 height 27
paste input "TA92DL"
type input "TA92DL"
click at [823, 320] on button "Search" at bounding box center [864, 334] width 83 height 28
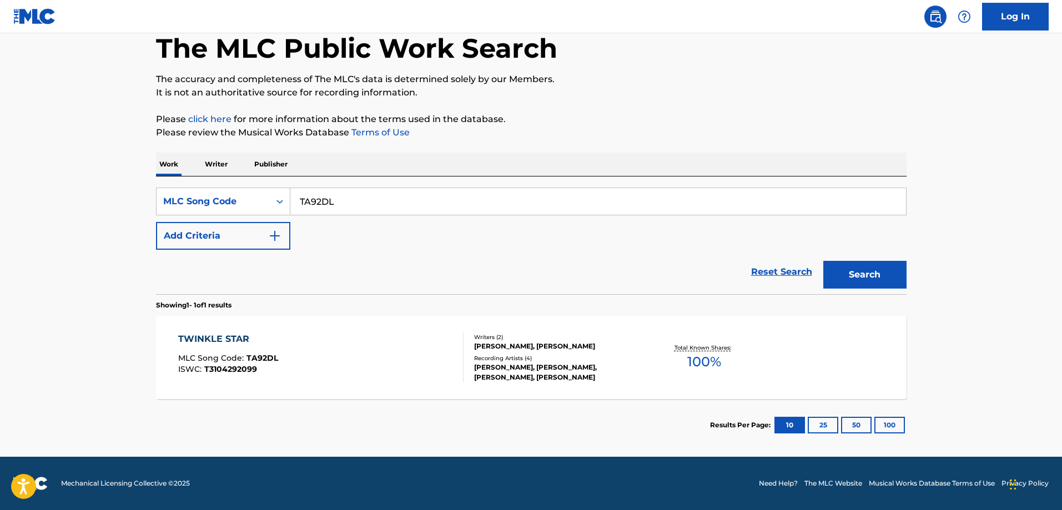
click at [316, 337] on div "TWINKLE STAR MLC Song Code : TA92DL ISWC : T3104292099" at bounding box center [320, 357] width 285 height 50
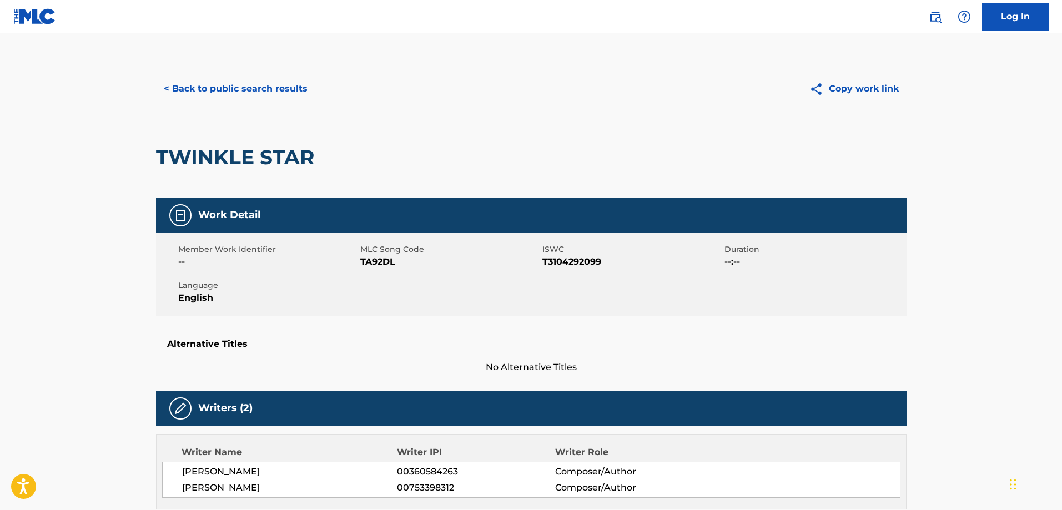
drag, startPoint x: 216, startPoint y: 78, endPoint x: 219, endPoint y: 84, distance: 6.7
click at [218, 82] on button "< Back to public search results" at bounding box center [235, 89] width 159 height 28
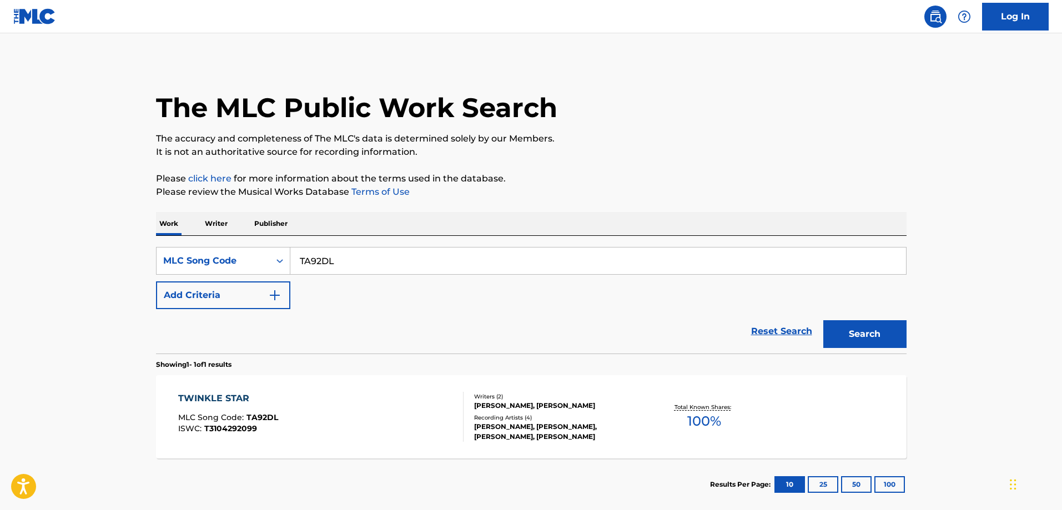
scroll to position [31, 0]
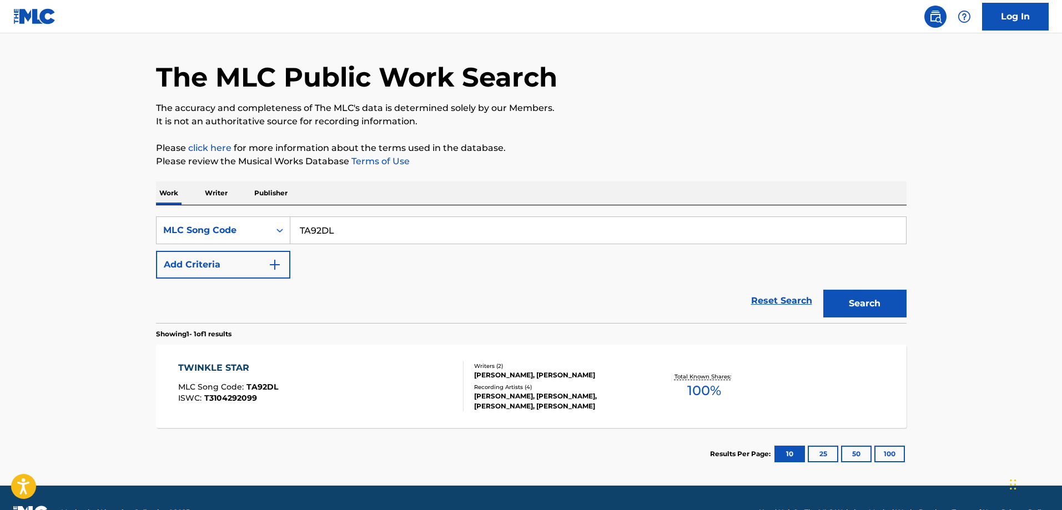
click at [401, 235] on input "TA92DL" at bounding box center [597, 230] width 615 height 27
paste input "1C036Z"
type input "1C036Z"
click at [823, 290] on button "Search" at bounding box center [864, 304] width 83 height 28
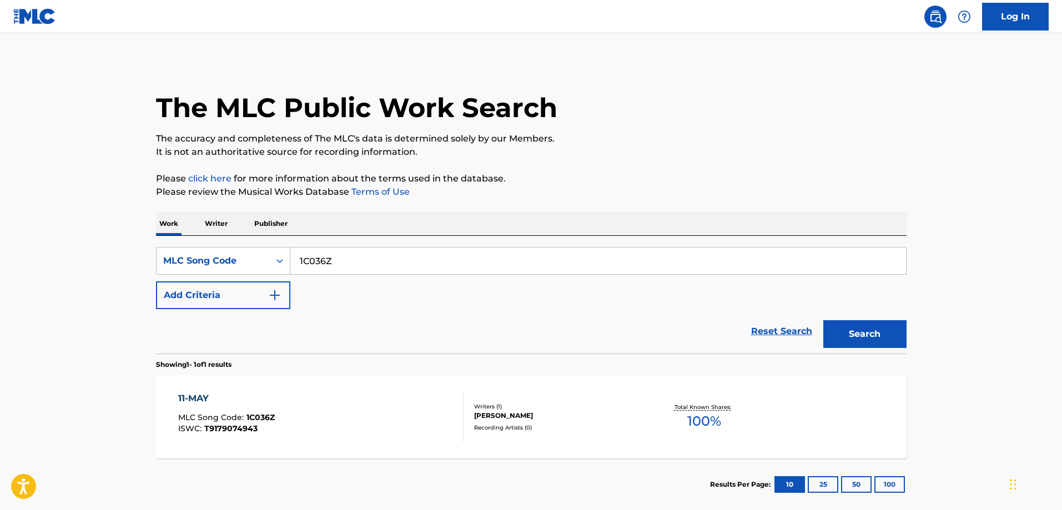
click at [203, 395] on div "11-MAY" at bounding box center [226, 398] width 97 height 13
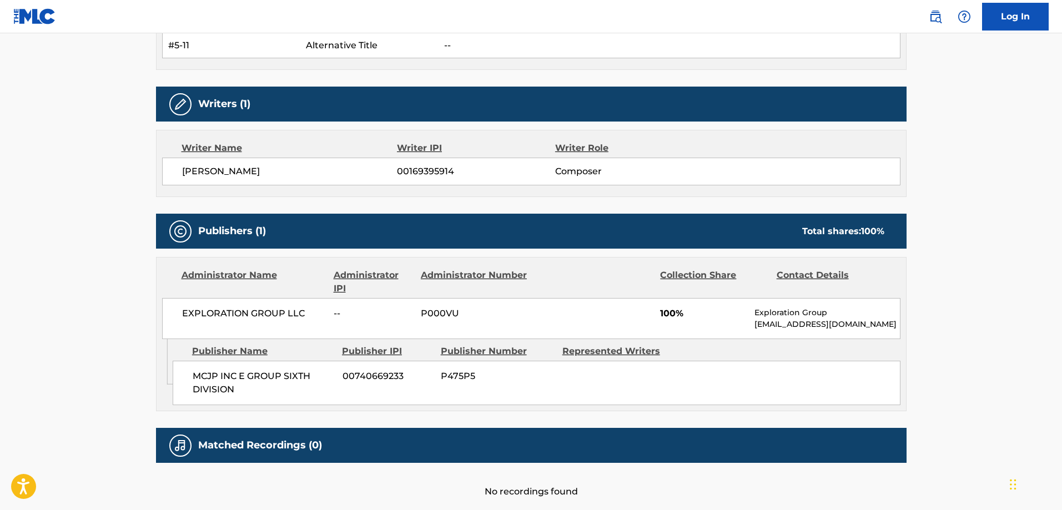
scroll to position [395, 0]
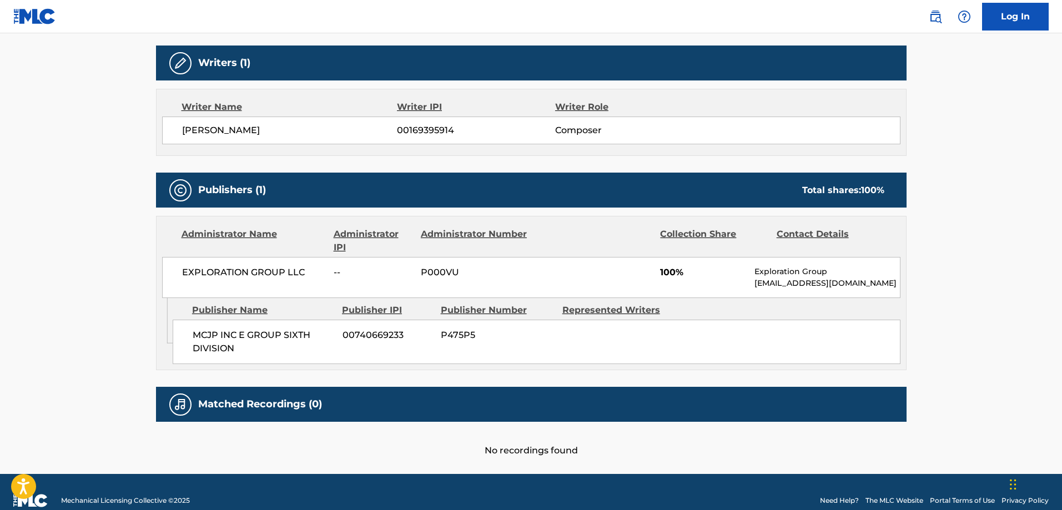
click at [202, 341] on span "MCJP INC E GROUP SIXTH DIVISION" at bounding box center [264, 342] width 142 height 27
click at [214, 351] on span "MCJP INC E GROUP SIXTH DIVISION" at bounding box center [264, 342] width 142 height 27
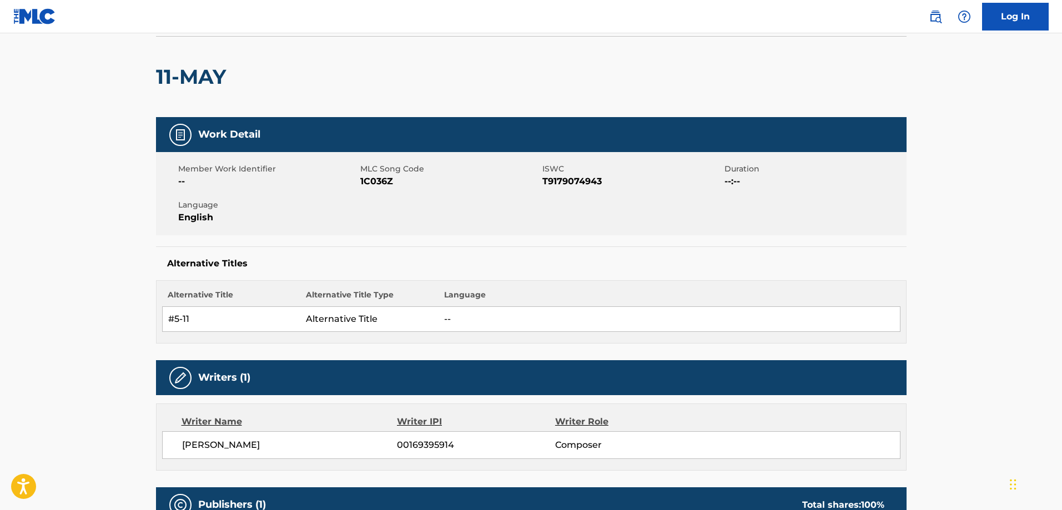
scroll to position [0, 0]
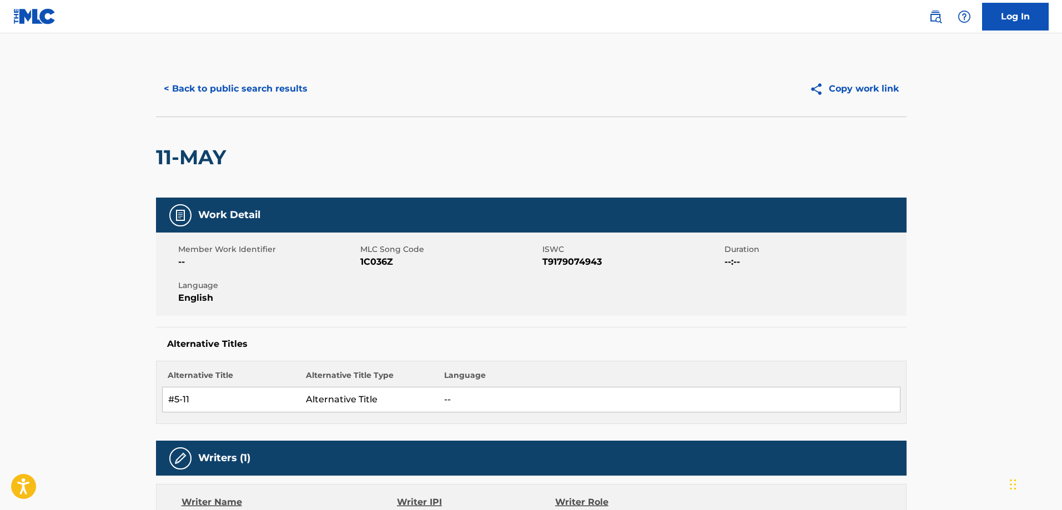
click at [276, 88] on button "< Back to public search results" at bounding box center [235, 89] width 159 height 28
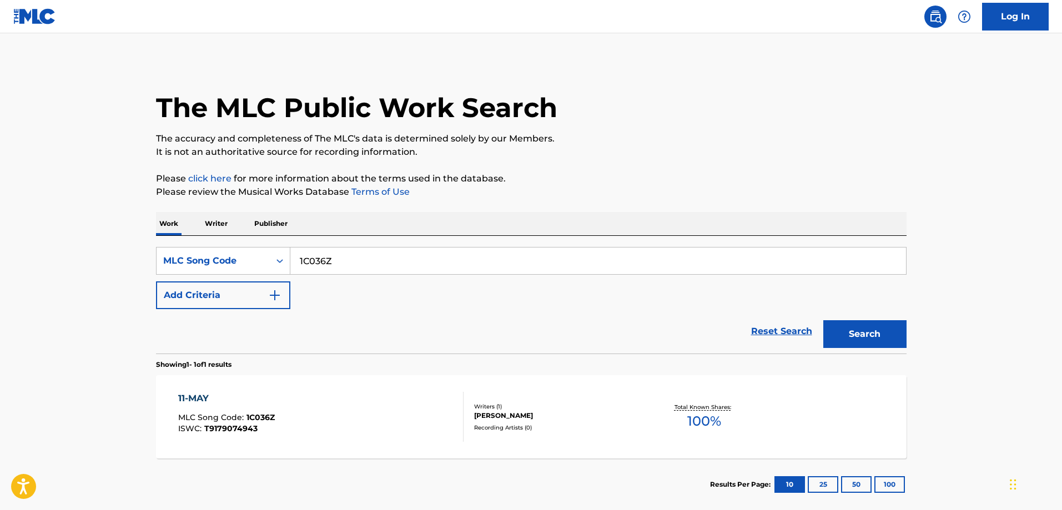
click at [427, 263] on input "1C036Z" at bounding box center [597, 261] width 615 height 27
paste input "BD38LY"
type input "BD38LY"
click at [823, 320] on button "Search" at bounding box center [864, 334] width 83 height 28
click at [385, 402] on div "BLUNT MLC Song Code : BD38LY ISWC : T1019902135" at bounding box center [320, 417] width 285 height 50
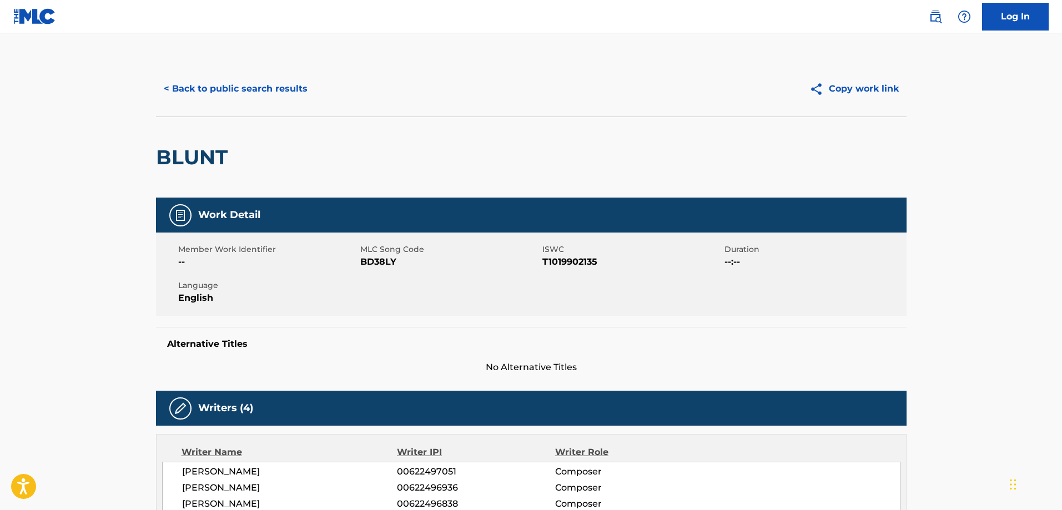
click at [246, 80] on button "< Back to public search results" at bounding box center [235, 89] width 159 height 28
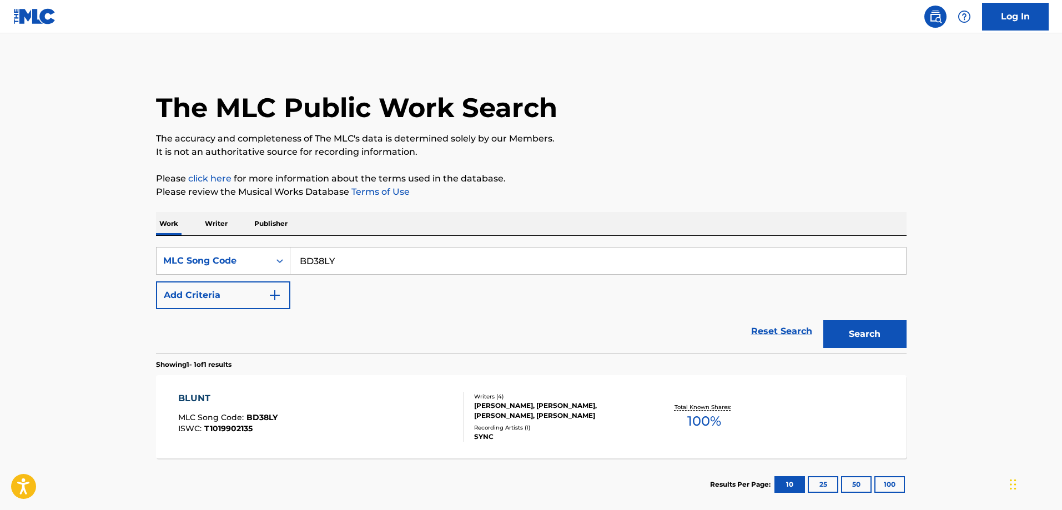
click at [336, 258] on input "BD38LY" at bounding box center [597, 261] width 615 height 27
paste input "ZS5915"
type input "ZS5915"
click at [823, 320] on button "Search" at bounding box center [864, 334] width 83 height 28
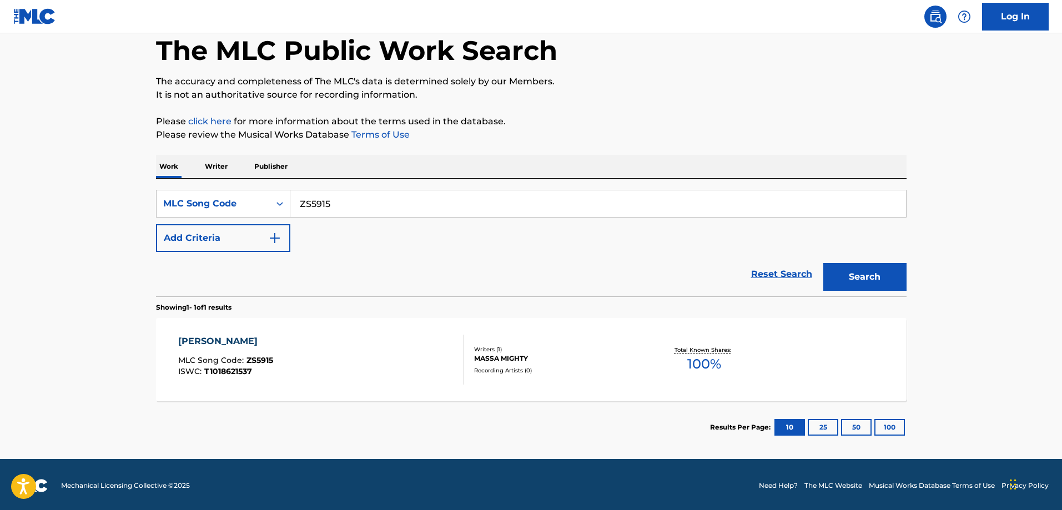
scroll to position [59, 0]
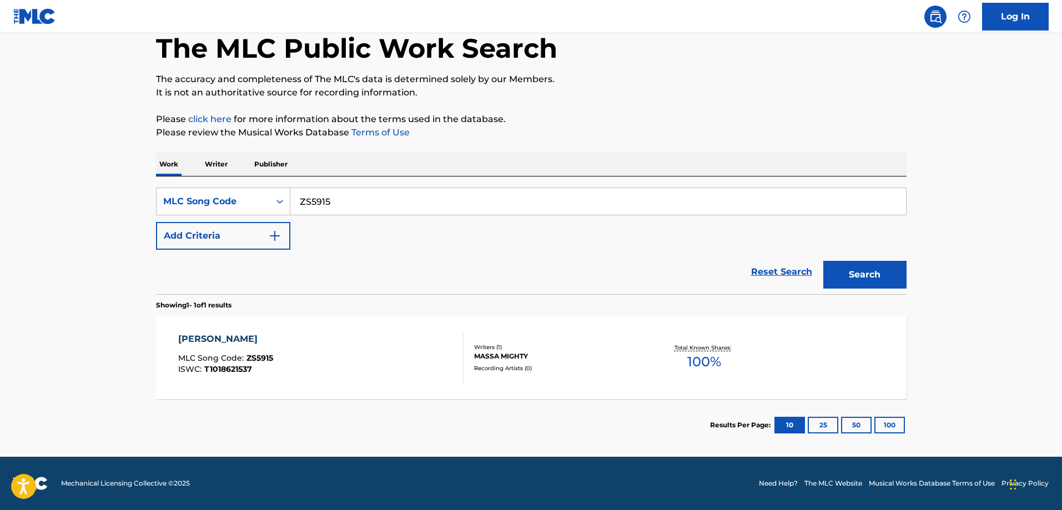
click at [245, 340] on div "ZION GATES" at bounding box center [225, 338] width 95 height 13
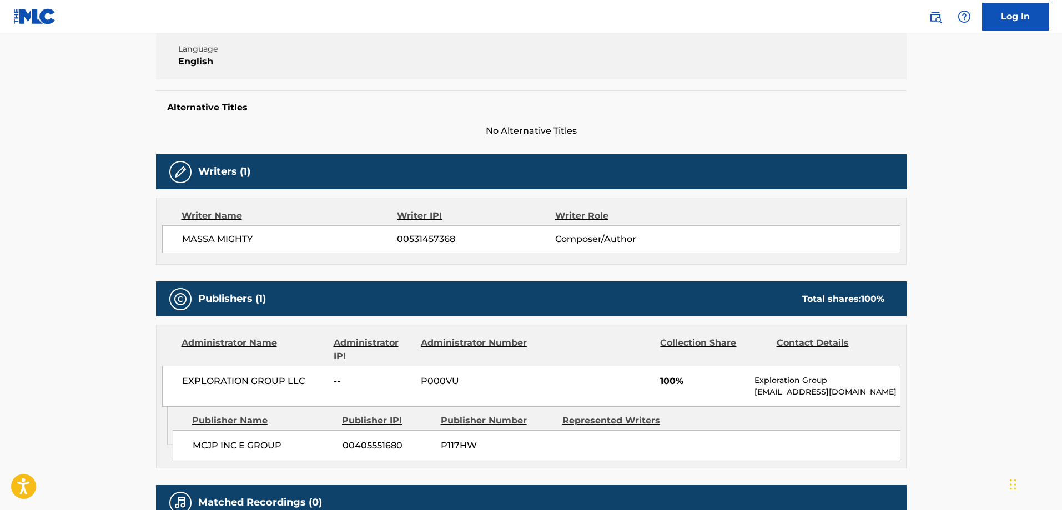
scroll to position [352, 0]
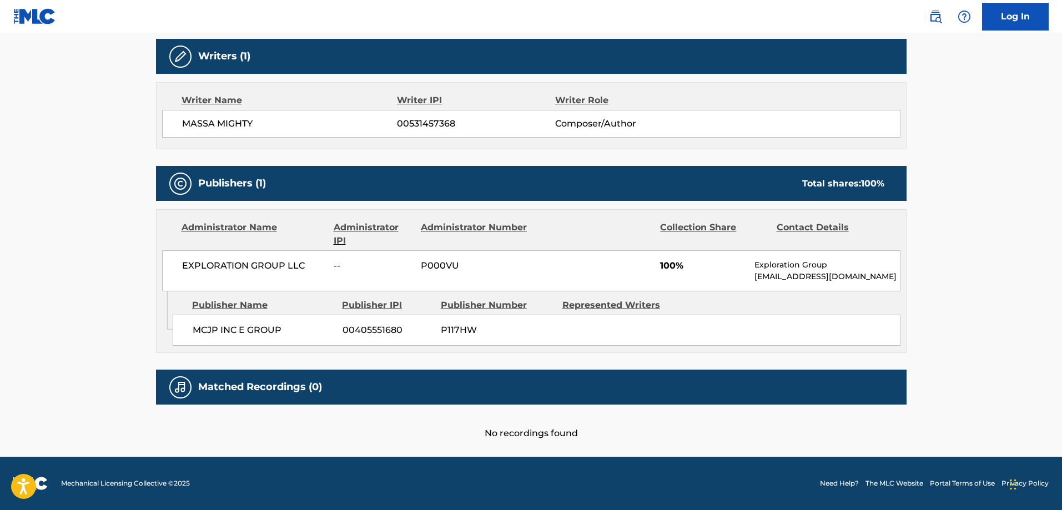
click at [195, 330] on span "MCJP INC E GROUP" at bounding box center [264, 330] width 142 height 13
drag, startPoint x: 195, startPoint y: 330, endPoint x: 289, endPoint y: 329, distance: 93.8
click at [195, 330] on span "MCJP INC E GROUP" at bounding box center [264, 330] width 142 height 13
click at [302, 334] on span "MCJP INC E GROUP" at bounding box center [264, 330] width 142 height 13
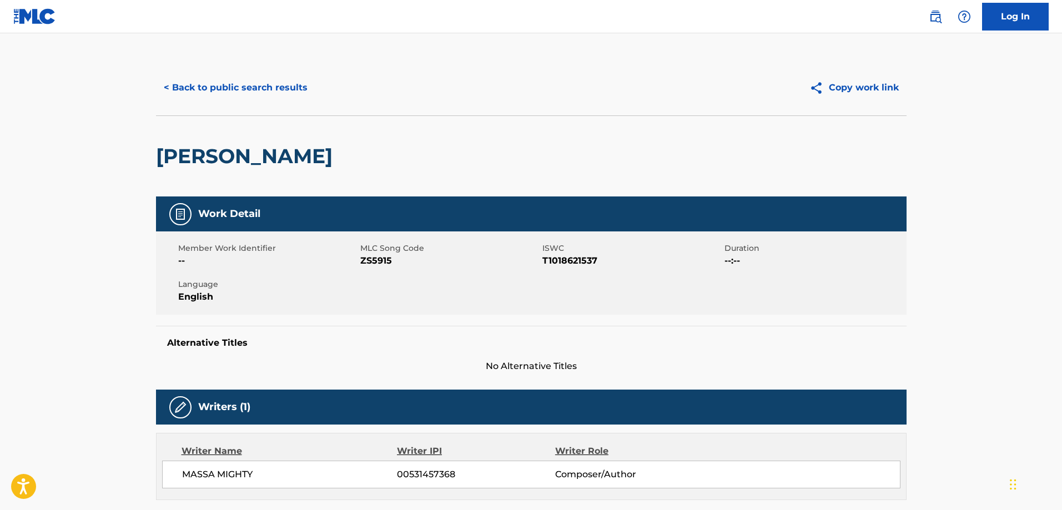
scroll to position [0, 0]
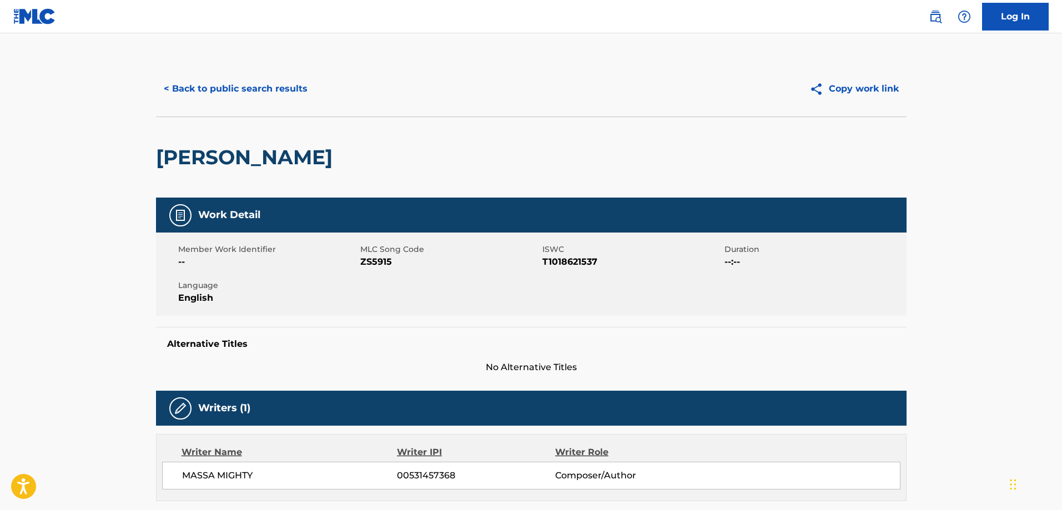
click at [224, 82] on button "< Back to public search results" at bounding box center [235, 89] width 159 height 28
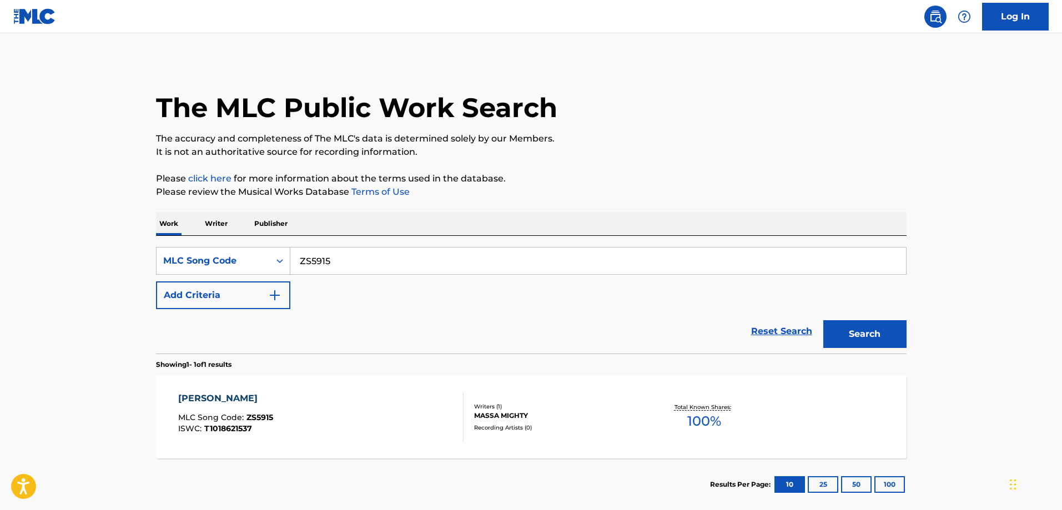
scroll to position [31, 0]
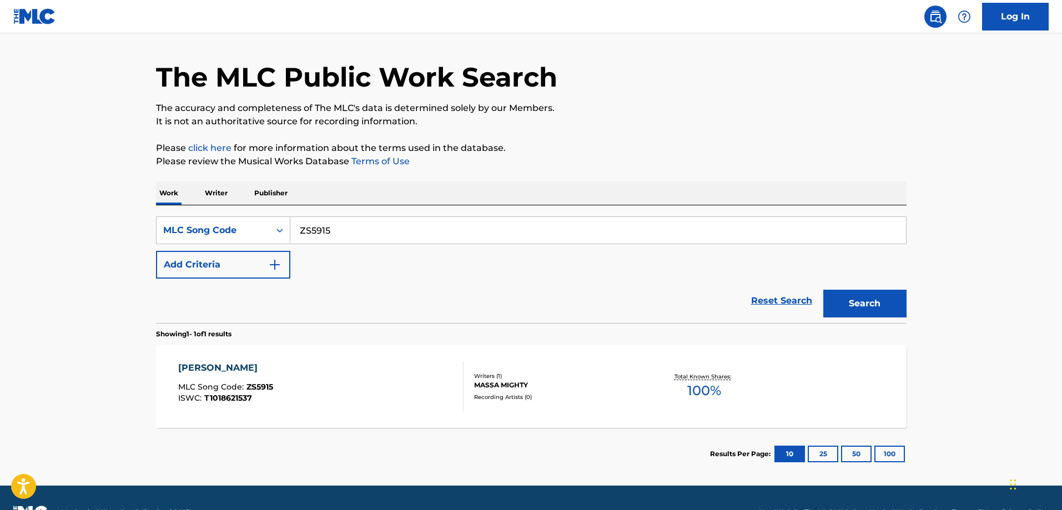
click at [341, 232] on input "ZS5915" at bounding box center [597, 230] width 615 height 27
paste input "AD4GU3"
type input "AD4GU3"
click at [823, 290] on button "Search" at bounding box center [864, 304] width 83 height 28
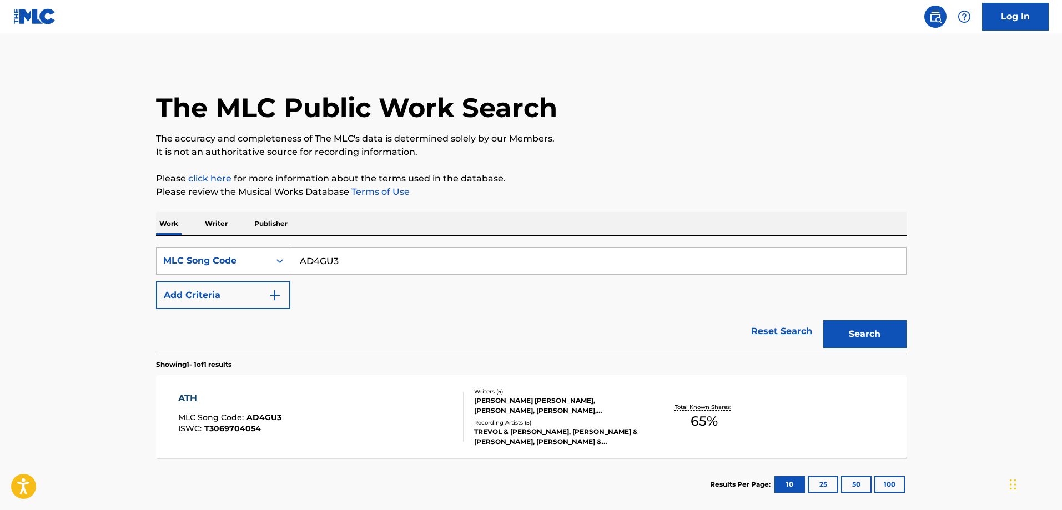
click at [321, 398] on div "ATH MLC Song Code : AD4GU3 ISWC : T3069704054" at bounding box center [320, 417] width 285 height 50
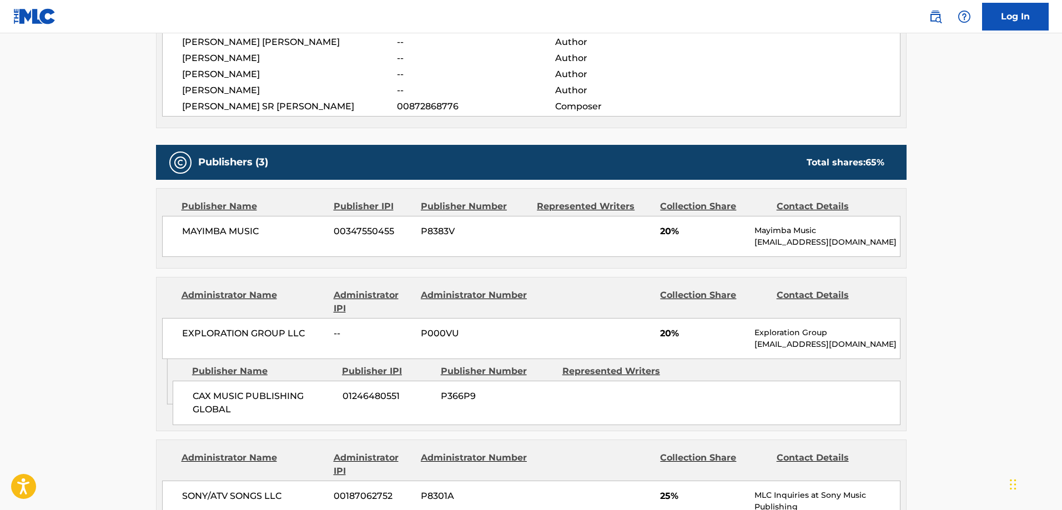
scroll to position [499, 0]
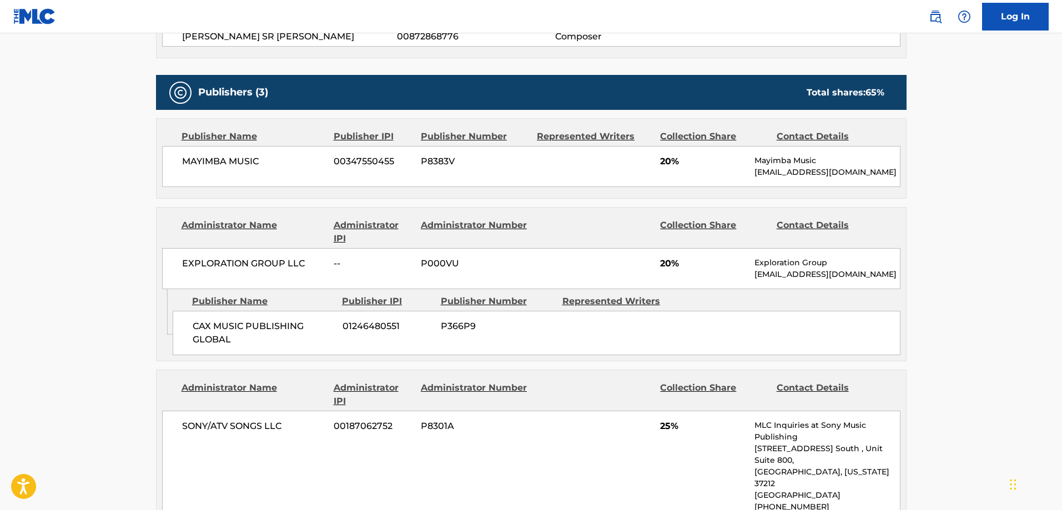
click at [201, 325] on span "CAX MUSIC PUBLISHING GLOBAL" at bounding box center [264, 333] width 142 height 27
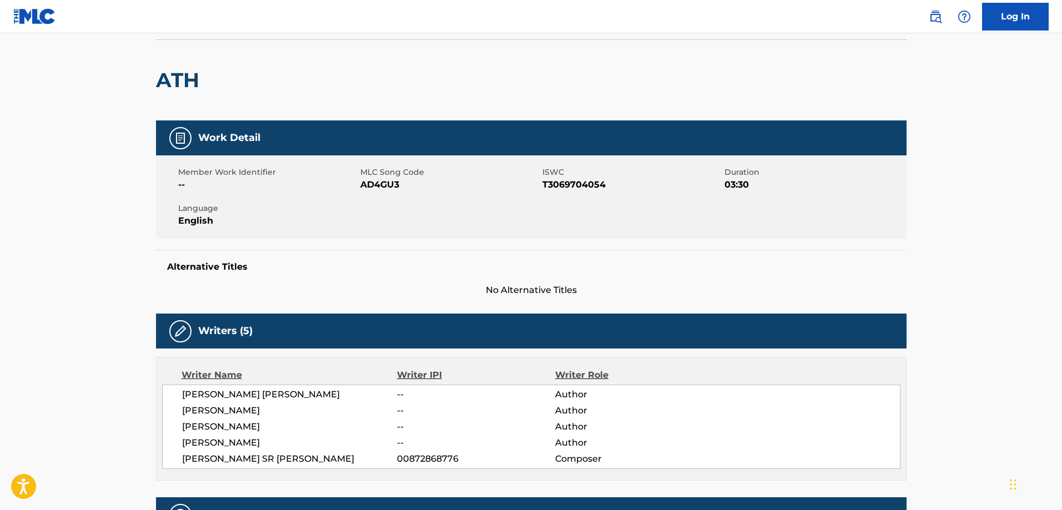
scroll to position [0, 0]
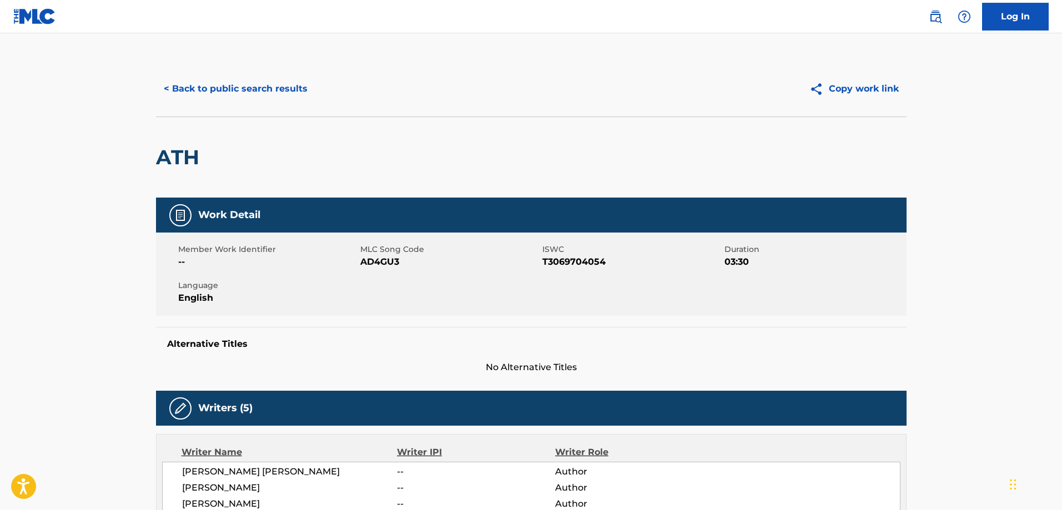
drag, startPoint x: 250, startPoint y: 73, endPoint x: 246, endPoint y: 80, distance: 8.7
click at [249, 73] on div "< Back to public search results Copy work link" at bounding box center [531, 88] width 750 height 55
click at [245, 83] on button "< Back to public search results" at bounding box center [235, 89] width 159 height 28
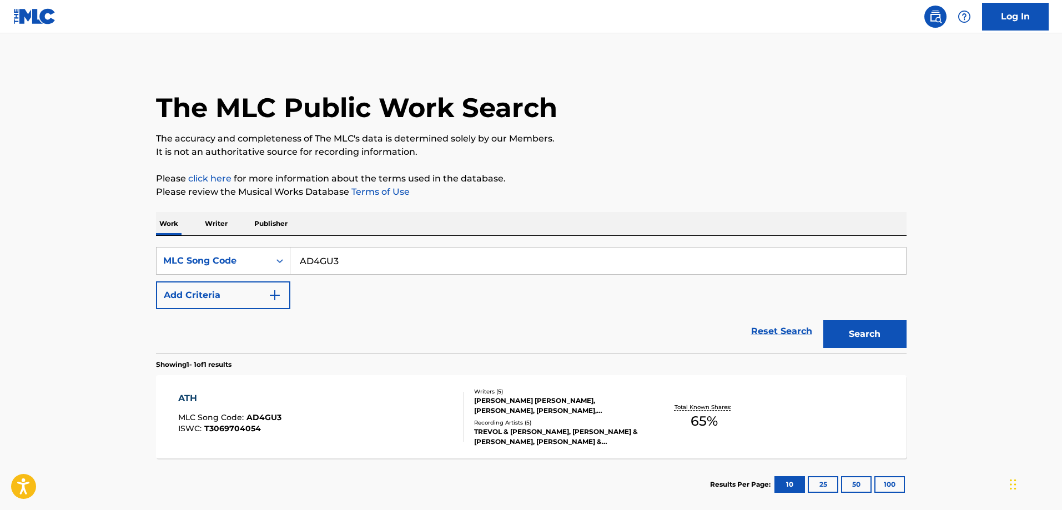
click at [363, 254] on input "AD4GU3" at bounding box center [597, 261] width 615 height 27
paste input "PJ2DDZ"
type input "PJ2DDZ"
click at [823, 320] on button "Search" at bounding box center [864, 334] width 83 height 28
click at [282, 402] on div "POBRE RICO MLC Song Code : PJ2DDZ ISWC : T3263830833" at bounding box center [320, 417] width 285 height 50
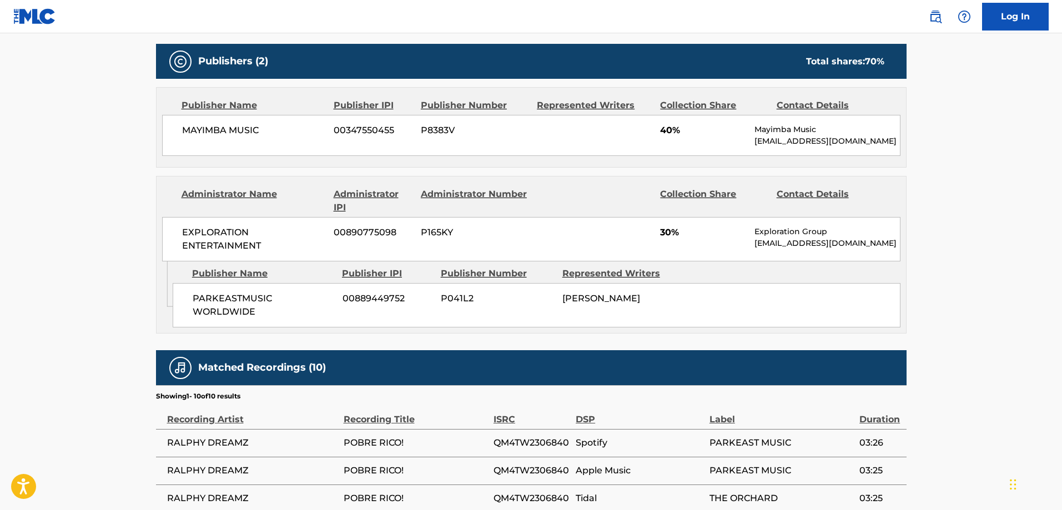
scroll to position [610, 0]
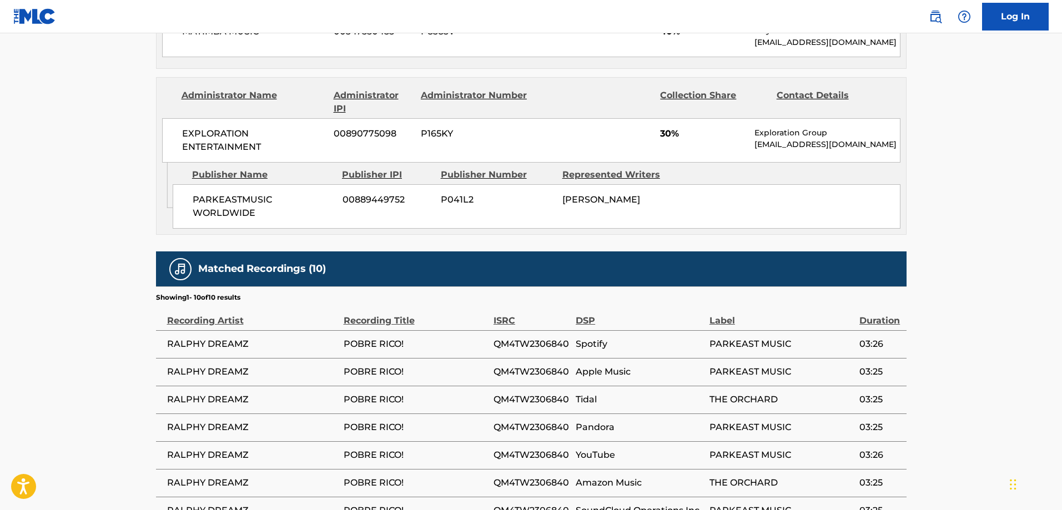
click at [208, 184] on div "PARKEASTMUSIC WORLDWIDE 00889449752 P041L2 SANDRO ROSARIO" at bounding box center [537, 206] width 728 height 44
click at [238, 203] on span "PARKEASTMUSIC WORLDWIDE" at bounding box center [264, 206] width 142 height 27
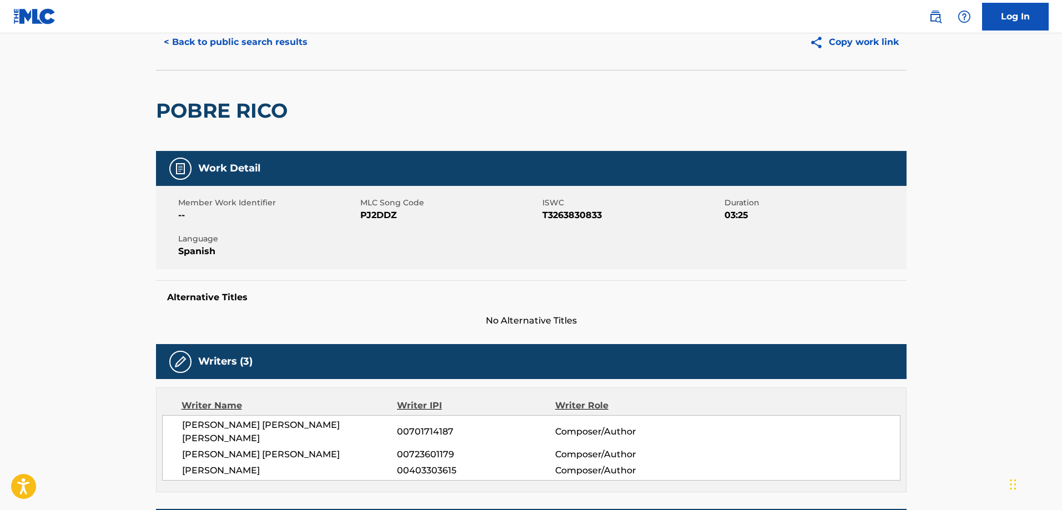
scroll to position [0, 0]
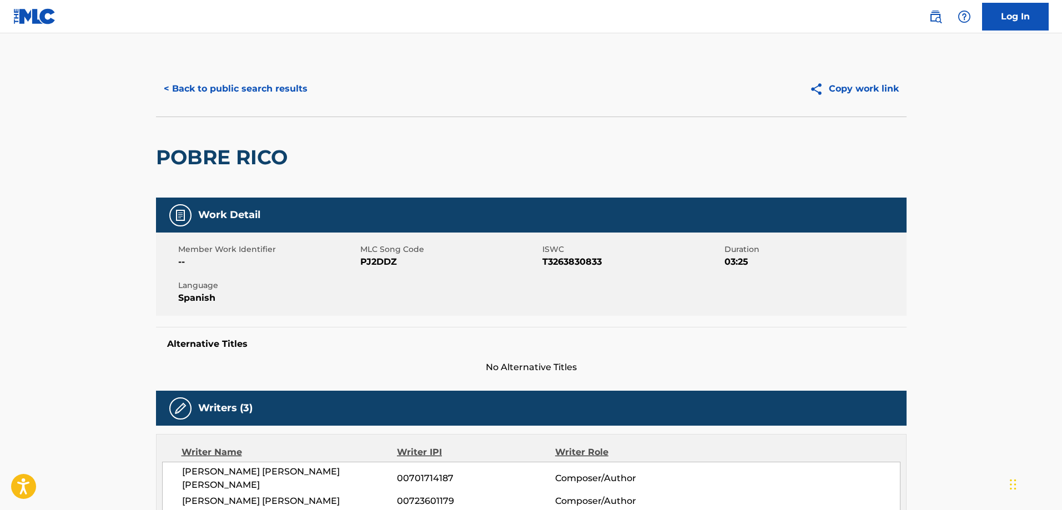
click at [248, 85] on button "< Back to public search results" at bounding box center [235, 89] width 159 height 28
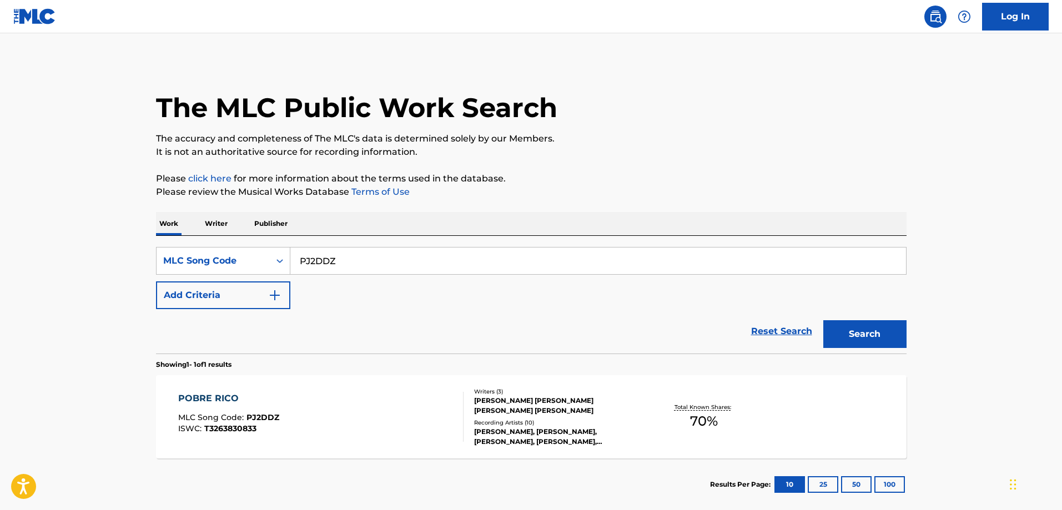
click at [348, 249] on input "PJ2DDZ" at bounding box center [597, 261] width 615 height 27
paste input "ZS59WE"
type input "ZS59WE"
click at [823, 320] on button "Search" at bounding box center [864, 334] width 83 height 28
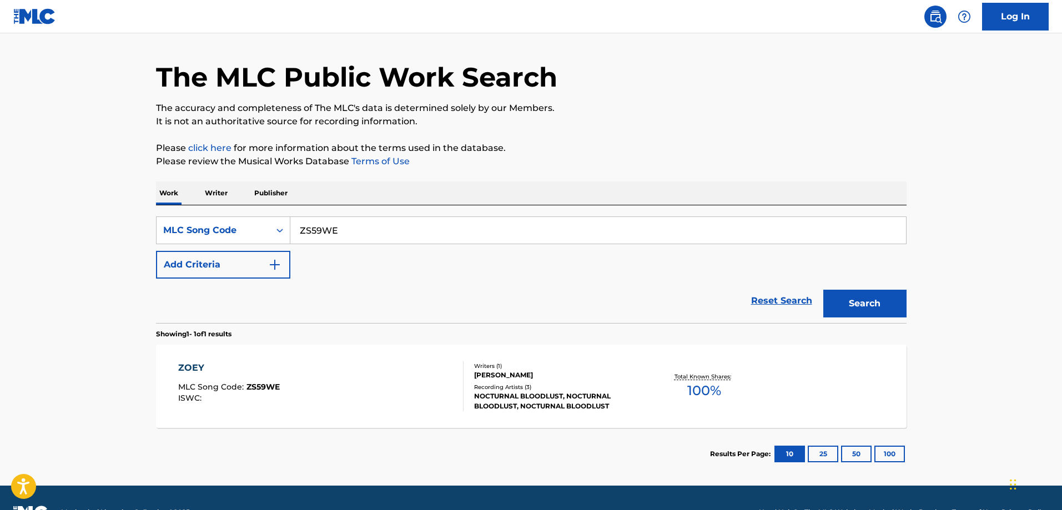
scroll to position [59, 0]
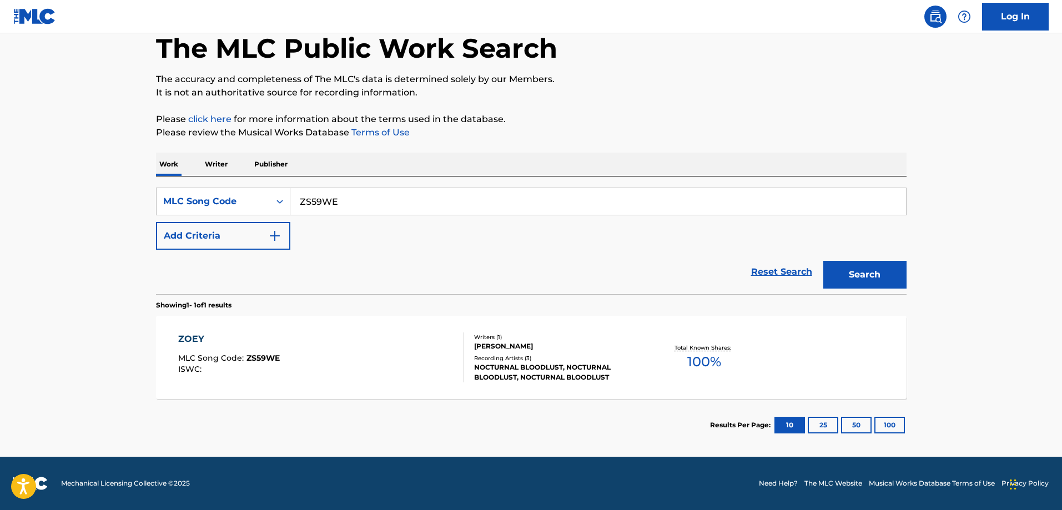
click at [208, 363] on div "MLC Song Code : ZS59WE" at bounding box center [229, 359] width 102 height 11
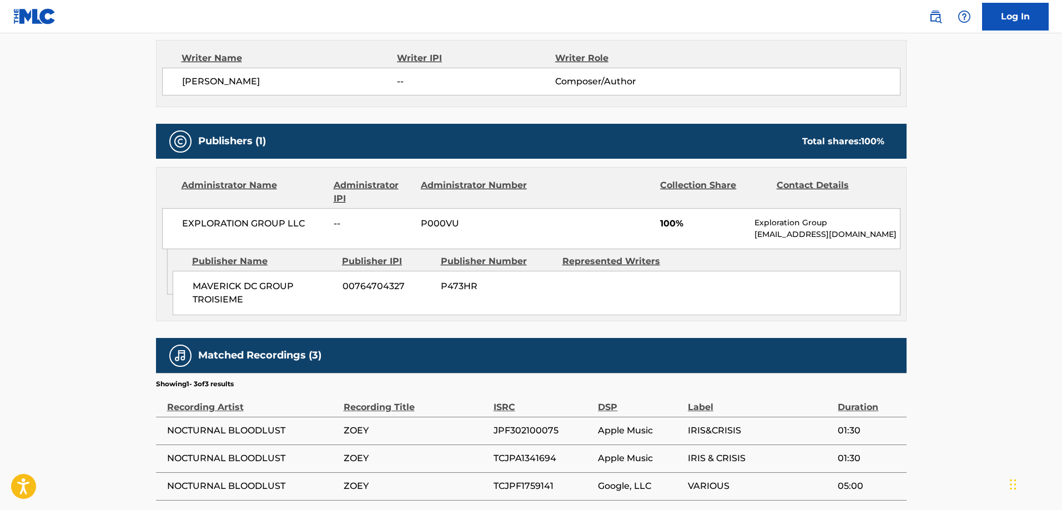
scroll to position [455, 0]
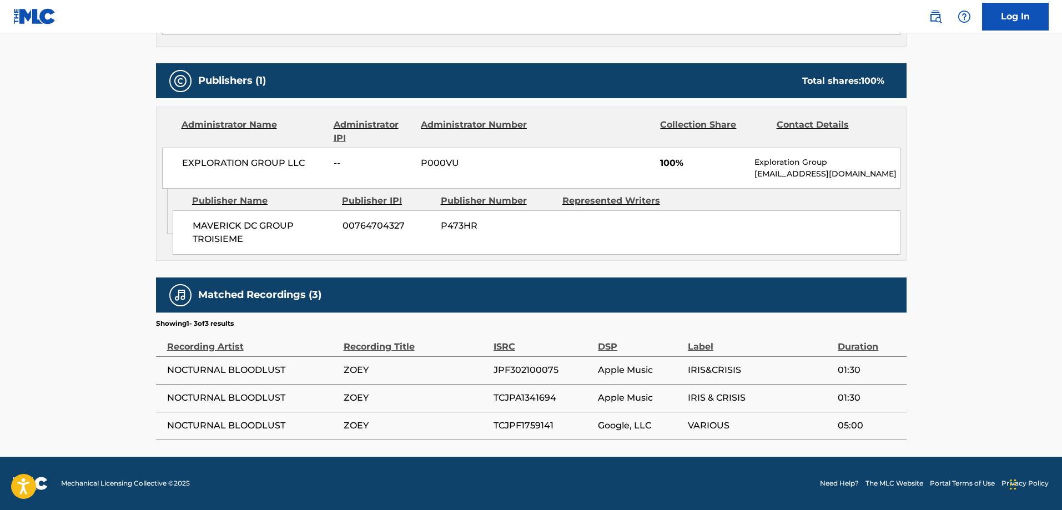
click at [224, 217] on div "MAVERICK DC GROUP TROISIEME 00764704327 P473HR" at bounding box center [537, 232] width 728 height 44
click at [222, 224] on span "MAVERICK DC GROUP TROISIEME" at bounding box center [264, 232] width 142 height 27
click at [220, 227] on span "MAVERICK DC GROUP TROISIEME" at bounding box center [264, 232] width 142 height 27
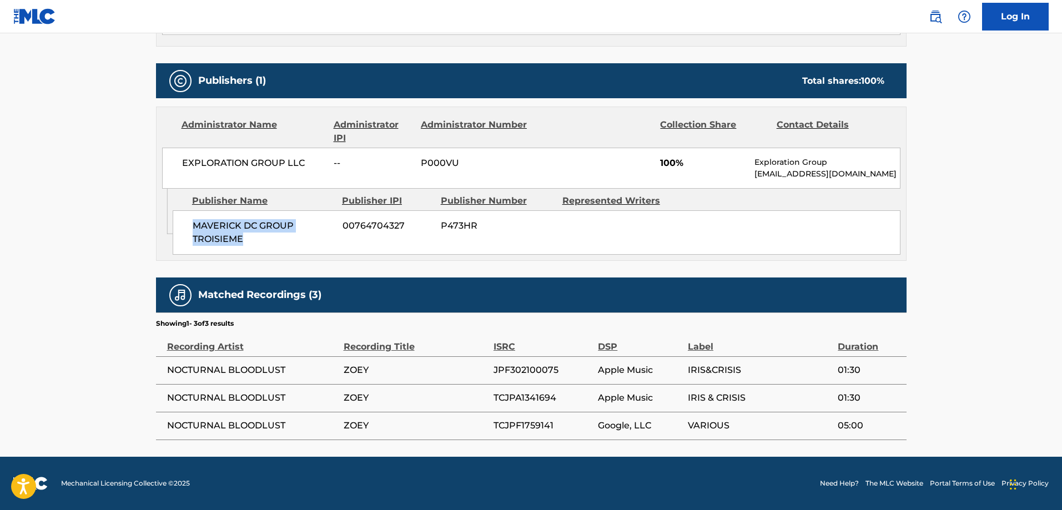
click at [220, 243] on span "MAVERICK DC GROUP TROISIEME" at bounding box center [264, 232] width 142 height 27
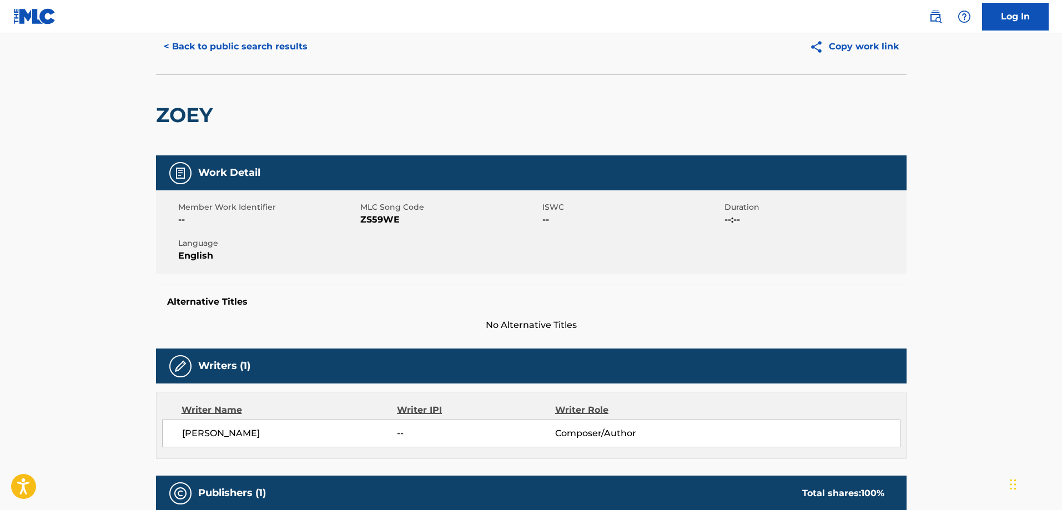
scroll to position [0, 0]
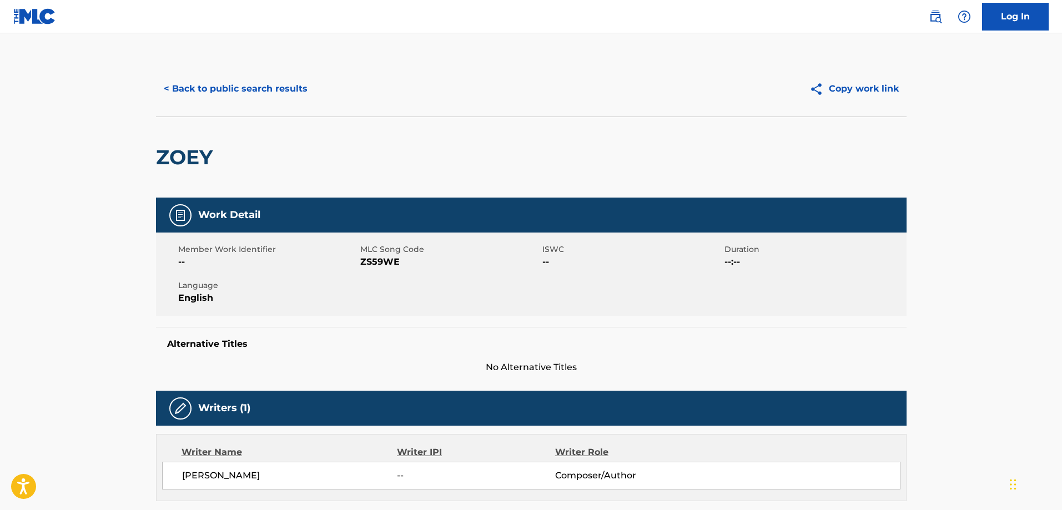
click at [192, 97] on button "< Back to public search results" at bounding box center [235, 89] width 159 height 28
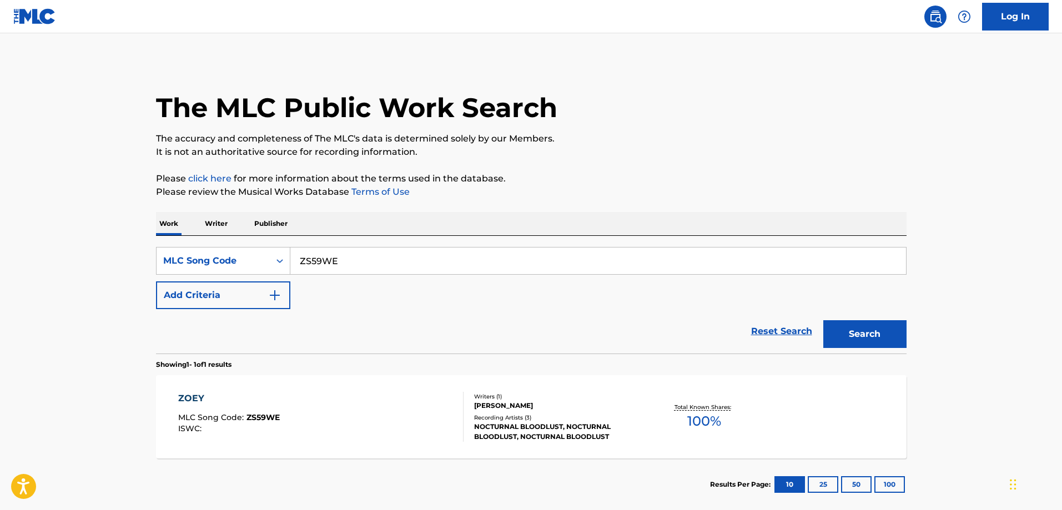
scroll to position [31, 0]
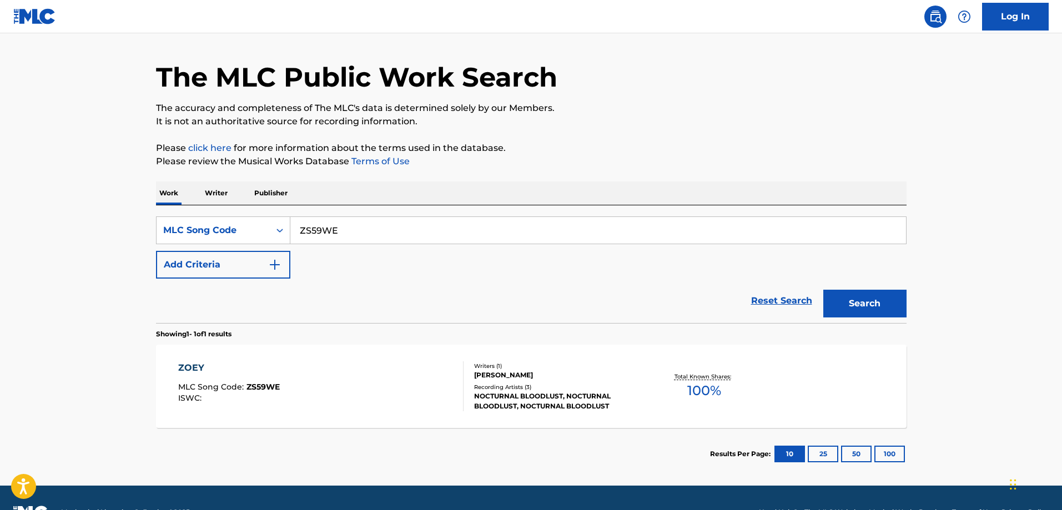
click at [393, 231] on input "ZS59WE" at bounding box center [597, 230] width 615 height 27
paste input "AA0502"
type input "AA0502"
click at [823, 290] on button "Search" at bounding box center [864, 304] width 83 height 28
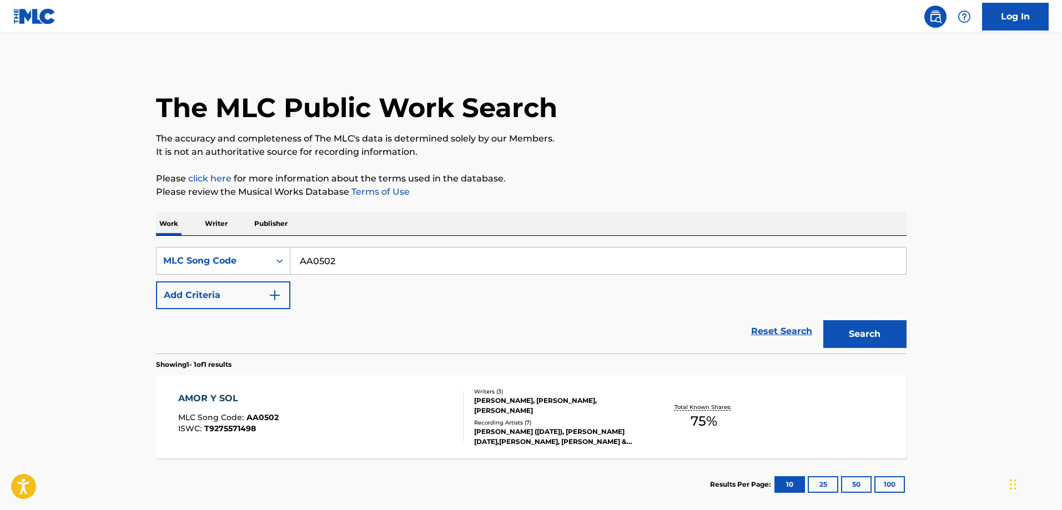
click at [277, 450] on div "AMOR Y SOL MLC Song Code : AA0502 ISWC : T9275571498 Writers ( 3 ) NAOTO NAKAMU…" at bounding box center [531, 416] width 750 height 83
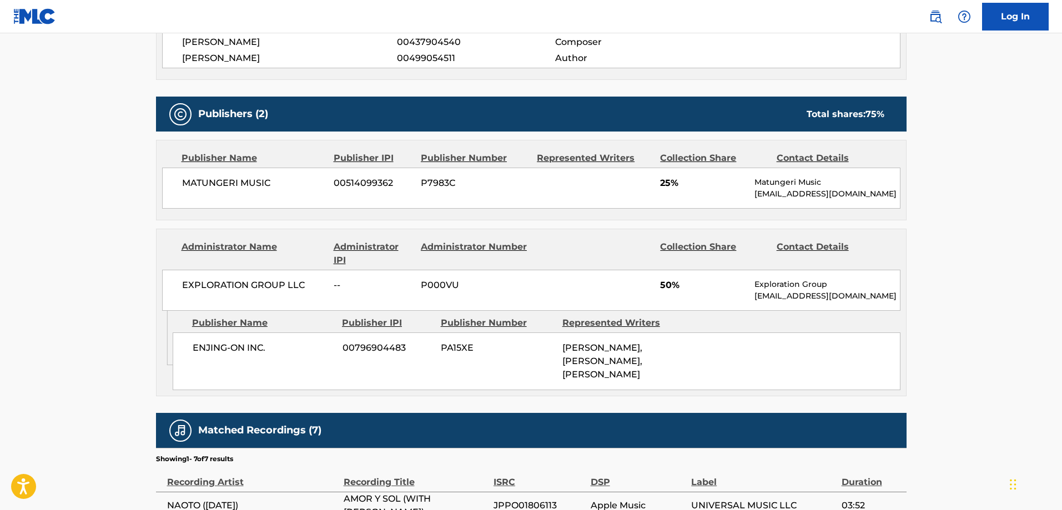
scroll to position [506, 0]
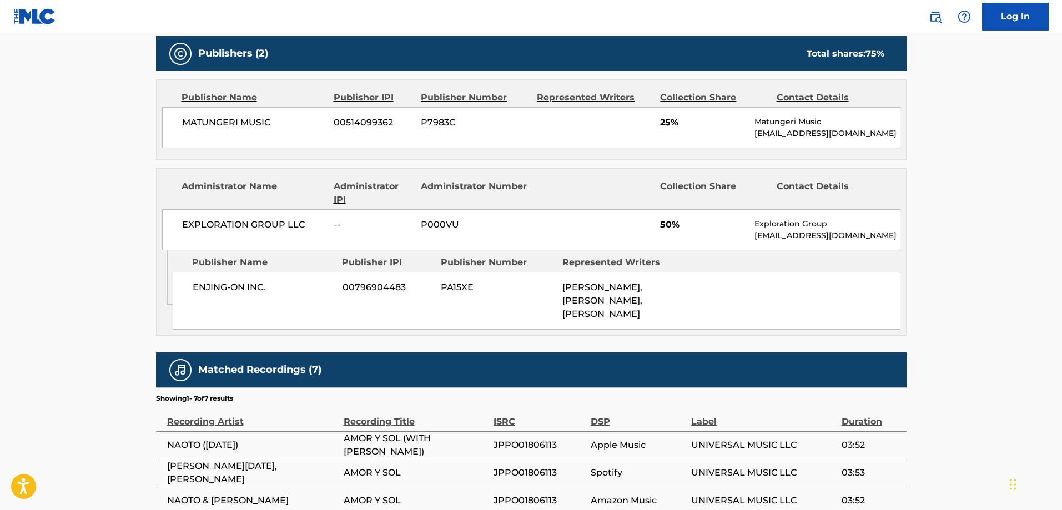
click at [204, 292] on span "ENJING-ON INC." at bounding box center [264, 287] width 142 height 13
click at [271, 288] on span "ENJING-ON INC." at bounding box center [264, 287] width 142 height 13
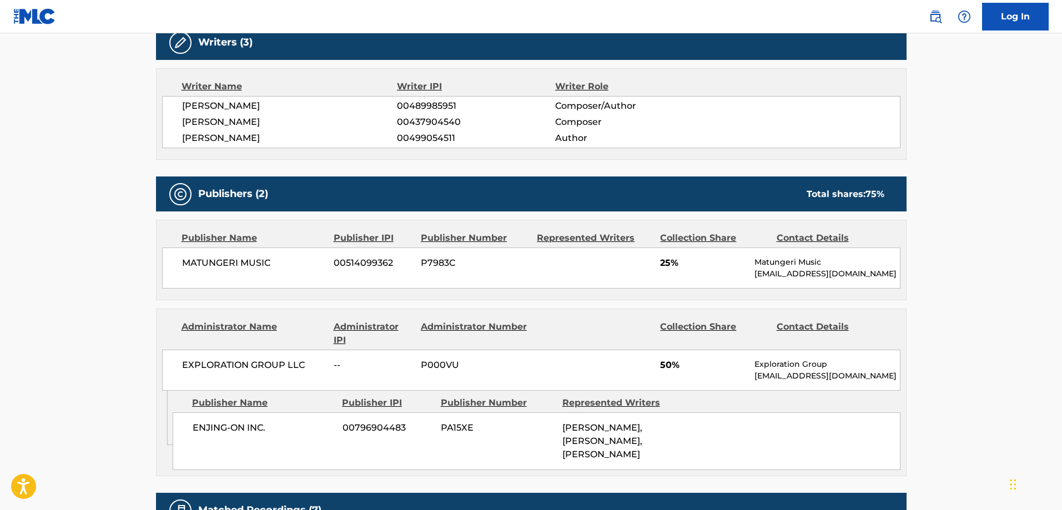
scroll to position [451, 0]
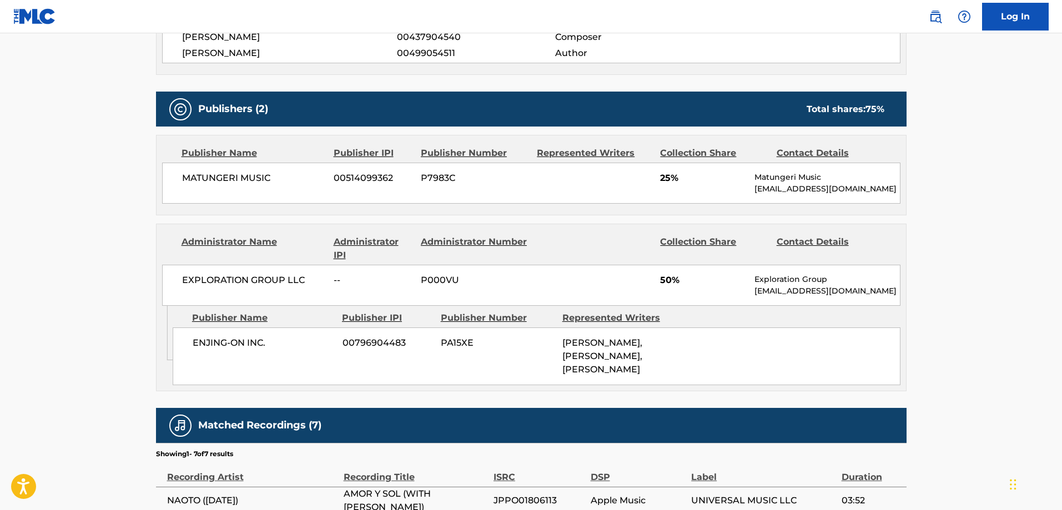
click at [215, 340] on span "ENJING-ON INC." at bounding box center [264, 342] width 142 height 13
drag, startPoint x: 215, startPoint y: 340, endPoint x: 244, endPoint y: 344, distance: 28.6
click at [244, 344] on span "ENJING-ON INC." at bounding box center [264, 342] width 142 height 13
click at [255, 341] on span "ENJING-ON INC." at bounding box center [264, 342] width 142 height 13
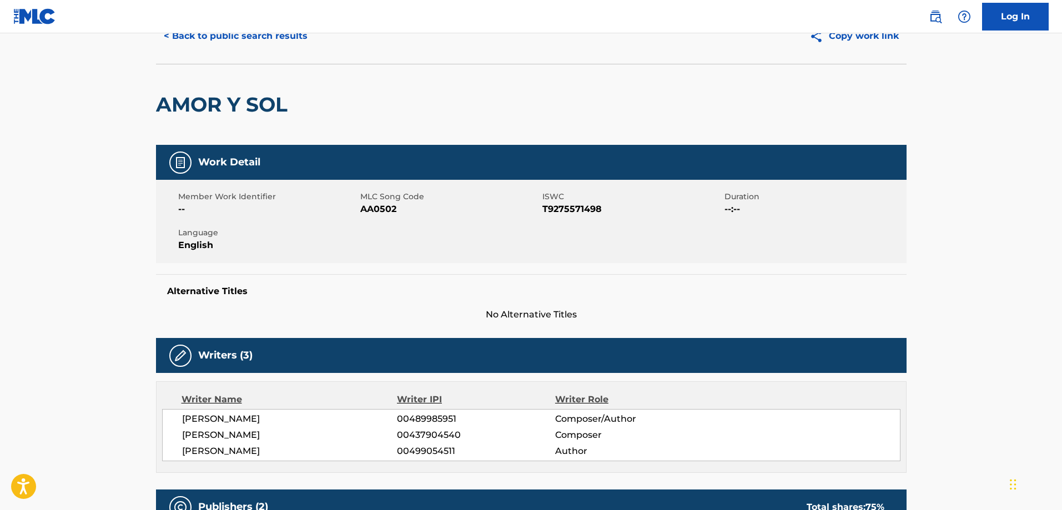
scroll to position [0, 0]
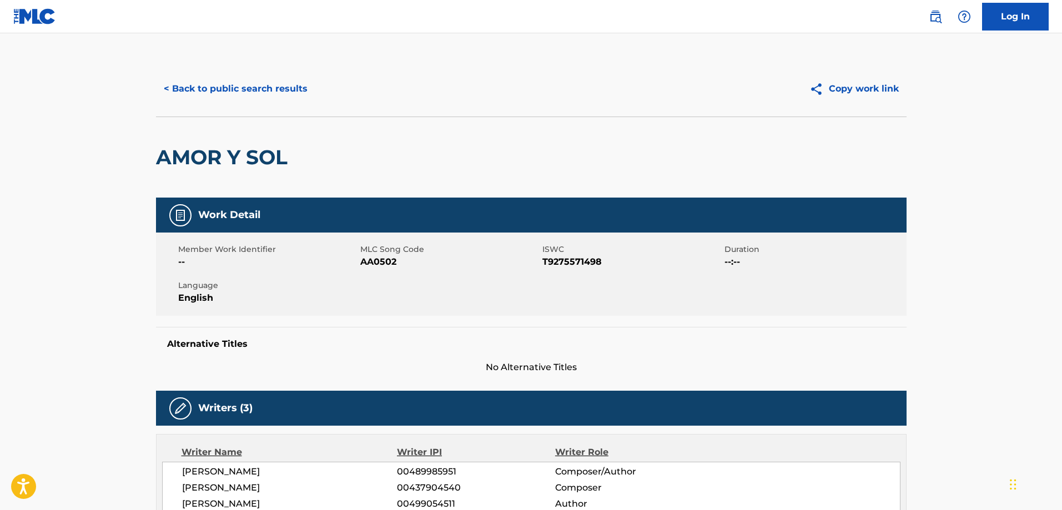
click at [206, 91] on button "< Back to public search results" at bounding box center [235, 89] width 159 height 28
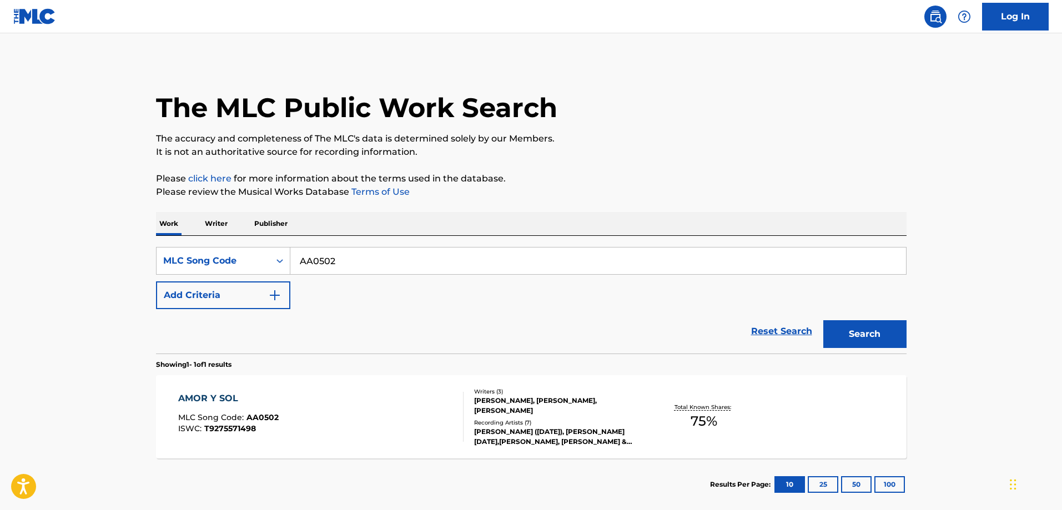
click at [381, 259] on input "AA0502" at bounding box center [597, 261] width 615 height 27
paste input "MARIO COTO"
click at [380, 266] on input "MARIO COTO" at bounding box center [597, 261] width 615 height 27
paste input "YD7JUX"
type input "YD7JUX"
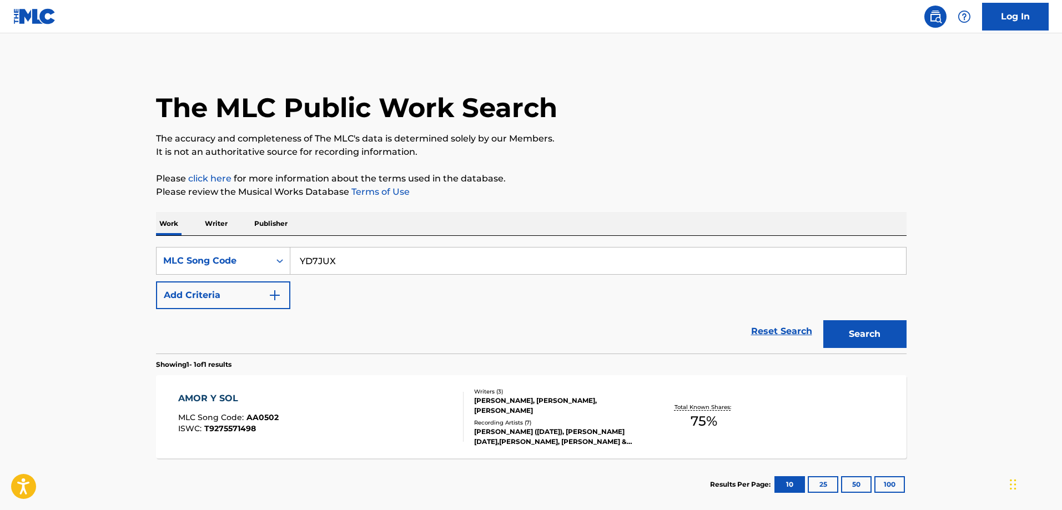
click at [823, 320] on button "Search" at bounding box center [864, 334] width 83 height 28
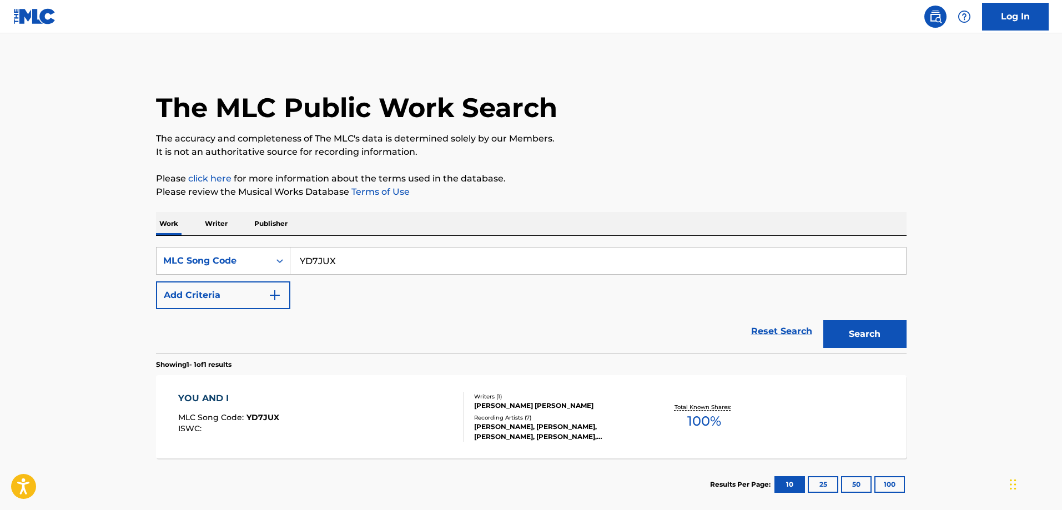
click at [317, 419] on div "YOU AND I MLC Song Code : YD7JUX ISWC :" at bounding box center [320, 417] width 285 height 50
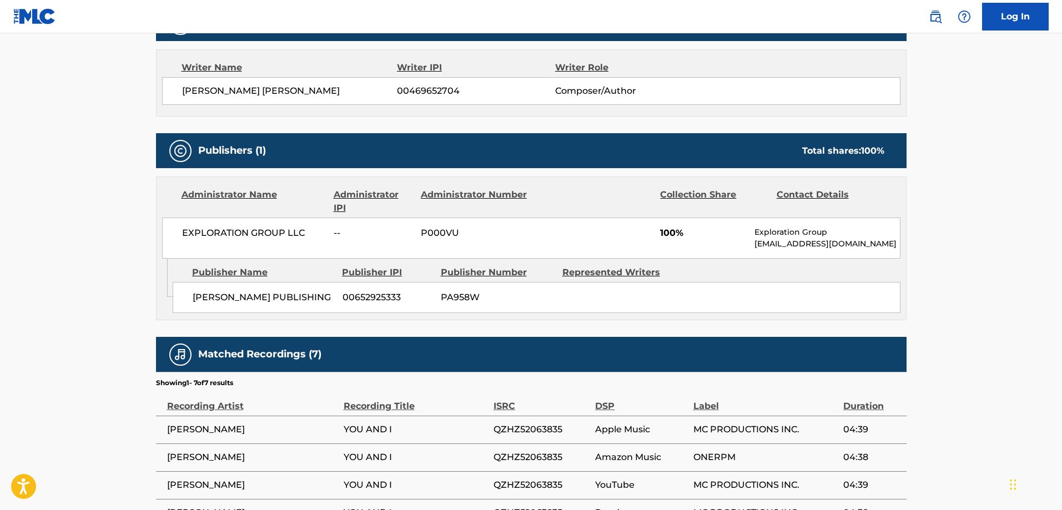
scroll to position [444, 0]
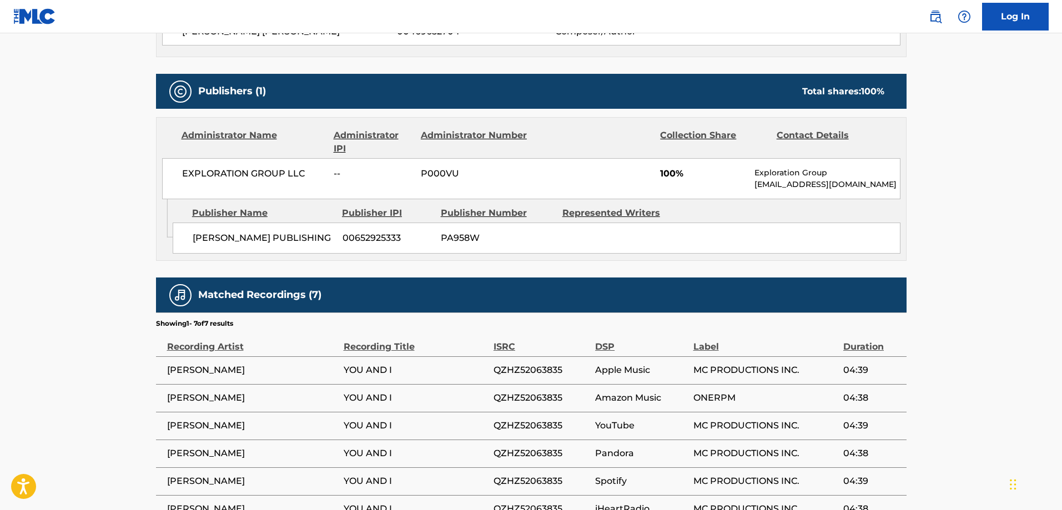
click at [206, 231] on span "MARIO COTO PUBLISHING" at bounding box center [264, 237] width 142 height 13
drag, startPoint x: 206, startPoint y: 231, endPoint x: 299, endPoint y: 248, distance: 94.1
click at [299, 248] on div "MARIO COTO PUBLISHING 00652925333 PA958W" at bounding box center [537, 238] width 728 height 31
click at [203, 240] on span "MARIO COTO PUBLISHING" at bounding box center [264, 237] width 142 height 13
drag, startPoint x: 203, startPoint y: 240, endPoint x: 296, endPoint y: 240, distance: 93.2
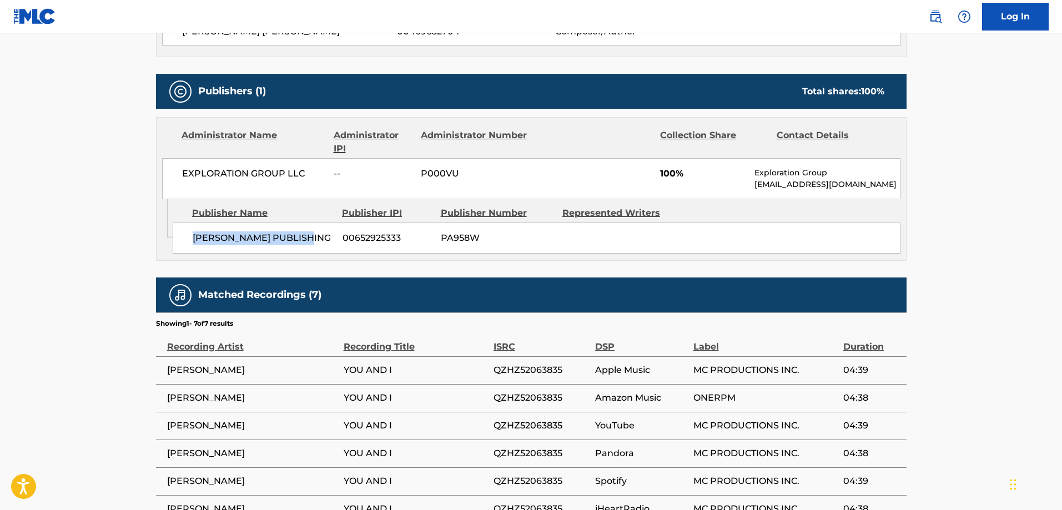
click at [296, 240] on span "MARIO COTO PUBLISHING" at bounding box center [264, 237] width 142 height 13
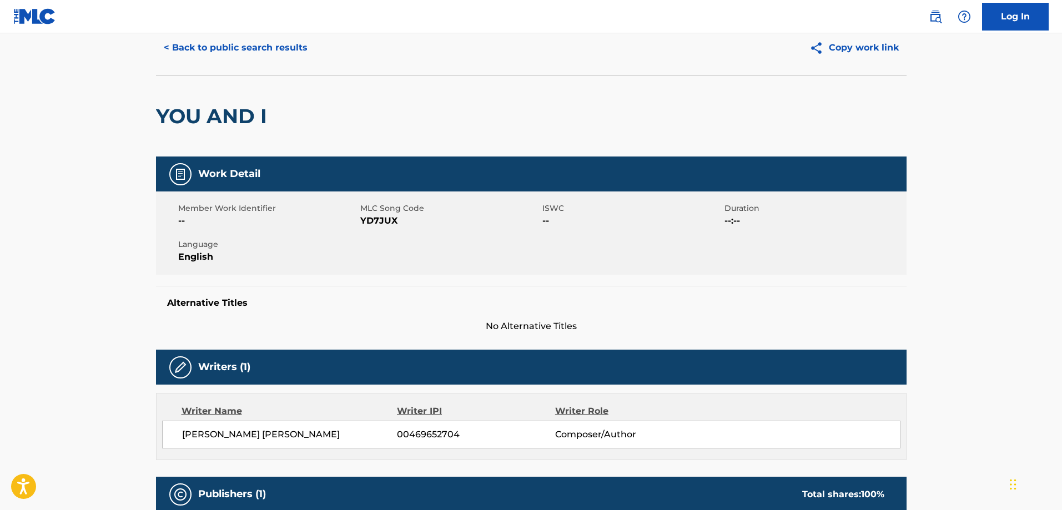
scroll to position [0, 0]
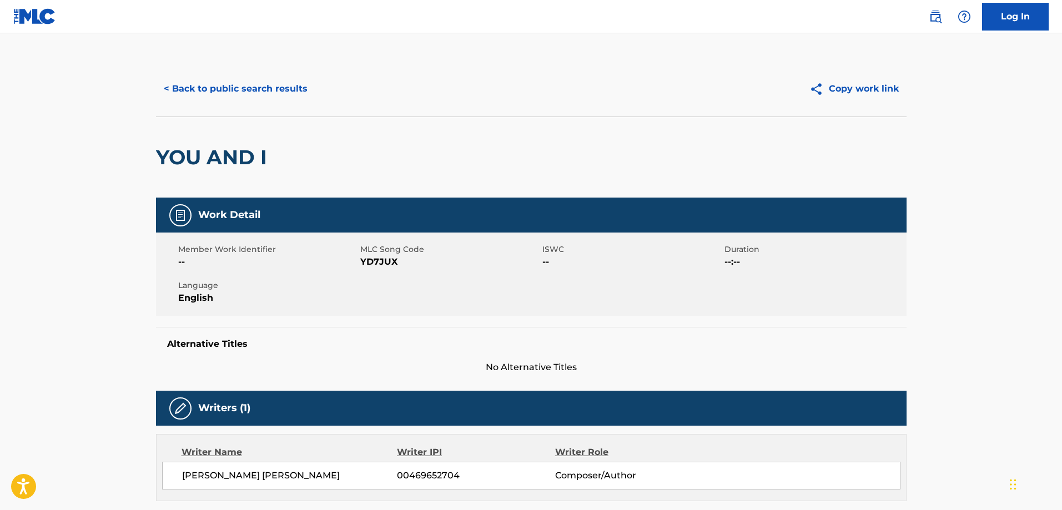
click at [236, 101] on button "< Back to public search results" at bounding box center [235, 89] width 159 height 28
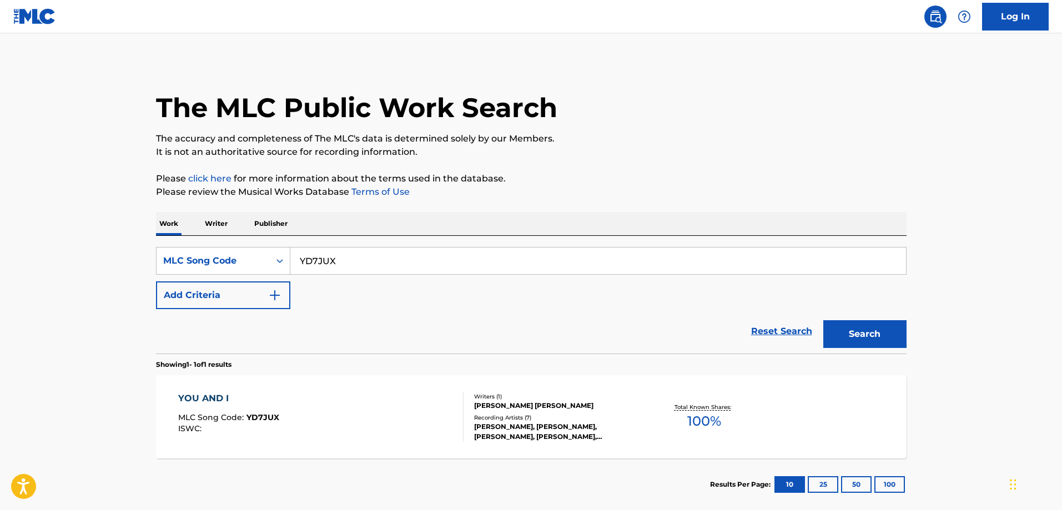
click at [352, 253] on input "YD7JUX" at bounding box center [597, 261] width 615 height 27
paste input "MG7NEF"
type input "MG7NEF"
click at [823, 320] on button "Search" at bounding box center [864, 334] width 83 height 28
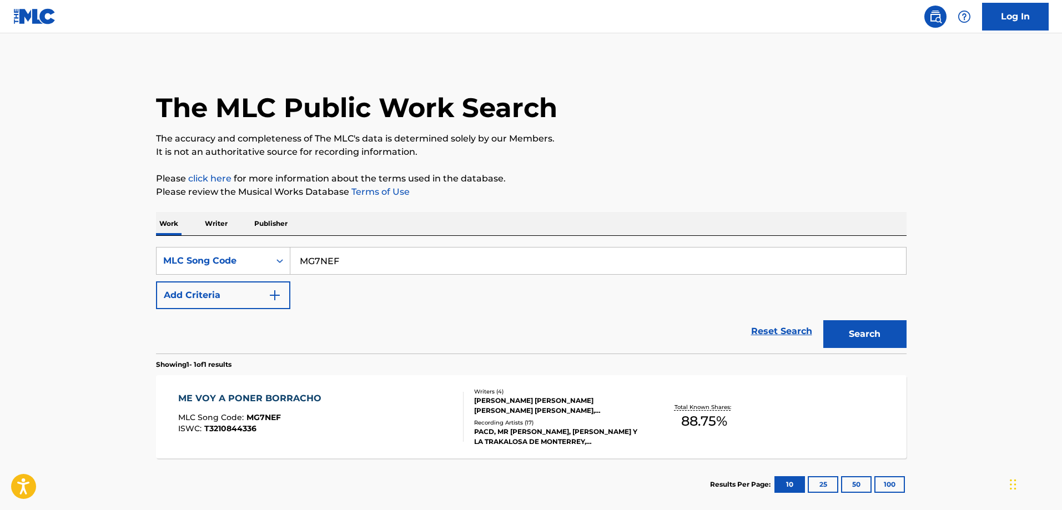
click at [326, 394] on div "ME VOY A PONER BORRACHO MLC Song Code : MG7NEF ISWC : T3210844336" at bounding box center [320, 417] width 285 height 50
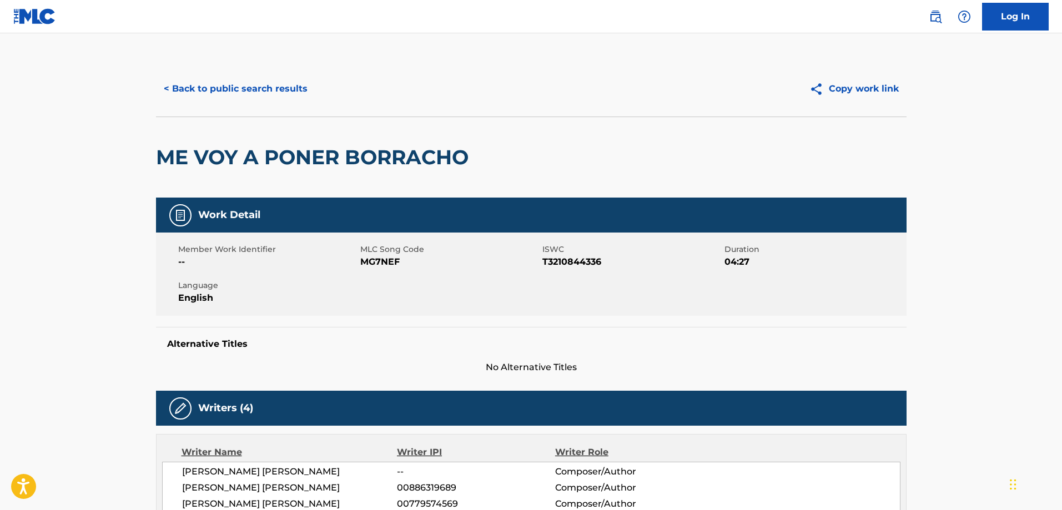
click at [226, 98] on button "< Back to public search results" at bounding box center [235, 89] width 159 height 28
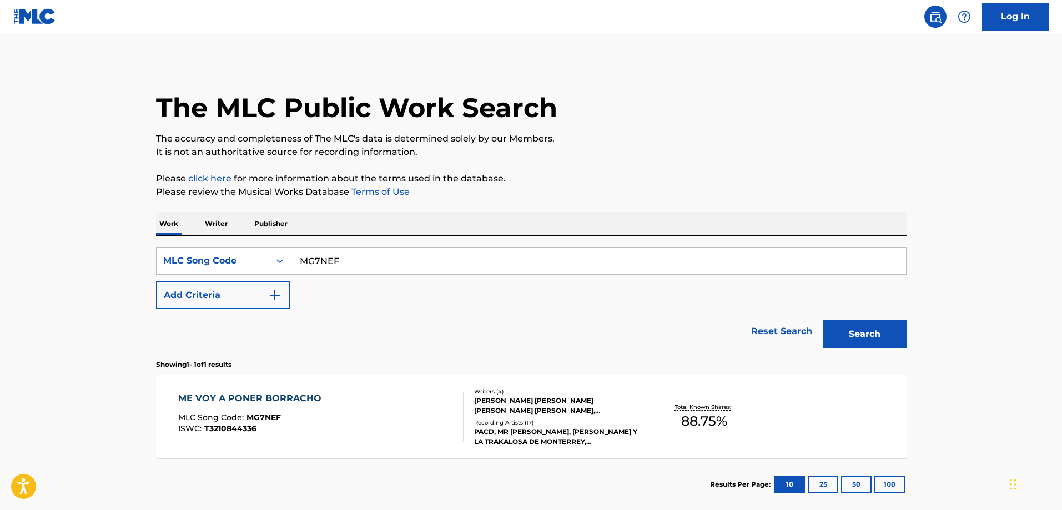
click at [355, 249] on input "MG7NEF" at bounding box center [597, 261] width 615 height 27
paste input "PM9OI4"
type input "PM9OI4"
click at [823, 320] on button "Search" at bounding box center [864, 334] width 83 height 28
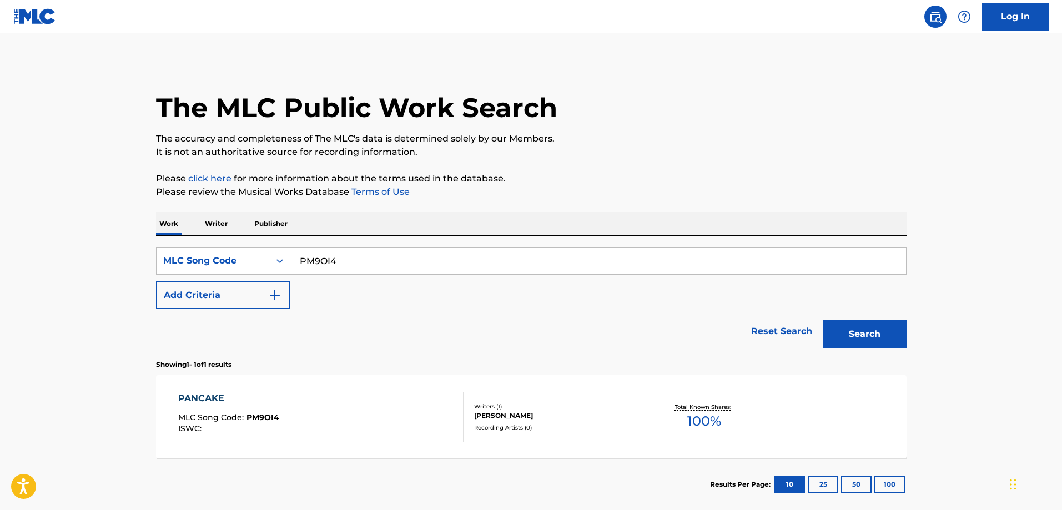
click at [331, 396] on div "PANCAKE MLC Song Code : PM9OI4 ISWC :" at bounding box center [320, 417] width 285 height 50
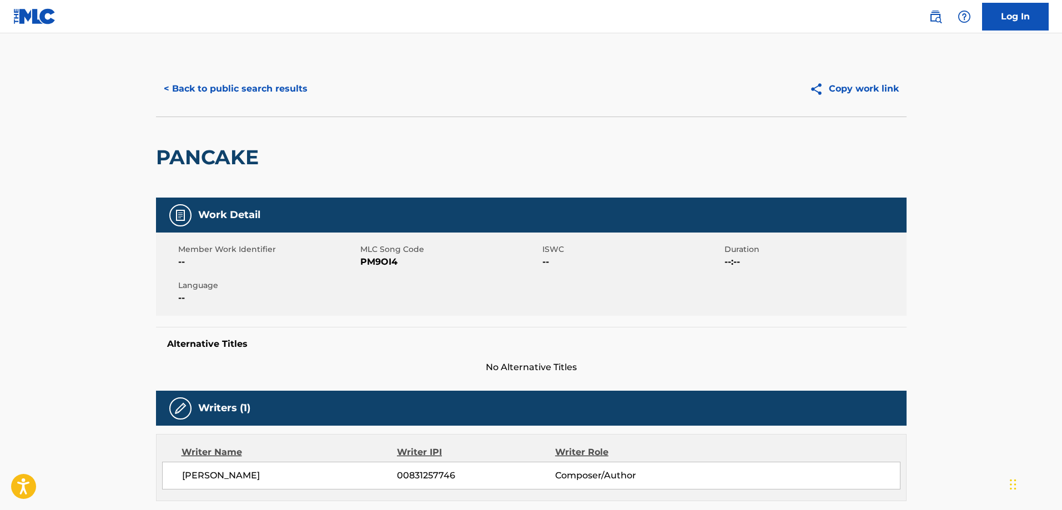
click at [269, 91] on button "< Back to public search results" at bounding box center [235, 89] width 159 height 28
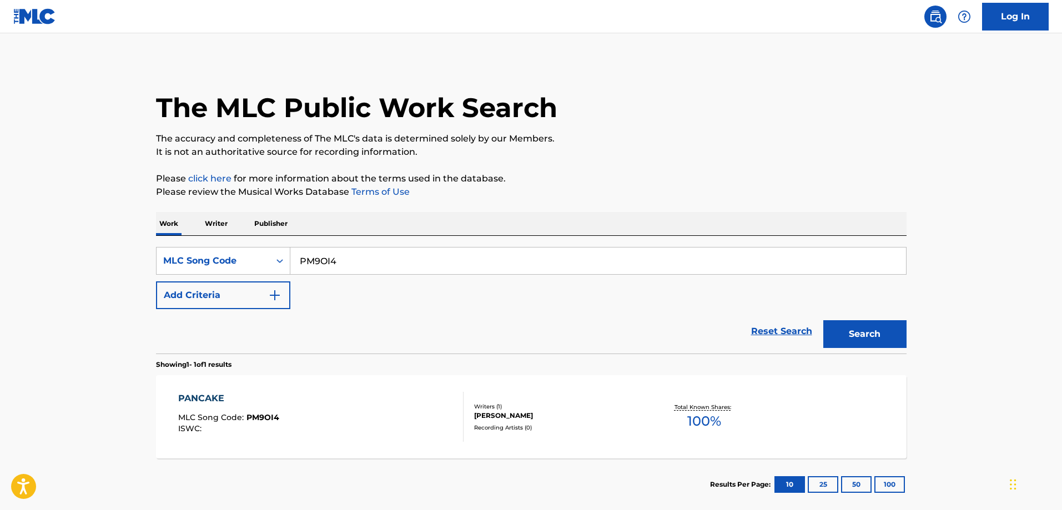
click at [319, 246] on div "SearchWithCriteriaf6e792e0-b3a6-4a29-805d-97eda4bd1d39 MLC Song Code PM9OI4 Add…" at bounding box center [531, 295] width 750 height 118
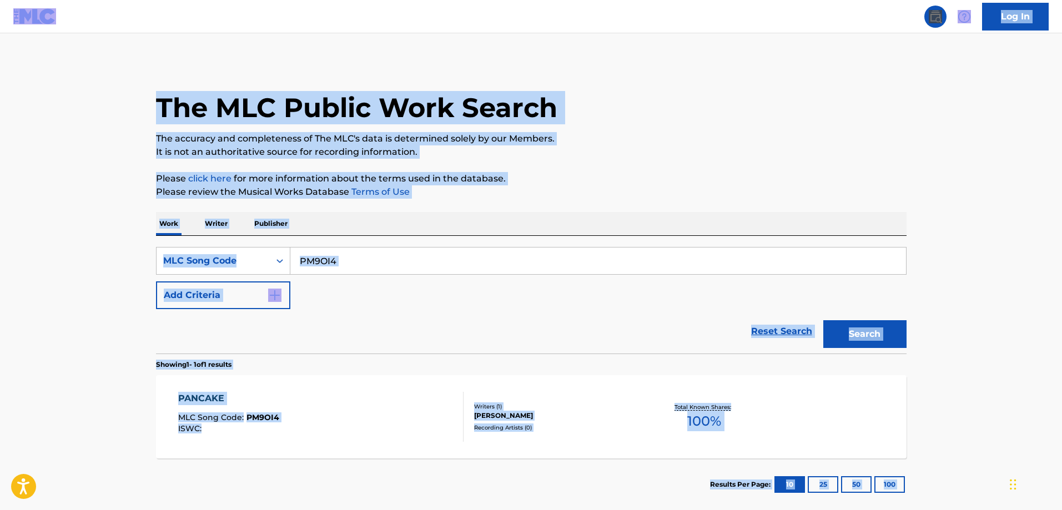
click at [341, 272] on input "PM9OI4" at bounding box center [597, 261] width 615 height 27
click at [337, 270] on input "PM9OI4" at bounding box center [597, 261] width 615 height 27
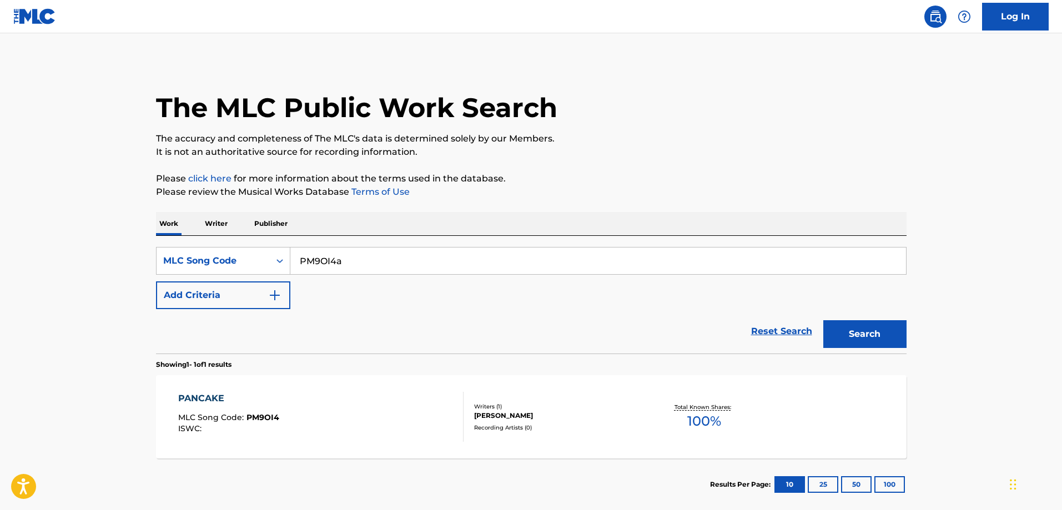
paste input "PM9OC9"
click at [823, 320] on button "Search" at bounding box center [864, 334] width 83 height 28
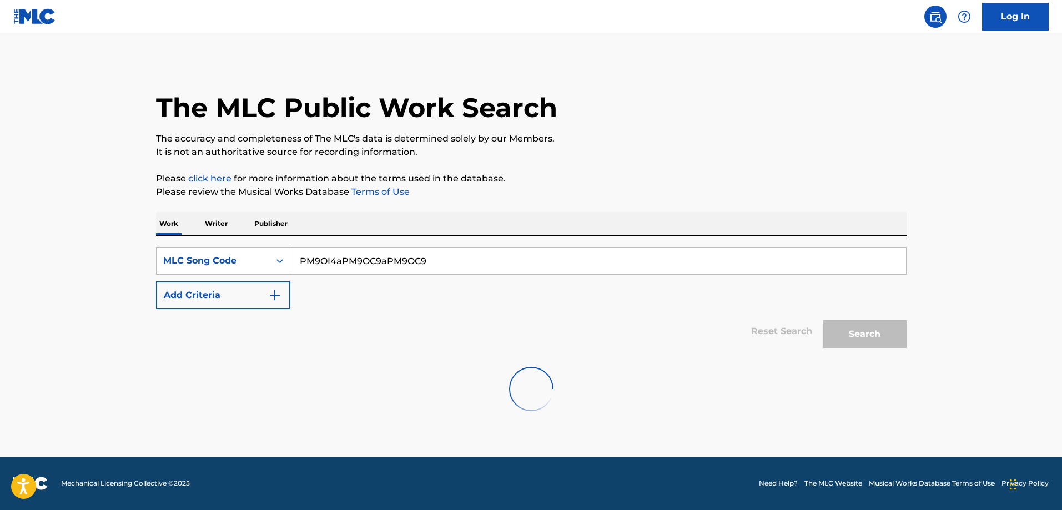
click at [336, 268] on input "PM9OI4aPM9OC9aPM9OC9" at bounding box center [597, 261] width 615 height 27
paste input "Search Form"
type input "PM9OC9"
click at [823, 320] on button "Search" at bounding box center [864, 334] width 83 height 28
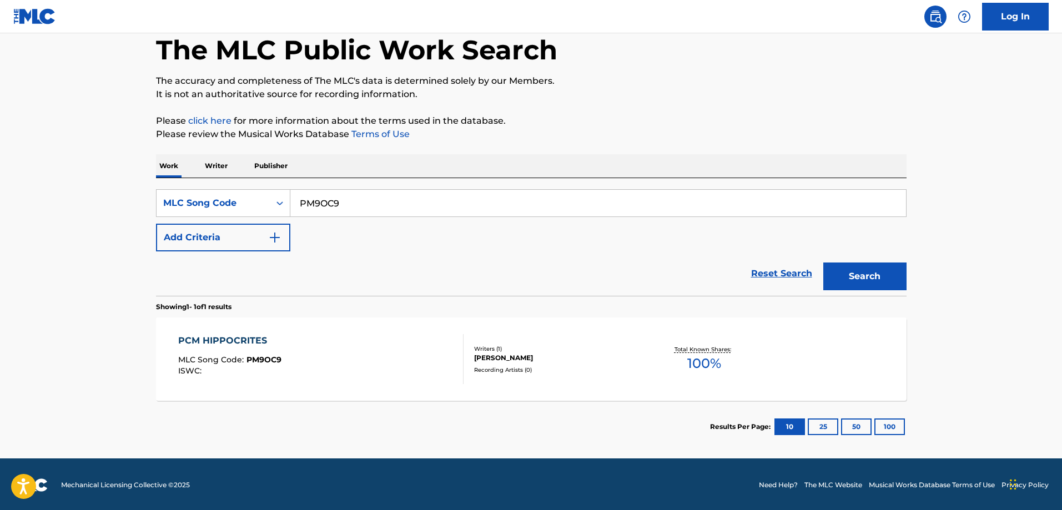
scroll to position [59, 0]
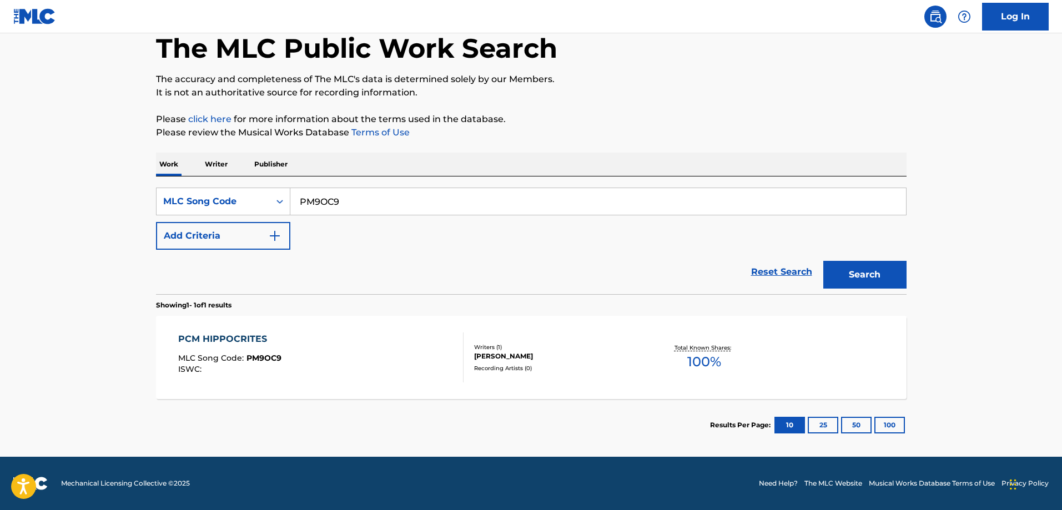
click at [274, 340] on div "PCM HIPPOCRITES" at bounding box center [229, 338] width 103 height 13
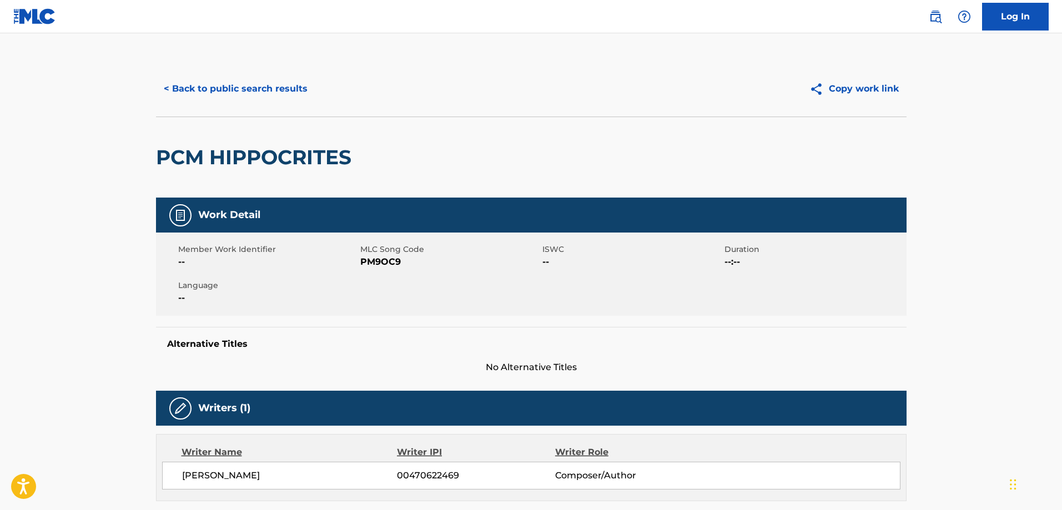
click at [260, 103] on div "< Back to public search results Copy work link" at bounding box center [531, 88] width 750 height 55
click at [266, 100] on button "< Back to public search results" at bounding box center [235, 89] width 159 height 28
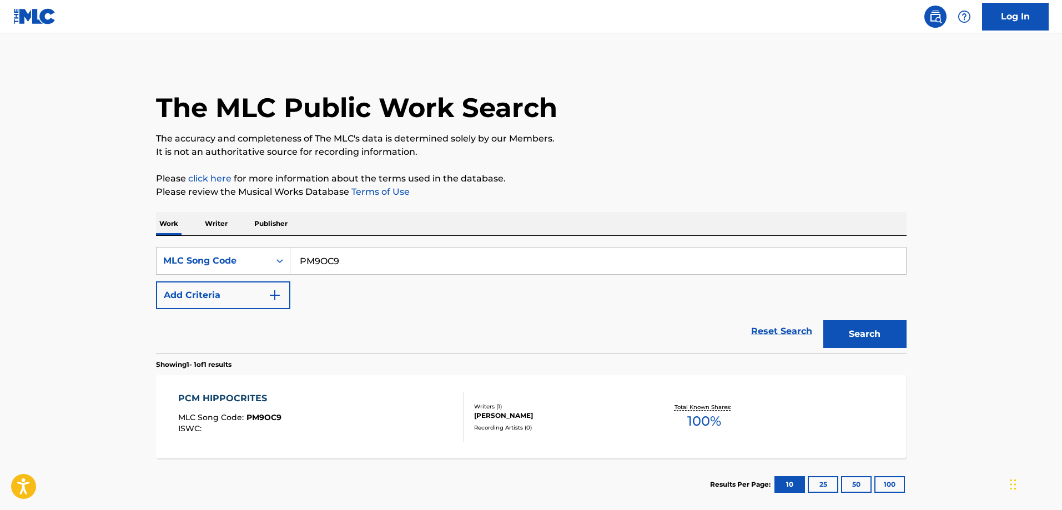
scroll to position [31, 0]
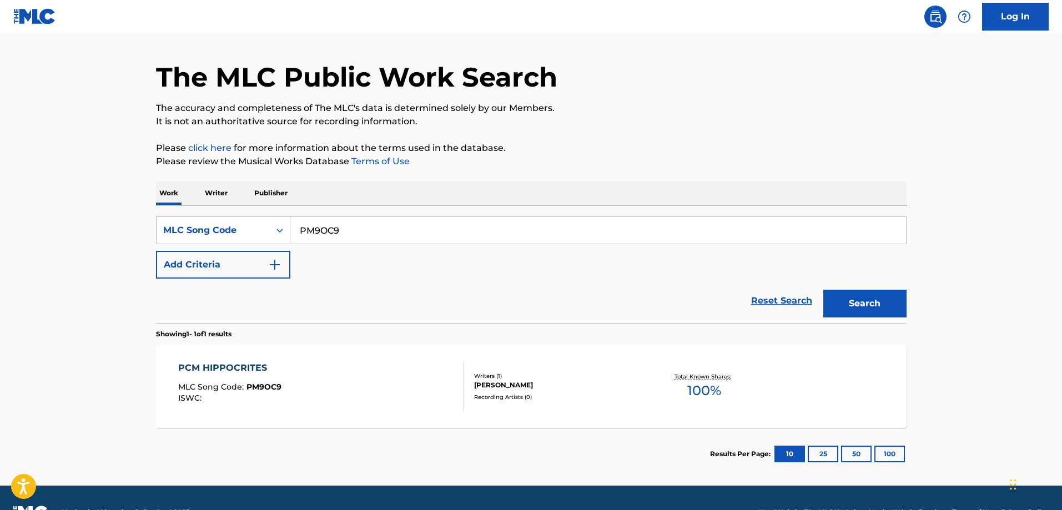
click at [407, 229] on input "PM9OC9" at bounding box center [597, 230] width 615 height 27
paste
type input "Z4008Y"
click at [823, 290] on button "Search" at bounding box center [864, 304] width 83 height 28
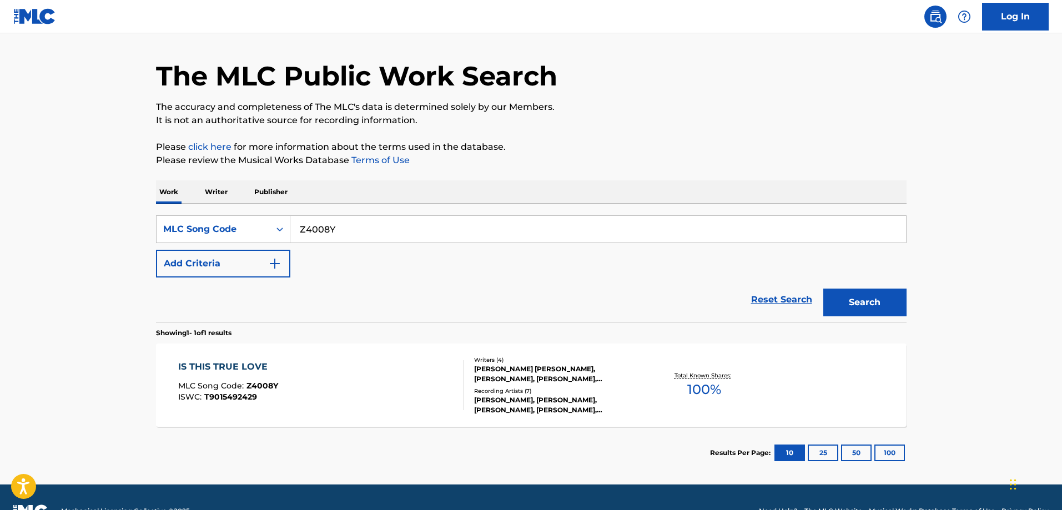
scroll to position [59, 0]
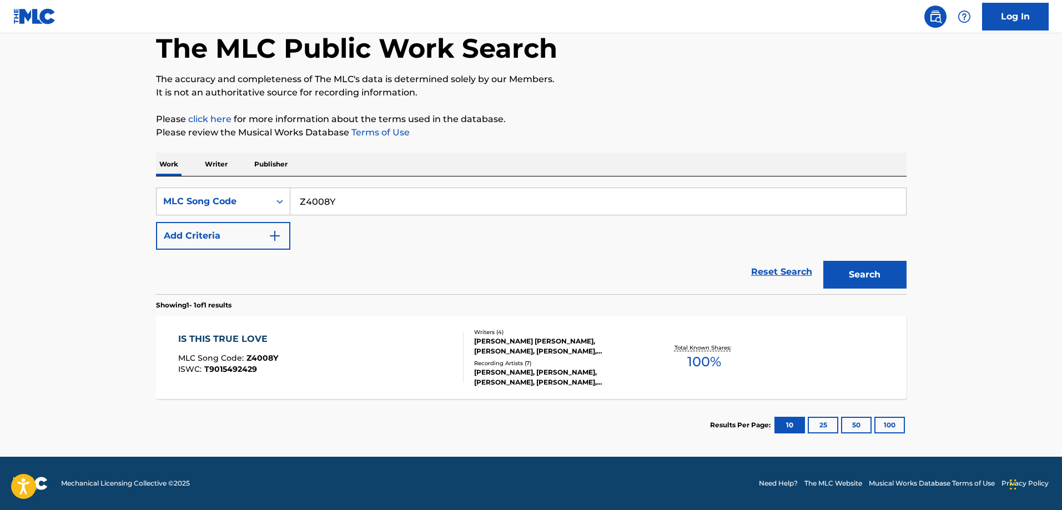
click at [301, 317] on div "IS THIS TRUE LOVE MLC Song Code : Z4008Y ISWC : T9015492429 Writers ( 4 ) MARK …" at bounding box center [531, 357] width 750 height 83
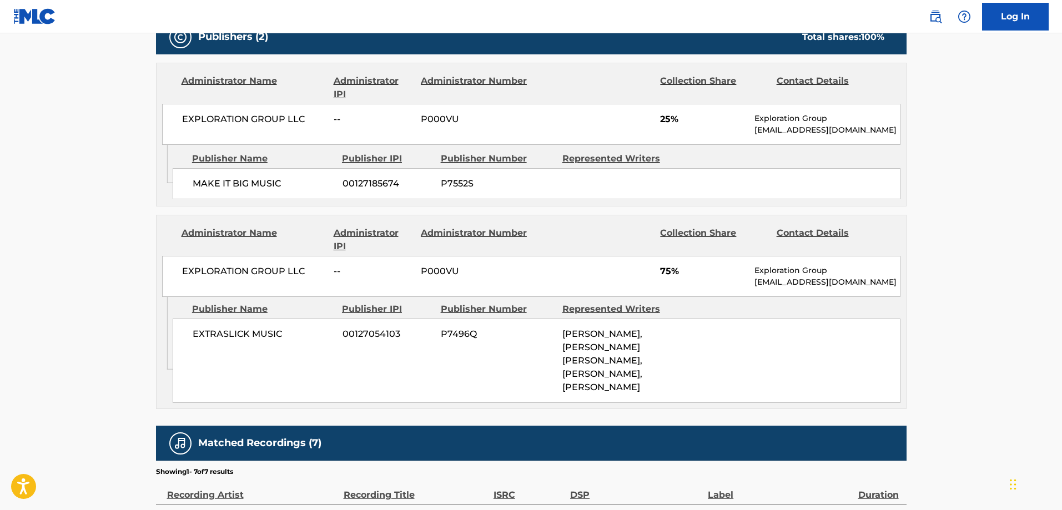
scroll to position [555, 0]
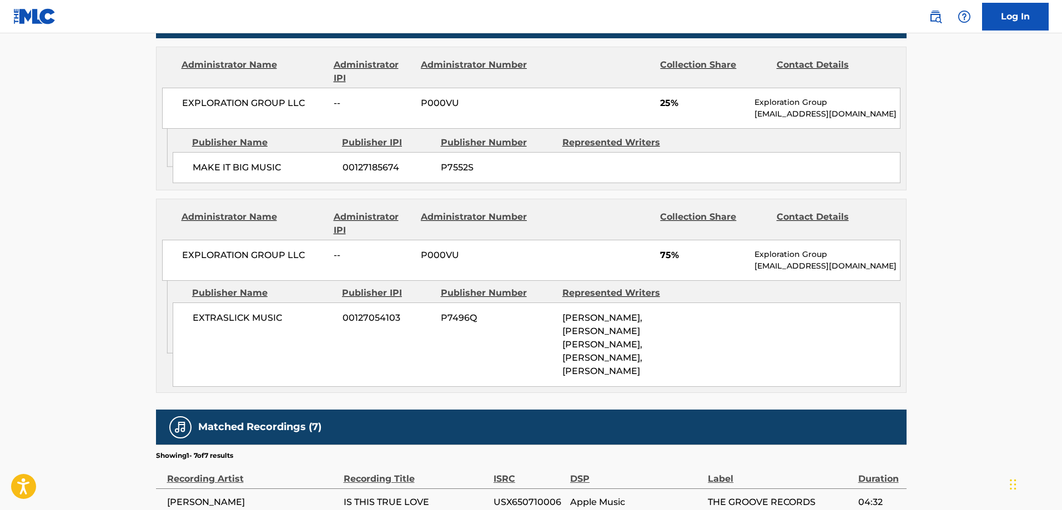
click at [195, 164] on span "MAKE IT BIG MUSIC" at bounding box center [264, 167] width 142 height 13
drag, startPoint x: 195, startPoint y: 164, endPoint x: 271, endPoint y: 171, distance: 75.8
click at [271, 171] on span "MAKE IT BIG MUSIC" at bounding box center [264, 167] width 142 height 13
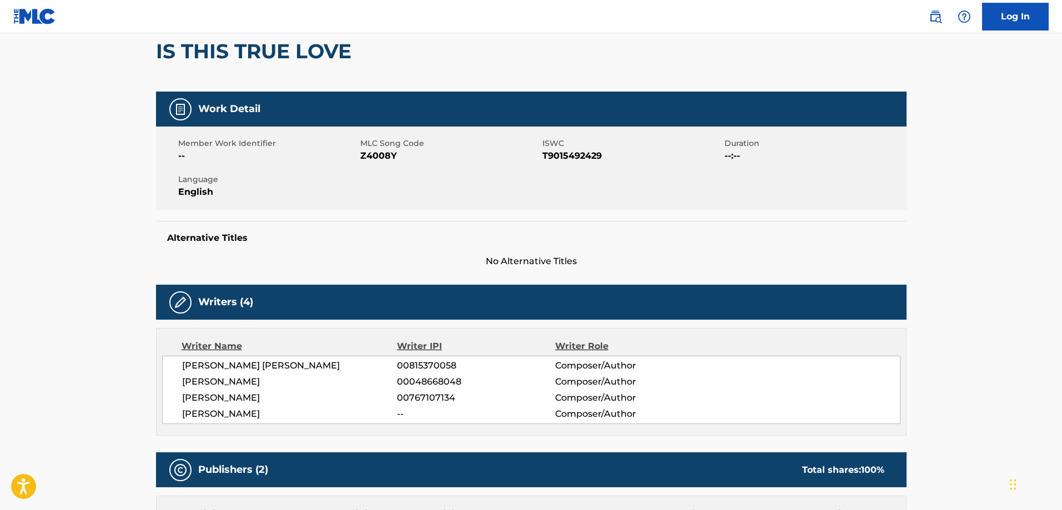
scroll to position [0, 0]
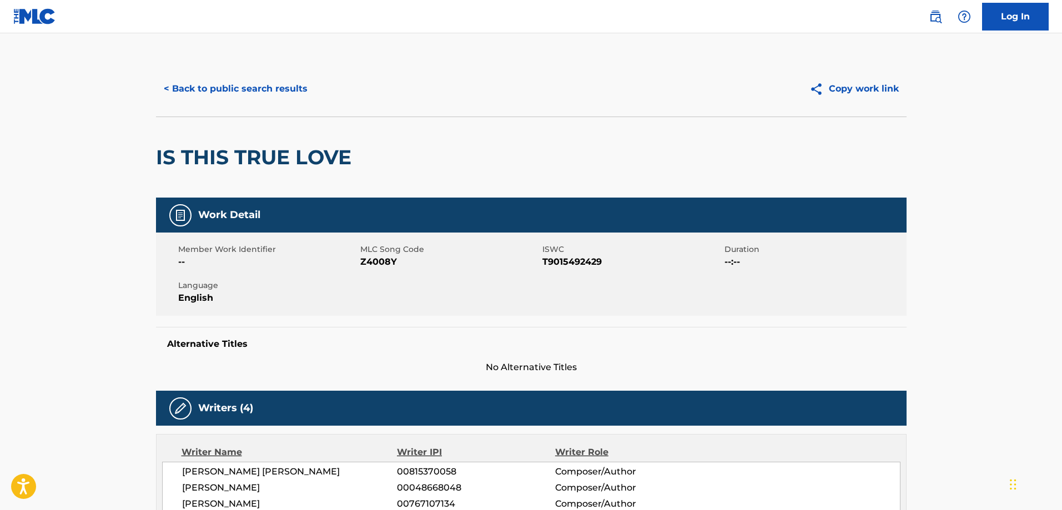
click at [260, 104] on div "< Back to public search results Copy work link" at bounding box center [531, 88] width 750 height 55
click at [259, 88] on button "< Back to public search results" at bounding box center [235, 89] width 159 height 28
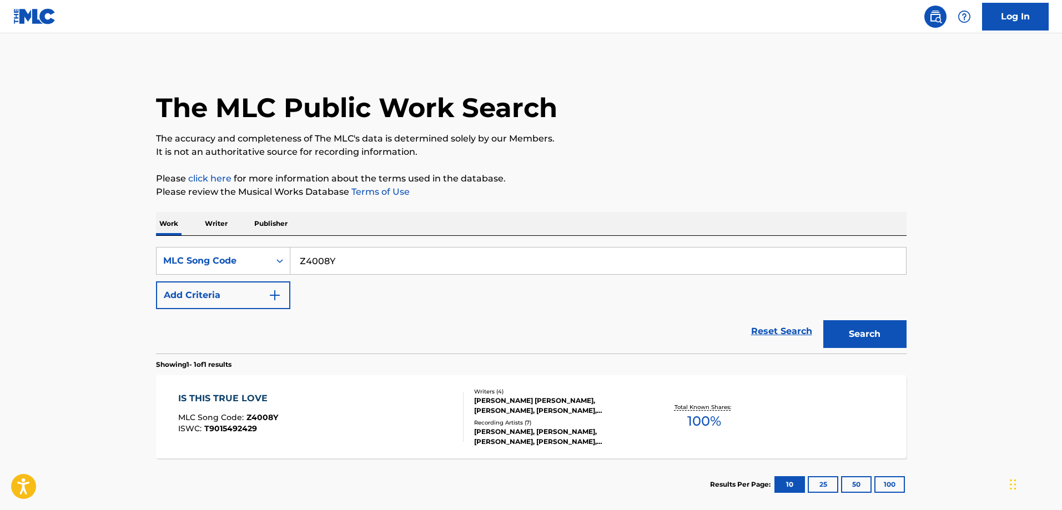
scroll to position [31, 0]
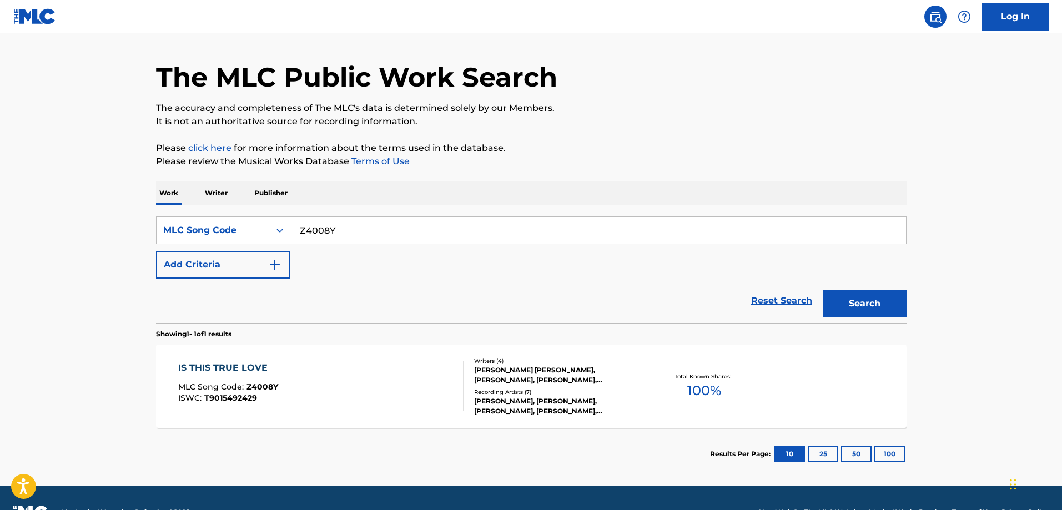
click at [377, 230] on input "Z4008Y" at bounding box center [597, 230] width 615 height 27
type input "XD7E5O"
click at [823, 290] on button "Search" at bounding box center [864, 304] width 83 height 28
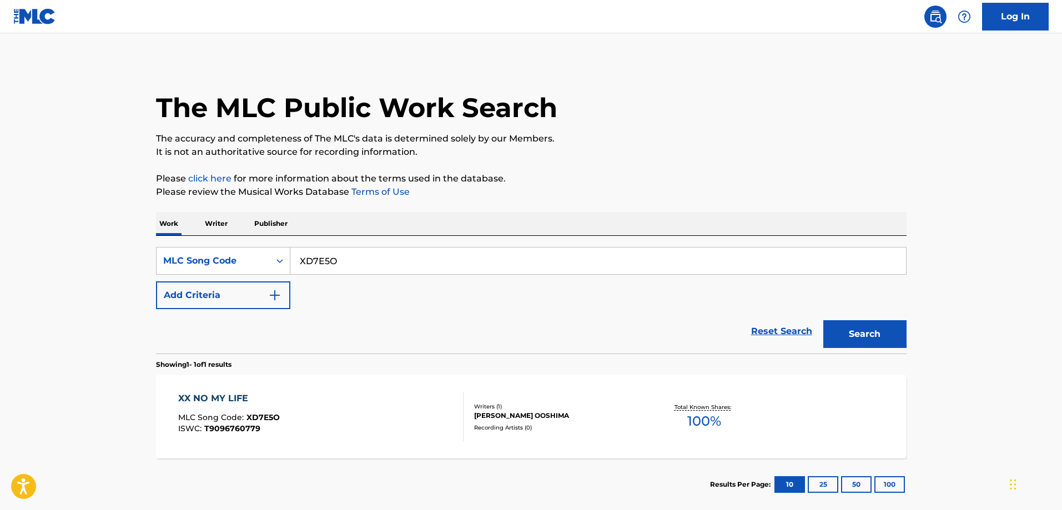
click at [286, 396] on div "XX NO MY LIFE MLC Song Code : XD7E5O ISWC : T9096760779" at bounding box center [320, 417] width 285 height 50
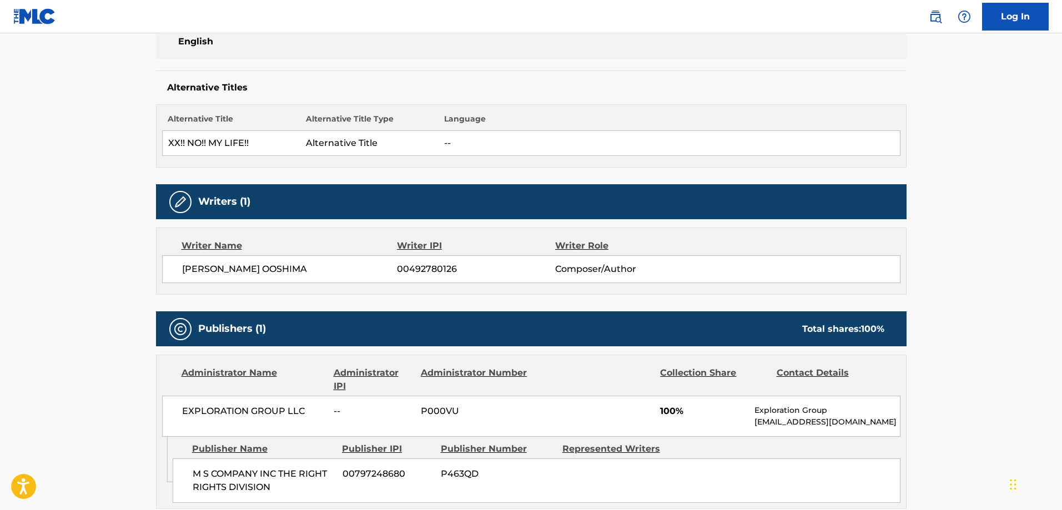
scroll to position [395, 0]
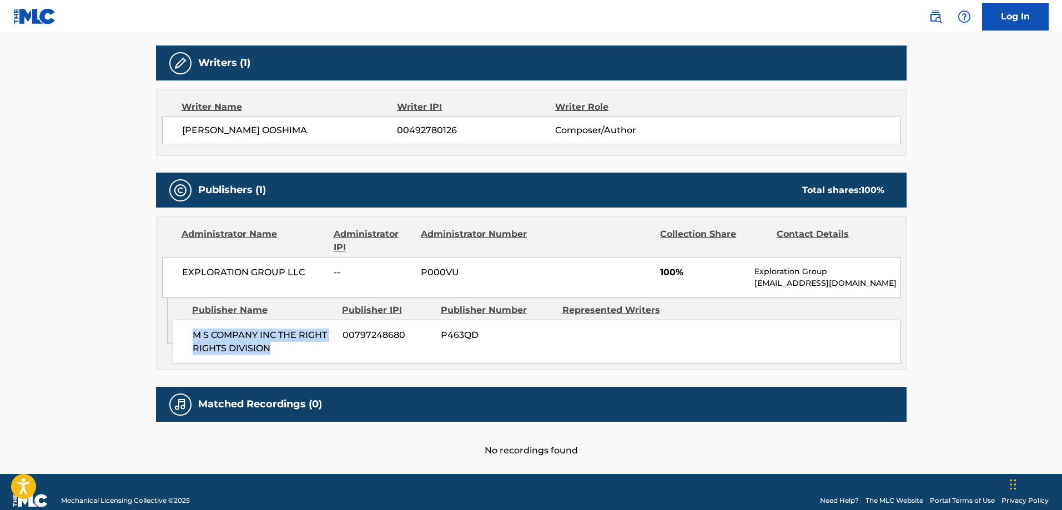
drag, startPoint x: 275, startPoint y: 352, endPoint x: 195, endPoint y: 339, distance: 81.0
click at [195, 339] on span "M S COMPANY INC THE RIGHT RIGHTS DIVISION" at bounding box center [264, 342] width 142 height 27
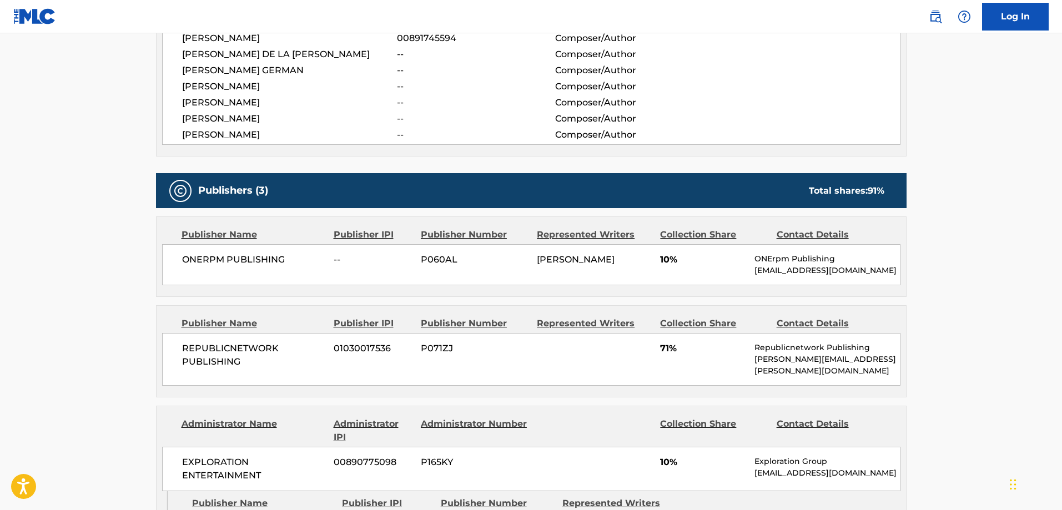
scroll to position [610, 0]
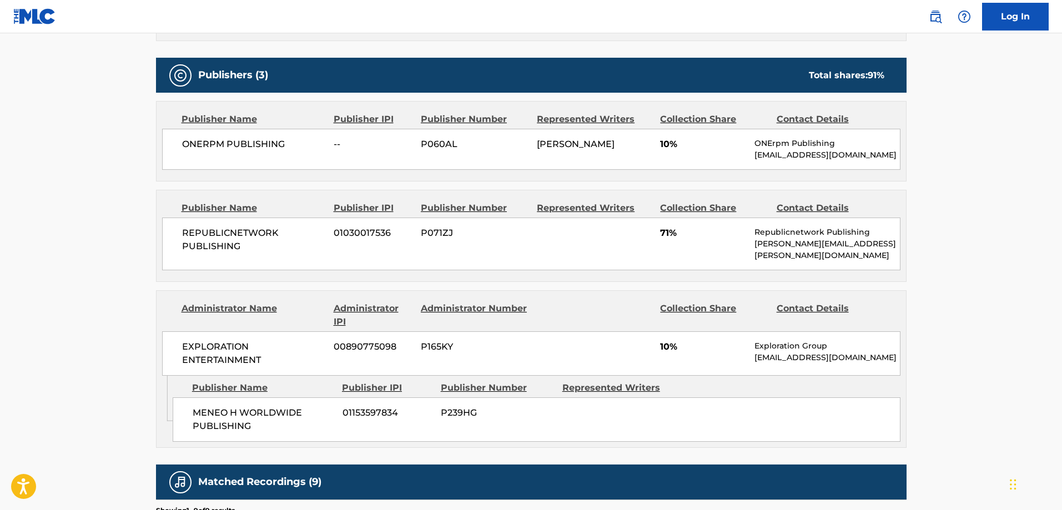
click at [188, 397] on div "MENEO H WORLDWIDE PUBLISHING 01153597834 P239HG" at bounding box center [537, 419] width 728 height 44
drag, startPoint x: 188, startPoint y: 387, endPoint x: 205, endPoint y: 393, distance: 17.5
click at [189, 397] on div "MENEO H WORLDWIDE PUBLISHING 01153597834 P239HG" at bounding box center [537, 419] width 728 height 44
click at [245, 408] on span "MENEO H WORLDWIDE PUBLISHING" at bounding box center [264, 419] width 142 height 27
copy span "MENEO H WORLDWIDE PUBLISHING"
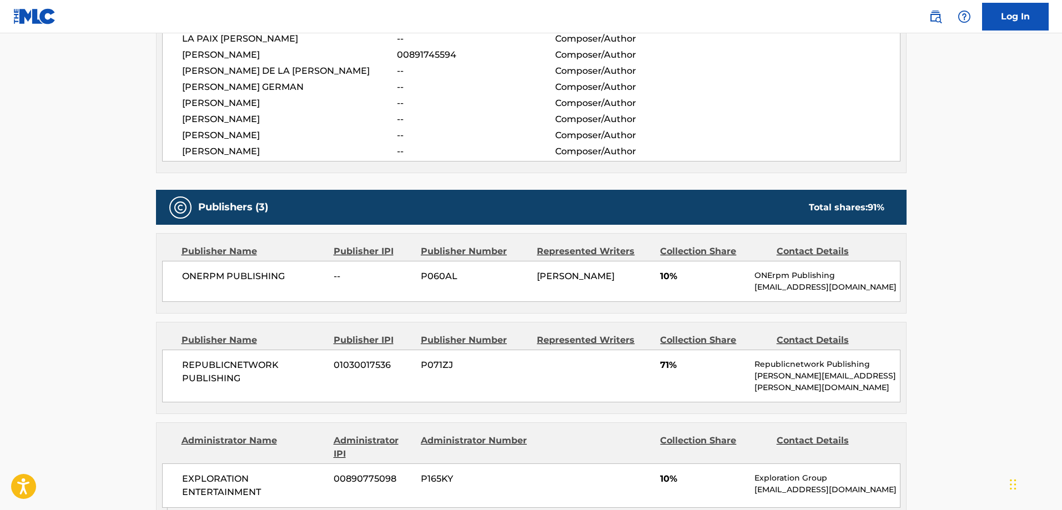
scroll to position [333, 0]
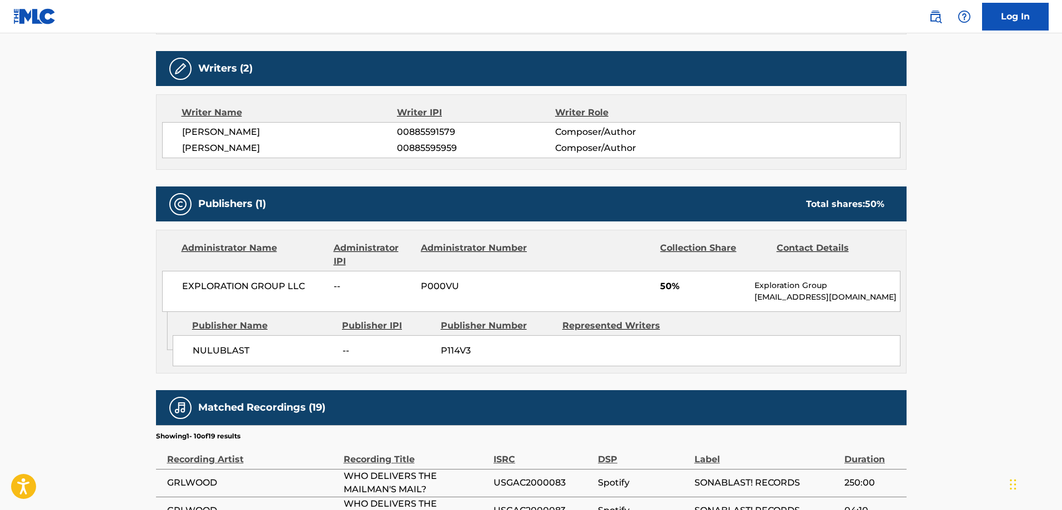
scroll to position [444, 0]
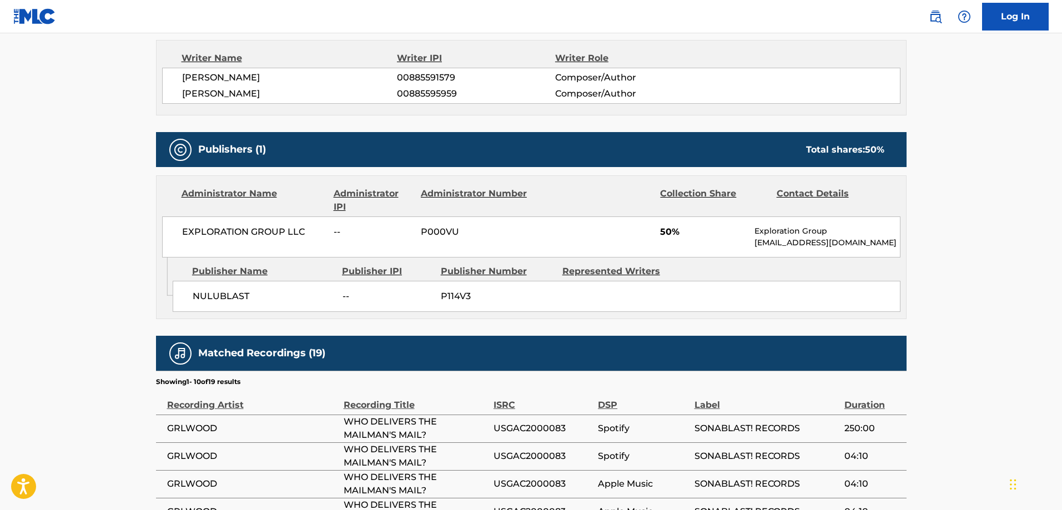
click at [205, 299] on span "NULUBLAST" at bounding box center [264, 296] width 142 height 13
copy span "NULUBLAST"
click at [205, 299] on span "NULUBLAST" at bounding box center [264, 296] width 142 height 13
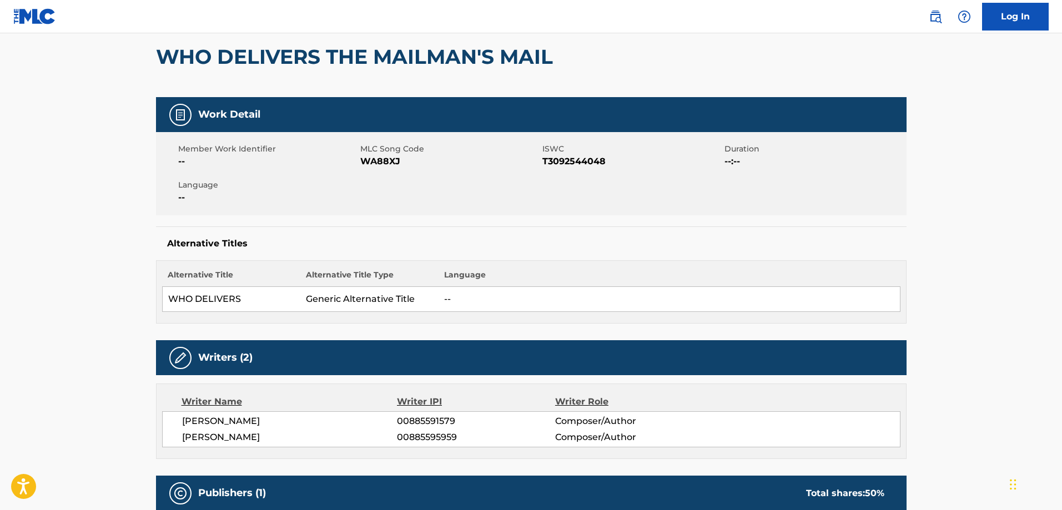
scroll to position [0, 0]
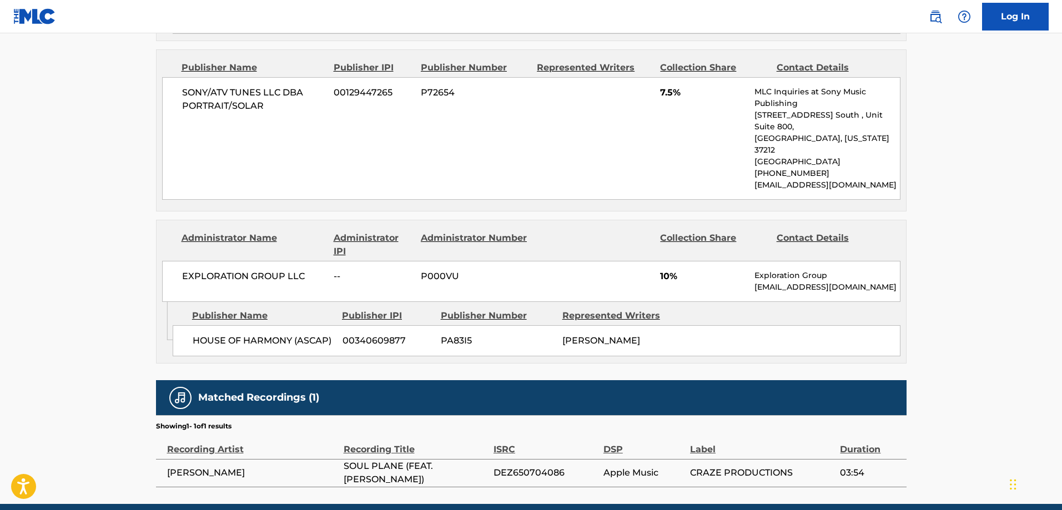
scroll to position [1027, 0]
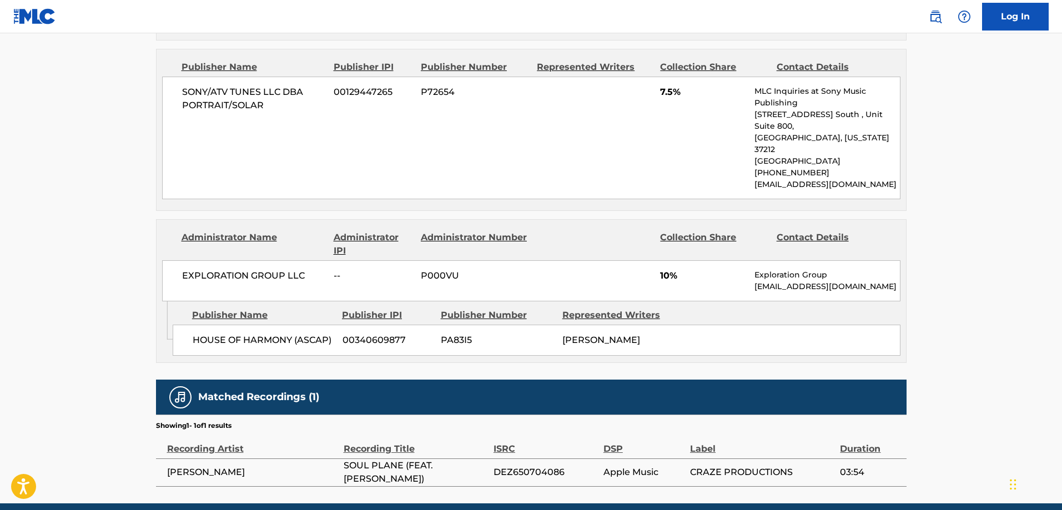
click at [221, 325] on div "HOUSE OF HARMONY (ASCAP) 00340609877 PA83I5 KEVIN GILLIAM" at bounding box center [537, 340] width 728 height 31
drag, startPoint x: 221, startPoint y: 285, endPoint x: 269, endPoint y: 290, distance: 48.0
click at [269, 325] on div "HOUSE OF HARMONY (ASCAP) 00340609877 PA83I5 KEVIN GILLIAM" at bounding box center [537, 340] width 728 height 31
copy span "HOUSE OF HARMONY"
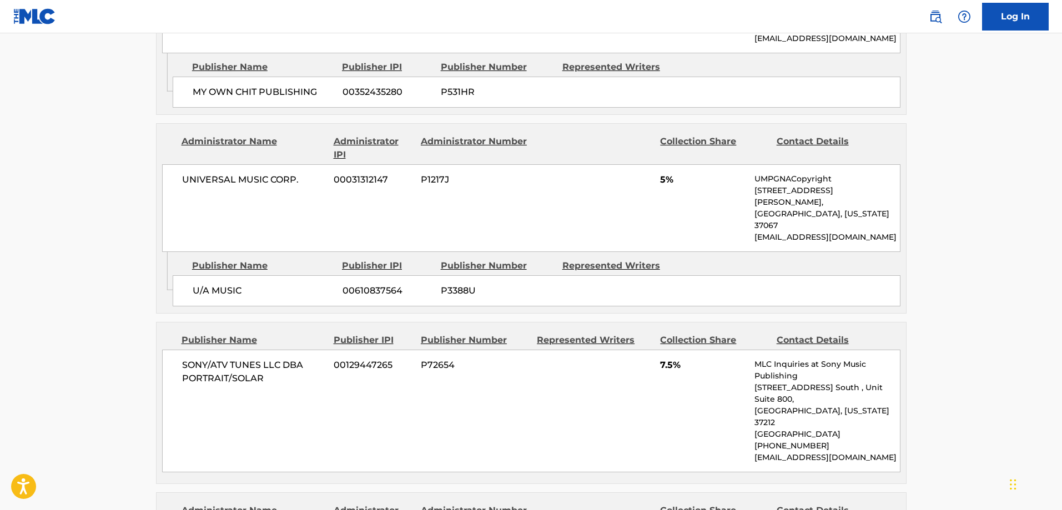
scroll to position [524, 0]
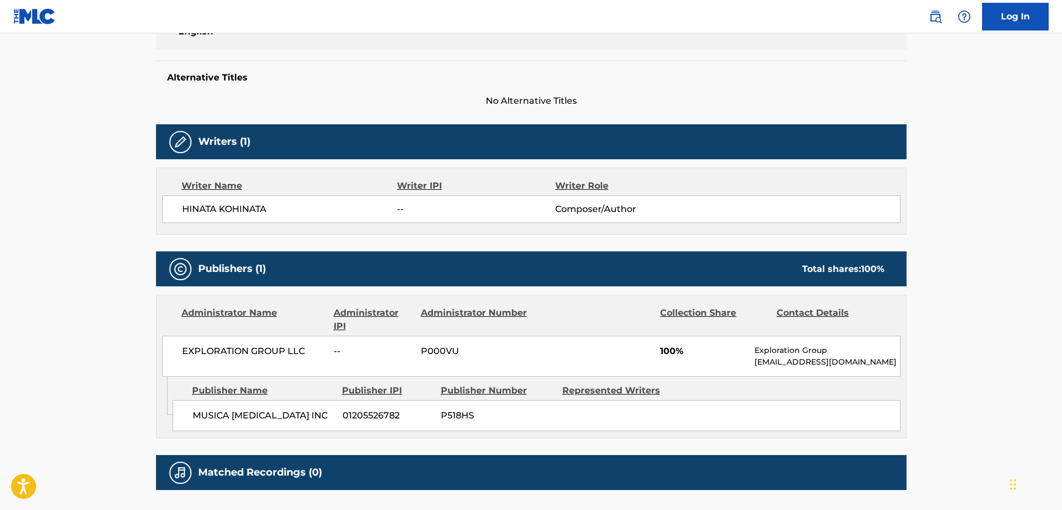
scroll to position [333, 0]
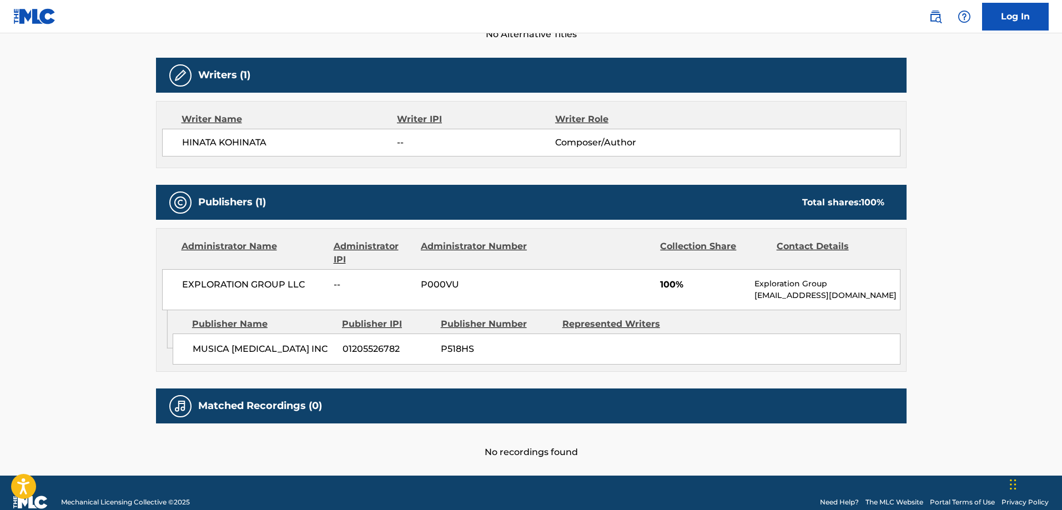
click at [208, 347] on span "MUSICA ALLEGRA INC" at bounding box center [264, 348] width 142 height 13
click at [275, 349] on span "MUSICA ALLEGRA INC" at bounding box center [264, 348] width 142 height 13
click at [266, 350] on span "MUSICA ALLEGRA INC" at bounding box center [264, 348] width 142 height 13
copy span "MUSICA ALLEGRA"
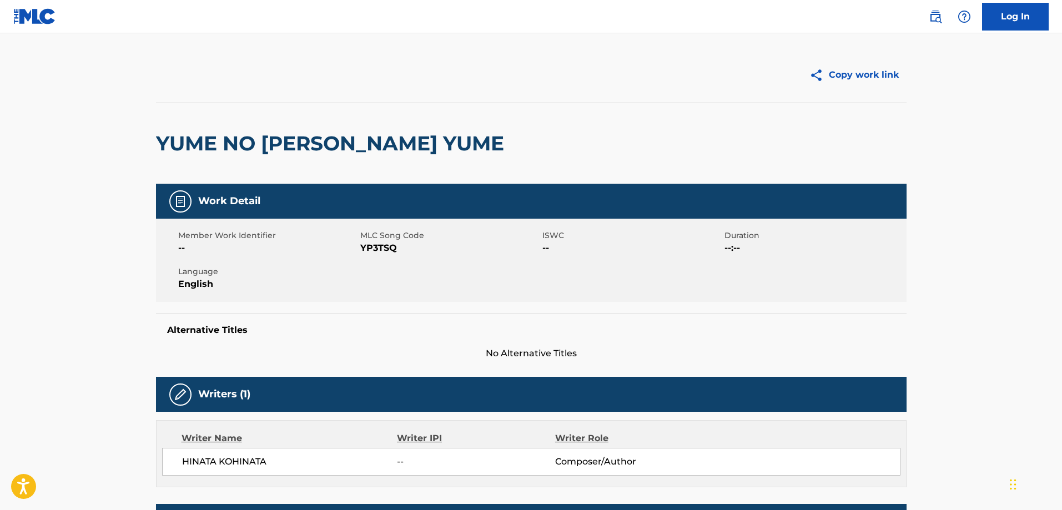
scroll to position [0, 0]
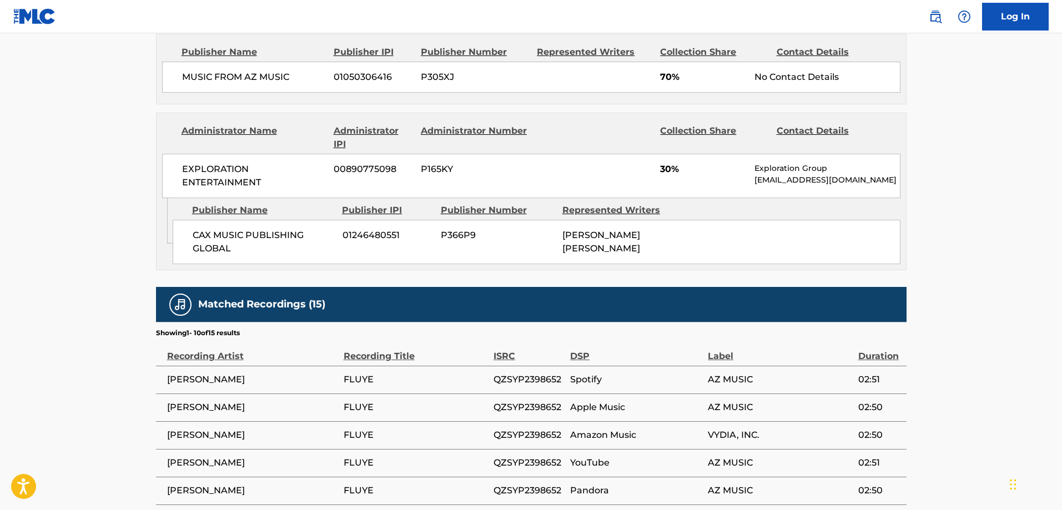
scroll to position [499, 0]
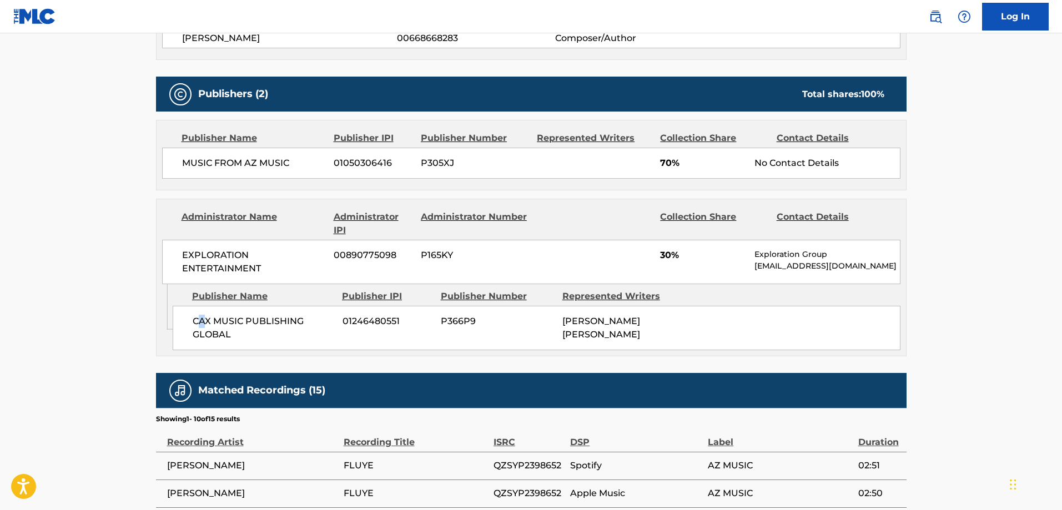
click at [202, 321] on span "CAX MUSIC PUBLISHING GLOBAL" at bounding box center [264, 328] width 142 height 27
drag, startPoint x: 202, startPoint y: 321, endPoint x: 223, endPoint y: 319, distance: 21.2
click at [223, 319] on span "CAX MUSIC PUBLISHING GLOBAL" at bounding box center [264, 328] width 142 height 27
drag, startPoint x: 191, startPoint y: 320, endPoint x: 200, endPoint y: 320, distance: 8.3
click at [195, 320] on div "CAX MUSIC PUBLISHING GLOBAL 01246480551 P366P9 JEFRY NATHANAEL QUEZADA LUCIANO" at bounding box center [537, 328] width 728 height 44
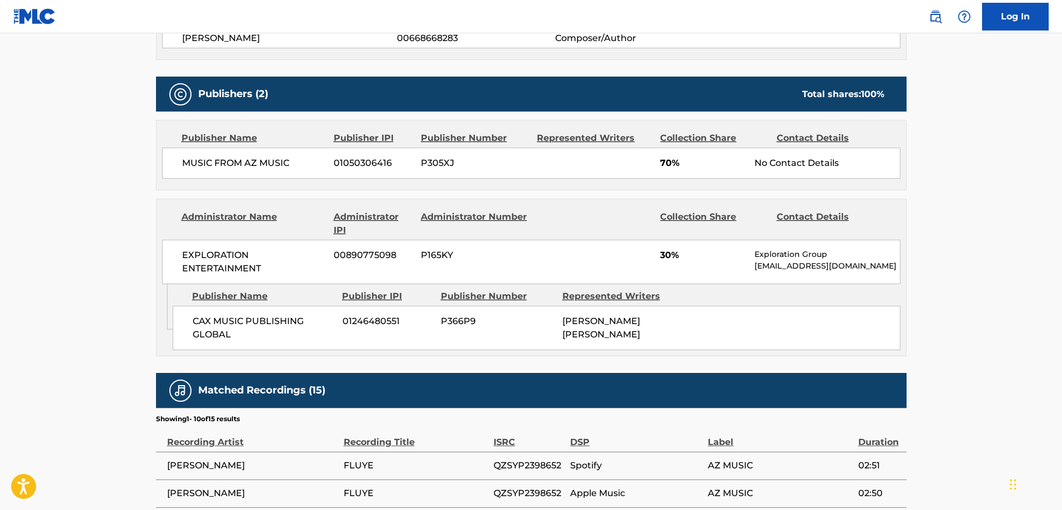
click at [199, 320] on span "CAX MUSIC PUBLISHING GLOBAL" at bounding box center [264, 328] width 142 height 27
click at [206, 317] on span "CAX MUSIC PUBLISHING GLOBAL" at bounding box center [264, 328] width 142 height 27
drag, startPoint x: 206, startPoint y: 317, endPoint x: 222, endPoint y: 317, distance: 15.5
click at [222, 317] on span "CAX MUSIC PUBLISHING GLOBAL" at bounding box center [264, 328] width 142 height 27
copy span "CAX MUSIC"
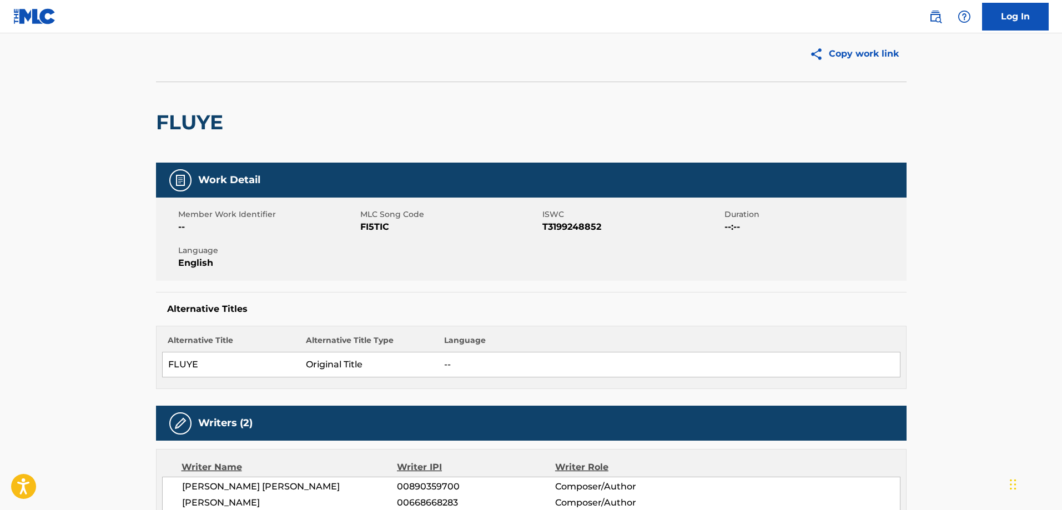
scroll to position [0, 0]
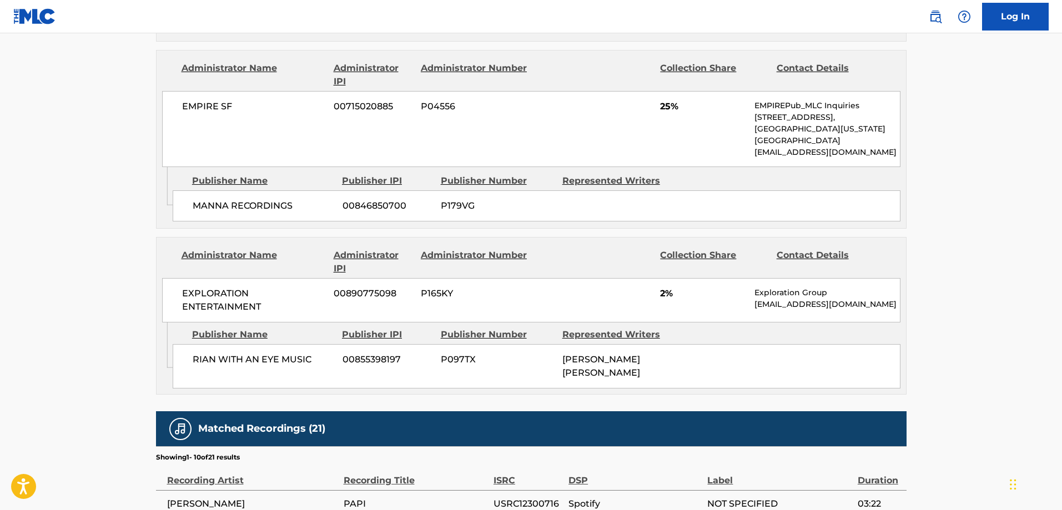
scroll to position [1110, 0]
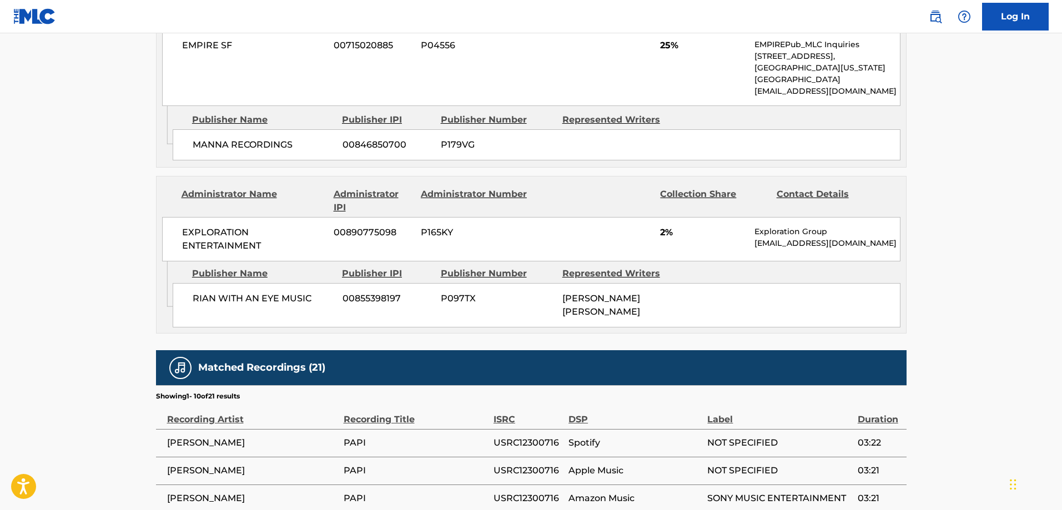
click at [206, 301] on div "RIAN WITH AN EYE MUSIC 00855398197 P097TX [PERSON_NAME] [PERSON_NAME]" at bounding box center [537, 305] width 728 height 44
click at [205, 301] on div "RIAN WITH AN EYE MUSIC 00855398197 P097TX [PERSON_NAME] [PERSON_NAME]" at bounding box center [537, 305] width 728 height 44
click at [269, 317] on div "RIAN WITH AN EYE MUSIC 00855398197 P097TX RIAN O CONNELL LEWIS" at bounding box center [537, 305] width 728 height 44
click at [269, 305] on span "RIAN WITH AN EYE MUSIC" at bounding box center [264, 298] width 142 height 13
copy span "RIAN WITH AN EYE"
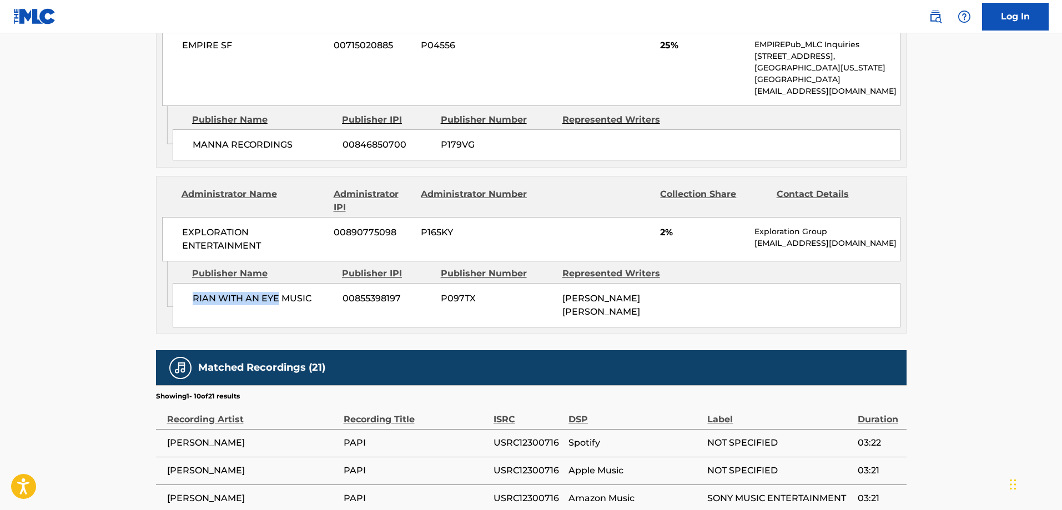
copy span "RIAN WITH AN EYE"
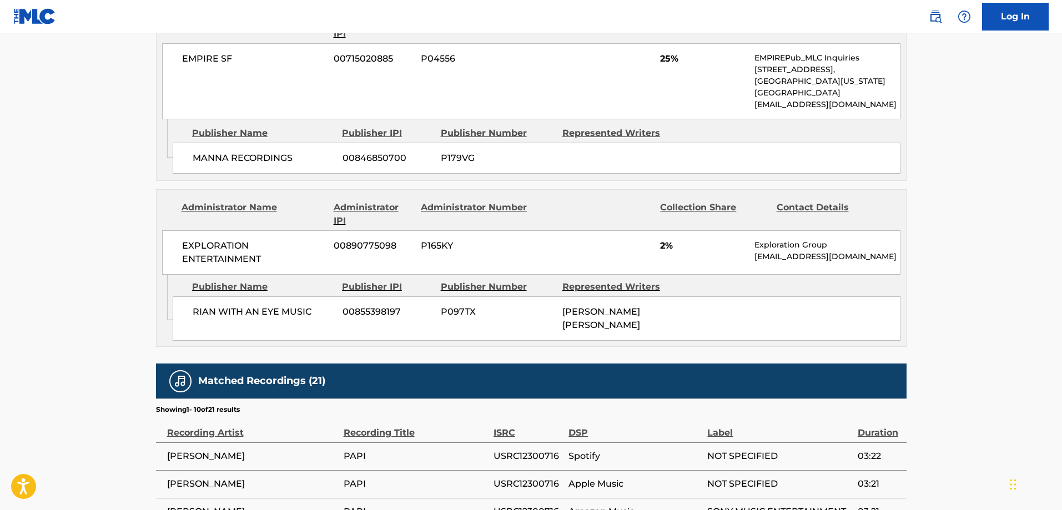
scroll to position [1117, 0]
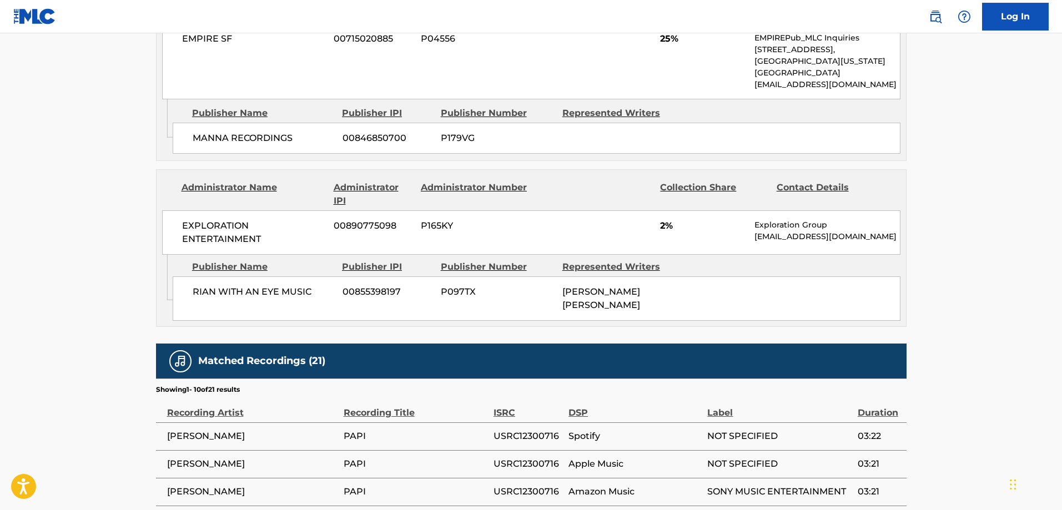
click at [198, 299] on span "RIAN WITH AN EYE MUSIC" at bounding box center [264, 291] width 142 height 13
click at [201, 299] on span "RIAN WITH AN EYE MUSIC" at bounding box center [264, 291] width 142 height 13
click at [317, 299] on span "RIAN WITH AN EYE MUSIC" at bounding box center [264, 291] width 142 height 13
copy div "RIAN WITH AN EYE MUSIC"
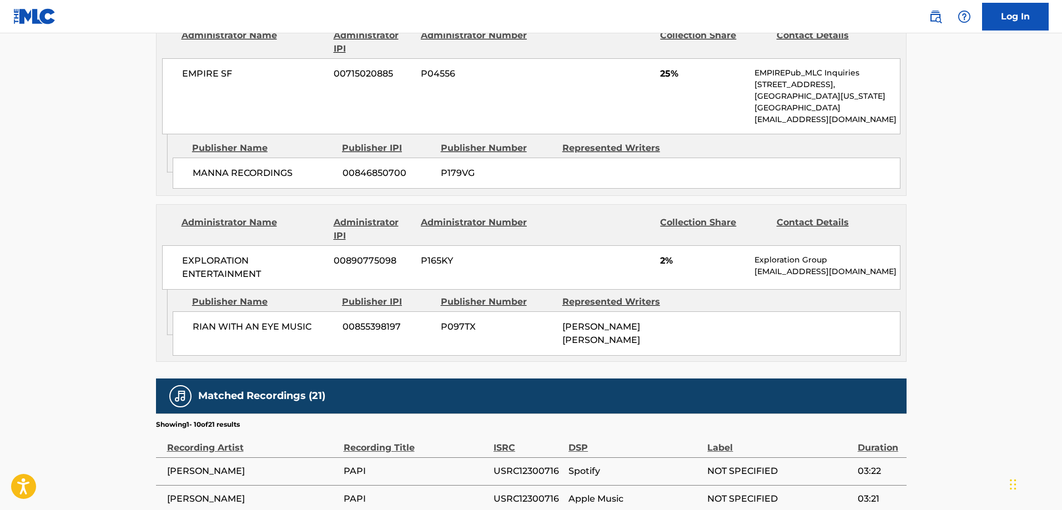
scroll to position [1172, 0]
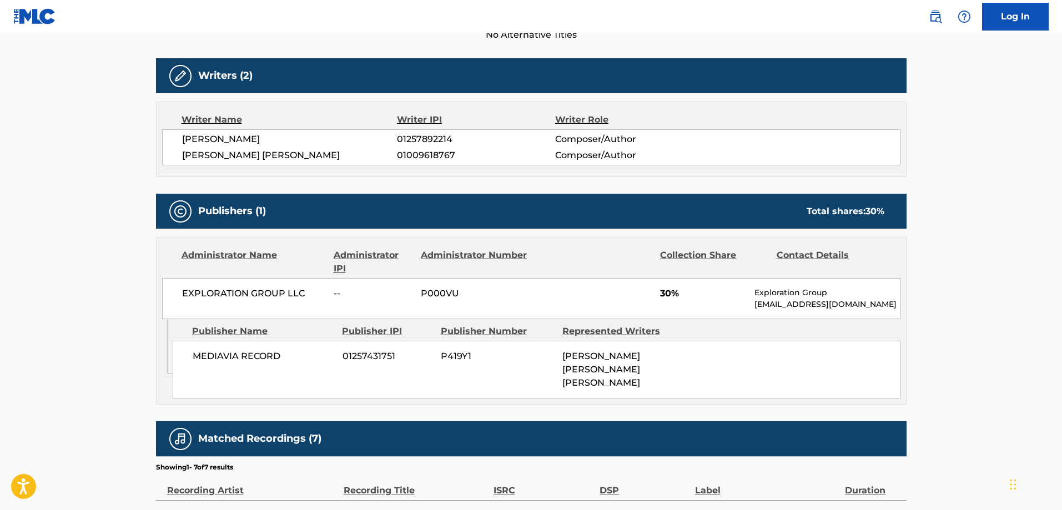
scroll to position [333, 0]
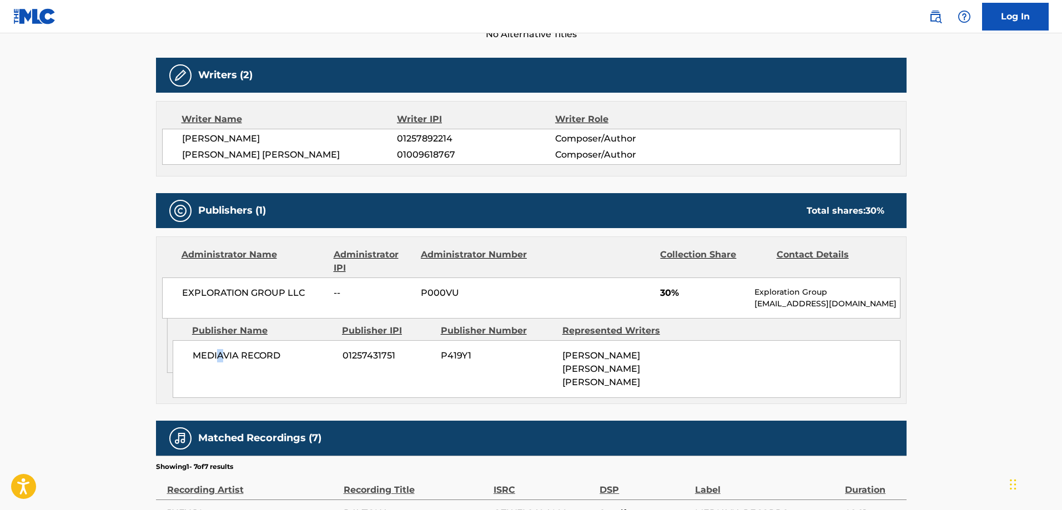
drag, startPoint x: 219, startPoint y: 348, endPoint x: 226, endPoint y: 346, distance: 7.5
click at [222, 345] on div "MEDIAVIA RECORD 01257431751 P419Y1 [PERSON_NAME] [PERSON_NAME] [PERSON_NAME]" at bounding box center [537, 369] width 728 height 58
click at [218, 354] on span "MEDIAVIA RECORD" at bounding box center [264, 355] width 142 height 13
drag, startPoint x: 218, startPoint y: 354, endPoint x: 271, endPoint y: 363, distance: 54.1
click at [259, 360] on span "MEDIAVIA RECORD" at bounding box center [264, 355] width 142 height 13
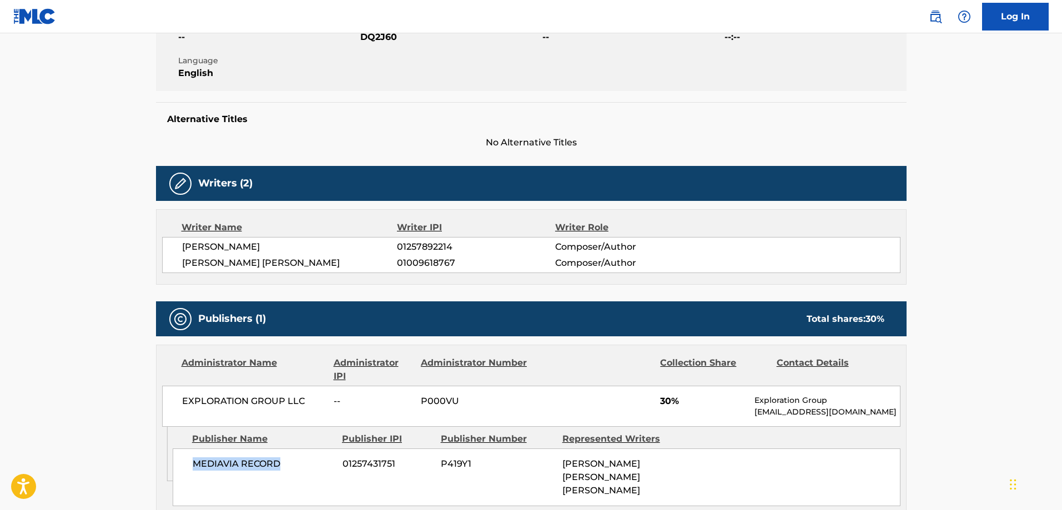
scroll to position [0, 0]
